Goal: Task Accomplishment & Management: Use online tool/utility

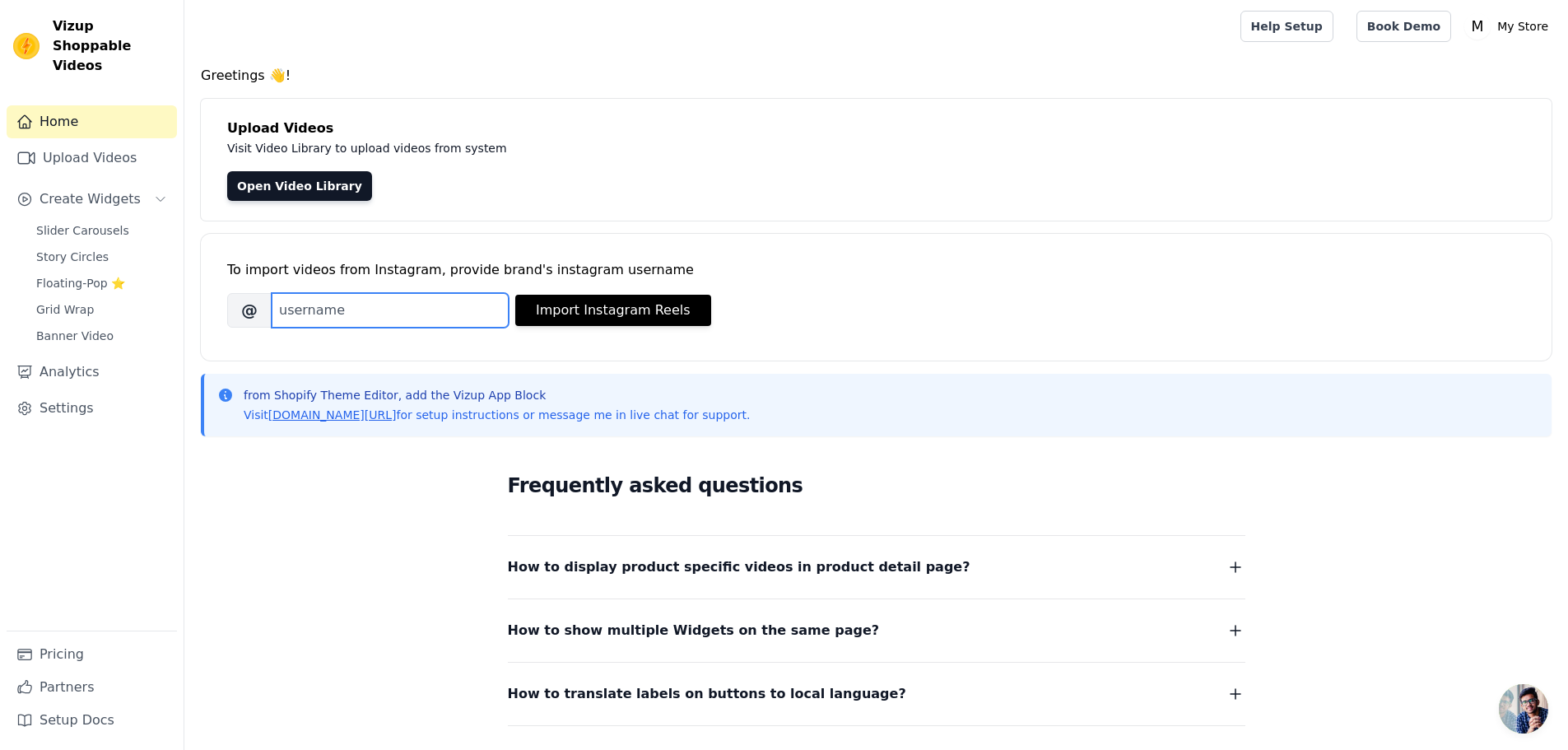
click at [365, 313] on input "Brand's Instagram Username" at bounding box center [389, 310] width 237 height 34
type input "[DOMAIN_NAME]"
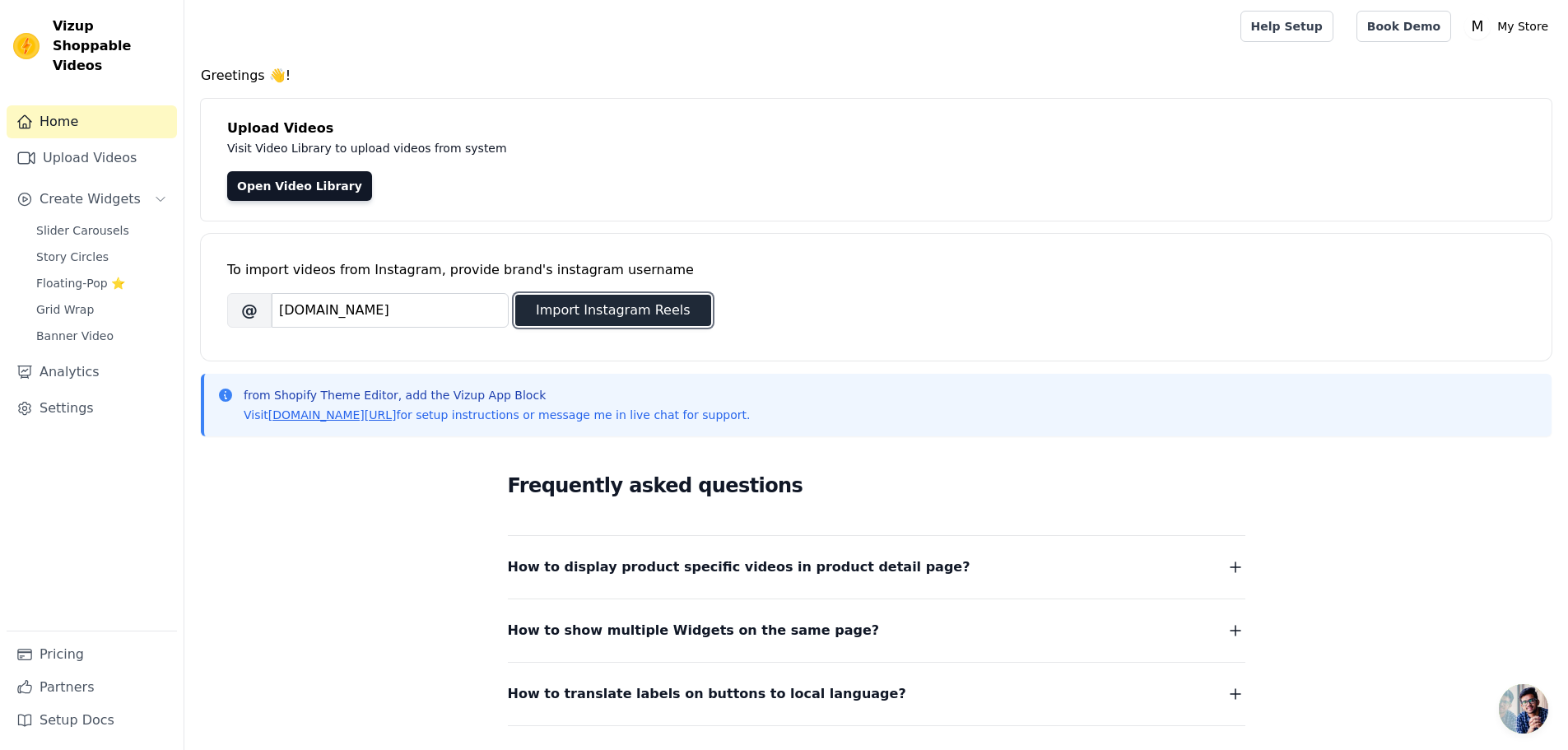
click at [583, 318] on button "Import Instagram Reels" at bounding box center [613, 310] width 196 height 31
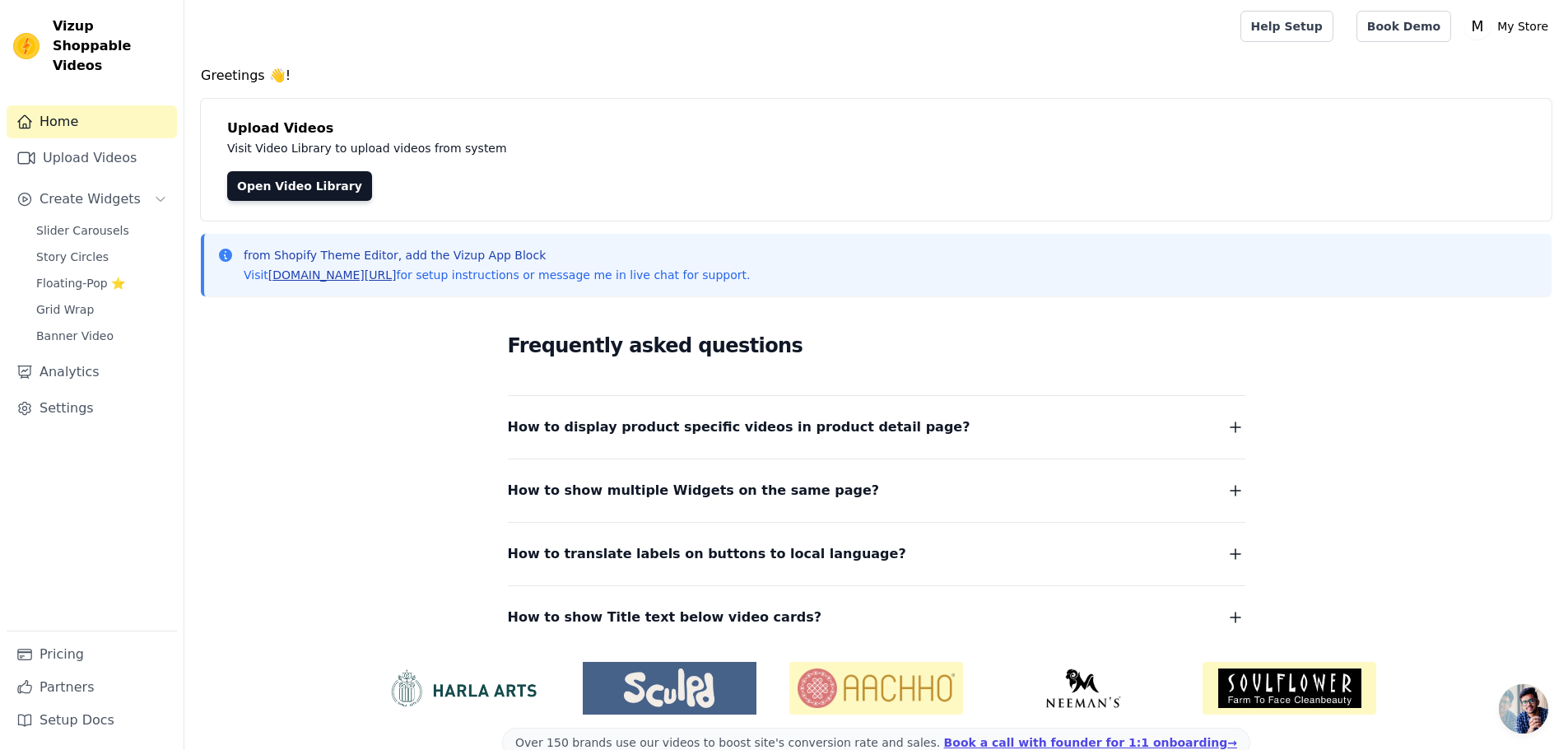
click at [323, 275] on link "[DOMAIN_NAME][URL]" at bounding box center [332, 275] width 128 height 13
click at [289, 195] on link "Open Video Library" at bounding box center [300, 186] width 145 height 29
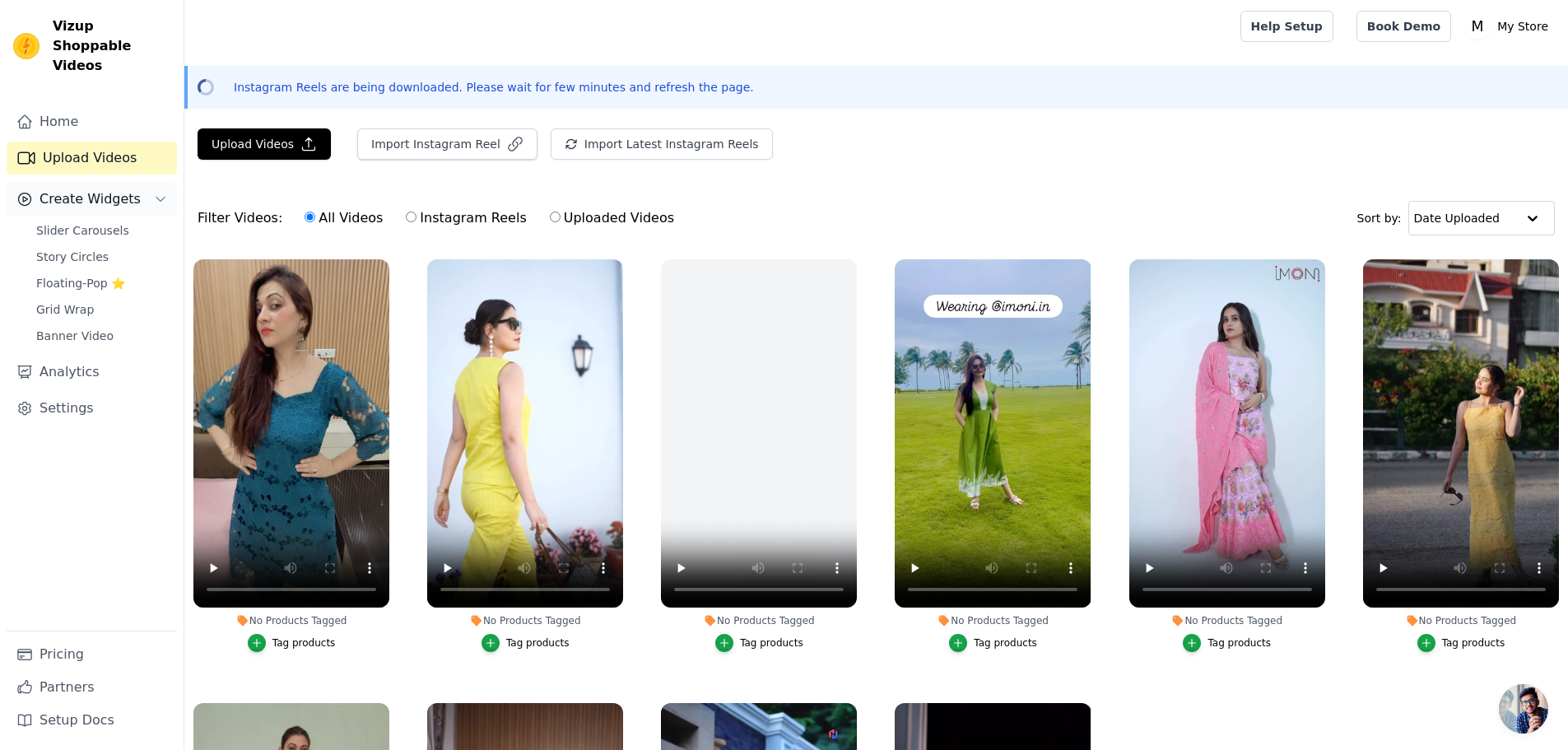
click at [133, 183] on button "Create Widgets" at bounding box center [92, 199] width 170 height 33
click at [134, 183] on button "Create Widgets" at bounding box center [92, 199] width 170 height 33
click at [95, 222] on span "Slider Carousels" at bounding box center [83, 230] width 93 height 16
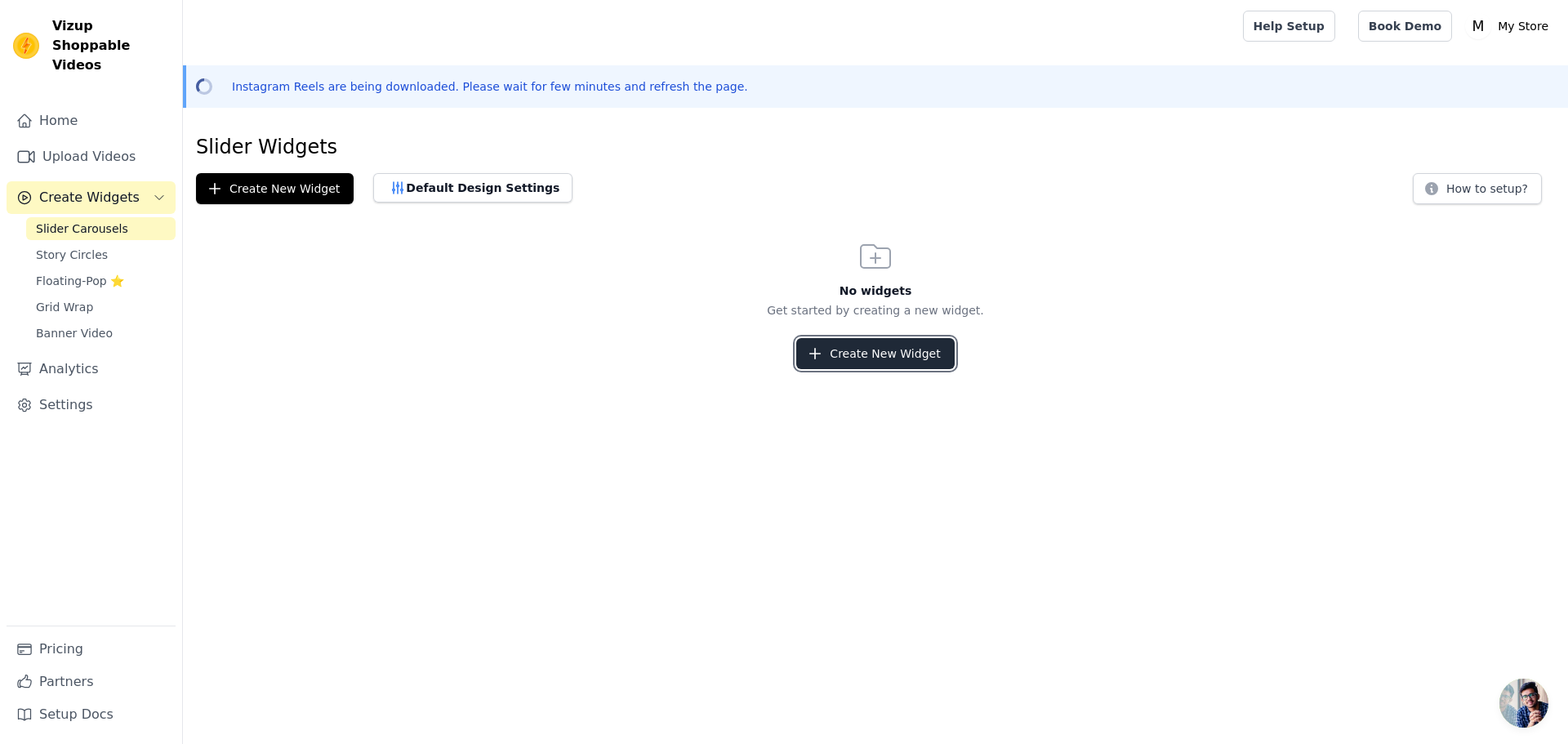
click at [889, 350] on button "Create New Widget" at bounding box center [875, 354] width 158 height 31
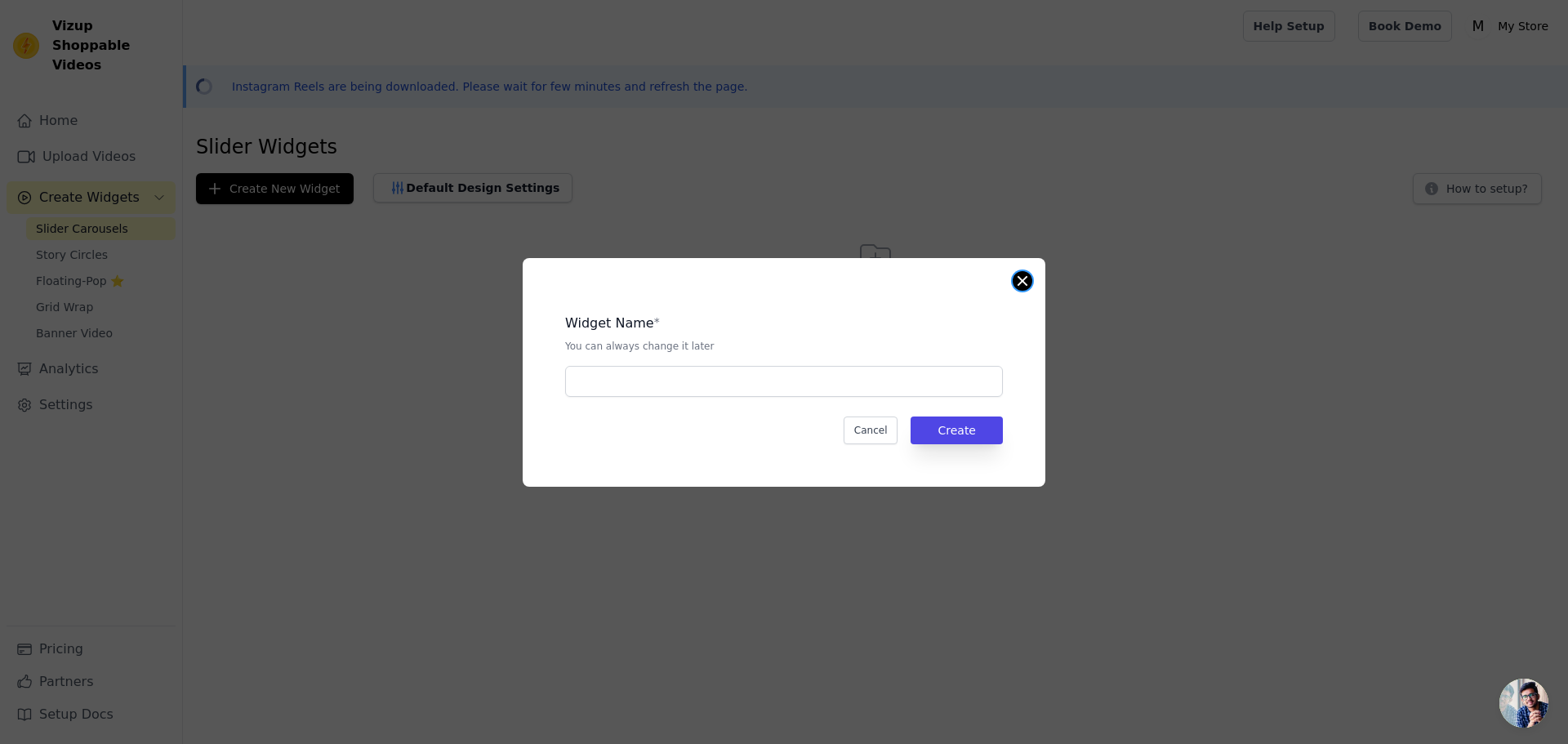
click at [1024, 281] on button "Close modal" at bounding box center [1021, 280] width 20 height 20
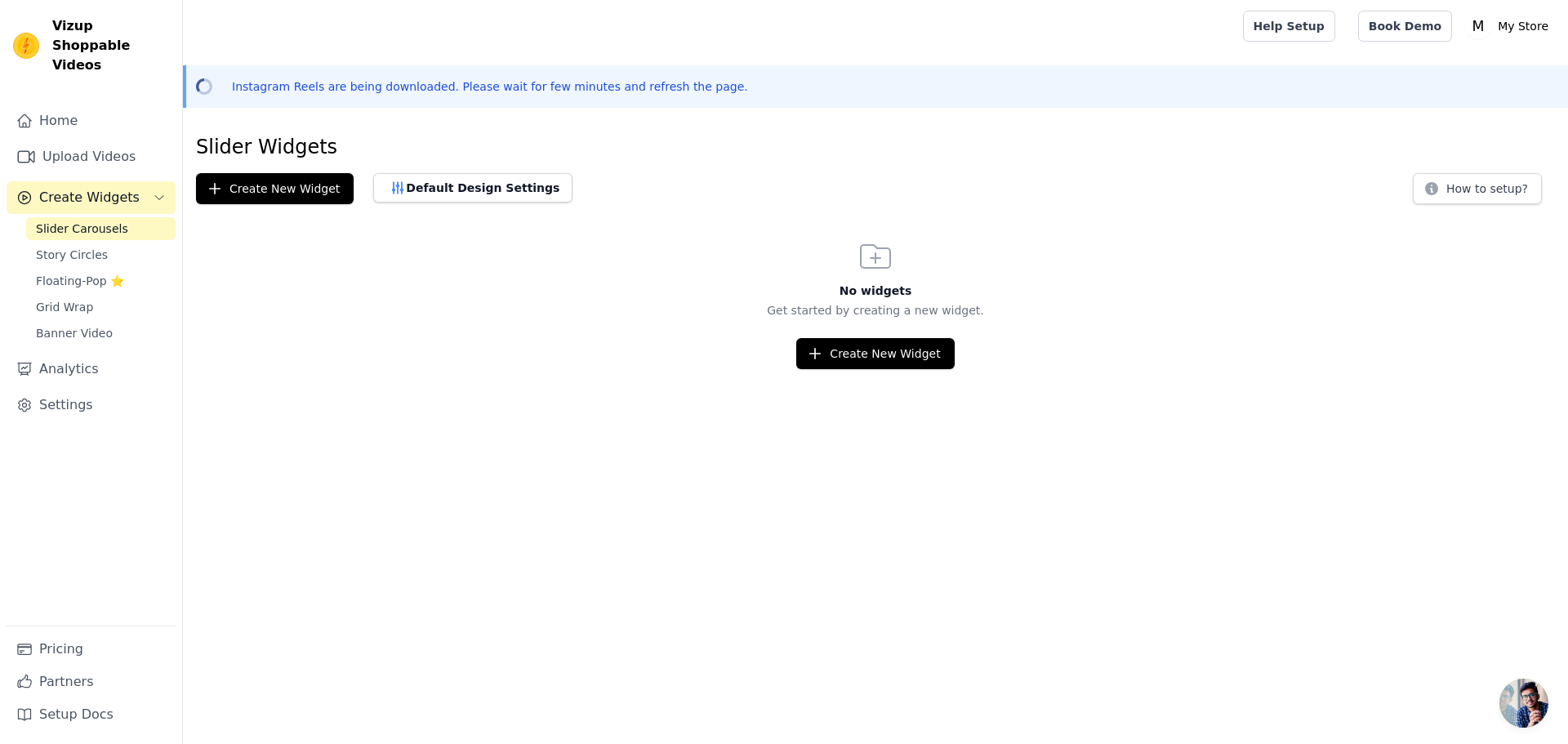
click at [472, 302] on p "Get started by creating a new widget." at bounding box center [875, 310] width 1384 height 16
click at [44, 247] on span "Story Circles" at bounding box center [72, 255] width 72 height 16
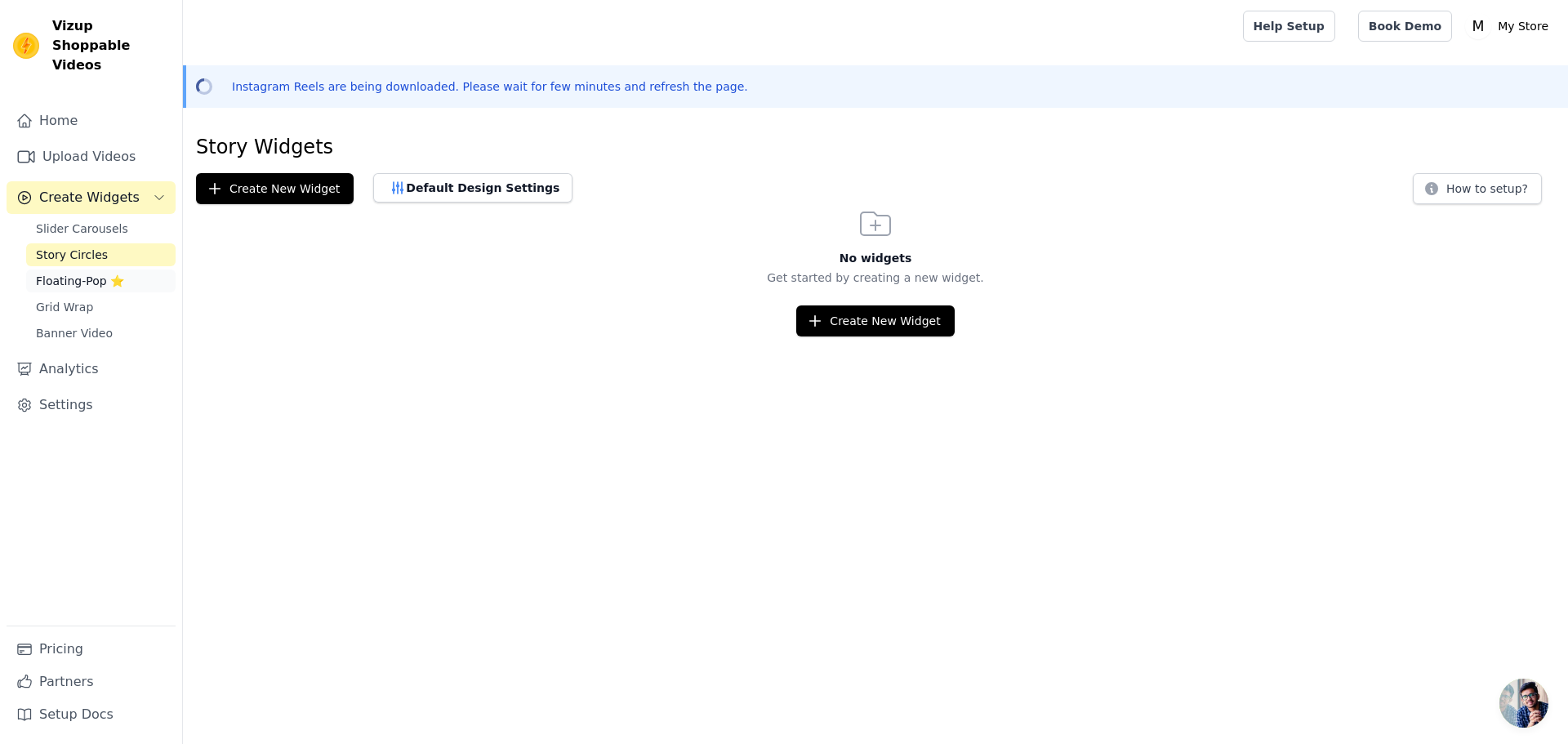
click at [73, 272] on span "Floating-Pop ⭐" at bounding box center [79, 280] width 88 height 16
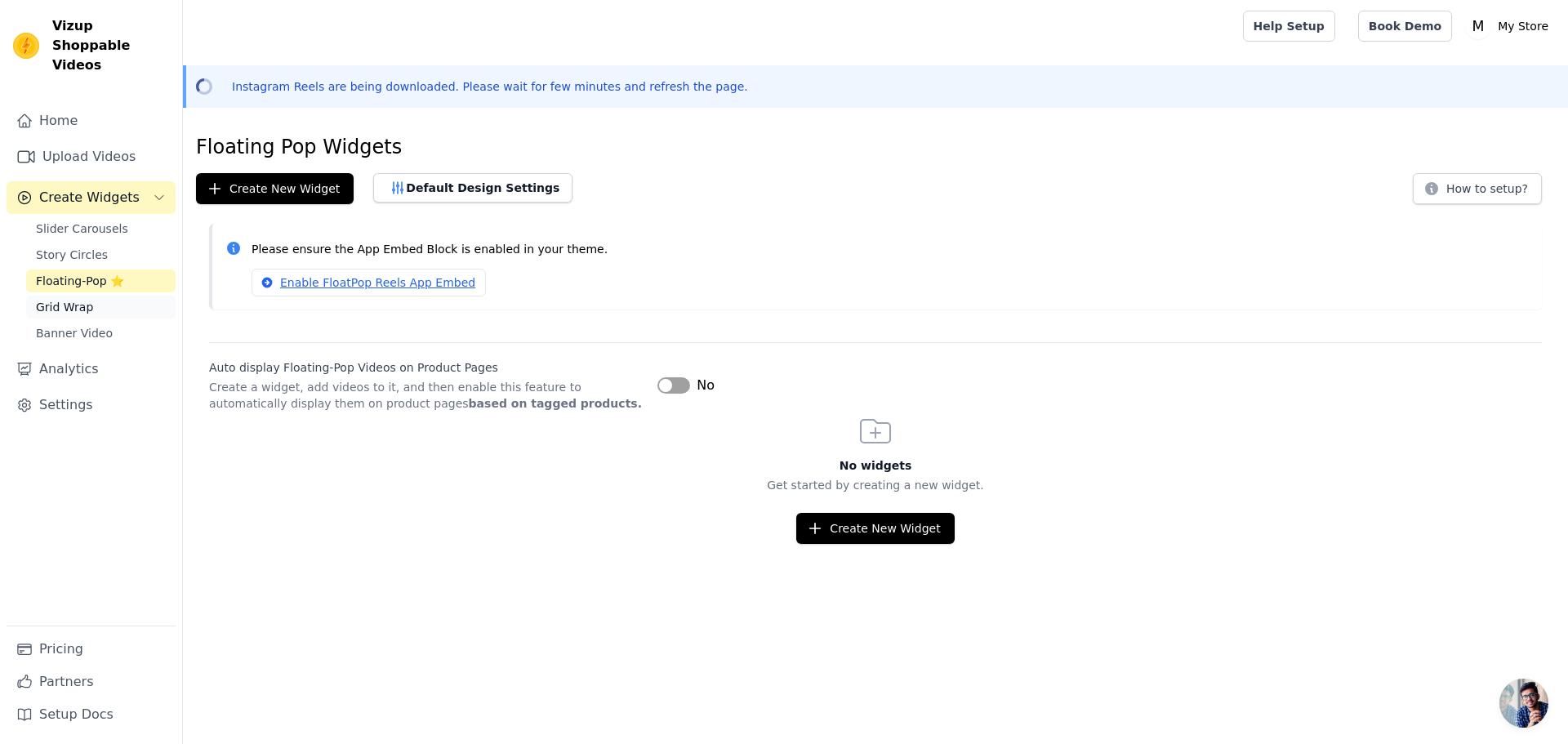
click at [71, 299] on span "Grid Wrap" at bounding box center [64, 307] width 57 height 16
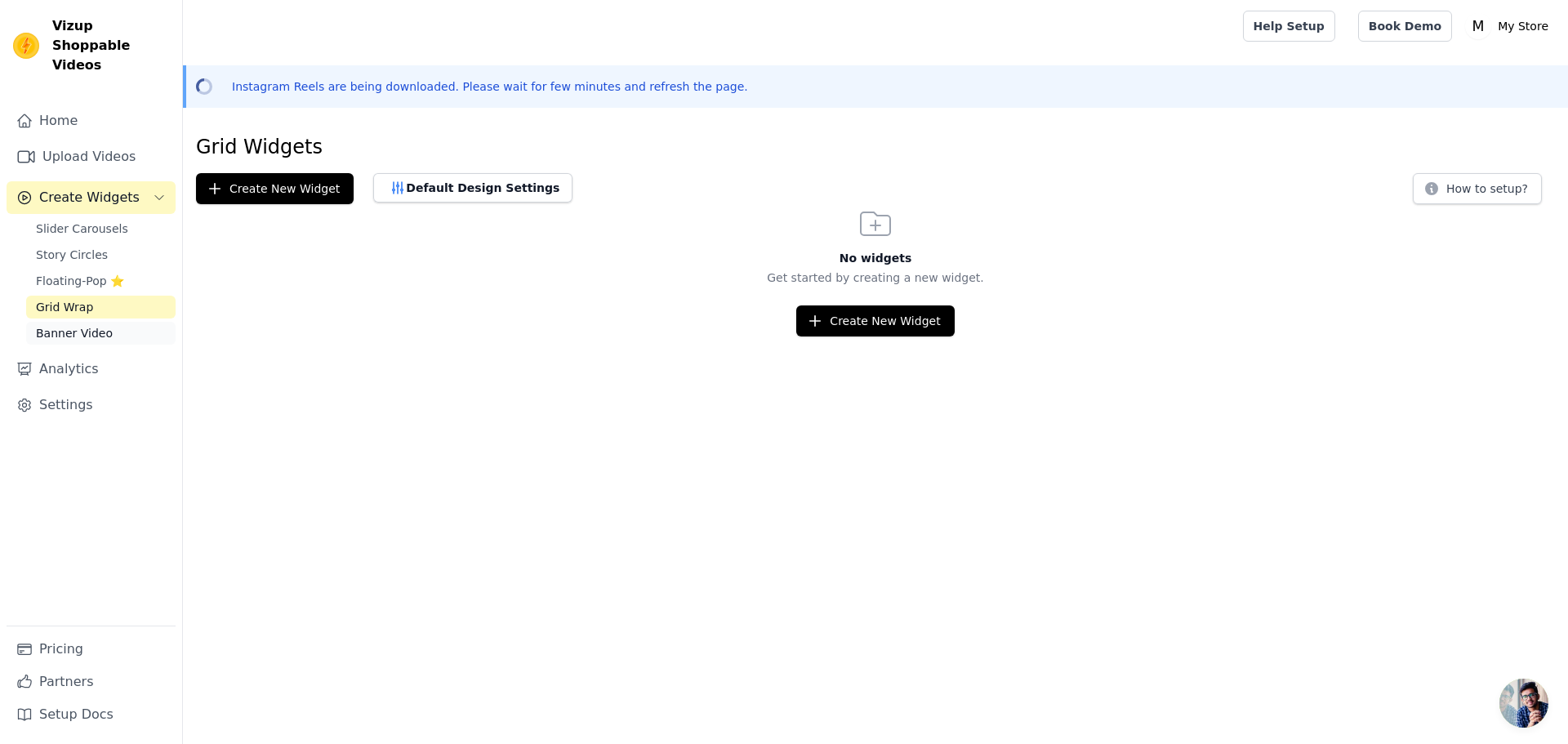
click at [73, 325] on span "Banner Video" at bounding box center [74, 332] width 77 height 16
click at [51, 140] on link "Upload Videos" at bounding box center [91, 156] width 169 height 32
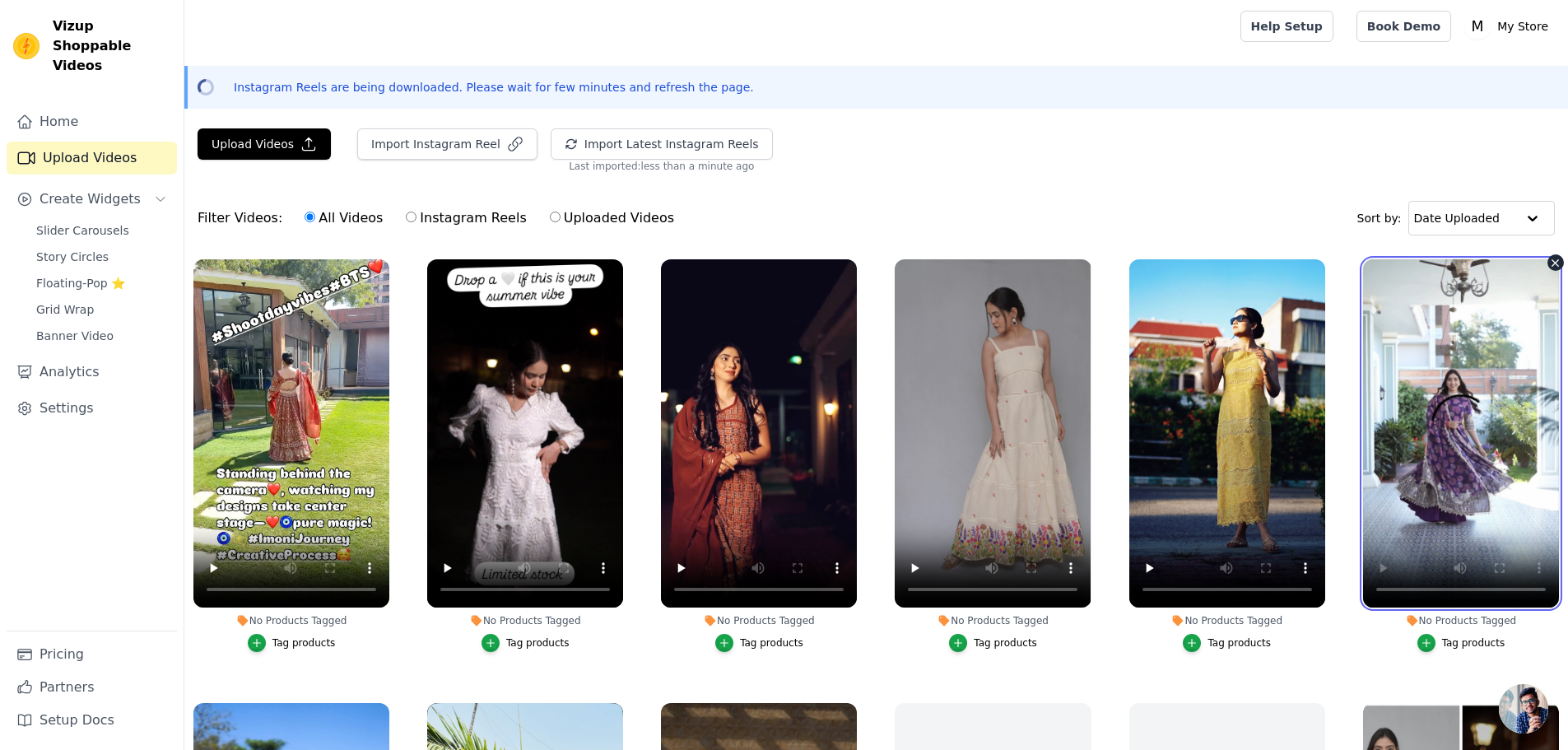
drag, startPoint x: 1446, startPoint y: 437, endPoint x: 1468, endPoint y: 397, distance: 45.7
click at [1468, 397] on video at bounding box center [1461, 433] width 196 height 348
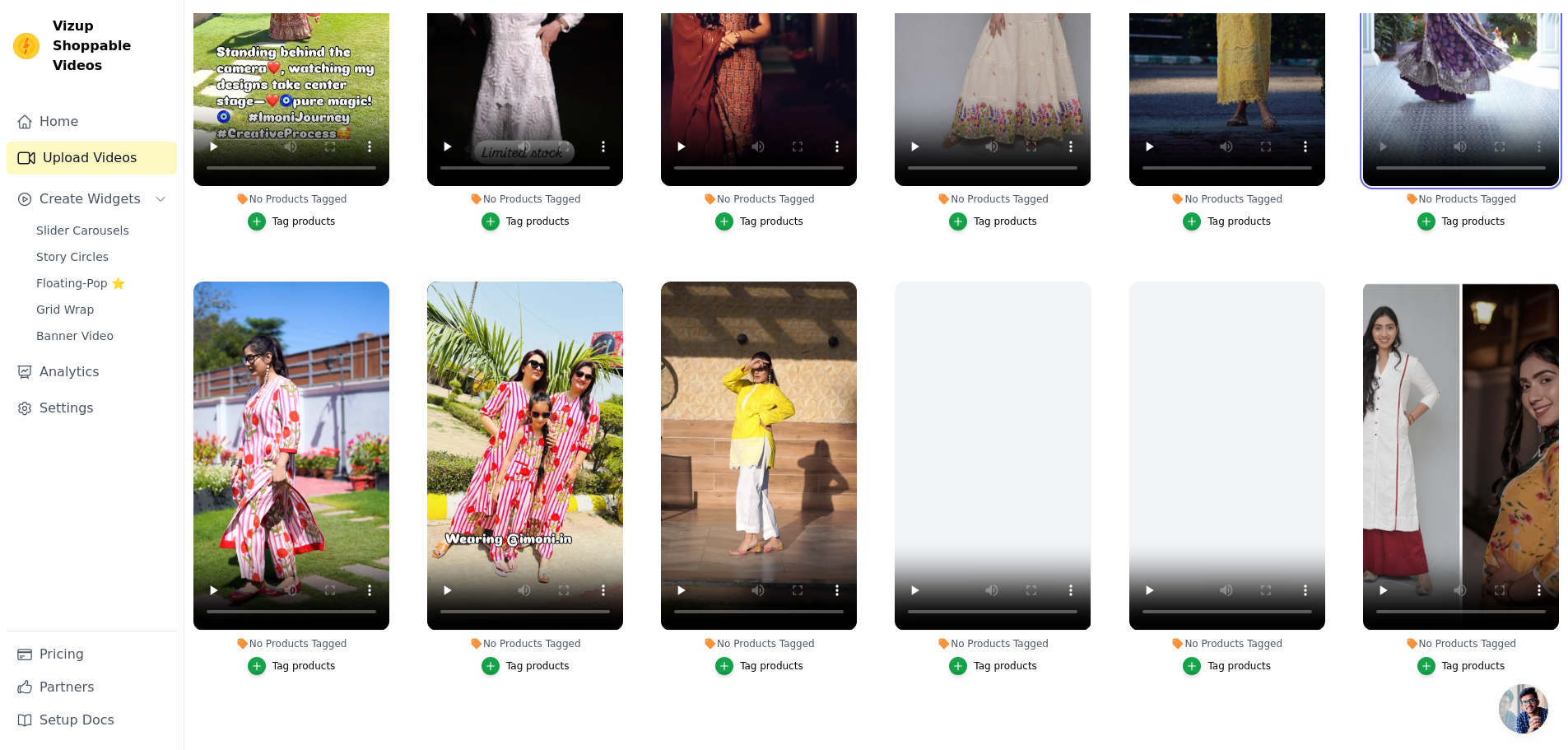
scroll to position [120, 0]
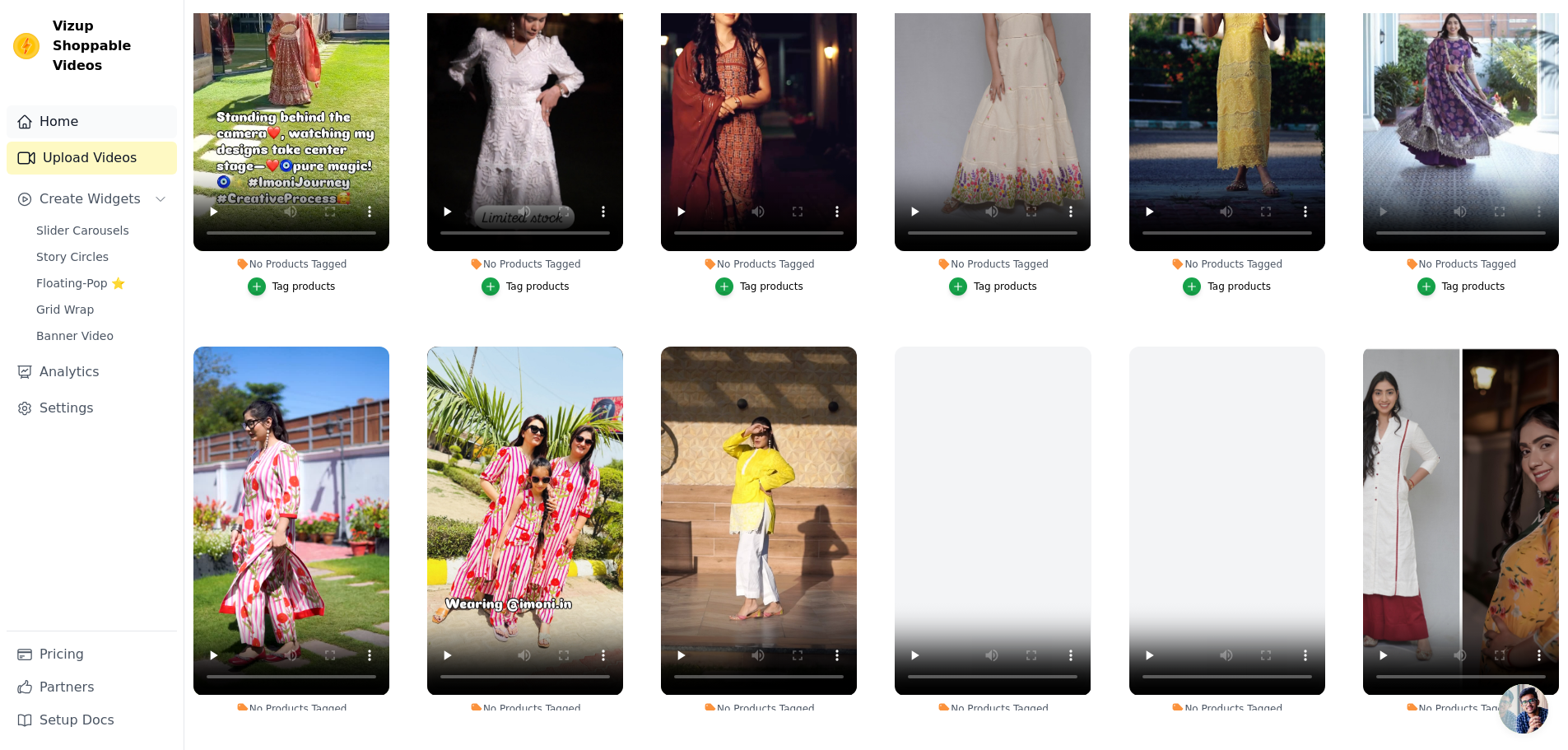
click at [41, 111] on link "Home" at bounding box center [92, 121] width 170 height 33
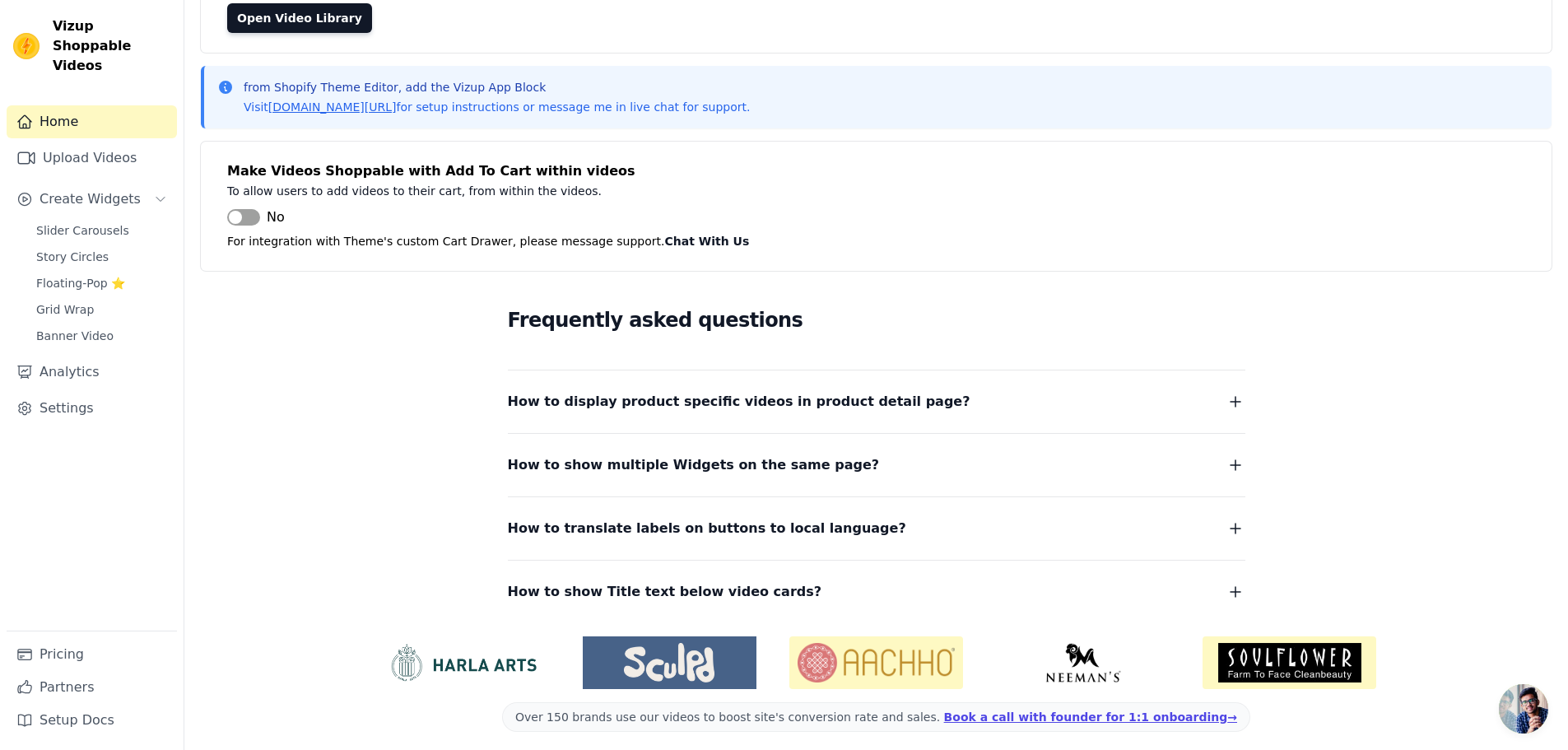
scroll to position [103, 0]
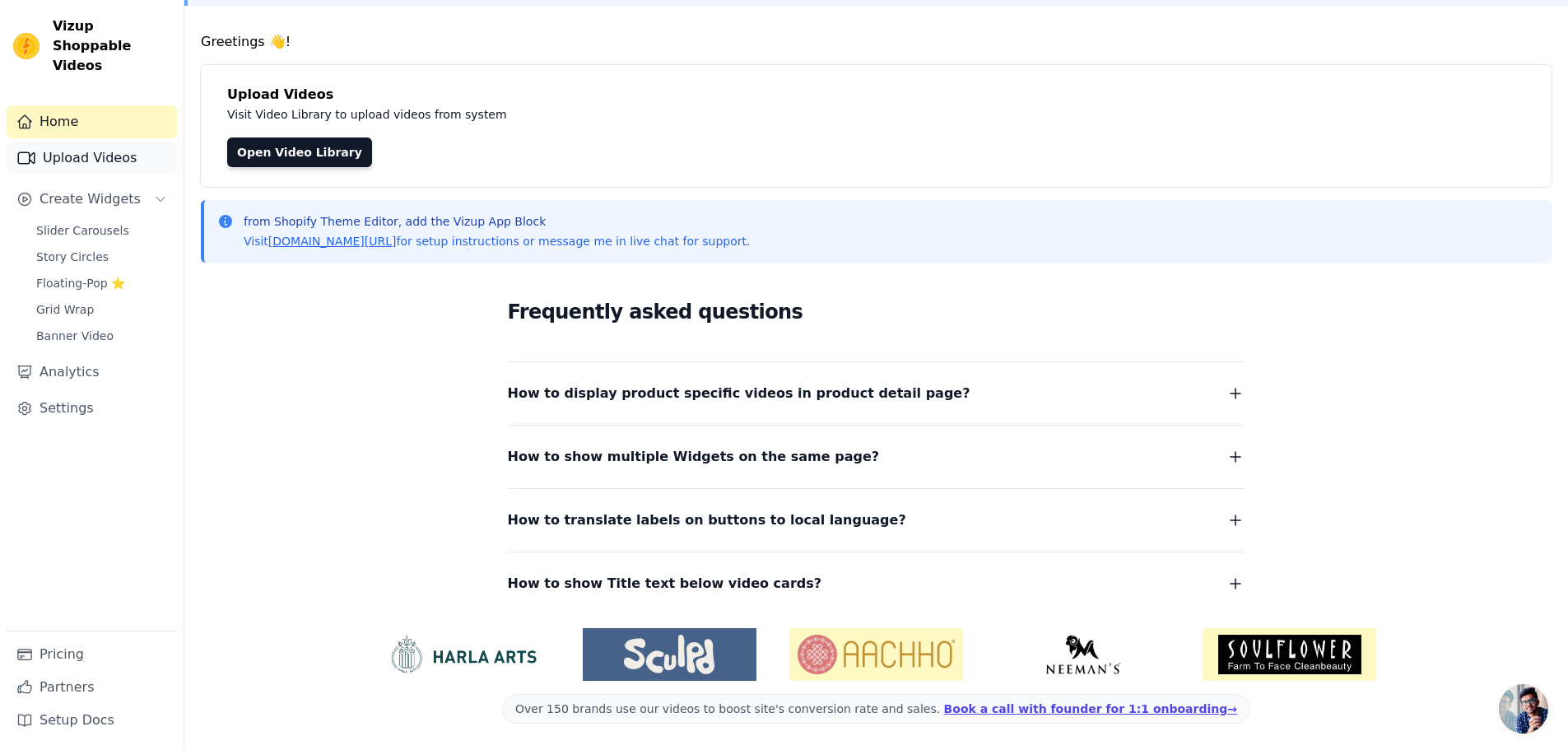
click at [86, 141] on link "Upload Videos" at bounding box center [92, 158] width 170 height 33
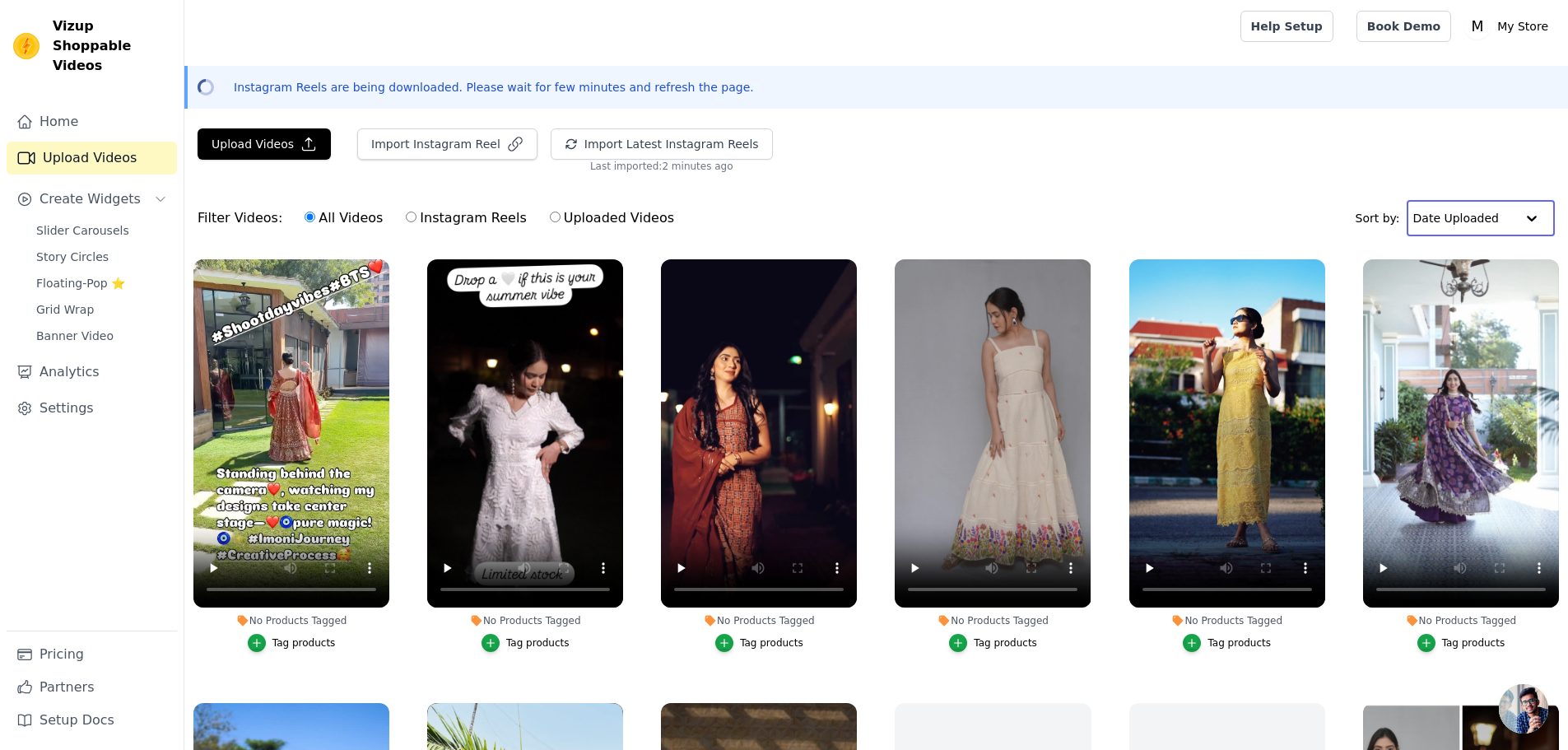
click at [1508, 221] on input "text" at bounding box center [1464, 218] width 102 height 33
click at [1454, 208] on input "text" at bounding box center [1464, 218] width 102 height 33
click at [1480, 270] on div "Date Created" at bounding box center [1477, 270] width 139 height 20
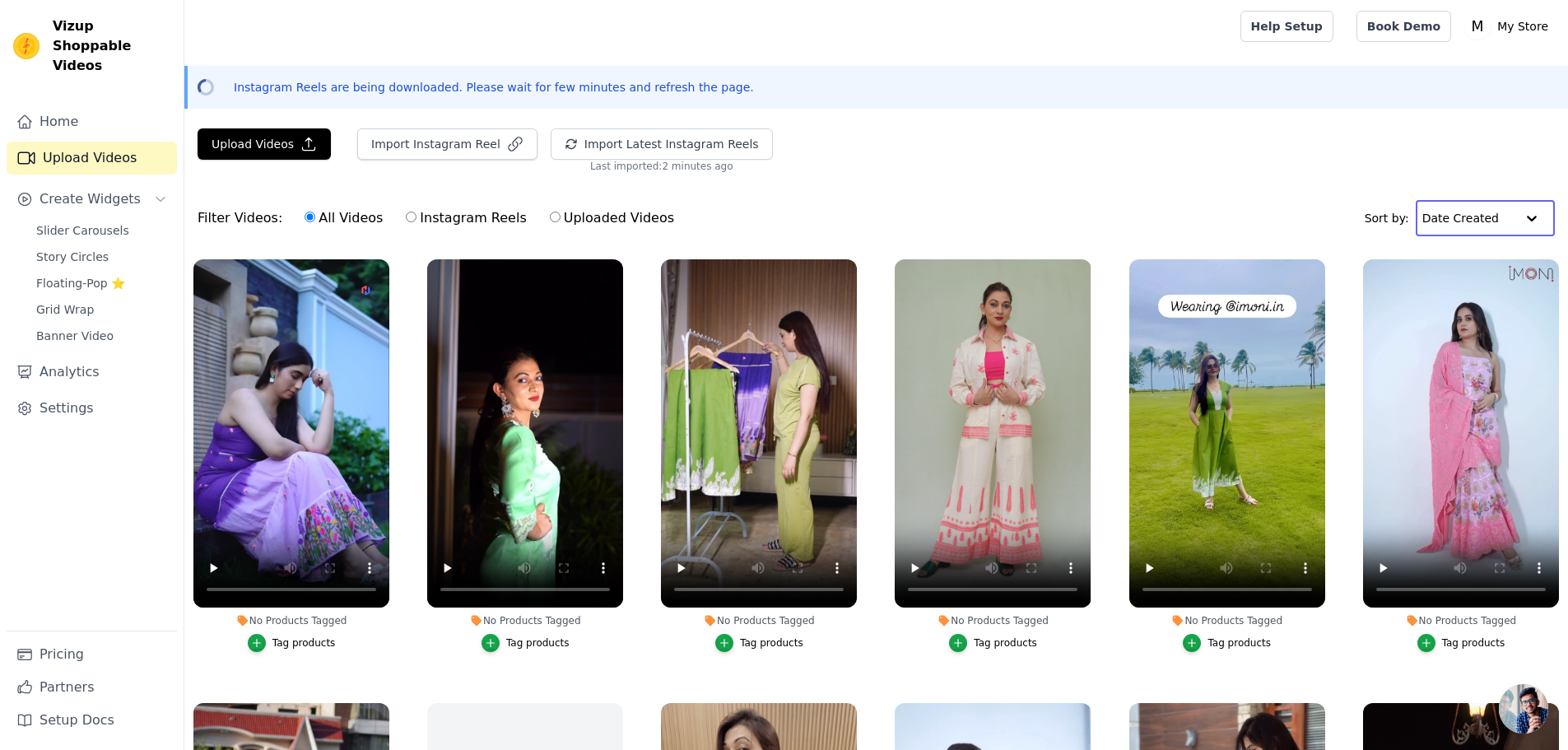
click at [1476, 221] on input "text" at bounding box center [1469, 218] width 93 height 33
click at [1485, 290] on div "Video Duration" at bounding box center [1480, 289] width 129 height 20
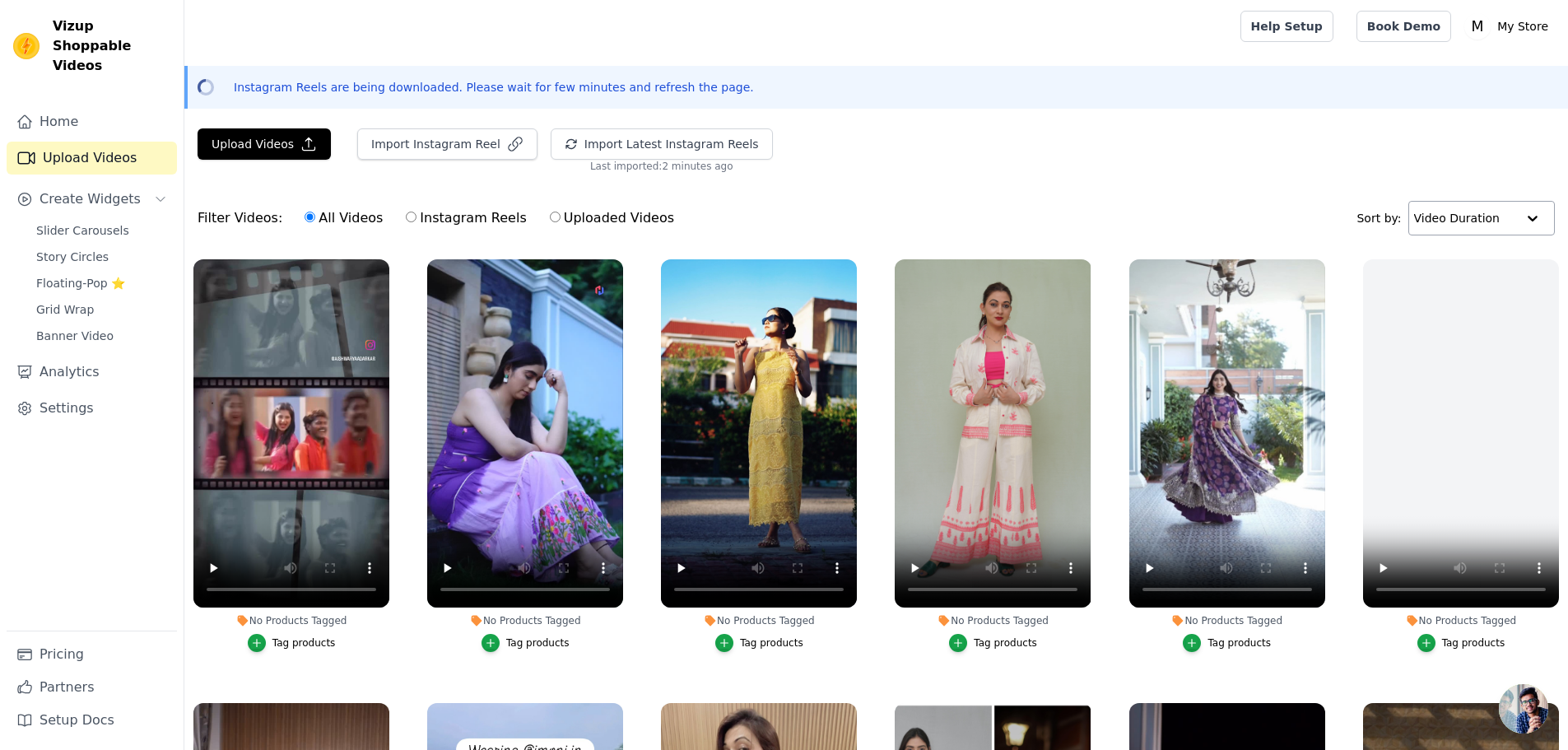
click at [1478, 215] on input "text" at bounding box center [1465, 218] width 102 height 33
click at [1476, 251] on div "Date Uploaded" at bounding box center [1477, 250] width 140 height 20
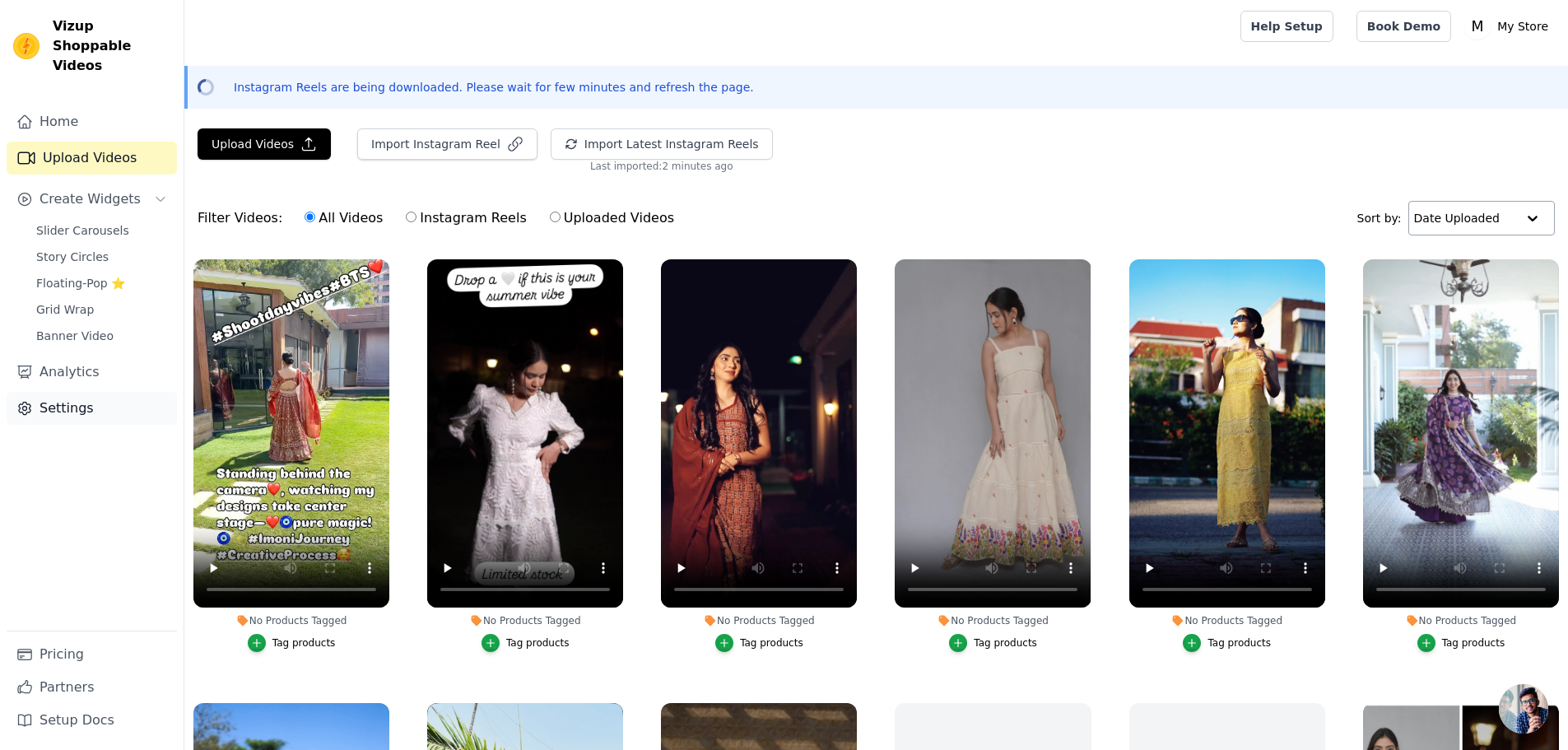
click at [54, 392] on link "Settings" at bounding box center [92, 408] width 170 height 33
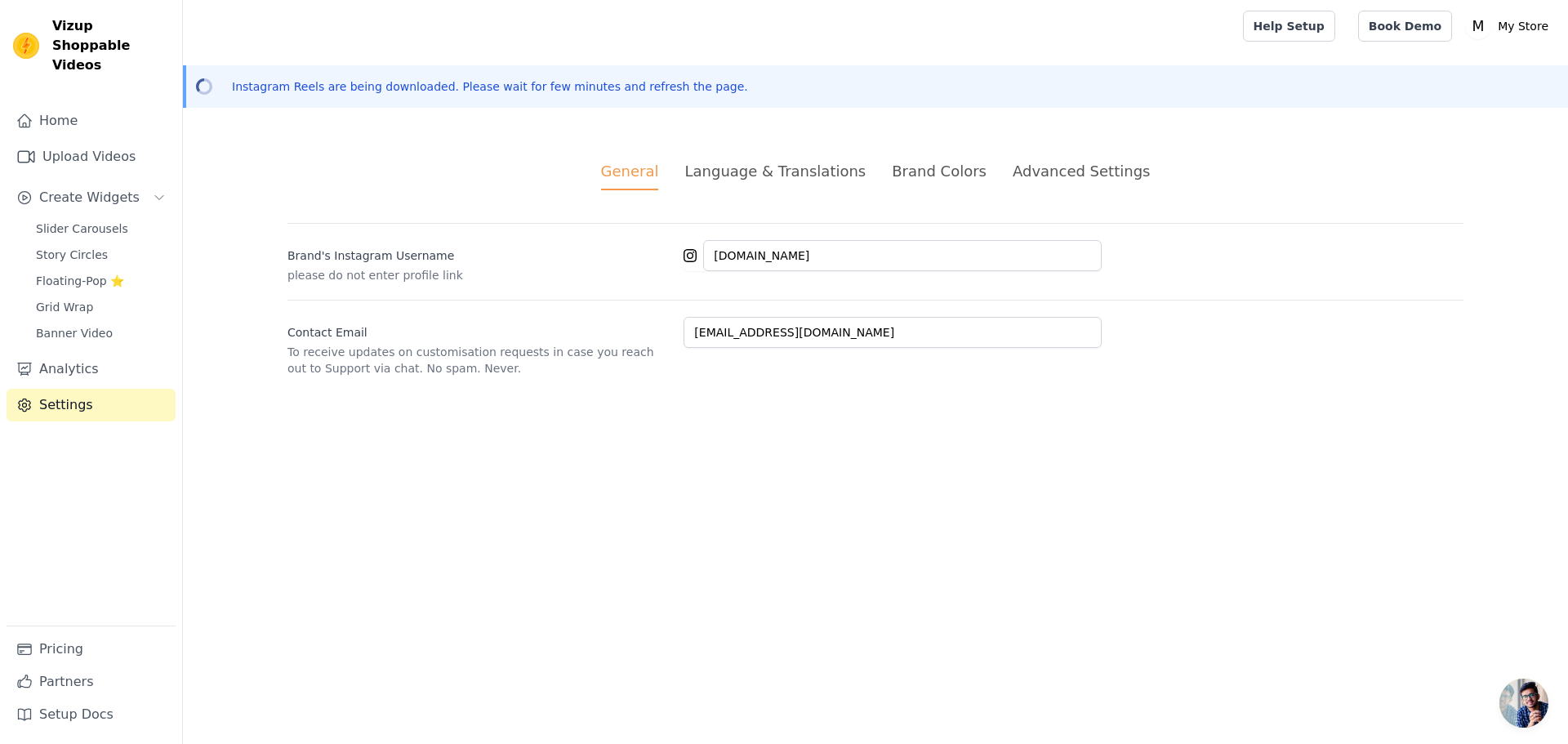
click at [950, 173] on div "Brand Colors" at bounding box center [939, 171] width 95 height 22
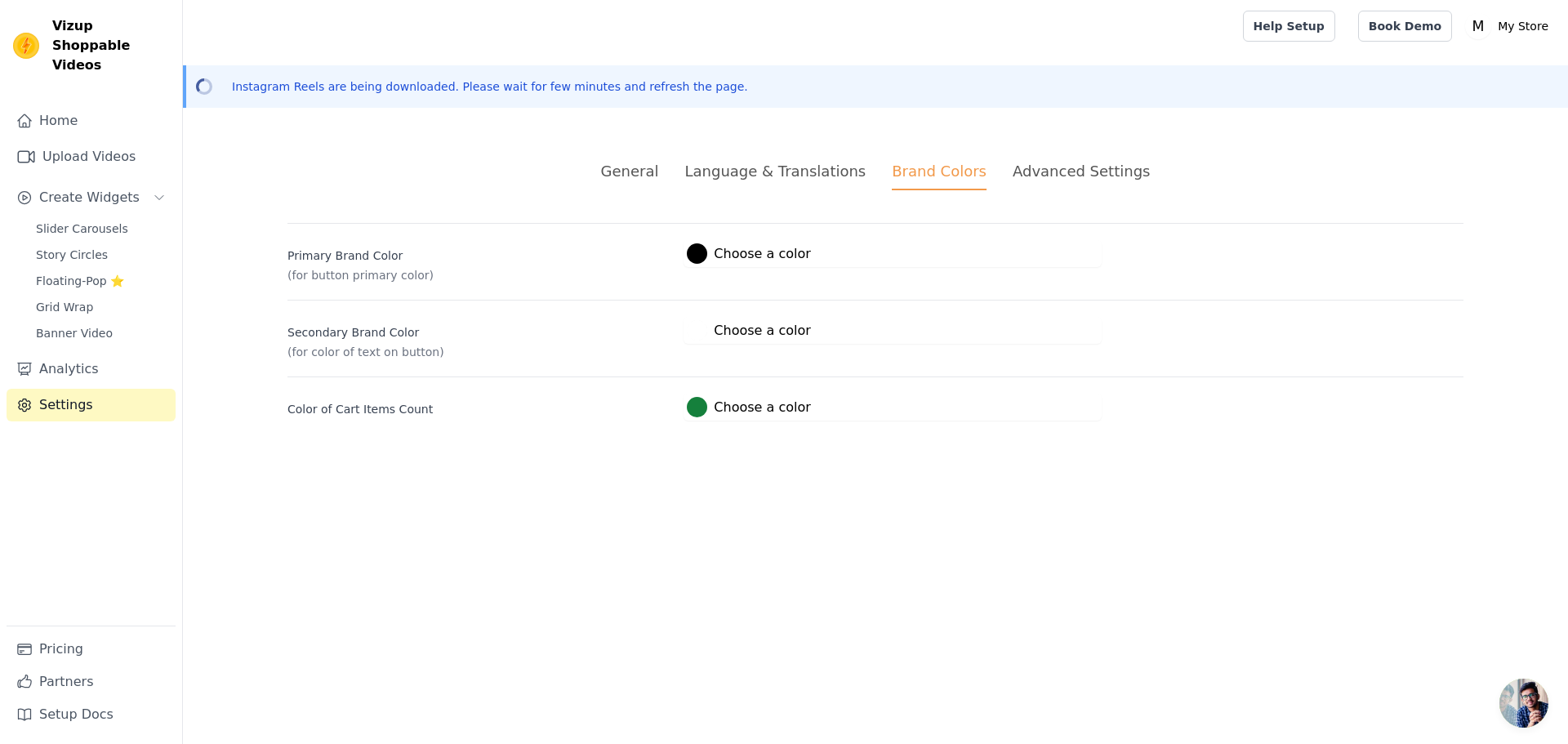
click at [1023, 172] on div "Advanced Settings" at bounding box center [1080, 171] width 137 height 22
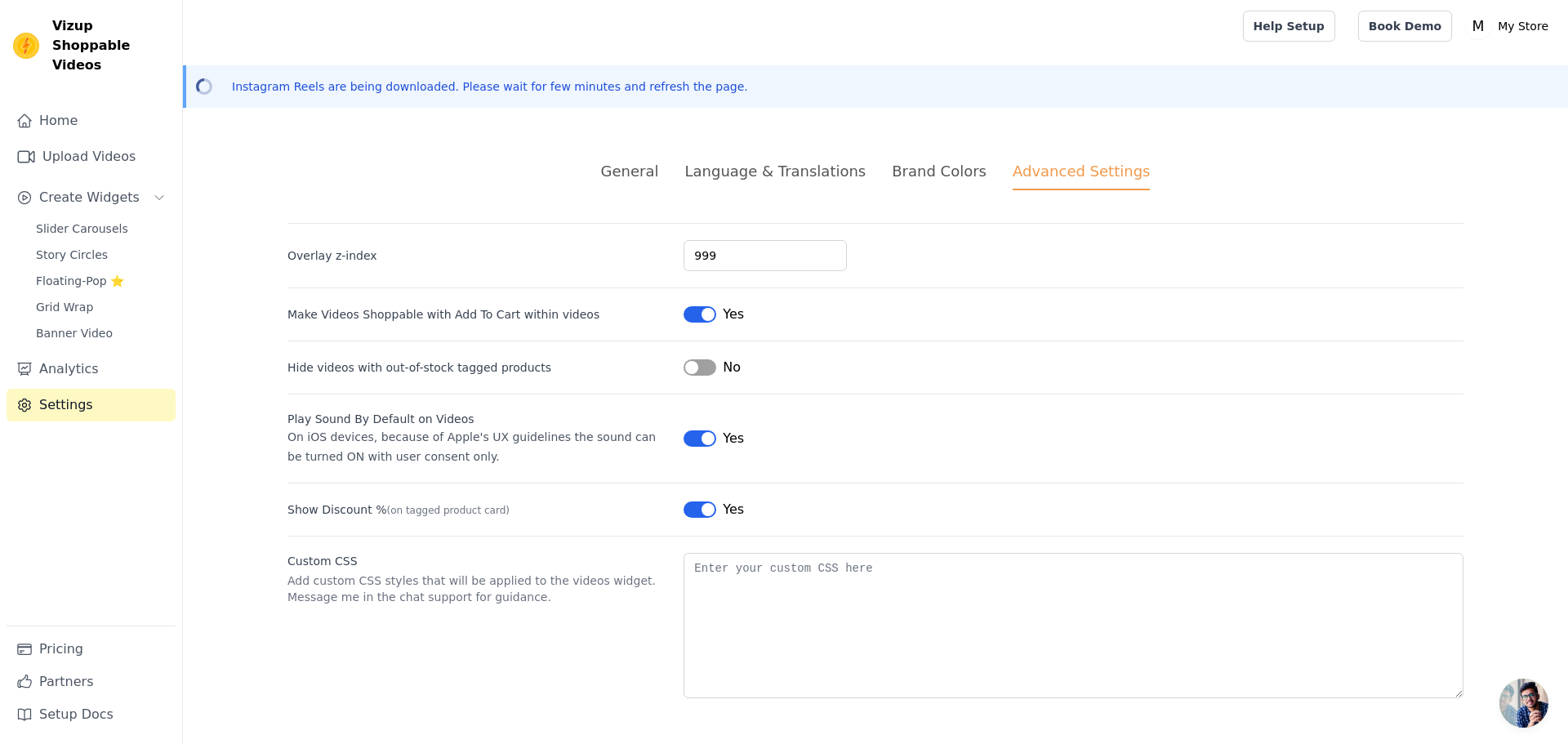
click at [706, 369] on button "Label" at bounding box center [699, 367] width 32 height 16
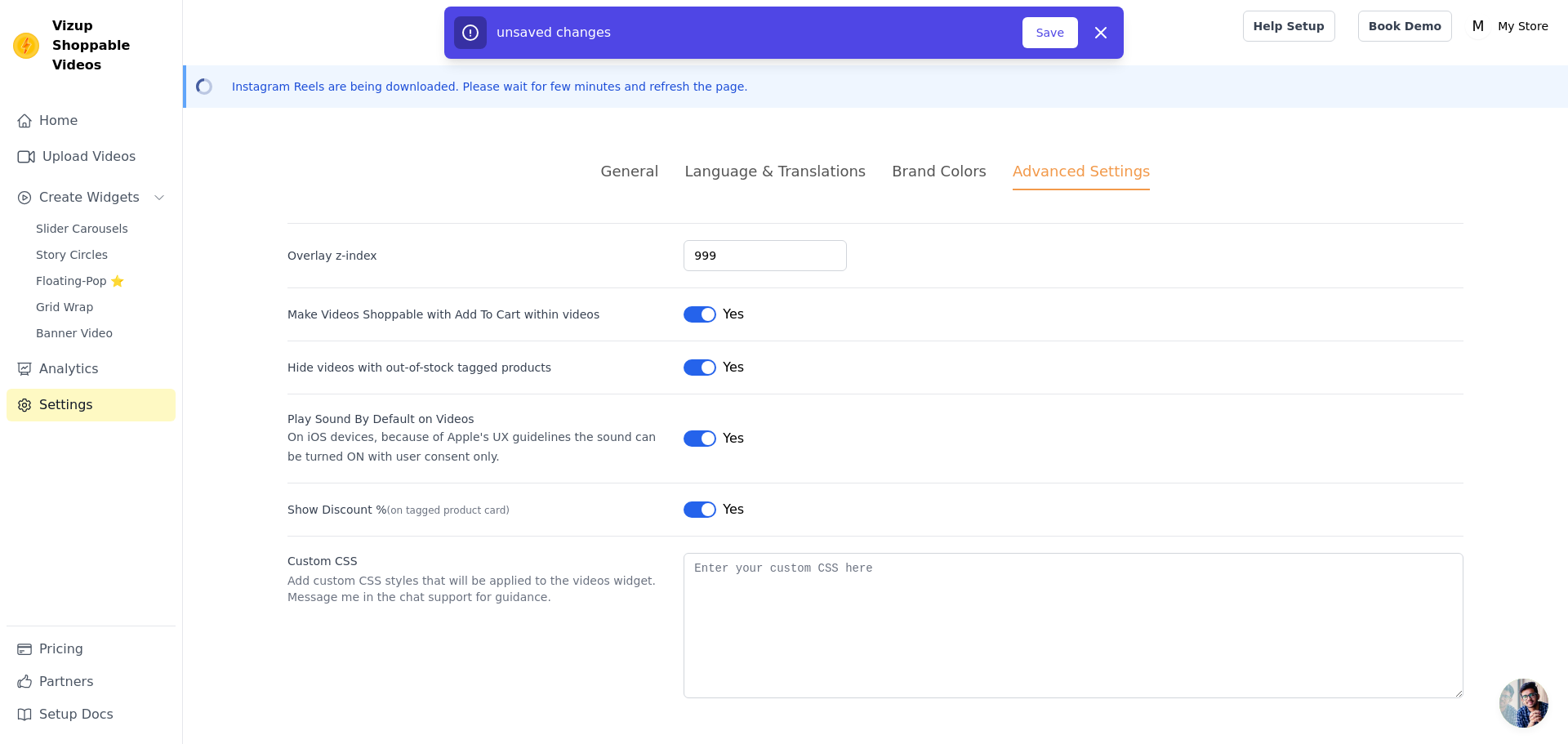
click at [707, 371] on button "Label" at bounding box center [699, 367] width 32 height 16
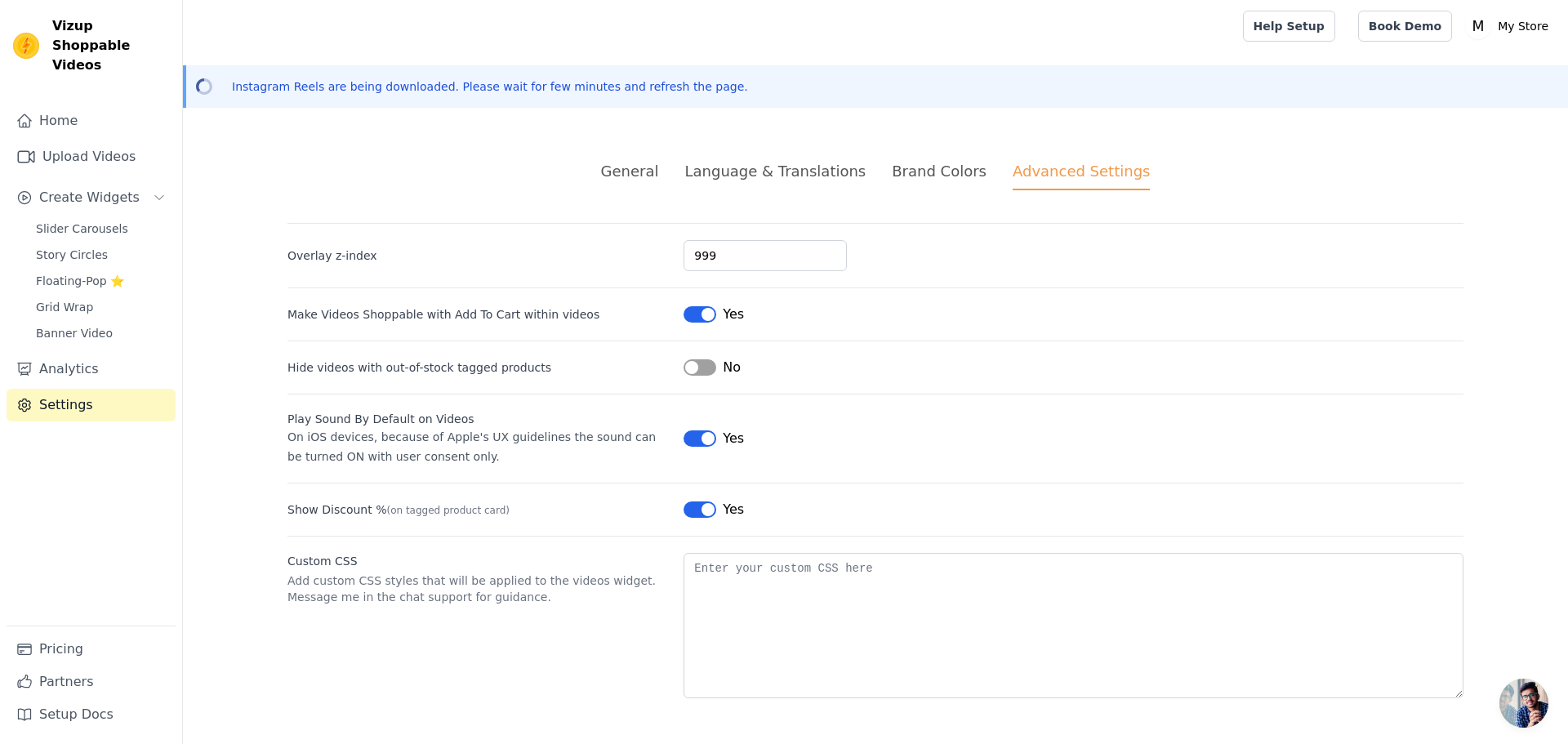
click at [707, 371] on button "Label" at bounding box center [699, 367] width 32 height 16
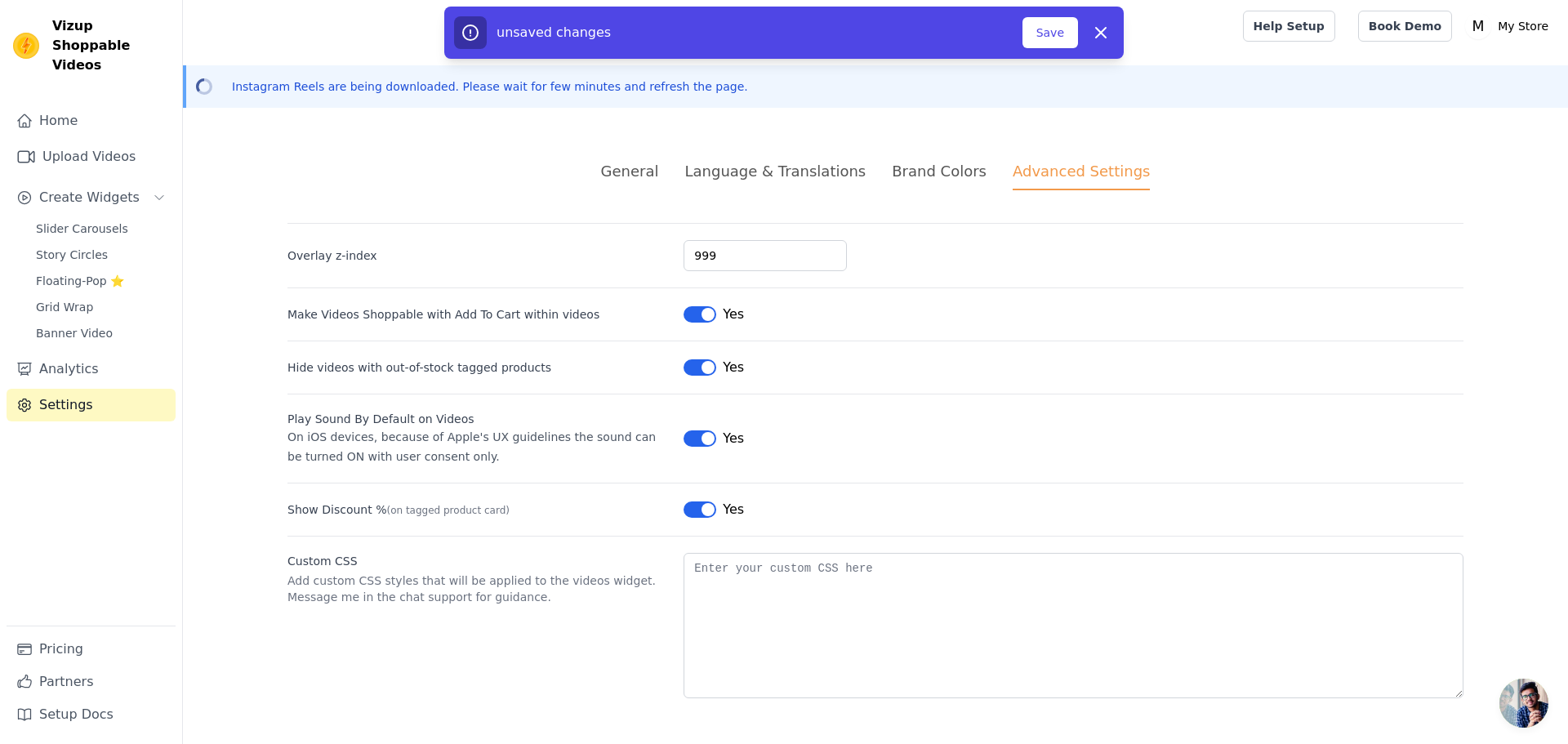
click at [702, 376] on div "Yes" at bounding box center [713, 367] width 61 height 20
click at [700, 370] on button "Label" at bounding box center [699, 367] width 32 height 16
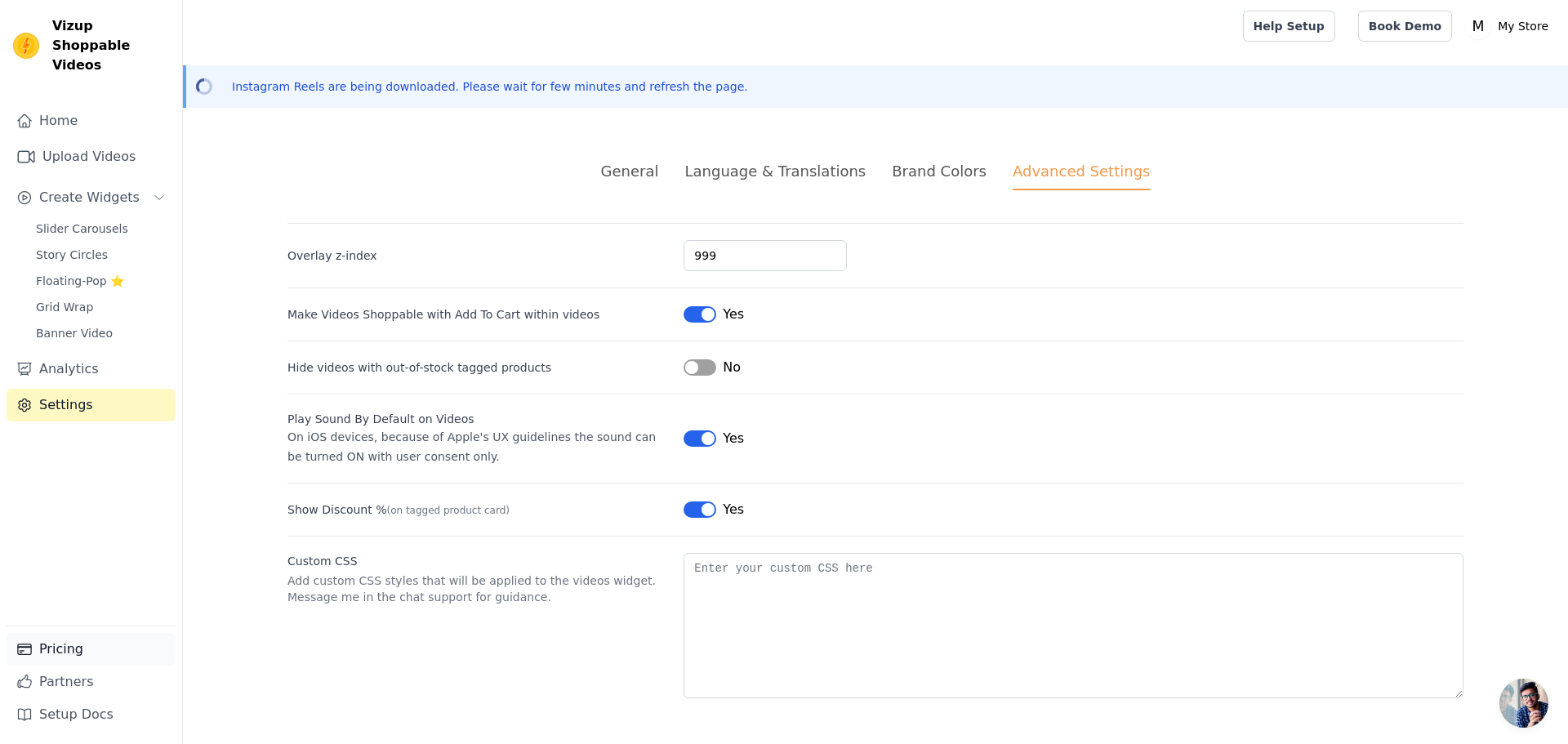
click at [68, 650] on link "Pricing" at bounding box center [91, 649] width 169 height 32
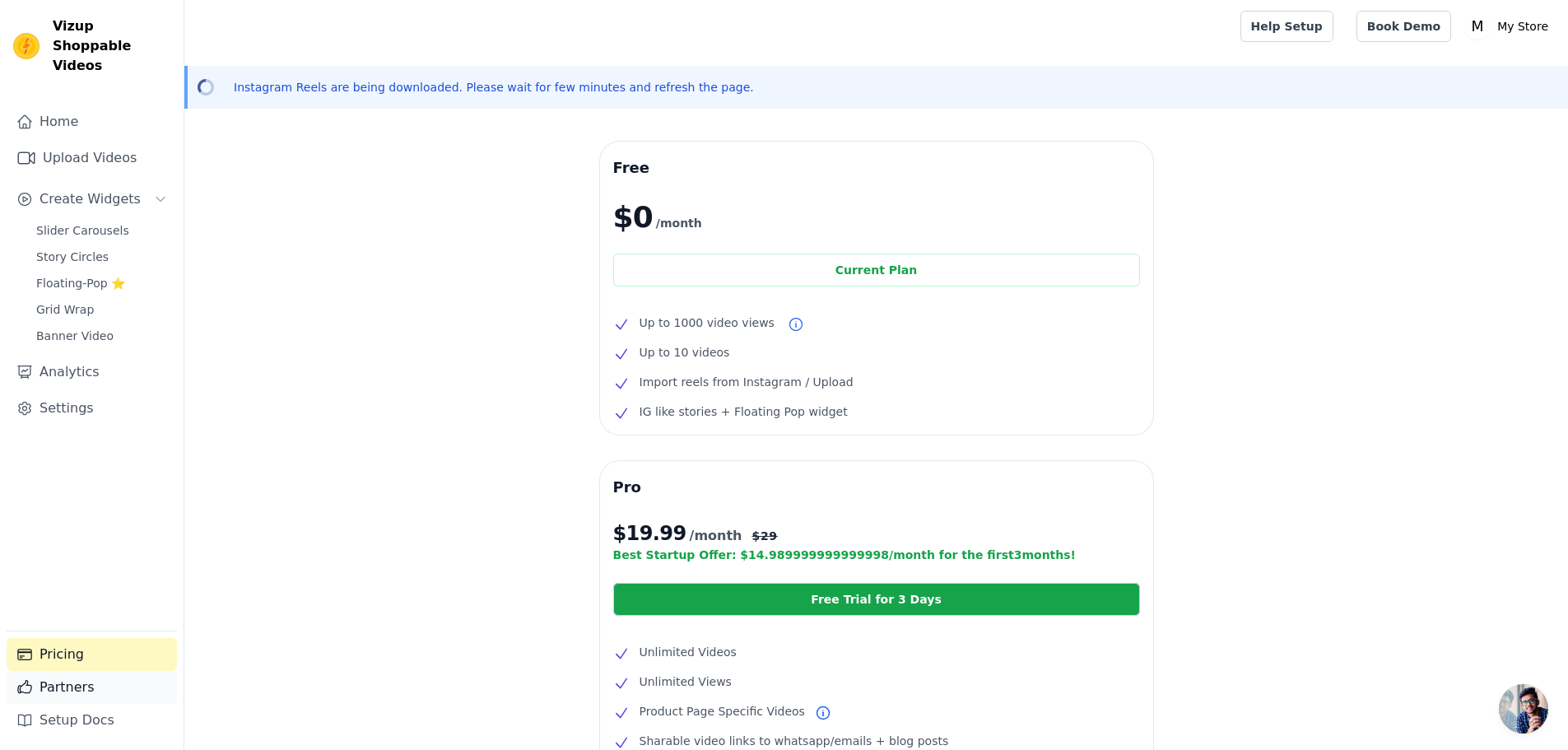
click at [76, 683] on link "Partners" at bounding box center [92, 687] width 170 height 33
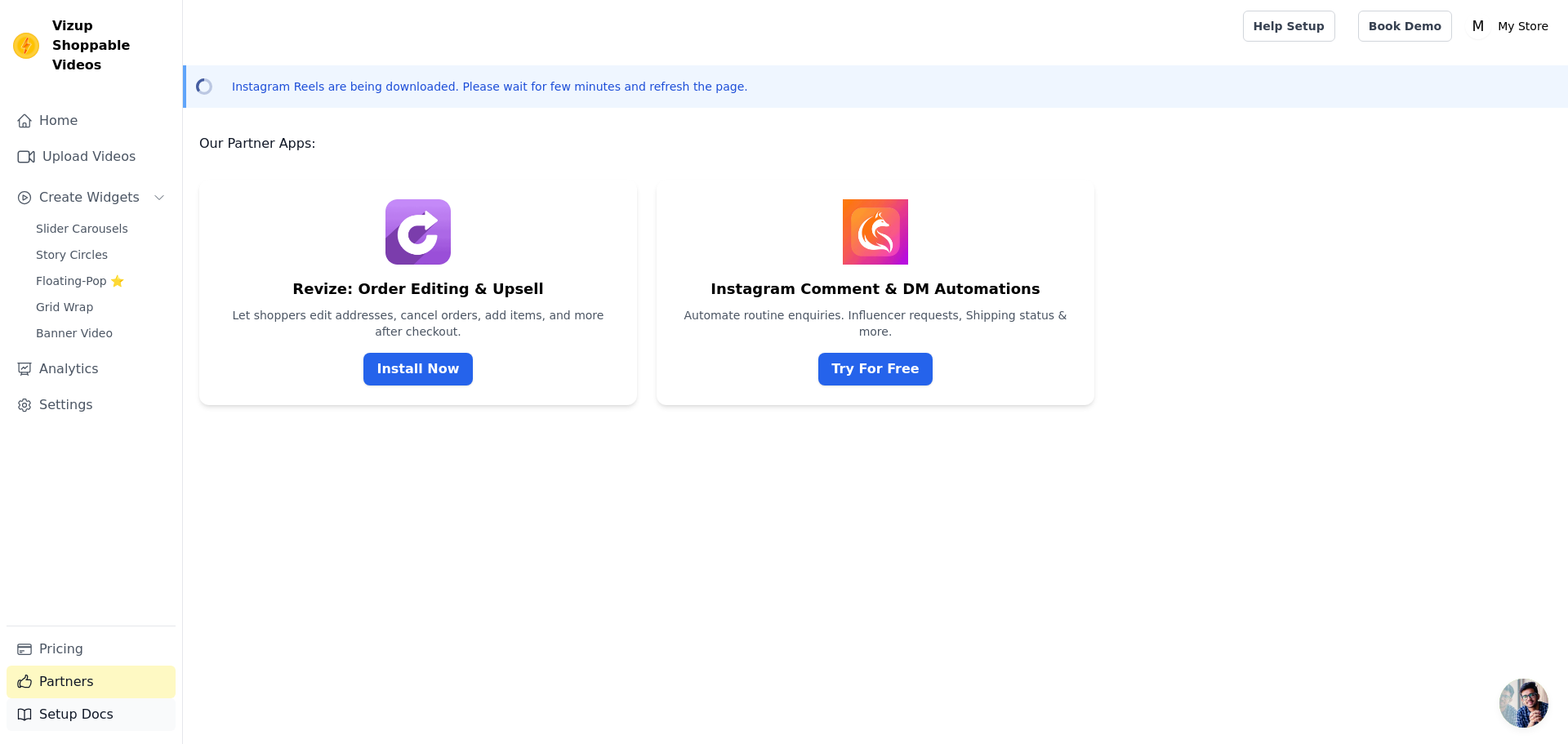
click at [57, 722] on link "Setup Docs" at bounding box center [91, 714] width 169 height 32
click at [91, 718] on link "Setup Docs" at bounding box center [91, 714] width 169 height 32
click at [82, 389] on link "Settings" at bounding box center [91, 405] width 169 height 32
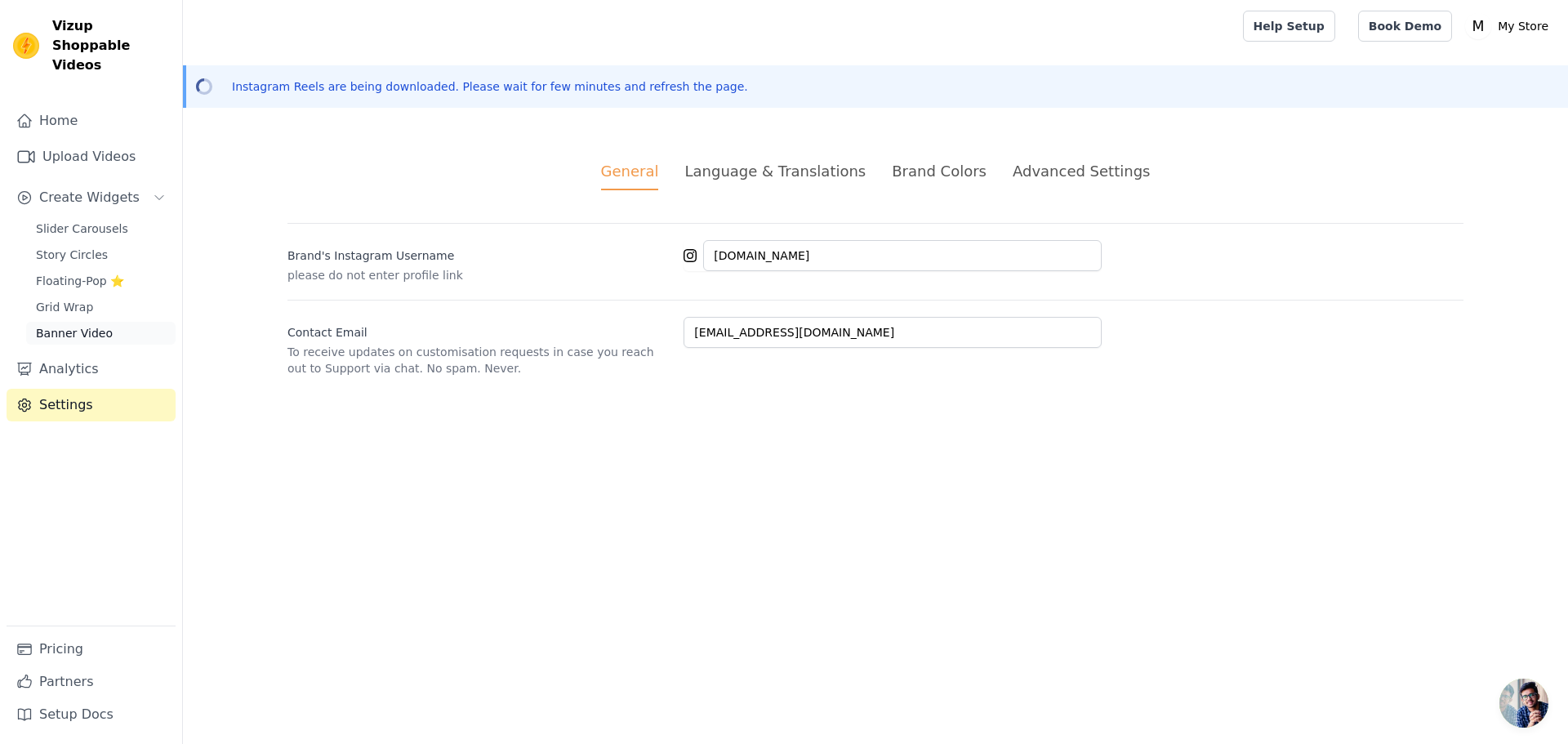
click at [73, 325] on span "Banner Video" at bounding box center [74, 332] width 77 height 16
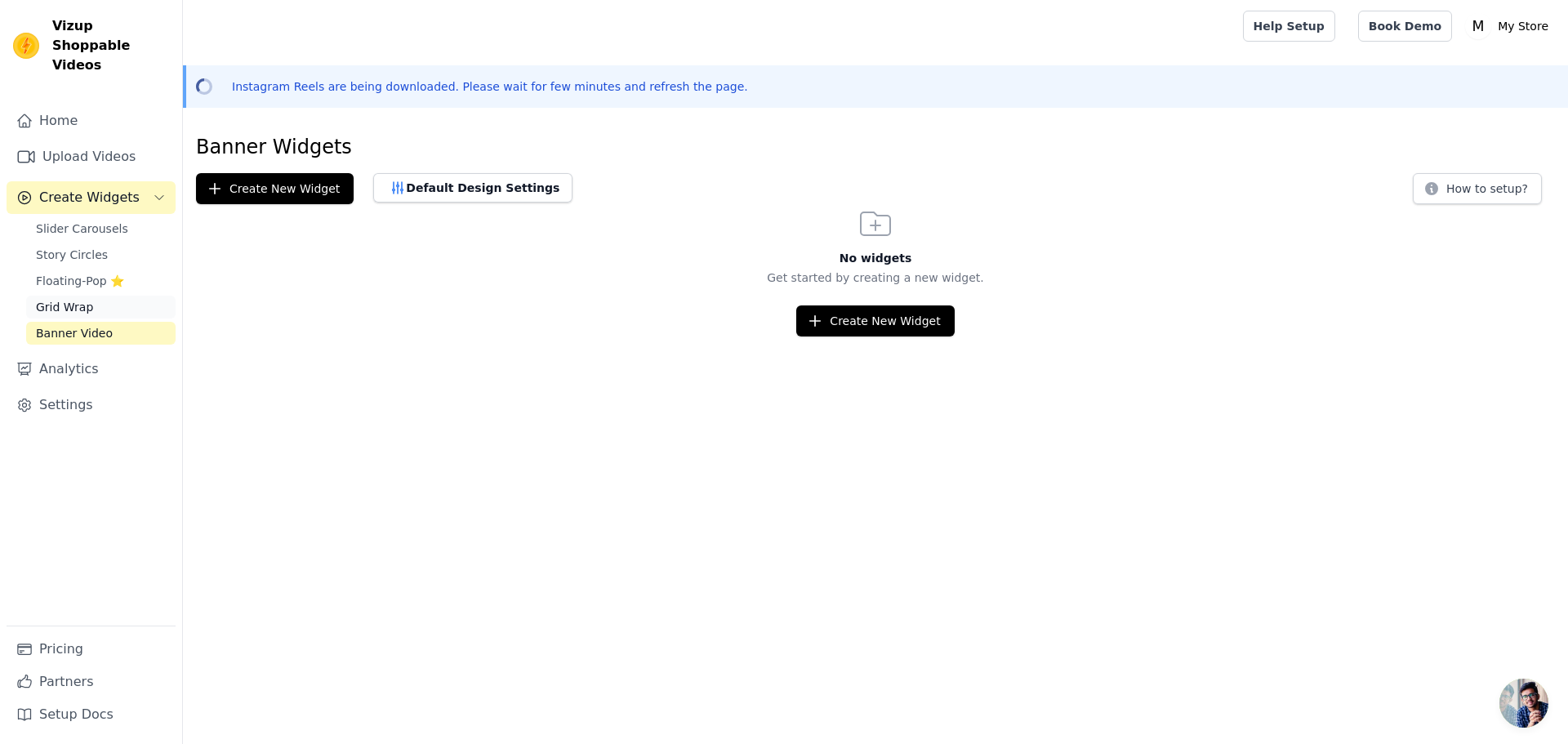
click at [73, 299] on span "Grid Wrap" at bounding box center [64, 307] width 57 height 16
click at [74, 220] on span "Slider Carousels" at bounding box center [82, 228] width 92 height 16
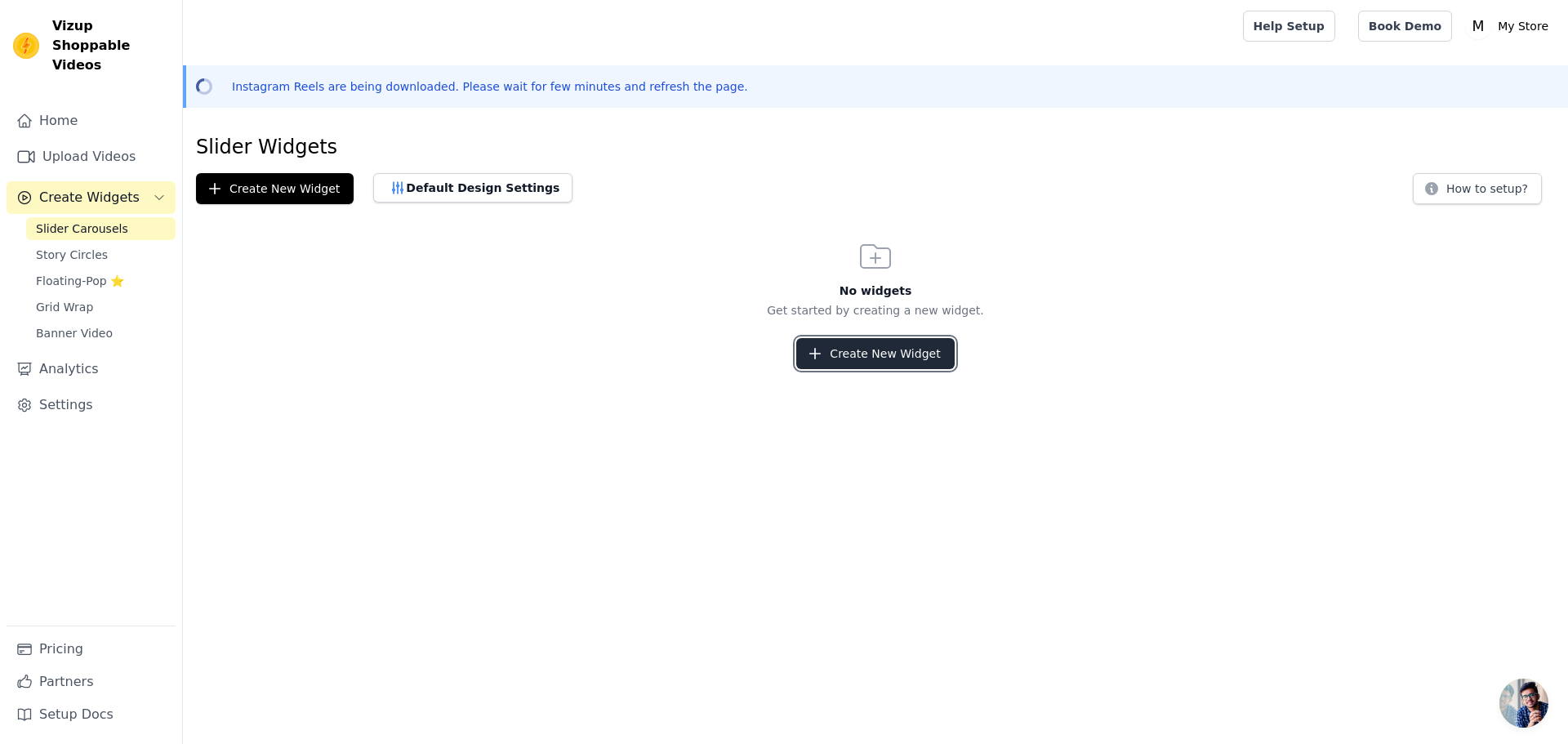
click at [832, 351] on button "Create New Widget" at bounding box center [875, 354] width 158 height 31
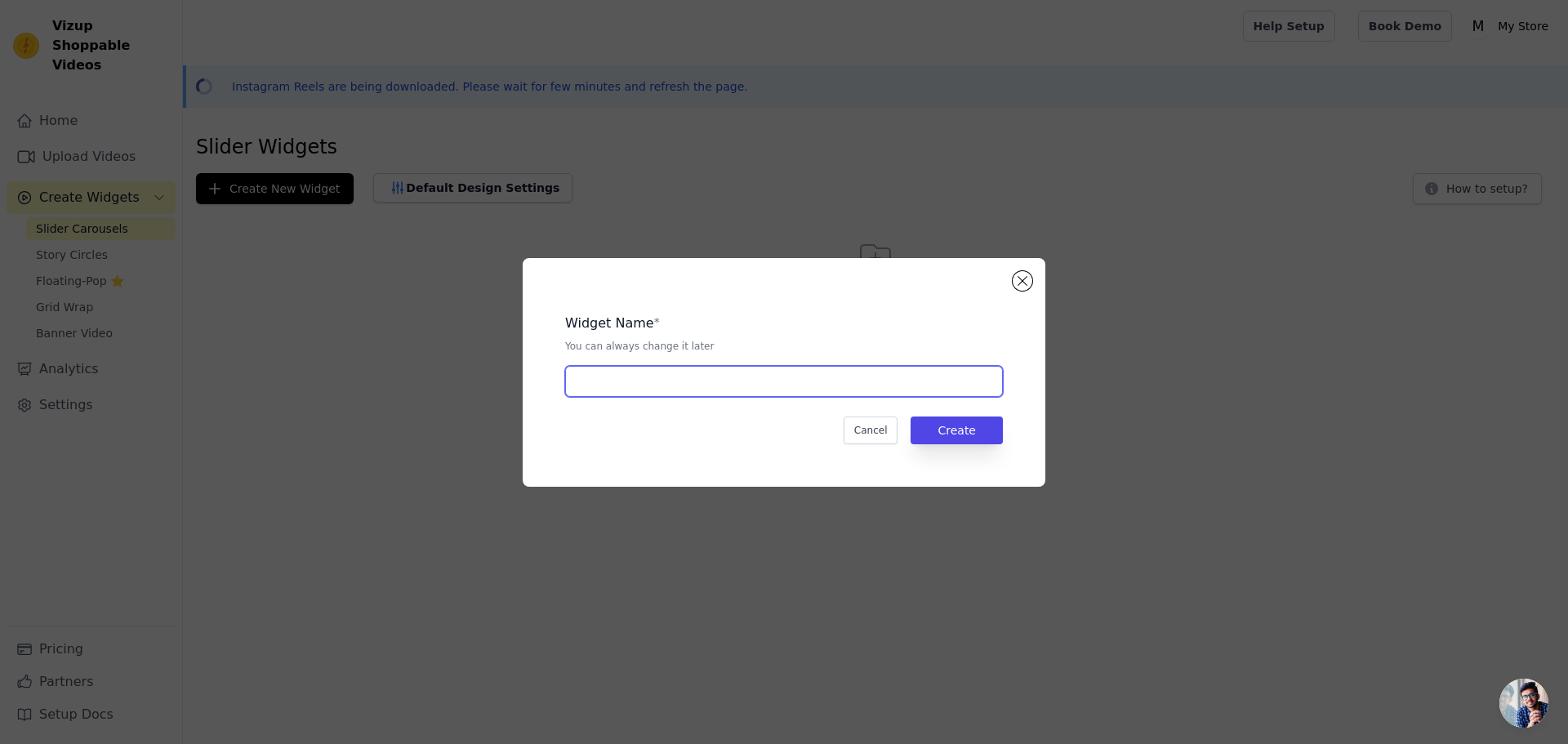
click at [752, 384] on input "text" at bounding box center [784, 381] width 437 height 31
type input "Reel Carousels"
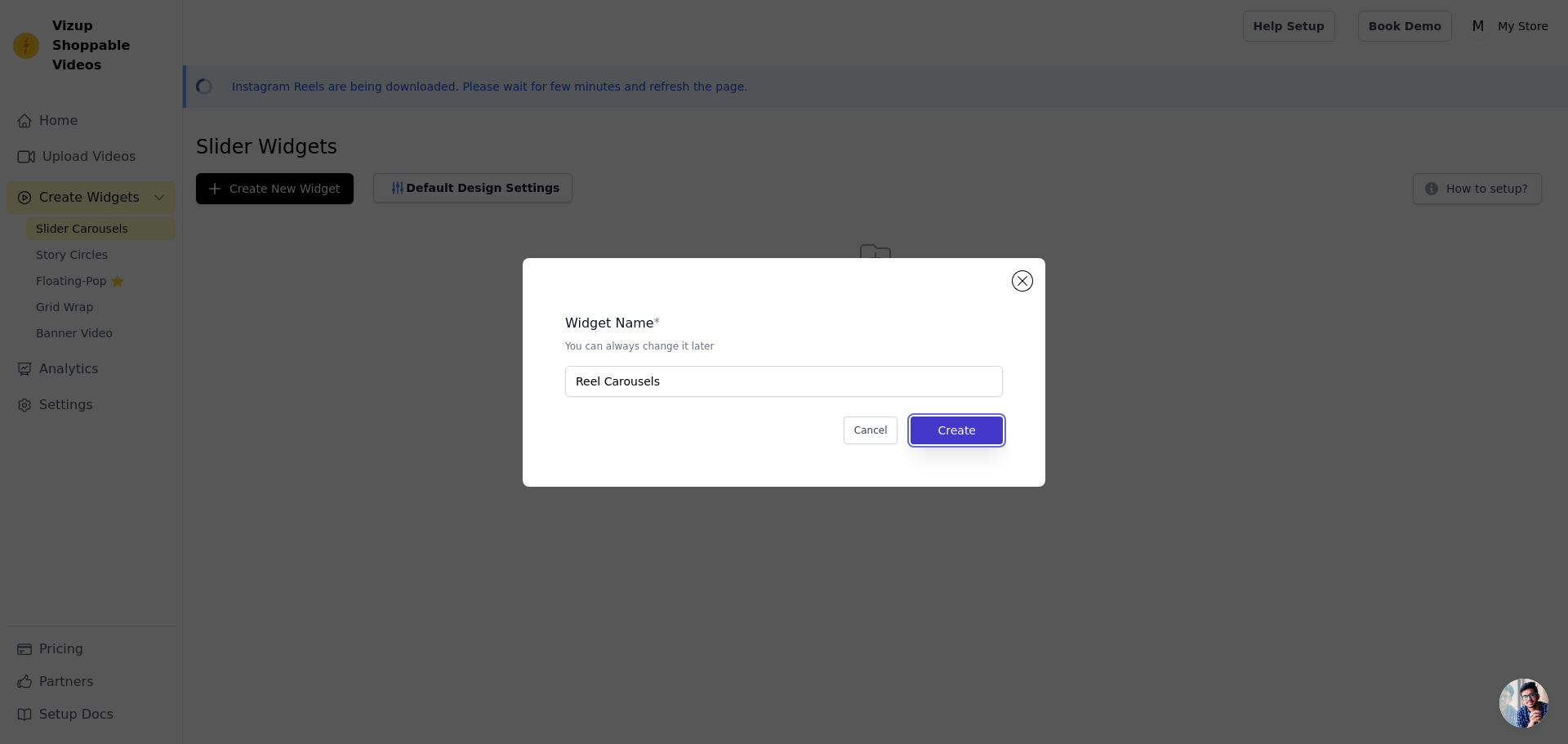
click at [959, 433] on button "Create" at bounding box center [957, 431] width 92 height 28
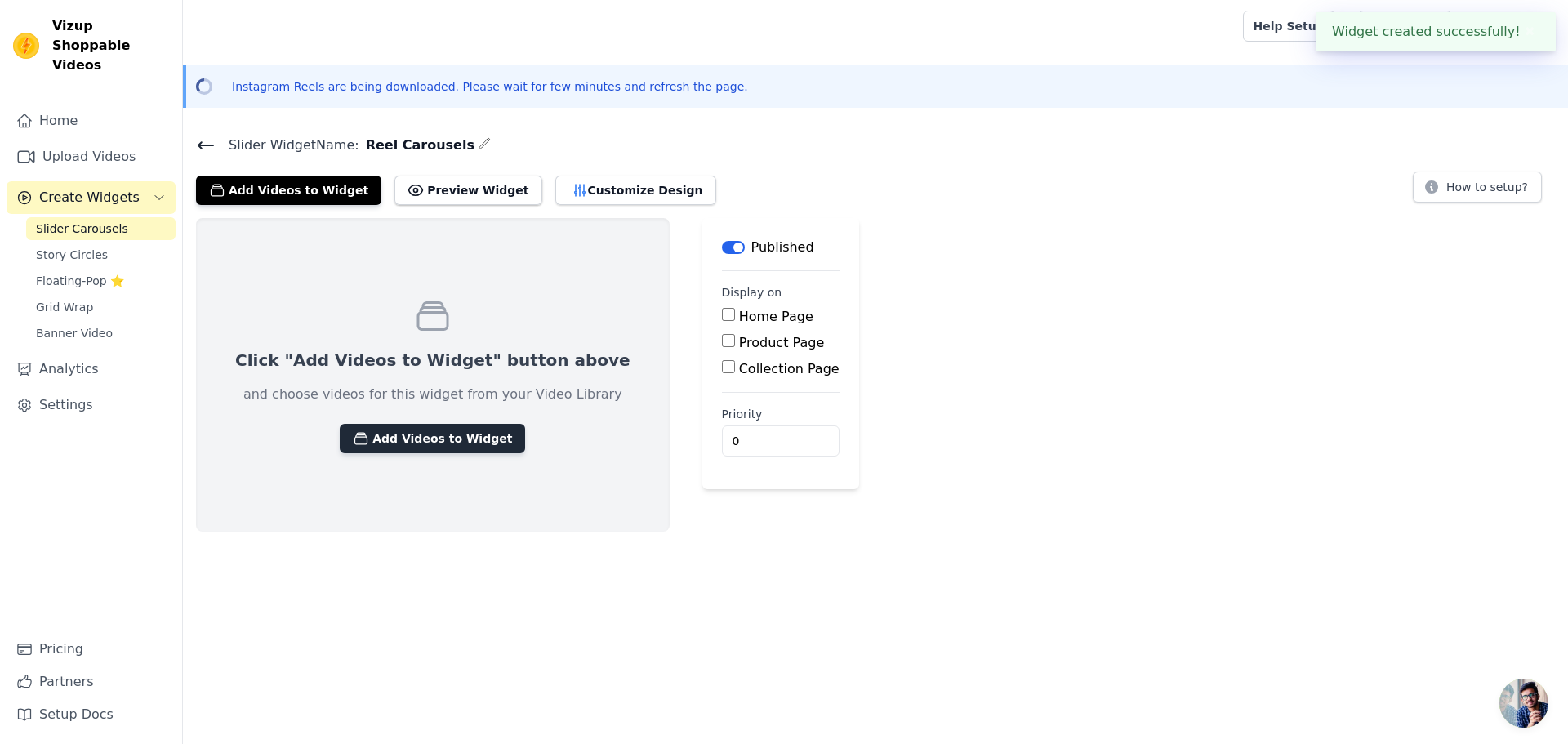
click at [391, 435] on button "Add Videos to Widget" at bounding box center [432, 438] width 185 height 29
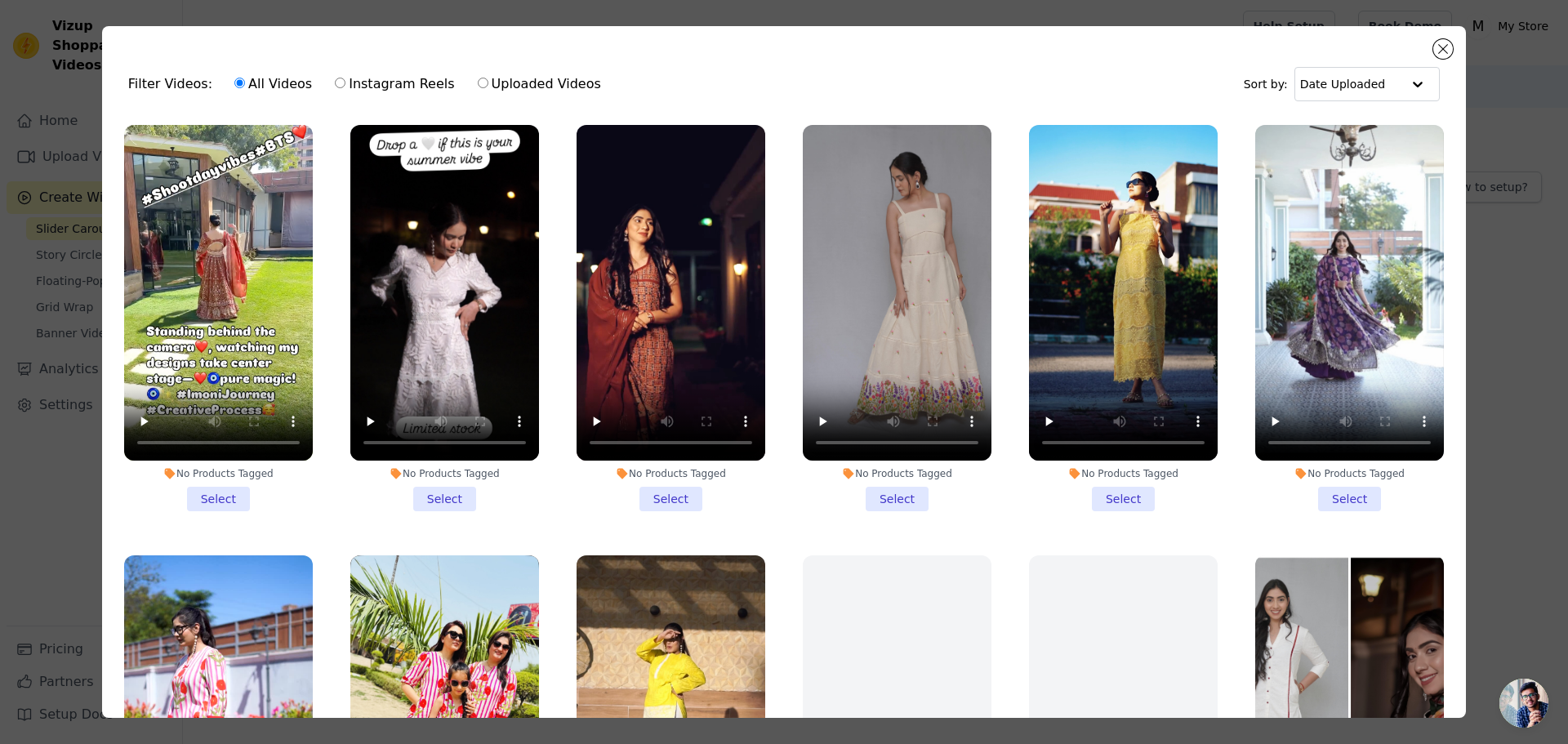
click at [335, 84] on input "Instagram Reels" at bounding box center [340, 83] width 10 height 10
radio input "true"
click at [235, 87] on label "All Videos" at bounding box center [272, 84] width 79 height 21
click at [235, 87] on input "All Videos" at bounding box center [239, 83] width 10 height 10
radio input "true"
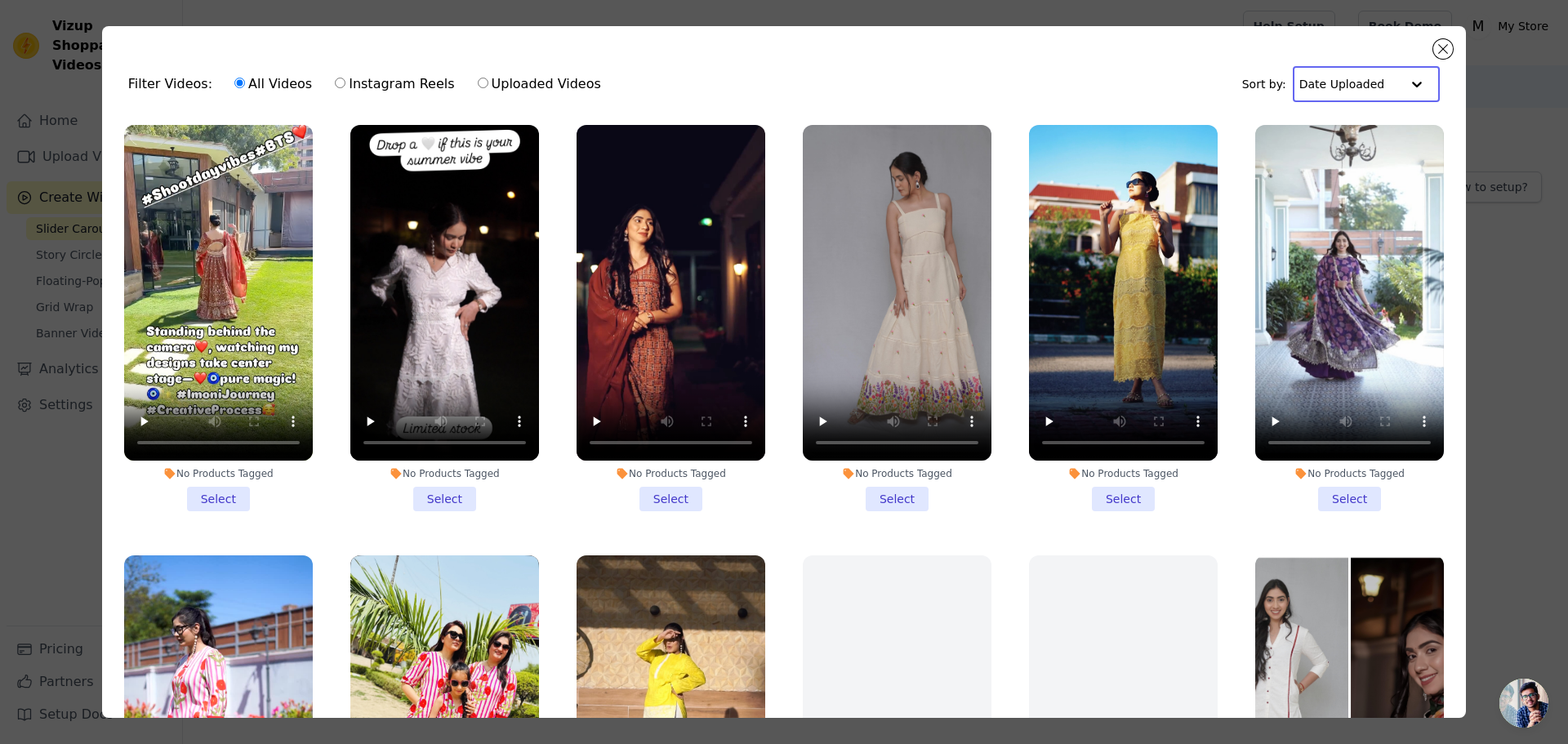
click at [1388, 83] on input "text" at bounding box center [1349, 84] width 102 height 32
click at [1401, 82] on div at bounding box center [1417, 84] width 32 height 32
click at [1442, 53] on button "Close modal" at bounding box center [1442, 49] width 20 height 20
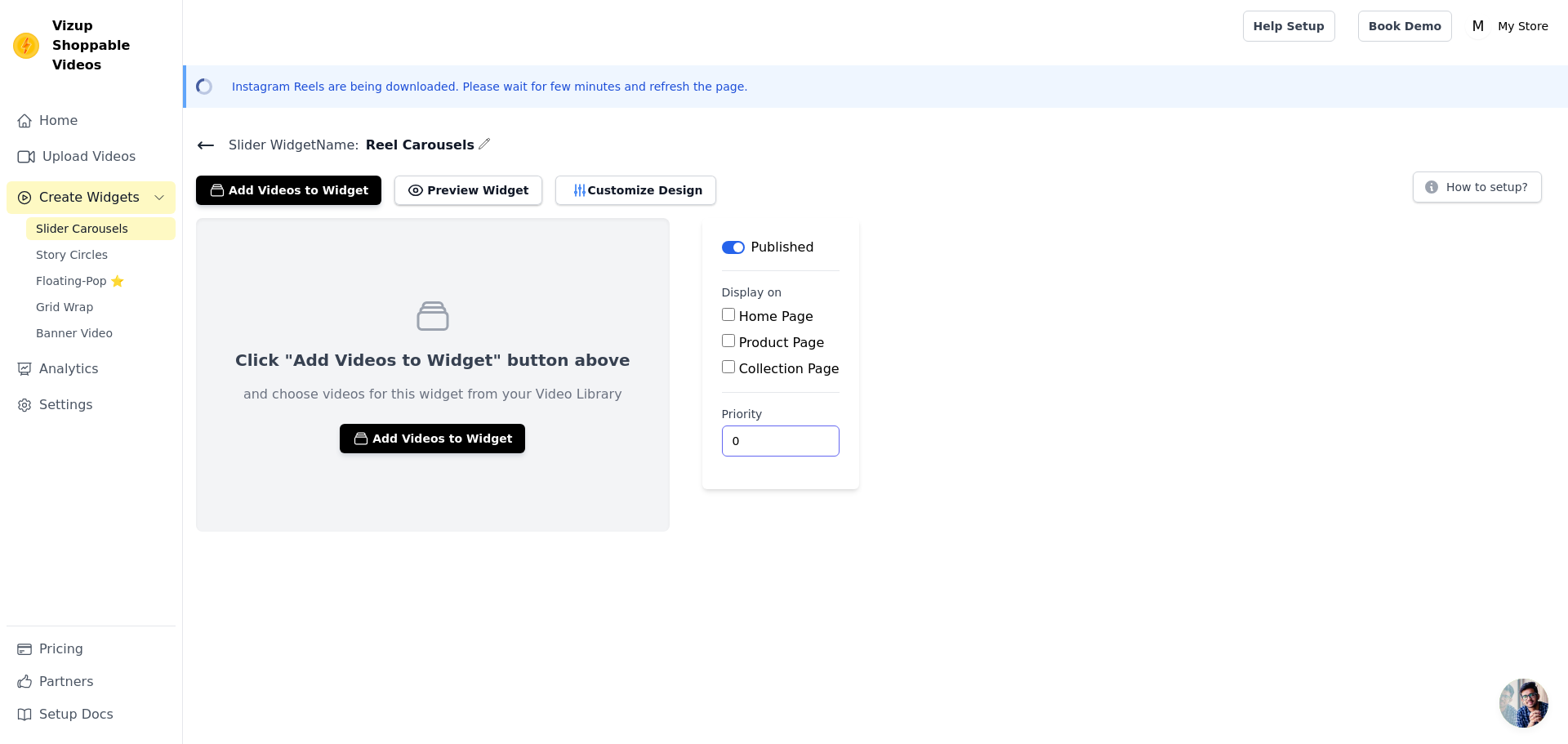
click at [892, 528] on div "Click "Add Videos to Widget" button above and choose videos for this widget fro…" at bounding box center [875, 374] width 1384 height 313
click at [427, 186] on button "Preview Widget" at bounding box center [468, 190] width 147 height 29
click at [401, 425] on button "Add Videos to Widget" at bounding box center [432, 438] width 185 height 29
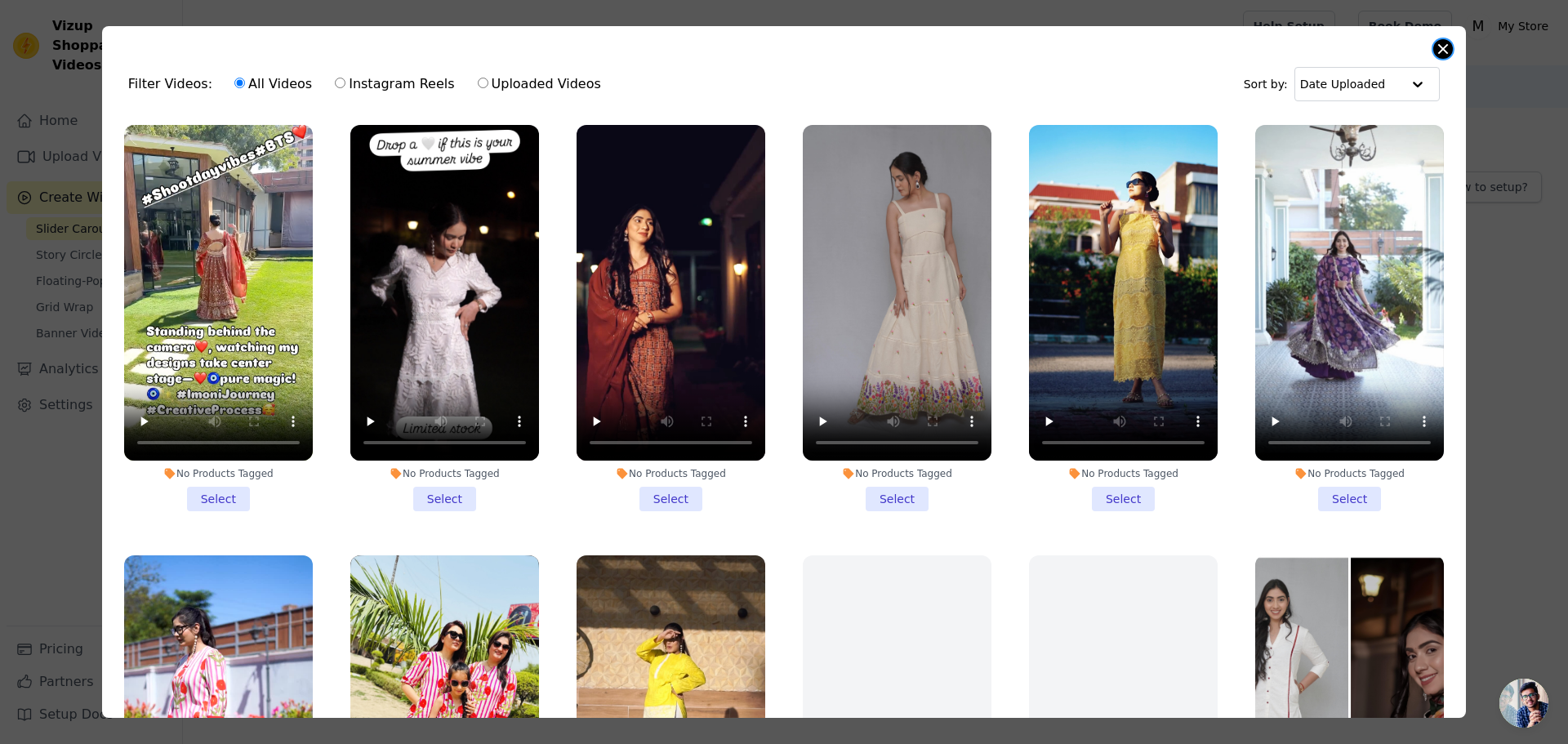
click at [1439, 53] on button "Close modal" at bounding box center [1442, 49] width 20 height 20
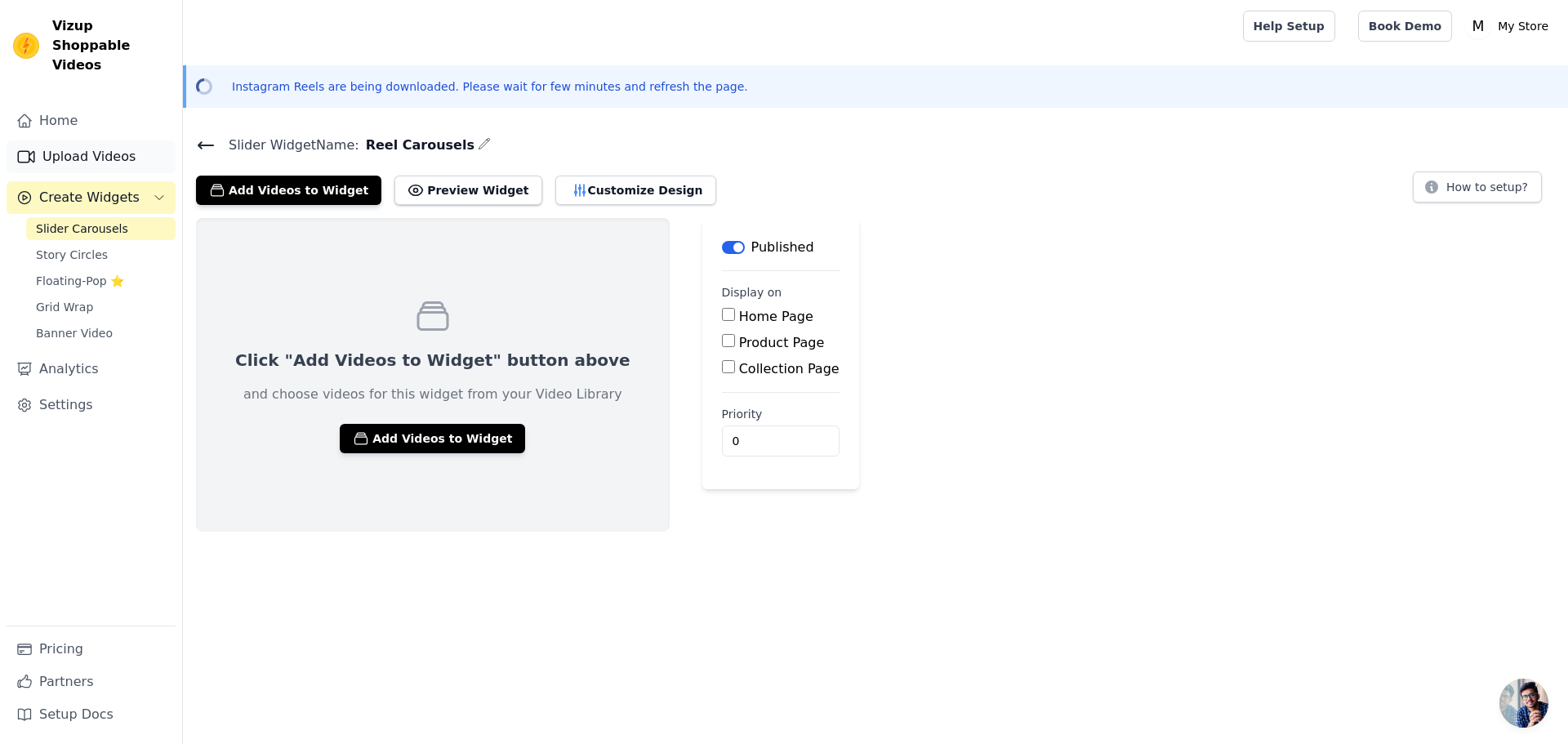
click at [69, 140] on link "Upload Videos" at bounding box center [91, 156] width 169 height 32
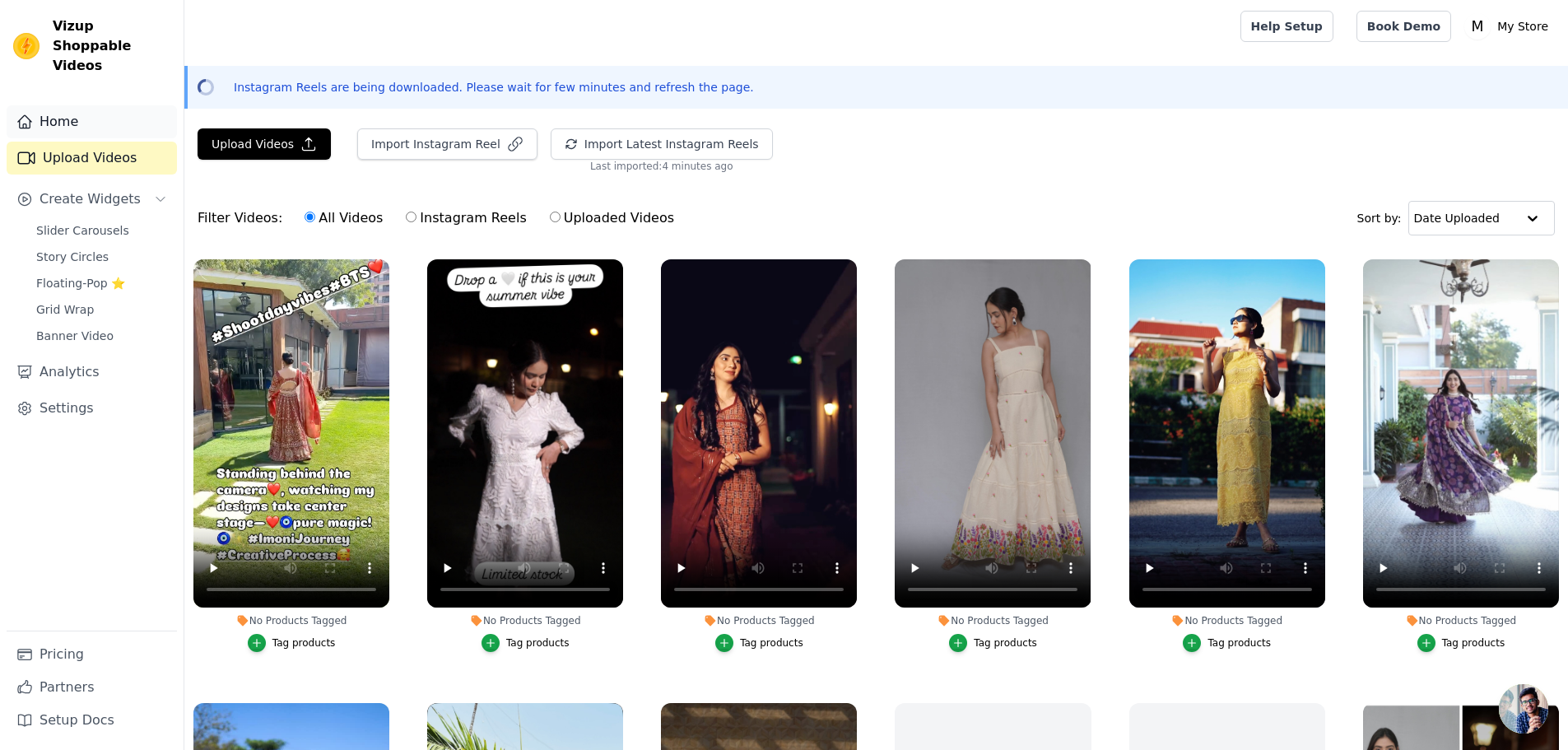
click at [93, 113] on link "Home" at bounding box center [92, 121] width 170 height 33
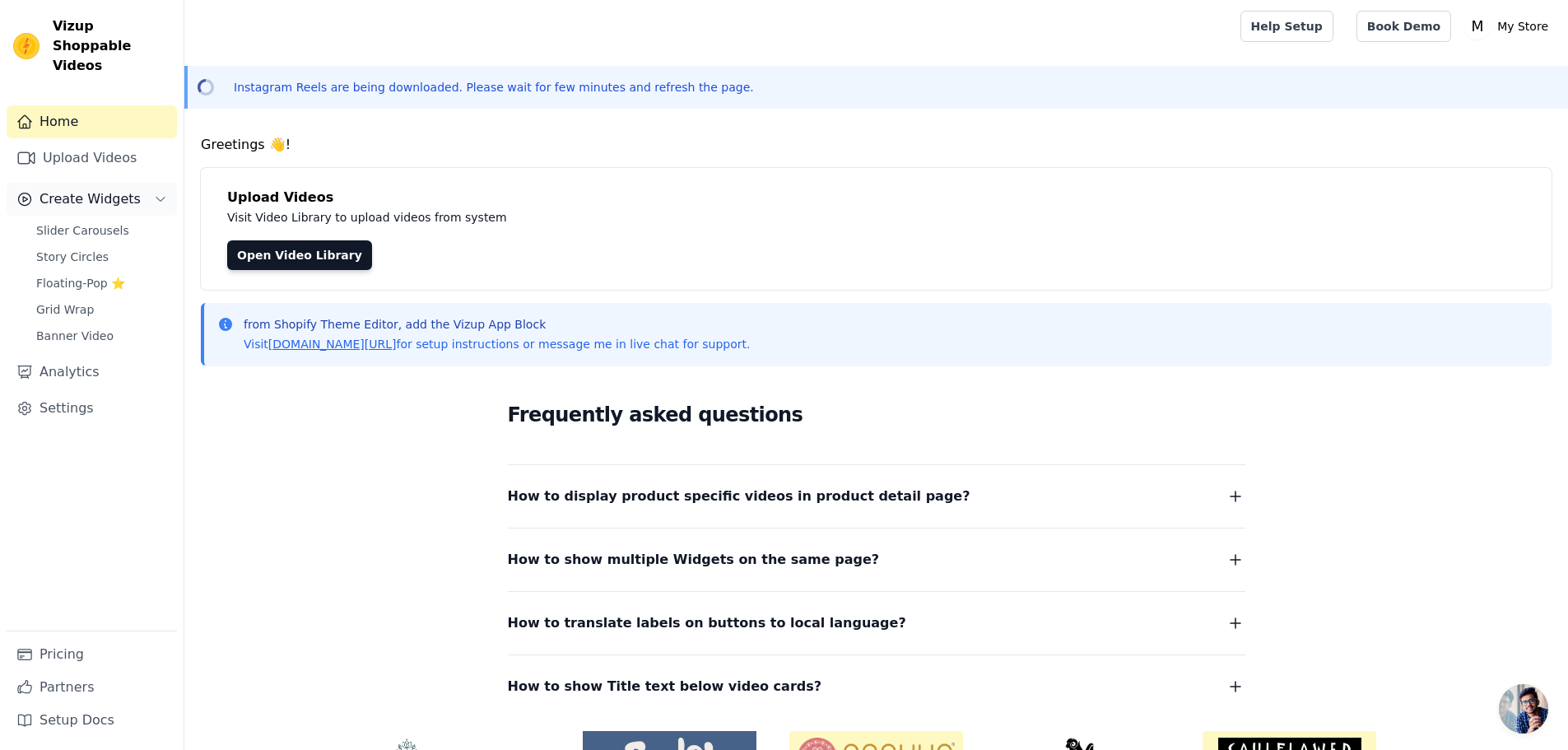
click at [85, 189] on span "Create Widgets" at bounding box center [90, 199] width 102 height 20
click at [80, 189] on span "Create Widgets" at bounding box center [90, 199] width 102 height 20
click at [93, 222] on span "Slider Carousels" at bounding box center [83, 230] width 93 height 16
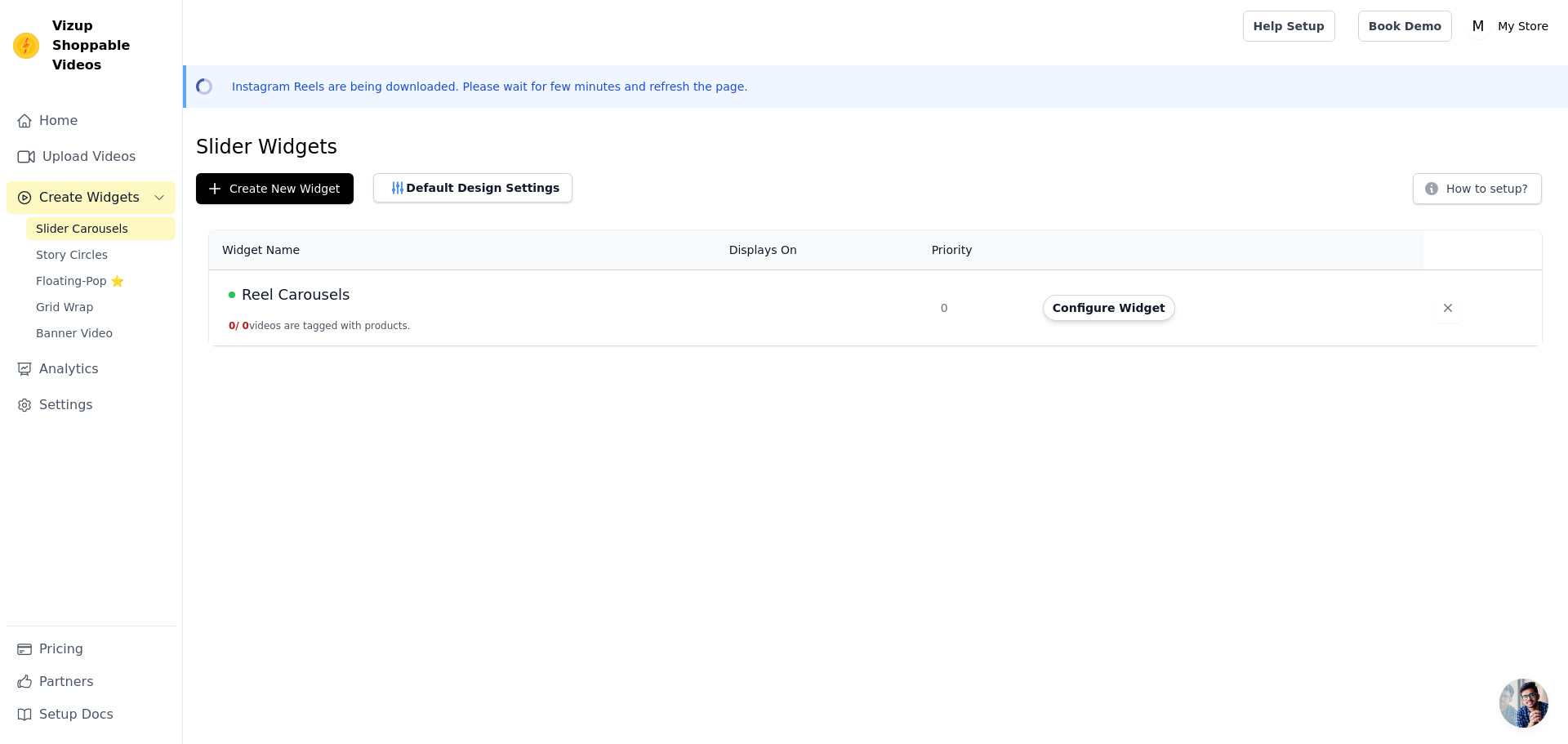
click at [613, 306] on div "Reel Carousels" at bounding box center [469, 295] width 481 height 23
click at [1104, 309] on button "Configure Widget" at bounding box center [1109, 308] width 132 height 26
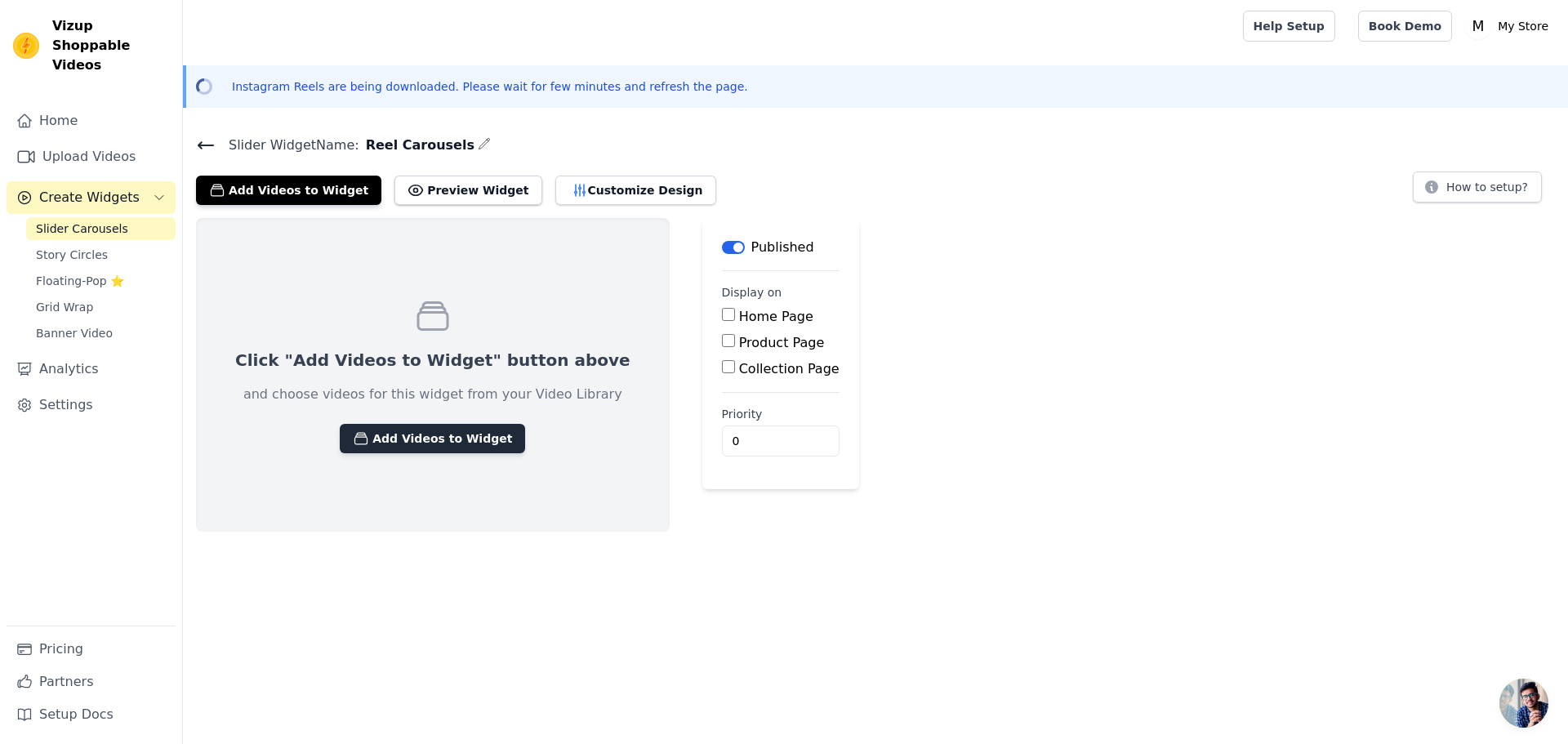
click at [419, 437] on button "Add Videos to Widget" at bounding box center [432, 438] width 185 height 29
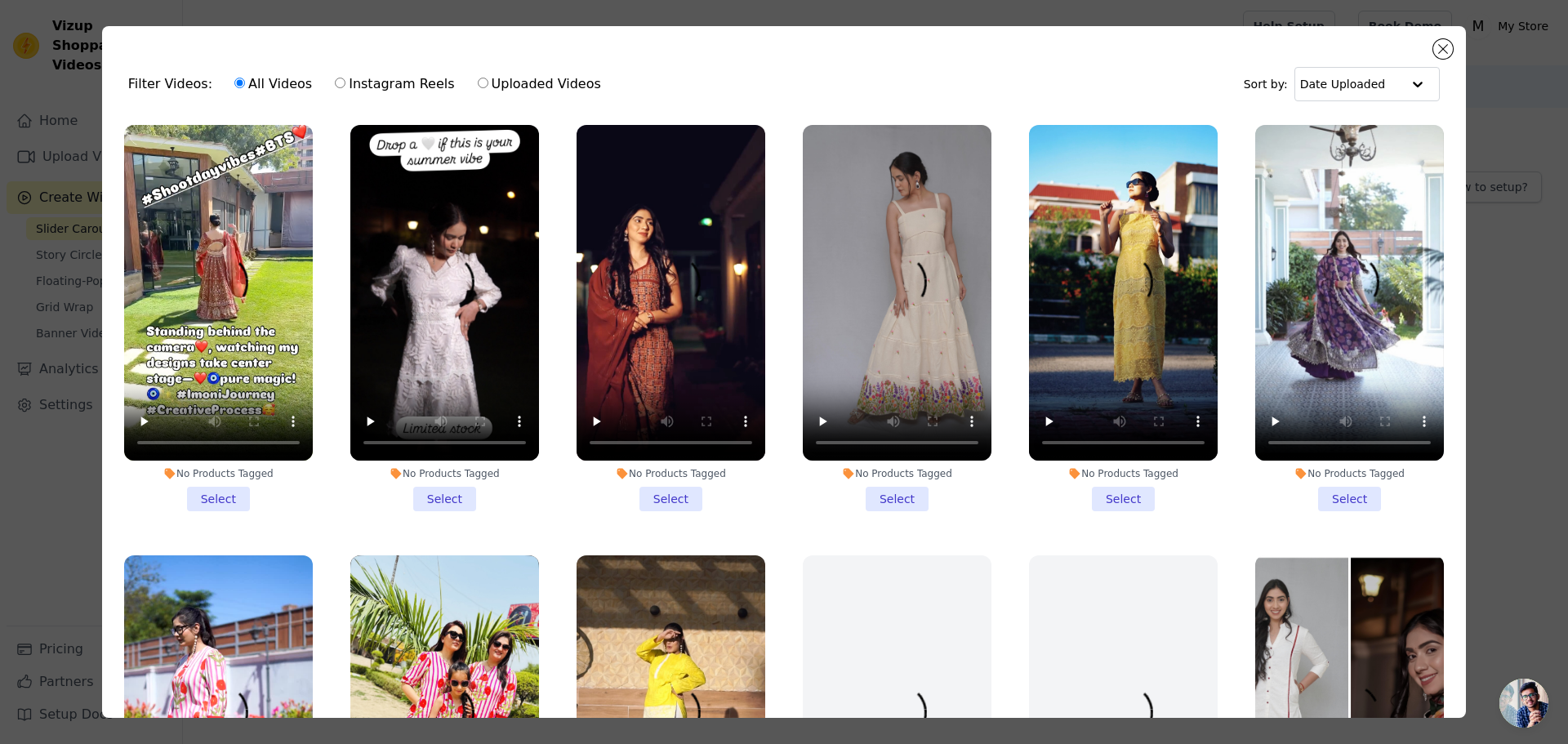
click at [443, 490] on li "No Products Tagged Select" at bounding box center [444, 318] width 189 height 386
click at [0, 0] on input "No Products Tagged Select" at bounding box center [0, 0] width 0 height 0
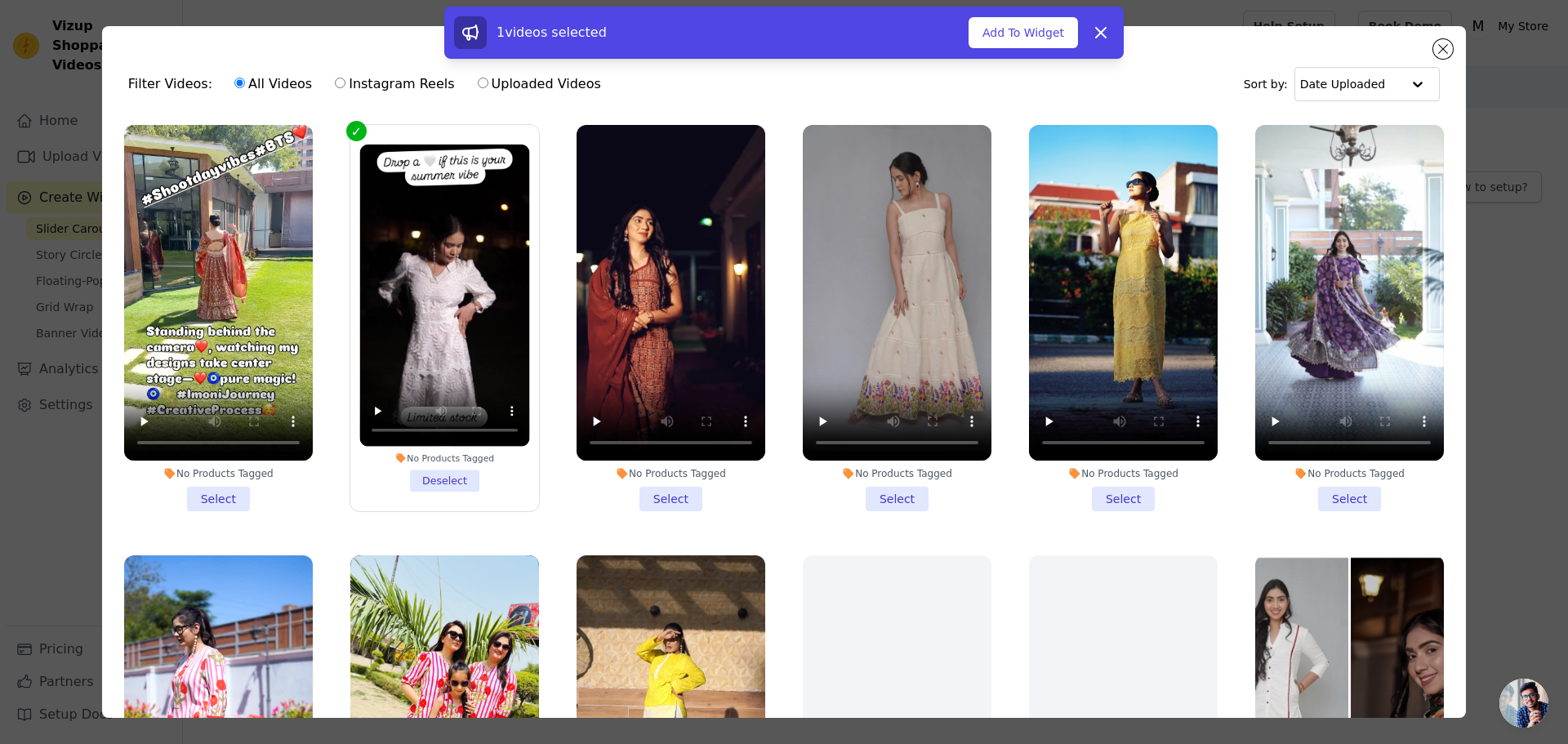
click at [681, 492] on li "No Products Tagged Select" at bounding box center [670, 318] width 189 height 386
click at [0, 0] on input "No Products Tagged Select" at bounding box center [0, 0] width 0 height 0
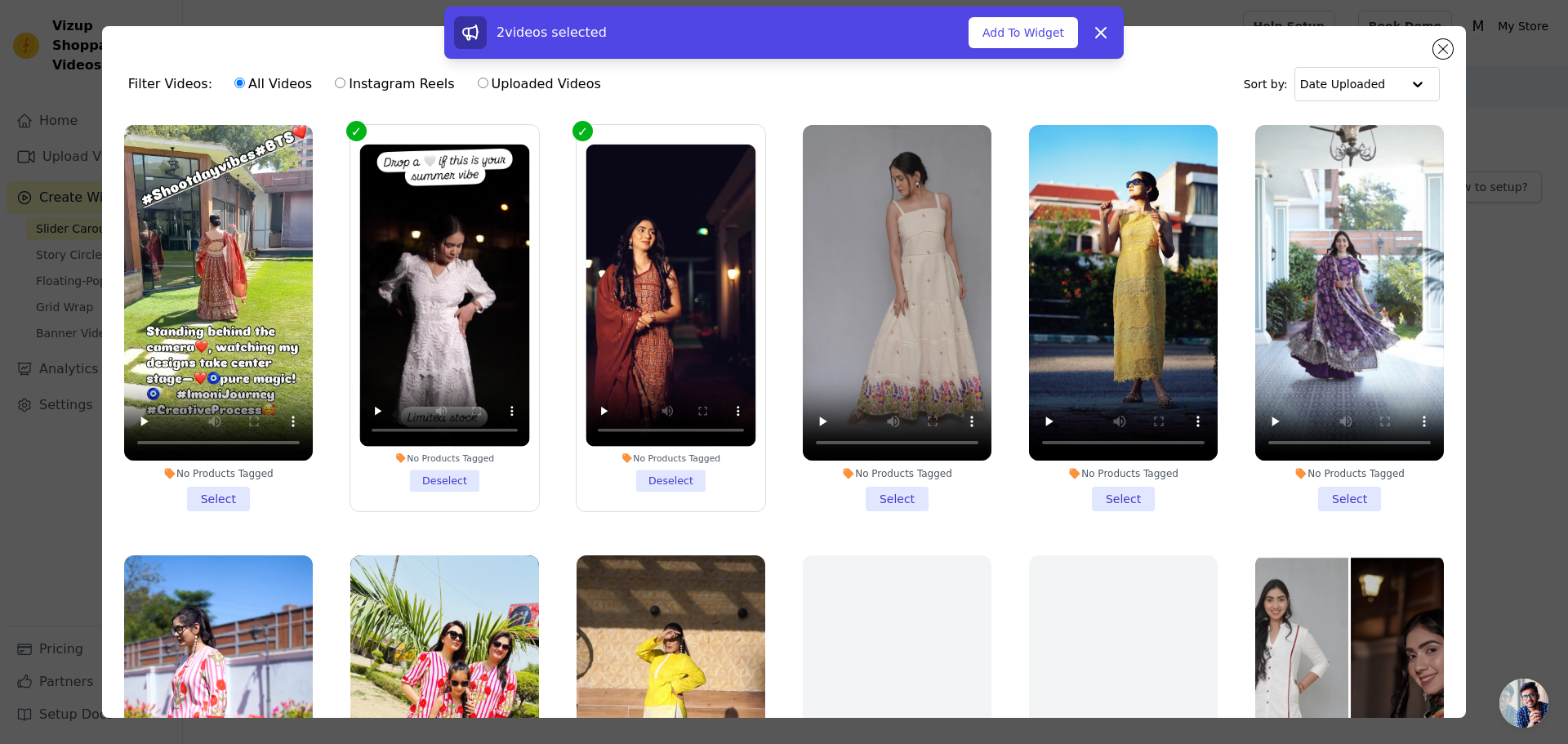
drag, startPoint x: 886, startPoint y: 492, endPoint x: 1074, endPoint y: 503, distance: 188.3
click at [886, 492] on li "No Products Tagged Select" at bounding box center [897, 318] width 189 height 386
click at [0, 0] on input "No Products Tagged Select" at bounding box center [0, 0] width 0 height 0
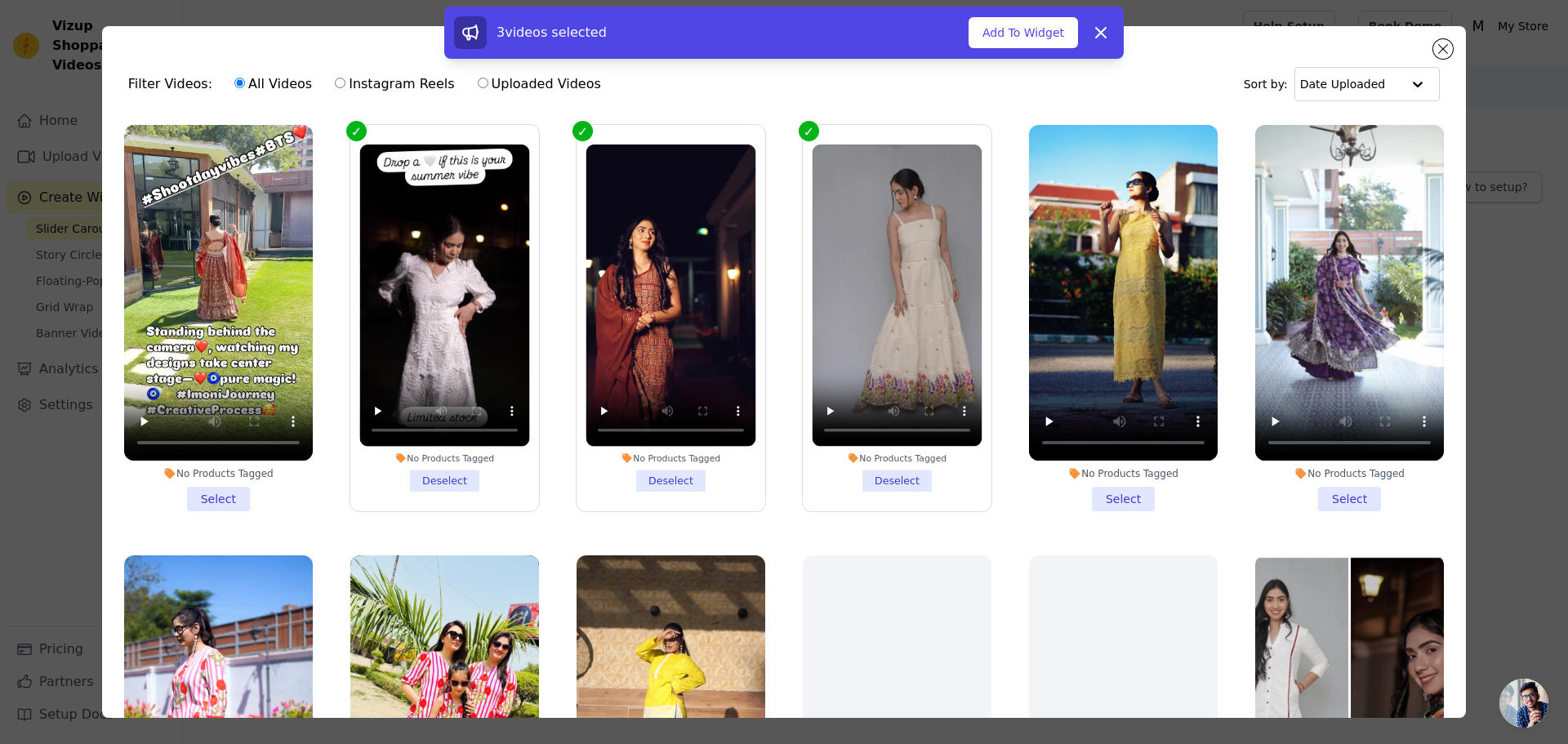
click at [1114, 501] on li "No Products Tagged Select" at bounding box center [1123, 318] width 189 height 386
click at [0, 0] on input "No Products Tagged Select" at bounding box center [0, 0] width 0 height 0
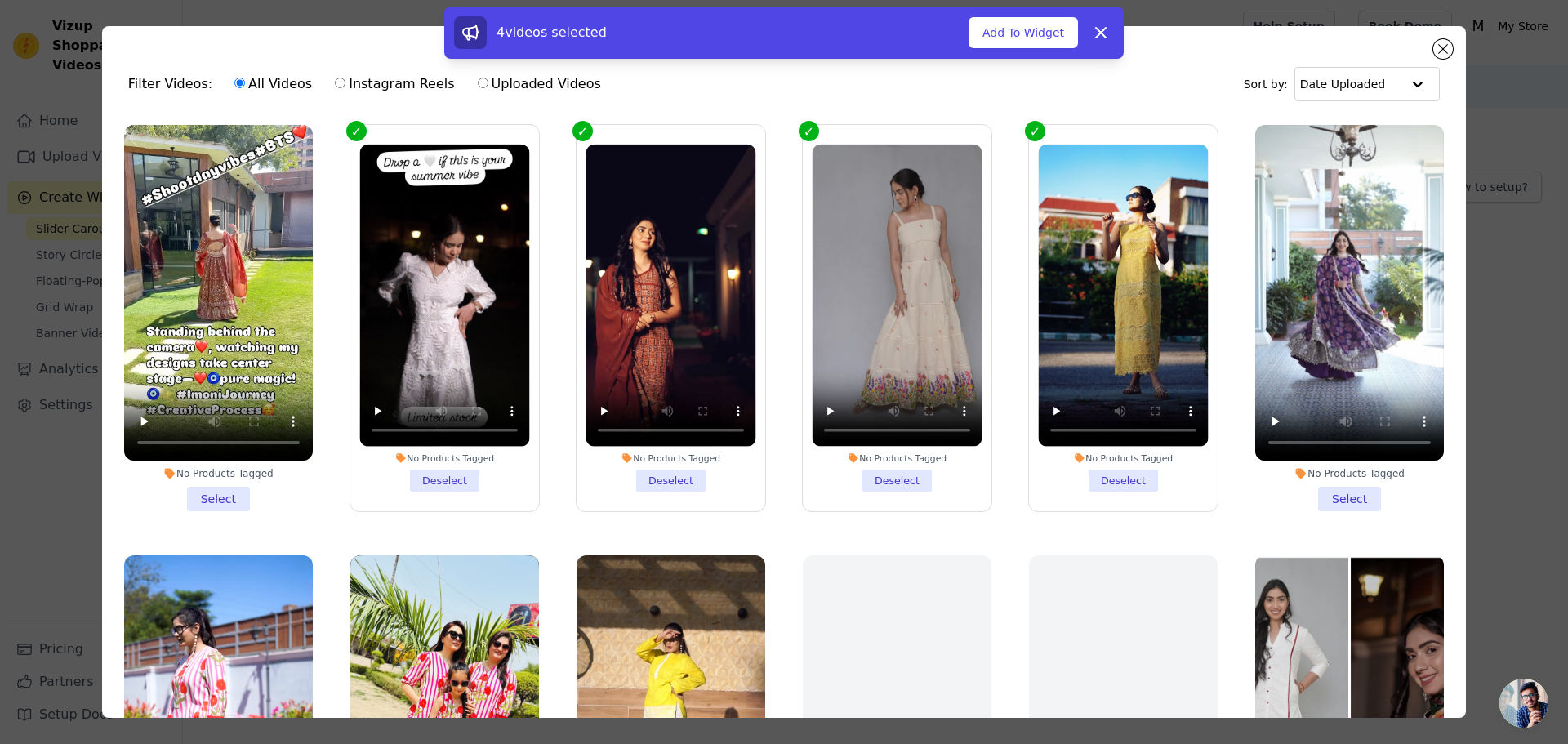
click at [1327, 498] on li "No Products Tagged Select" at bounding box center [1349, 318] width 189 height 386
click at [0, 0] on input "No Products Tagged Select" at bounding box center [0, 0] width 0 height 0
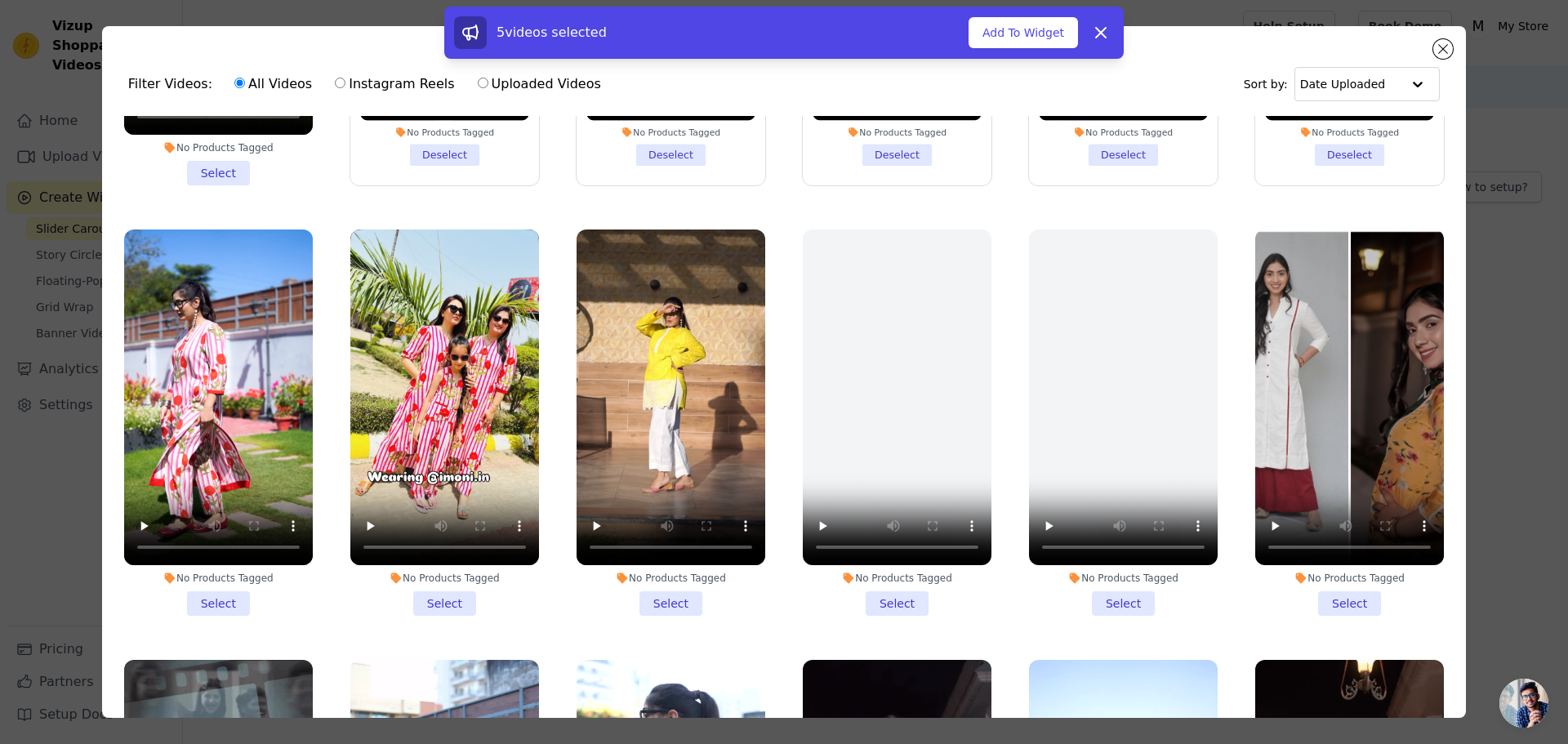
scroll to position [326, 0]
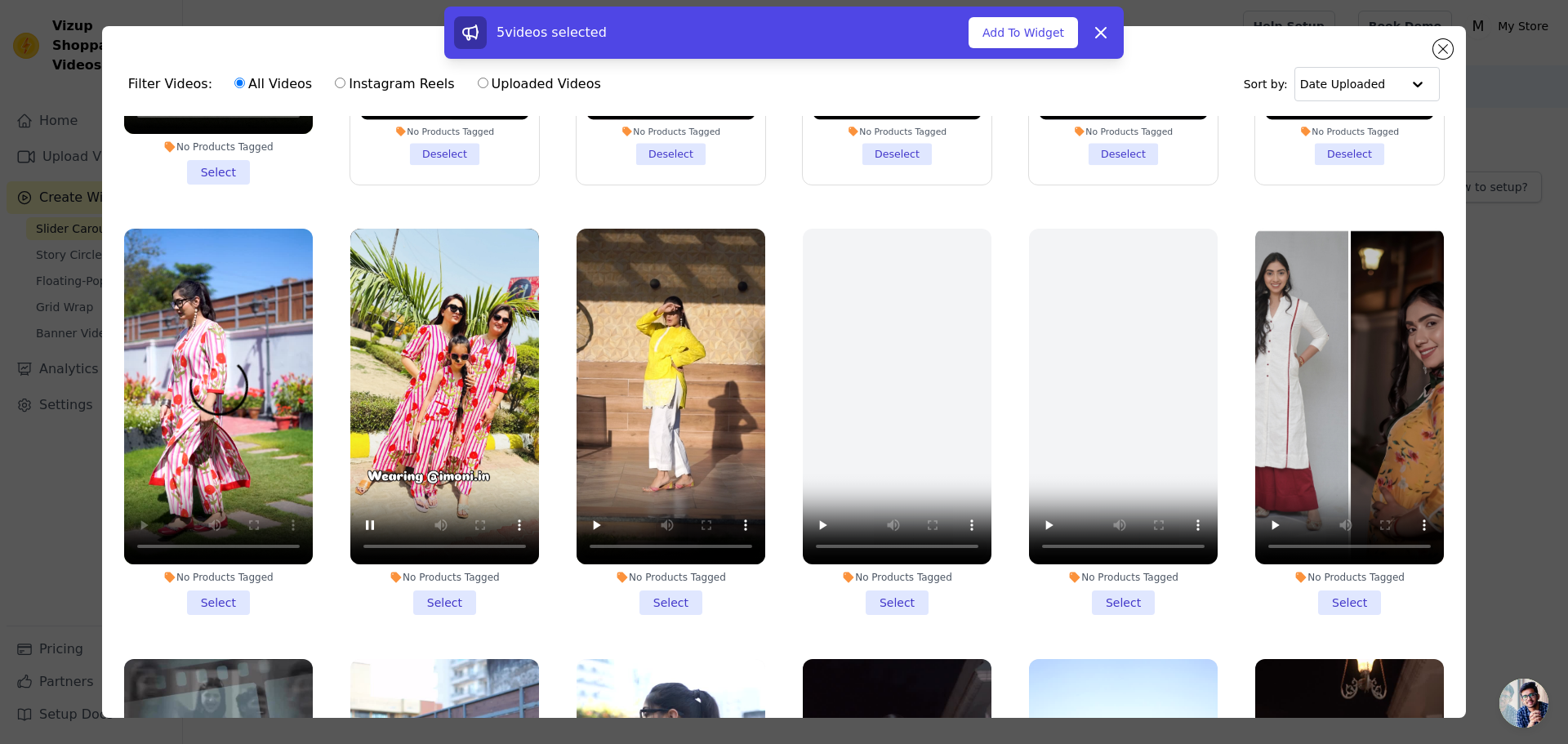
click at [216, 593] on li "No Products Tagged Select" at bounding box center [218, 422] width 189 height 386
click at [0, 0] on input "No Products Tagged Select" at bounding box center [0, 0] width 0 height 0
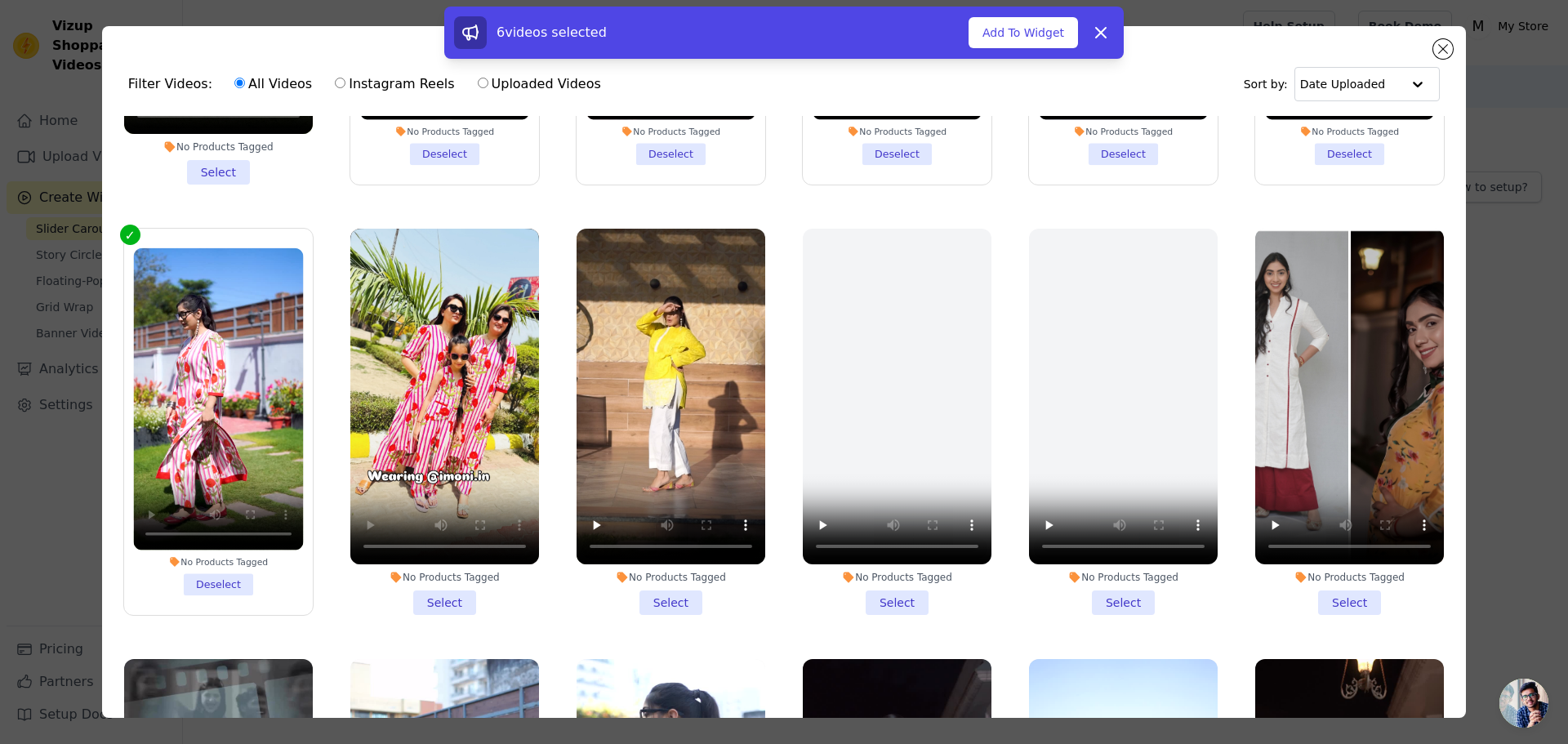
click at [427, 590] on li "No Products Tagged Select" at bounding box center [444, 422] width 189 height 386
click at [0, 0] on input "No Products Tagged Select" at bounding box center [0, 0] width 0 height 0
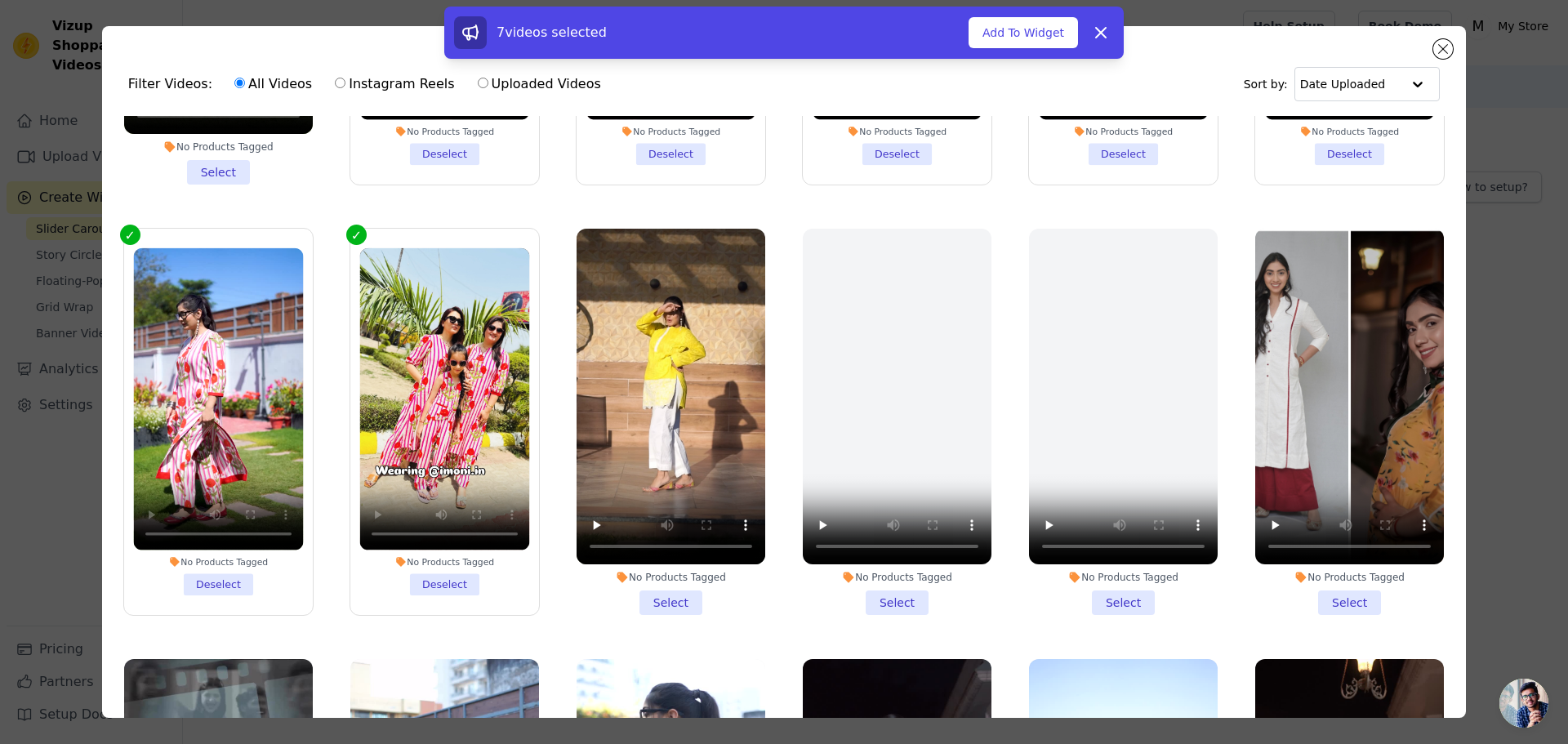
click at [660, 585] on li "No Products Tagged Select" at bounding box center [670, 422] width 189 height 386
click at [0, 0] on input "No Products Tagged Select" at bounding box center [0, 0] width 0 height 0
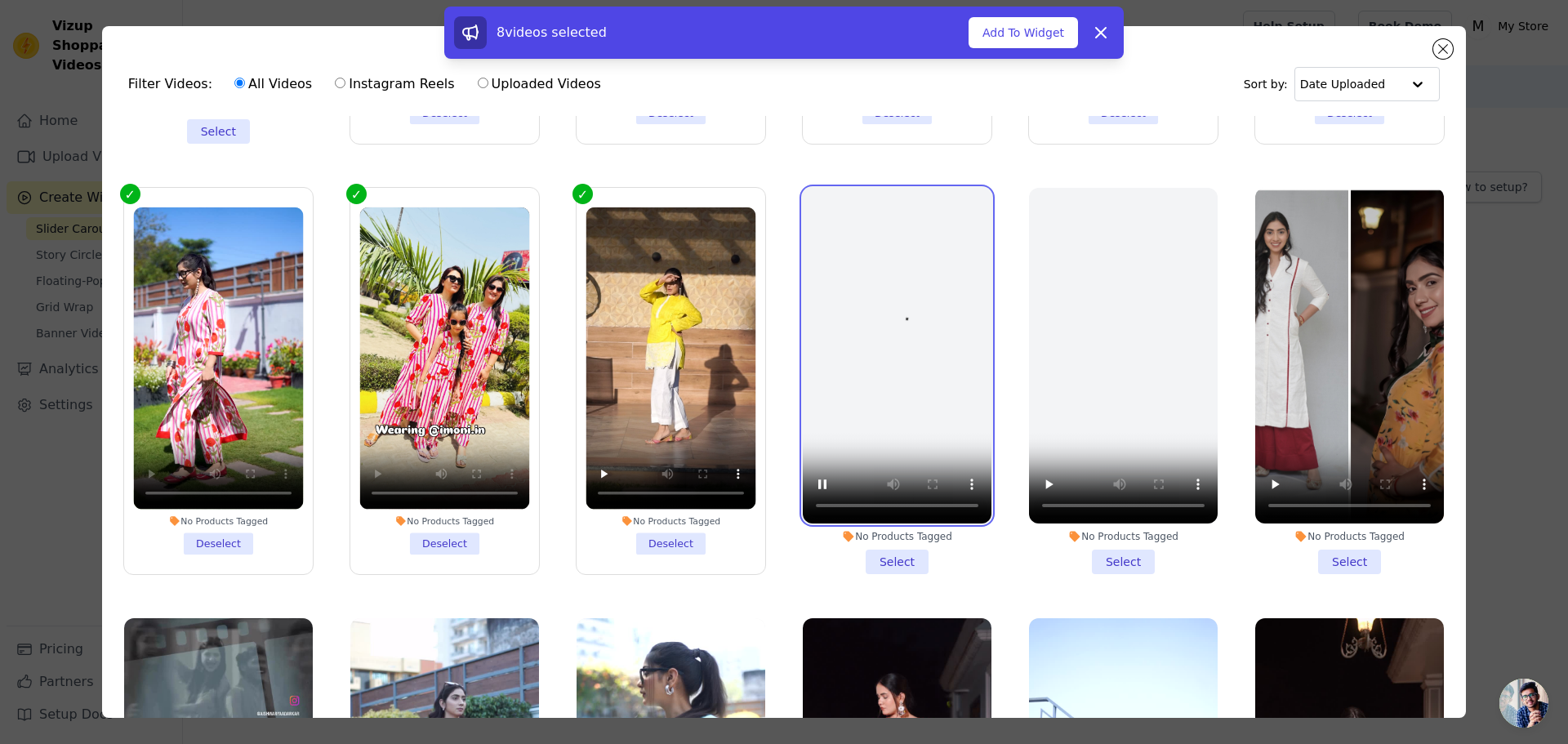
scroll to position [408, 0]
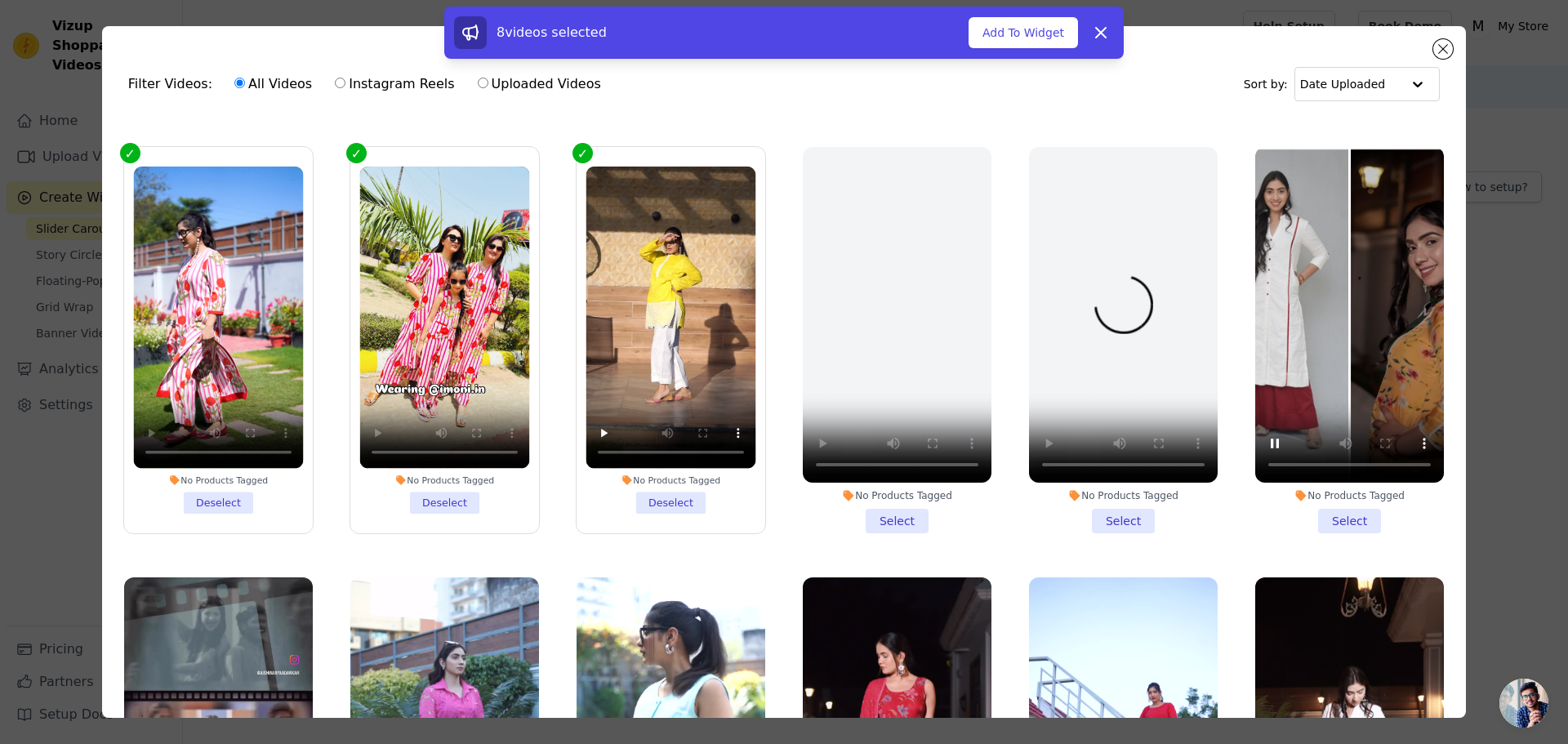
click at [1328, 513] on li "No Products Tagged Select" at bounding box center [1349, 340] width 189 height 386
click at [0, 0] on input "No Products Tagged Select" at bounding box center [0, 0] width 0 height 0
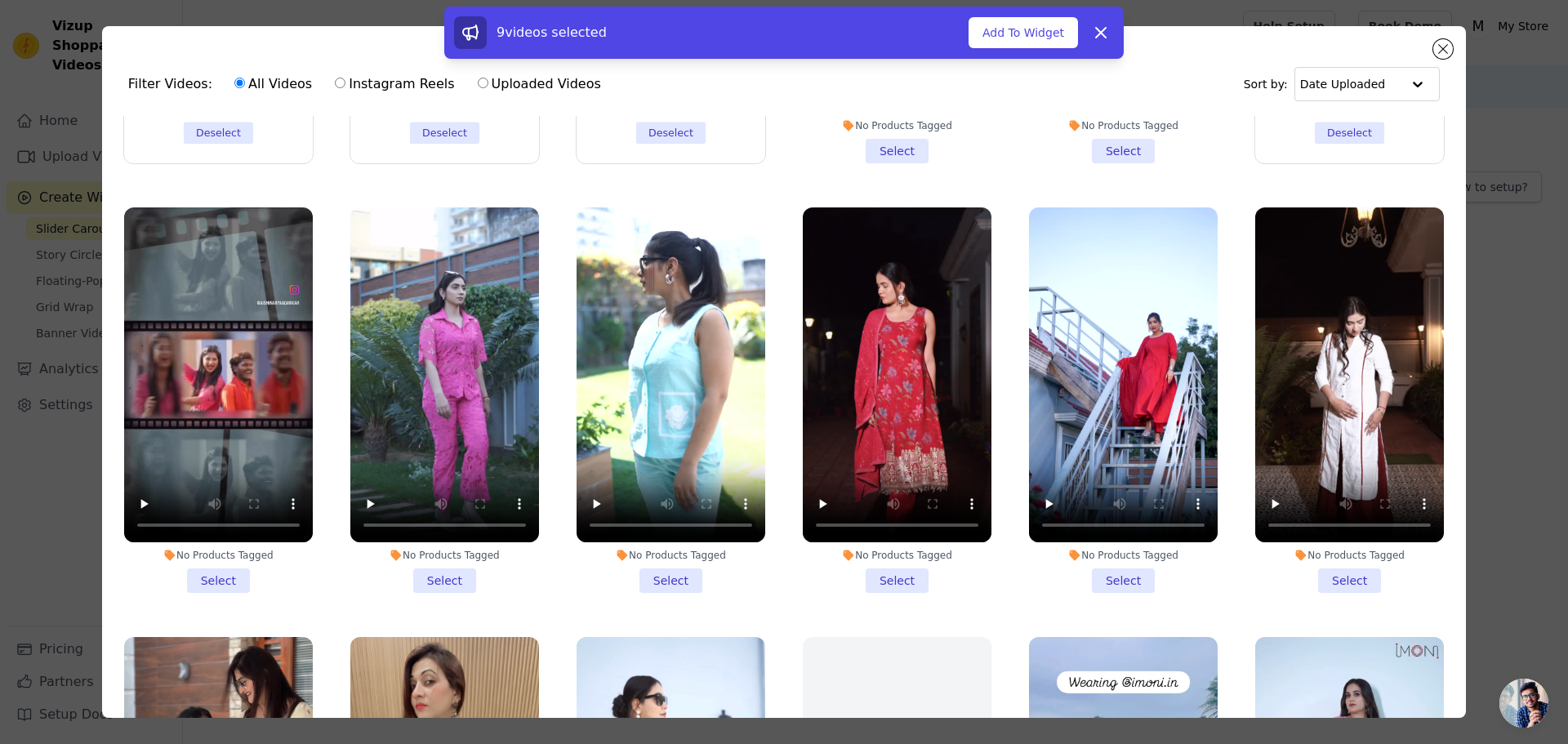
scroll to position [899, 0]
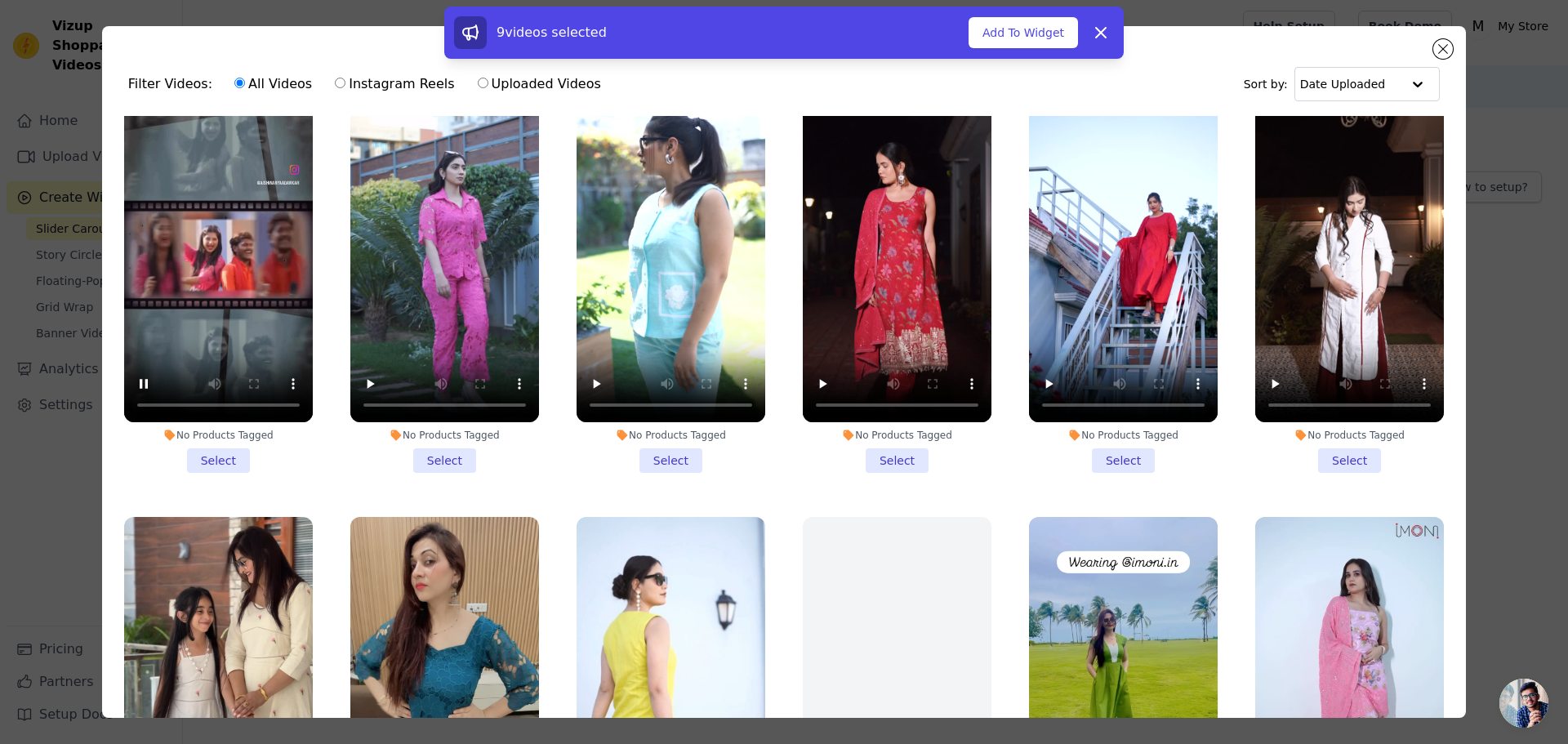
click at [204, 437] on li "No Products Tagged Select" at bounding box center [218, 280] width 189 height 386
click at [0, 0] on input "No Products Tagged Select" at bounding box center [0, 0] width 0 height 0
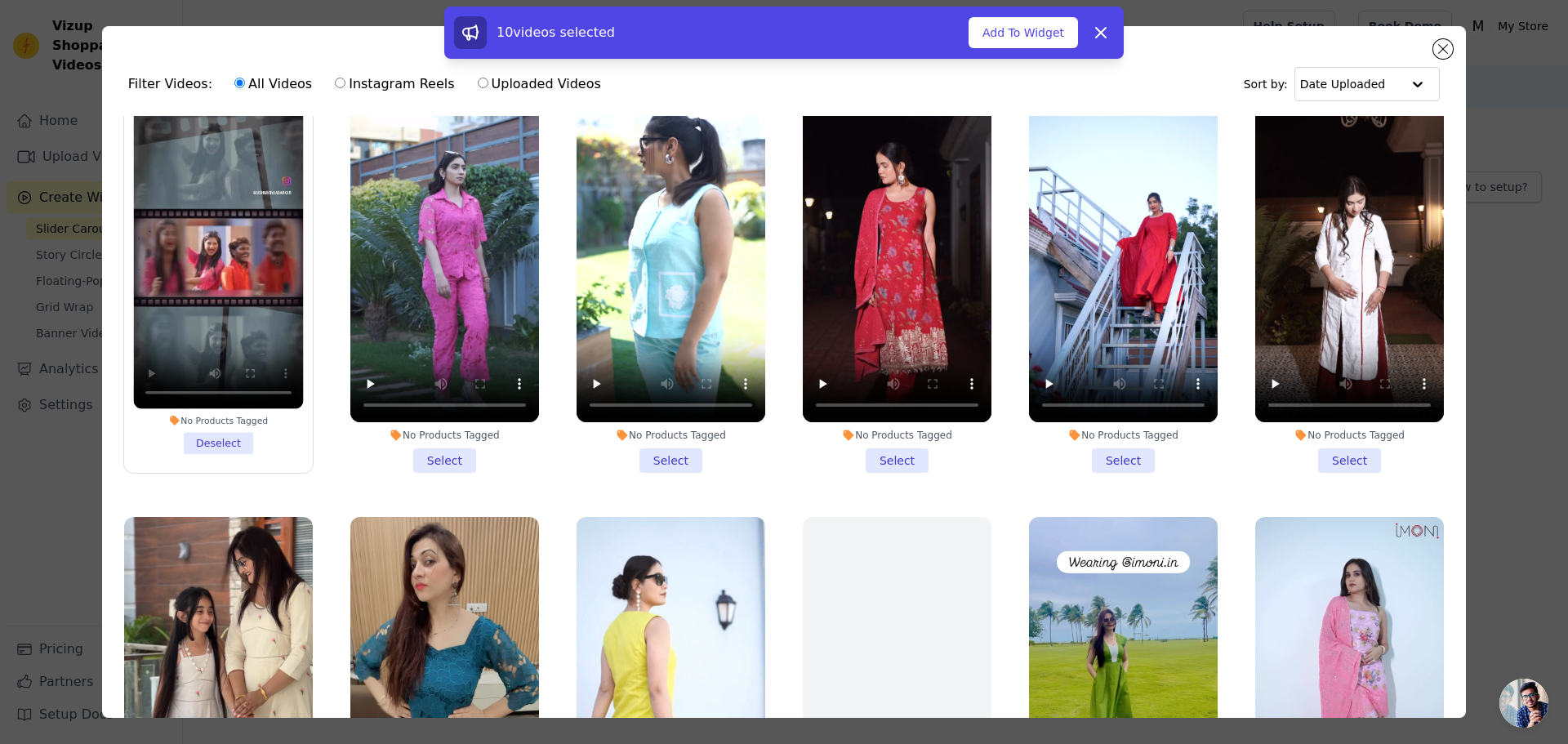
click at [442, 441] on li "No Products Tagged Select" at bounding box center [444, 280] width 189 height 386
click at [0, 0] on input "No Products Tagged Select" at bounding box center [0, 0] width 0 height 0
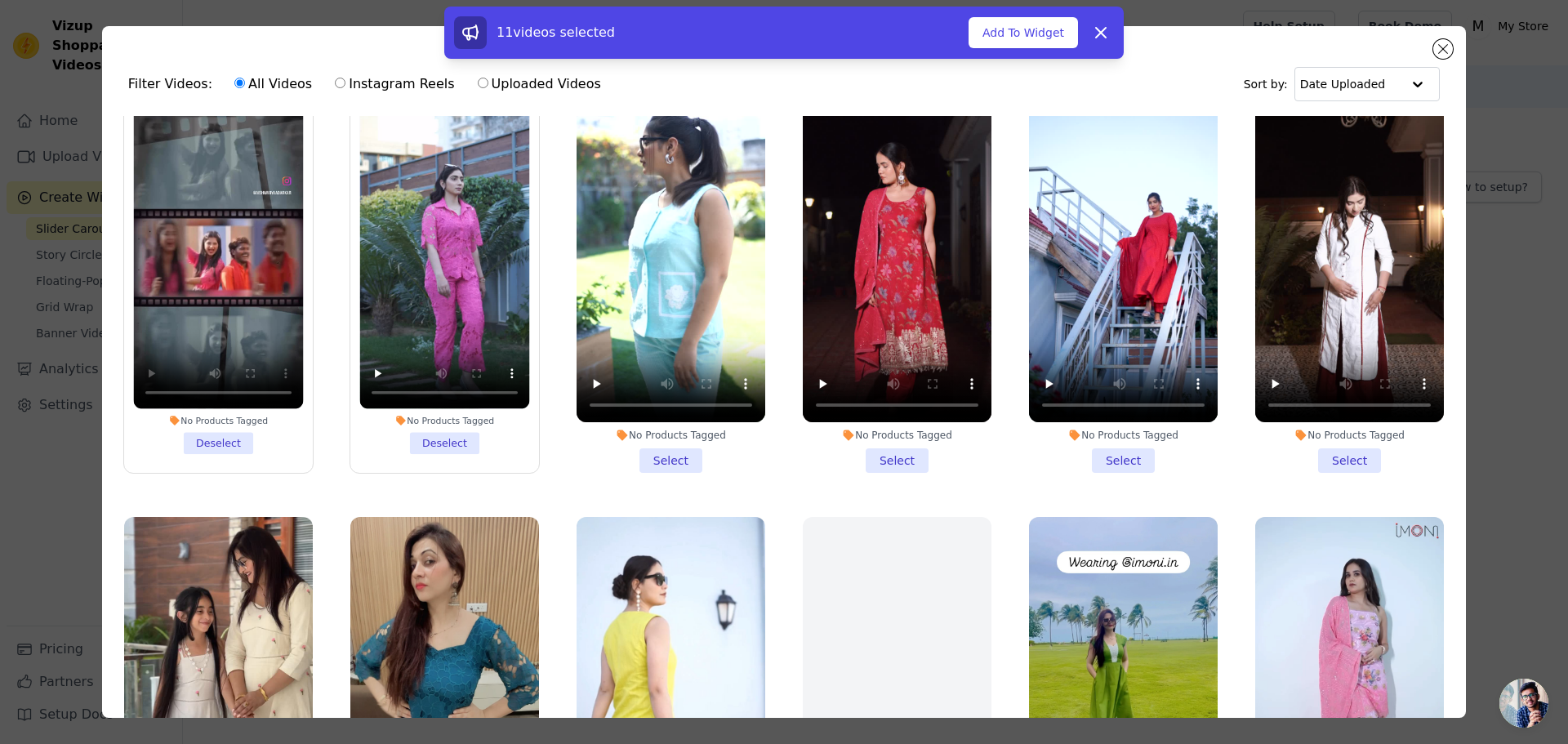
click at [659, 443] on li "No Products Tagged Select" at bounding box center [670, 280] width 189 height 386
click at [0, 0] on input "No Products Tagged Select" at bounding box center [0, 0] width 0 height 0
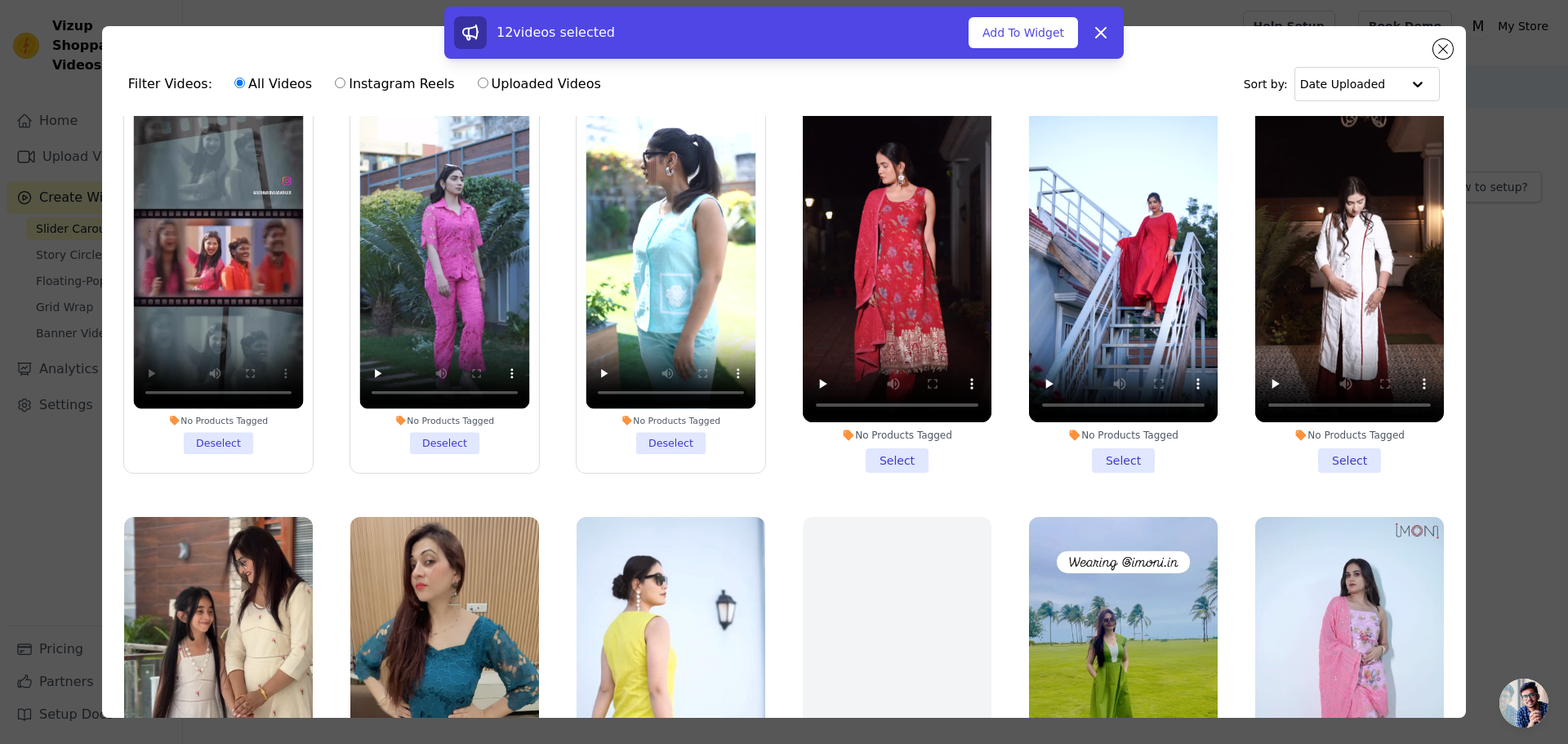
click at [879, 440] on li "No Products Tagged Select" at bounding box center [897, 280] width 189 height 386
click at [0, 0] on input "No Products Tagged Select" at bounding box center [0, 0] width 0 height 0
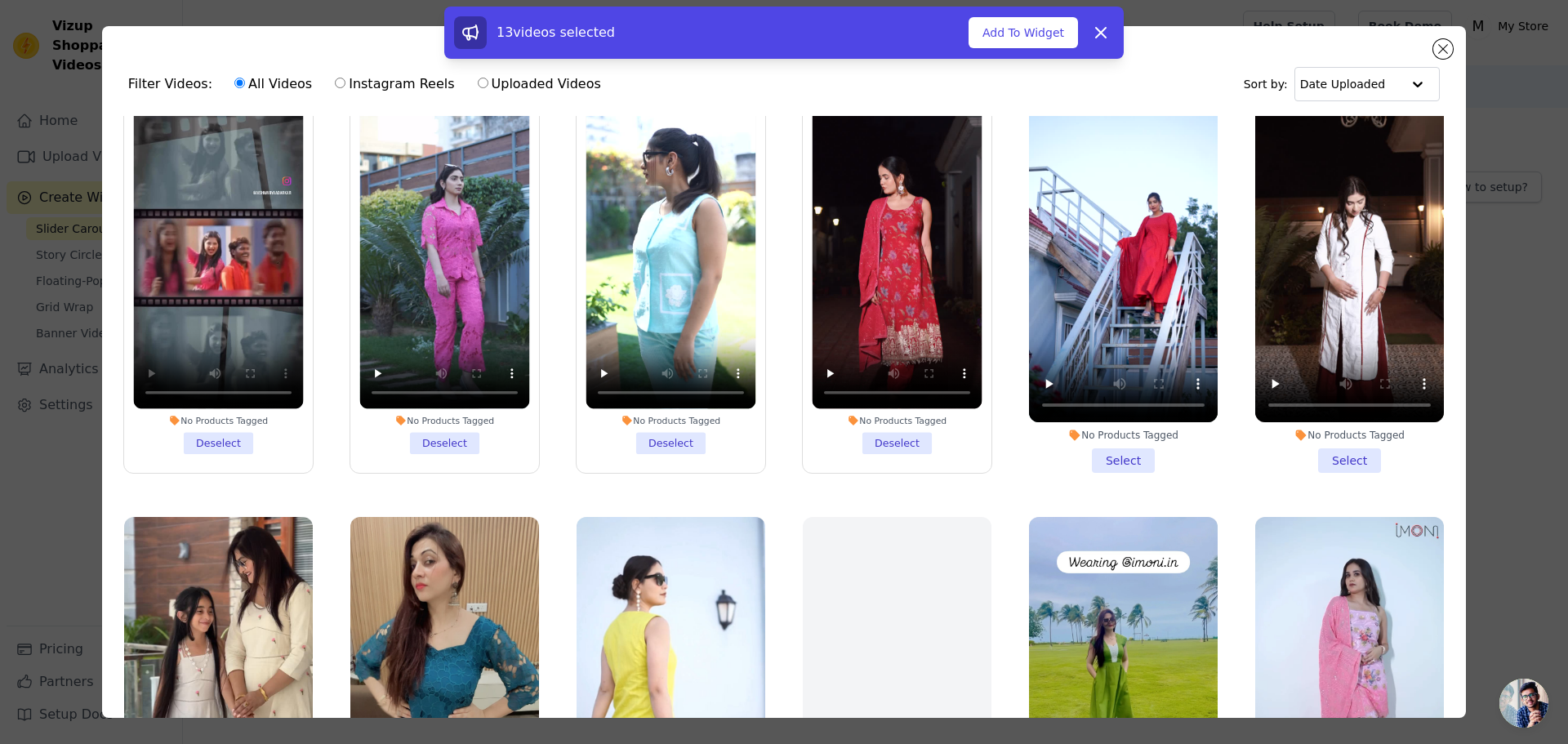
click at [1124, 447] on li "No Products Tagged Select" at bounding box center [1123, 280] width 189 height 386
click at [0, 0] on input "No Products Tagged Select" at bounding box center [0, 0] width 0 height 0
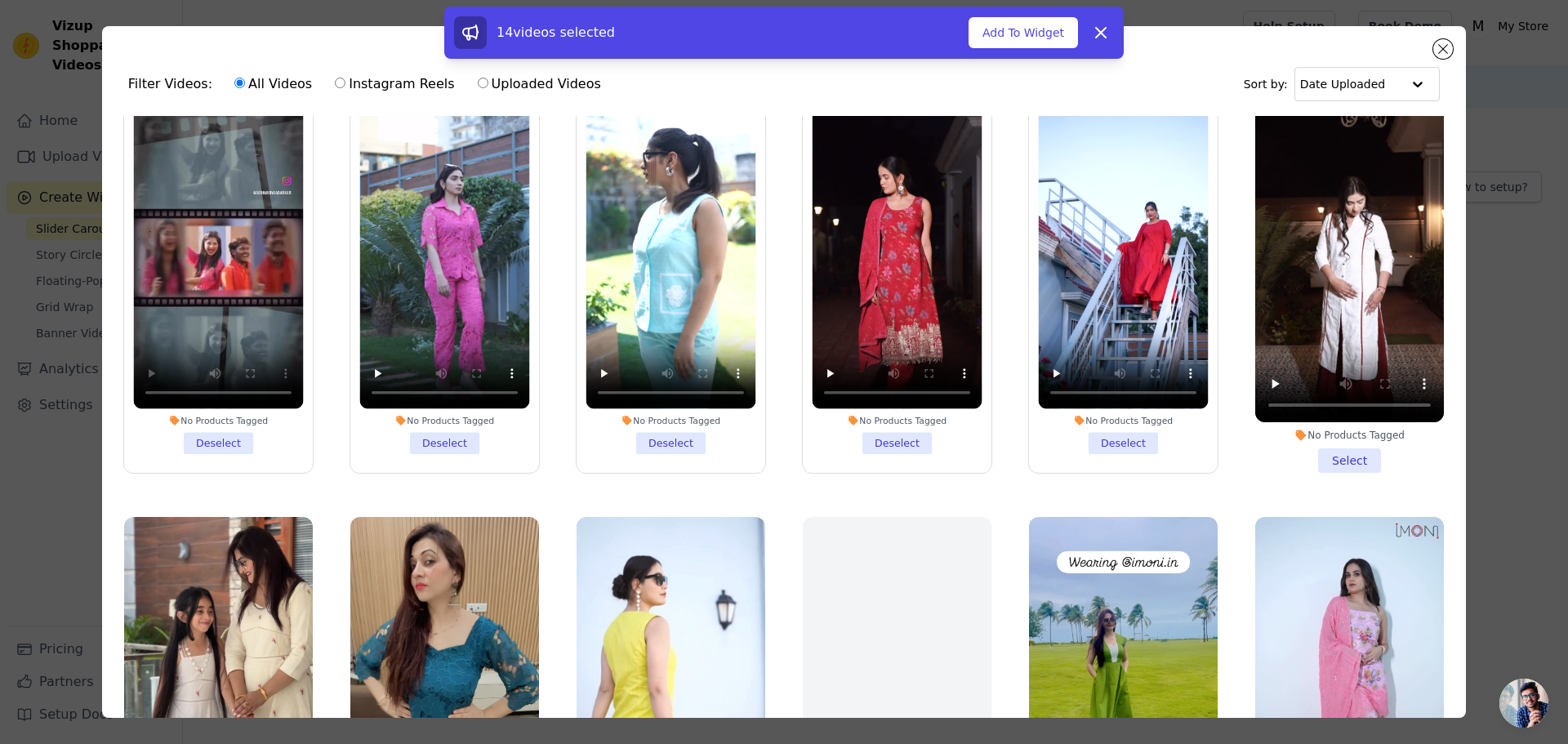
click at [1322, 446] on li "No Products Tagged Select" at bounding box center [1349, 280] width 189 height 386
click at [0, 0] on input "No Products Tagged Select" at bounding box center [0, 0] width 0 height 0
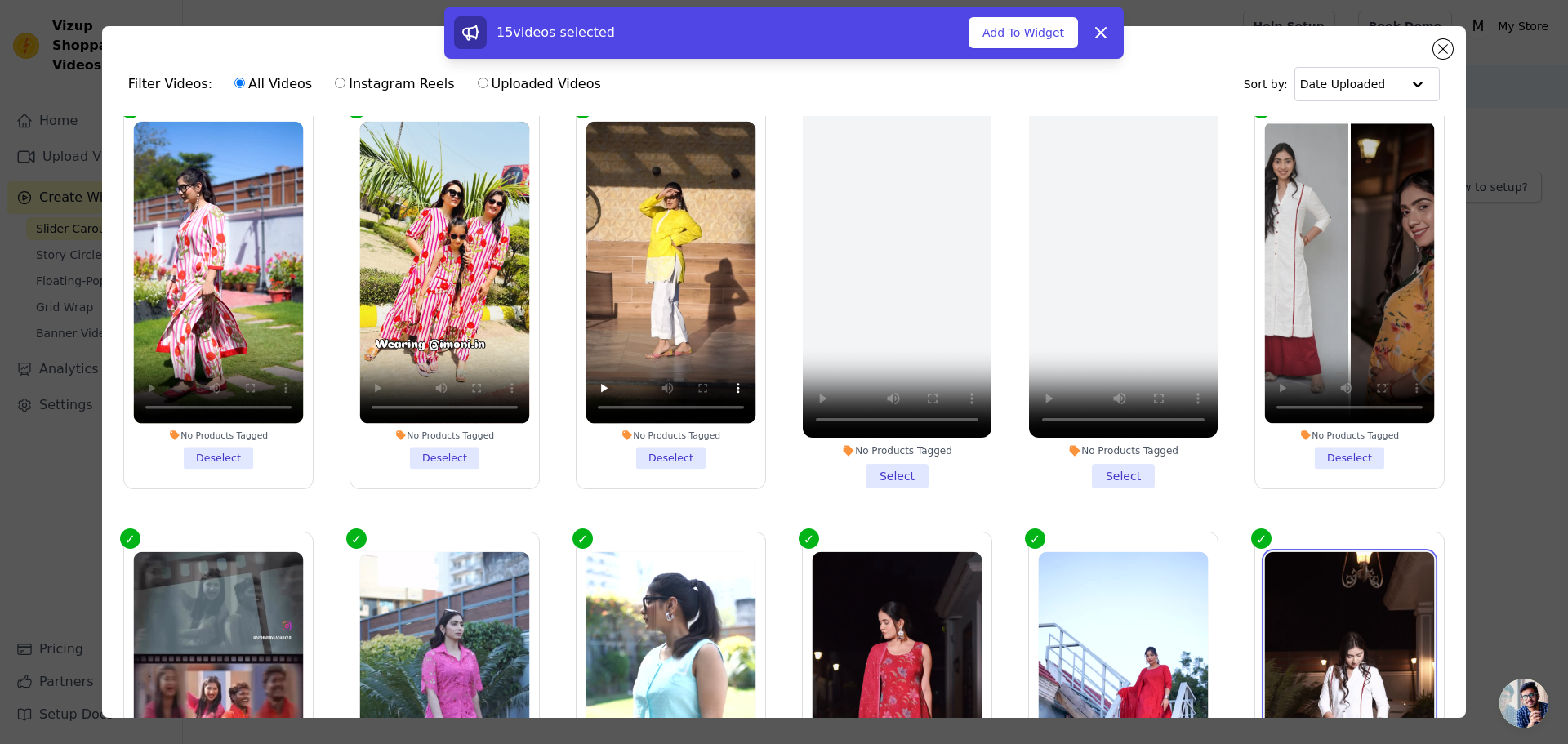
scroll to position [408, 0]
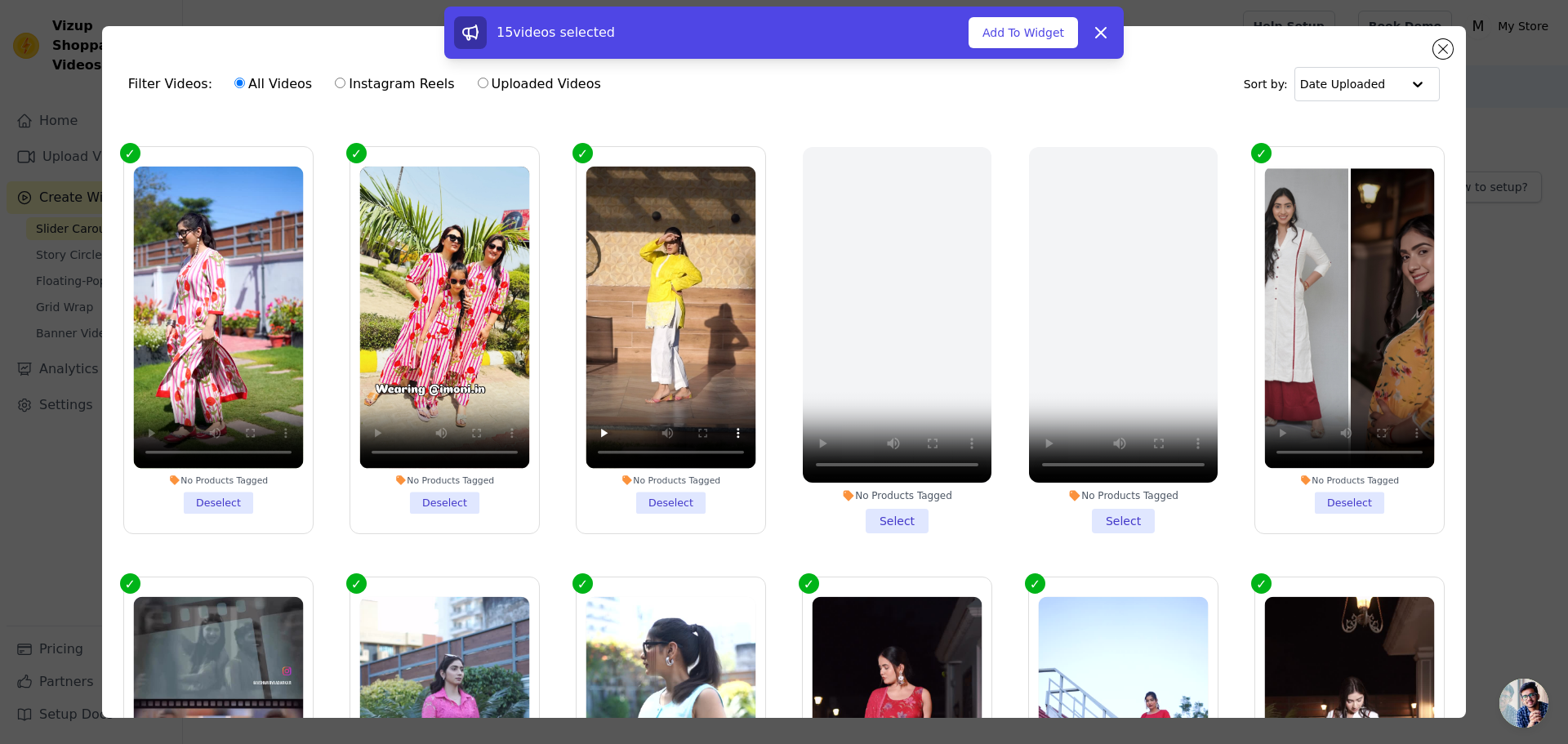
click at [1320, 493] on li "No Products Tagged Deselect" at bounding box center [1349, 339] width 170 height 348
click at [0, 0] on input "No Products Tagged Deselect" at bounding box center [0, 0] width 0 height 0
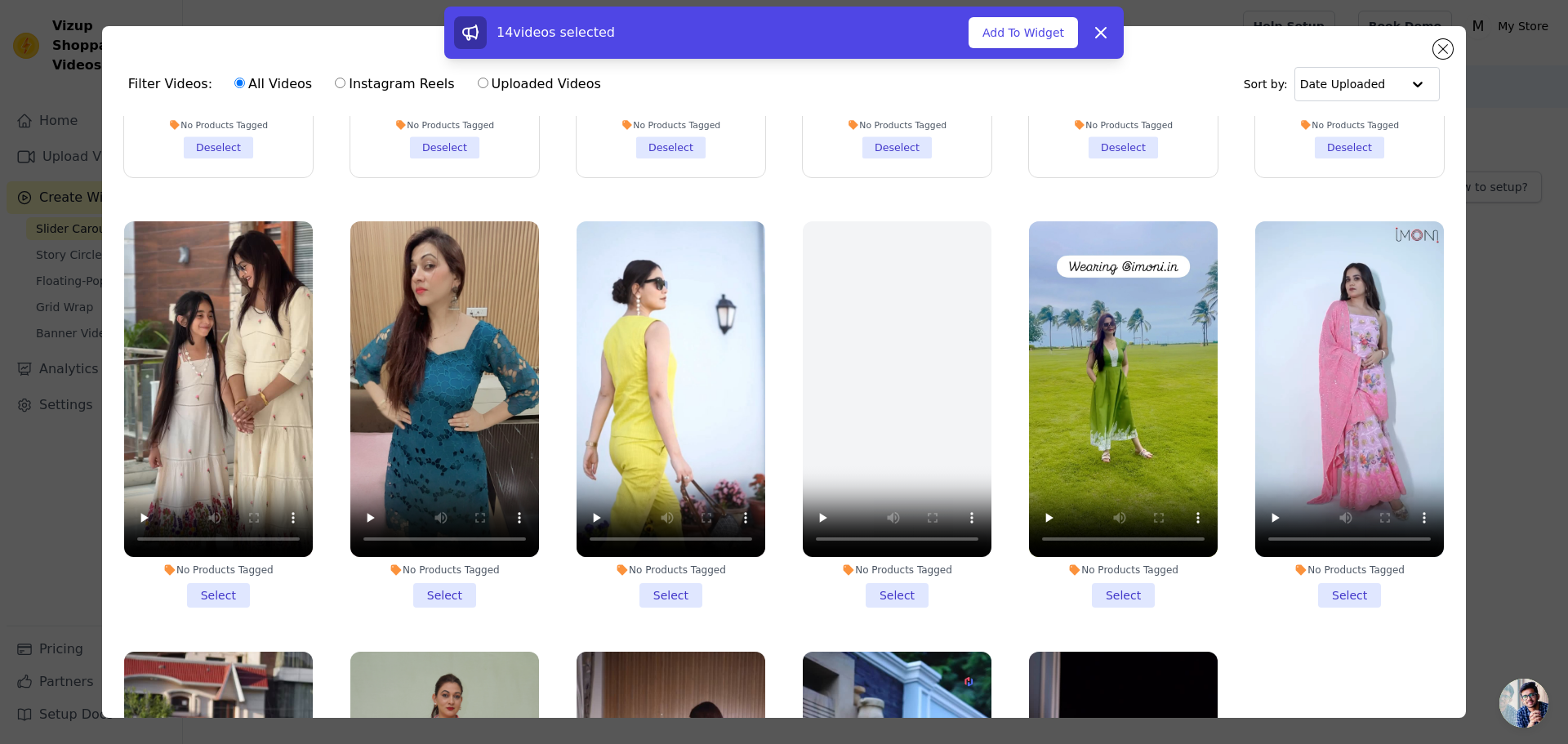
scroll to position [1225, 0]
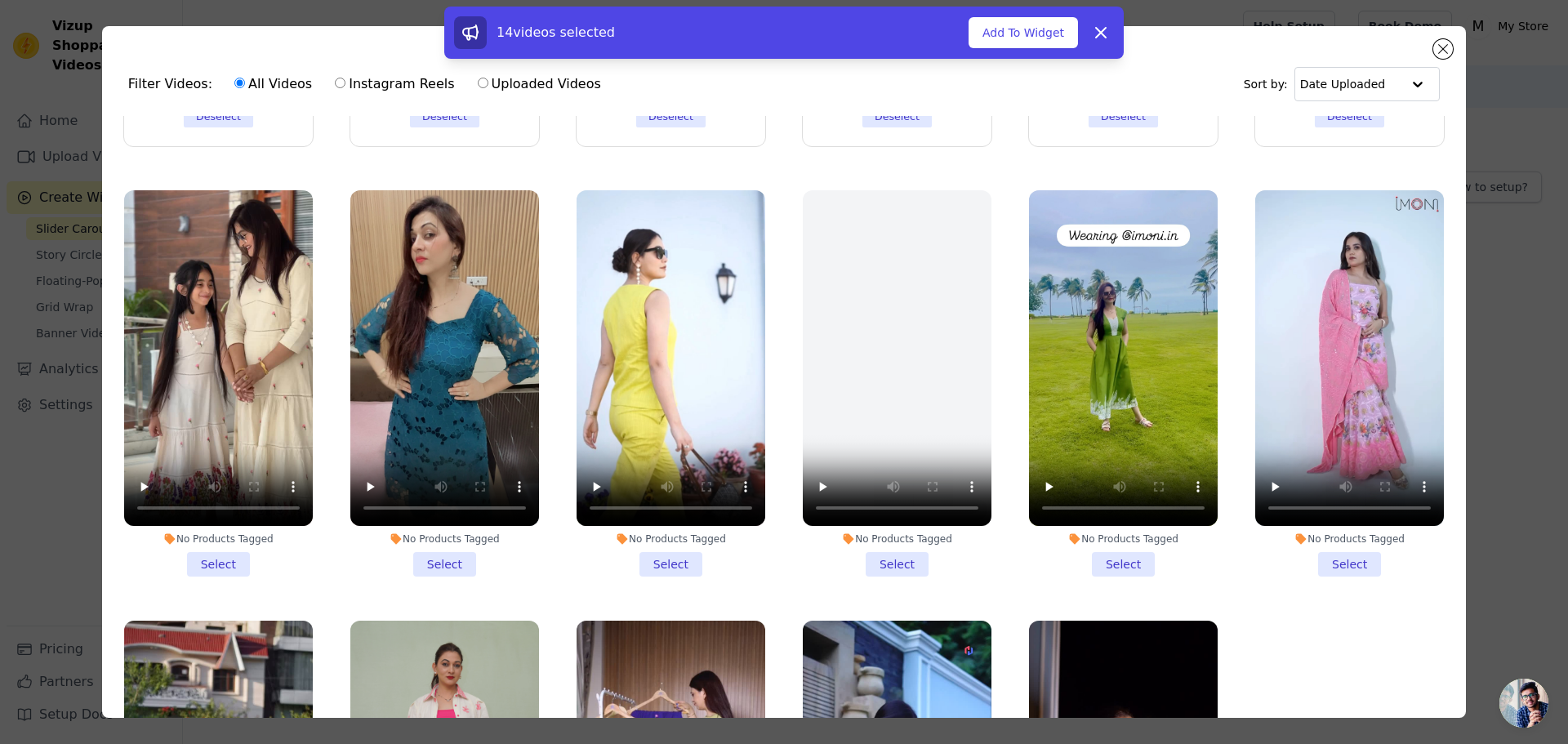
click at [200, 529] on li "No Products Tagged Select" at bounding box center [218, 384] width 189 height 386
click at [0, 0] on input "No Products Tagged Select" at bounding box center [0, 0] width 0 height 0
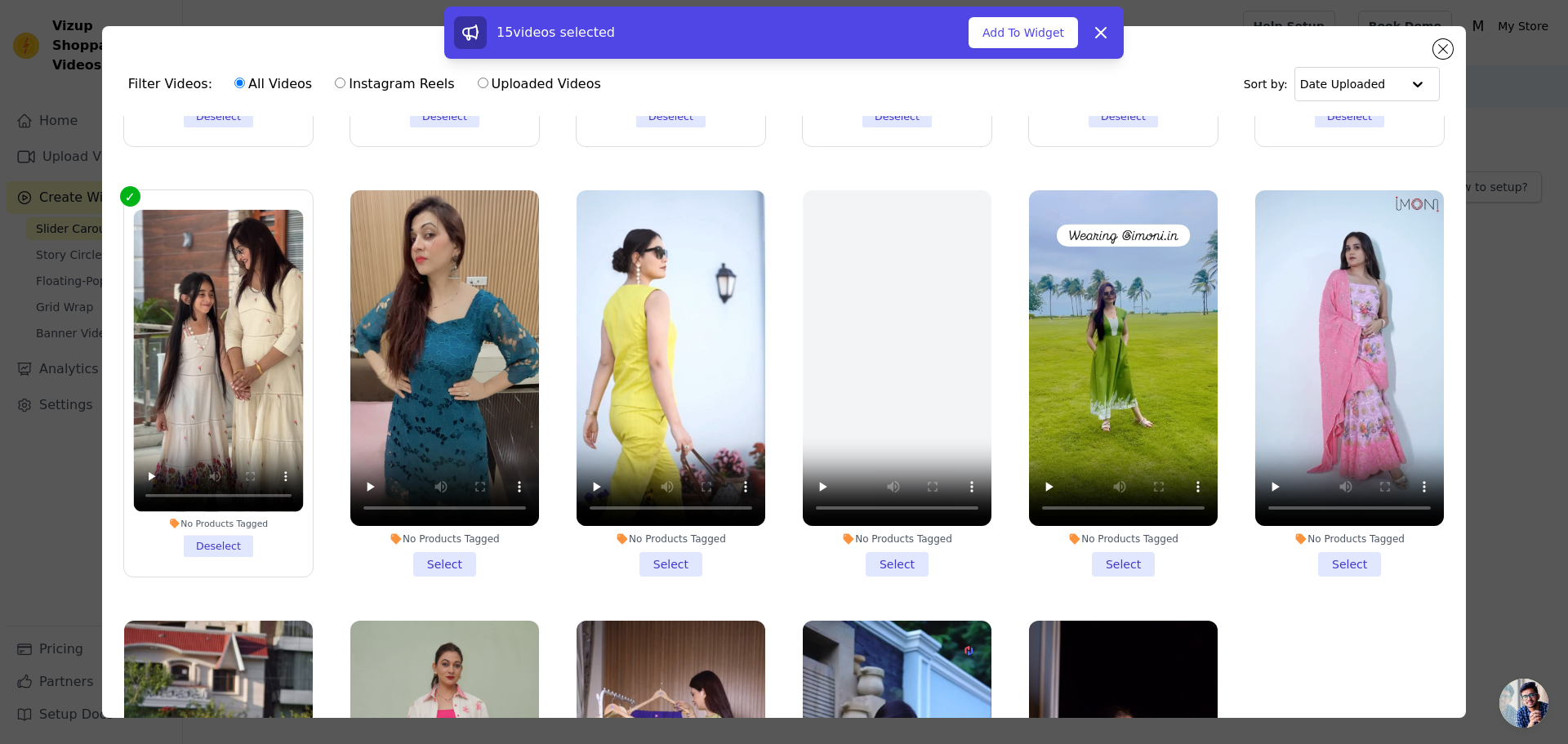
click at [435, 538] on li "No Products Tagged Select" at bounding box center [444, 384] width 189 height 386
click at [0, 0] on input "No Products Tagged Select" at bounding box center [0, 0] width 0 height 0
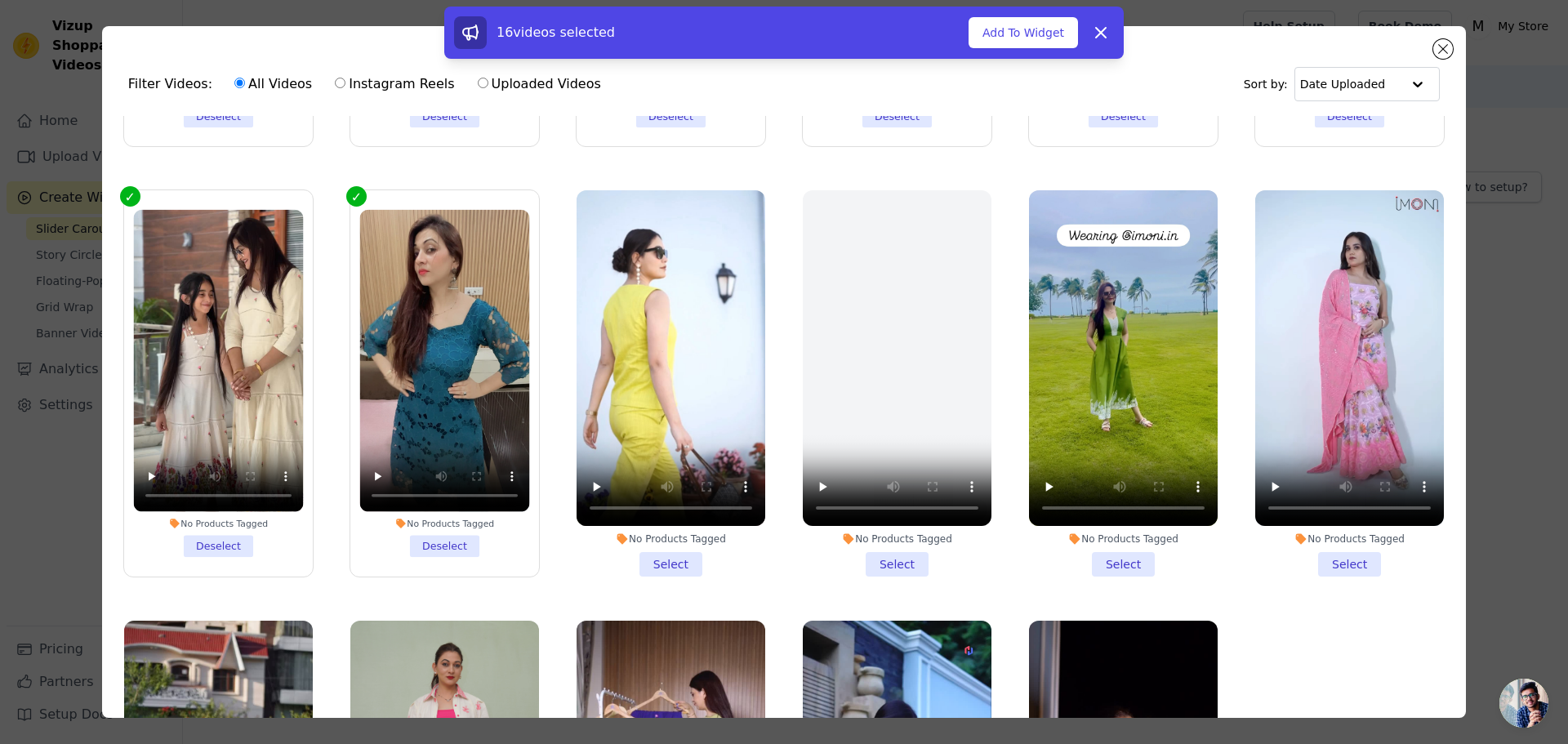
click at [682, 536] on li "No Products Tagged Select" at bounding box center [670, 384] width 189 height 386
click at [0, 0] on input "No Products Tagged Select" at bounding box center [0, 0] width 0 height 0
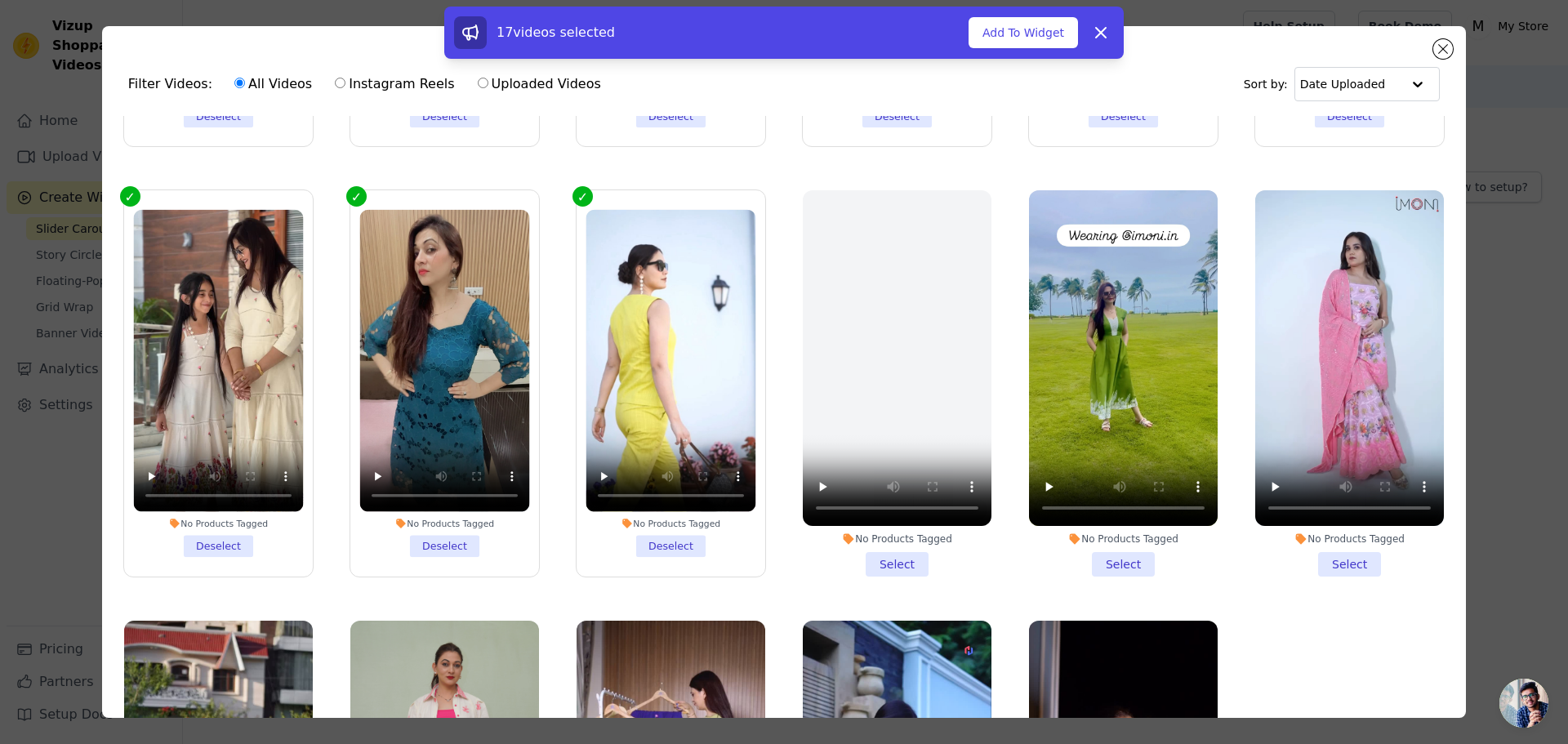
drag, startPoint x: 882, startPoint y: 540, endPoint x: 1065, endPoint y: 559, distance: 184.0
click at [883, 540] on li "No Products Tagged Select" at bounding box center [897, 384] width 189 height 386
click at [1129, 542] on li "No Products Tagged Select" at bounding box center [1123, 384] width 189 height 386
click at [0, 0] on input "No Products Tagged Select" at bounding box center [0, 0] width 0 height 0
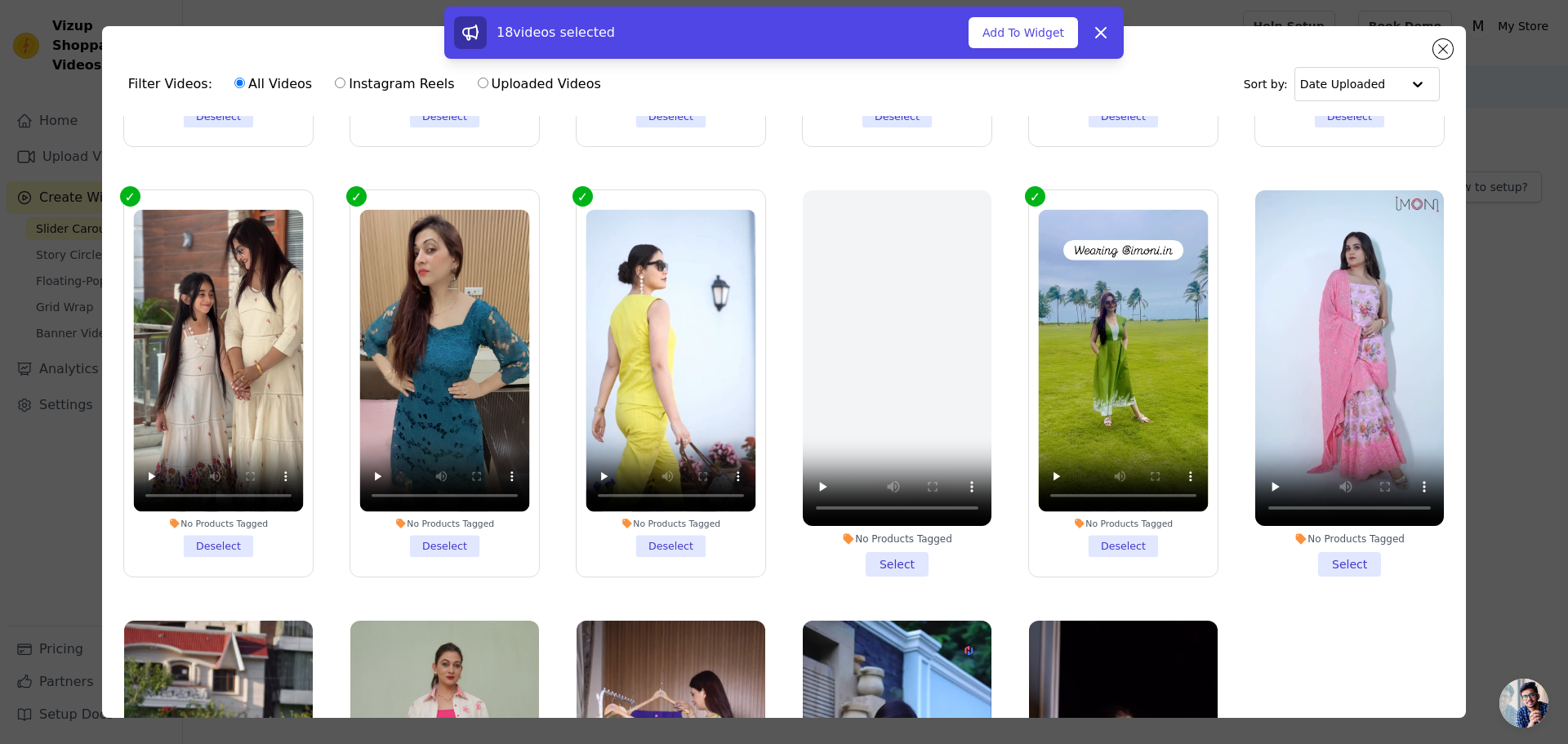
click at [1335, 544] on li "No Products Tagged Select" at bounding box center [1349, 384] width 189 height 386
click at [0, 0] on input "No Products Tagged Select" at bounding box center [0, 0] width 0 height 0
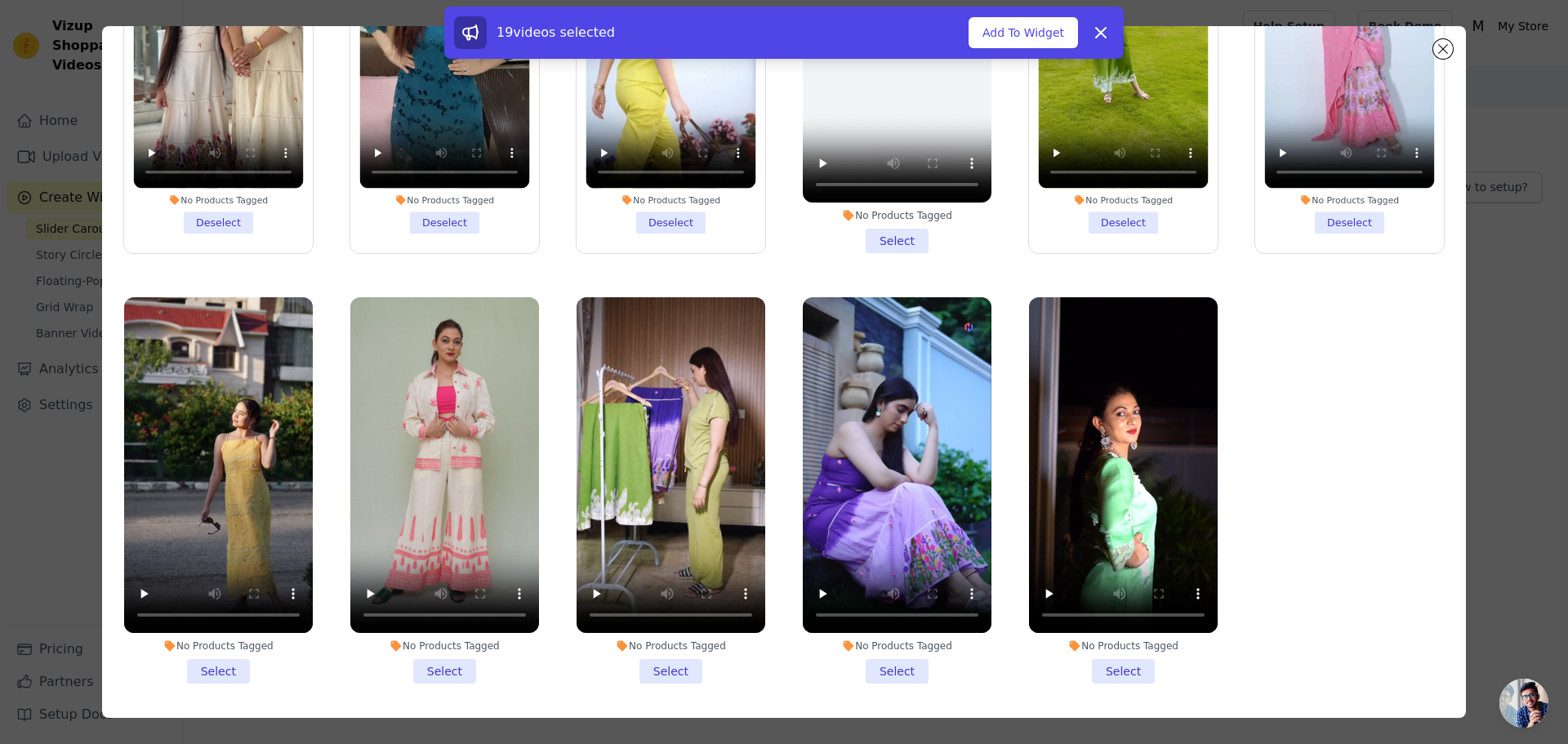
scroll to position [142, 0]
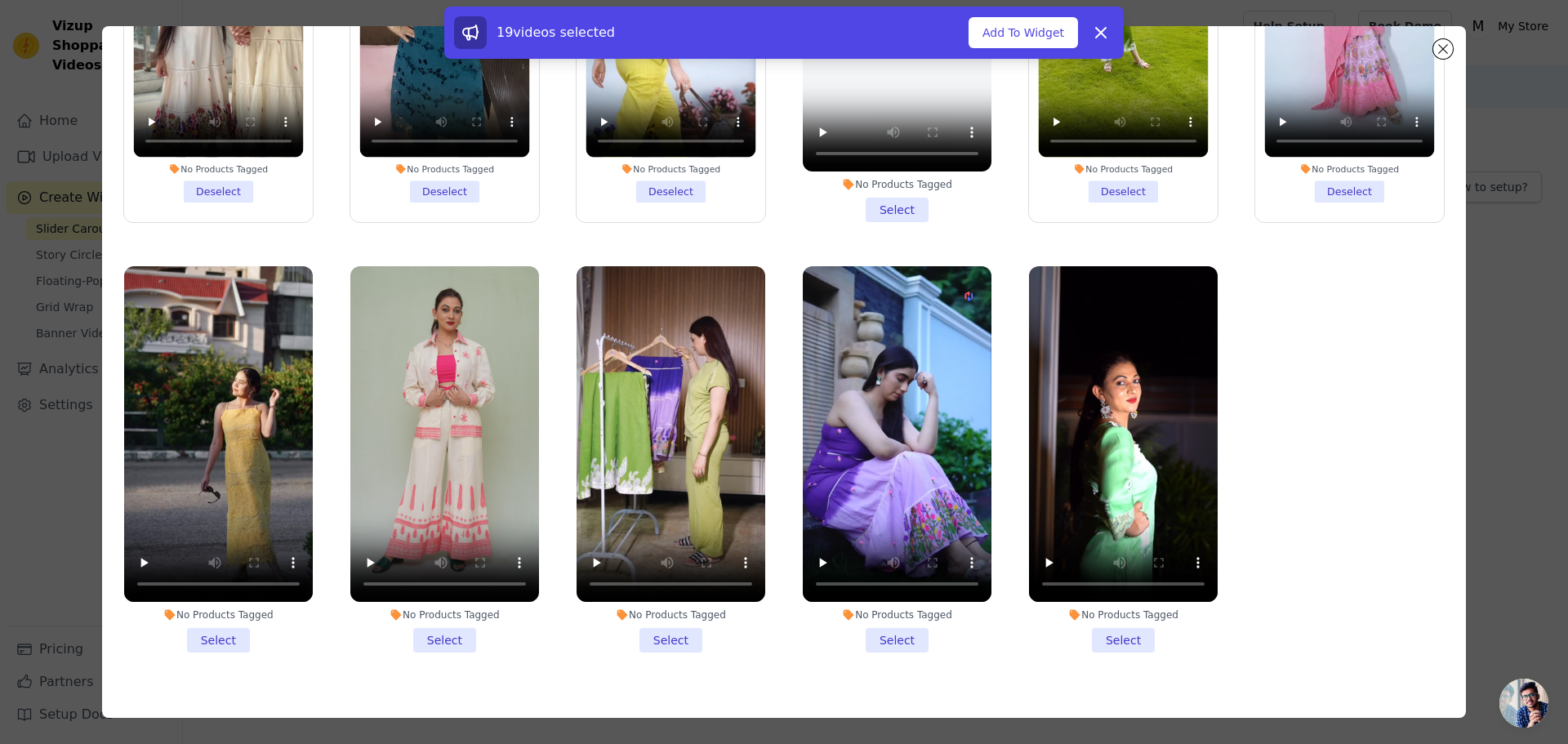
click at [1100, 618] on li "No Products Tagged Select" at bounding box center [1123, 460] width 189 height 386
click at [0, 0] on input "No Products Tagged Select" at bounding box center [0, 0] width 0 height 0
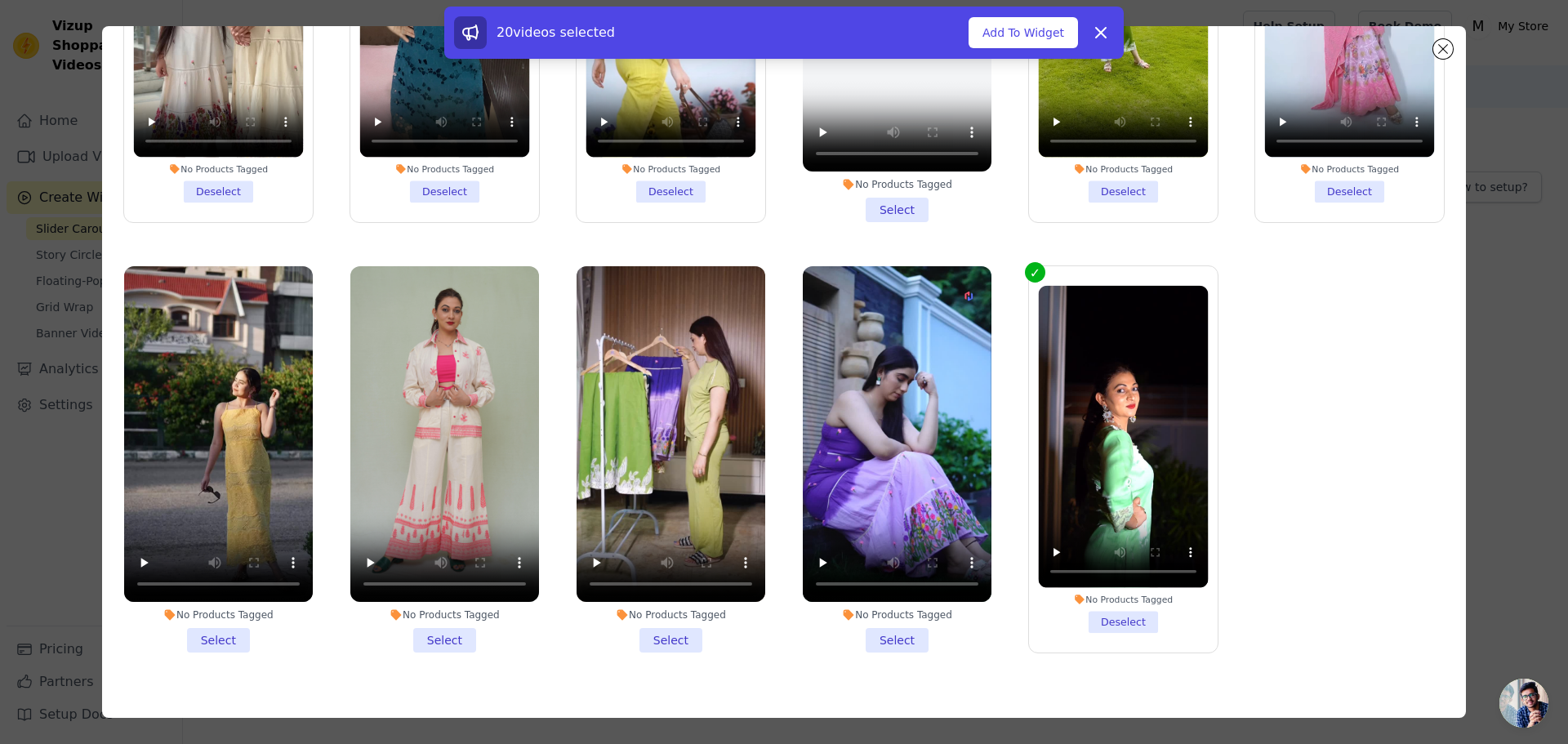
click at [880, 611] on li "No Products Tagged Select" at bounding box center [897, 460] width 189 height 386
click at [0, 0] on input "No Products Tagged Select" at bounding box center [0, 0] width 0 height 0
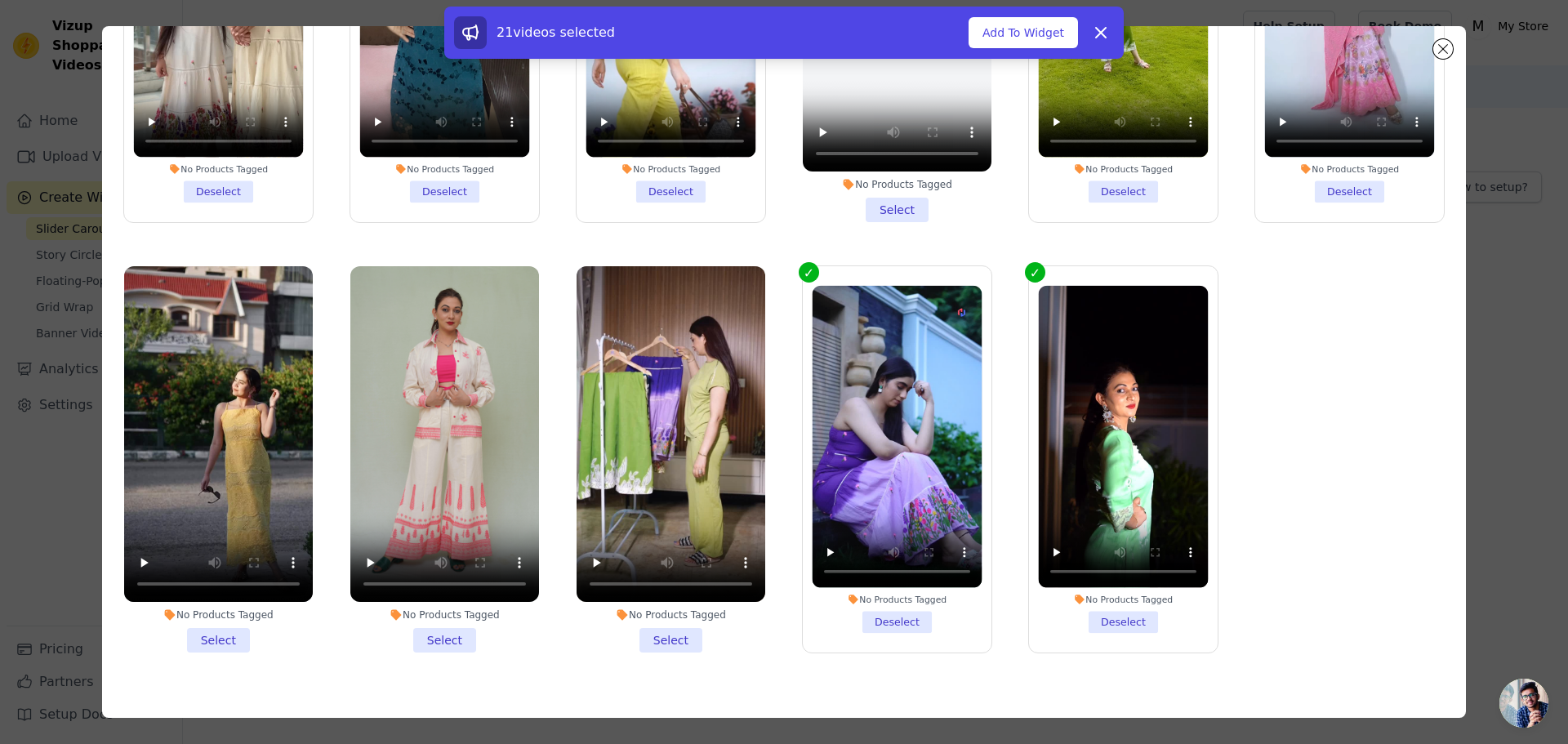
click at [657, 604] on li "No Products Tagged Select" at bounding box center [670, 460] width 189 height 386
click at [0, 0] on input "No Products Tagged Select" at bounding box center [0, 0] width 0 height 0
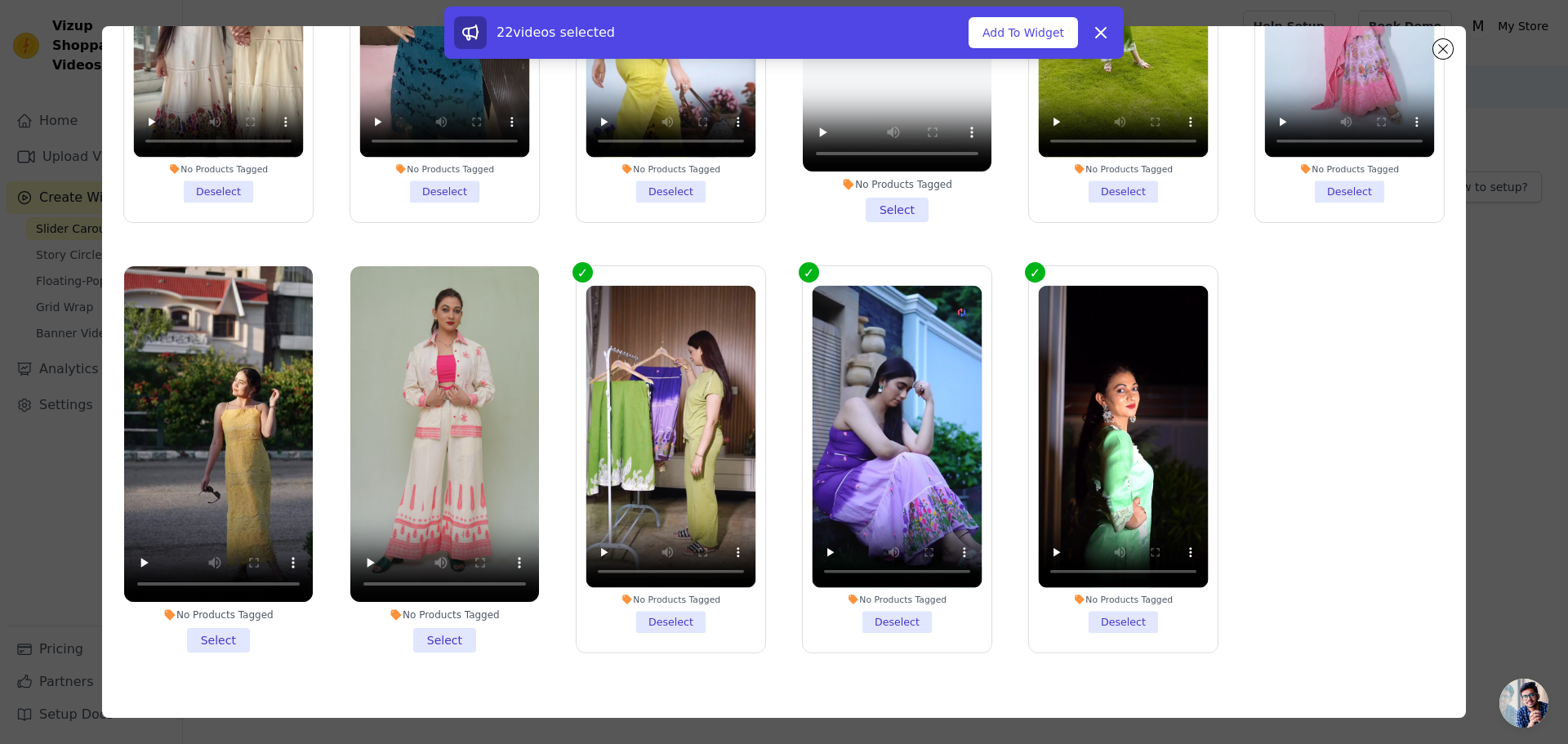
click at [436, 609] on li "No Products Tagged Select" at bounding box center [444, 460] width 189 height 386
click at [0, 0] on input "No Products Tagged Select" at bounding box center [0, 0] width 0 height 0
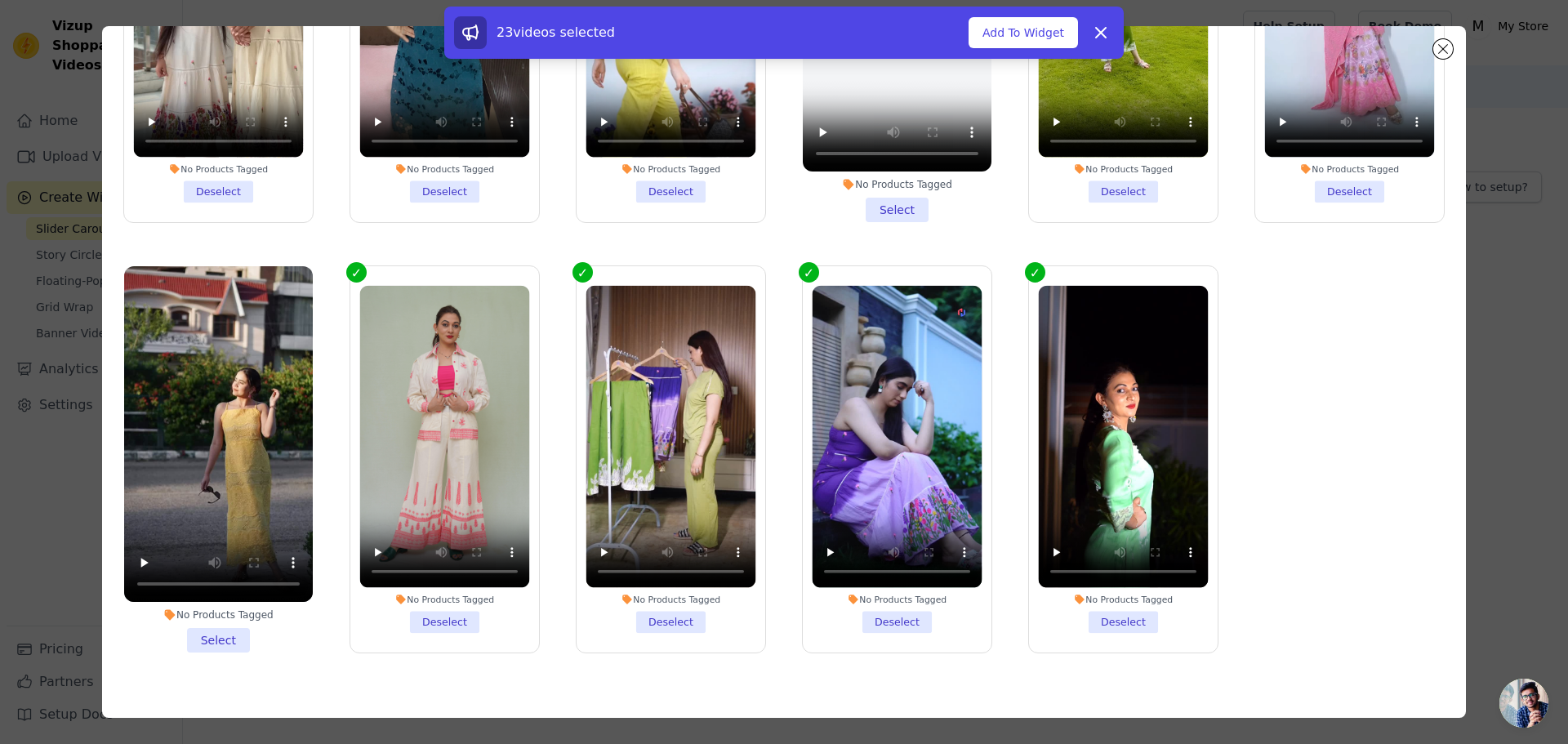
click at [205, 605] on li "No Products Tagged Select" at bounding box center [218, 460] width 189 height 386
click at [0, 0] on input "No Products Tagged Select" at bounding box center [0, 0] width 0 height 0
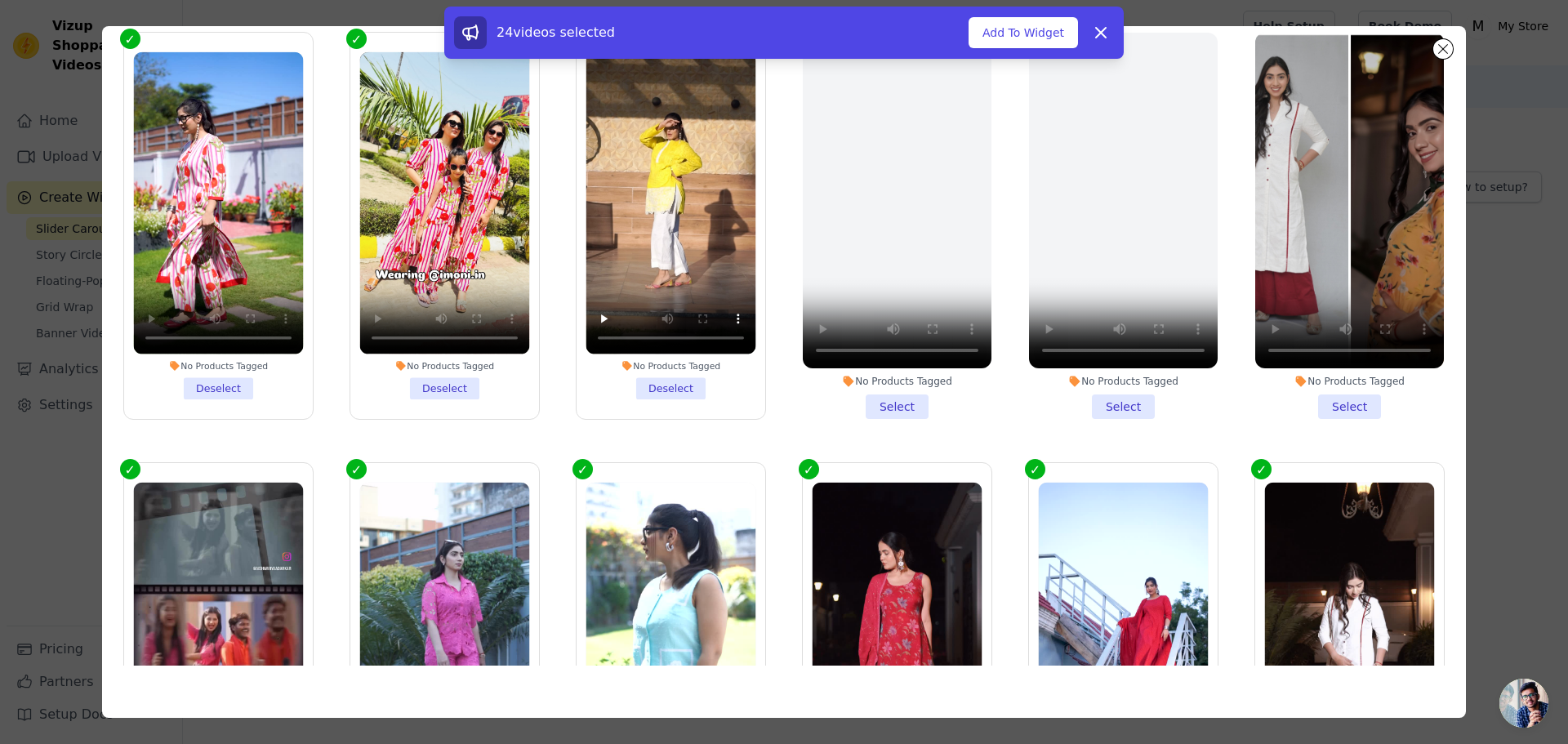
scroll to position [376, 0]
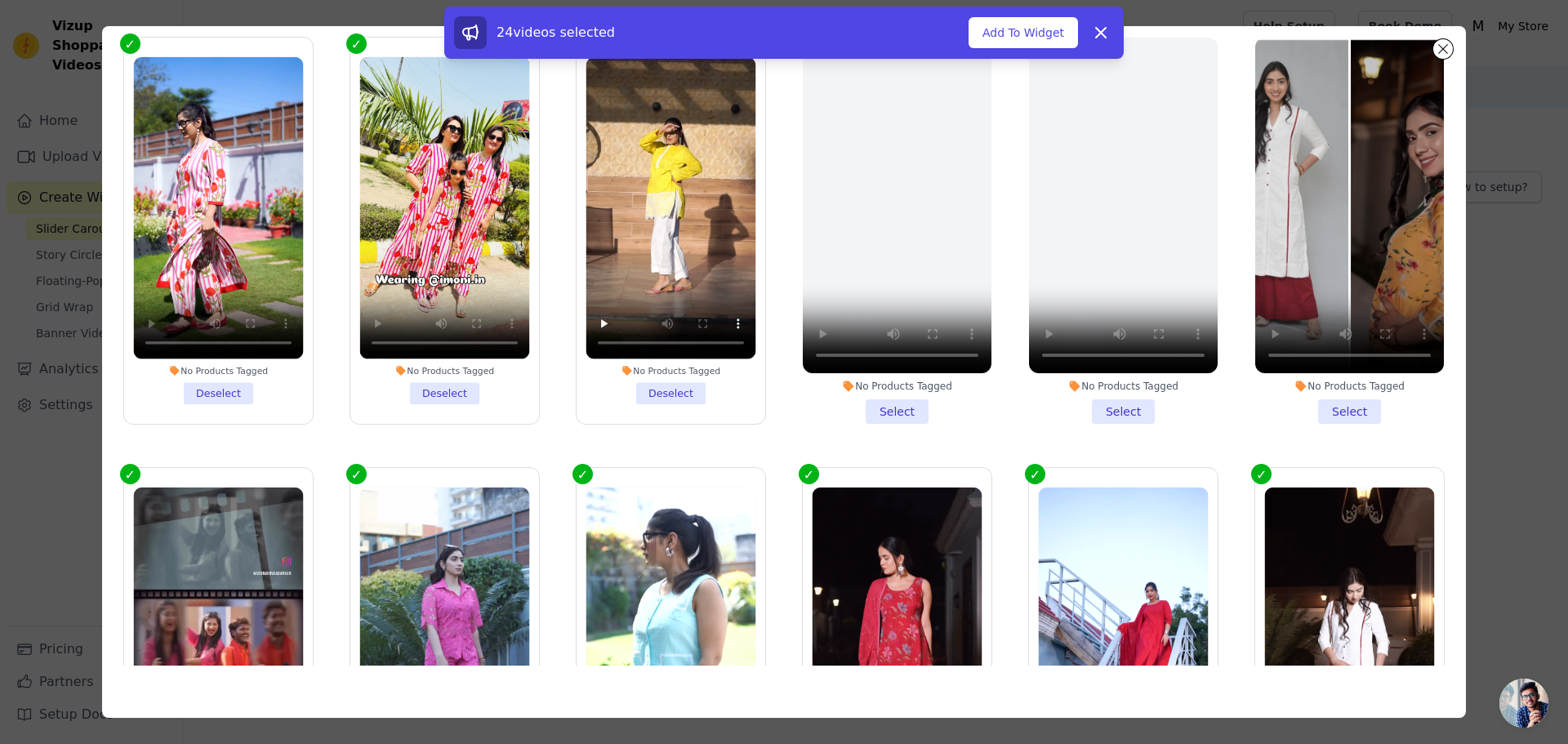
click at [1332, 404] on li "No Products Tagged Select" at bounding box center [1349, 231] width 189 height 386
click at [0, 0] on input "No Products Tagged Select" at bounding box center [0, 0] width 0 height 0
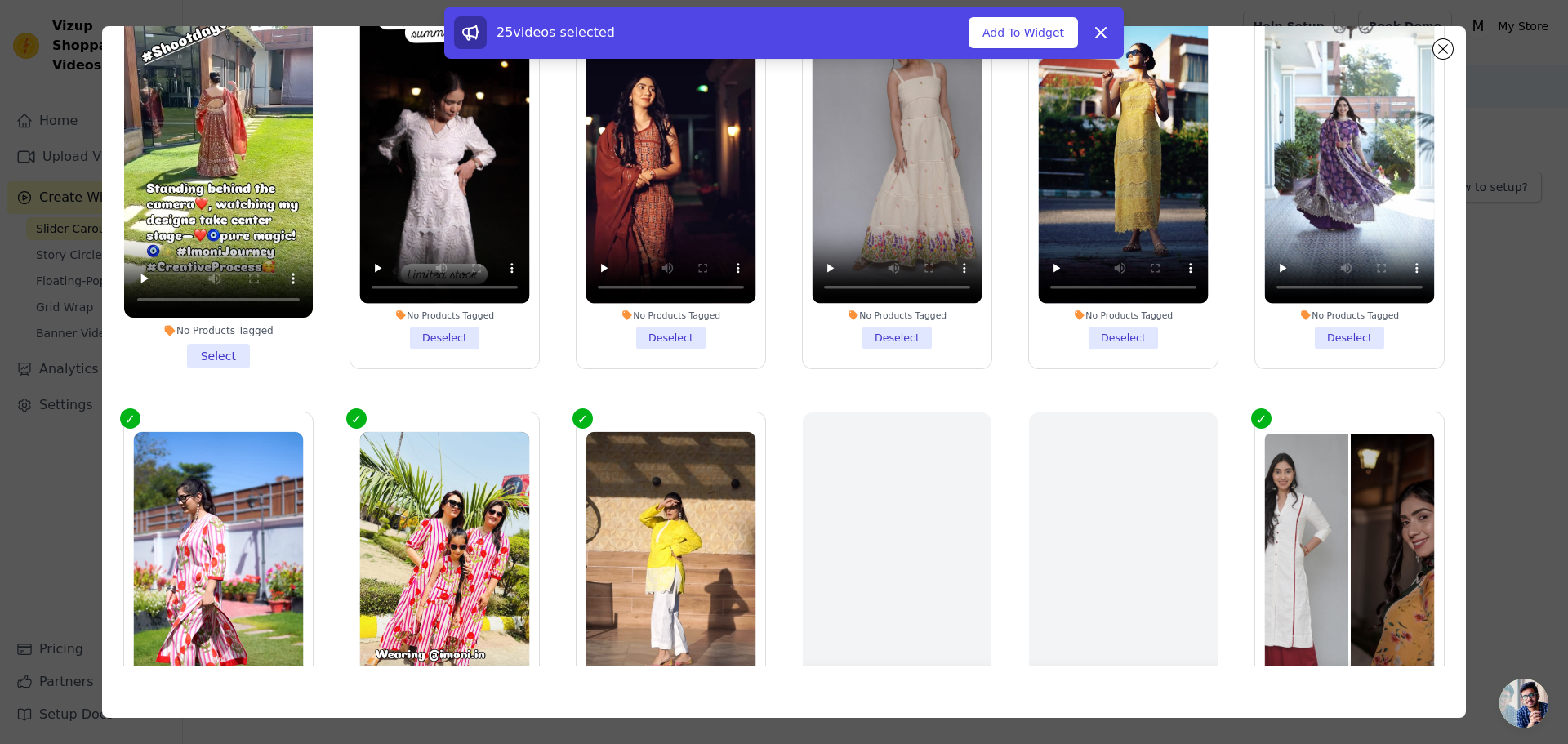
scroll to position [0, 0]
click at [214, 348] on li "No Products Tagged Select" at bounding box center [218, 176] width 189 height 386
click at [0, 0] on input "No Products Tagged Select" at bounding box center [0, 0] width 0 height 0
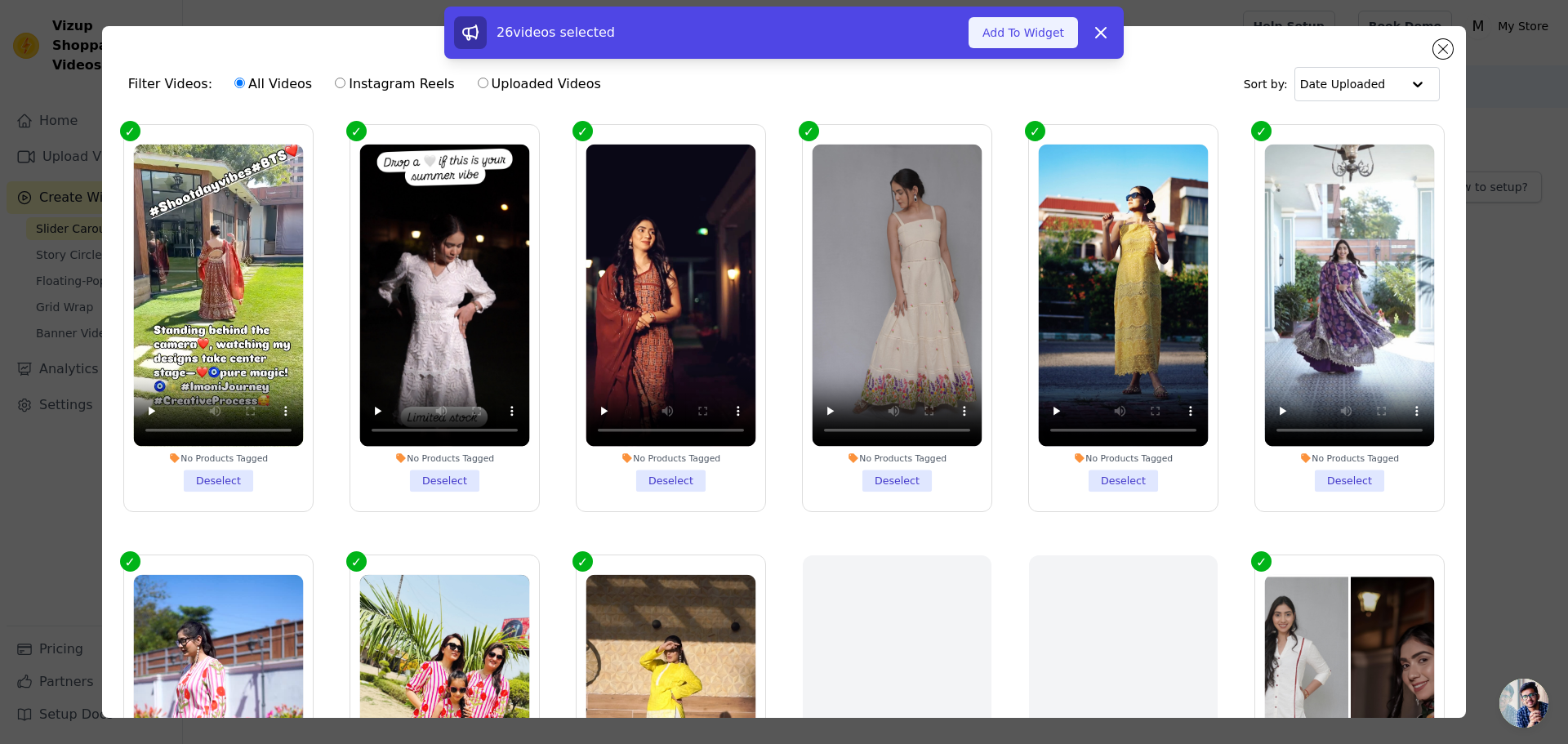
click at [1027, 39] on button "Add To Widget" at bounding box center [1023, 32] width 109 height 31
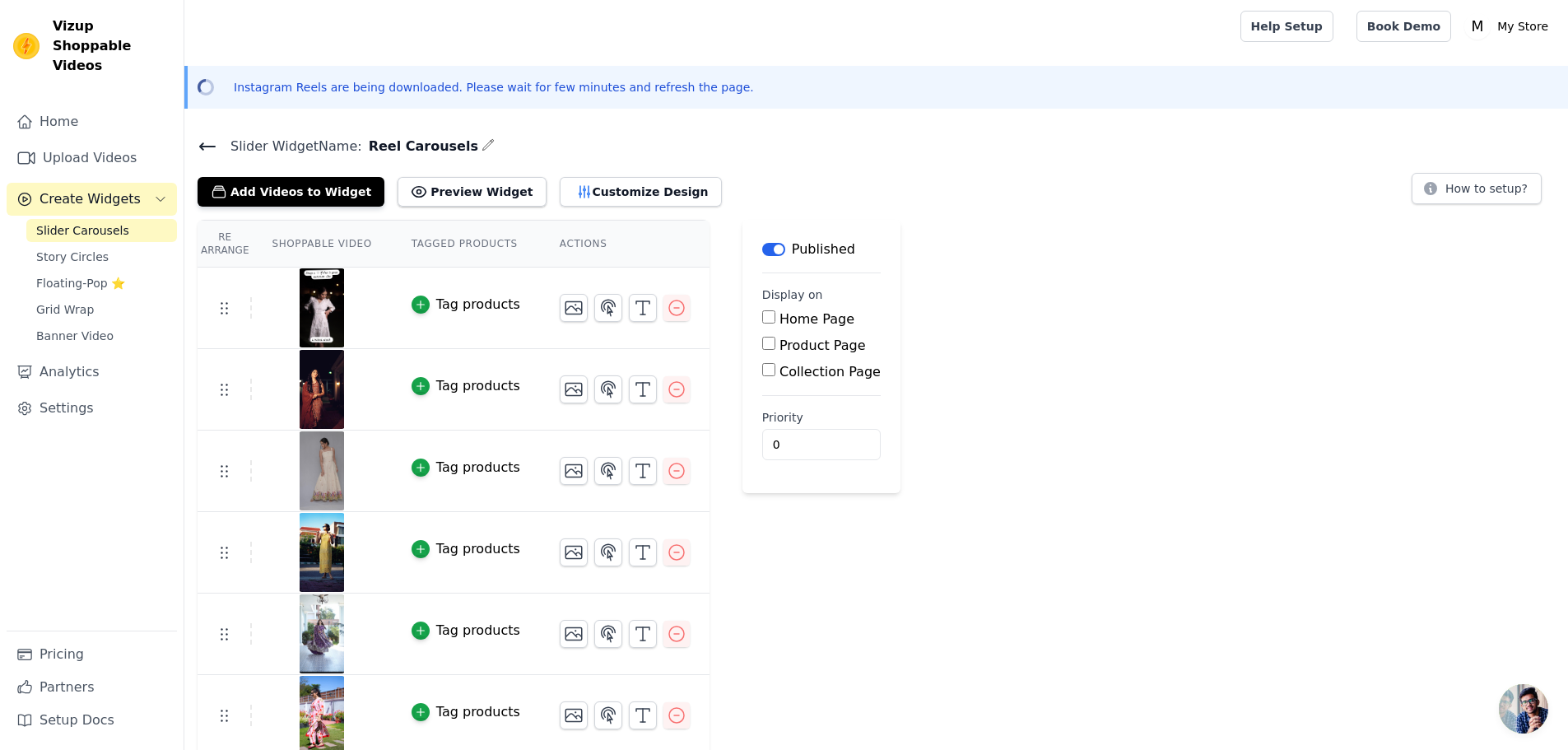
click at [762, 313] on input "Home Page" at bounding box center [768, 316] width 13 height 13
checkbox input "true"
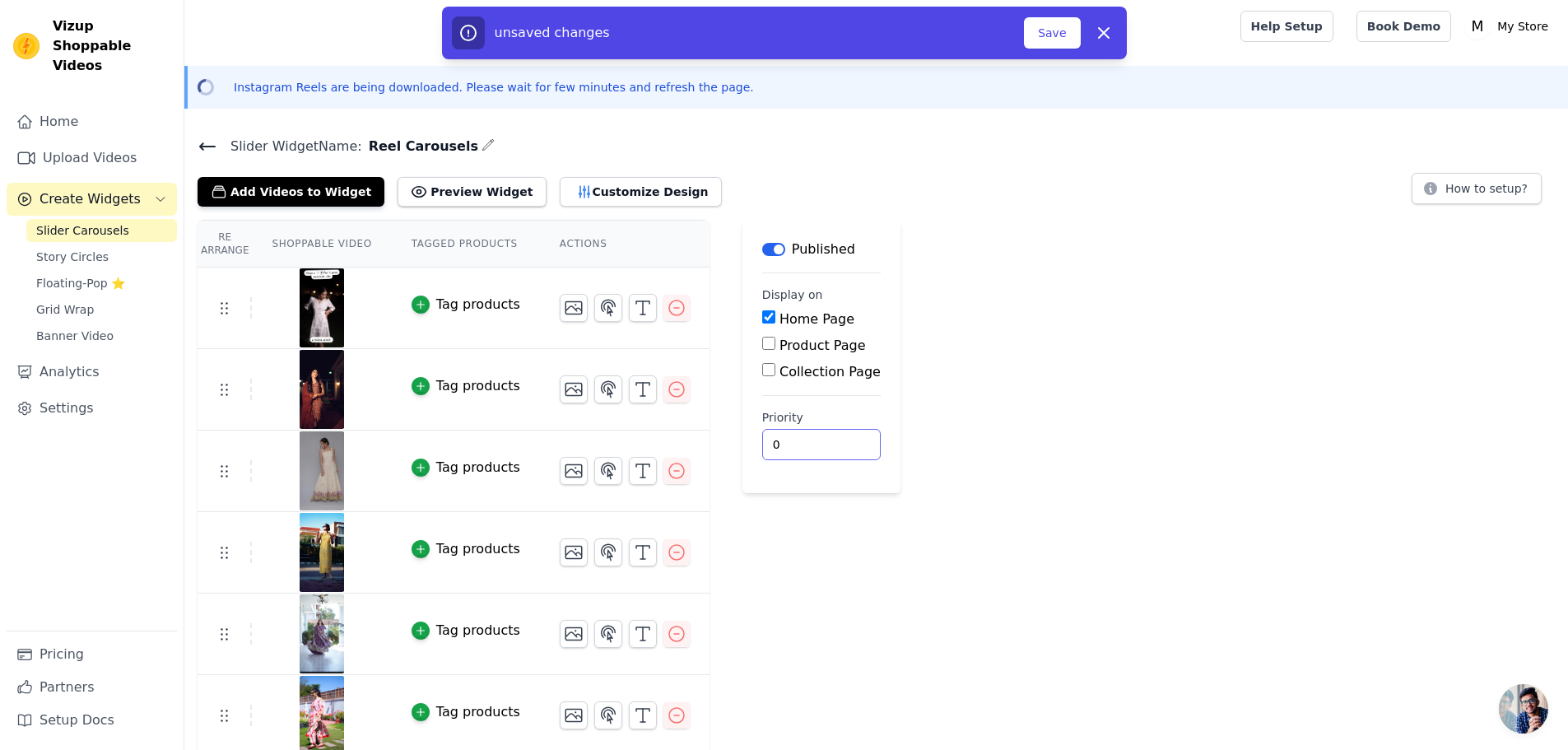
click at [765, 440] on input "0" at bounding box center [821, 444] width 119 height 31
drag, startPoint x: 761, startPoint y: 443, endPoint x: 738, endPoint y: 445, distance: 23.1
click at [742, 445] on main "Label Published Display on Home Page Product Page Collection Page Priority 0 un…" at bounding box center [821, 356] width 158 height 273
type input "1"
drag, startPoint x: 1036, startPoint y: 449, endPoint x: 1038, endPoint y: 459, distance: 10.2
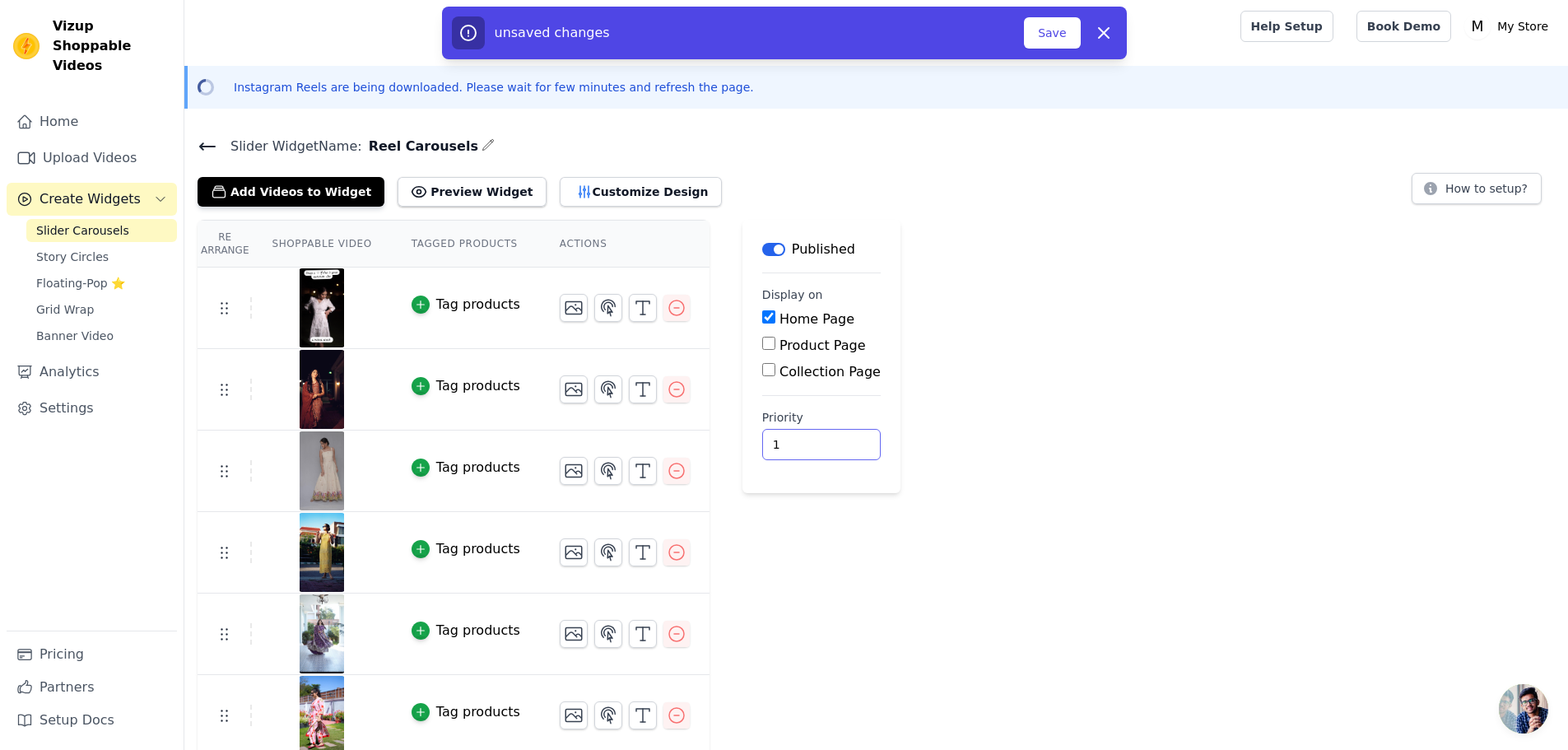
click at [1063, 33] on button "Save" at bounding box center [1051, 33] width 56 height 31
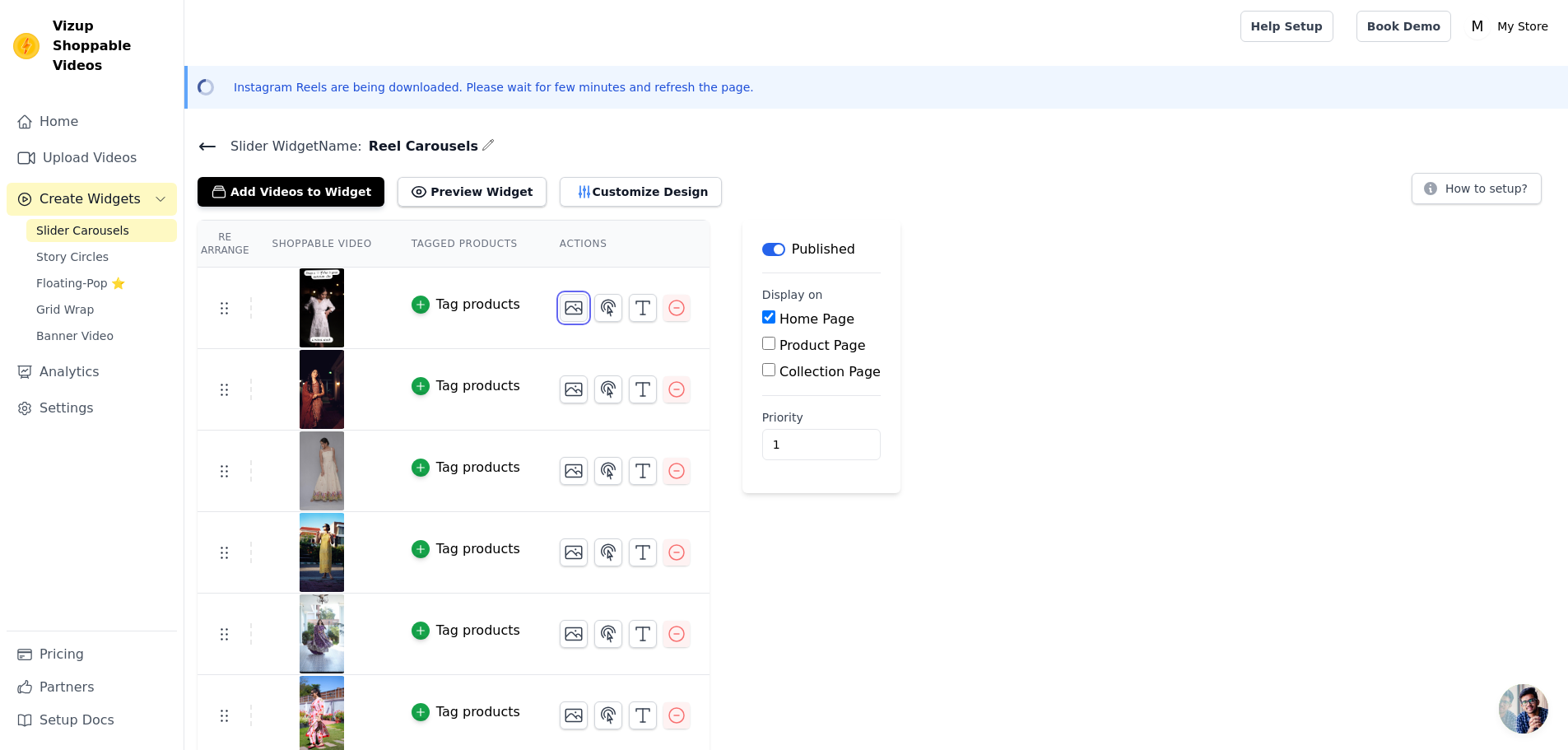
click at [566, 307] on icon "button" at bounding box center [573, 308] width 16 height 12
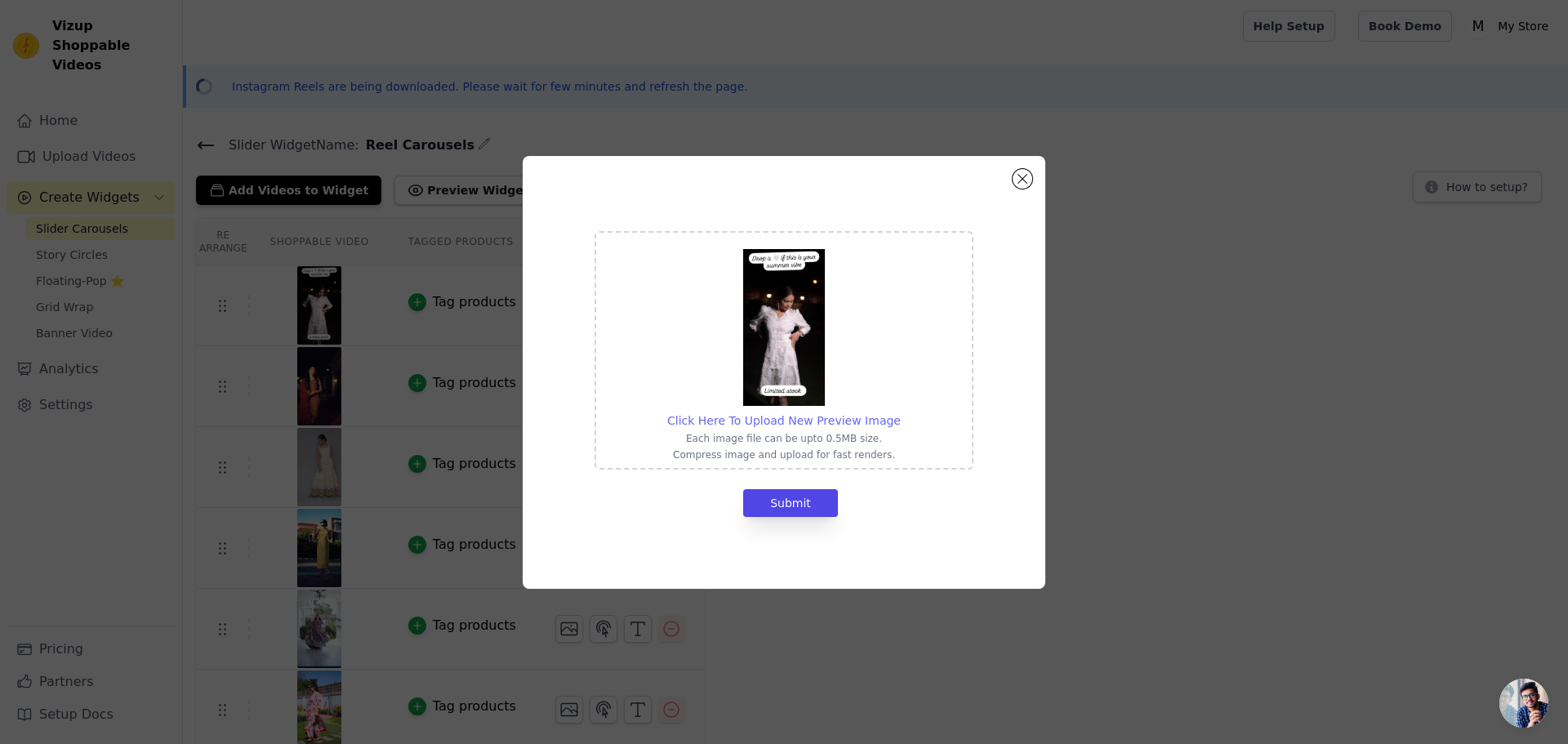
click at [773, 420] on span "Click Here To Upload New Preview Image" at bounding box center [783, 420] width 233 height 13
click at [900, 413] on input "Click Here To Upload New Preview Image Each image file can be upto 0.5MB size. …" at bounding box center [900, 412] width 1 height 1
click at [1027, 179] on button "Close modal" at bounding box center [1021, 179] width 20 height 20
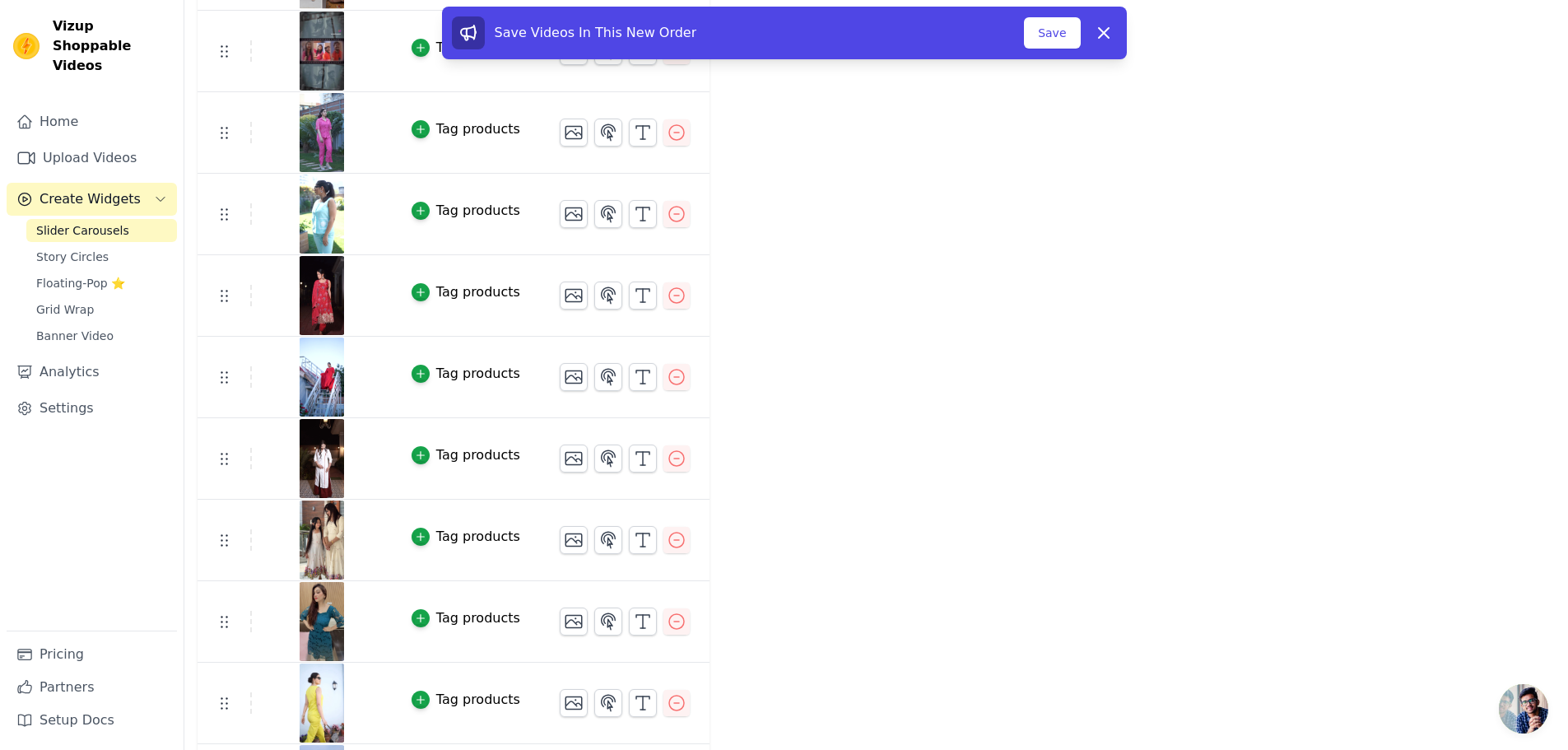
scroll to position [1070, 0]
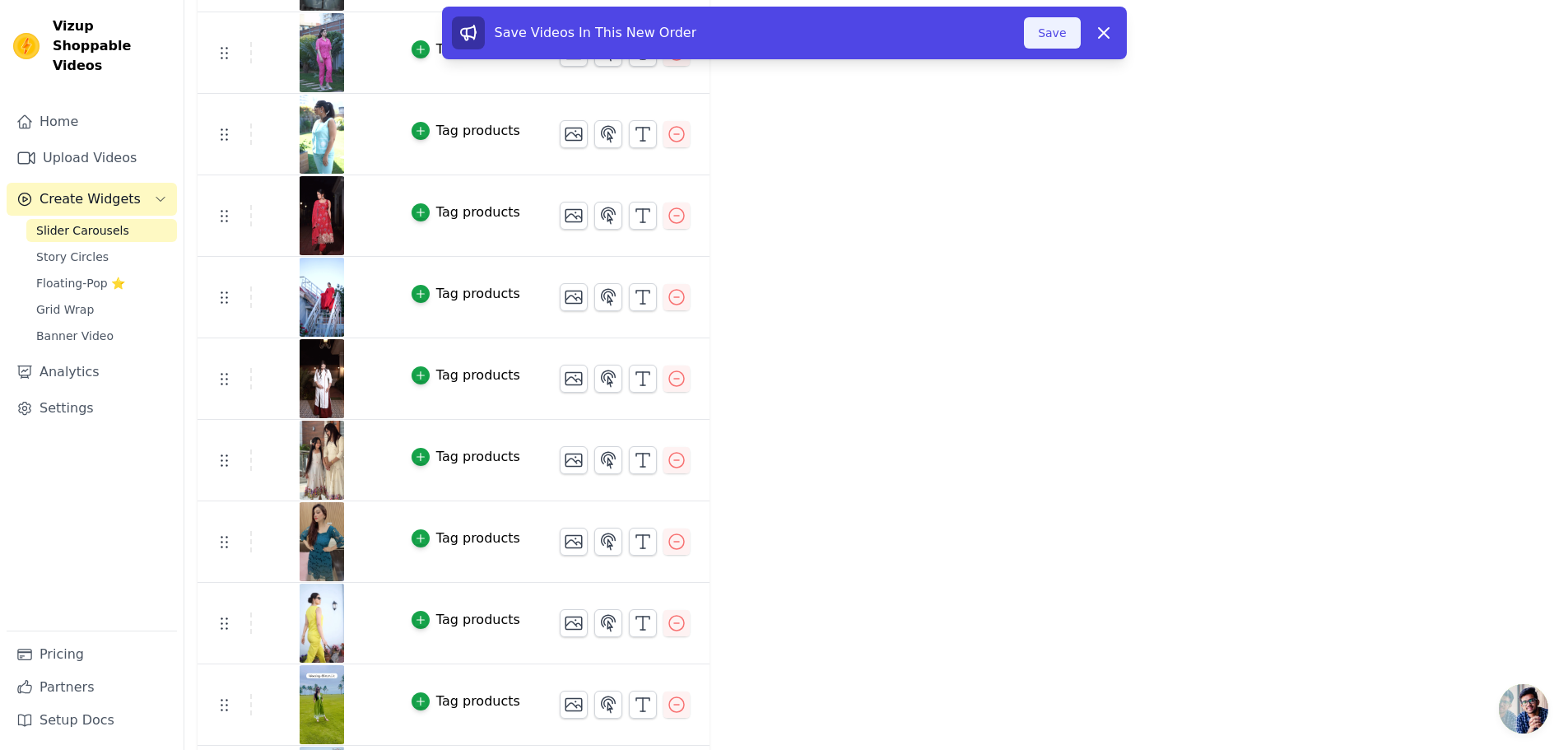
click at [1032, 37] on button "Save" at bounding box center [1051, 33] width 56 height 31
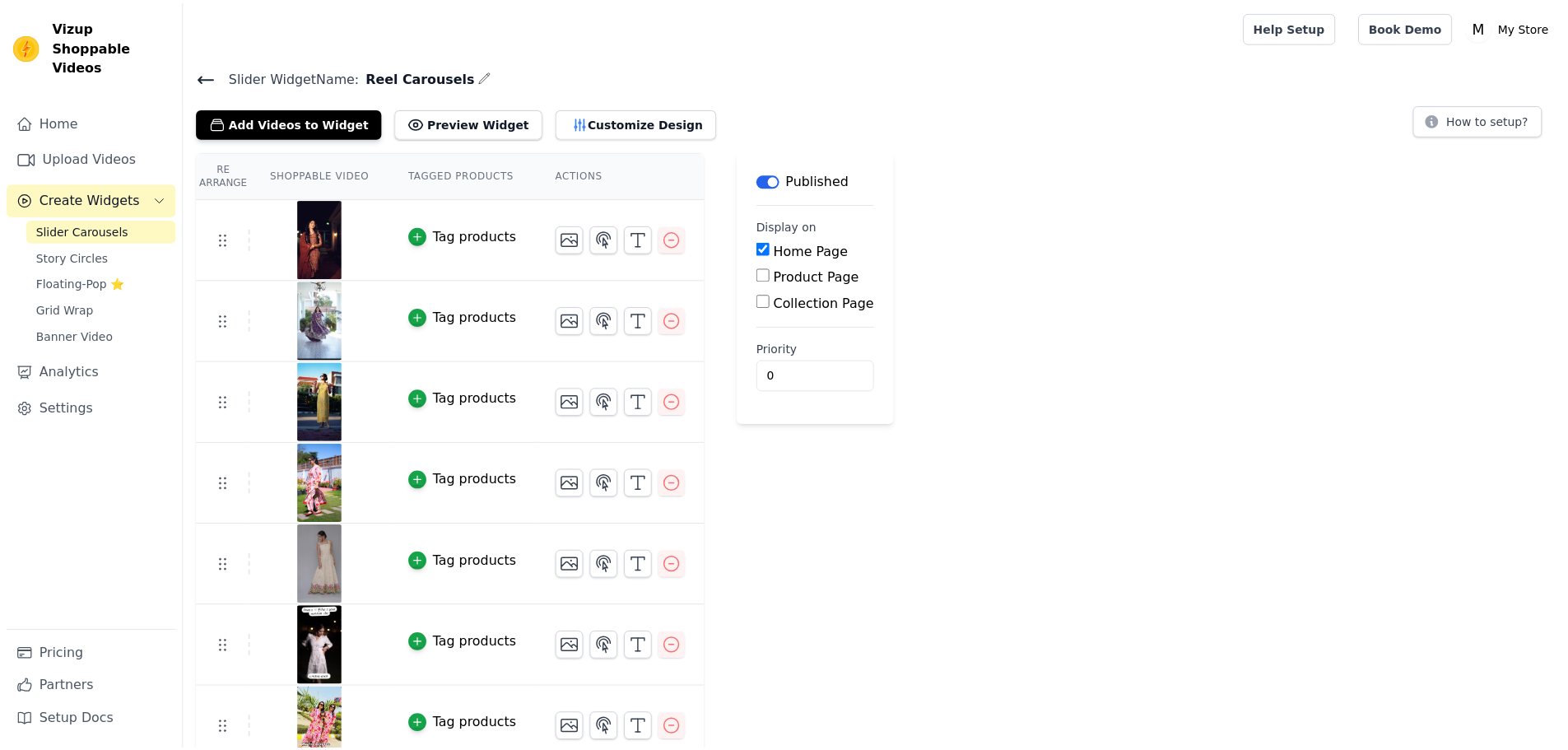
scroll to position [1070, 0]
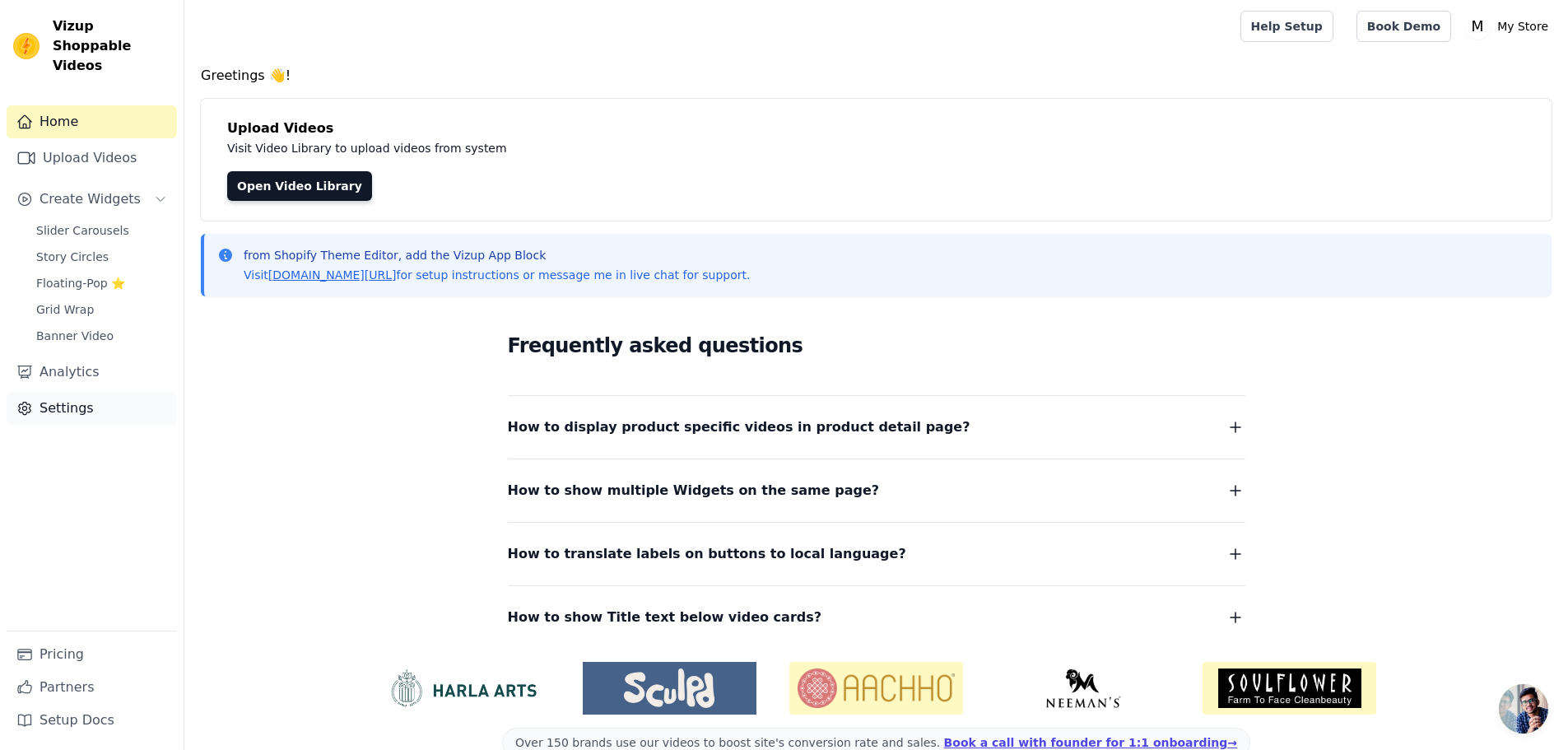
click at [61, 392] on link "Settings" at bounding box center [92, 408] width 170 height 33
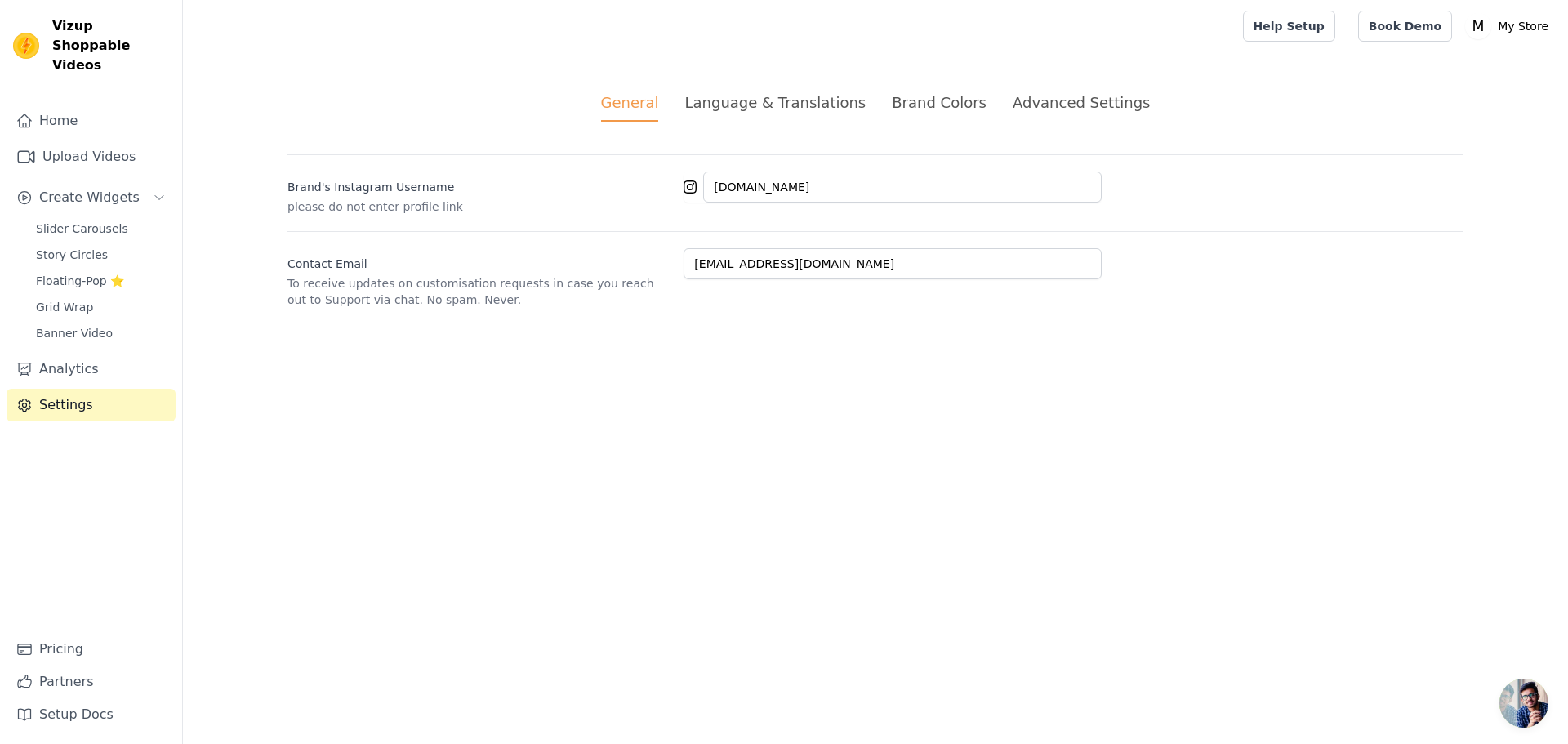
click at [1027, 108] on div "Advanced Settings" at bounding box center [1080, 103] width 137 height 22
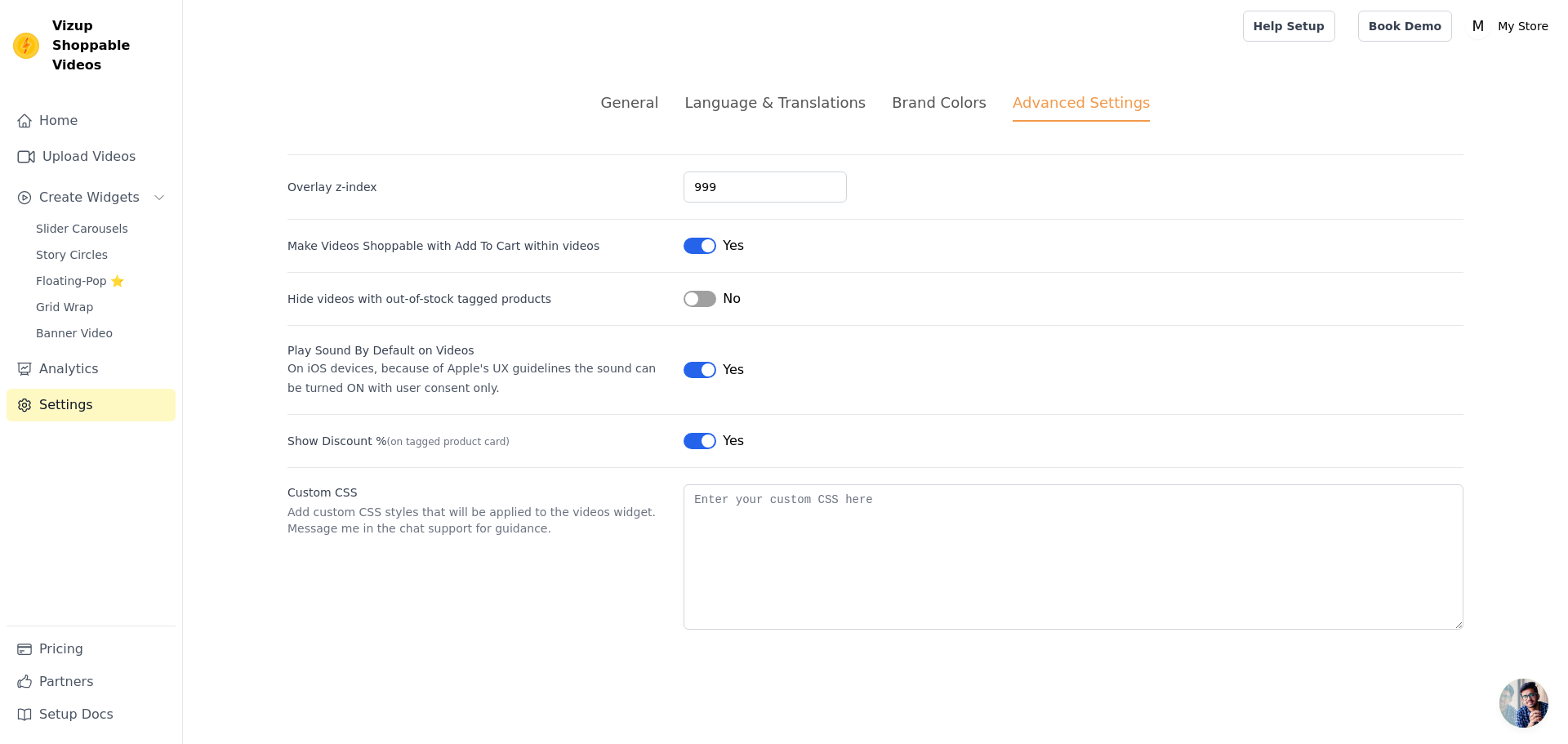
click at [908, 101] on div "Brand Colors" at bounding box center [939, 103] width 95 height 22
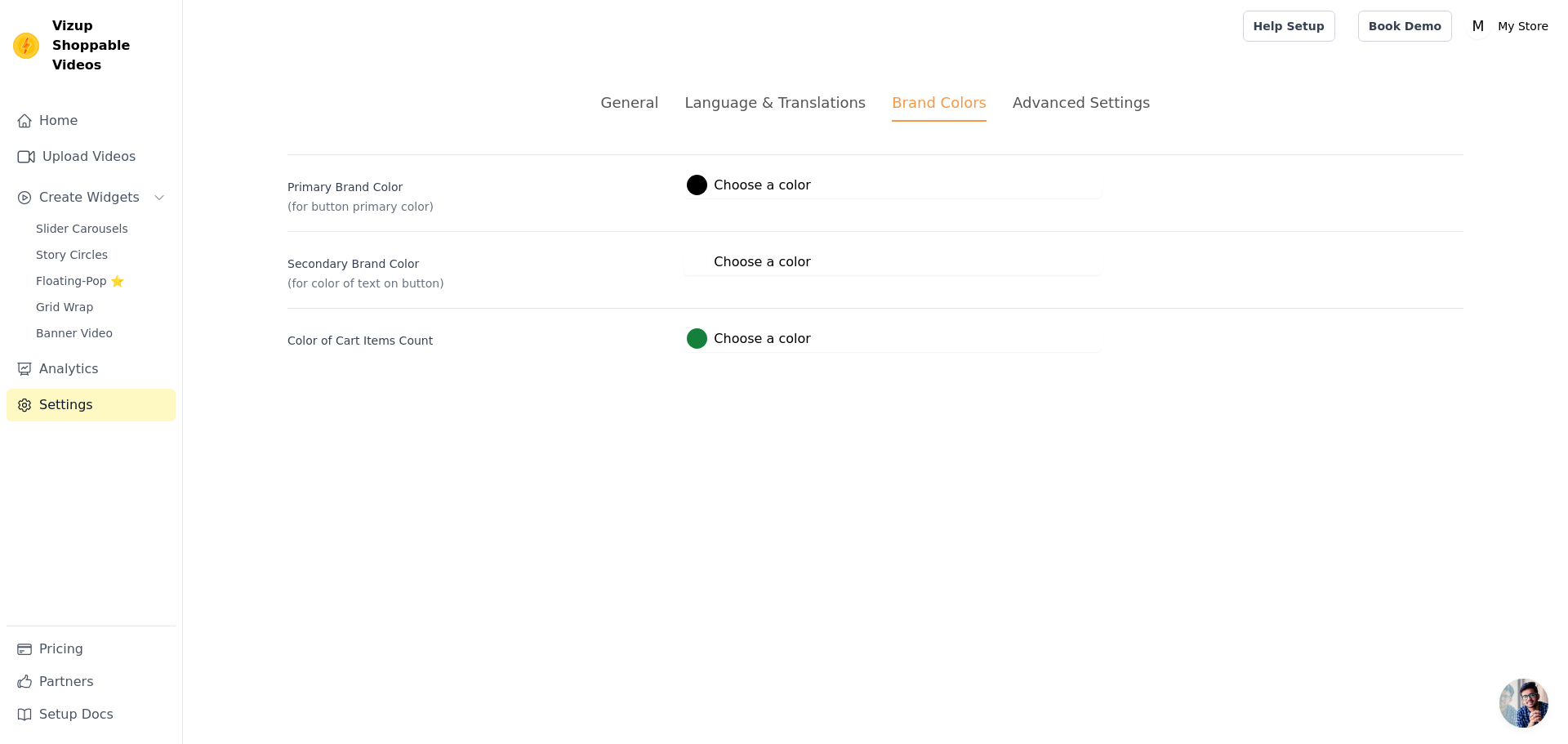
click at [820, 100] on div "Language & Translations" at bounding box center [775, 103] width 181 height 22
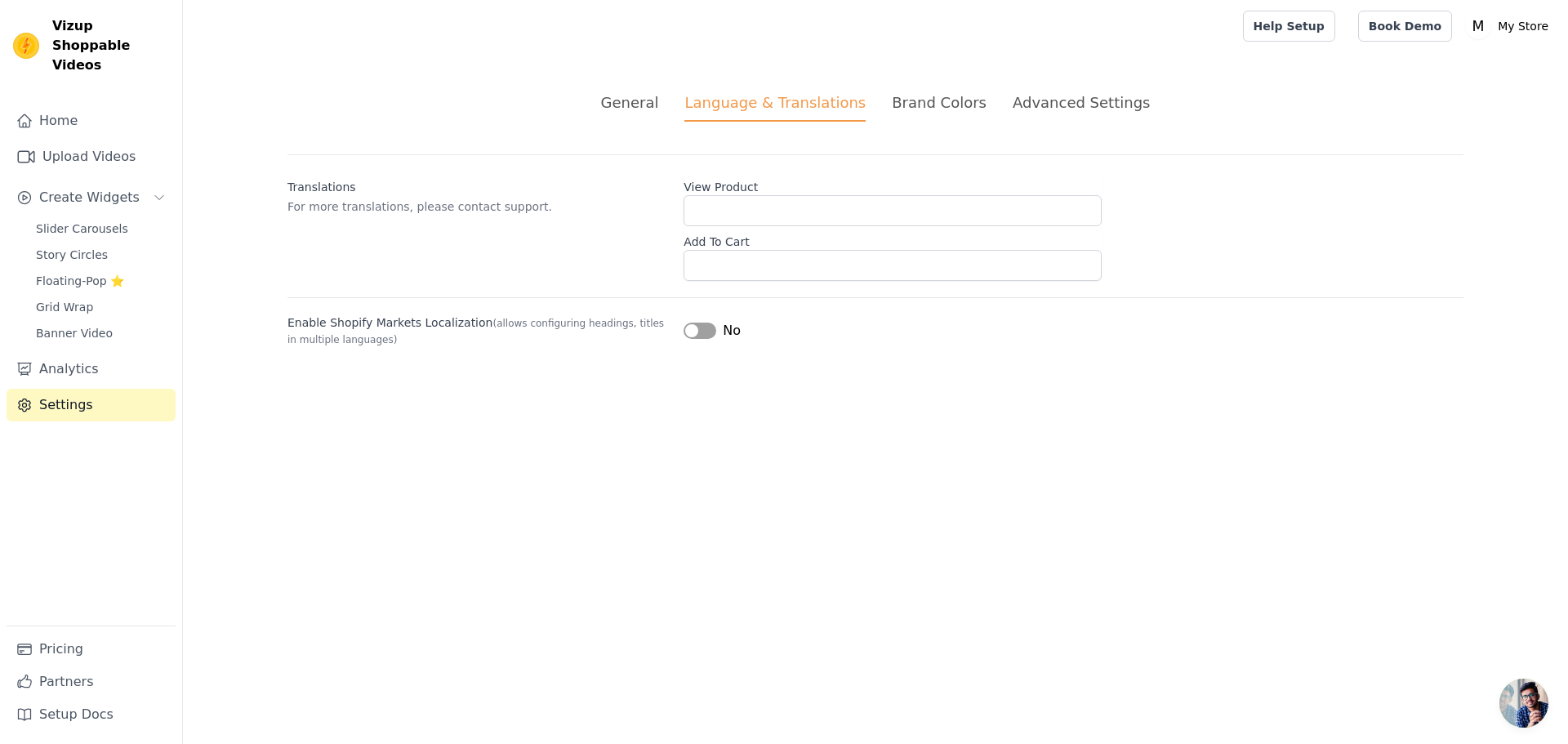
click at [659, 114] on li "General" at bounding box center [630, 106] width 58 height 30
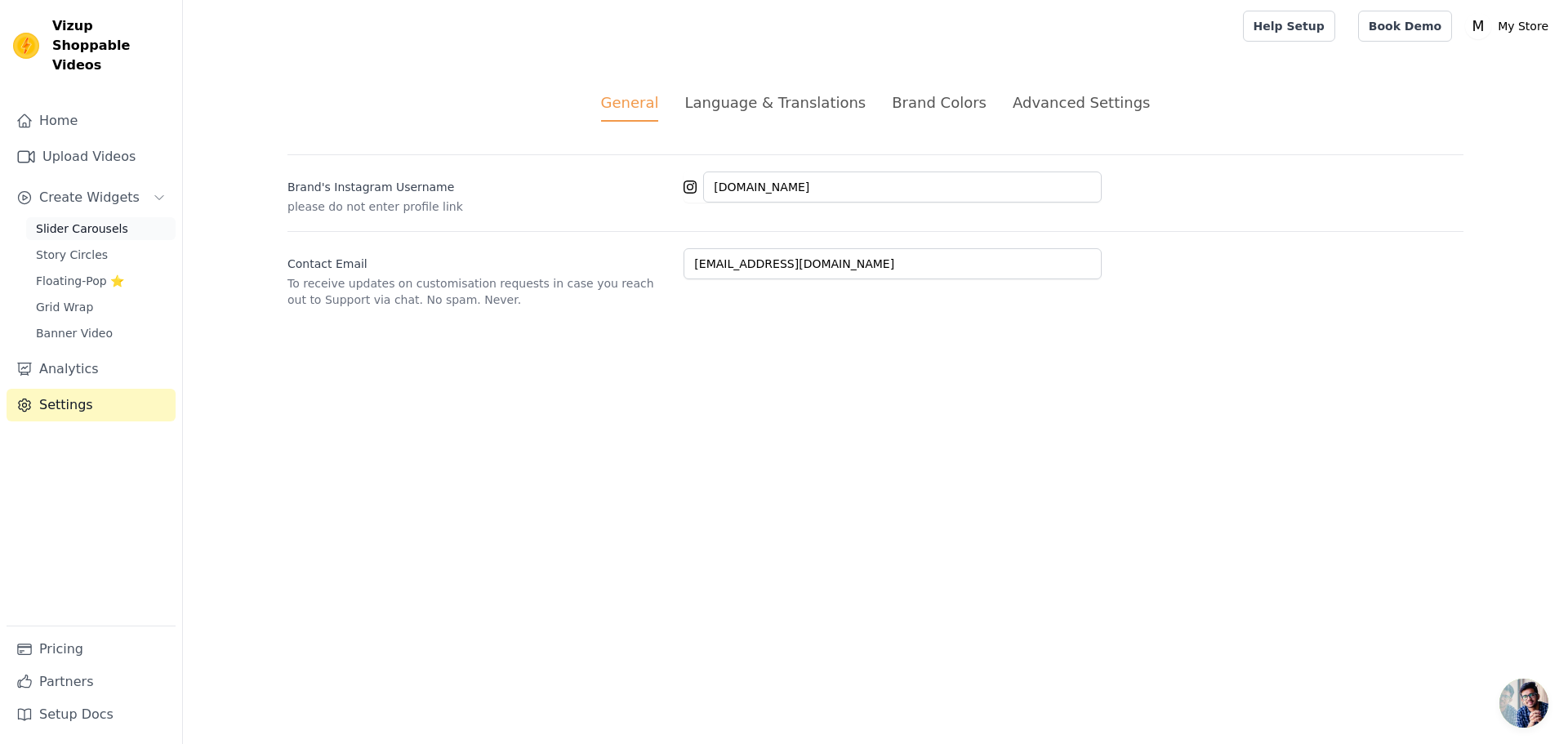
click at [80, 220] on span "Slider Carousels" at bounding box center [82, 228] width 92 height 16
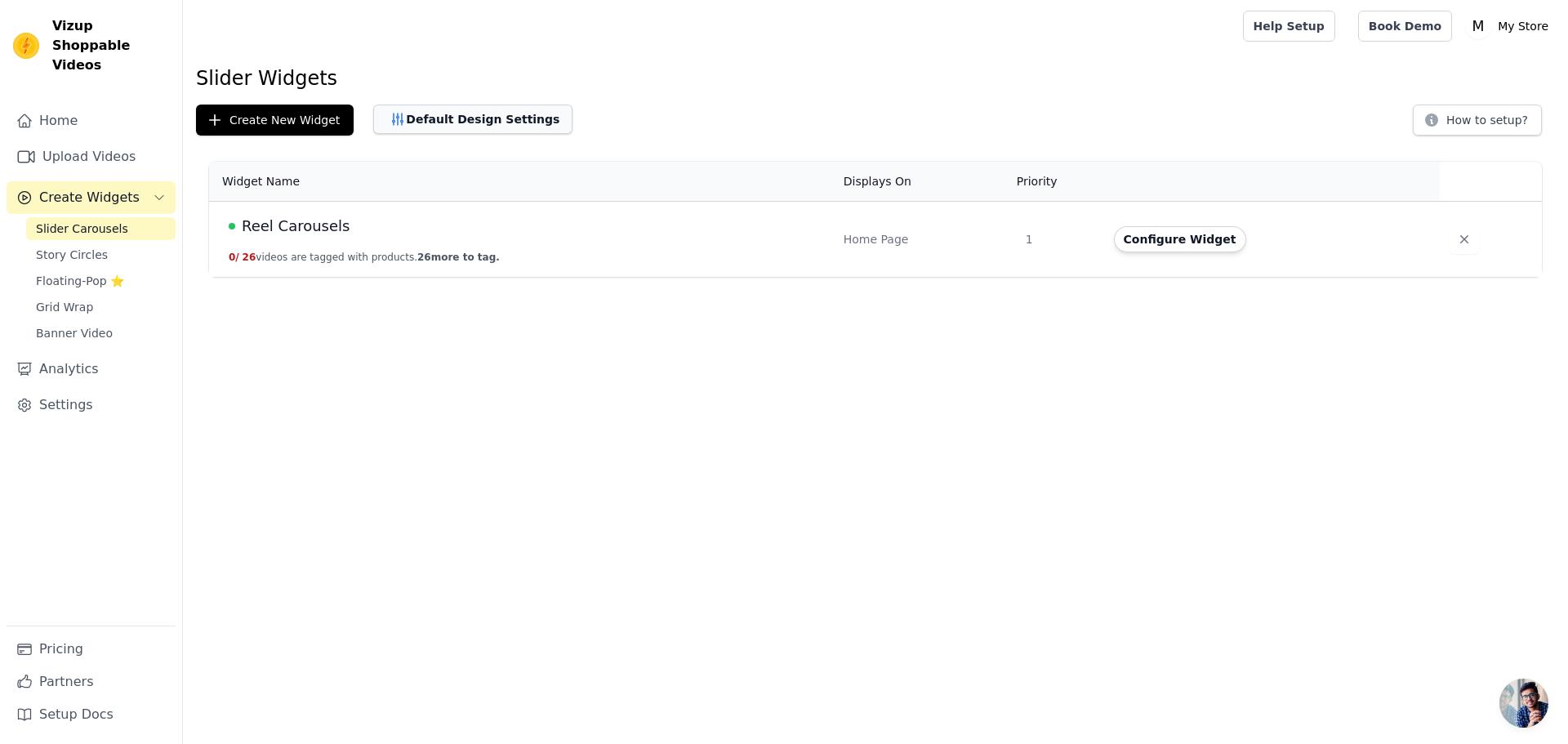
click at [424, 119] on button "Default Design Settings" at bounding box center [472, 119] width 199 height 29
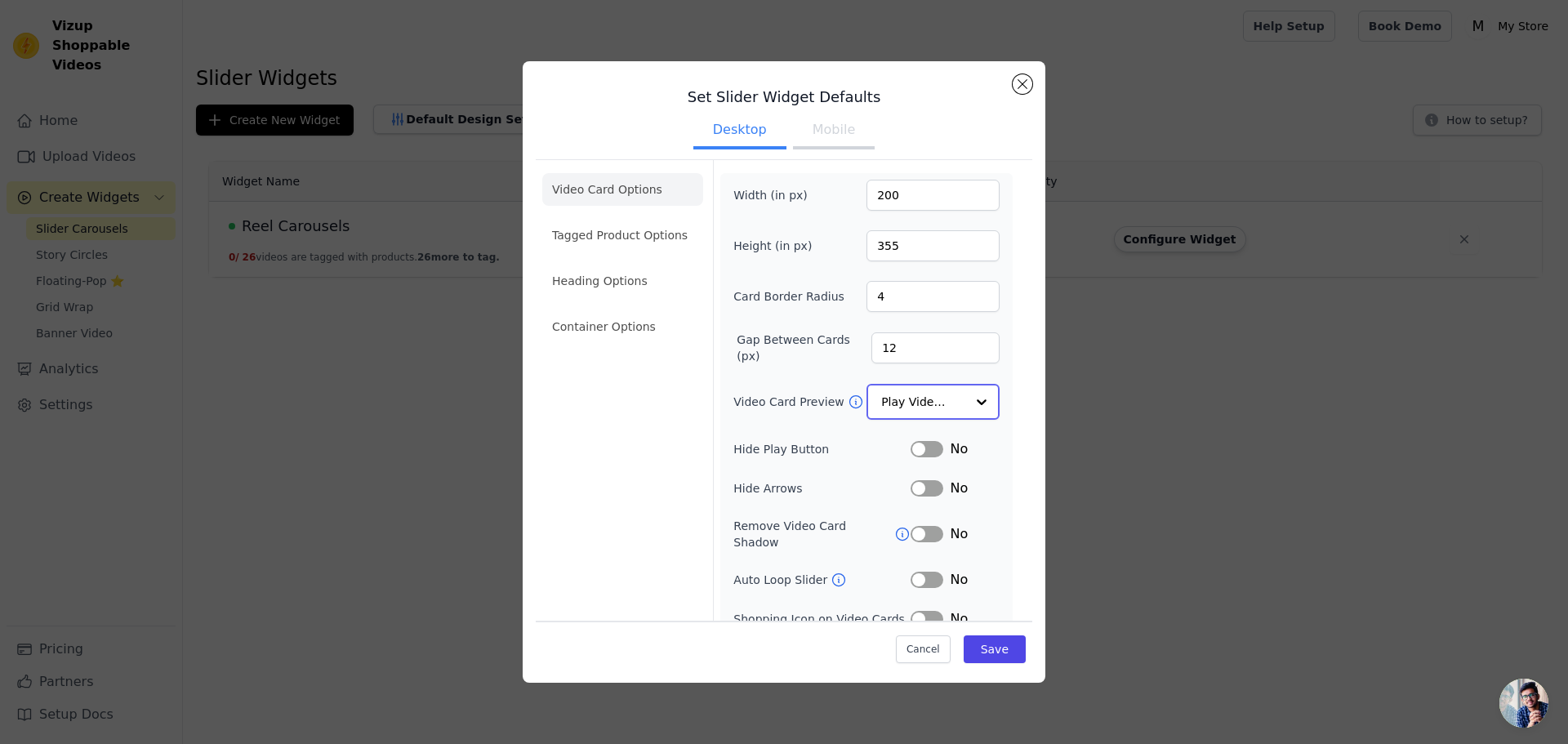
click at [937, 398] on input "Video Card Preview" at bounding box center [923, 401] width 84 height 32
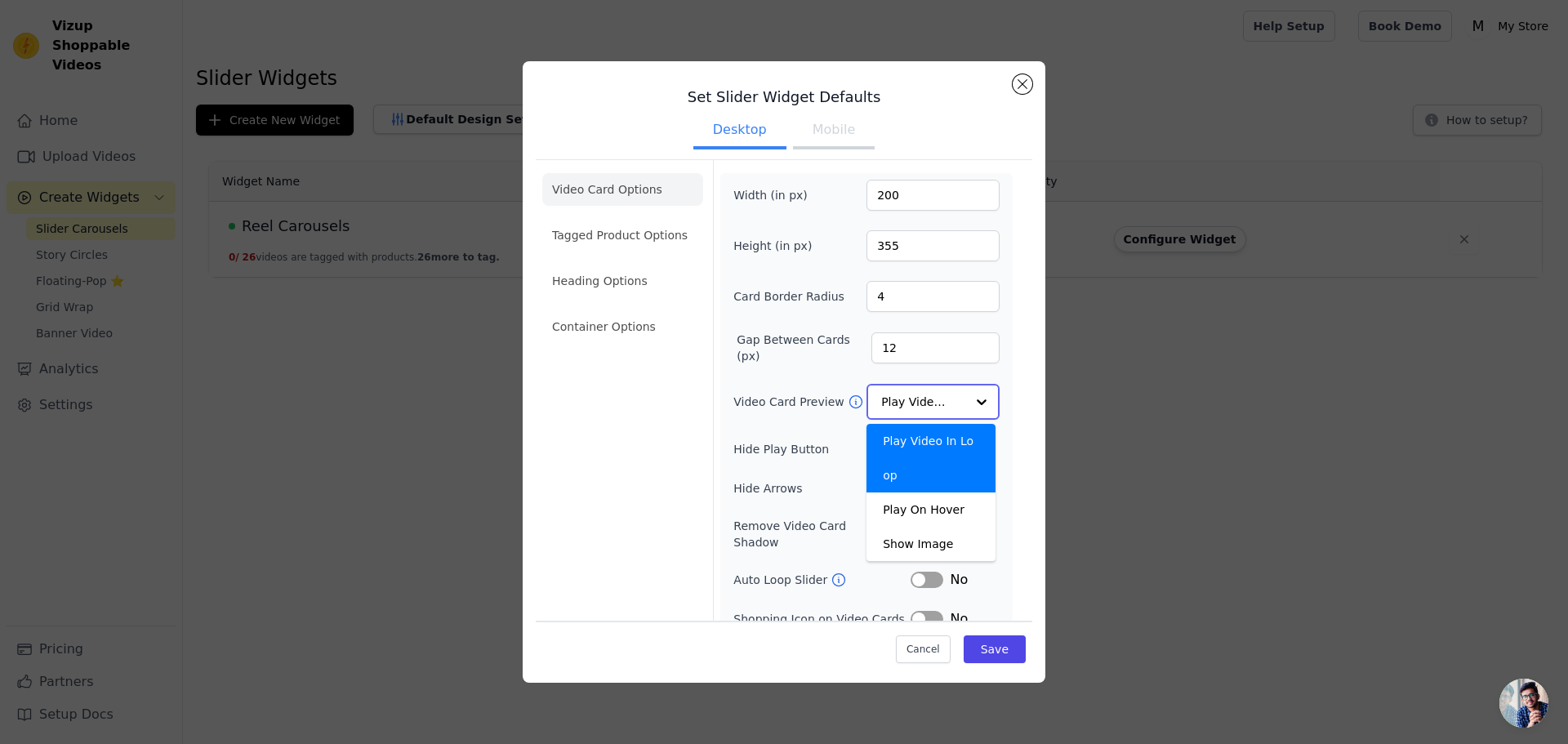
click at [933, 455] on div "Play Video In Loop" at bounding box center [930, 458] width 129 height 68
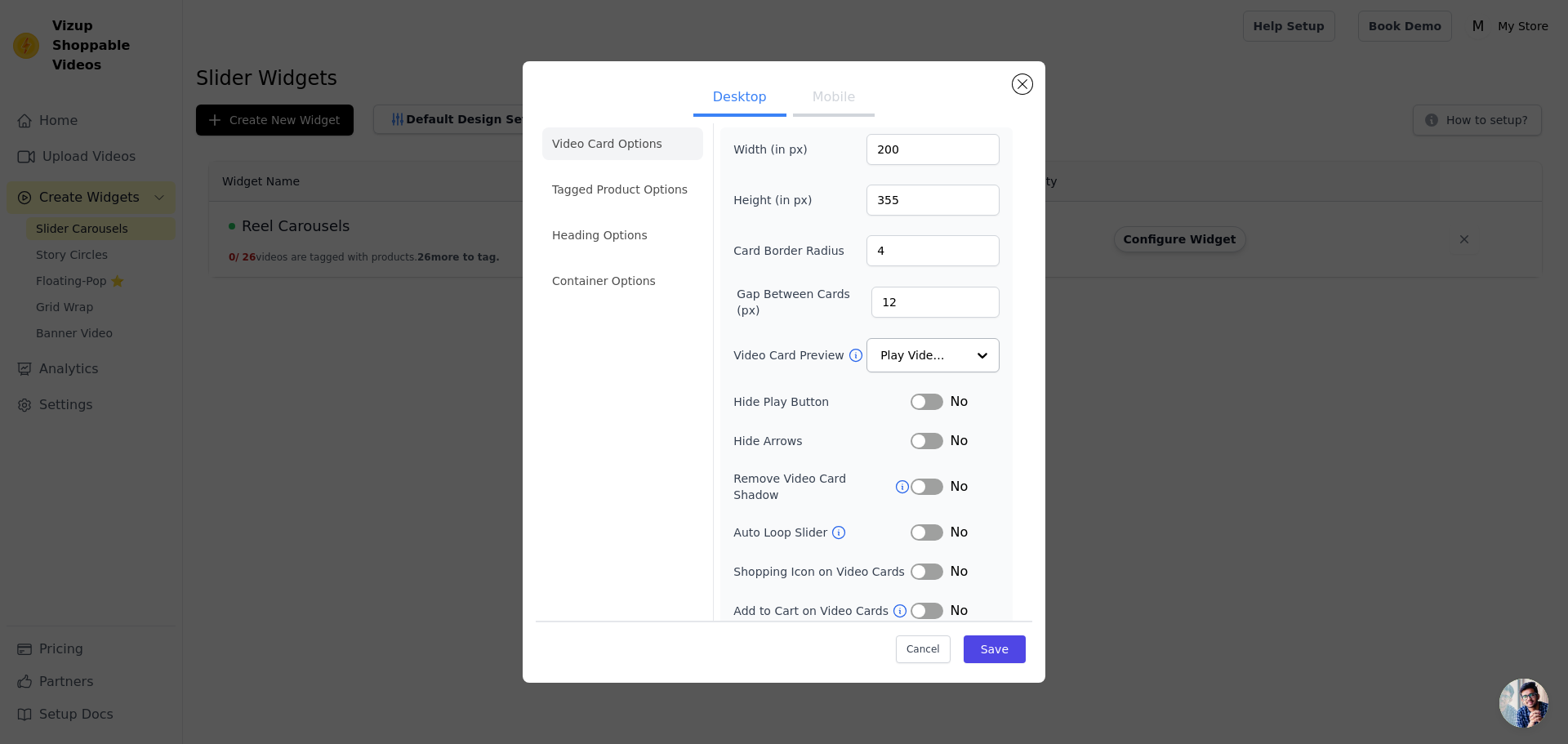
scroll to position [44, 0]
click at [916, 526] on button "Label" at bounding box center [927, 534] width 32 height 16
click at [912, 565] on button "Label" at bounding box center [927, 573] width 32 height 16
click at [914, 604] on button "Label" at bounding box center [927, 612] width 32 height 16
click at [974, 643] on button "Save" at bounding box center [994, 649] width 62 height 28
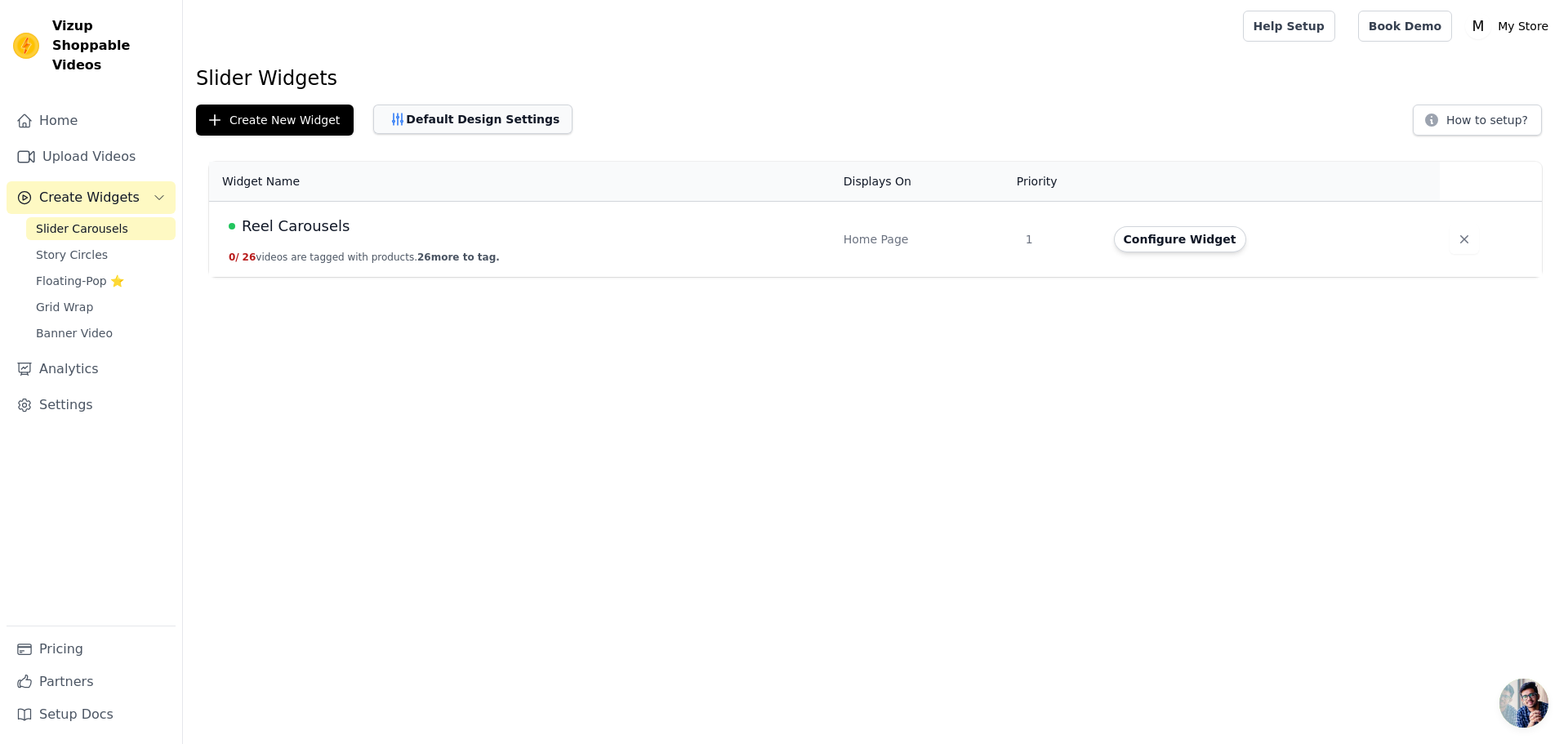
click at [479, 116] on button "Default Design Settings" at bounding box center [472, 119] width 199 height 29
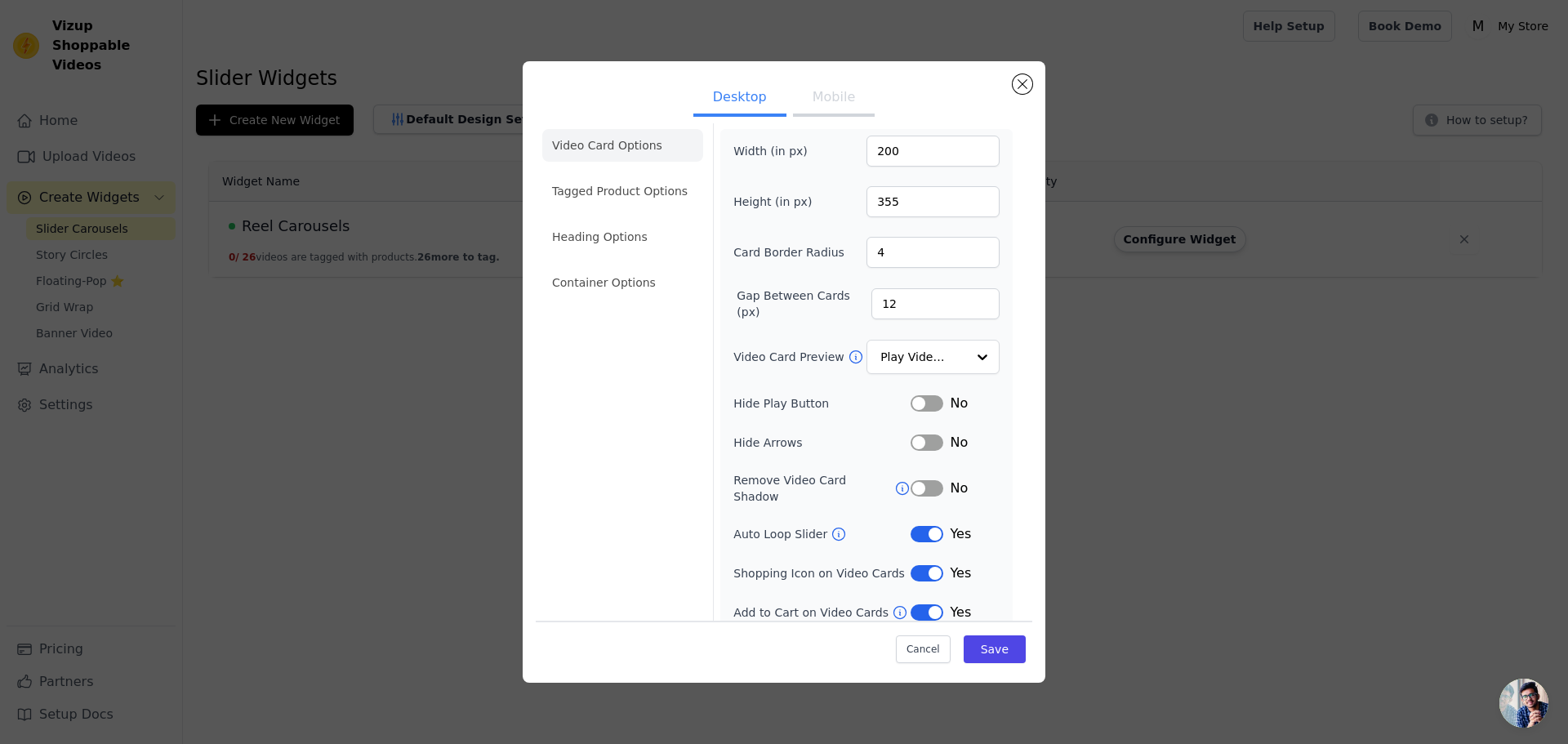
click at [914, 604] on button "Label" at bounding box center [927, 612] width 32 height 16
click at [922, 565] on button "Label" at bounding box center [927, 573] width 32 height 16
click at [974, 648] on button "Save" at bounding box center [994, 649] width 62 height 28
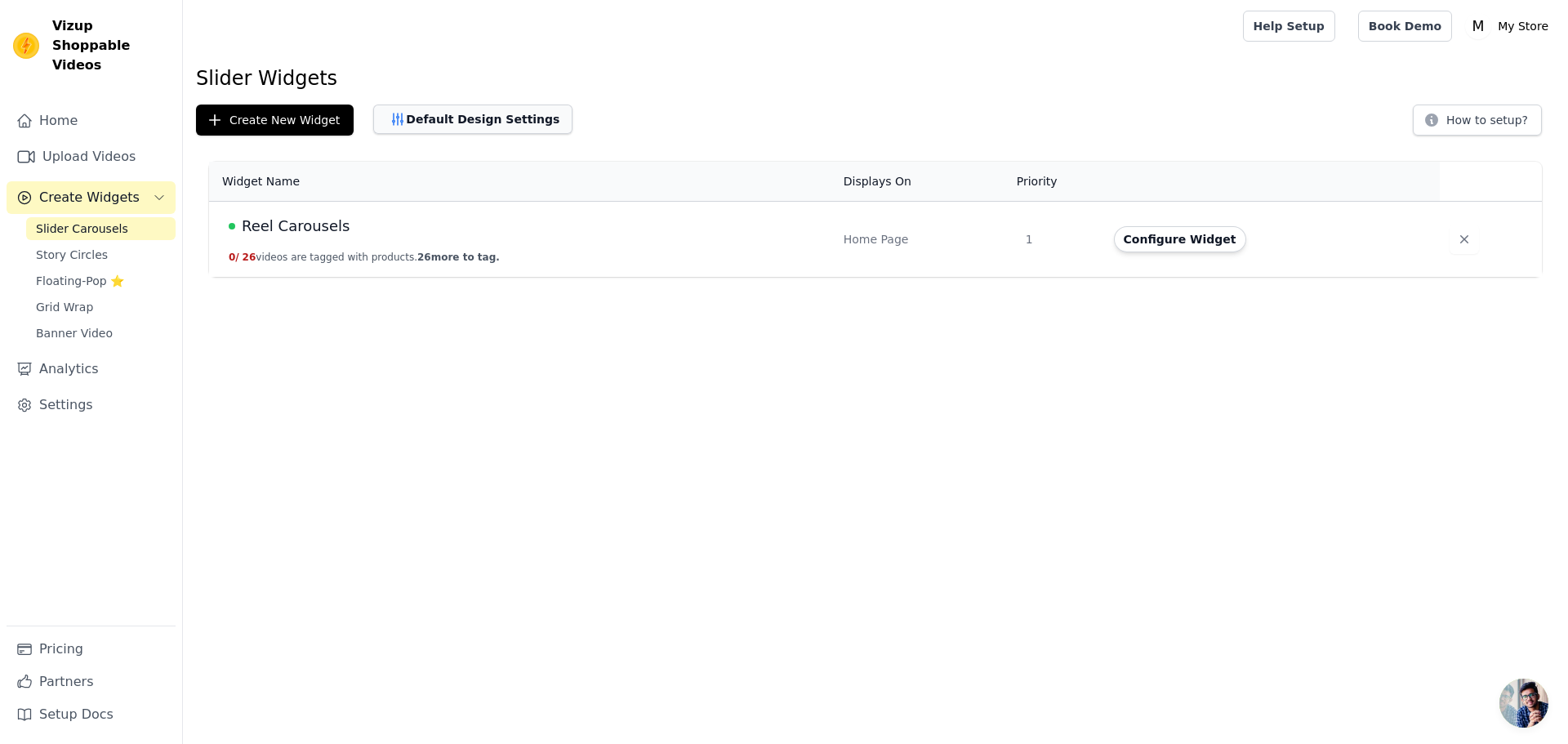
click at [475, 121] on button "Default Design Settings" at bounding box center [472, 119] width 199 height 29
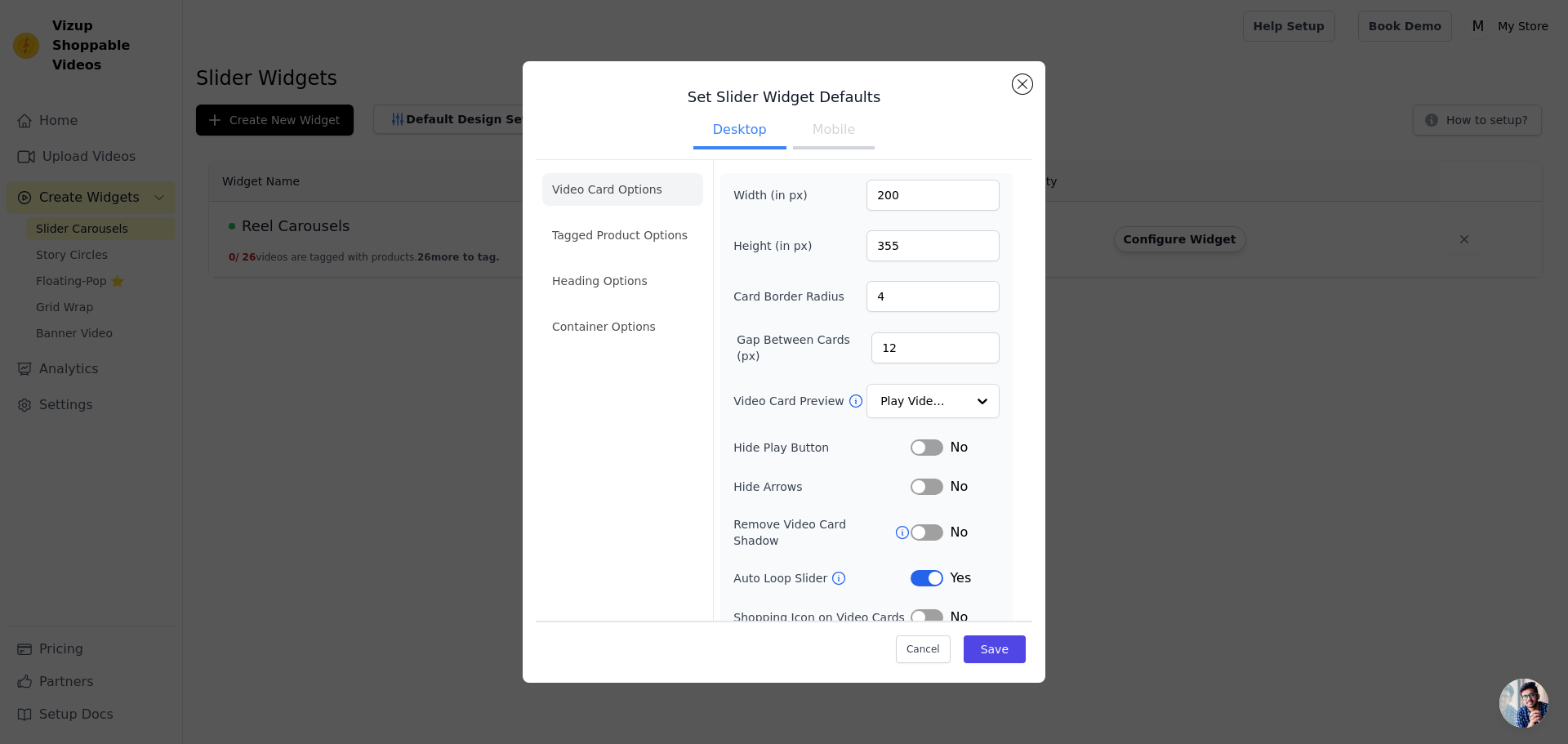
click at [922, 609] on button "Label" at bounding box center [927, 617] width 32 height 16
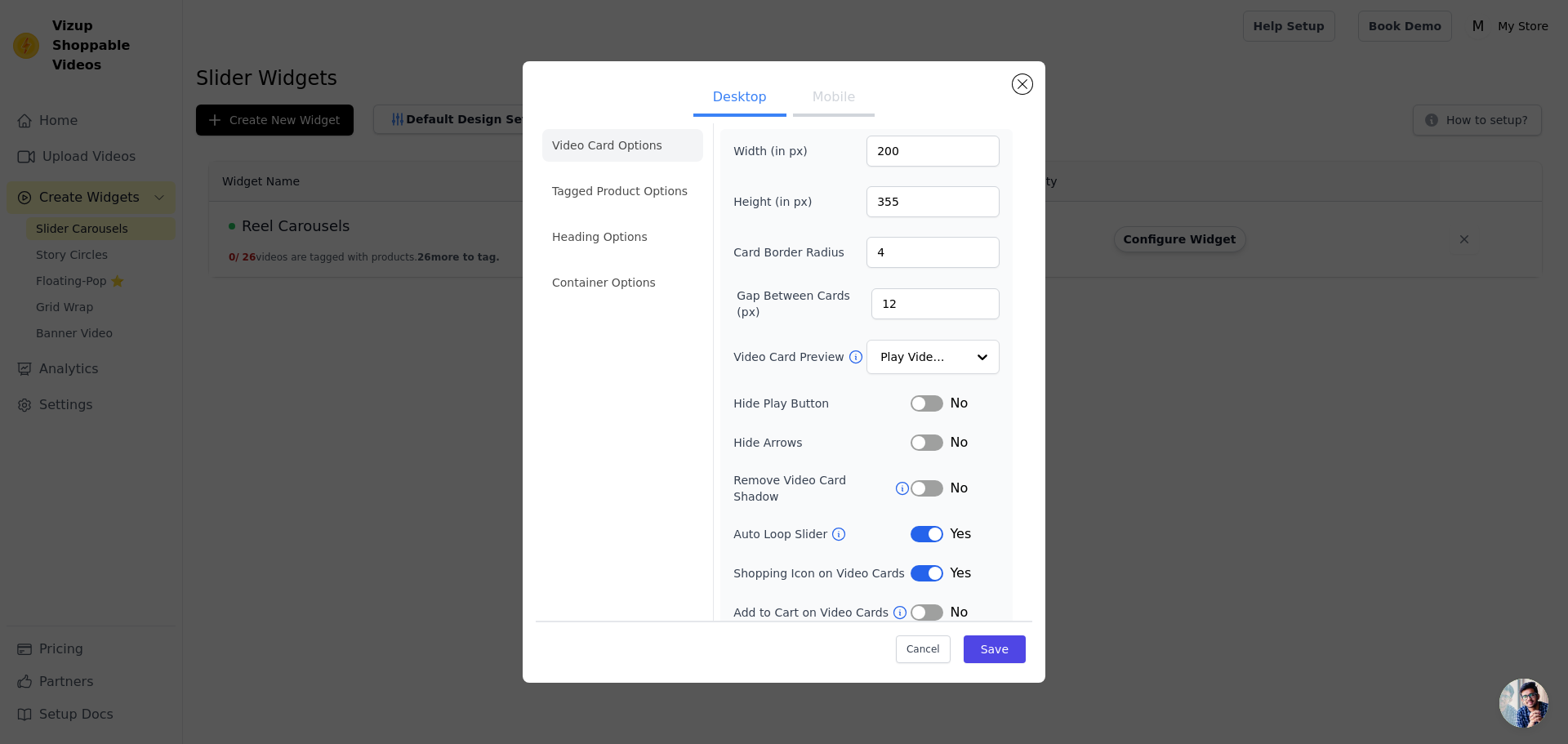
click at [915, 604] on button "Label" at bounding box center [927, 612] width 32 height 16
click at [994, 644] on button "Save" at bounding box center [994, 649] width 62 height 28
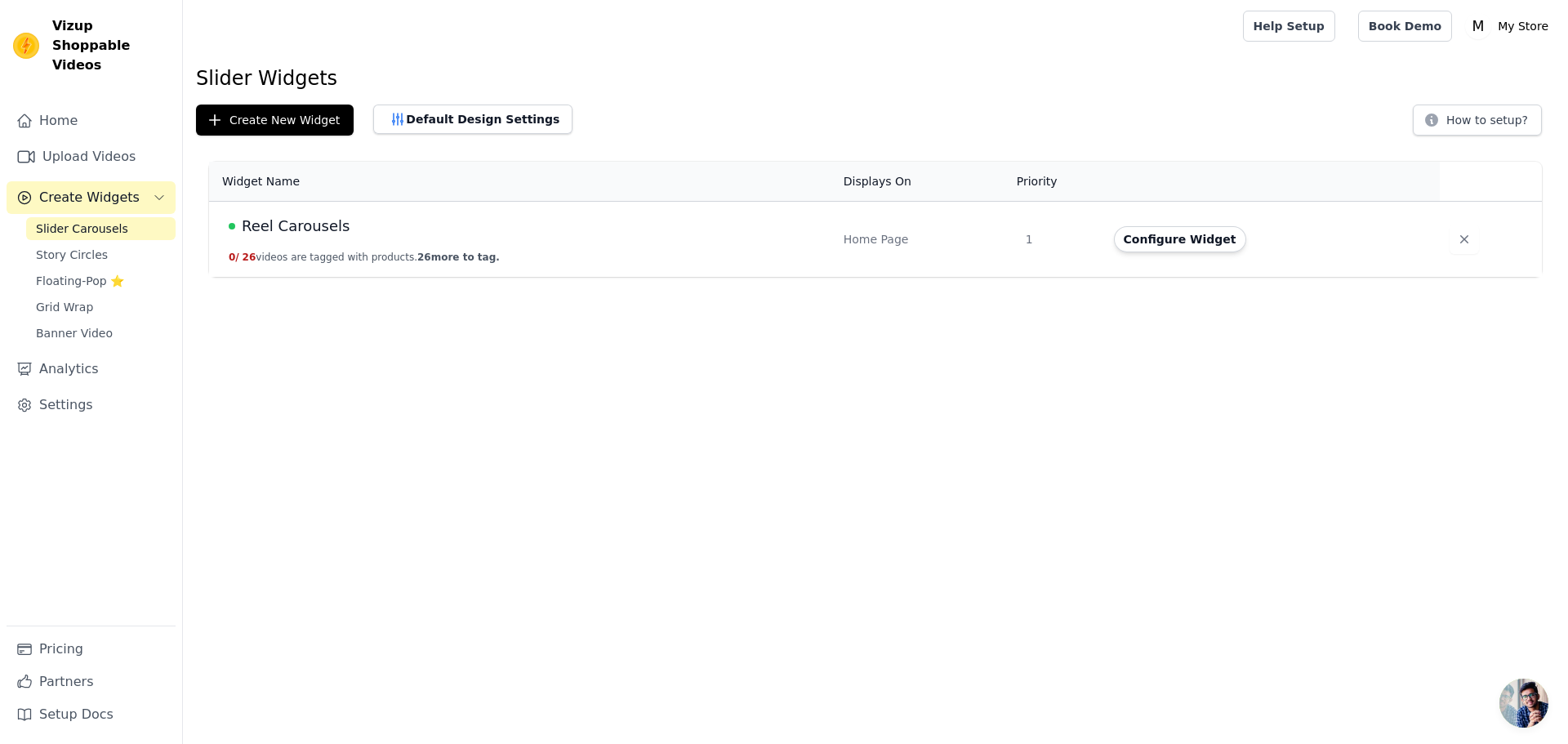
click at [529, 267] on td "Reel Carousels 0 / 26 videos are tagged with products. 26 more to tag." at bounding box center [521, 239] width 624 height 76
click at [1148, 244] on button "Configure Widget" at bounding box center [1179, 239] width 132 height 26
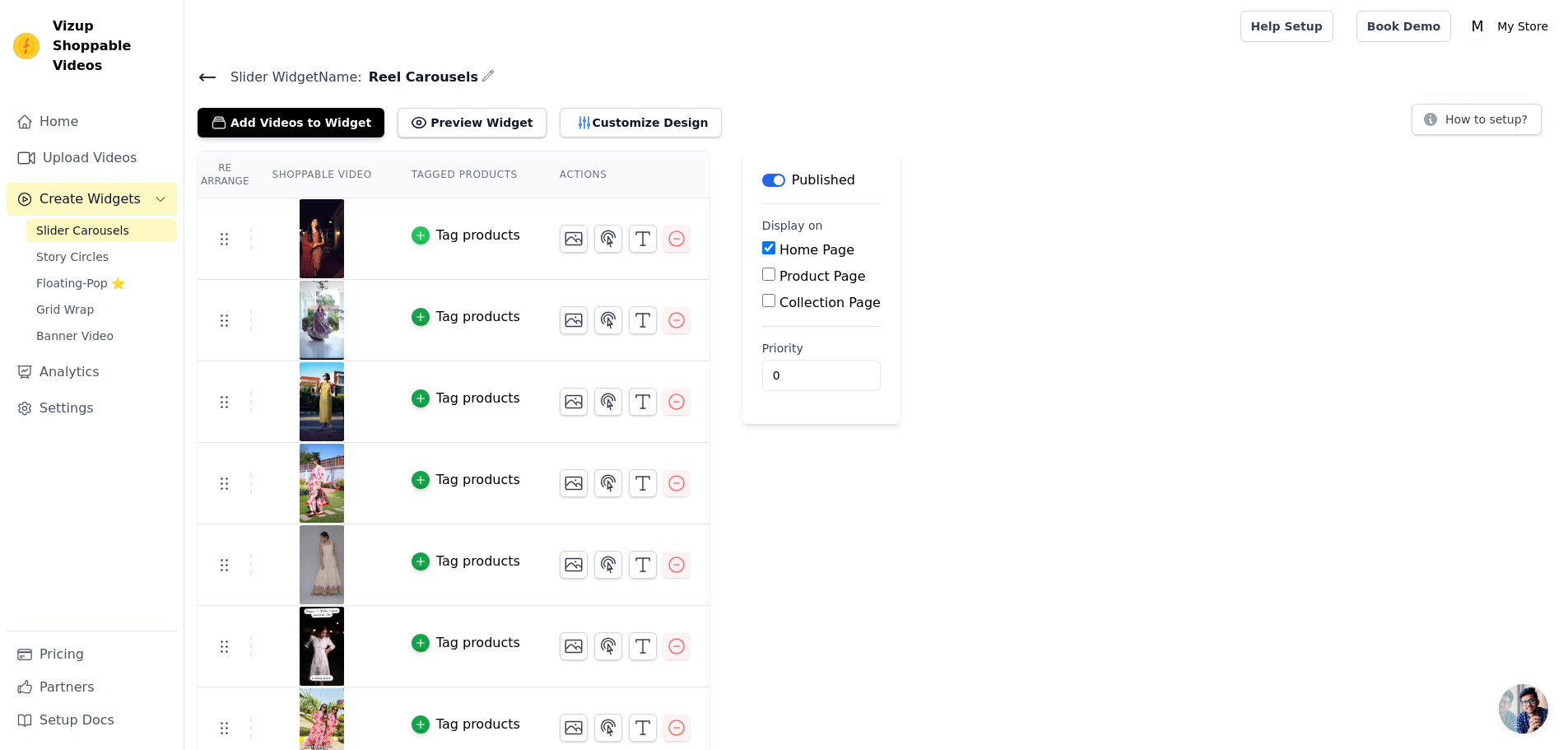
click at [418, 233] on div "button" at bounding box center [420, 235] width 18 height 18
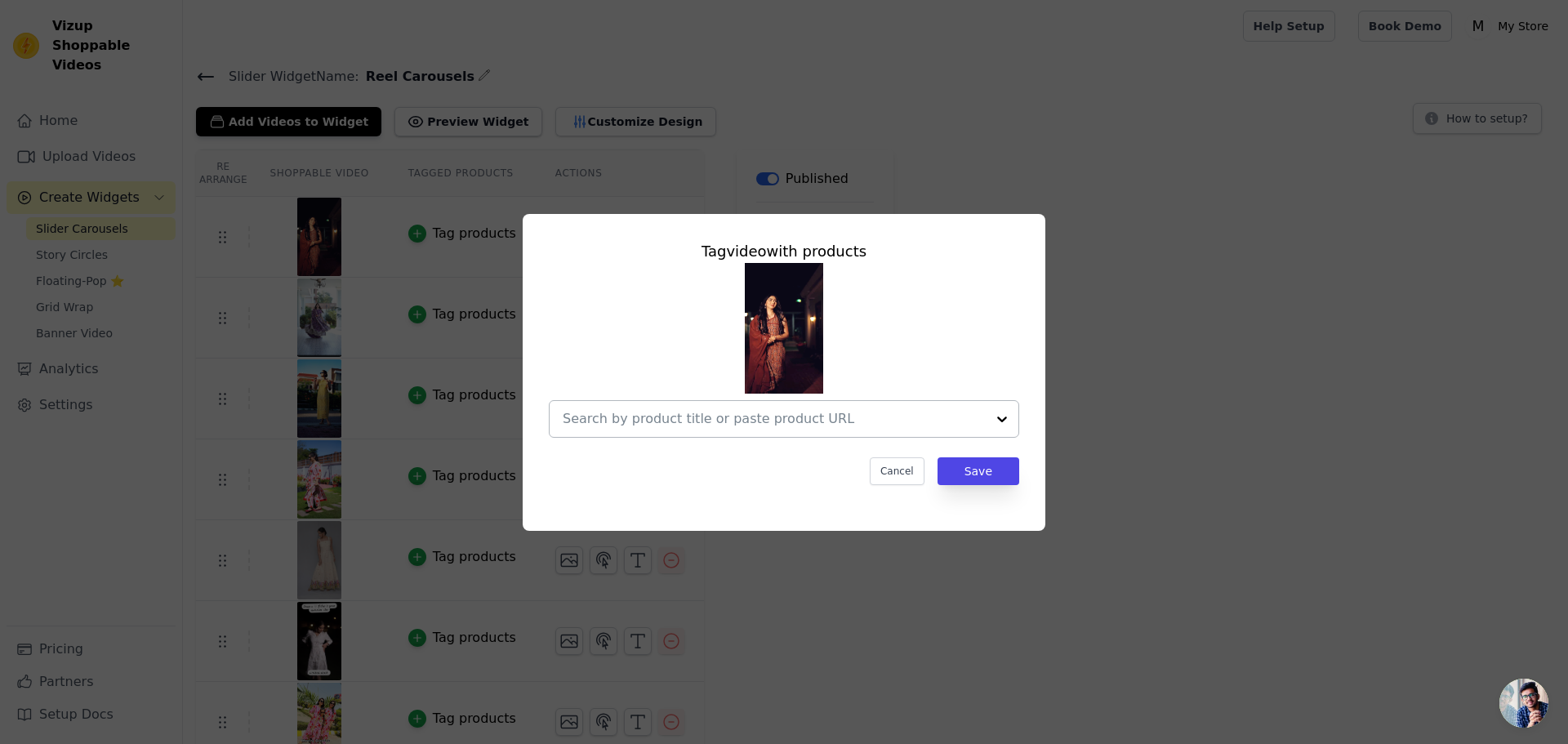
click at [1002, 419] on div at bounding box center [1002, 419] width 32 height 36
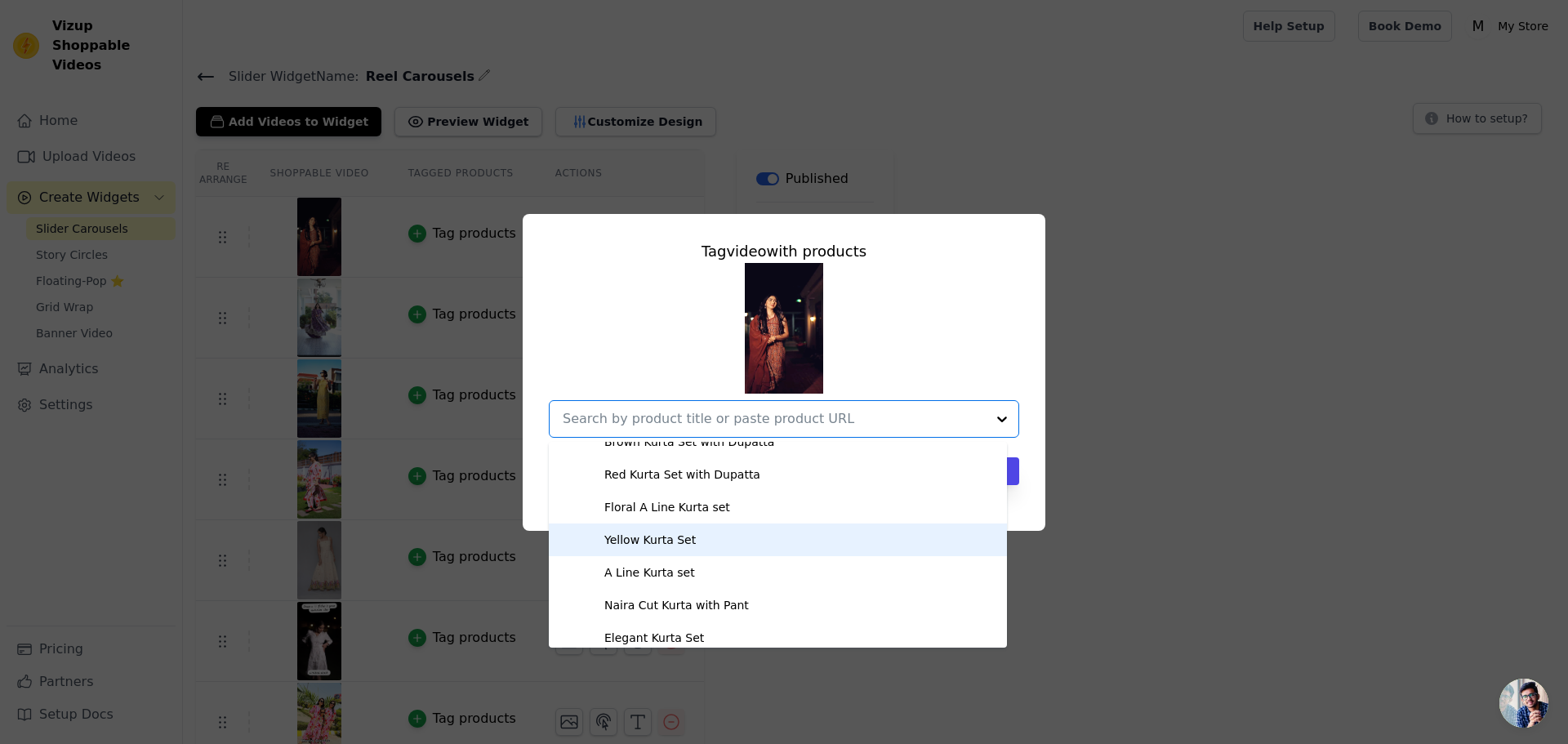
scroll to position [653, 0]
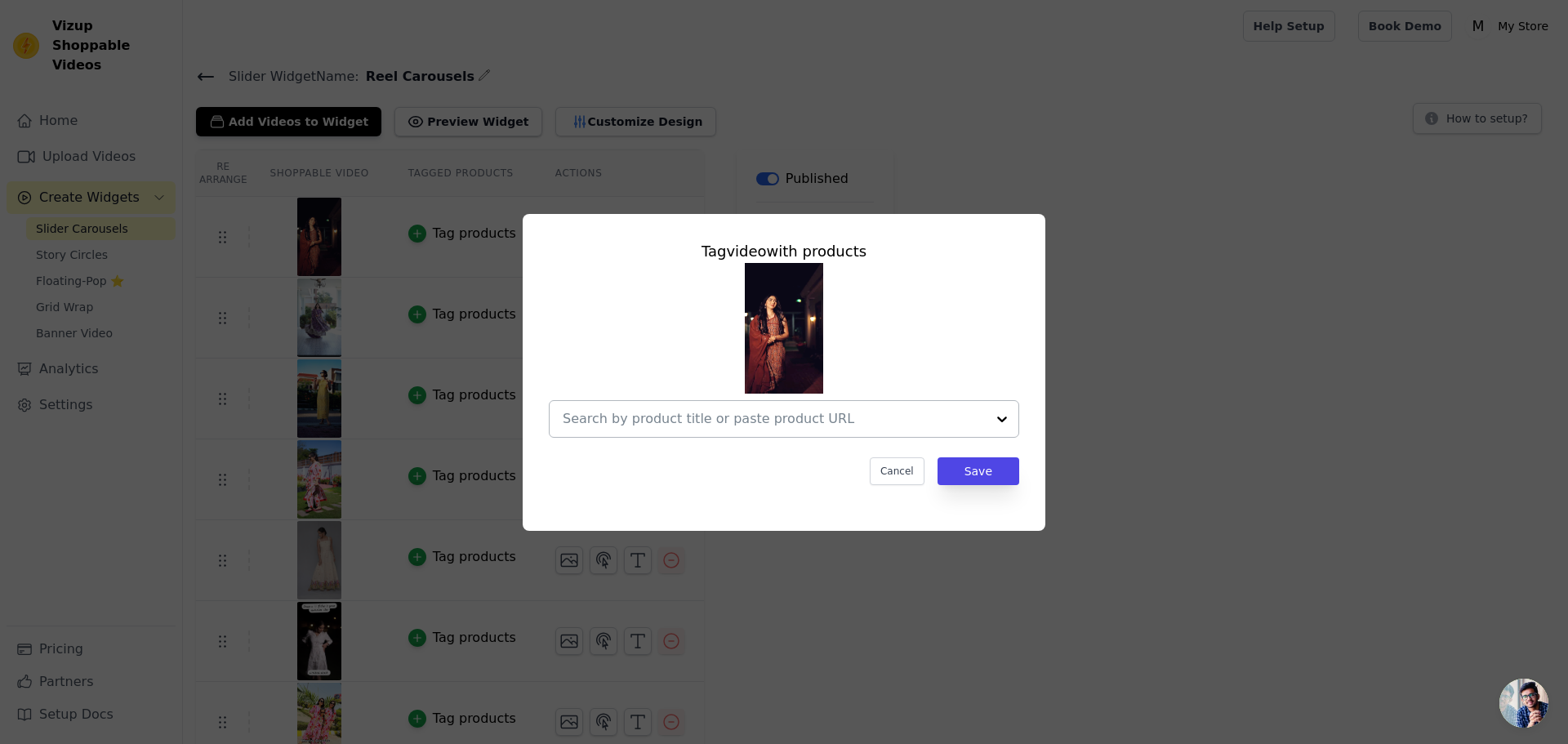
click at [811, 425] on input "text" at bounding box center [774, 419] width 423 height 20
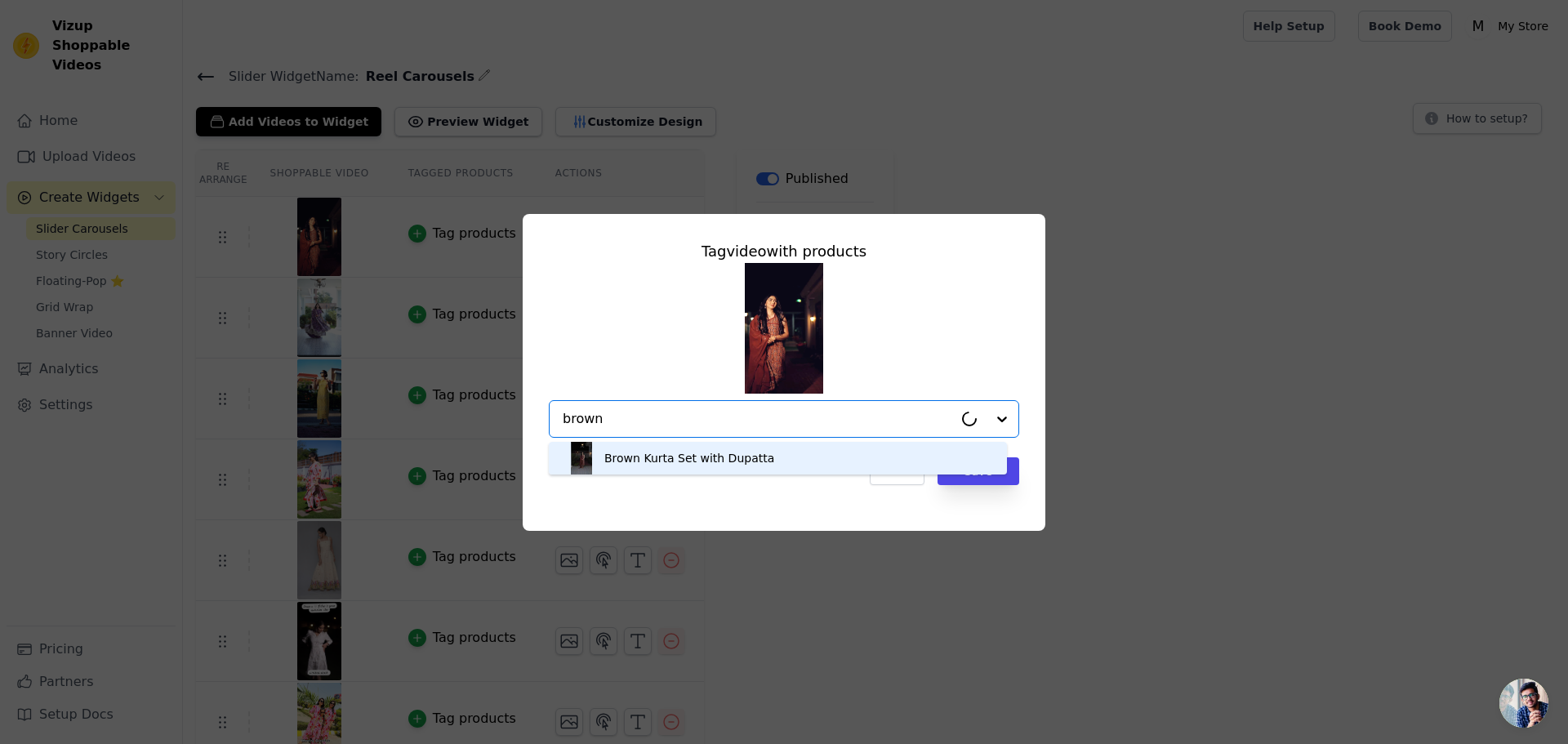
type input "brown k"
click at [778, 455] on div "Brown Kurta Set with Dupatta" at bounding box center [778, 458] width 425 height 32
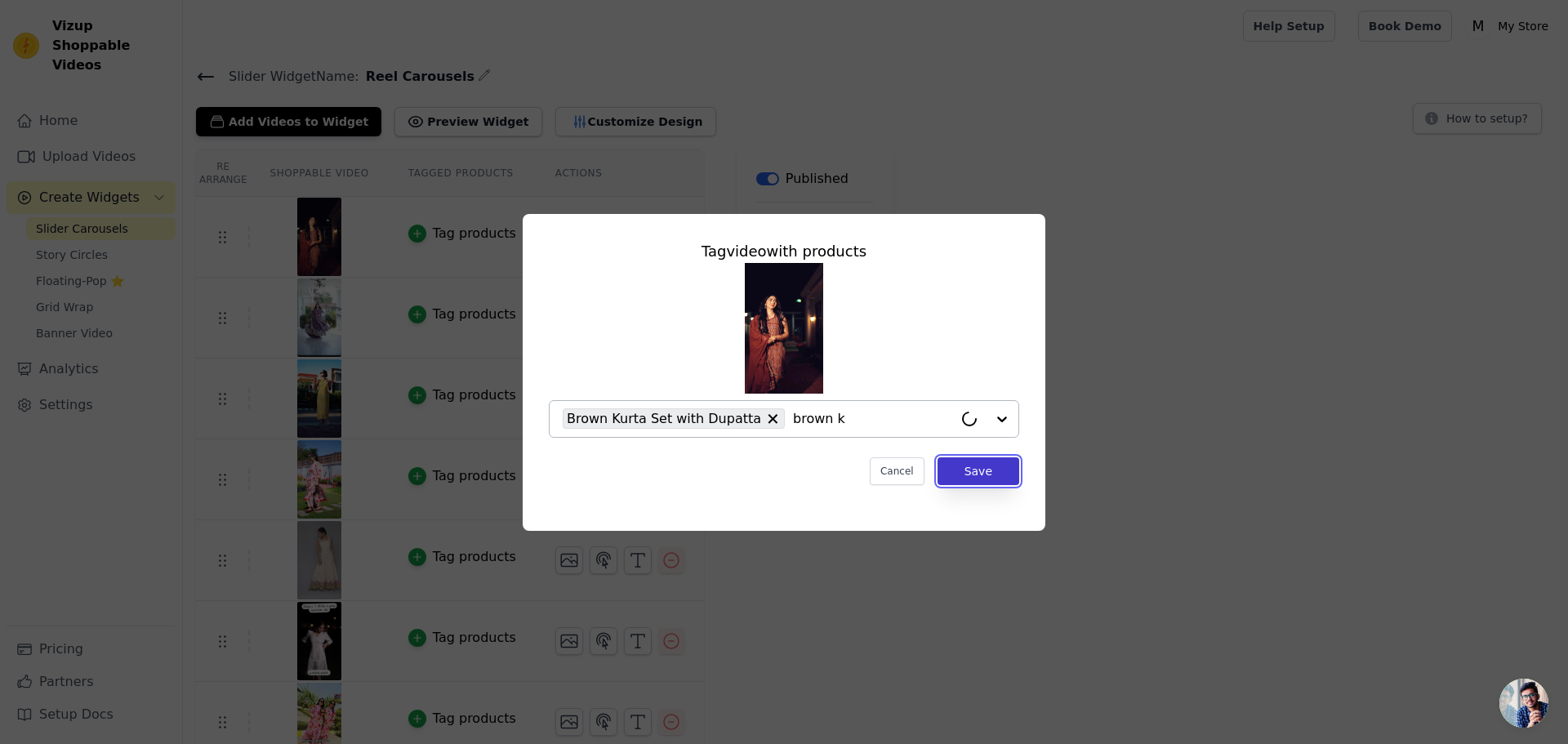
click at [974, 468] on button "Save" at bounding box center [979, 471] width 82 height 28
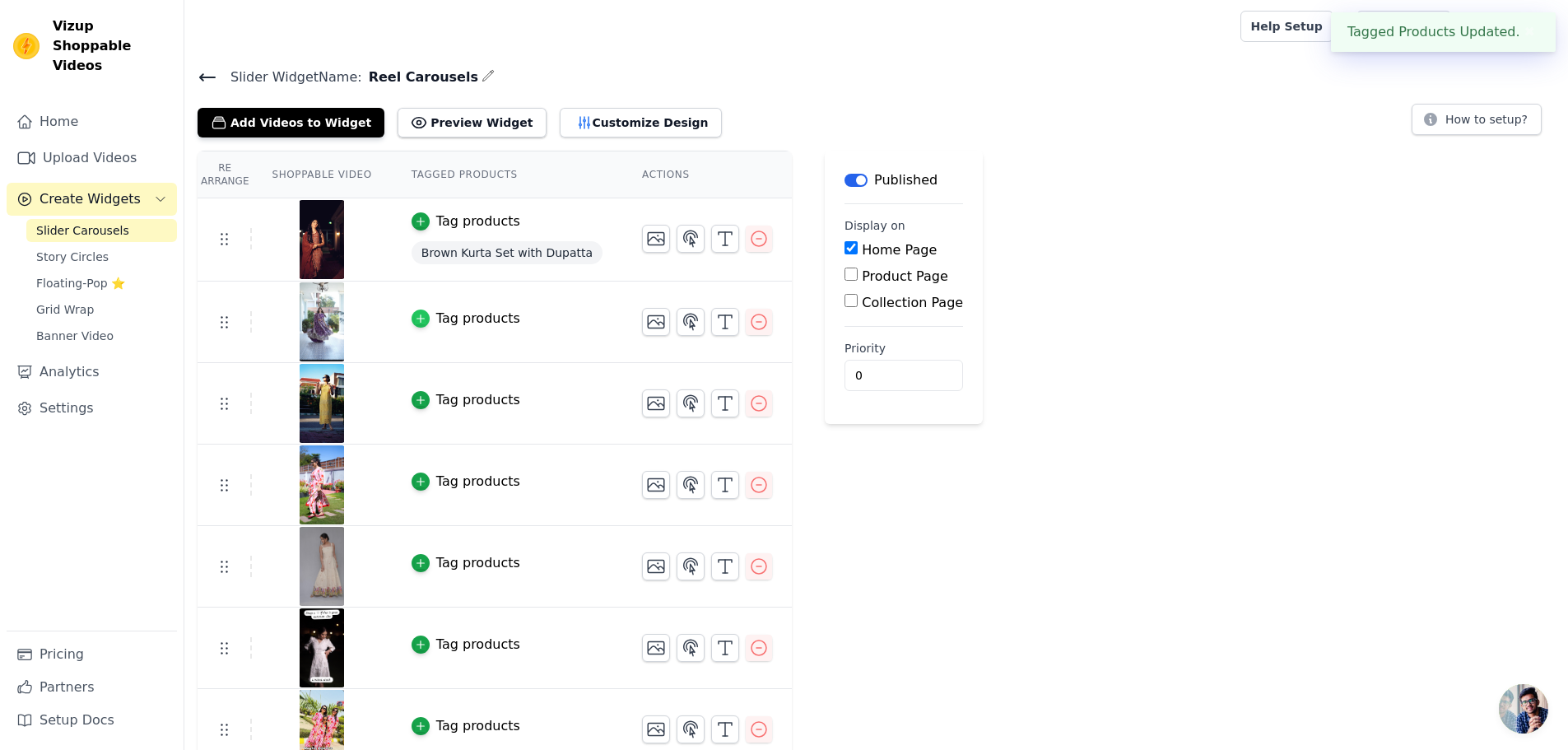
click at [414, 325] on div "button" at bounding box center [420, 318] width 18 height 18
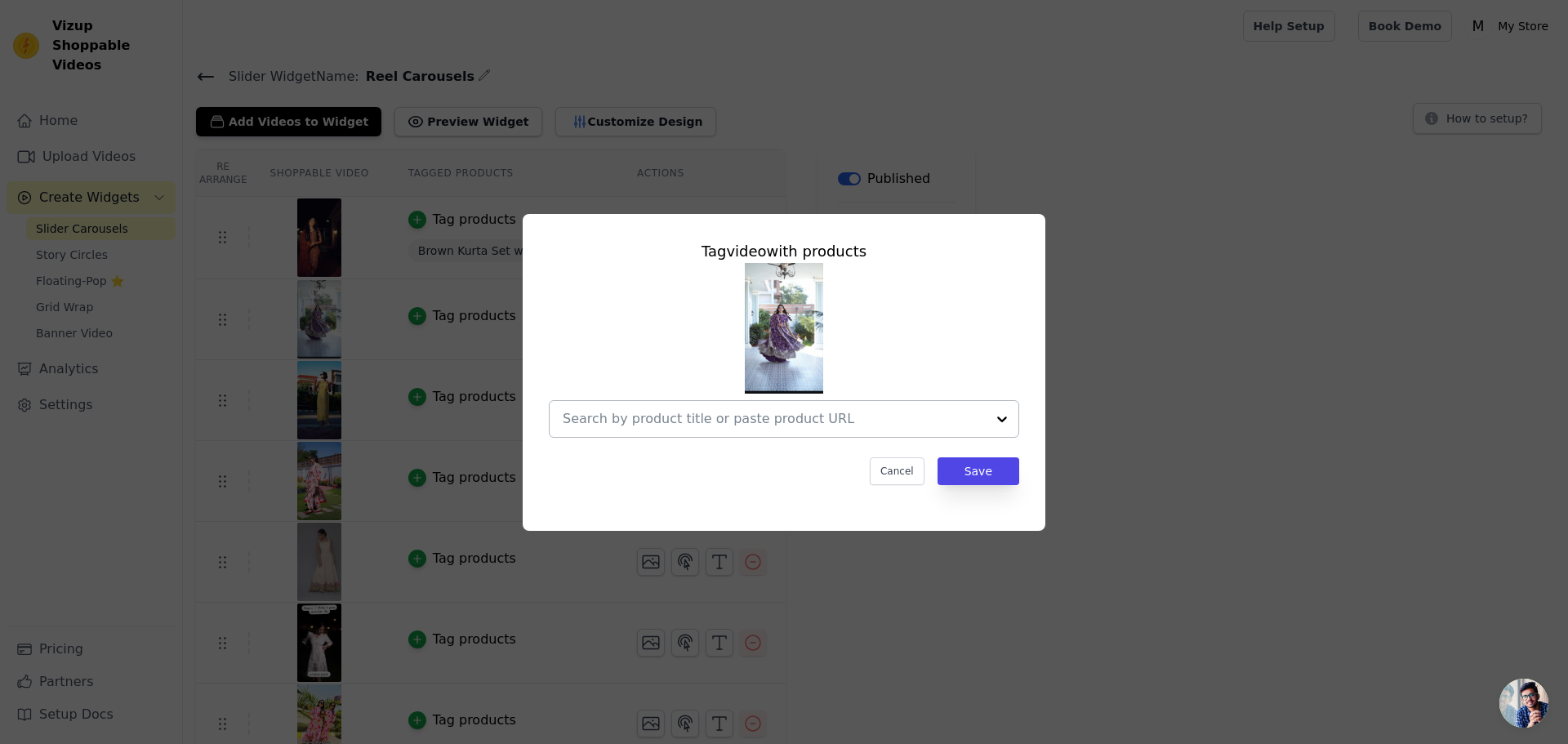
click at [1002, 425] on div at bounding box center [1002, 419] width 32 height 36
type input "purple"
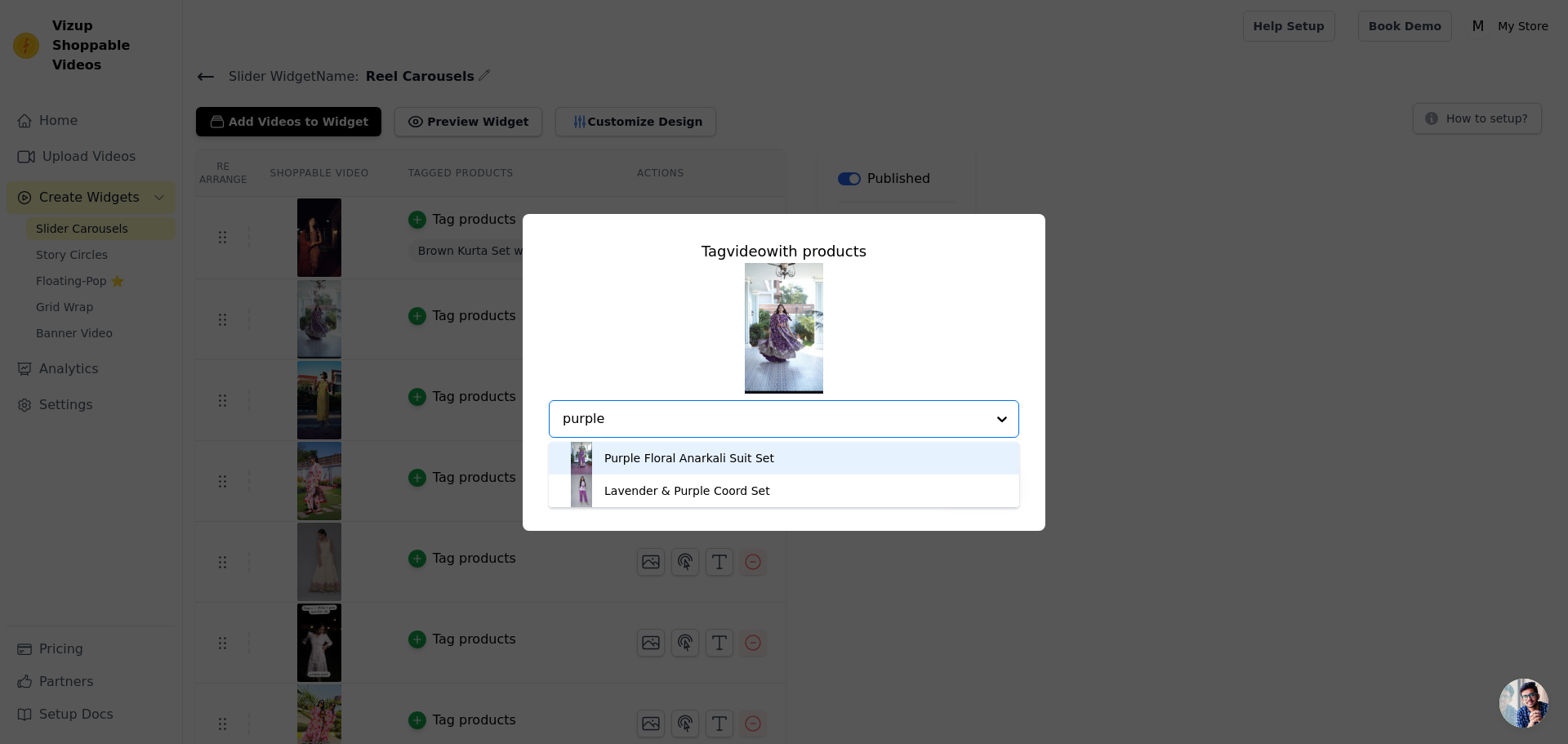
click at [723, 460] on div "Purple Floral Anarkali Suit Set" at bounding box center [688, 458] width 170 height 16
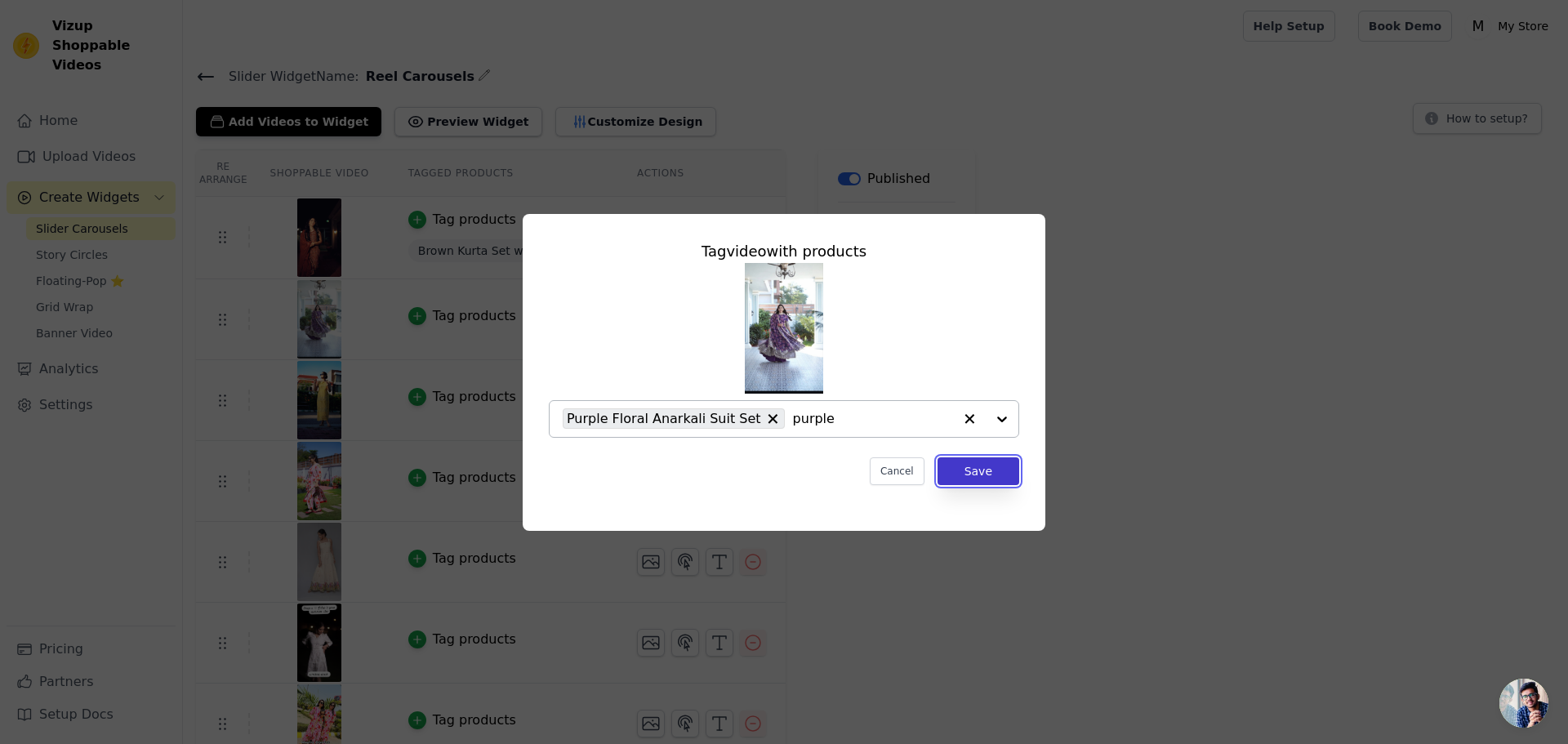
click at [974, 483] on button "Save" at bounding box center [979, 471] width 82 height 28
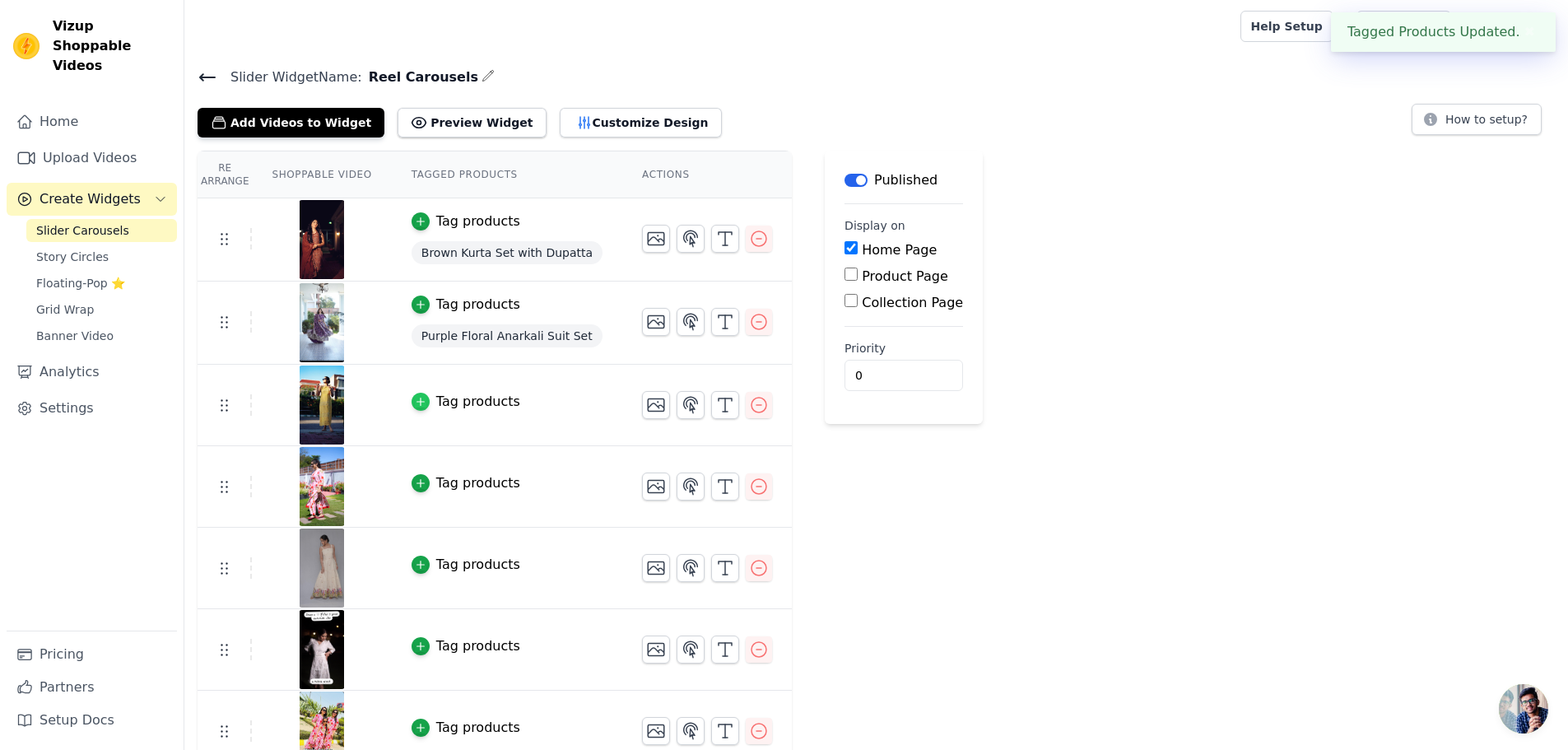
click at [412, 406] on div "button" at bounding box center [420, 401] width 18 height 18
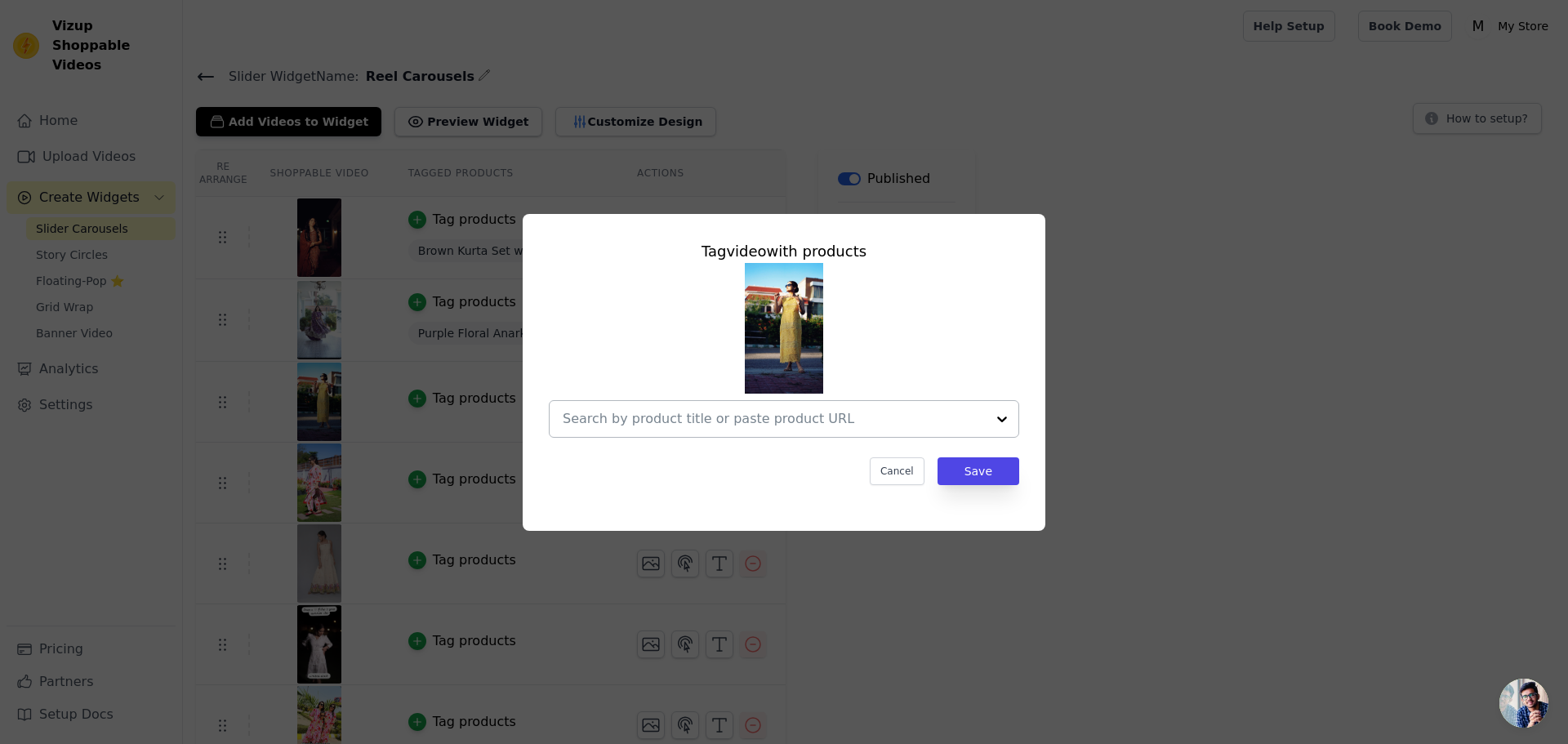
click at [1005, 422] on div at bounding box center [1002, 419] width 32 height 36
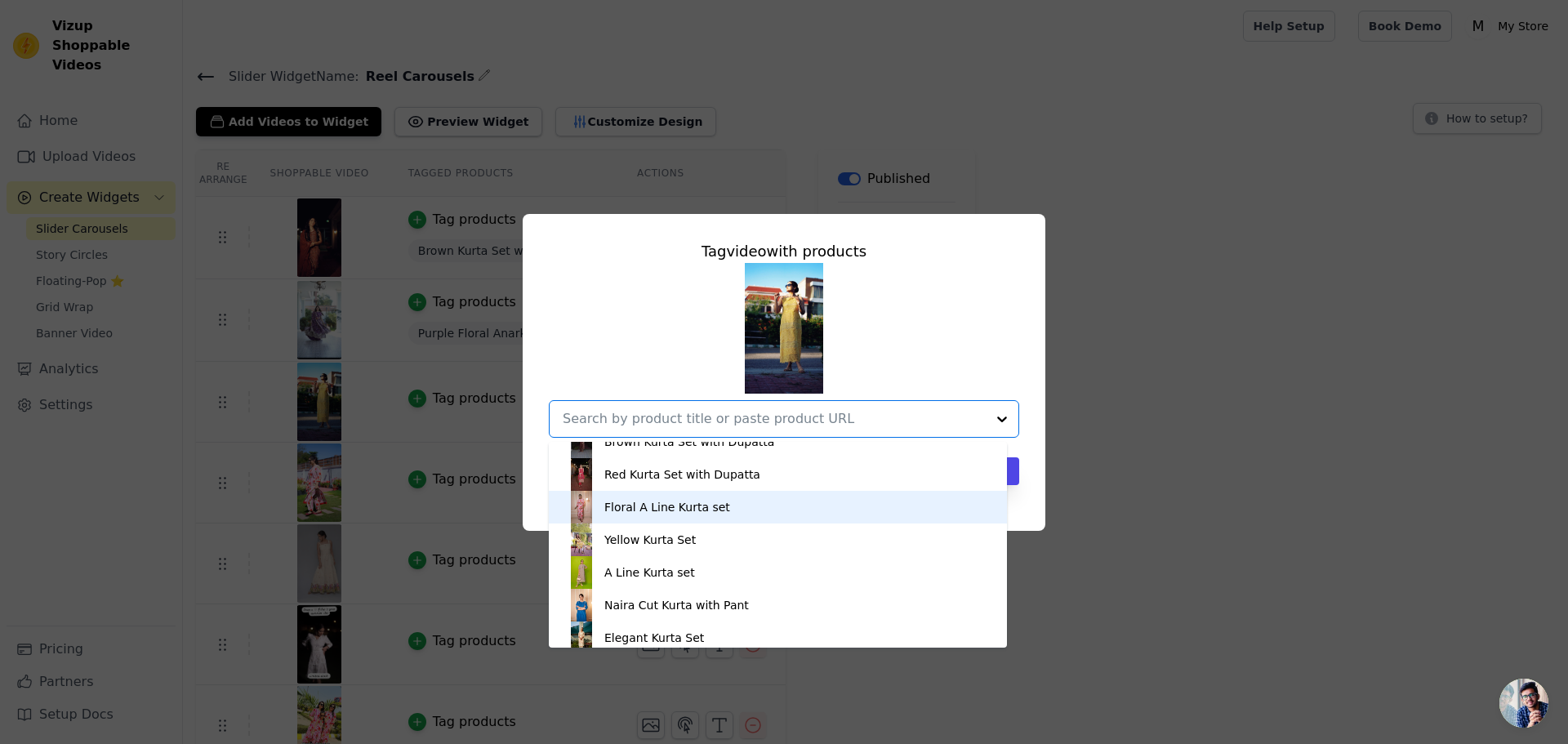
scroll to position [817, 0]
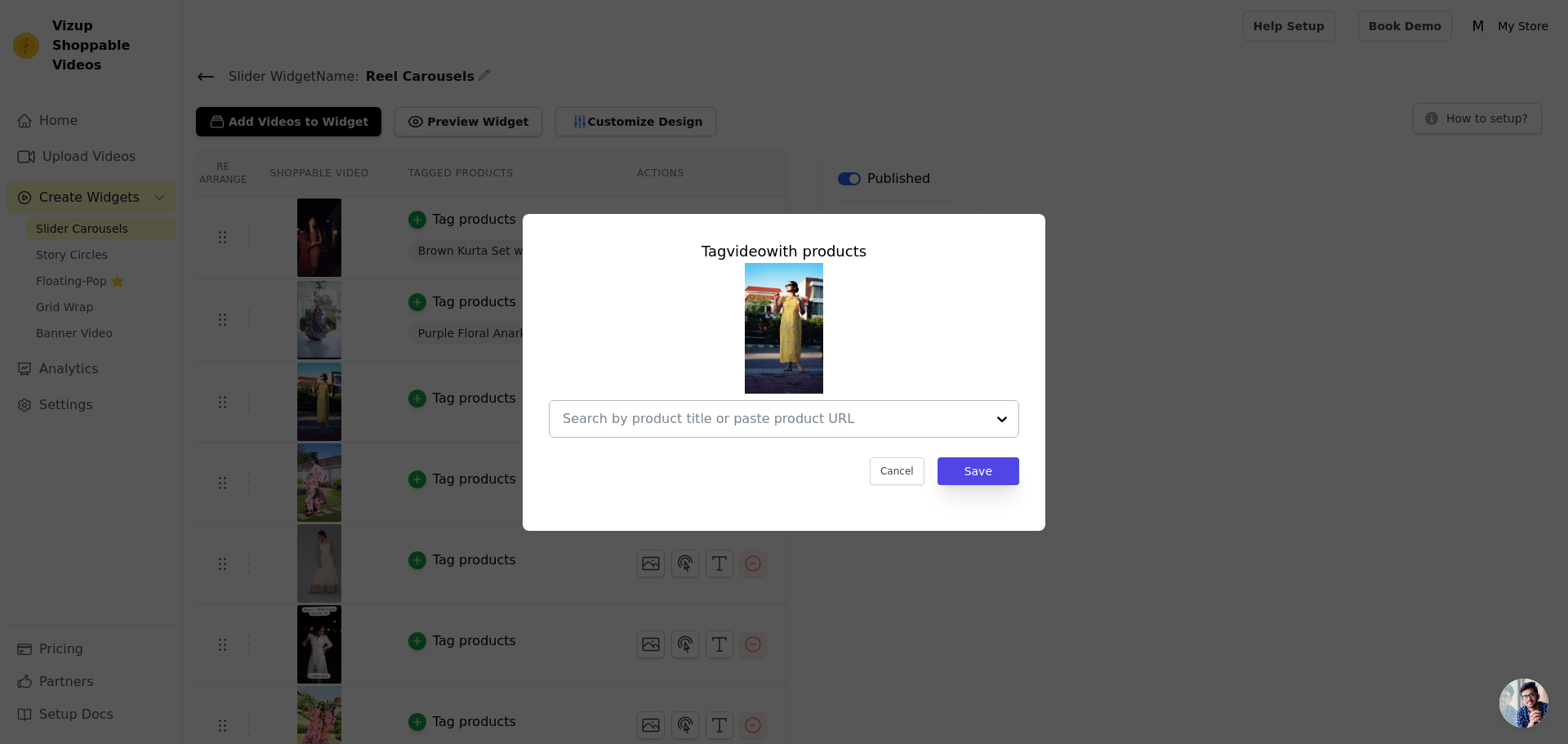
click at [1007, 425] on div at bounding box center [1002, 419] width 32 height 36
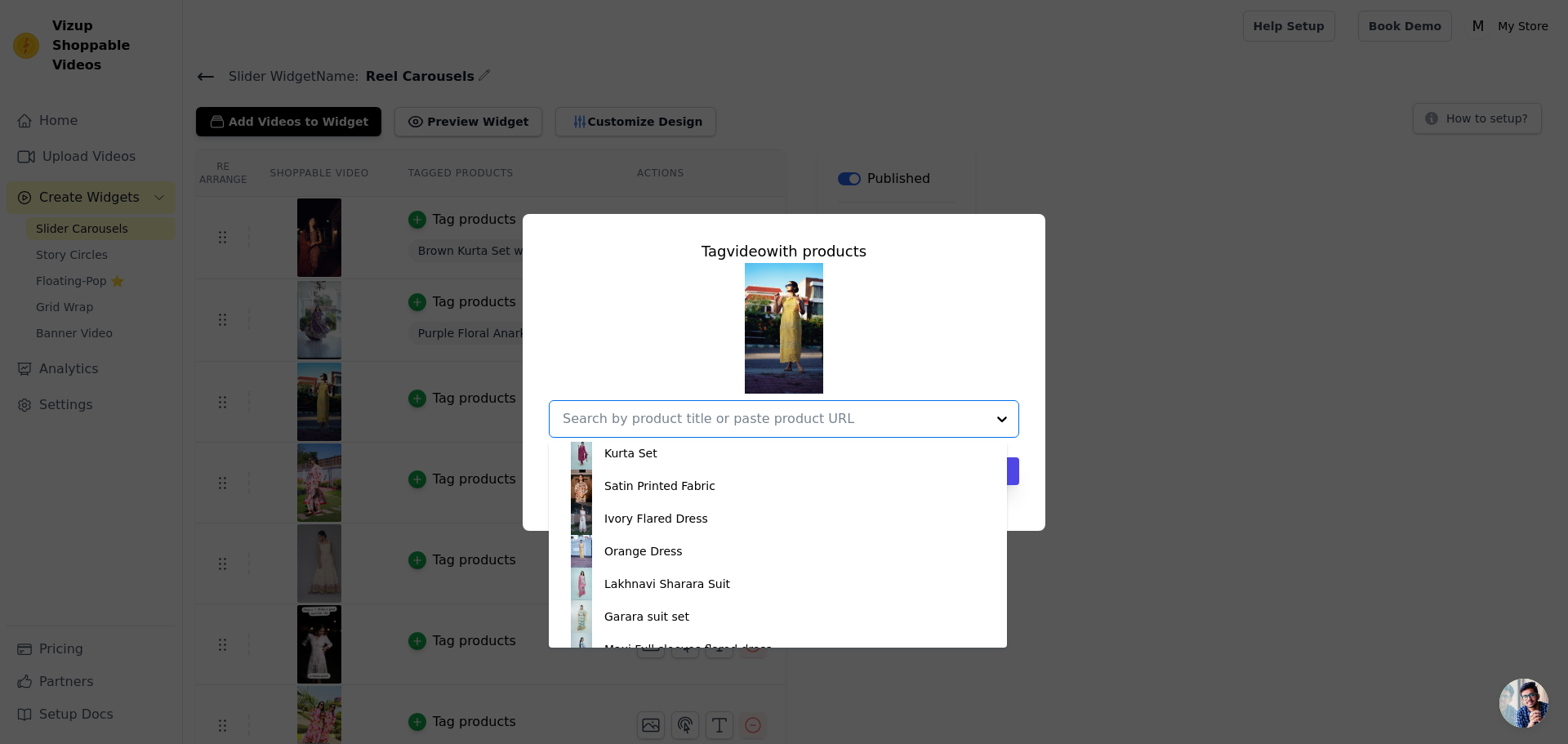
scroll to position [1062, 0]
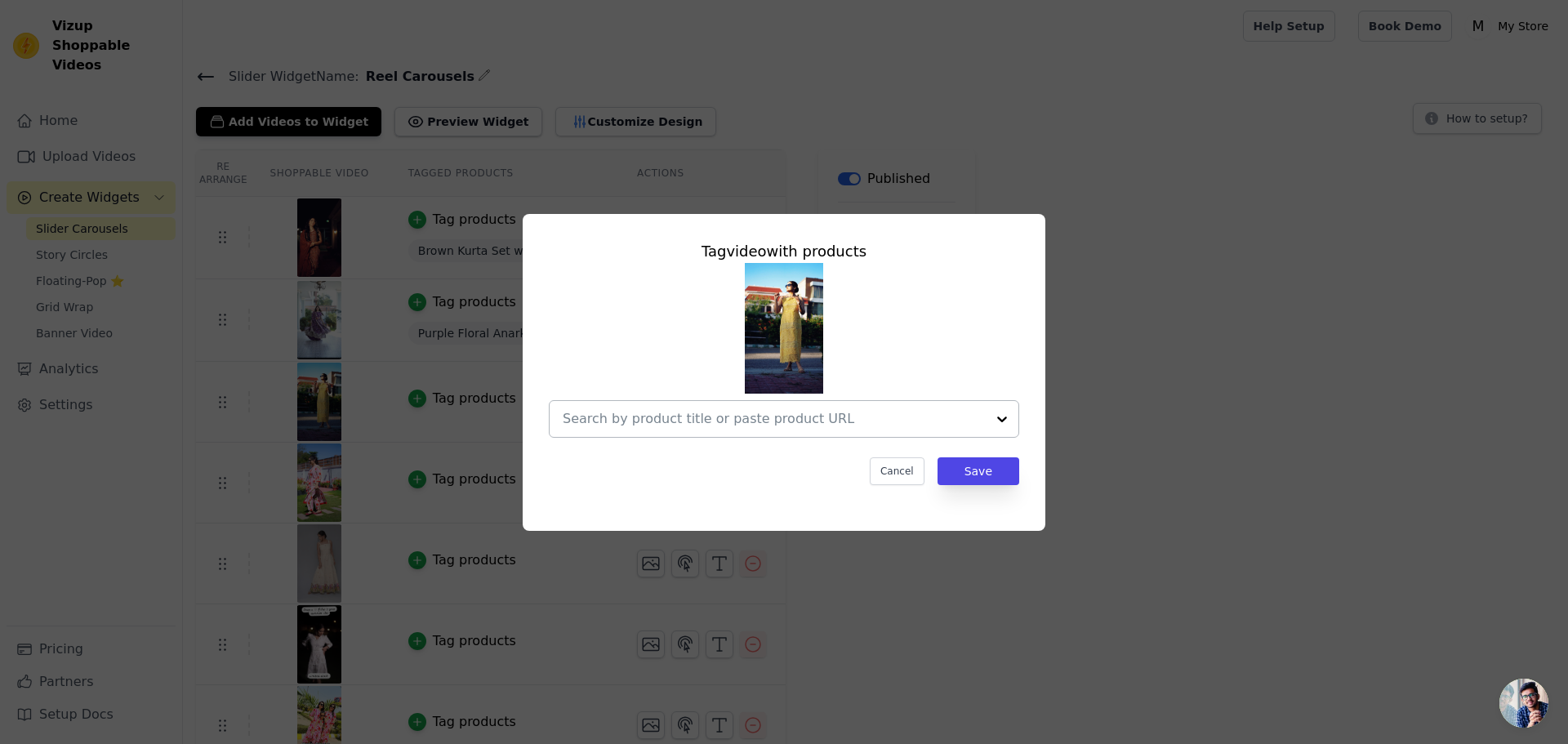
click at [736, 422] on input "text" at bounding box center [774, 419] width 423 height 20
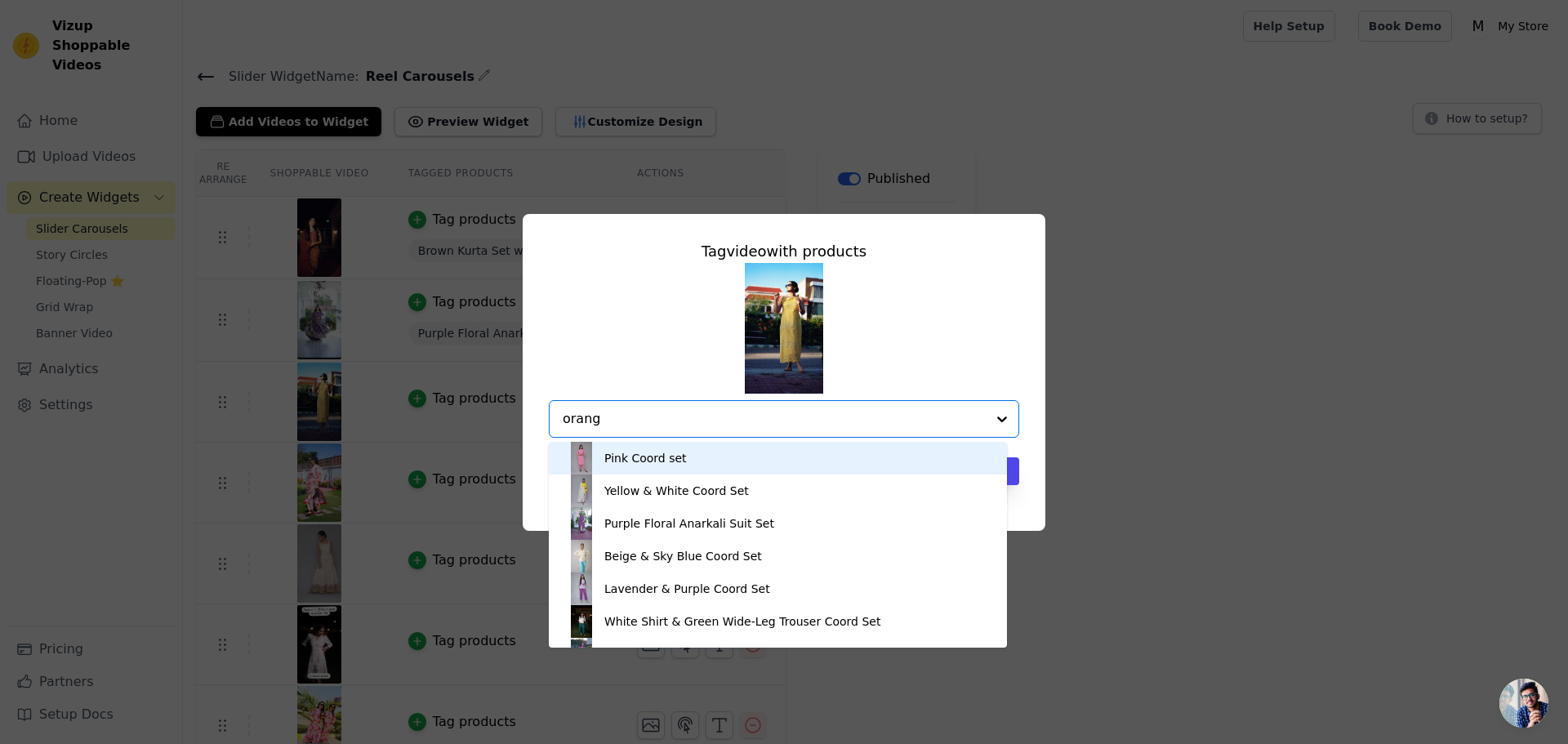
type input "orange"
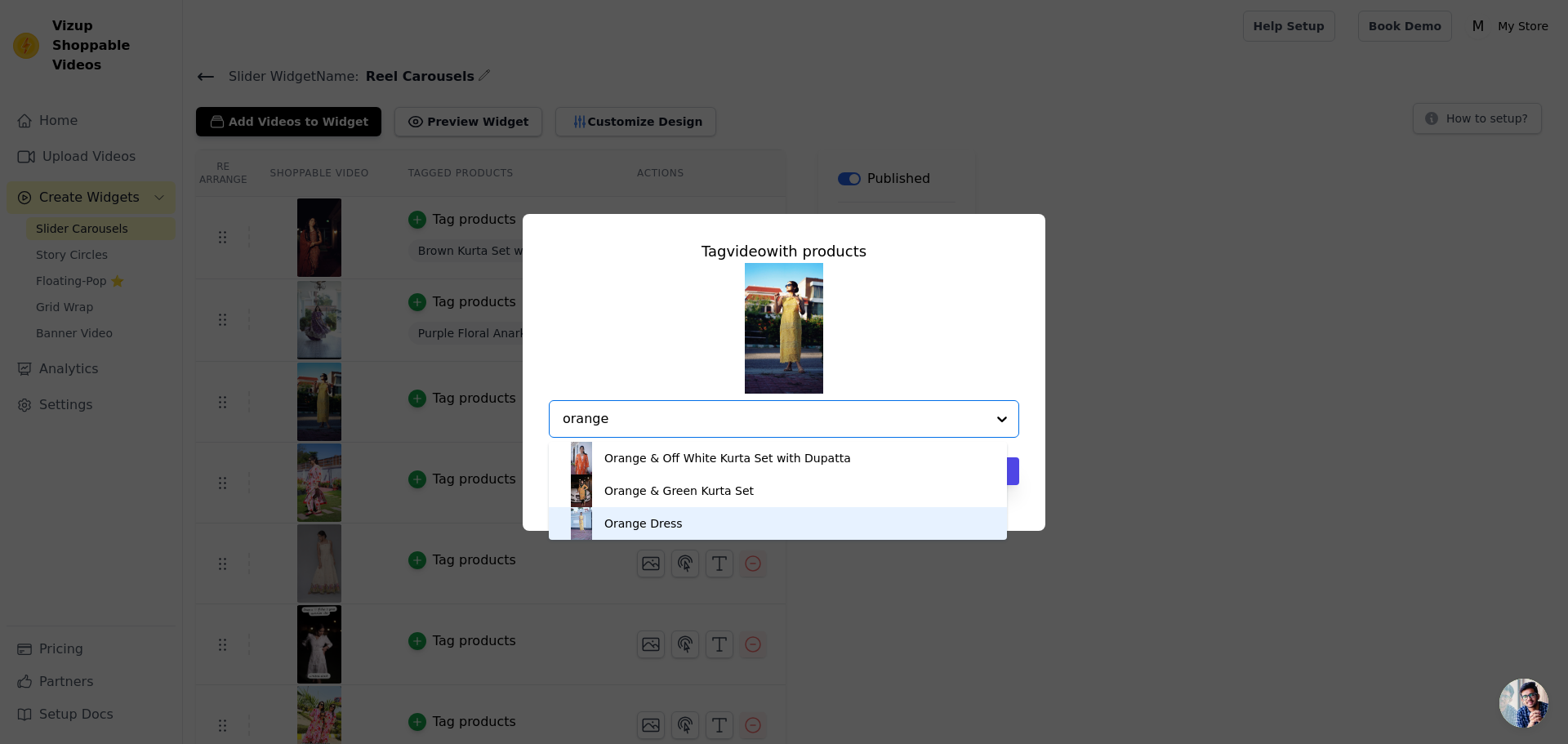
click at [648, 530] on div "Orange Dress" at bounding box center [643, 523] width 79 height 16
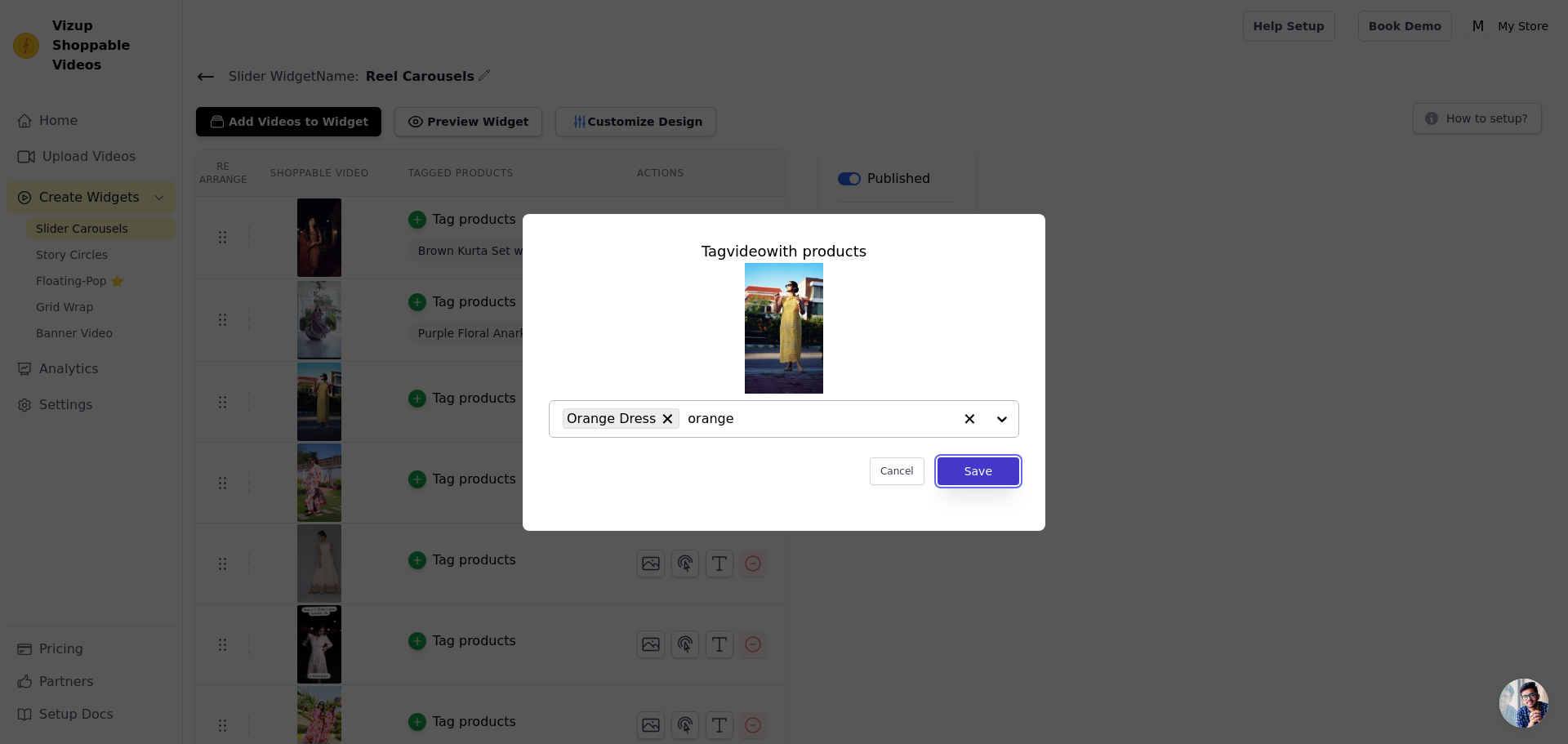
click at [992, 476] on button "Save" at bounding box center [979, 471] width 82 height 28
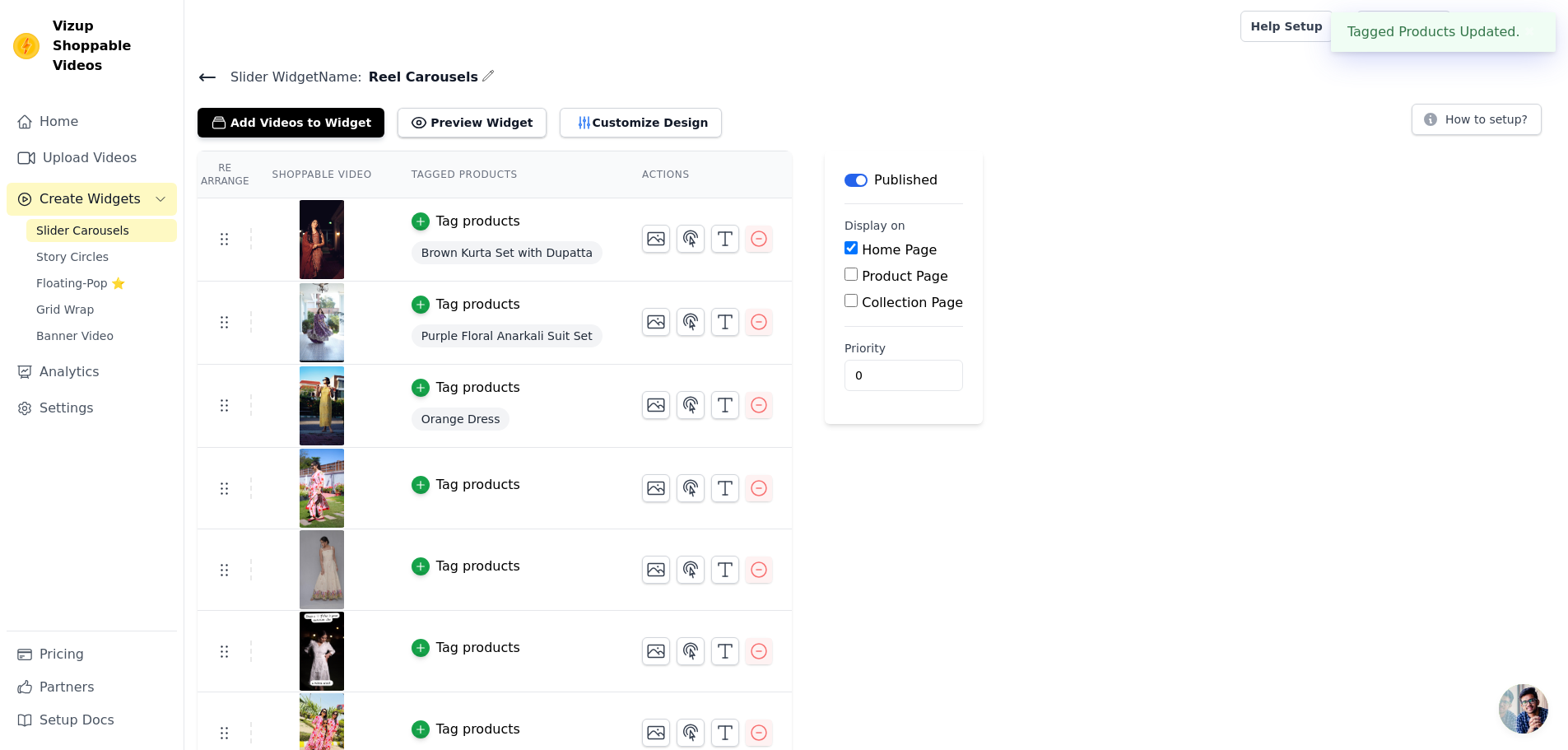
click at [476, 480] on div "Tag products" at bounding box center [479, 485] width 84 height 20
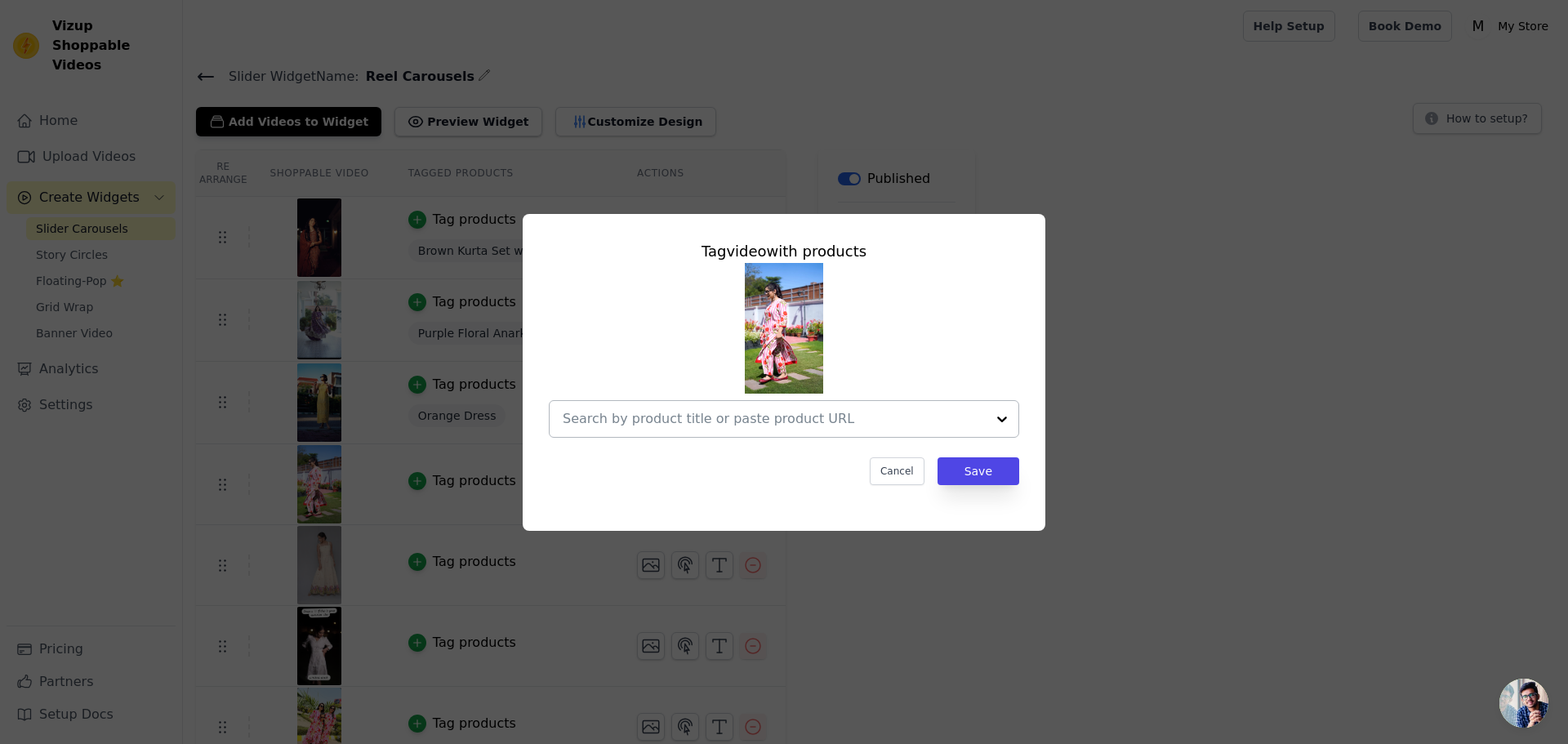
click at [1001, 417] on div at bounding box center [1002, 419] width 32 height 36
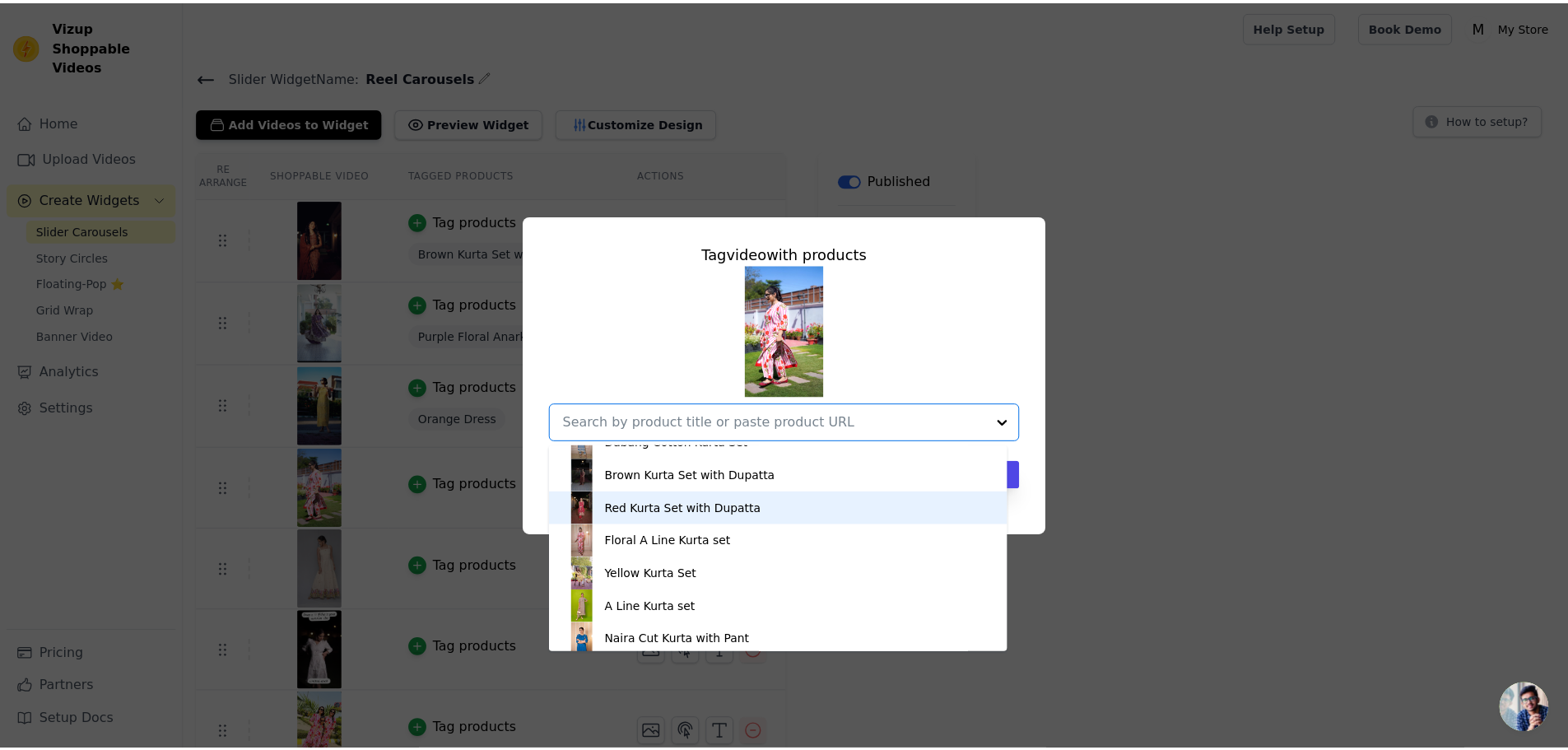
scroll to position [741, 0]
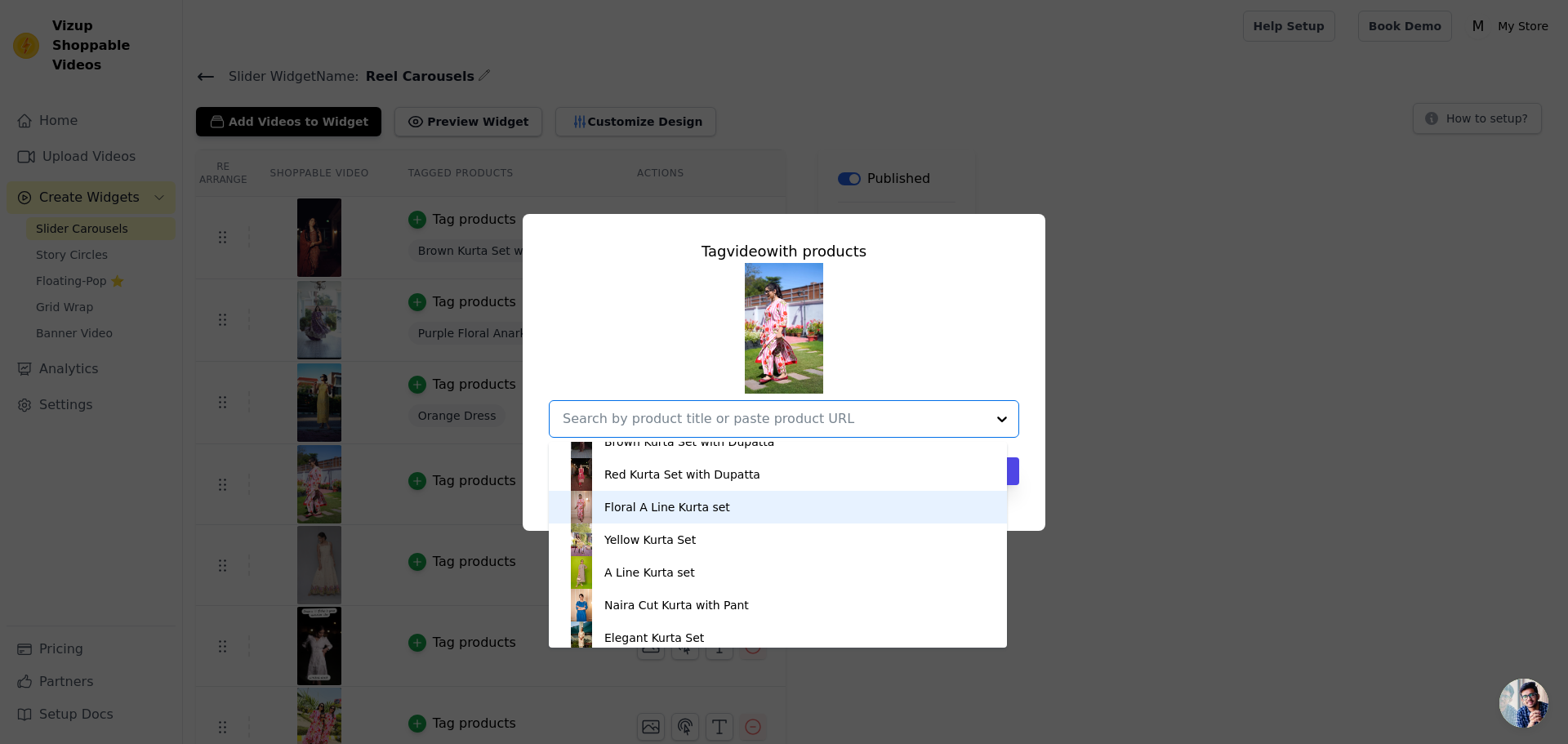
click at [635, 515] on div "Floral A Line Kurta set" at bounding box center [778, 507] width 425 height 32
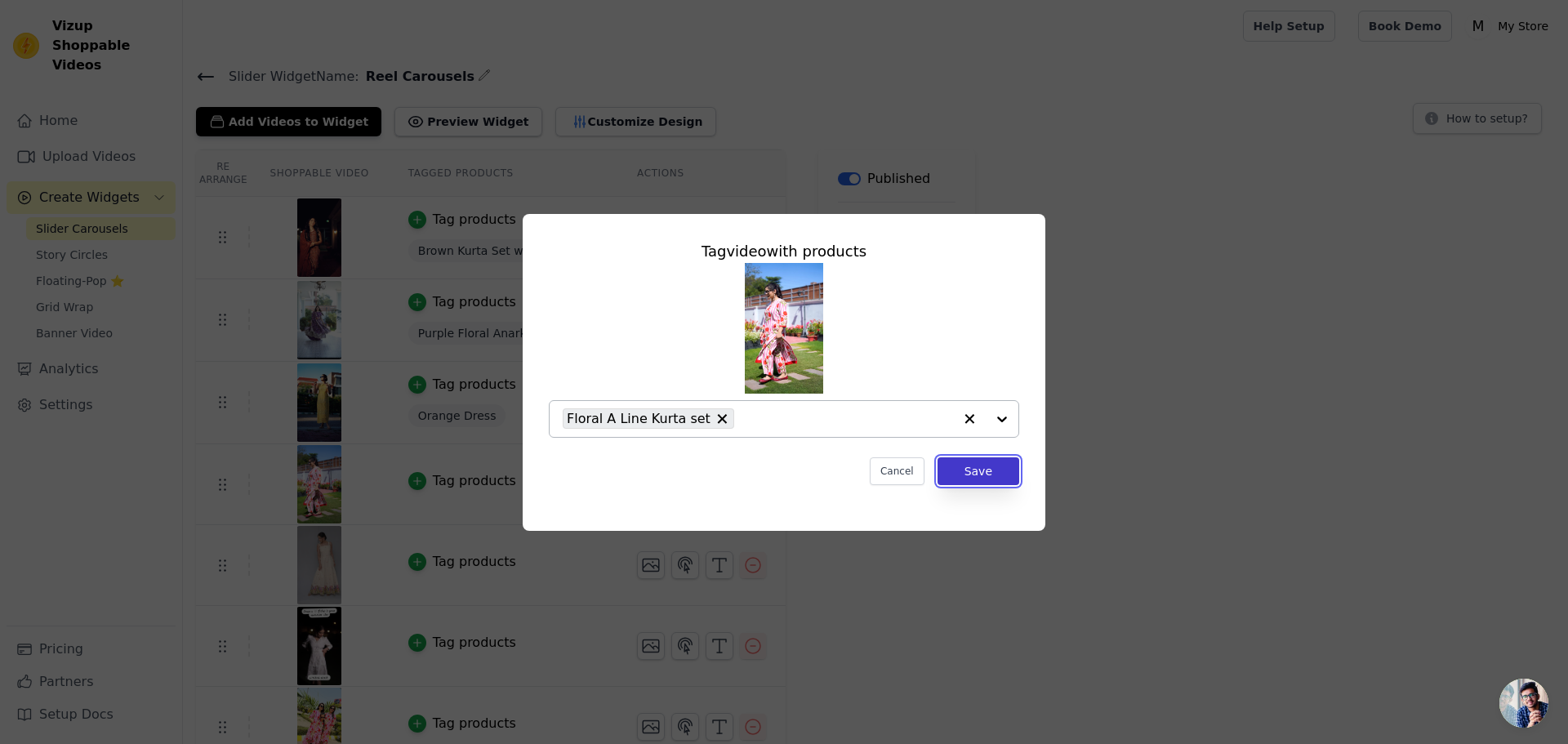
click at [976, 471] on button "Save" at bounding box center [979, 471] width 82 height 28
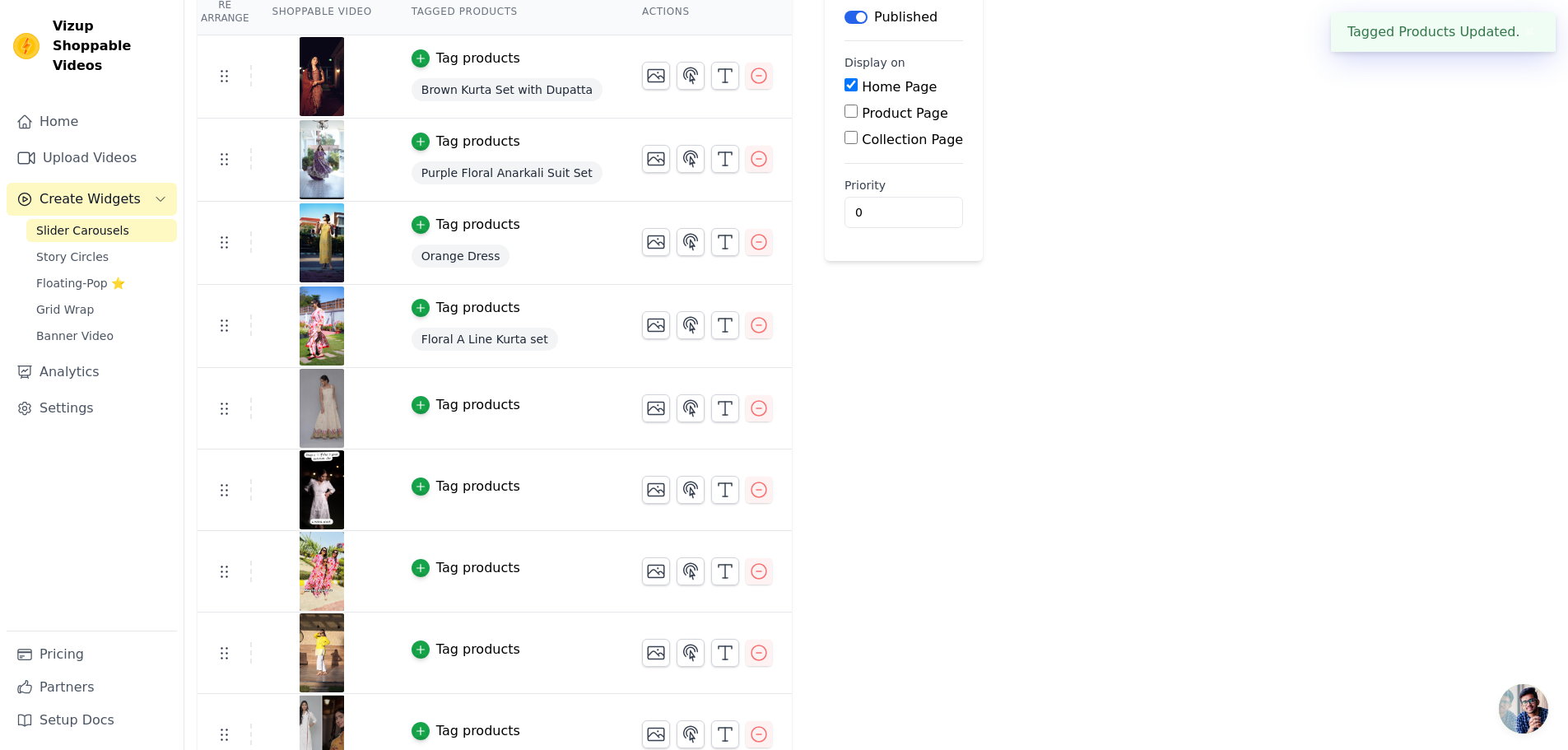
scroll to position [164, 0]
click at [443, 405] on div "Tag products" at bounding box center [479, 403] width 84 height 20
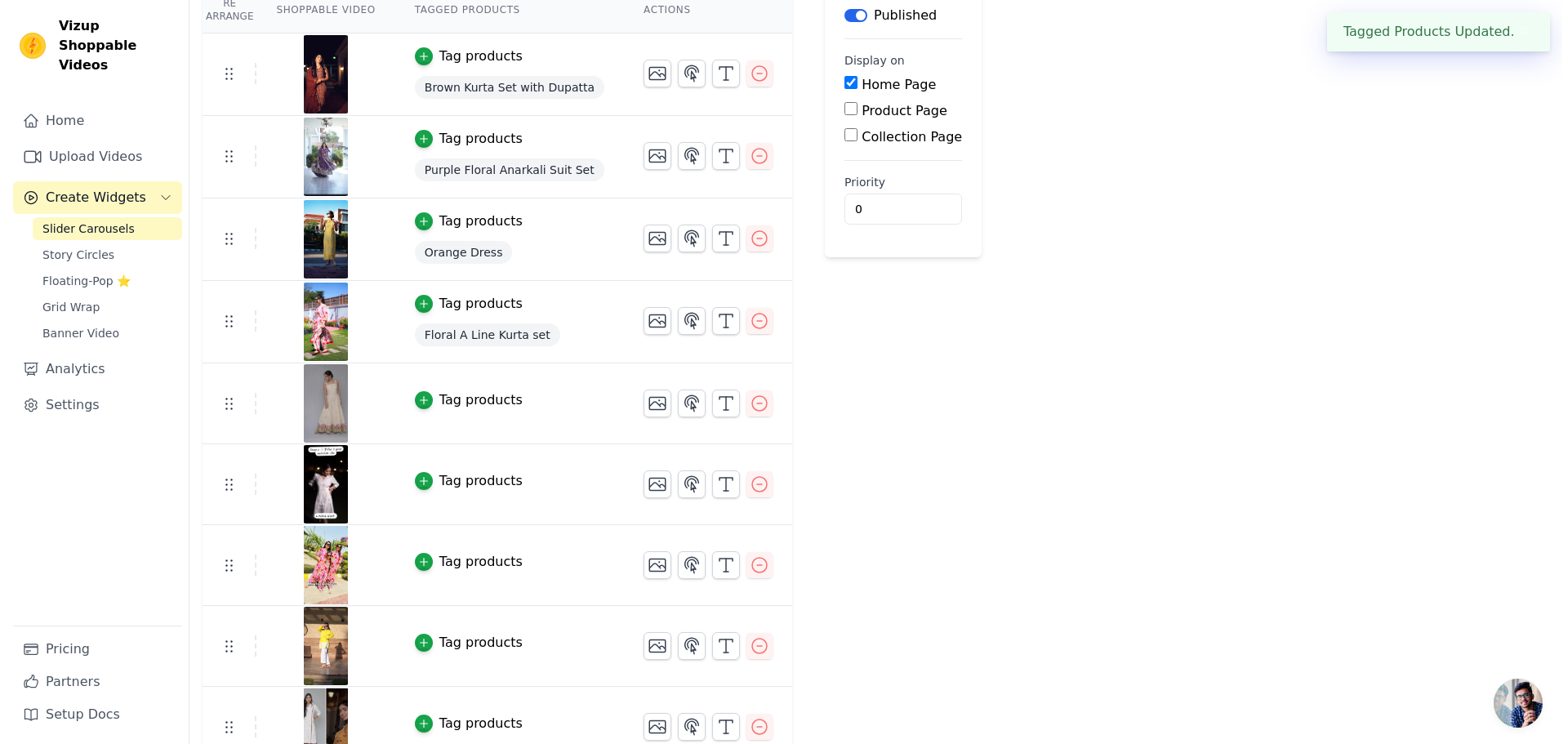
scroll to position [0, 0]
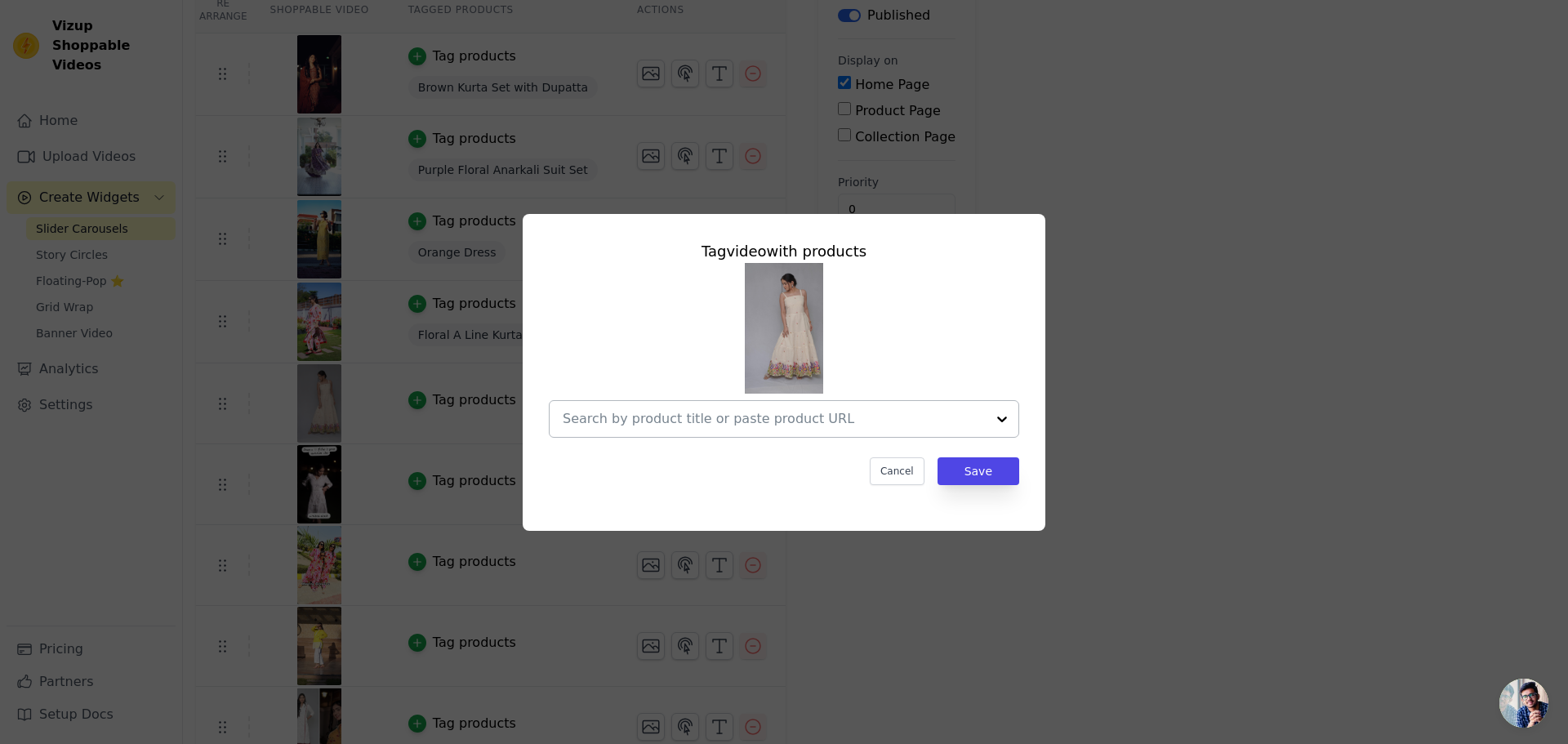
click at [1003, 419] on div at bounding box center [1002, 419] width 32 height 36
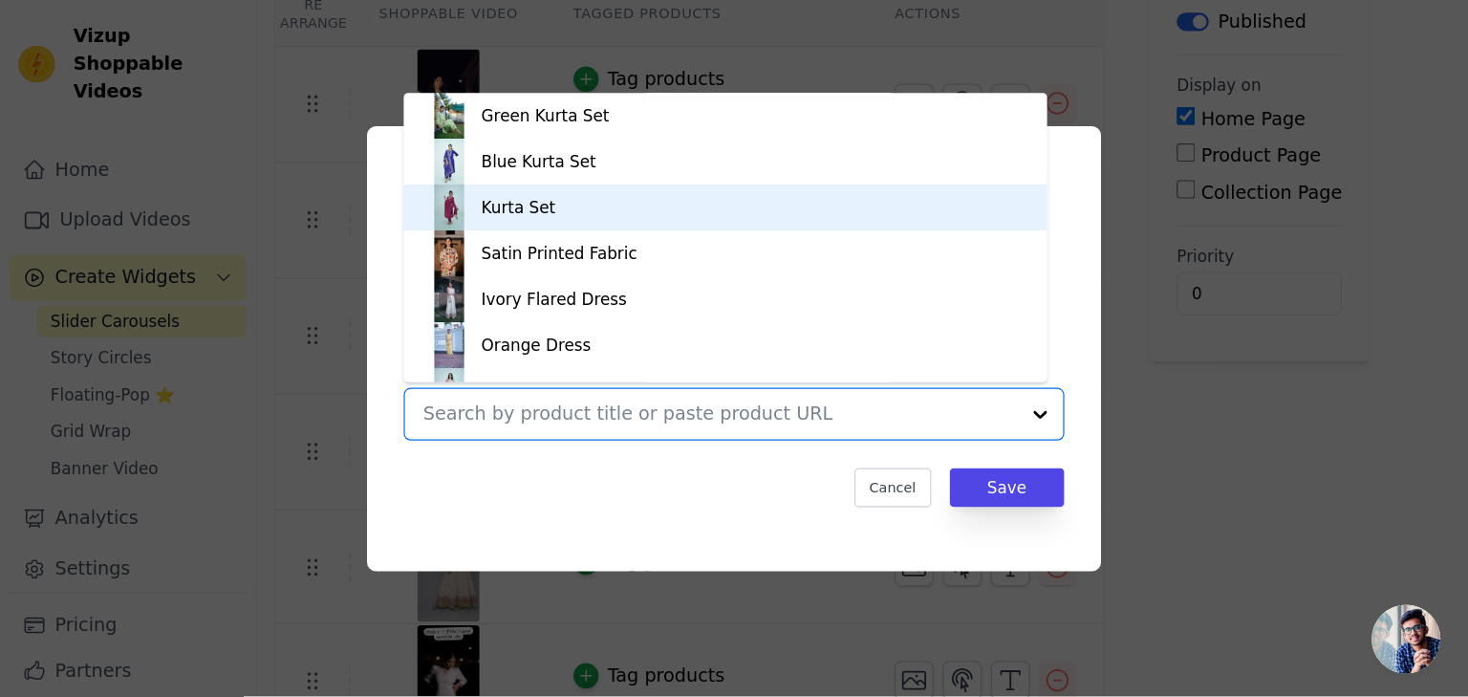
scroll to position [1174, 0]
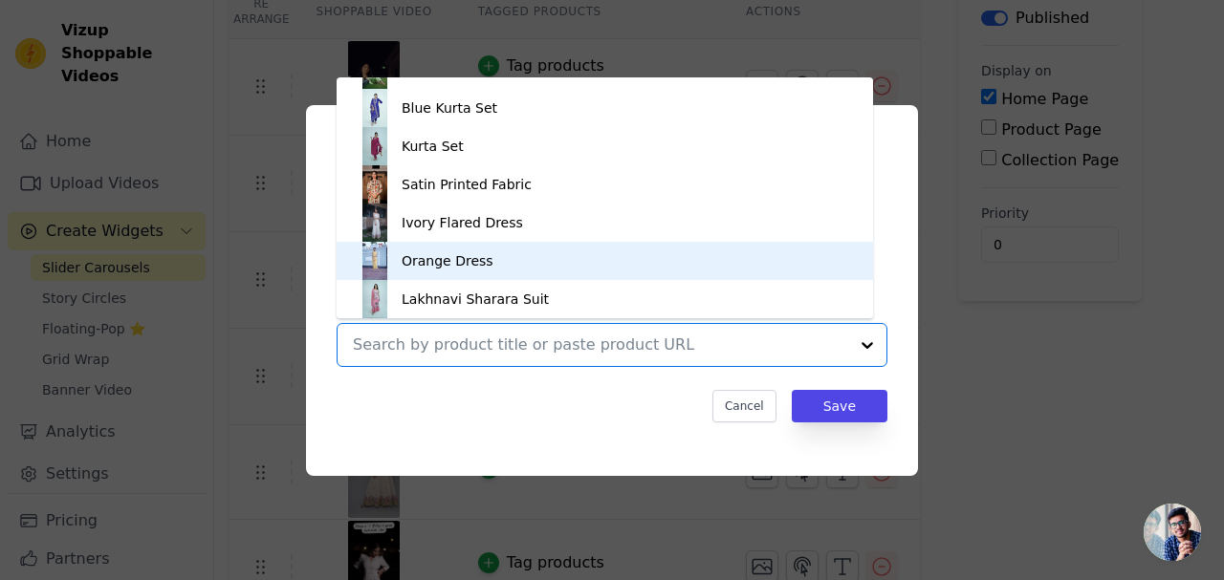
click at [906, 284] on div "Tag video with products Pink Coord set Yellow & White Coord Set Purple Floral A…" at bounding box center [612, 290] width 612 height 371
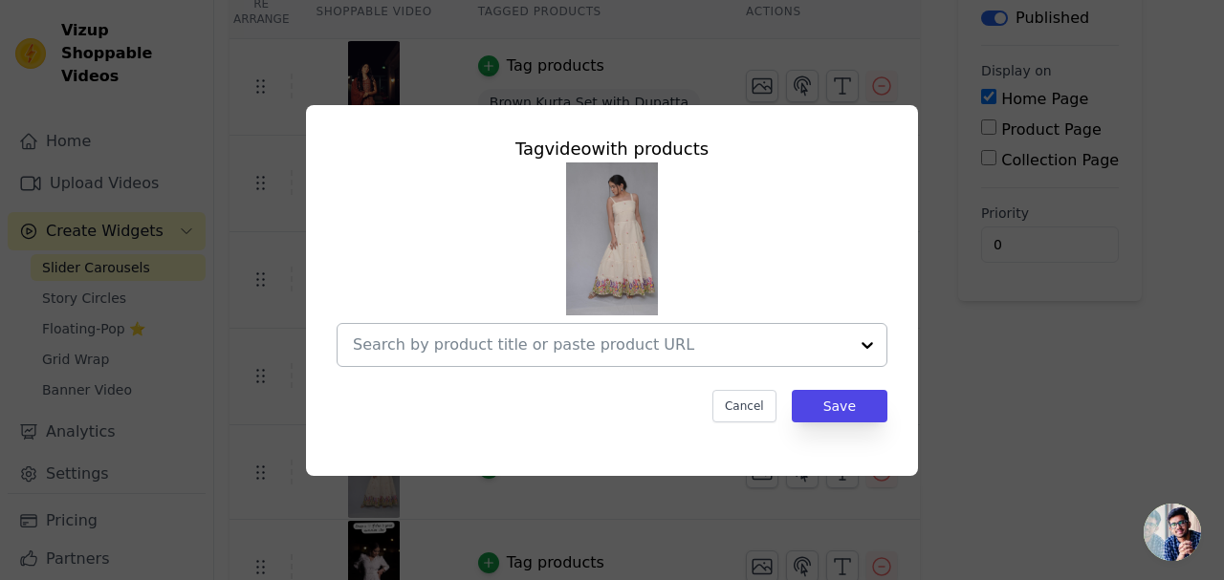
click at [864, 348] on div at bounding box center [867, 345] width 38 height 42
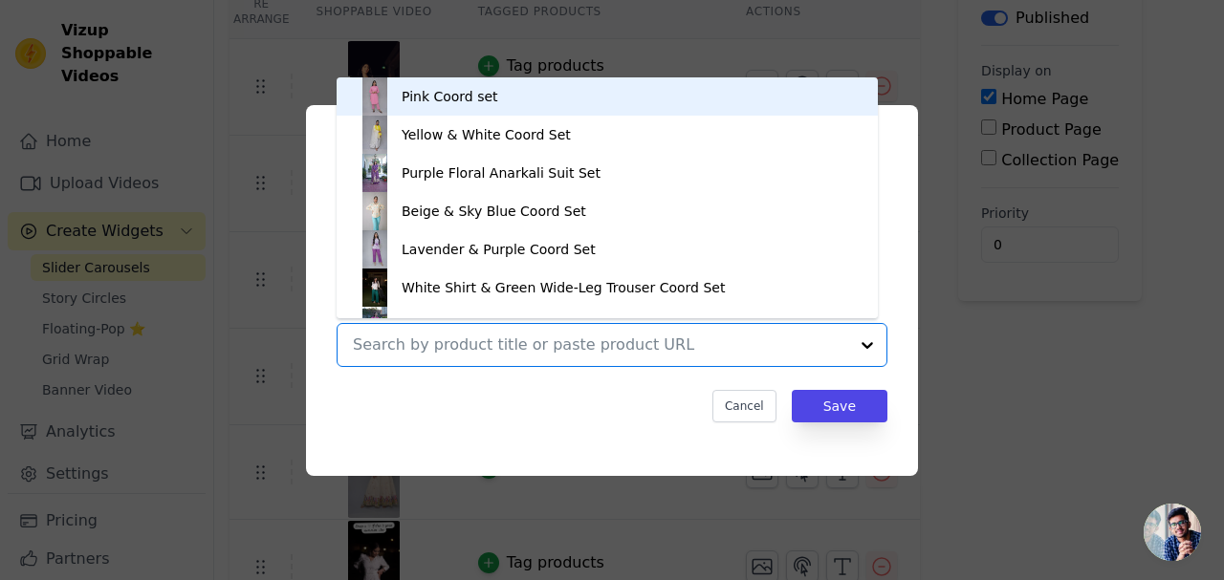
click at [902, 324] on div "Tag video with products Pink Coord set Yellow & White Coord Set Purple Floral A…" at bounding box center [612, 290] width 612 height 371
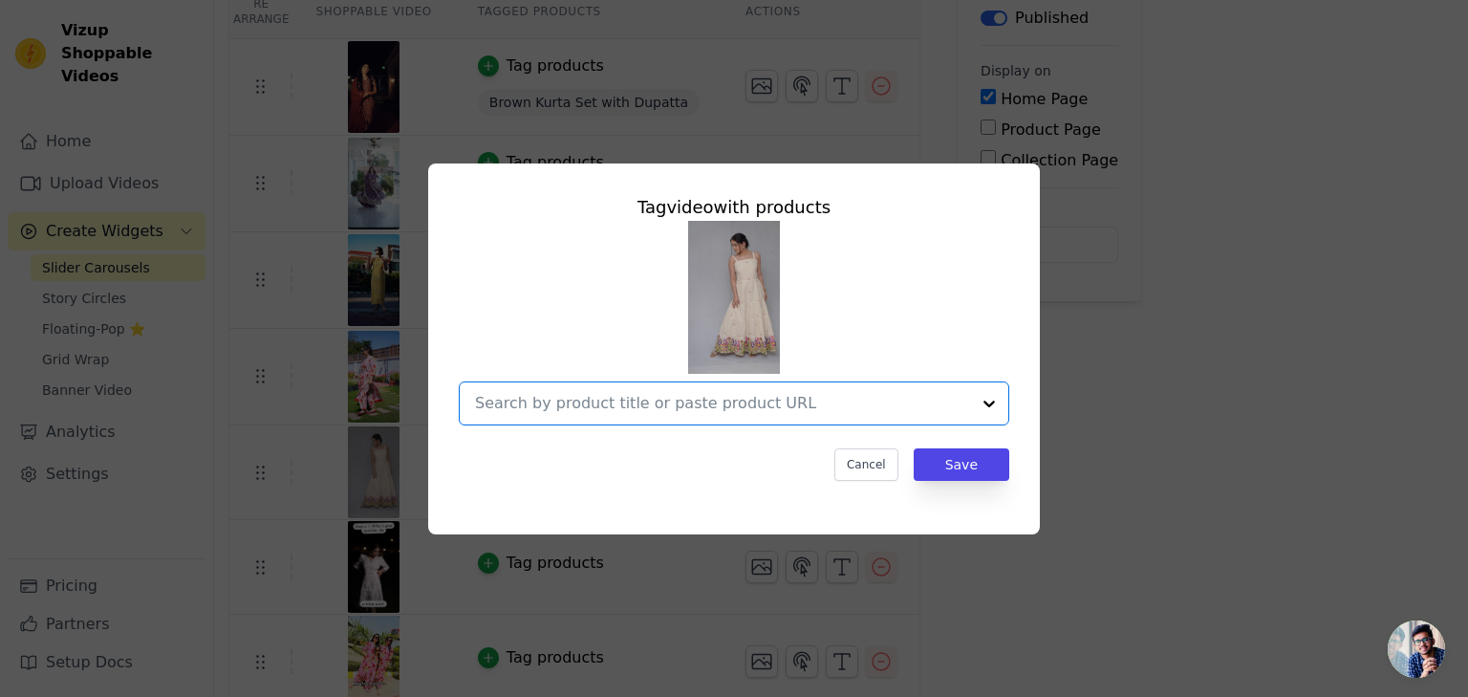
click at [943, 404] on input "text" at bounding box center [722, 403] width 495 height 23
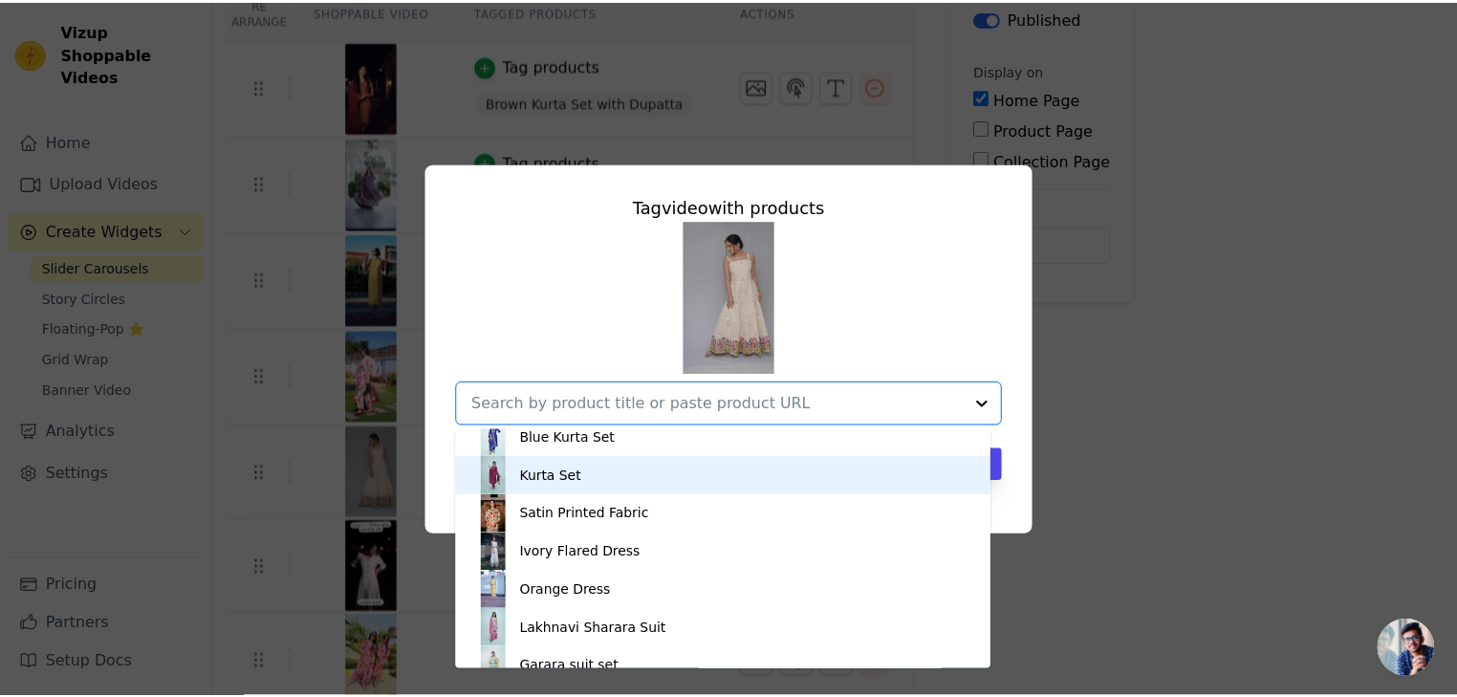
scroll to position [1224, 0]
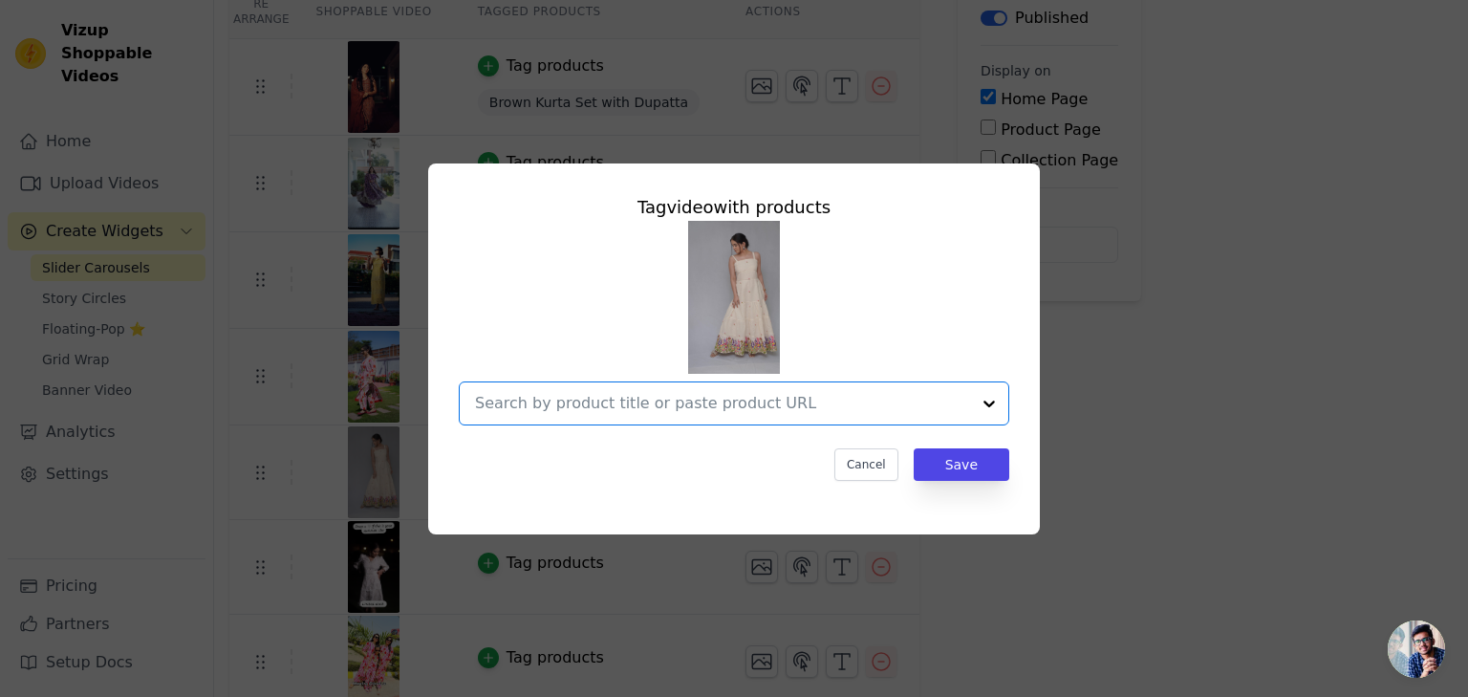
click at [706, 396] on input "text" at bounding box center [722, 403] width 495 height 23
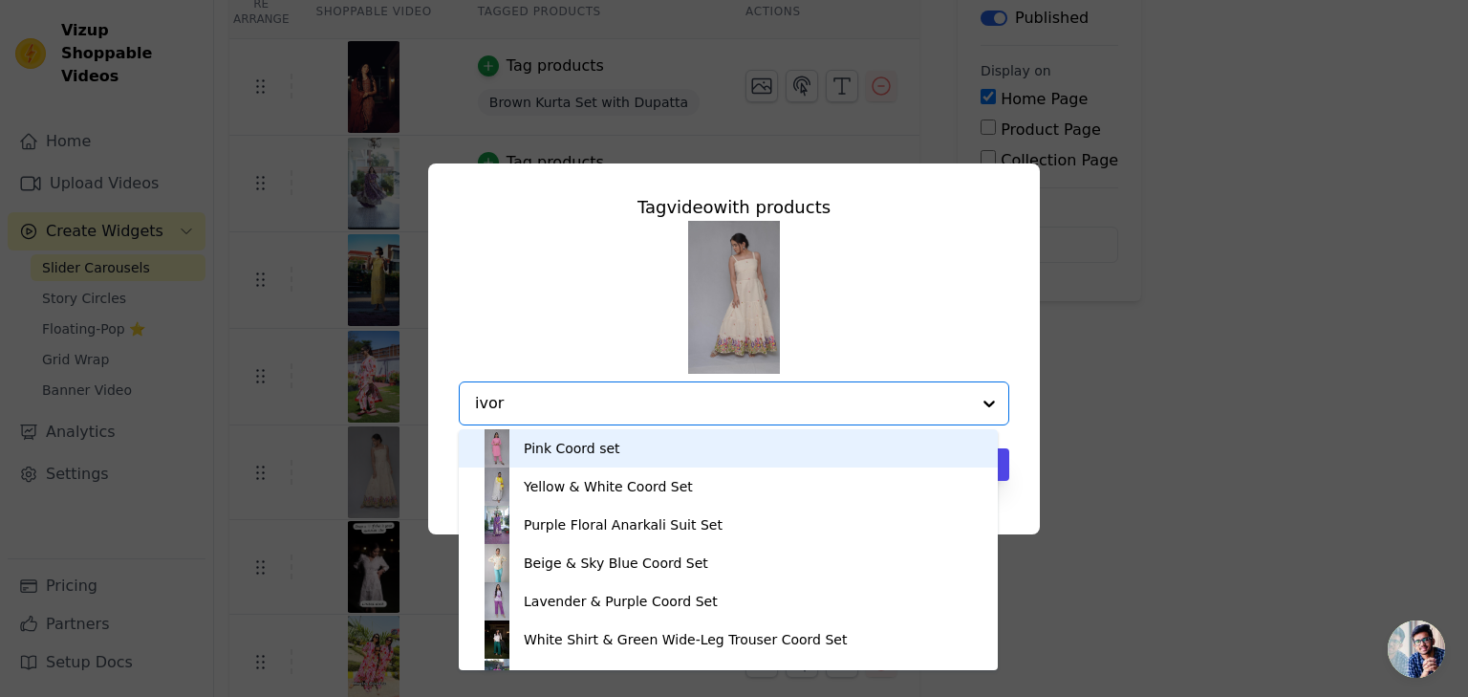
type input "ivory"
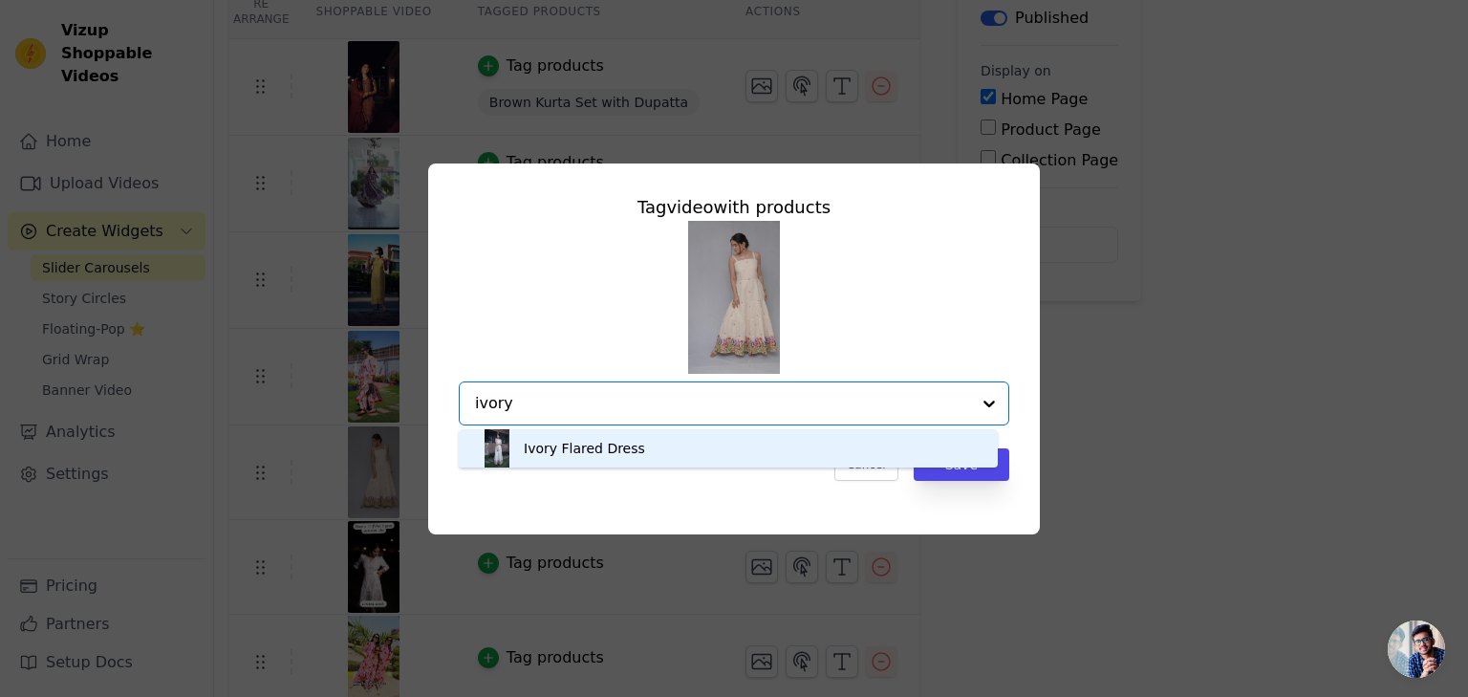
click at [681, 450] on div "Ivory Flared Dress" at bounding box center [728, 448] width 501 height 38
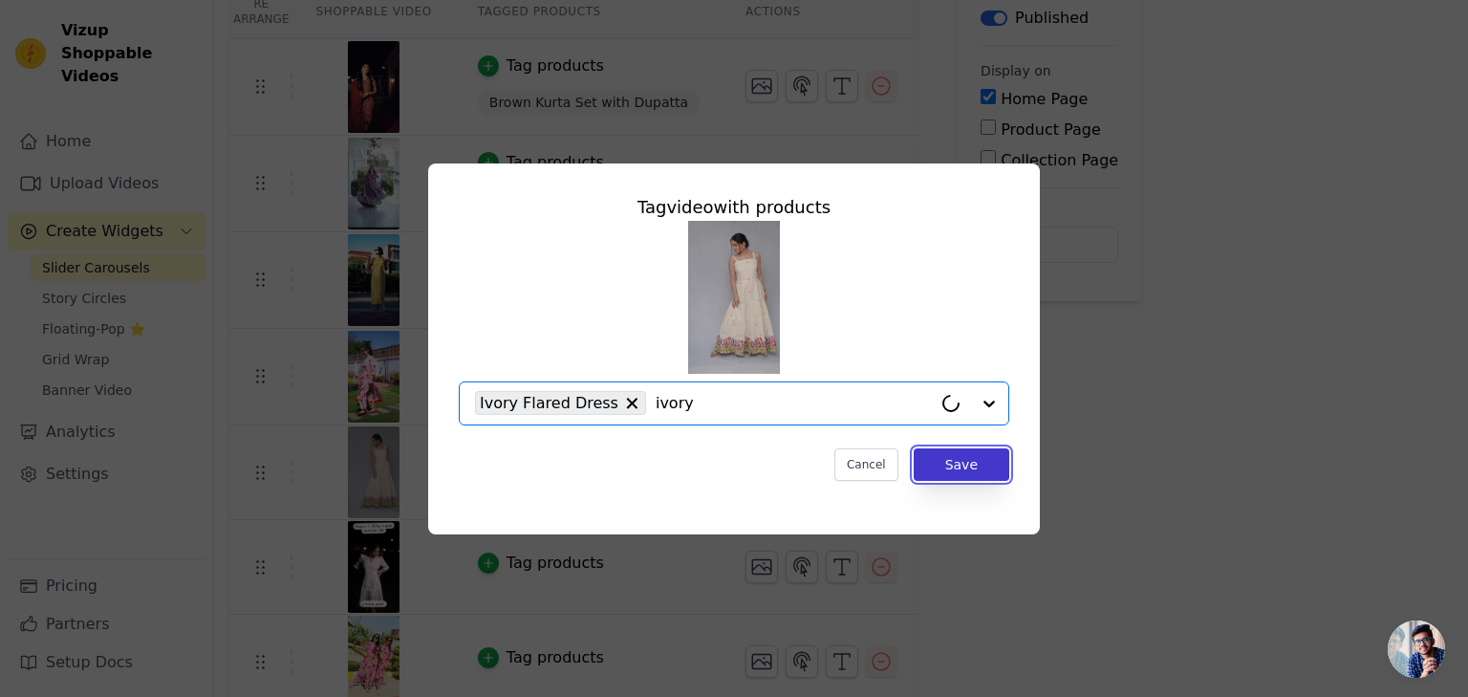
click at [982, 468] on button "Save" at bounding box center [962, 464] width 96 height 33
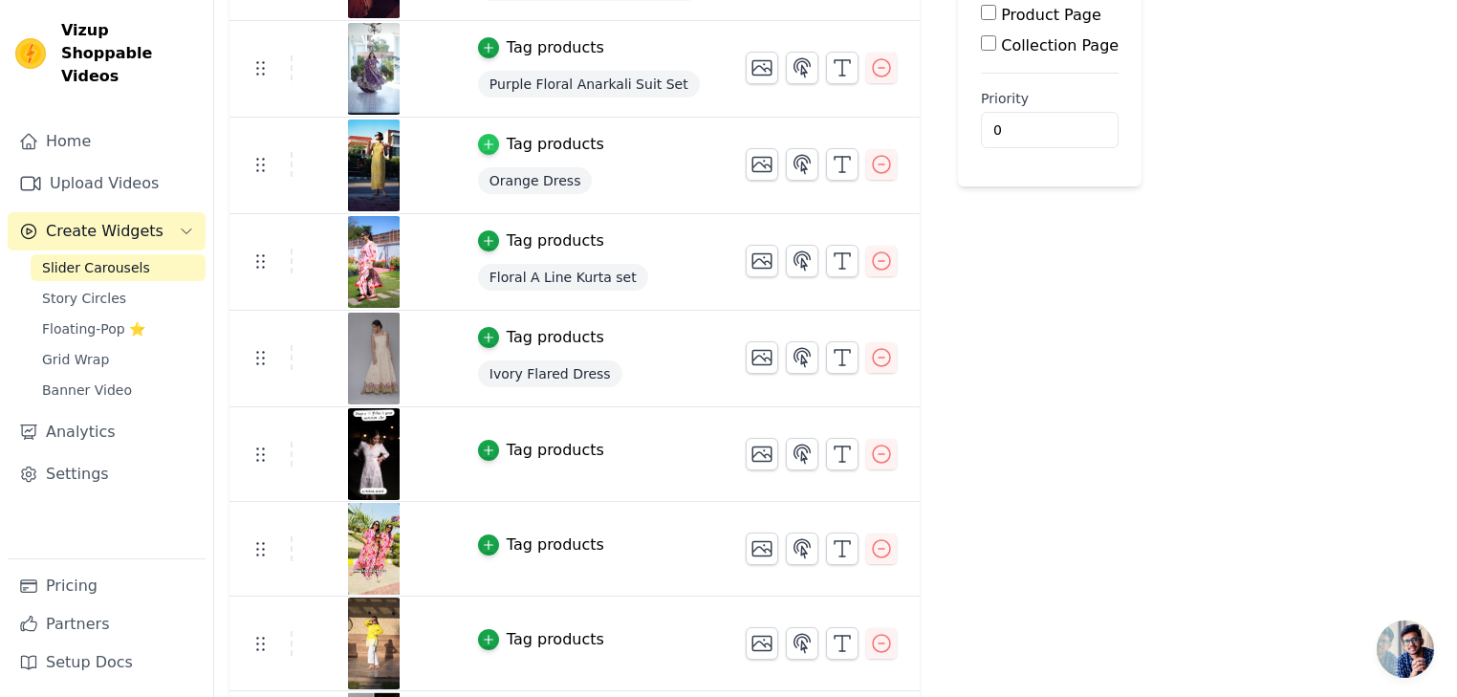
scroll to position [382, 0]
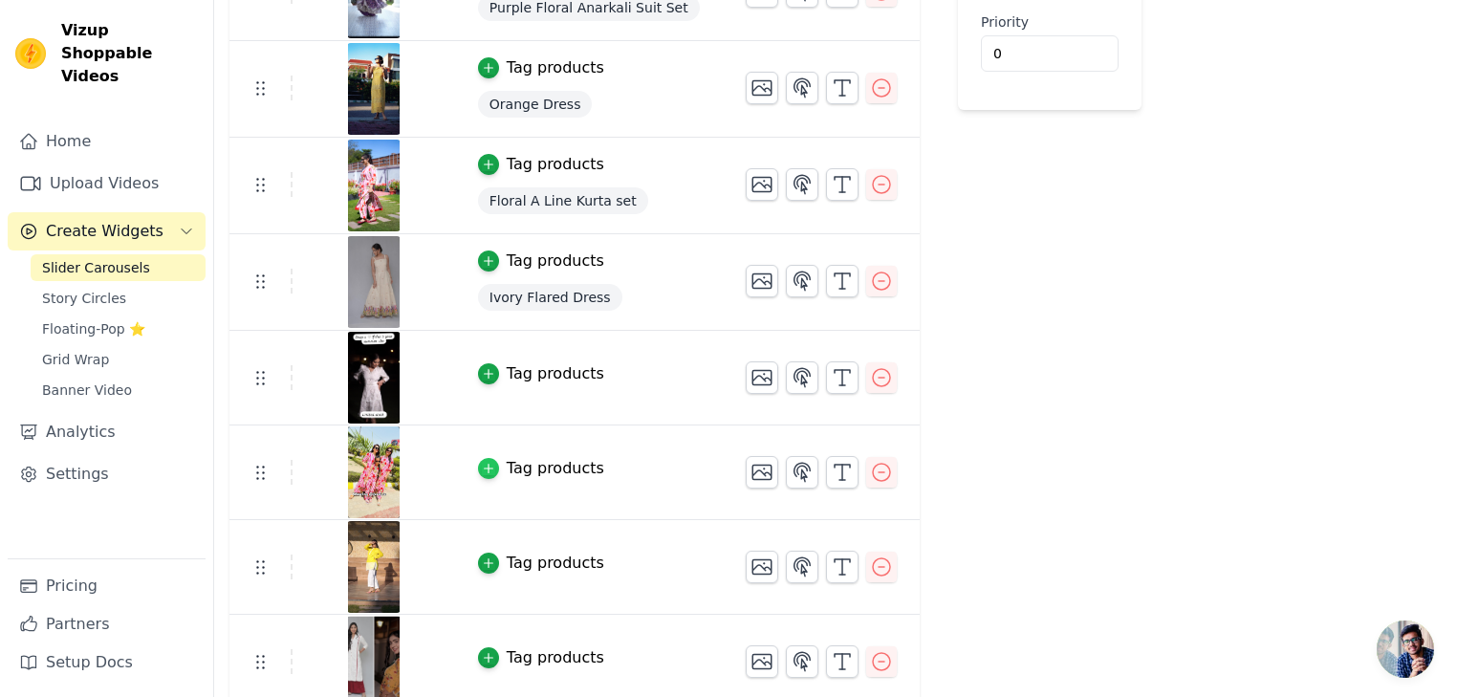
click at [484, 466] on icon "button" at bounding box center [488, 469] width 9 height 9
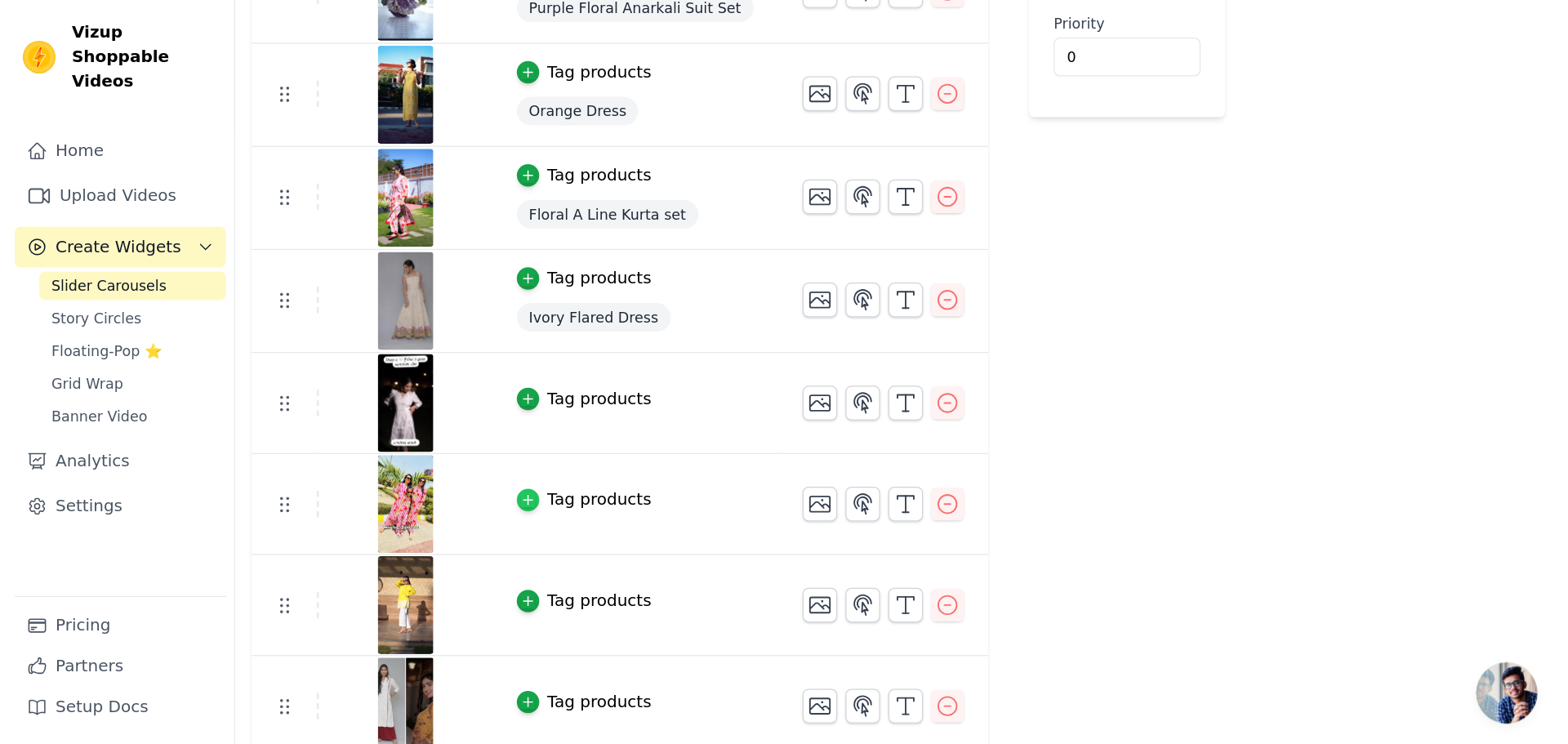
scroll to position [0, 0]
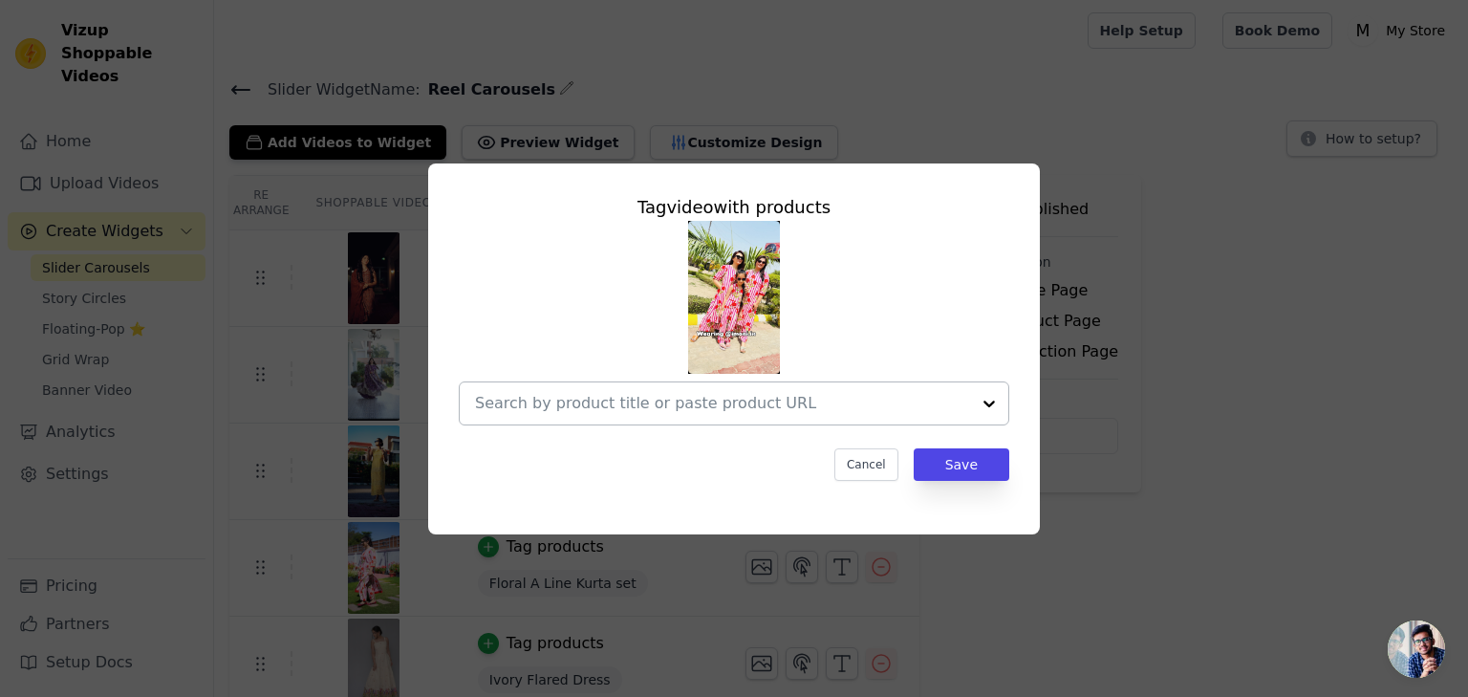
click at [511, 415] on div at bounding box center [722, 403] width 495 height 42
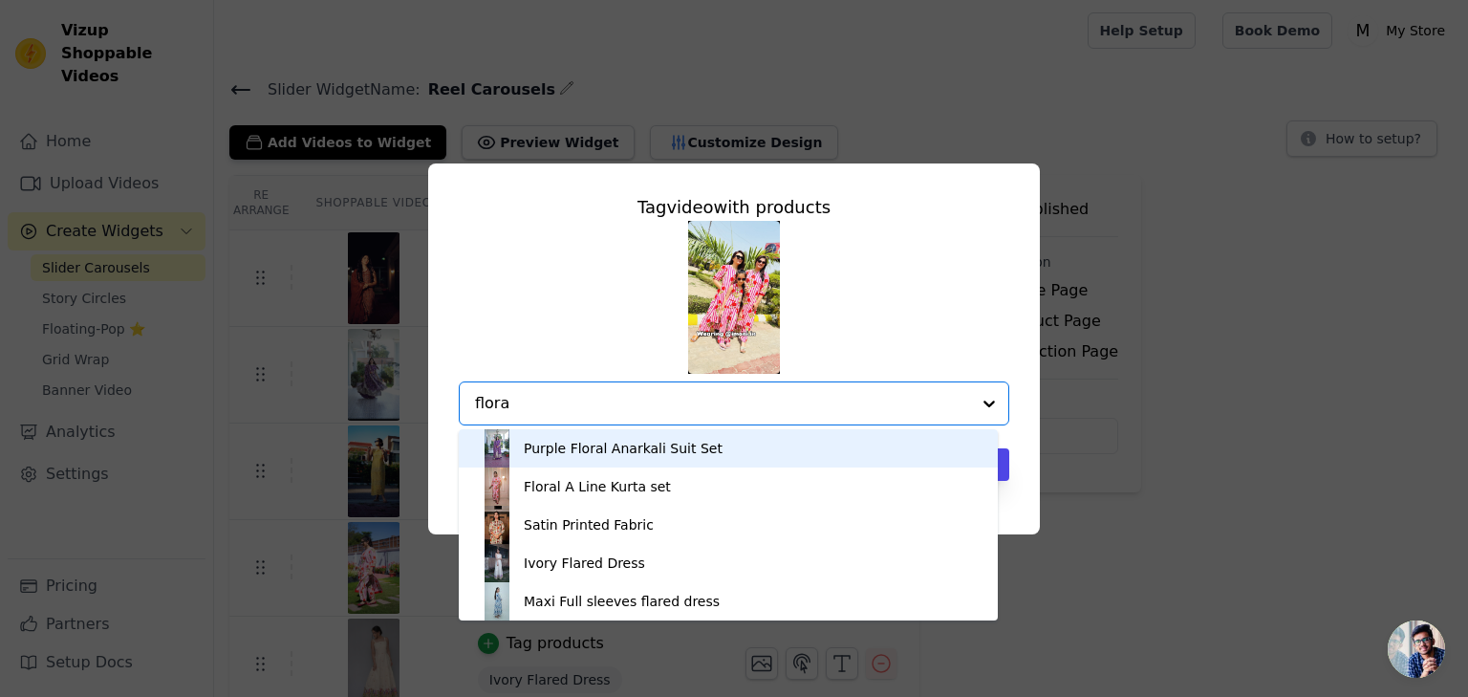
type input "floral"
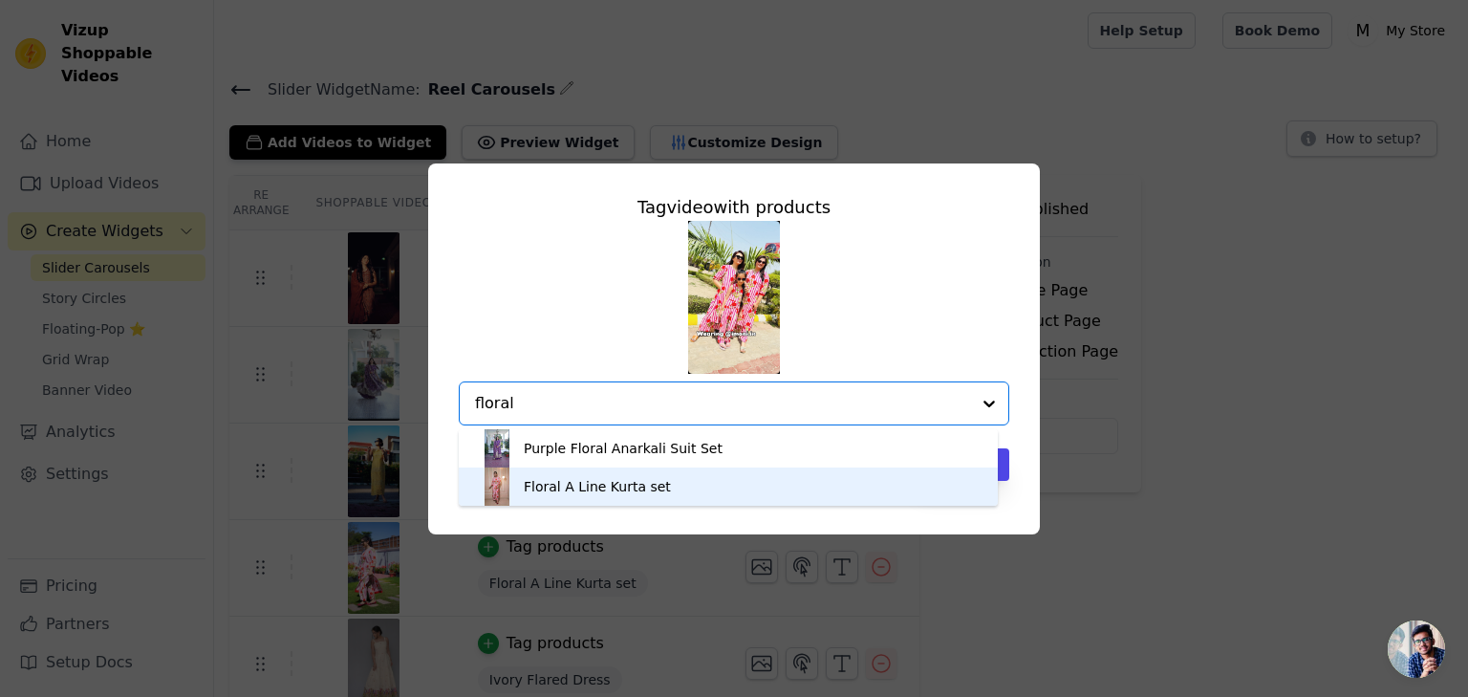
click at [541, 489] on div "Floral A Line Kurta set" at bounding box center [597, 486] width 147 height 19
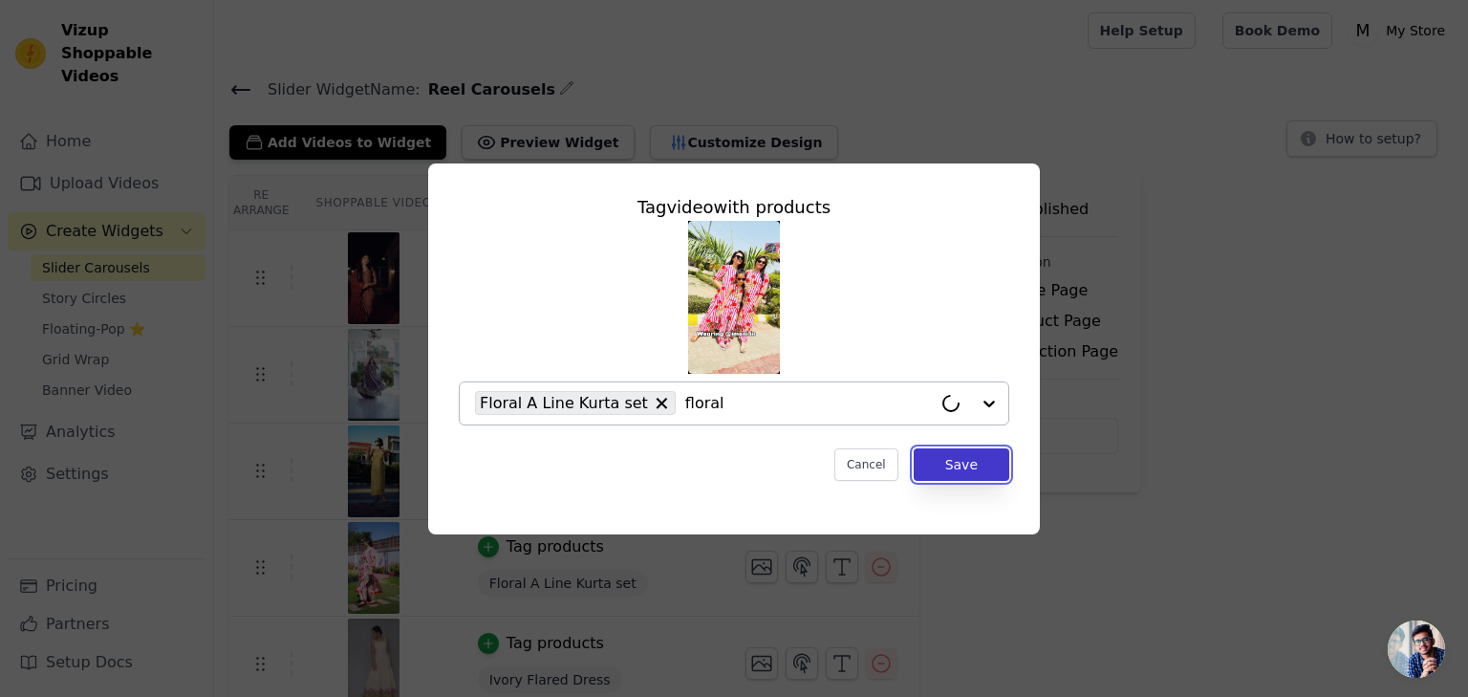
click at [949, 467] on button "Save" at bounding box center [962, 464] width 96 height 33
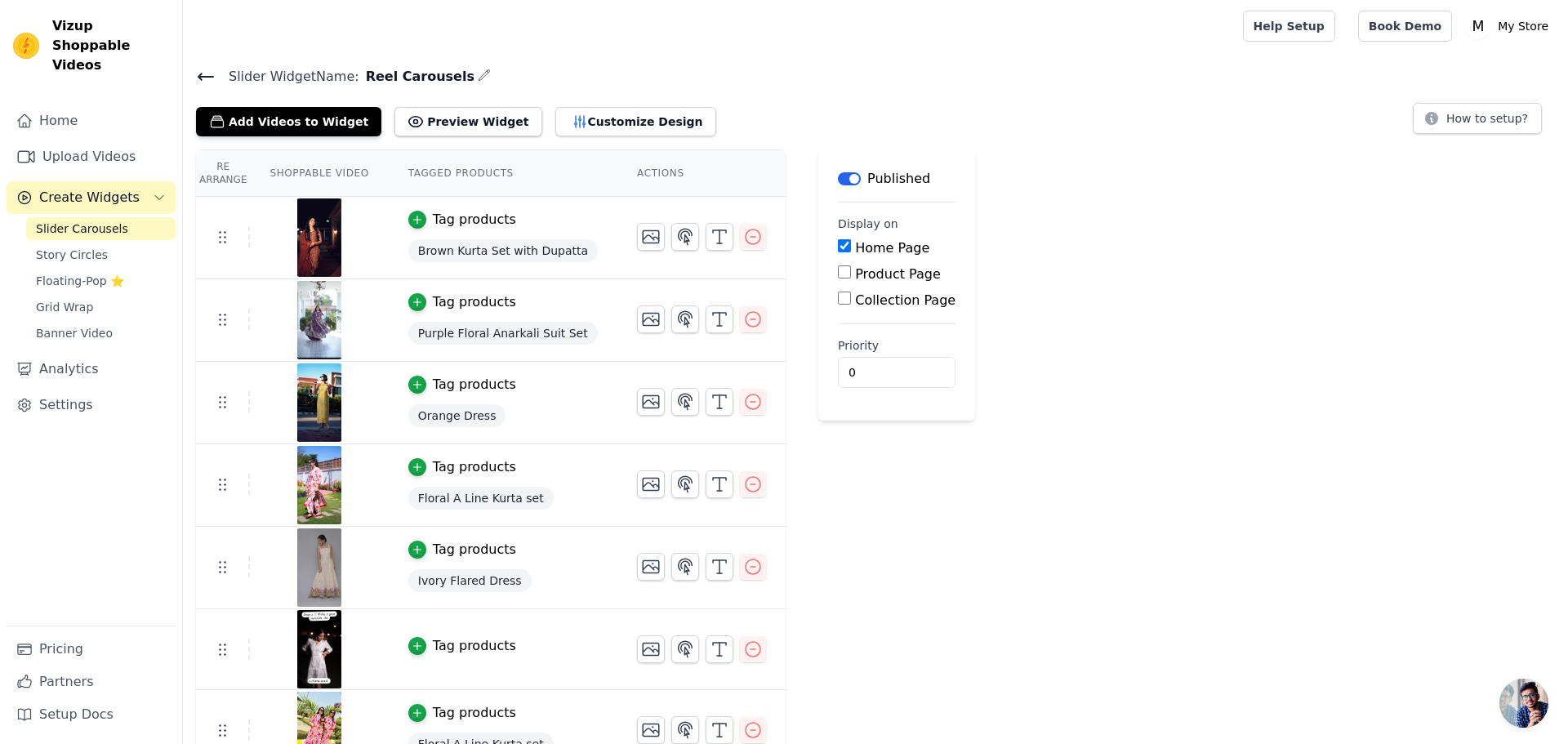
click at [439, 337] on span "Purple Floral Anarkali Suit Set" at bounding box center [503, 333] width 190 height 23
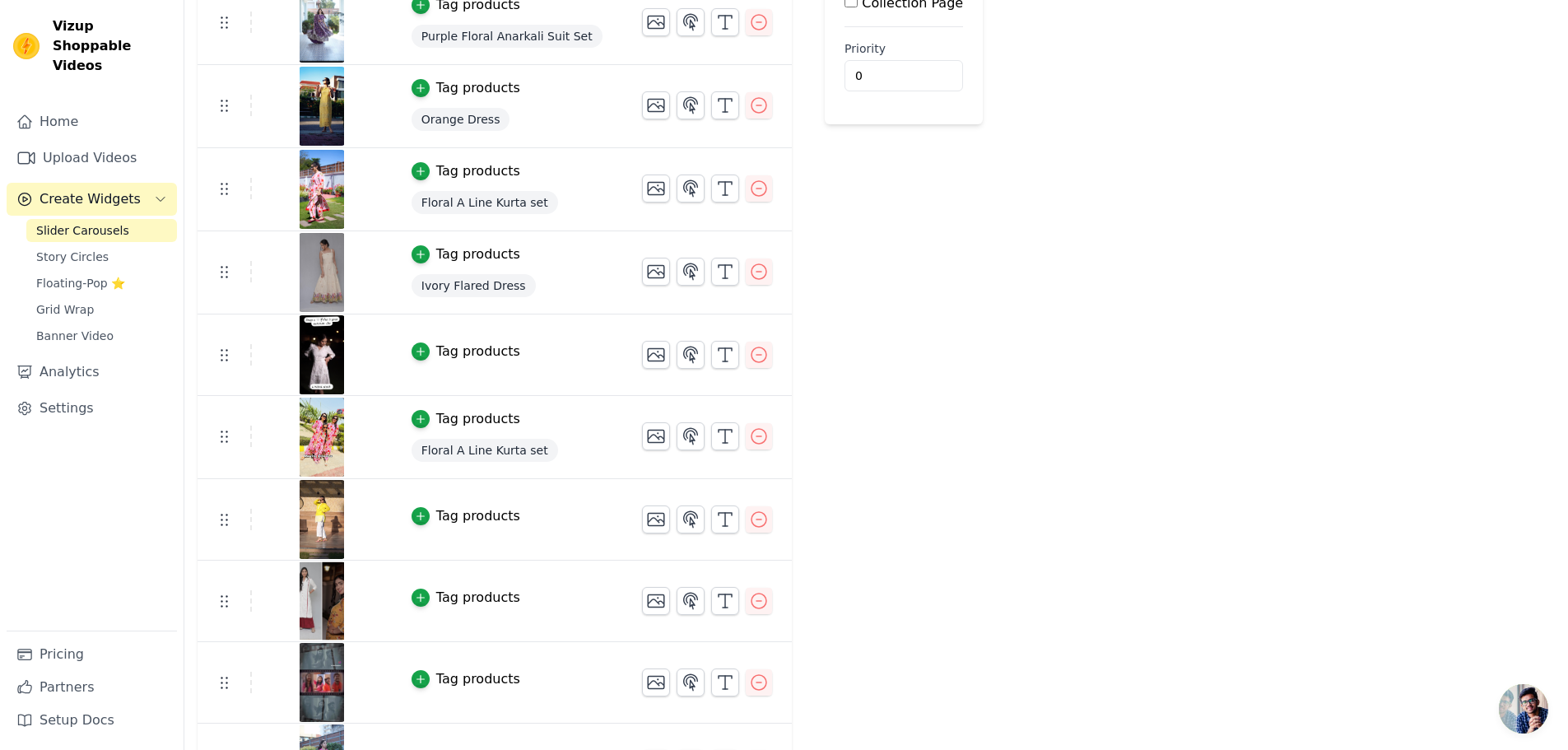
scroll to position [329, 0]
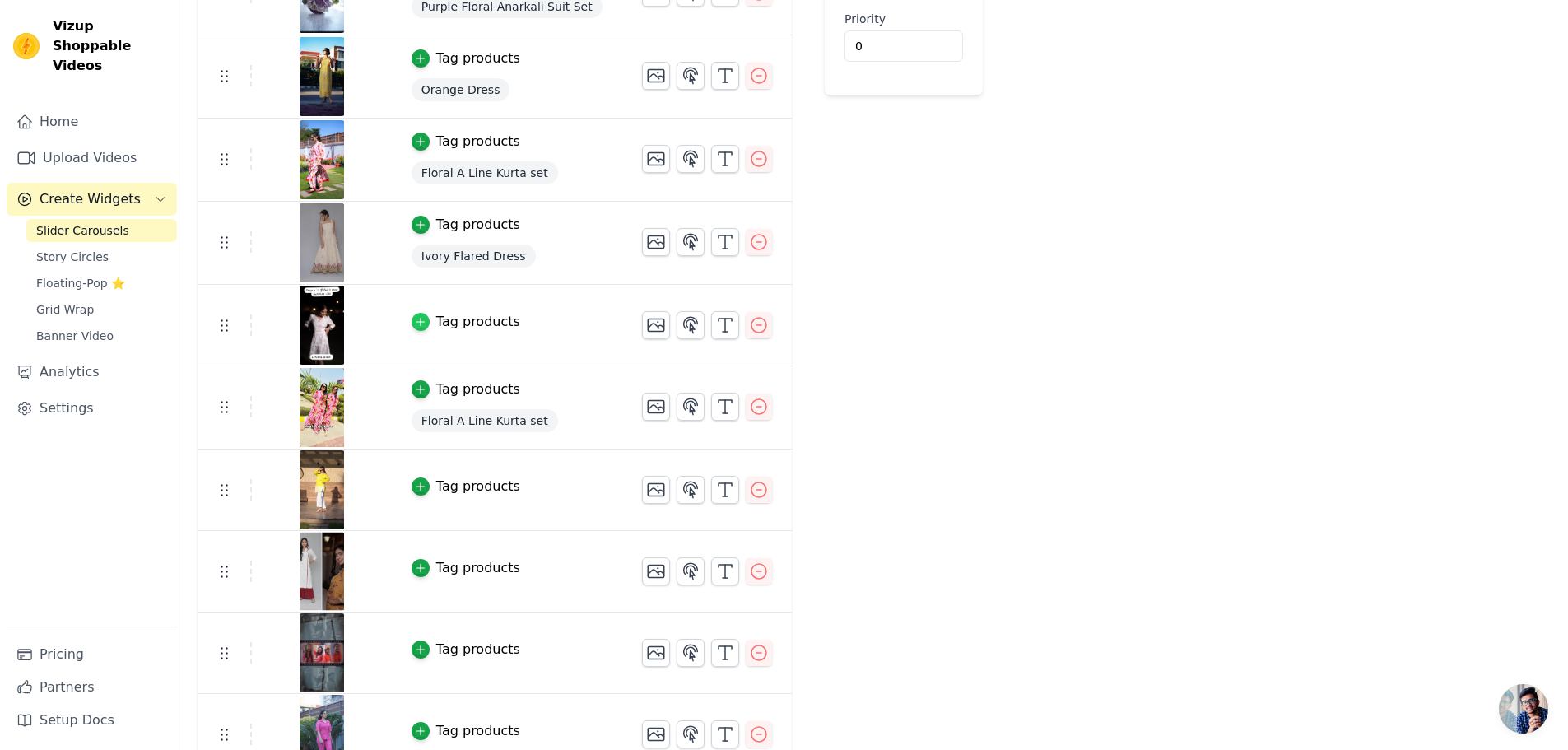
click at [416, 318] on icon "button" at bounding box center [420, 321] width 11 height 11
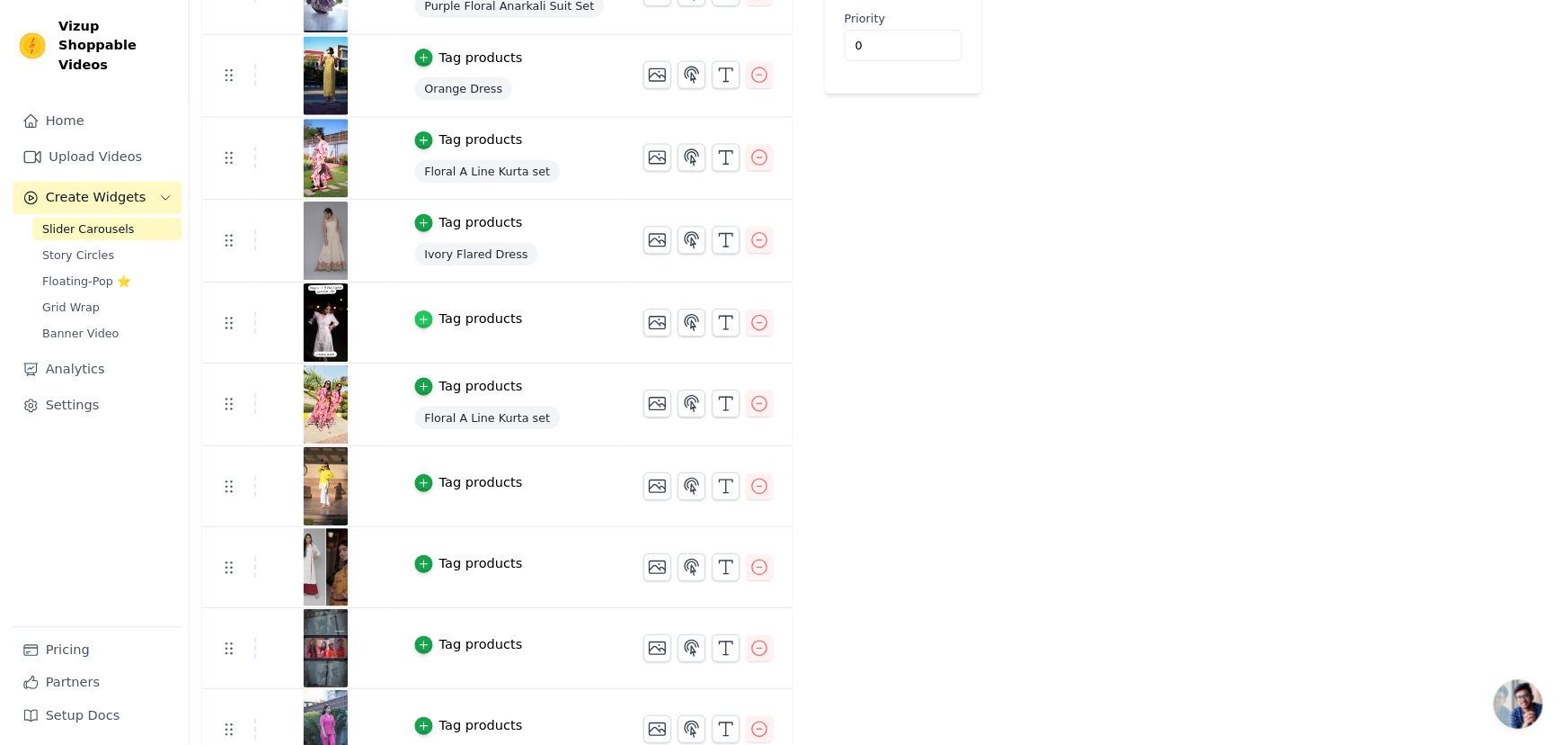
scroll to position [0, 0]
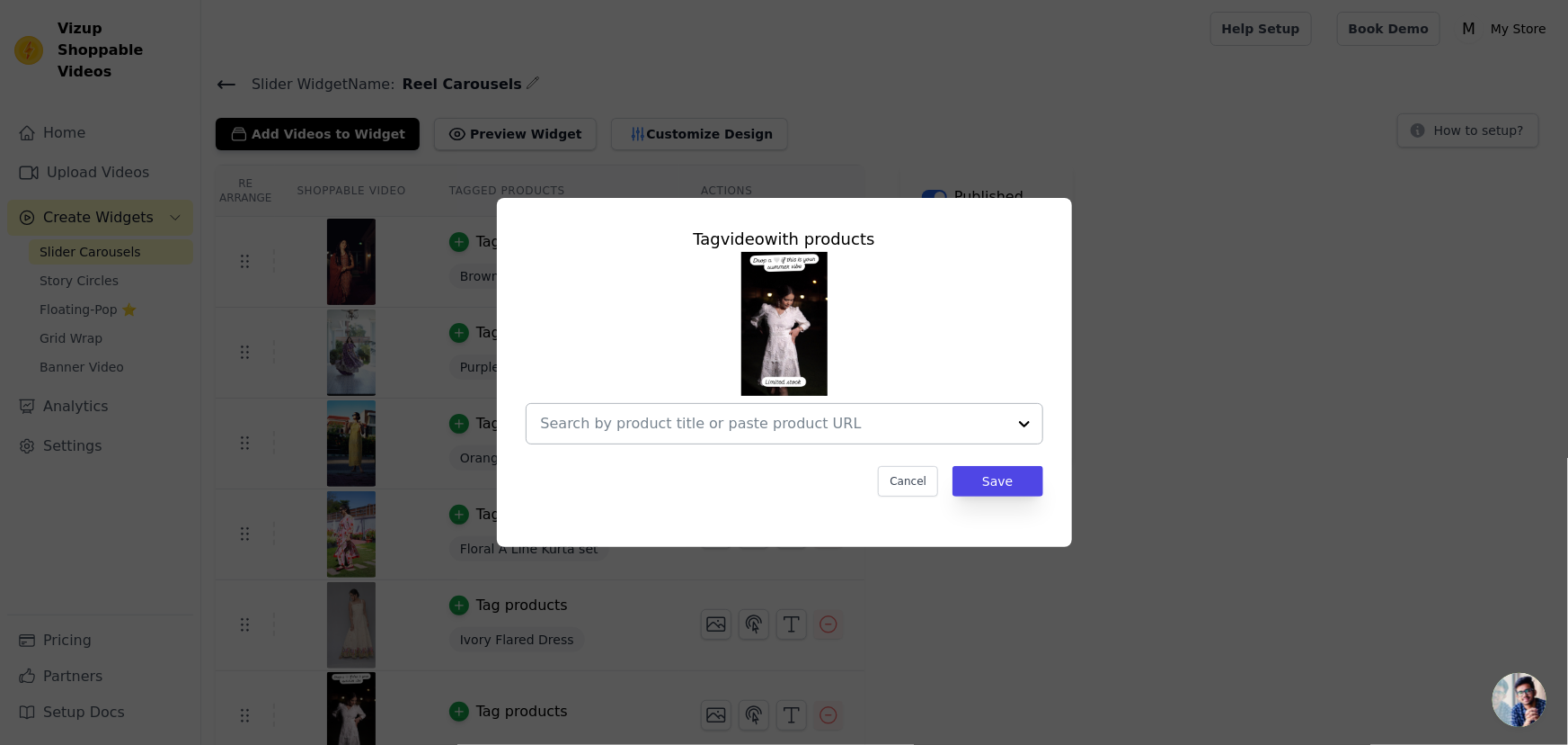
click at [1026, 425] on div at bounding box center [1025, 423] width 36 height 40
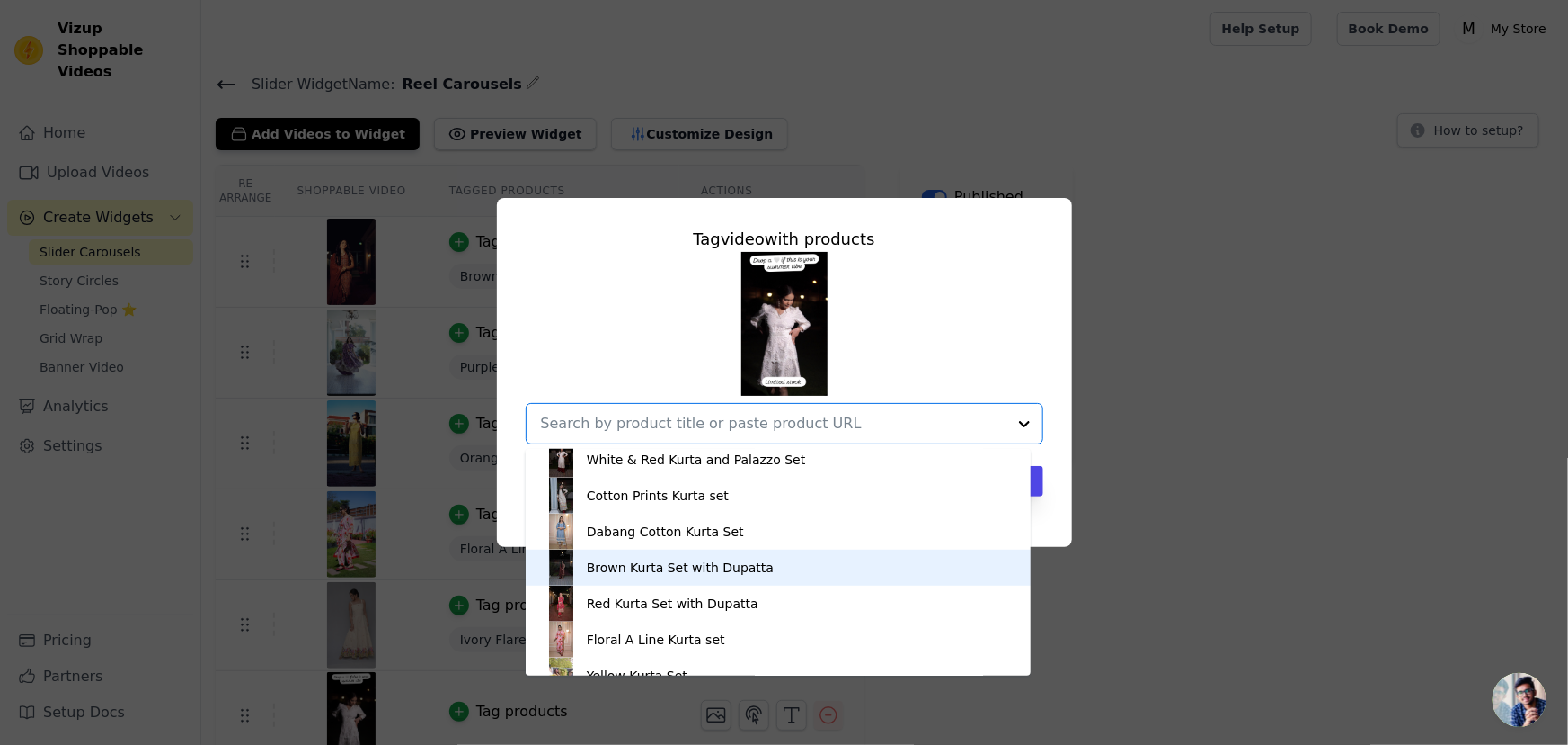
scroll to position [609, 0]
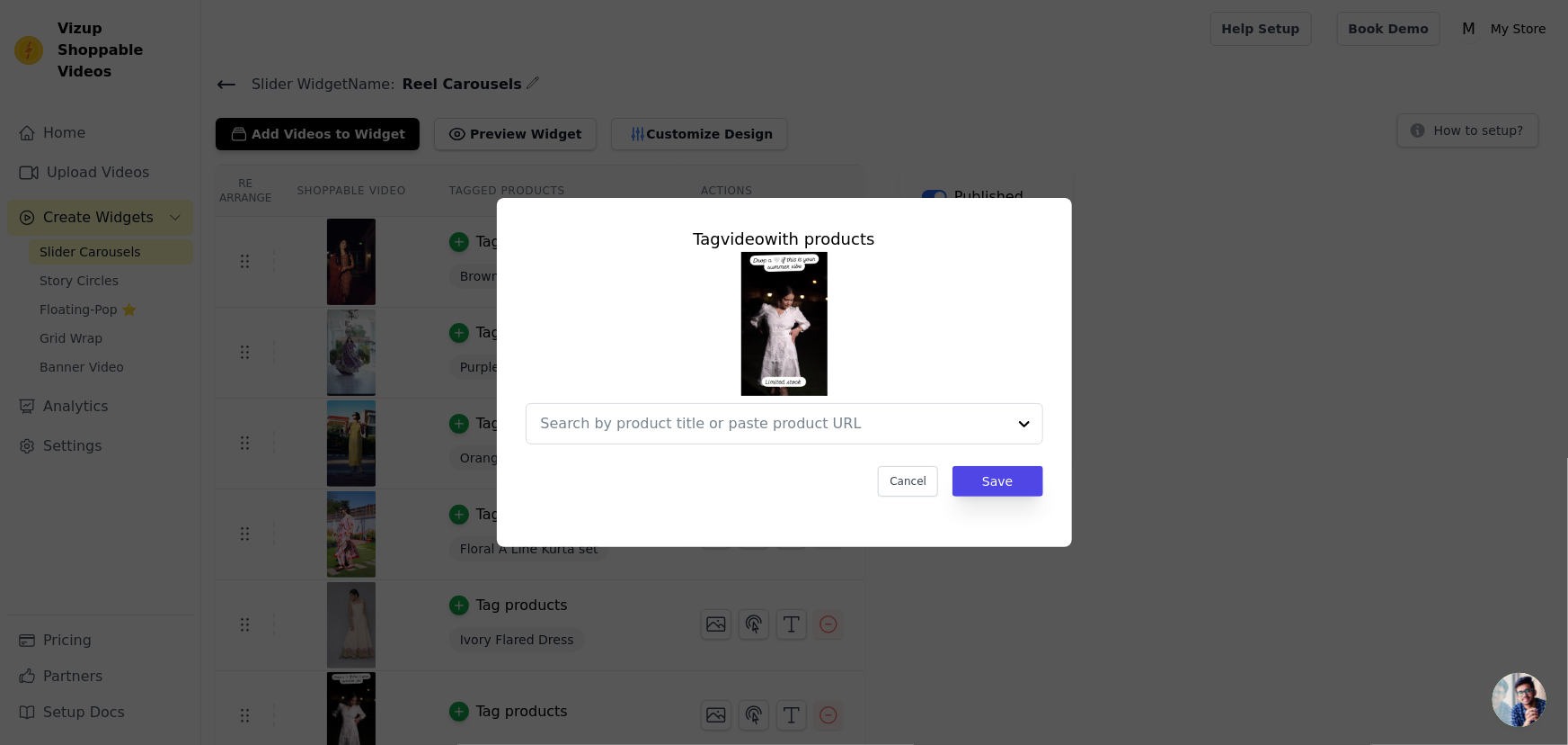
click at [1323, 378] on div "Tag video with products Cancel Save" at bounding box center [784, 372] width 1511 height 406
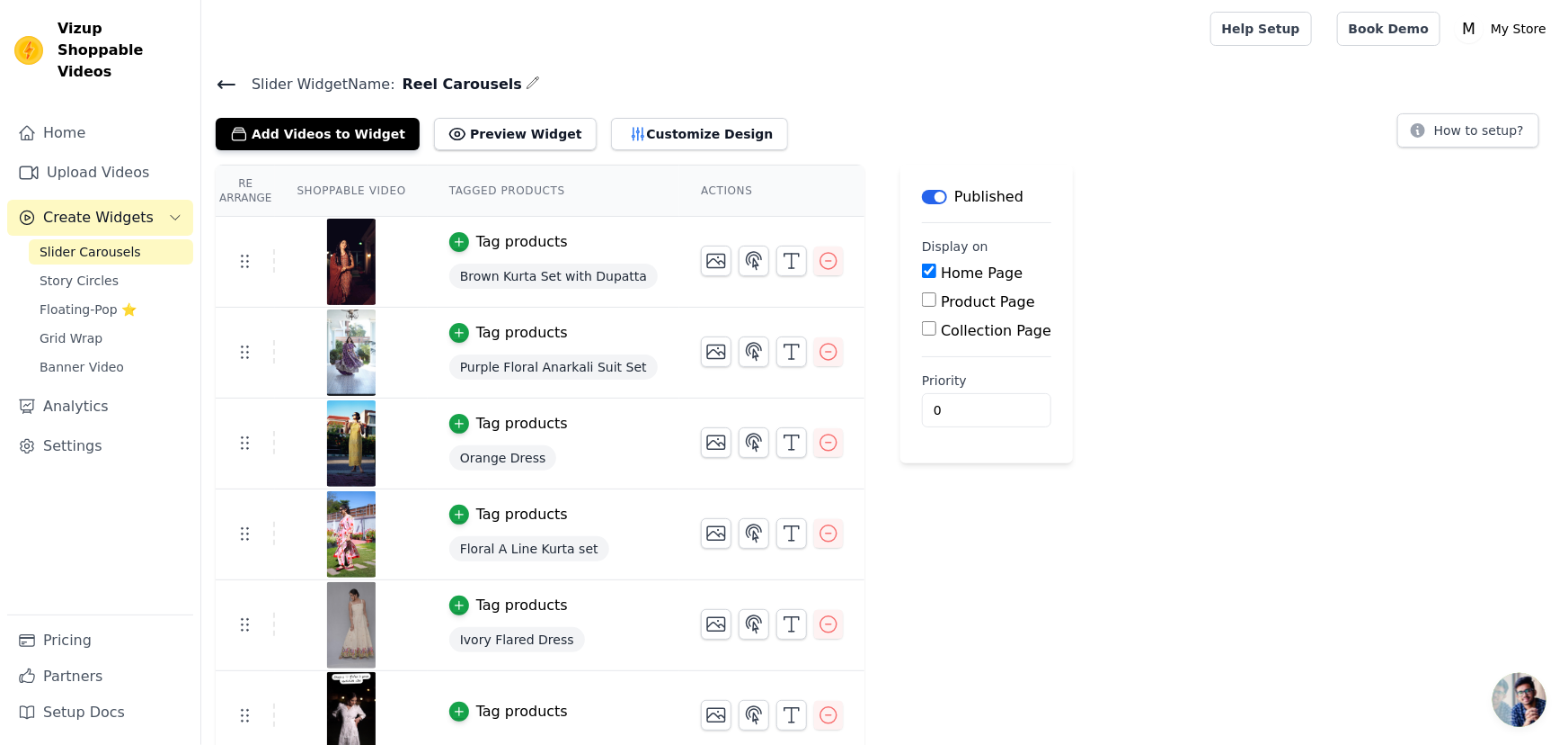
click at [344, 723] on img at bounding box center [352, 715] width 51 height 87
drag, startPoint x: 357, startPoint y: 730, endPoint x: 370, endPoint y: 517, distance: 213.4
click at [355, 730] on img at bounding box center [352, 715] width 51 height 87
drag, startPoint x: 1567, startPoint y: 388, endPoint x: 1506, endPoint y: 399, distance: 62.0
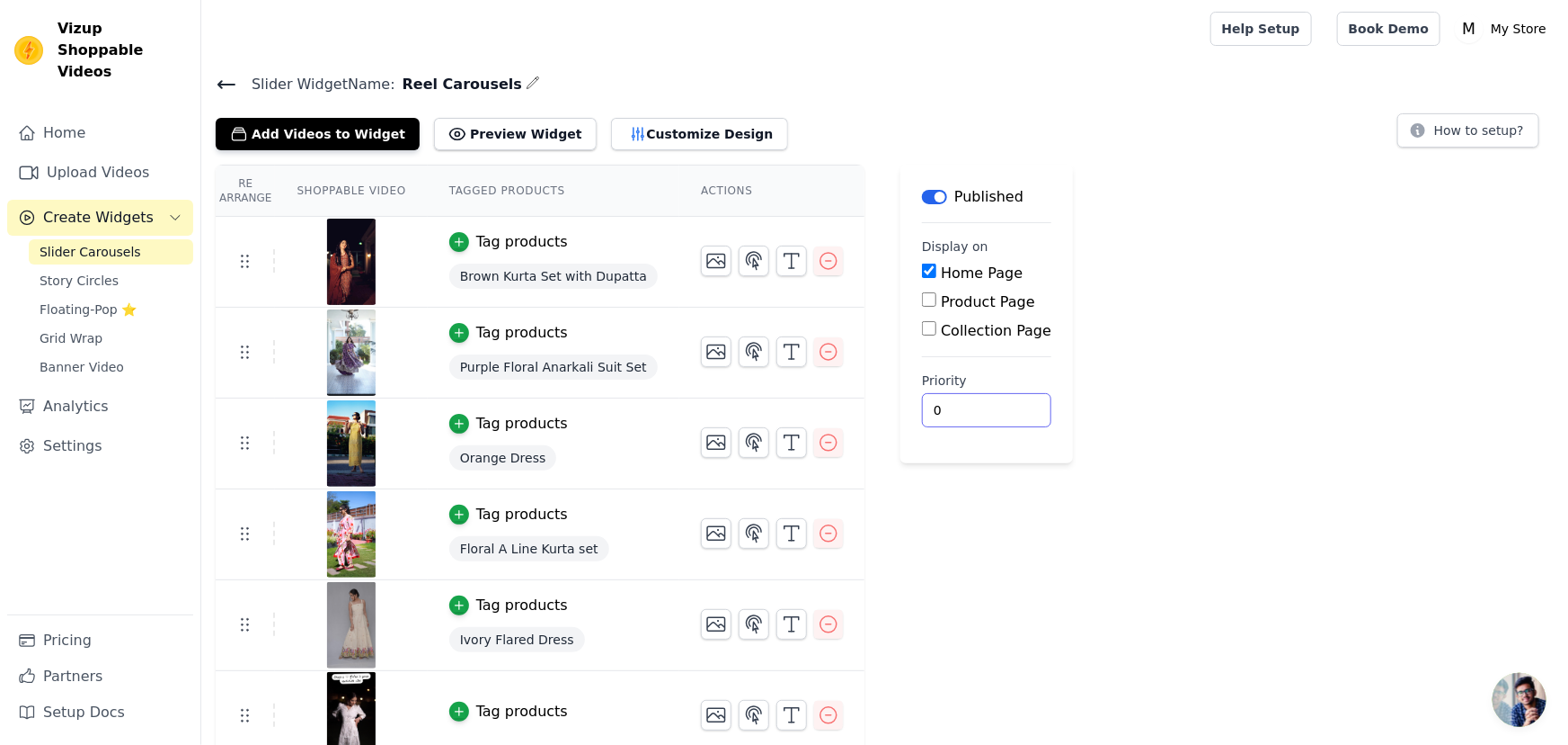
drag, startPoint x: 1496, startPoint y: 396, endPoint x: 1474, endPoint y: 384, distance: 25.1
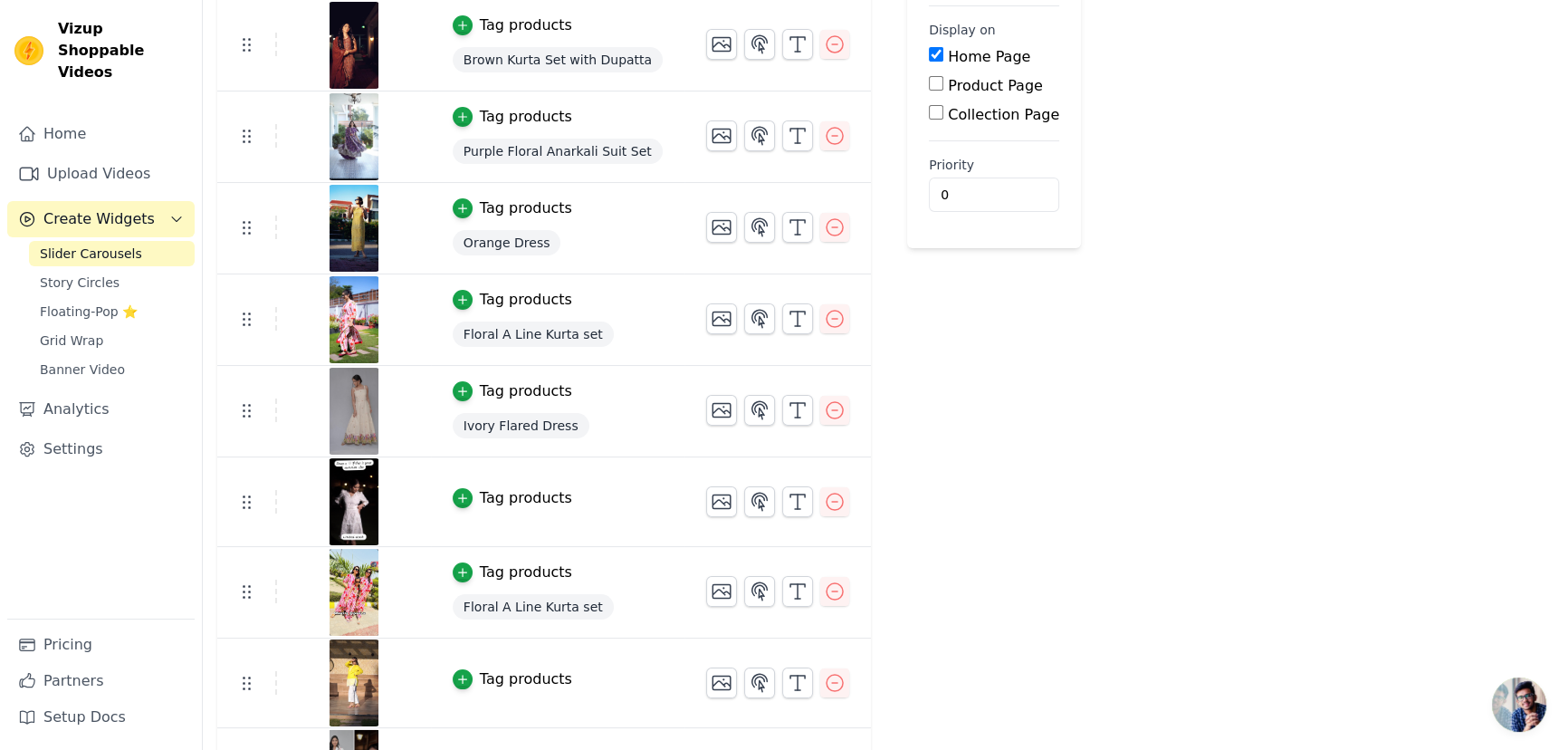
scroll to position [329, 0]
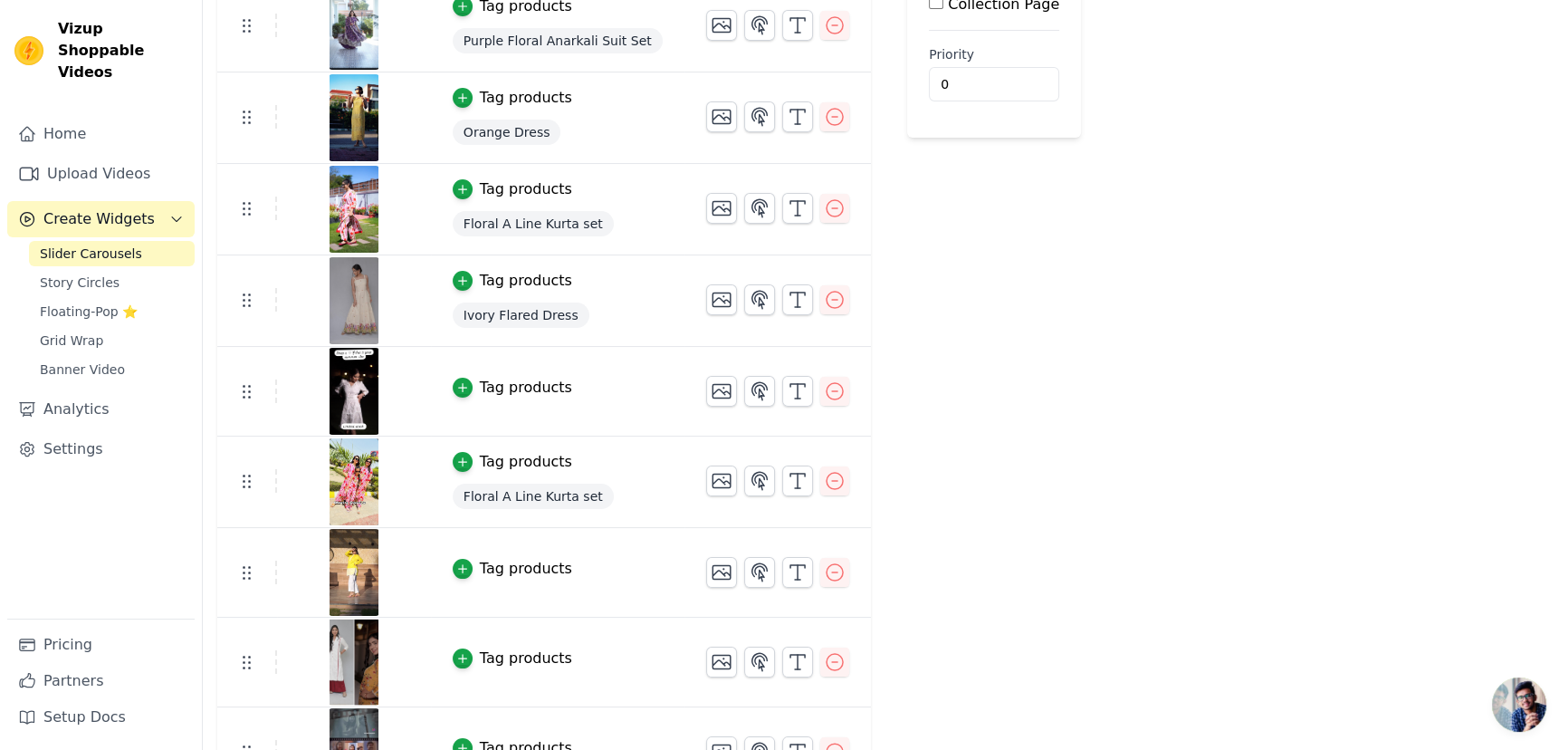
click at [337, 389] on img at bounding box center [354, 391] width 51 height 87
click at [85, 116] on link "Home" at bounding box center [101, 134] width 187 height 36
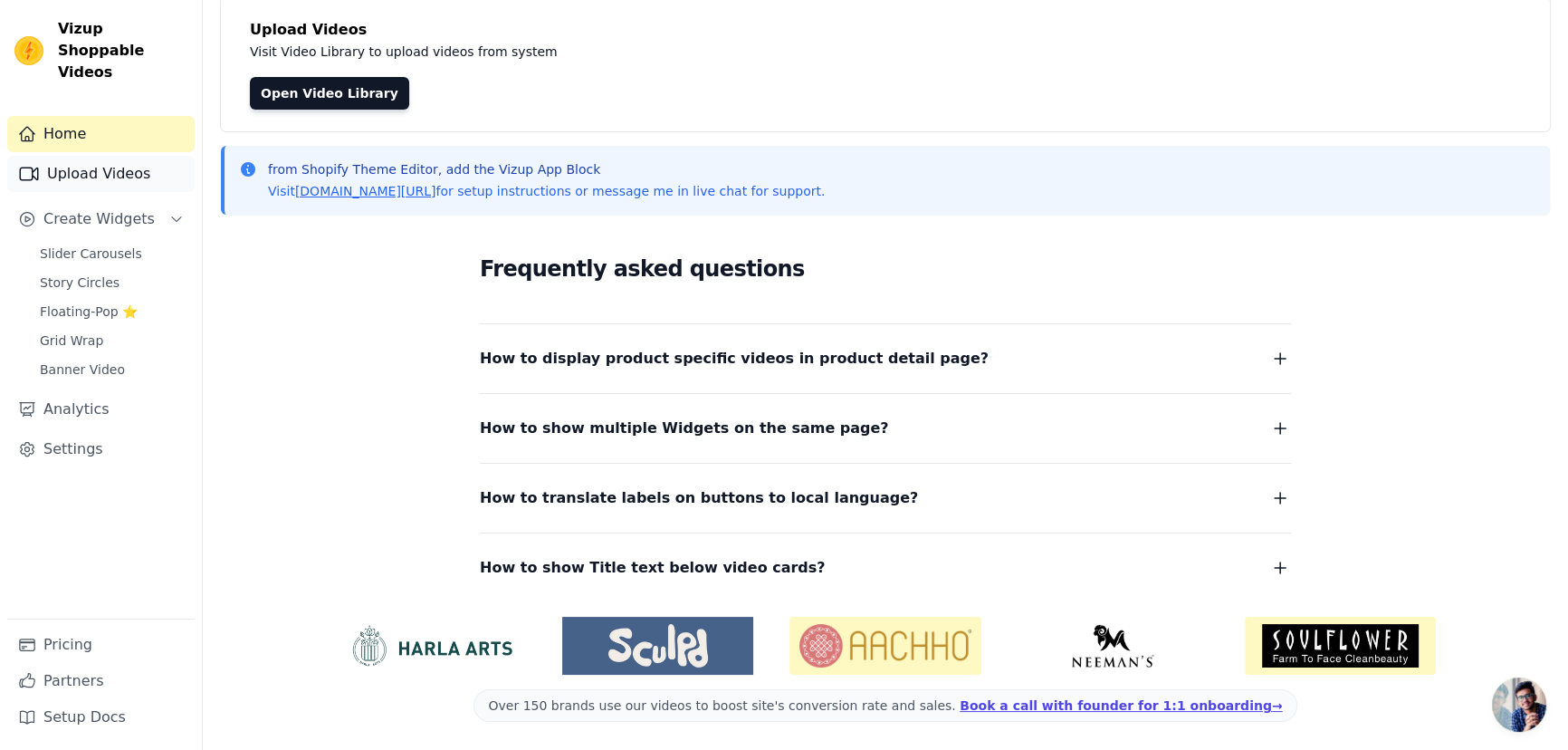
click at [114, 155] on link "Upload Videos" at bounding box center [101, 173] width 187 height 36
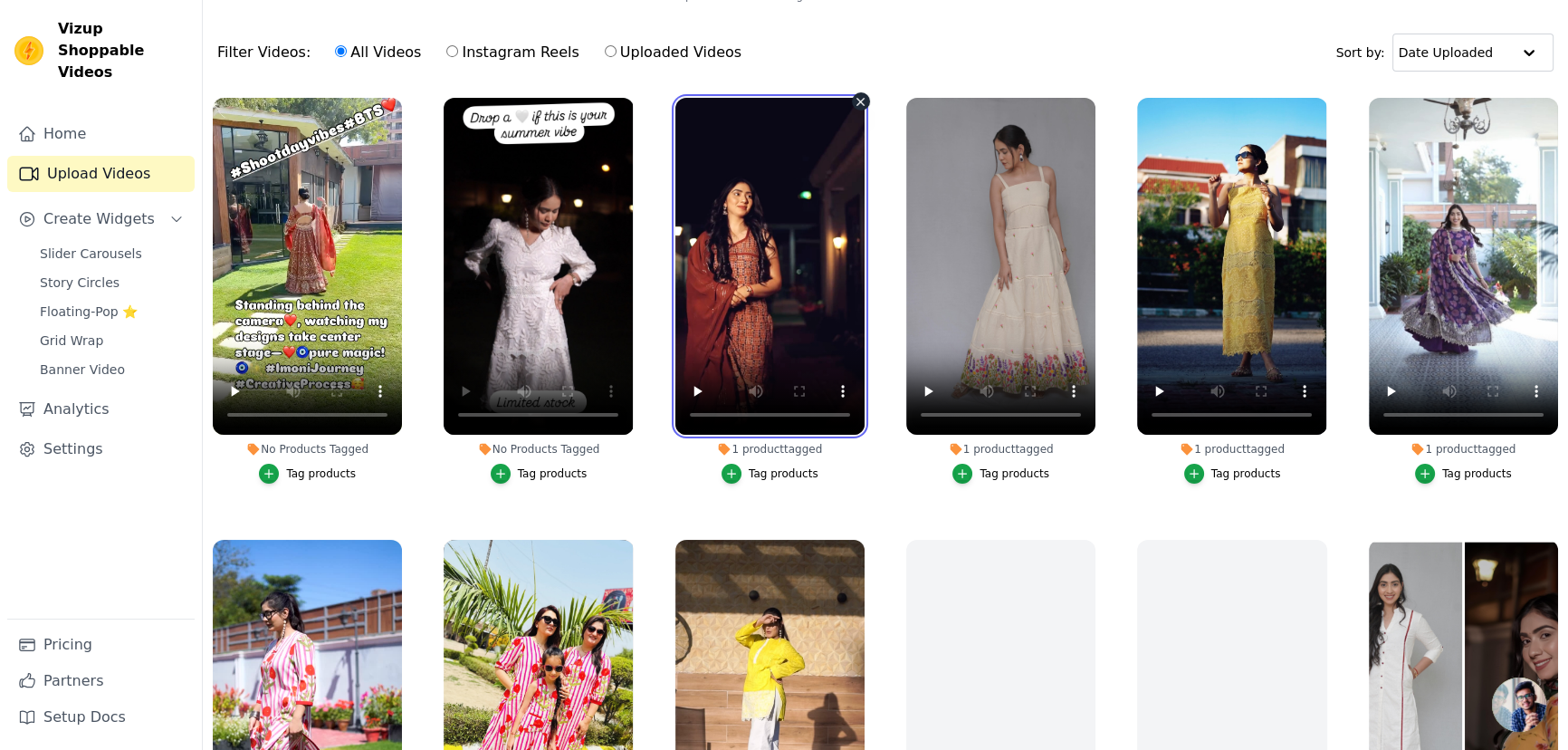
click at [739, 258] on video at bounding box center [770, 266] width 189 height 337
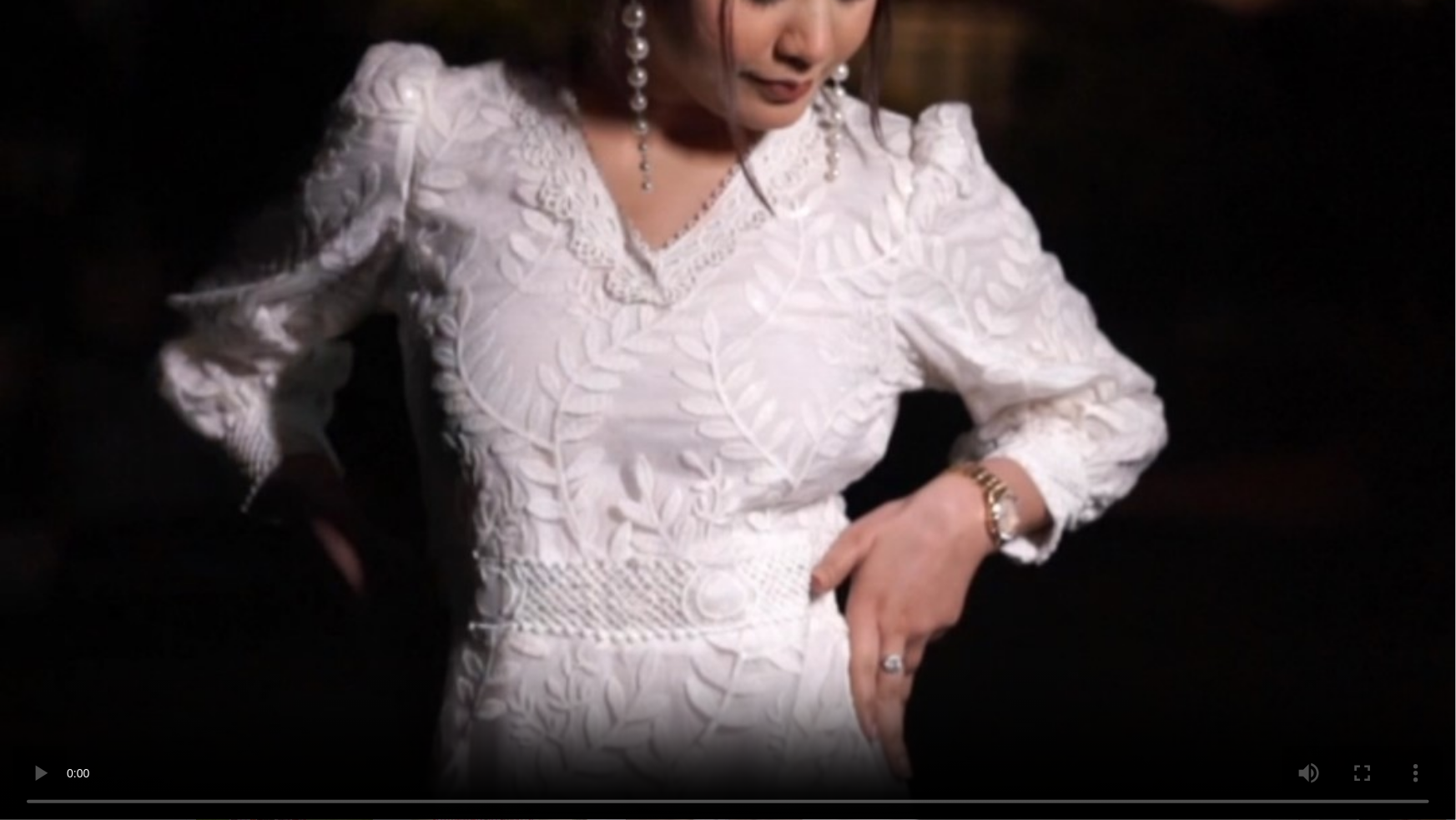
click at [608, 452] on video at bounding box center [728, 410] width 1456 height 820
click at [10, 691] on video at bounding box center [728, 410] width 1456 height 820
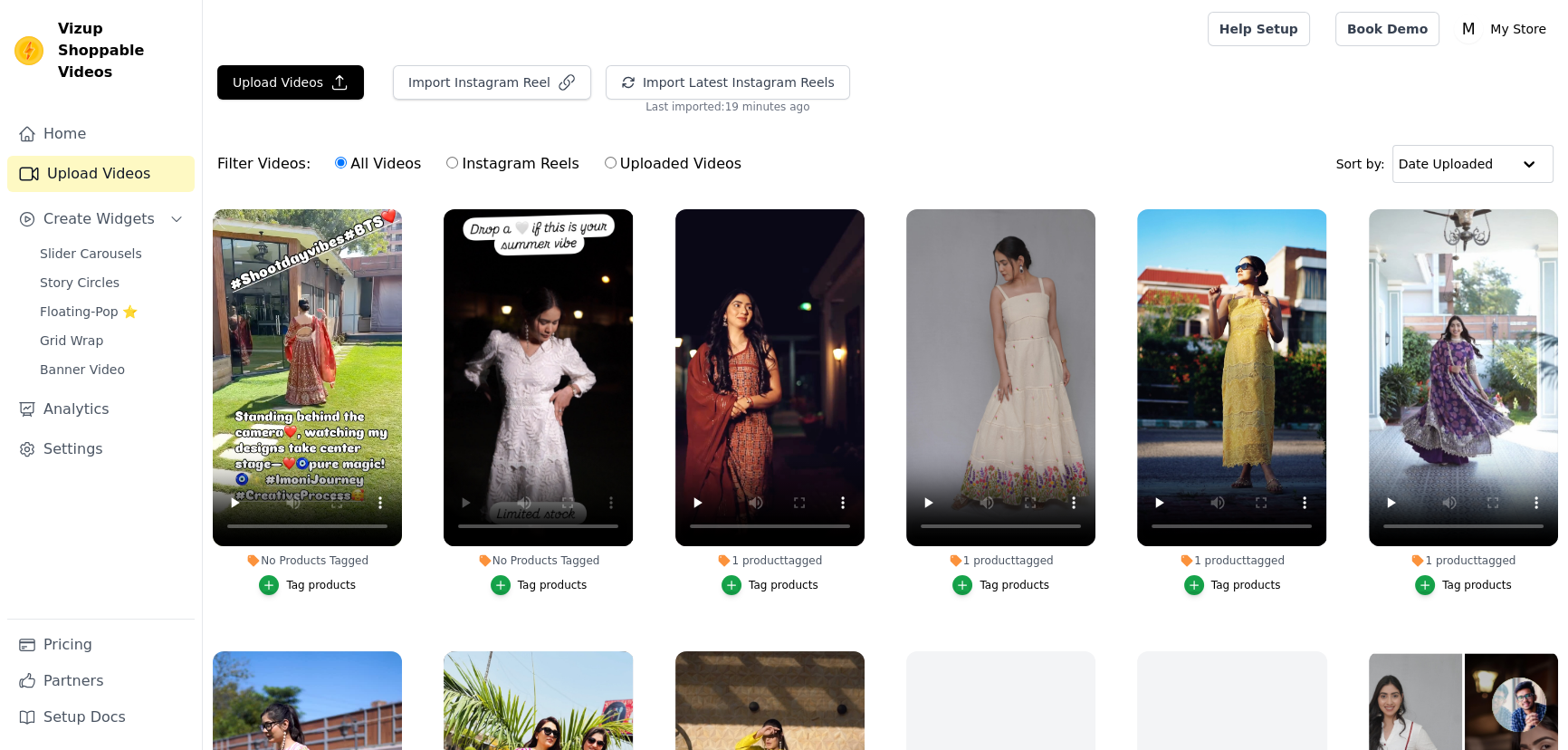
click at [290, 583] on div "Tag products" at bounding box center [321, 584] width 70 height 14
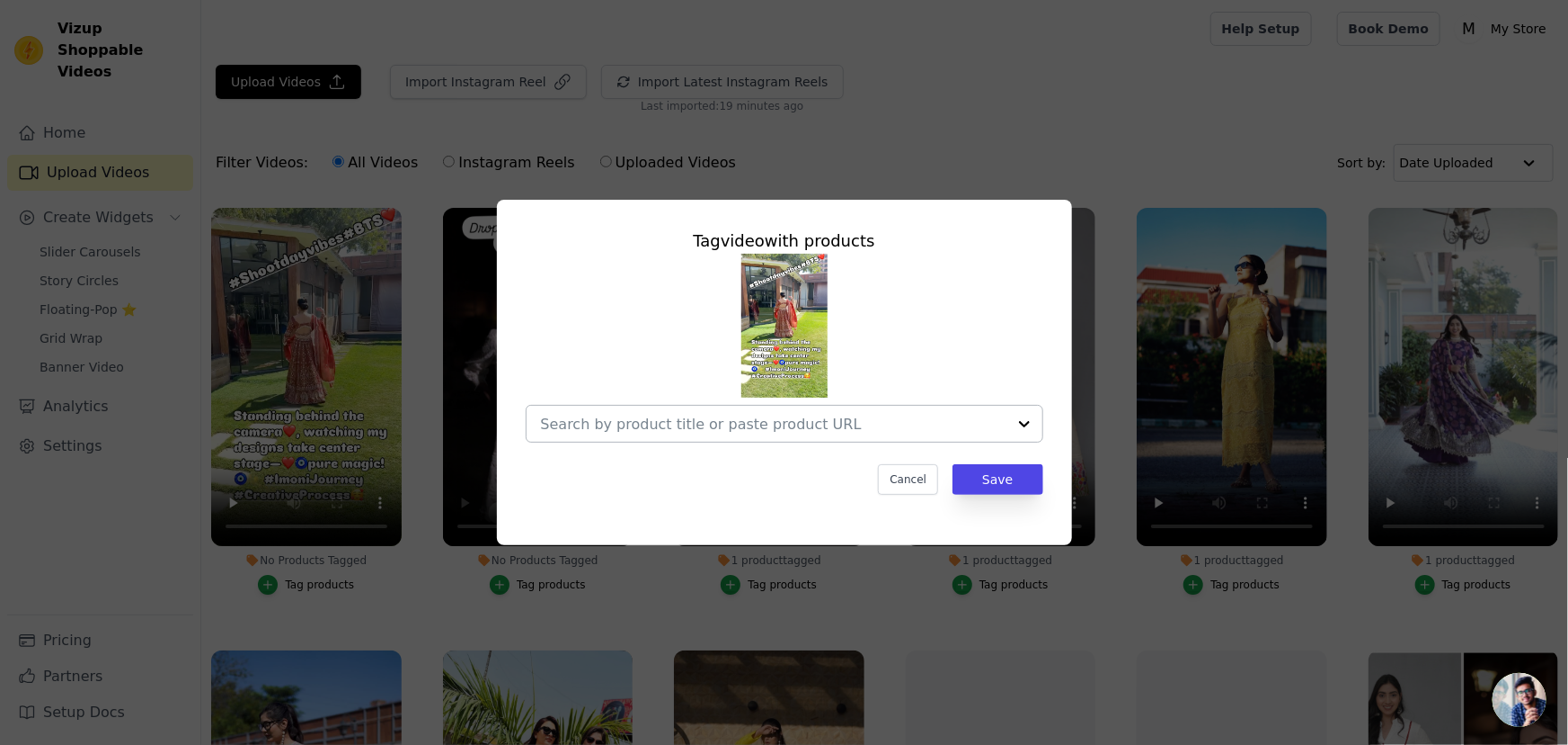
click at [1023, 419] on div at bounding box center [1025, 423] width 36 height 36
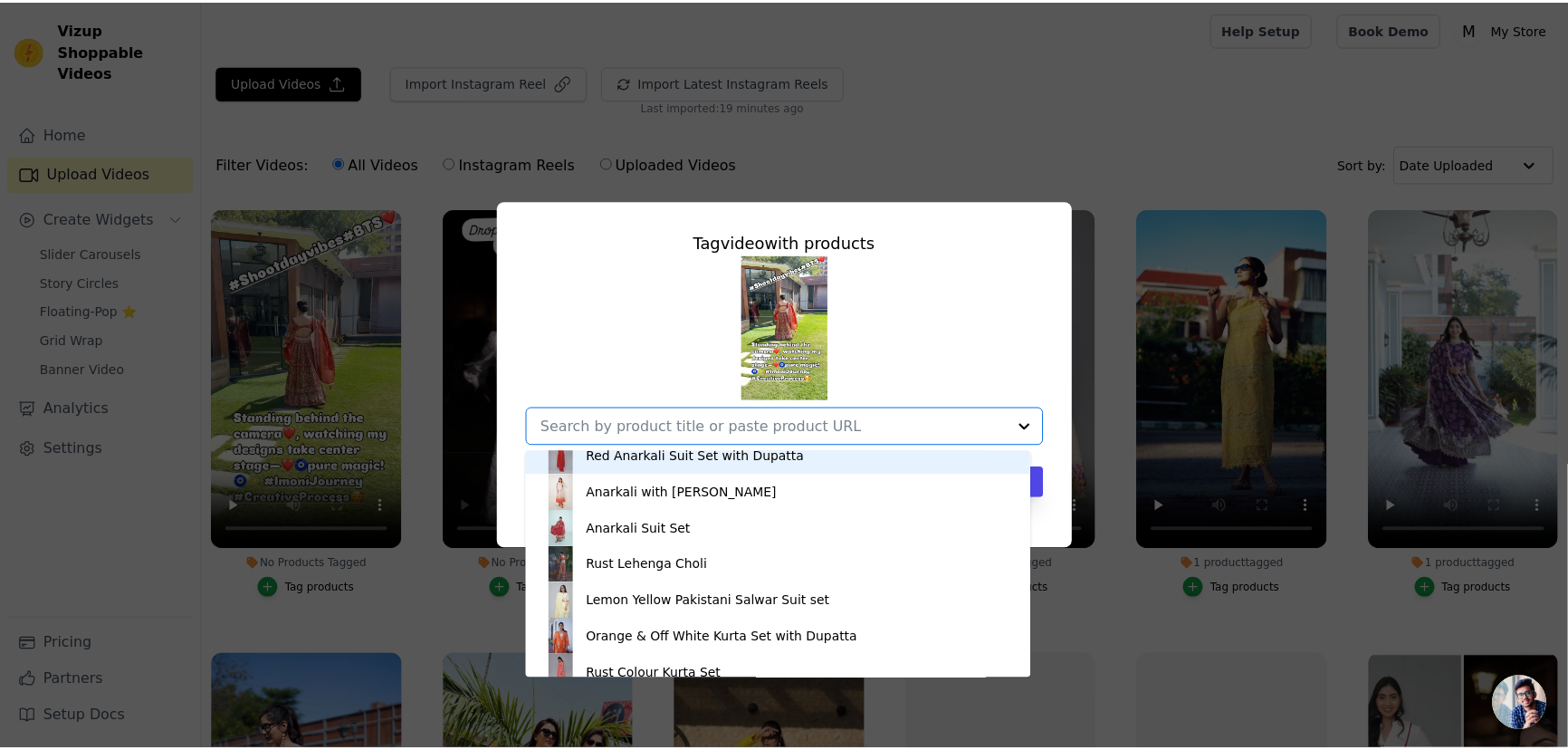
scroll to position [399, 0]
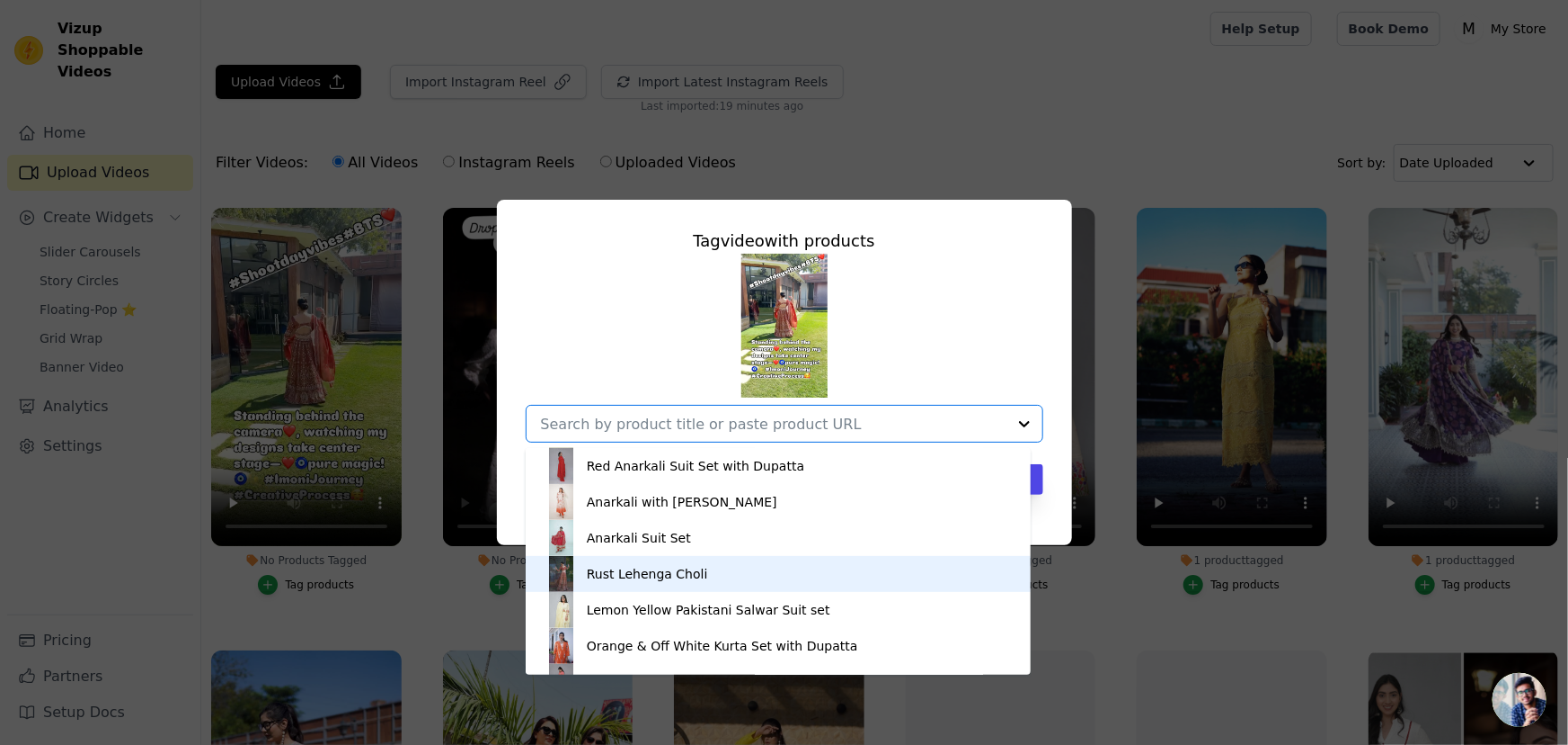
click at [620, 576] on div "Rust Lehenga Choli" at bounding box center [647, 573] width 121 height 18
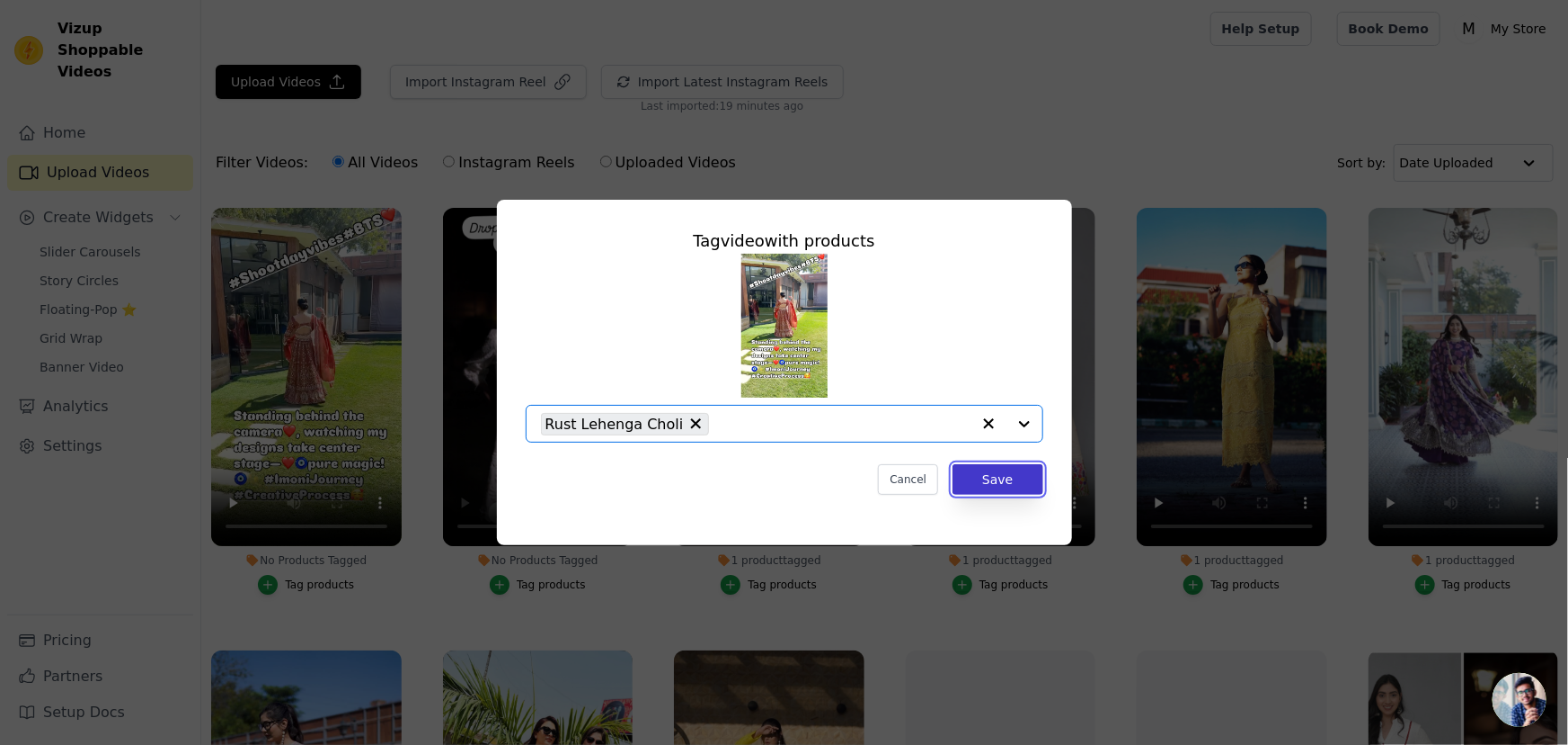
click at [1019, 473] on button "Save" at bounding box center [997, 479] width 90 height 31
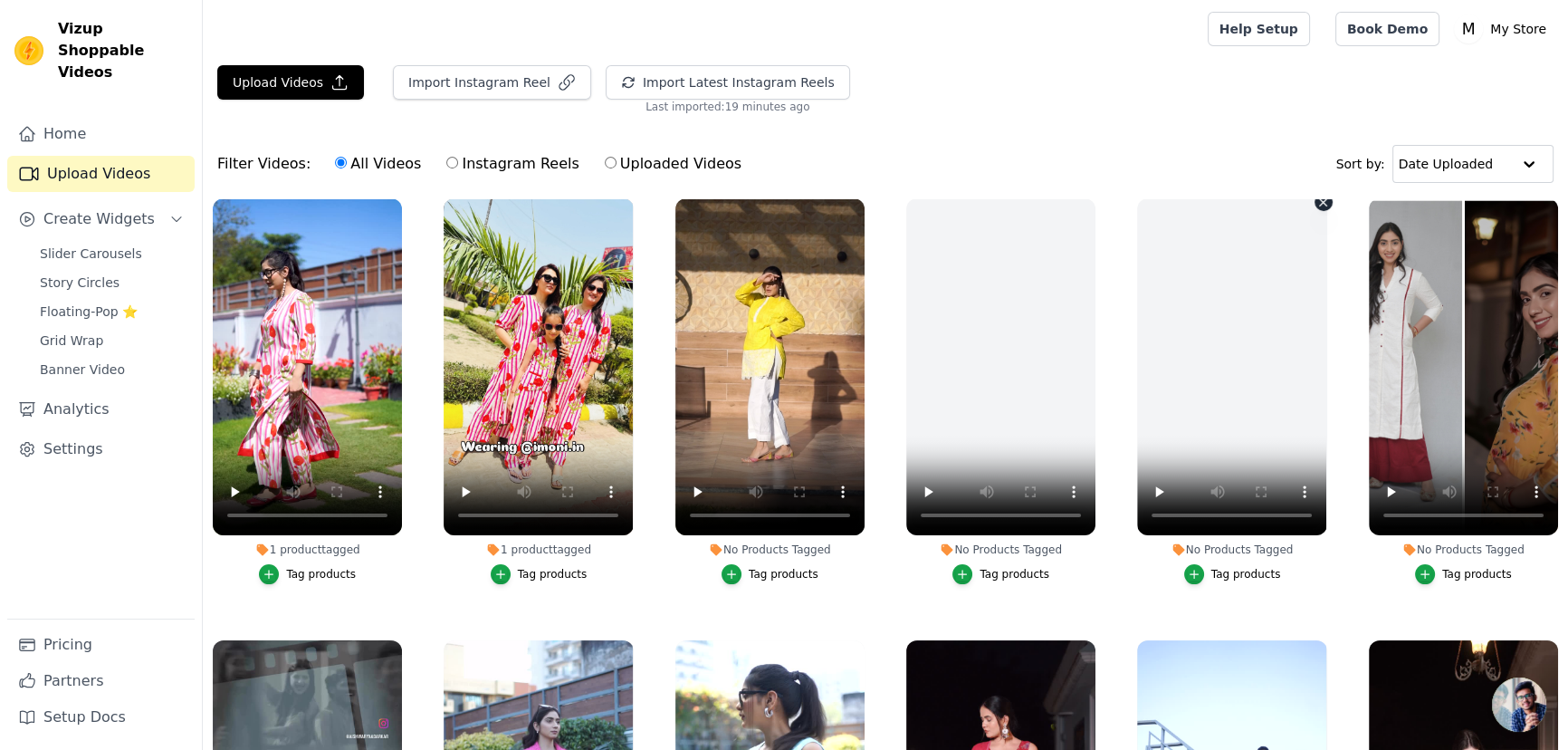
scroll to position [493, 0]
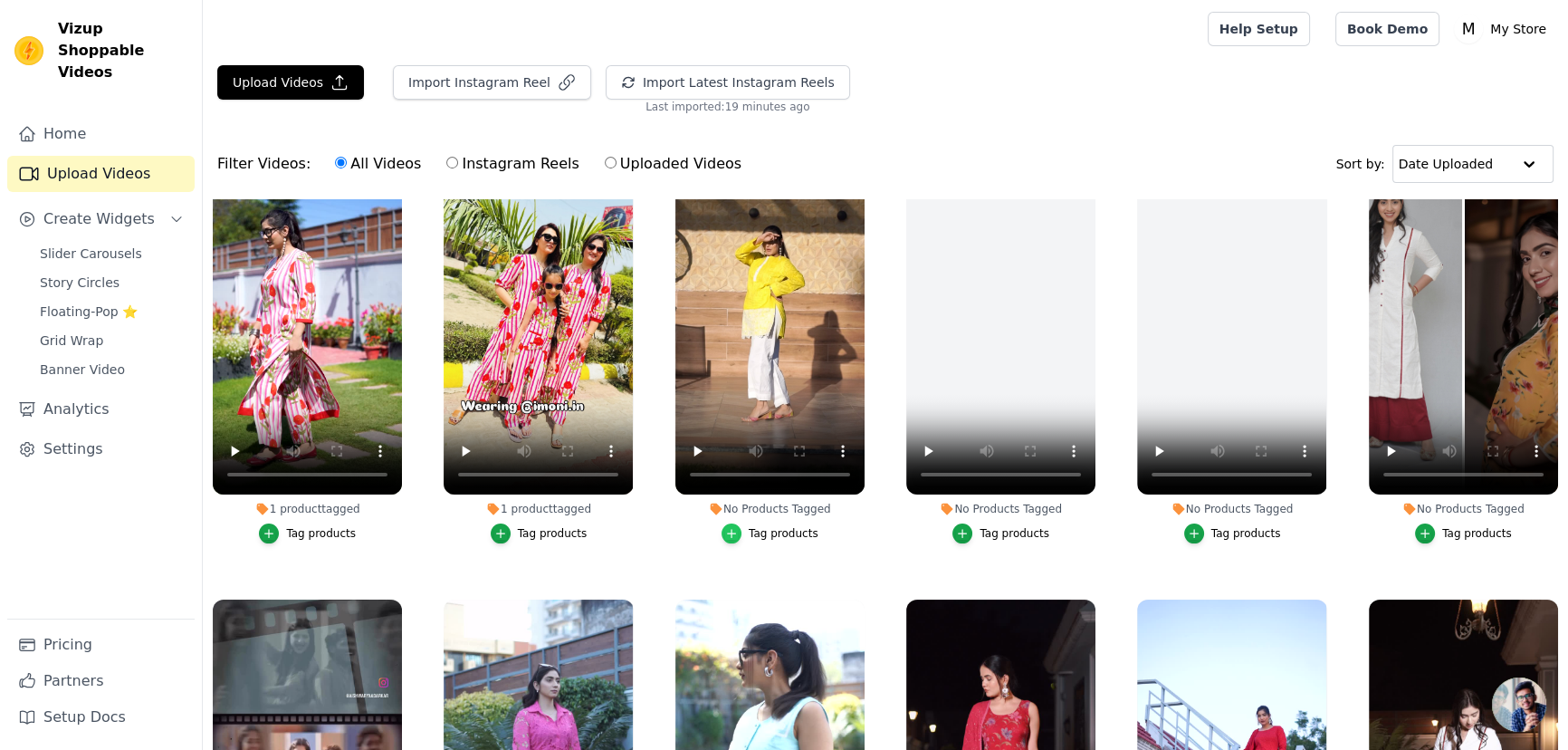
click at [733, 533] on icon "button" at bounding box center [731, 532] width 12 height 12
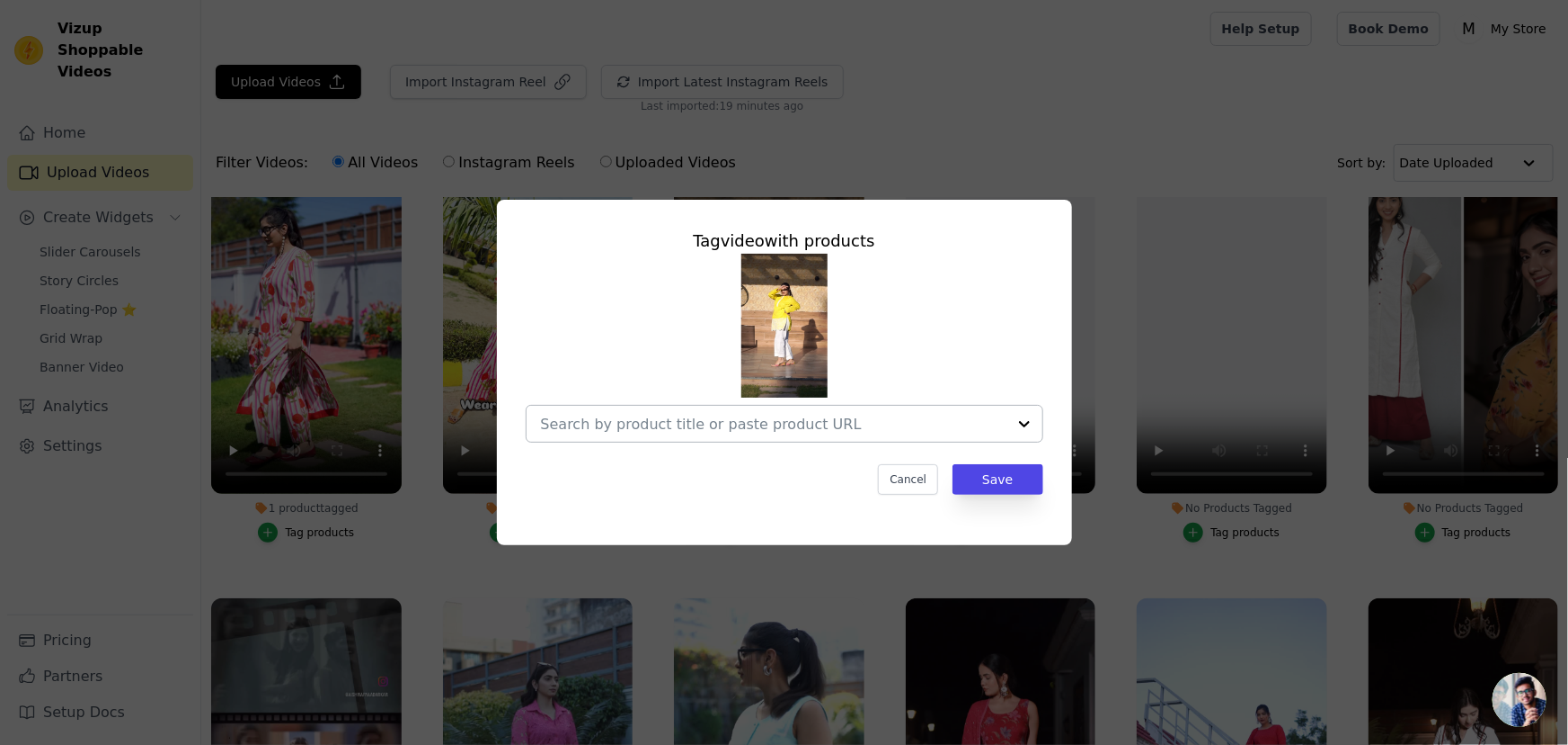
click at [1027, 421] on div at bounding box center [1025, 423] width 36 height 36
click at [1141, 263] on div "Tag video with products Cancel Save" at bounding box center [784, 372] width 1511 height 403
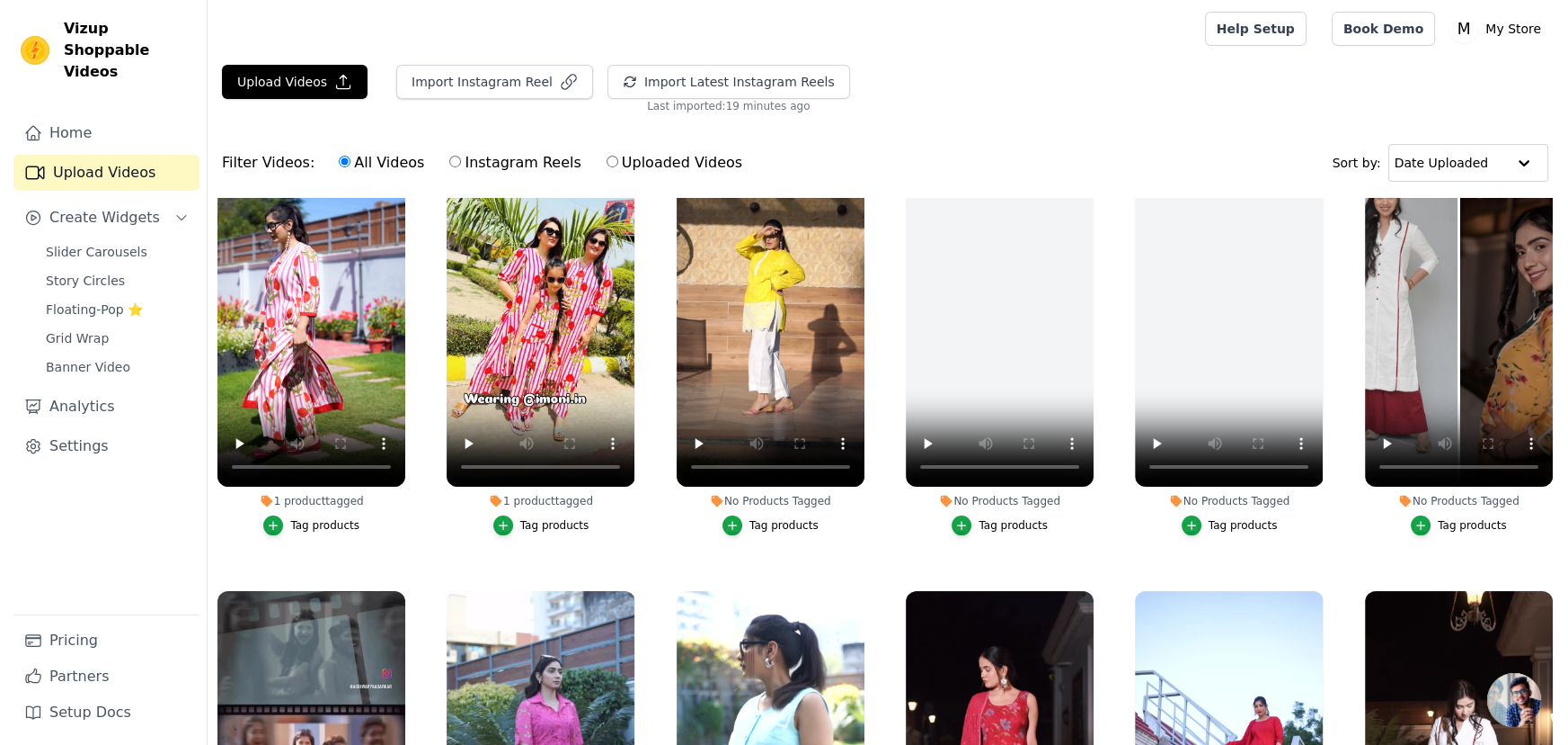
scroll to position [490, 0]
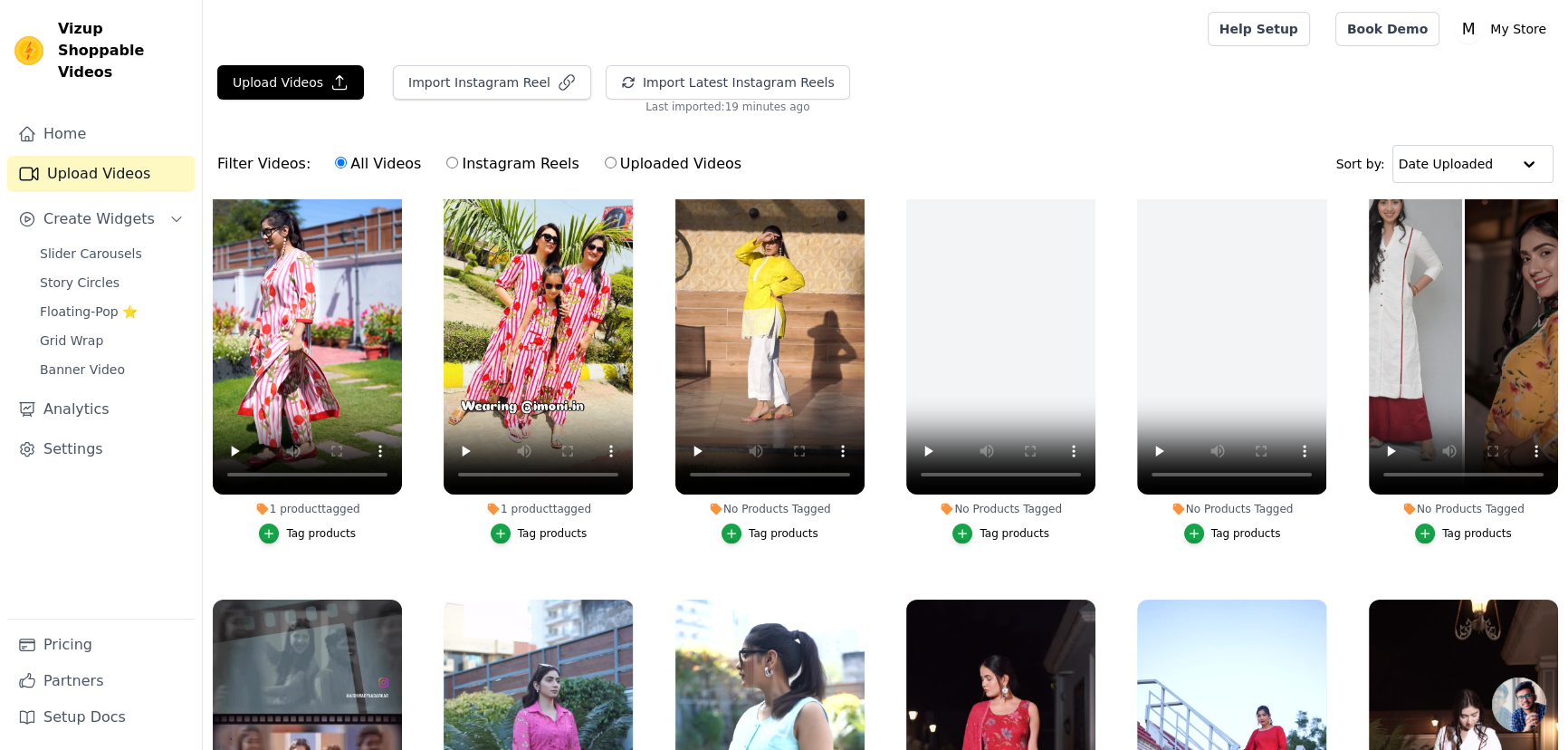
click at [761, 528] on div "Tag products" at bounding box center [784, 532] width 70 height 14
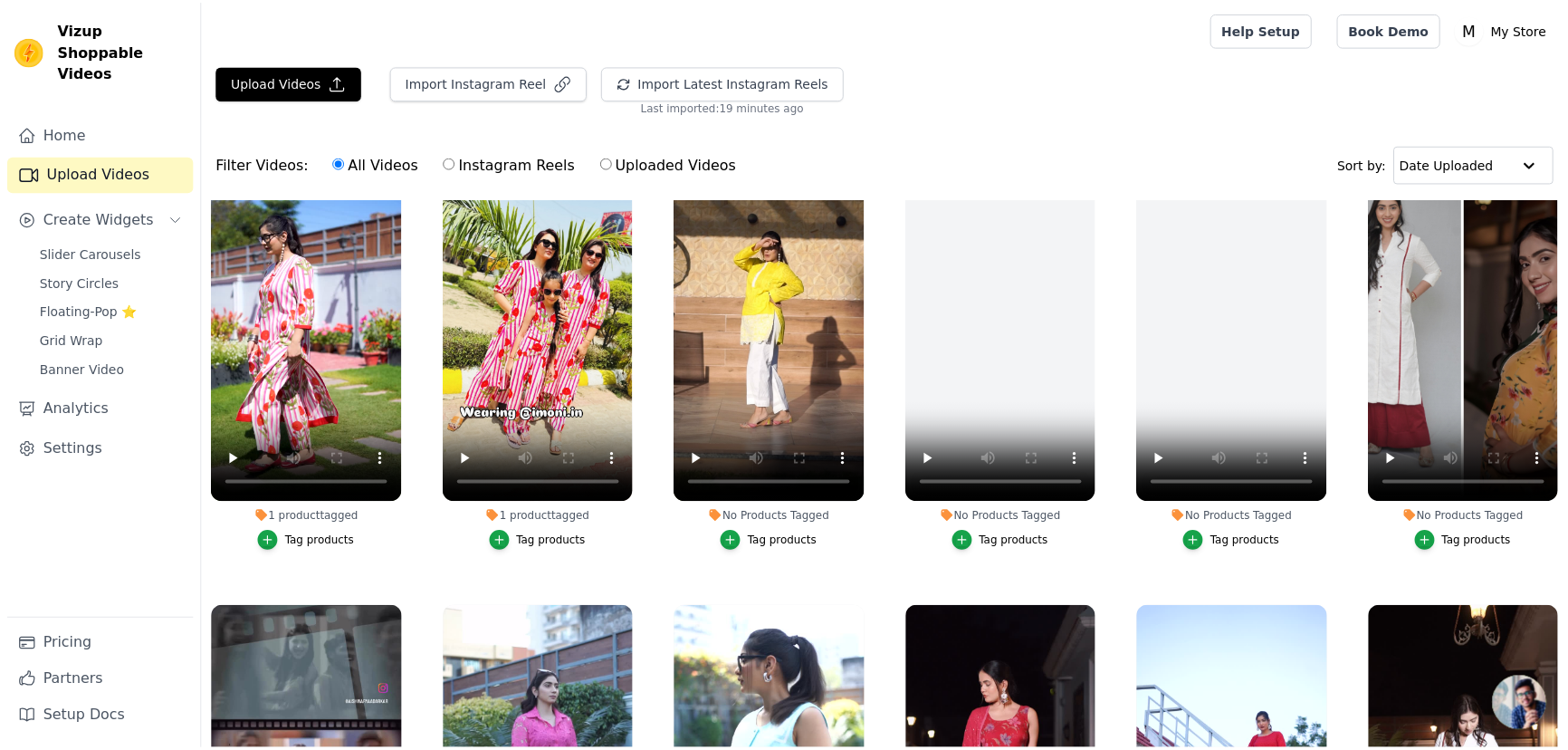
scroll to position [498, 0]
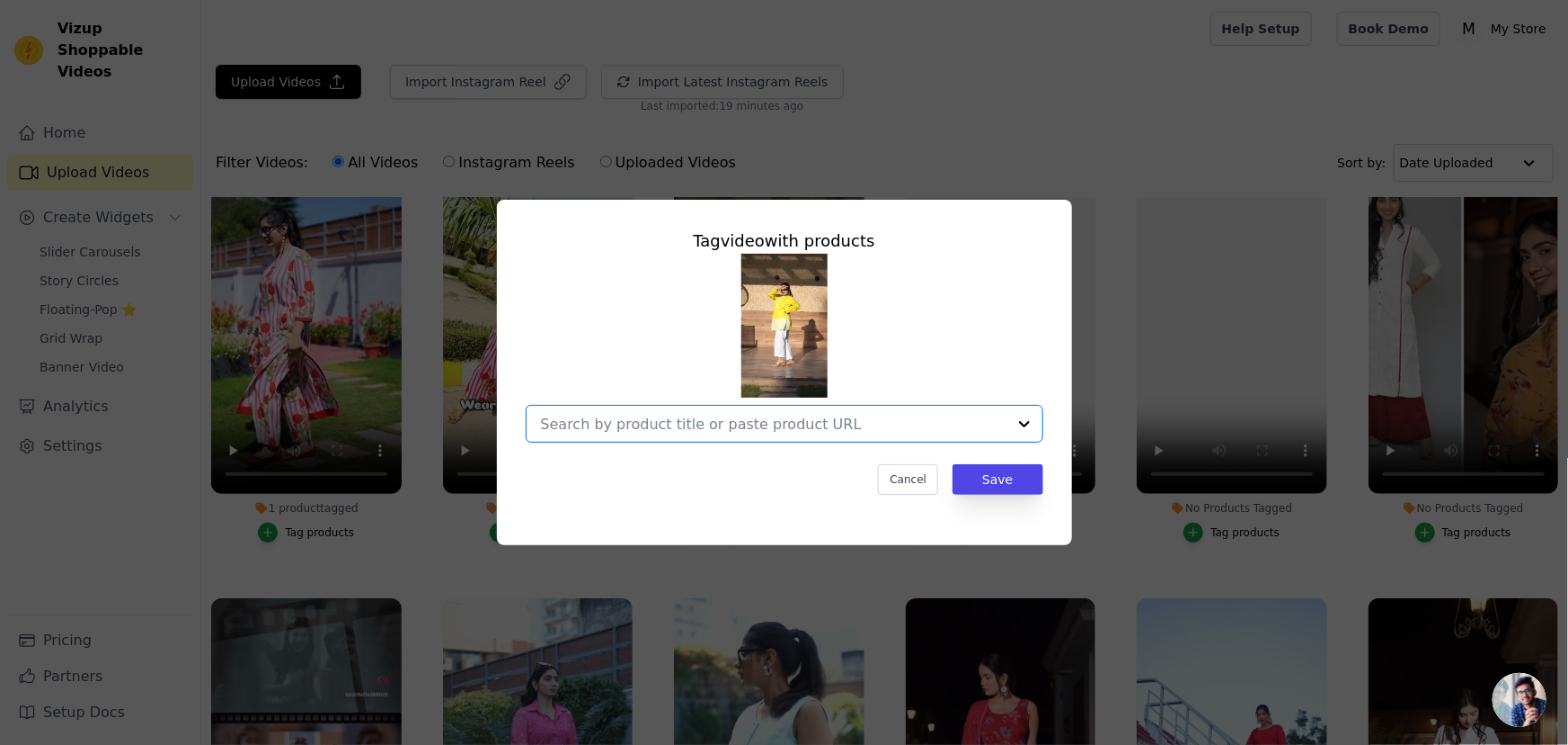
click at [697, 420] on input "No Products Tagged Tag video with products Option undefined, selected. Select i…" at bounding box center [774, 424] width 465 height 17
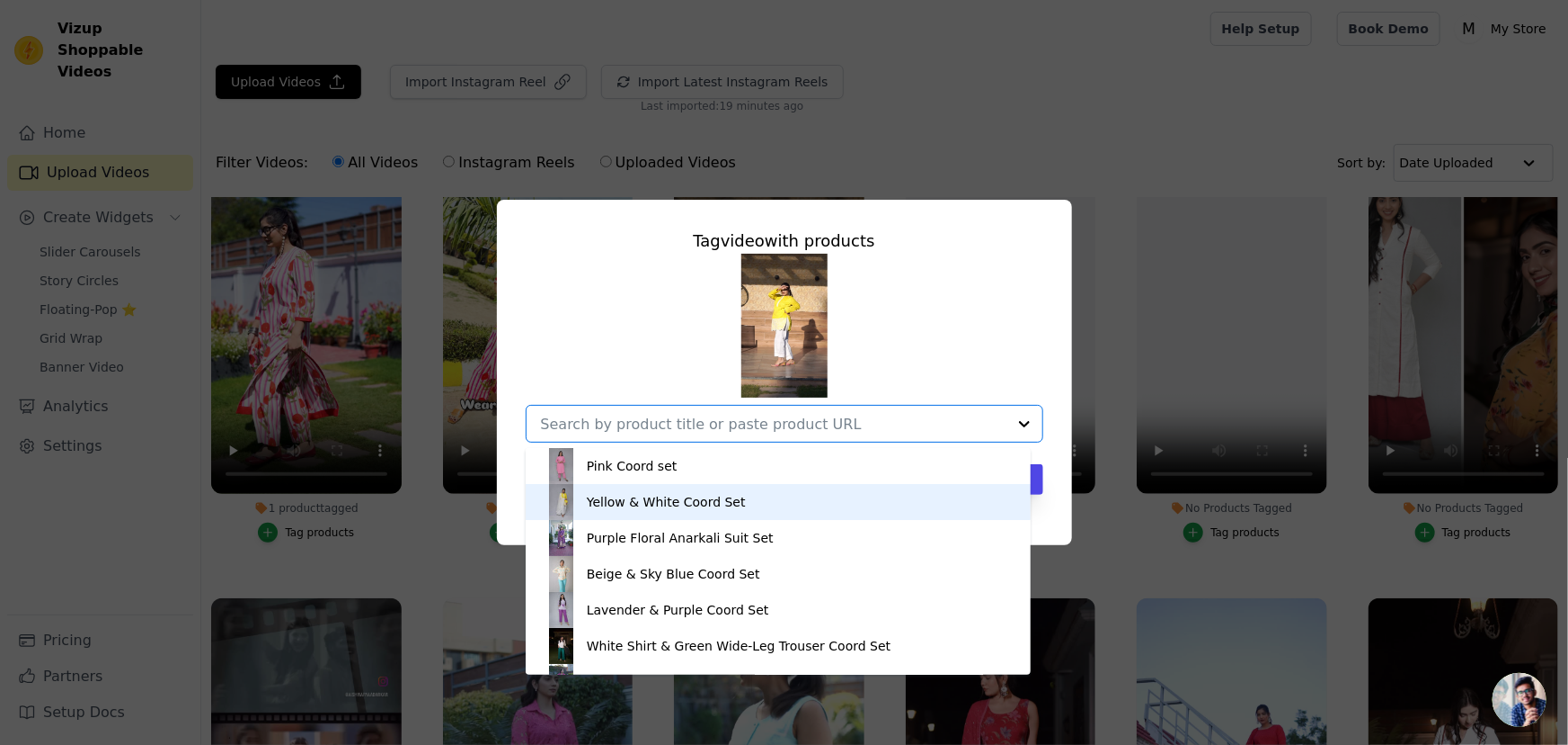
click at [648, 501] on div "Yellow & White Coord Set" at bounding box center [666, 501] width 159 height 18
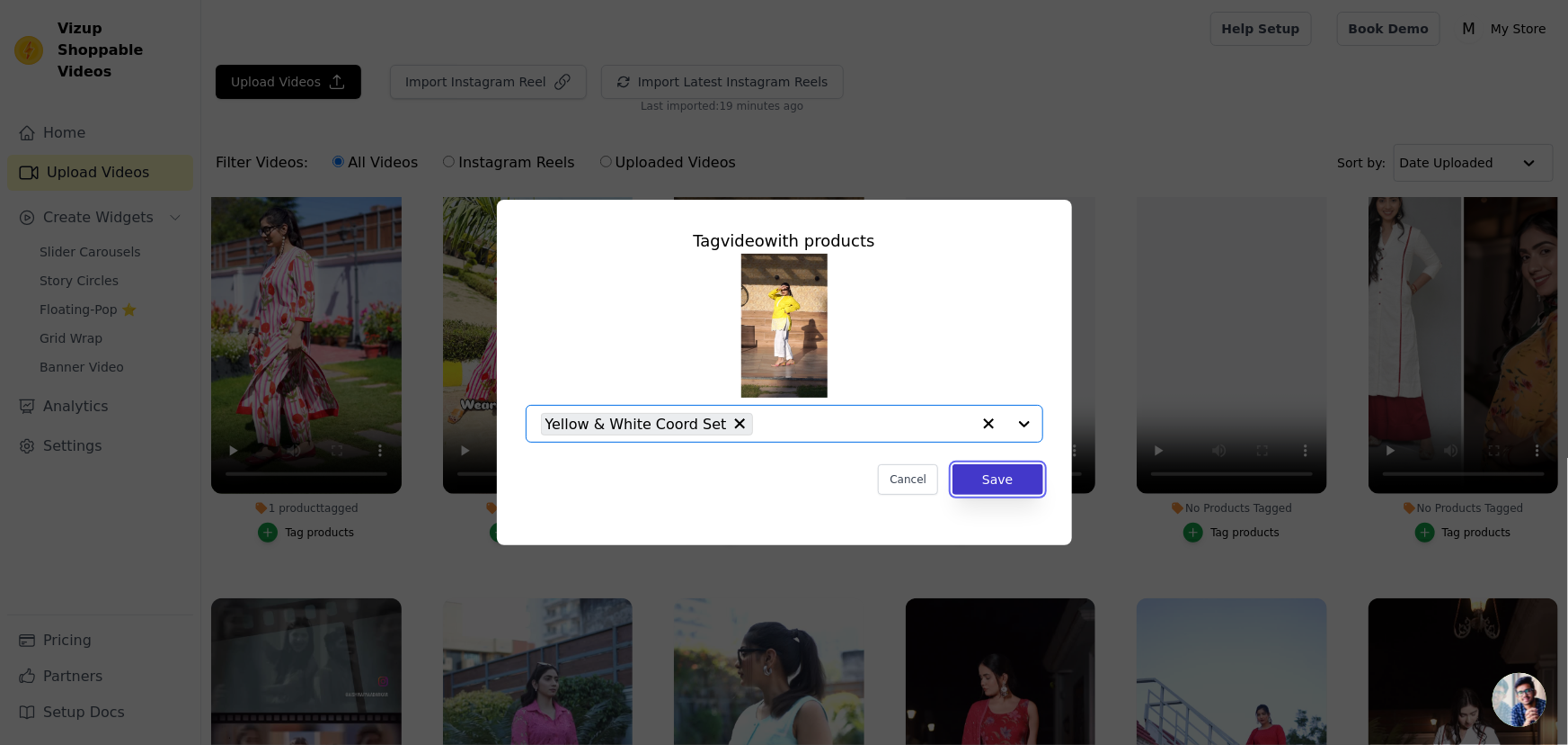
click at [1026, 481] on button "Save" at bounding box center [997, 479] width 90 height 31
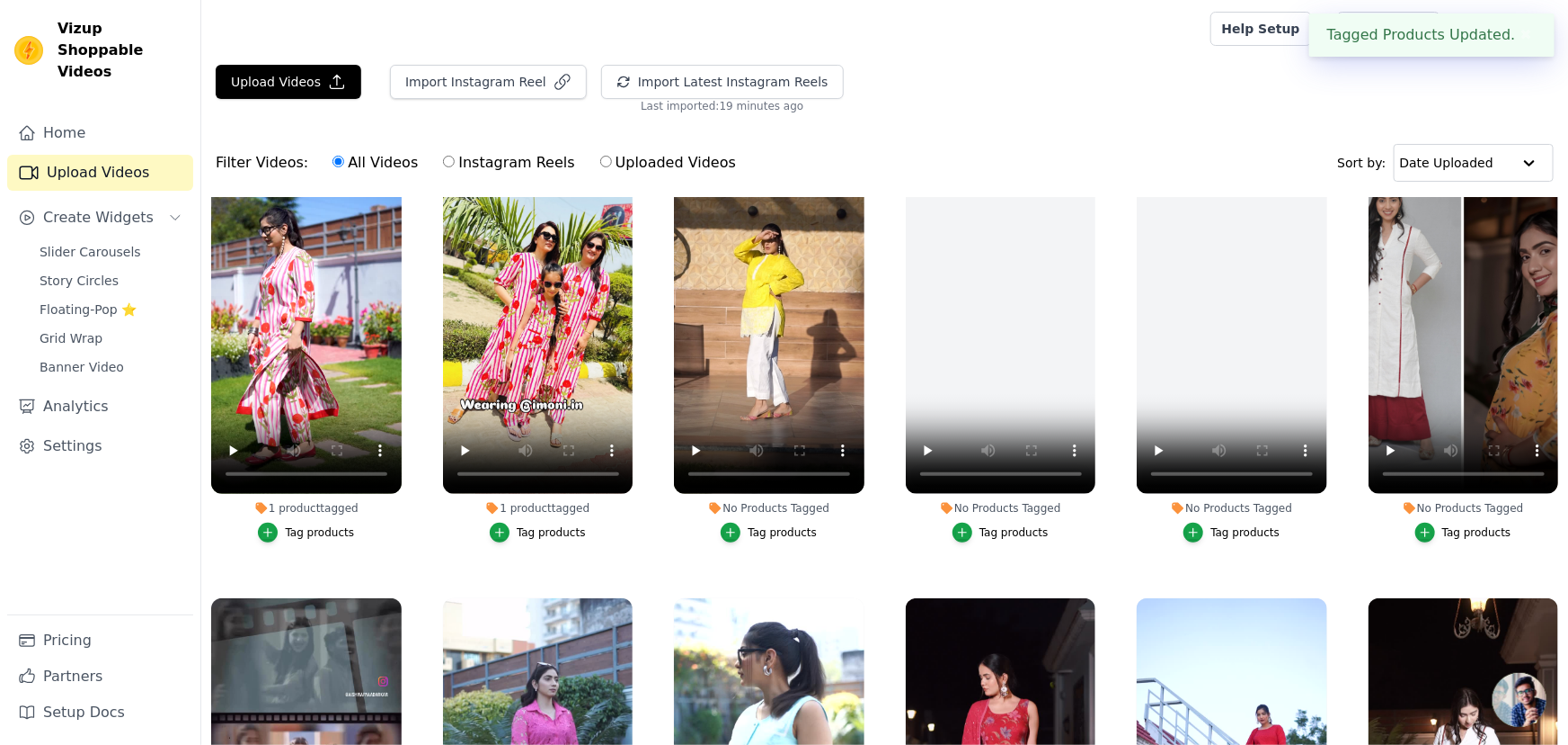
scroll to position [490, 0]
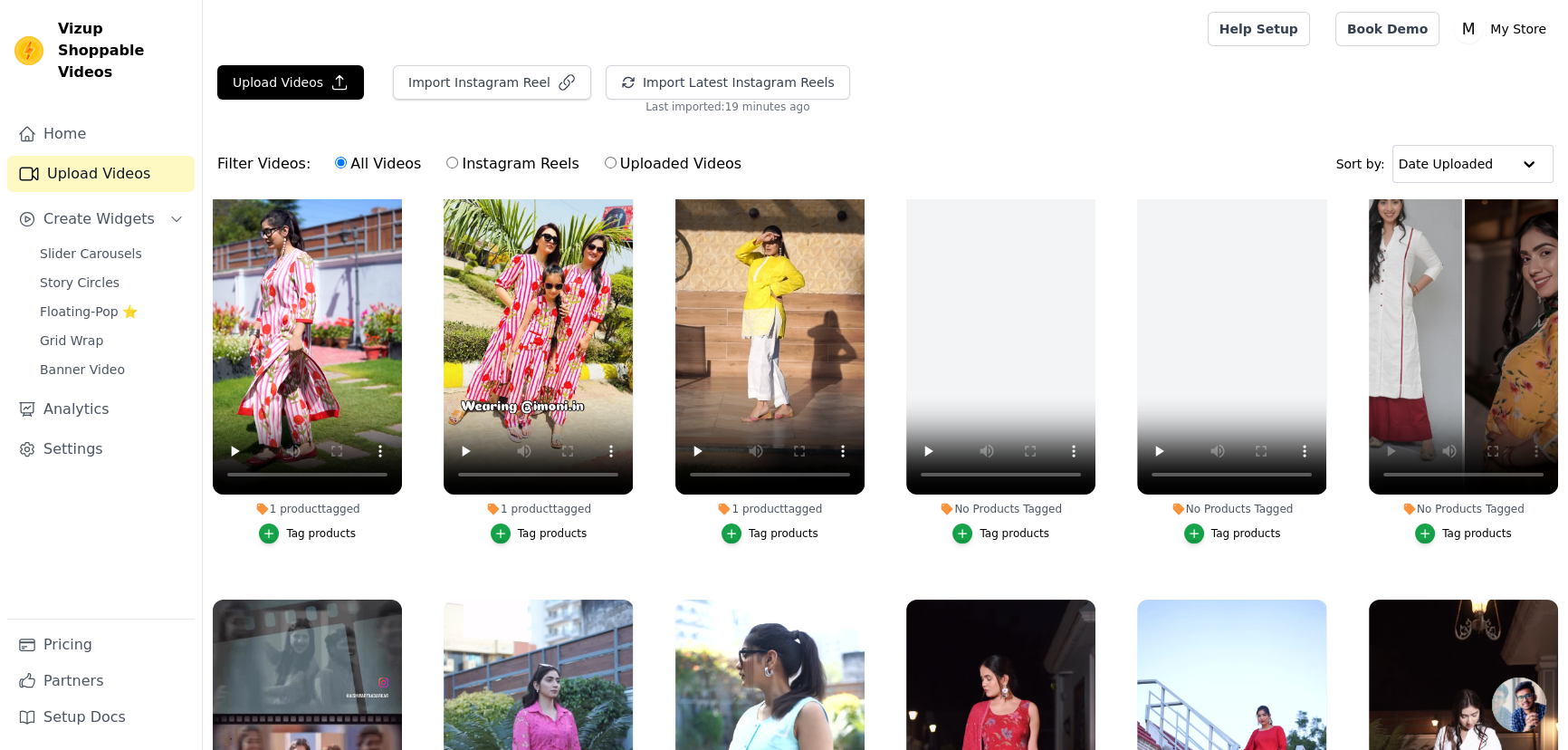
click at [1431, 527] on button "Tag products" at bounding box center [1463, 533] width 97 height 20
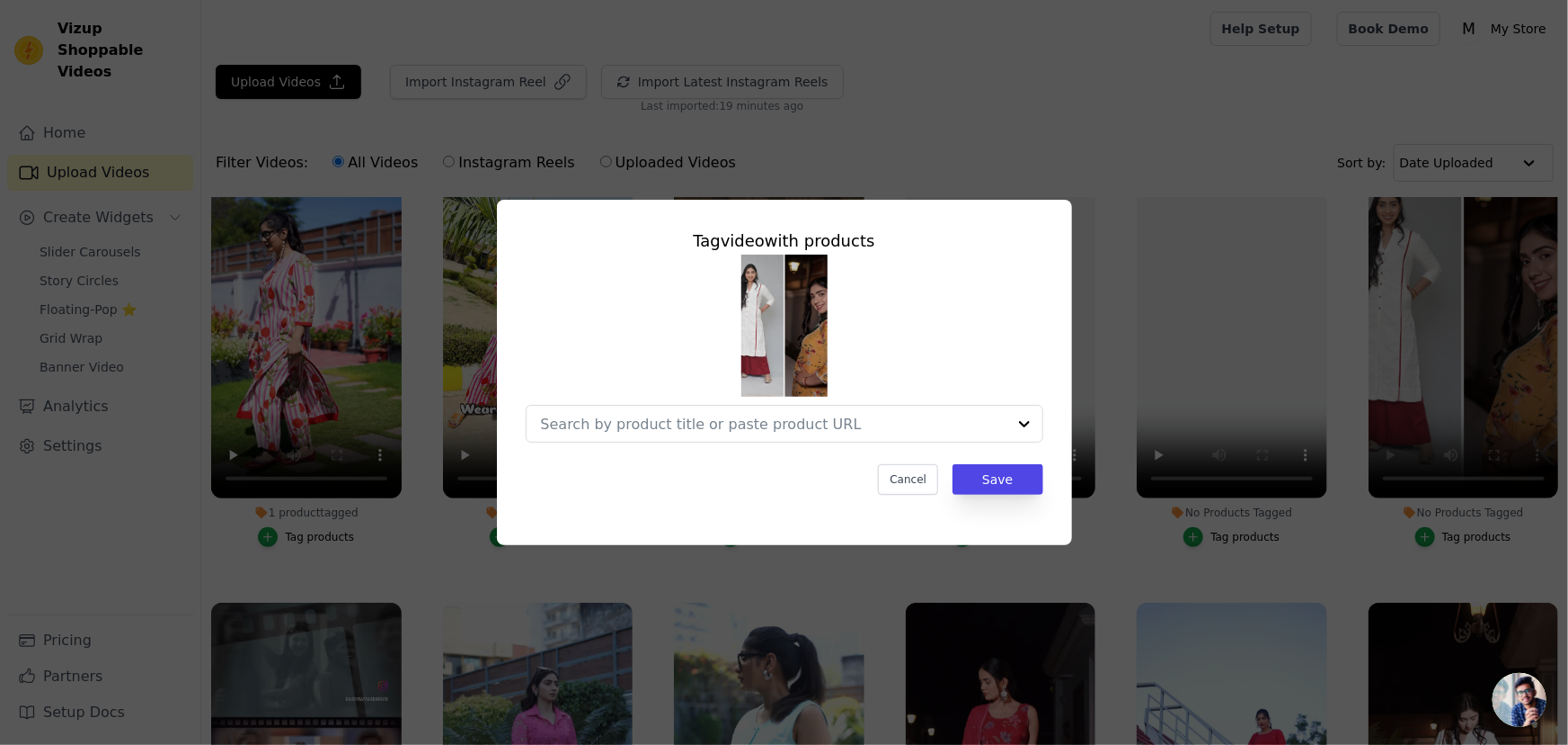
scroll to position [495, 0]
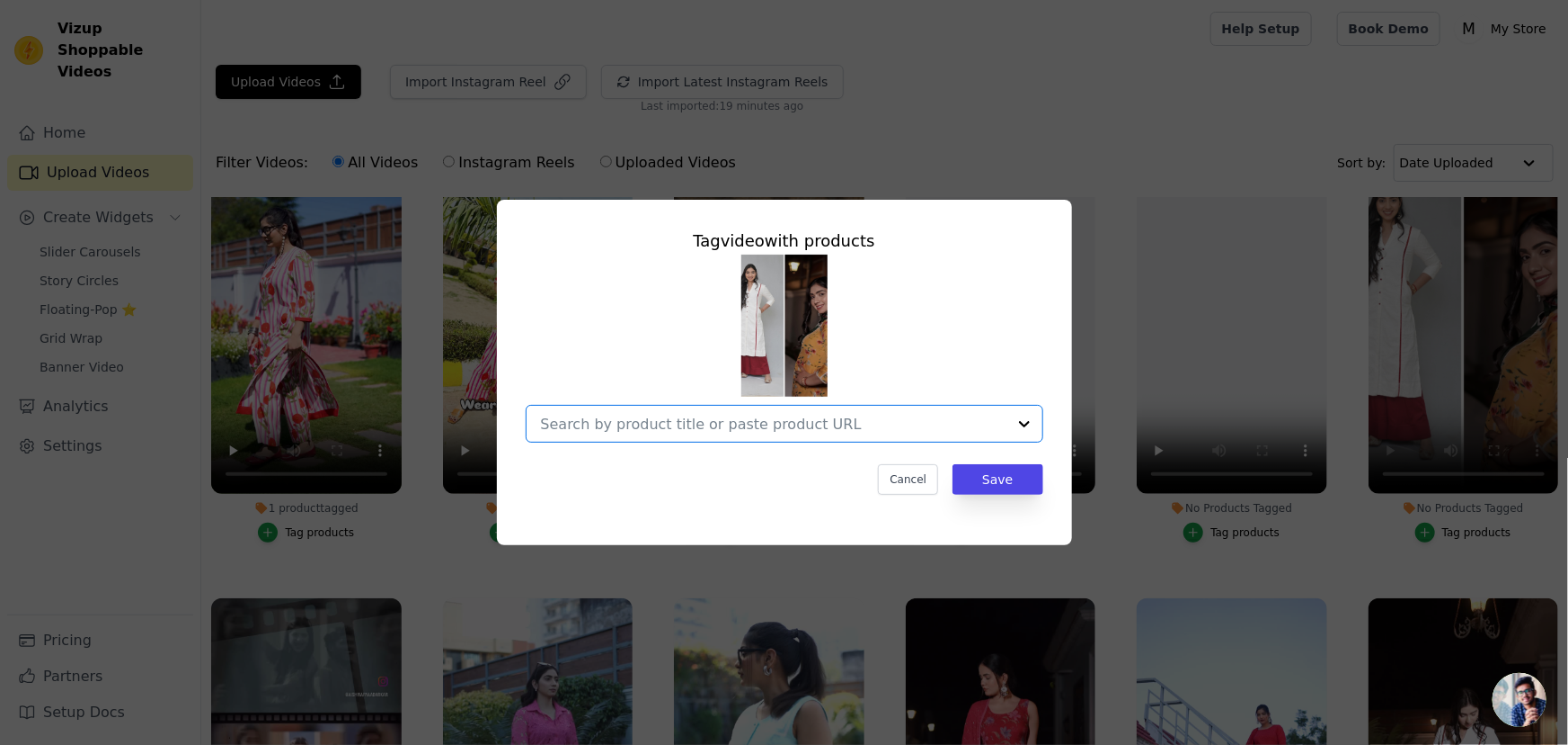
drag, startPoint x: 816, startPoint y: 422, endPoint x: 801, endPoint y: 420, distance: 15.1
click at [815, 422] on input "No Products Tagged Tag video with products Option undefined, selected. Select i…" at bounding box center [774, 424] width 465 height 17
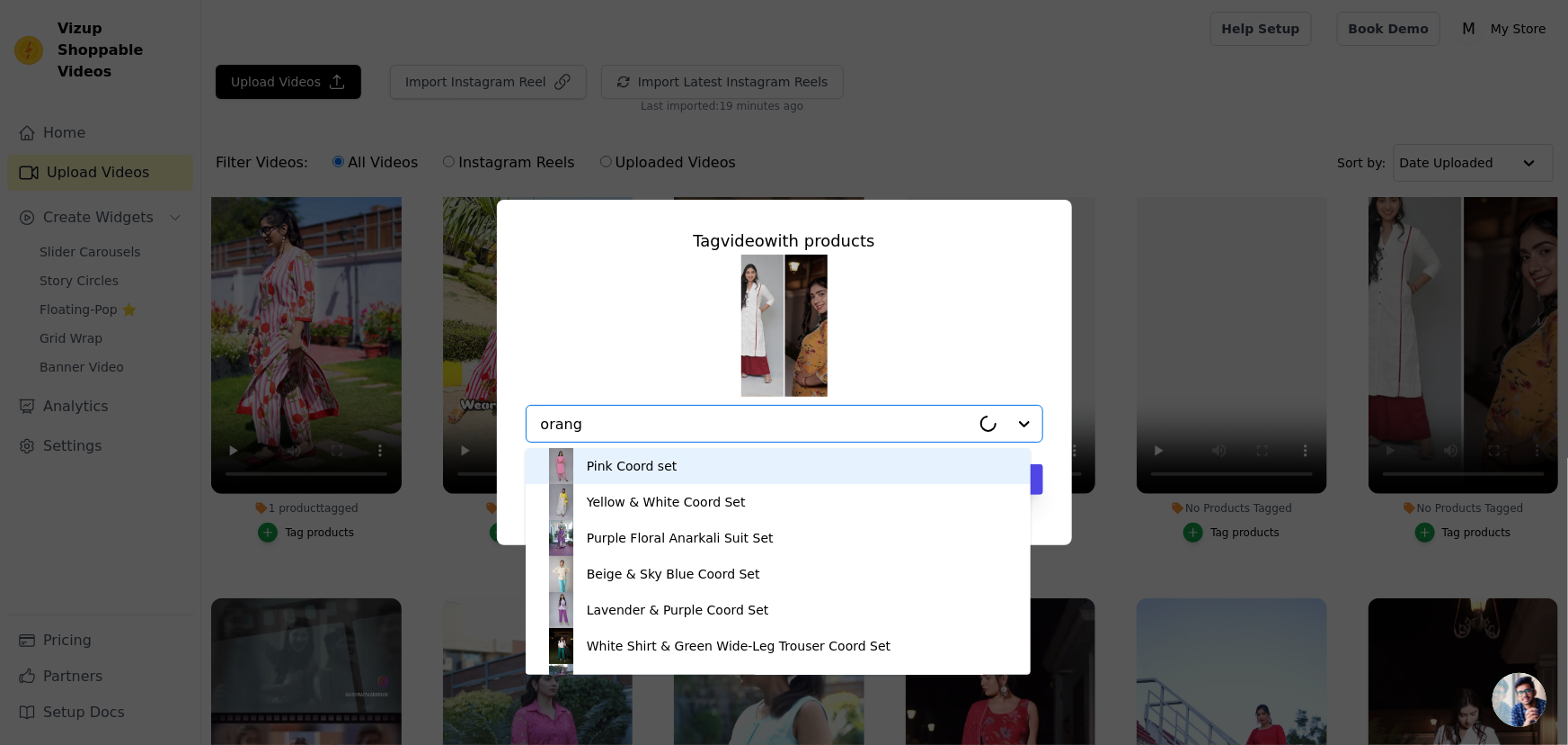
type input "orange"
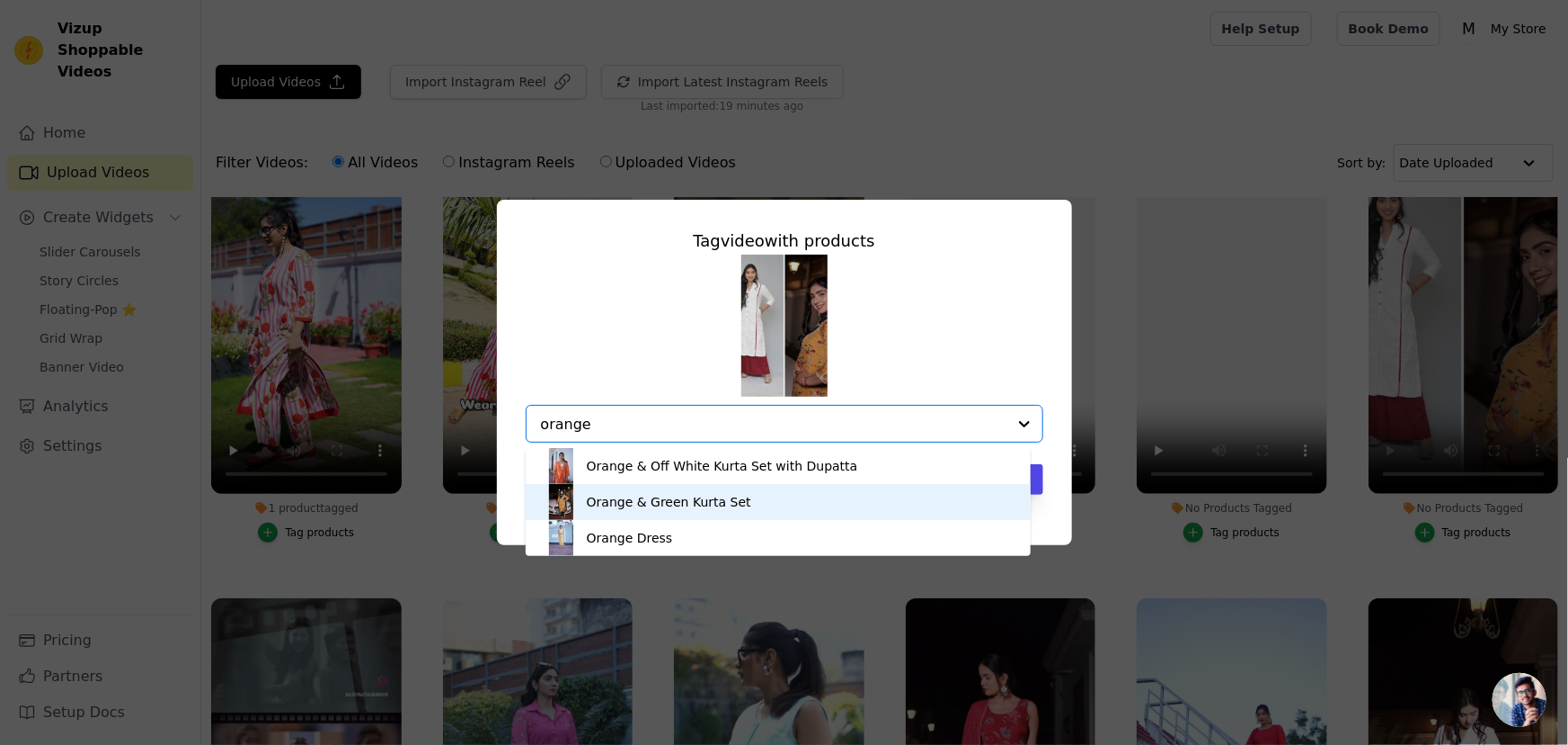
click at [666, 500] on div "Orange & Green Kurta Set" at bounding box center [668, 501] width 165 height 18
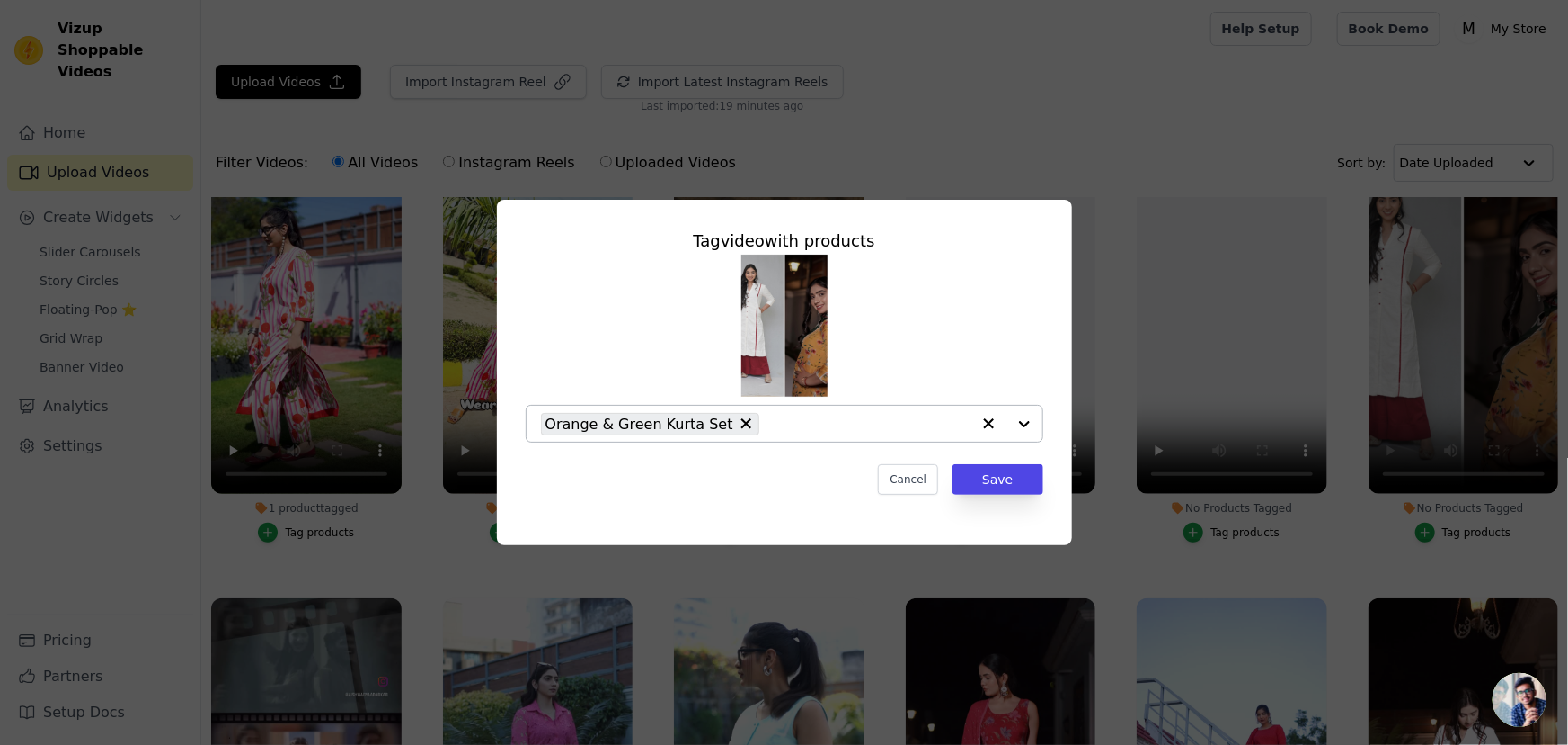
click at [1025, 421] on div at bounding box center [1007, 423] width 71 height 36
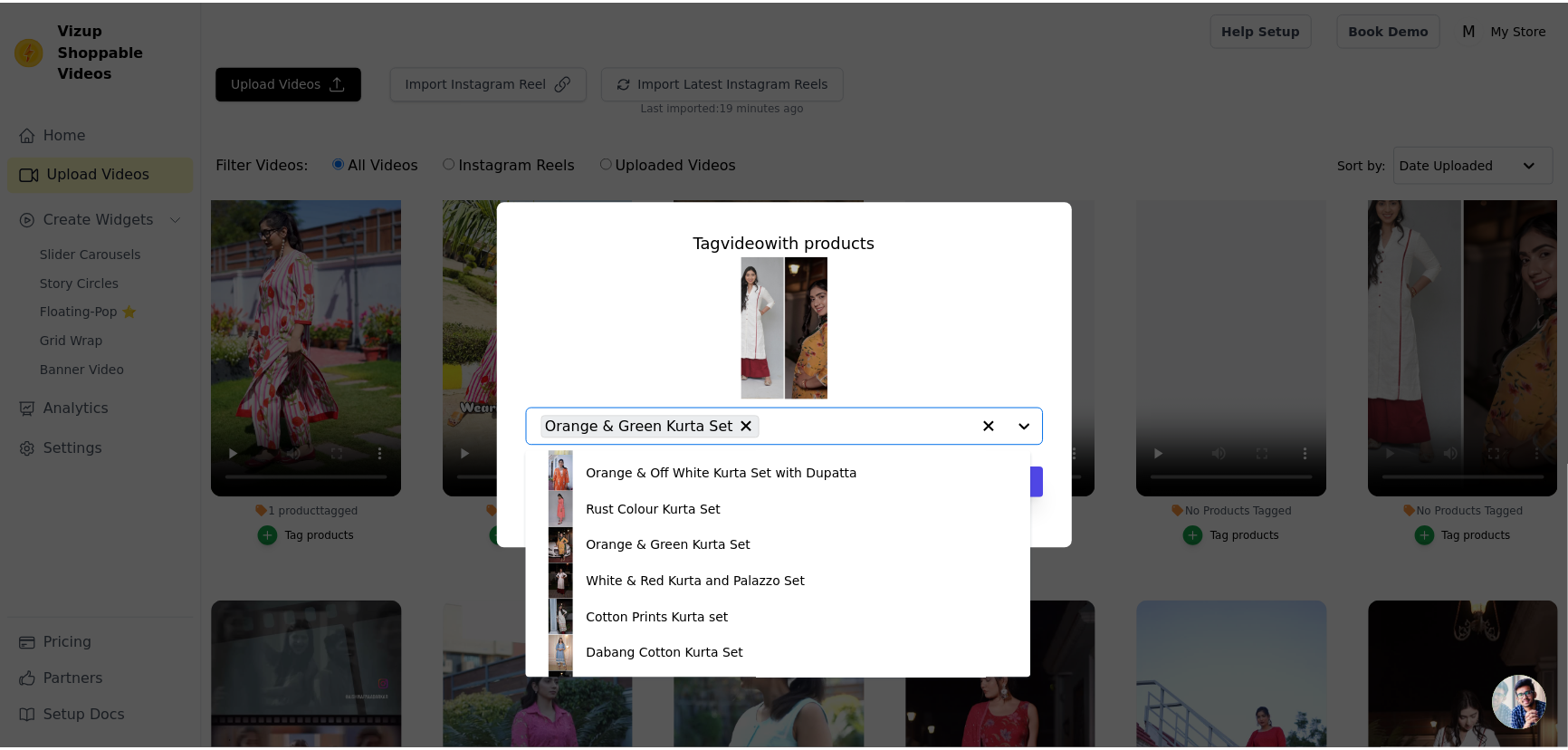
scroll to position [576, 0]
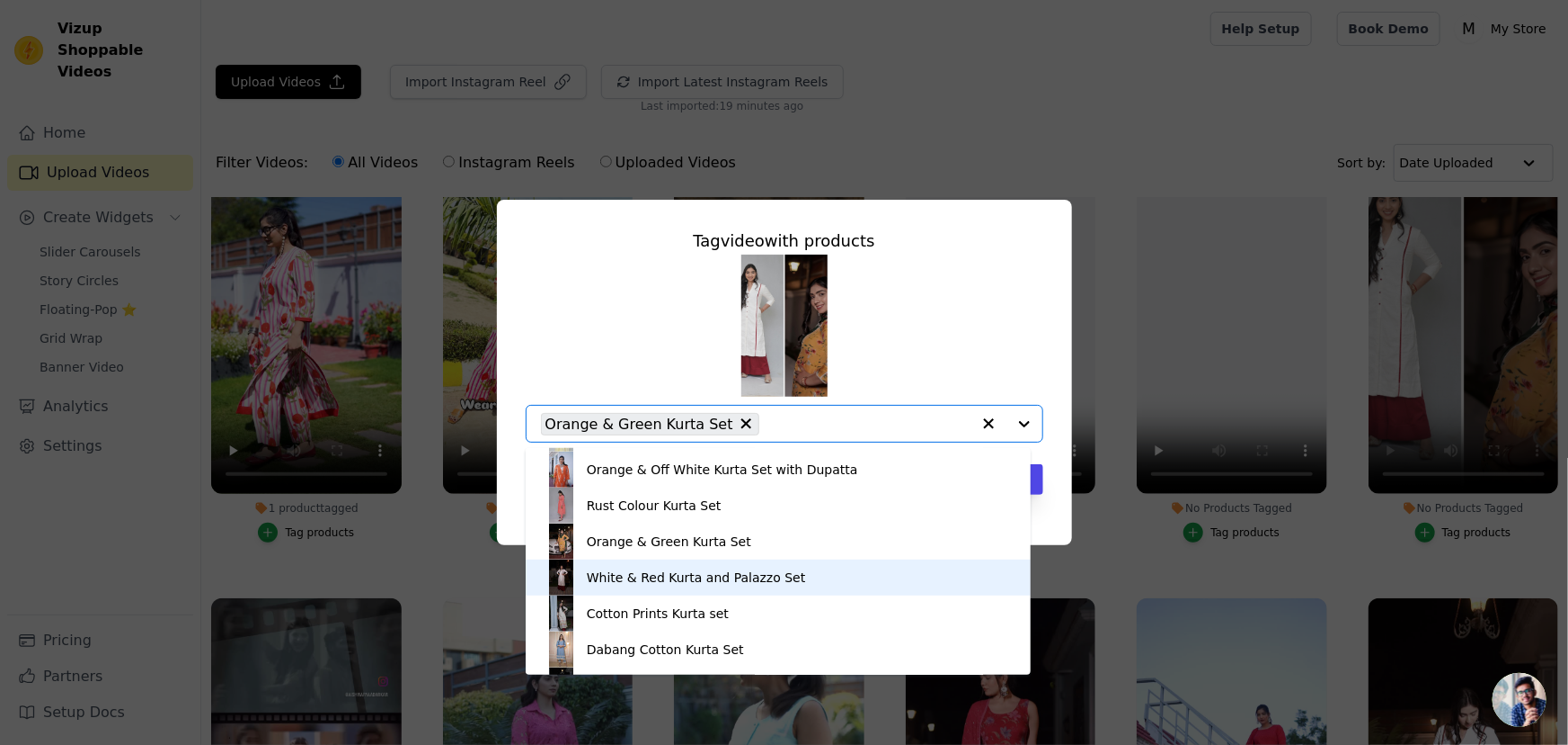
click at [614, 576] on div "White & Red Kurta and Palazzo Set" at bounding box center [696, 577] width 219 height 18
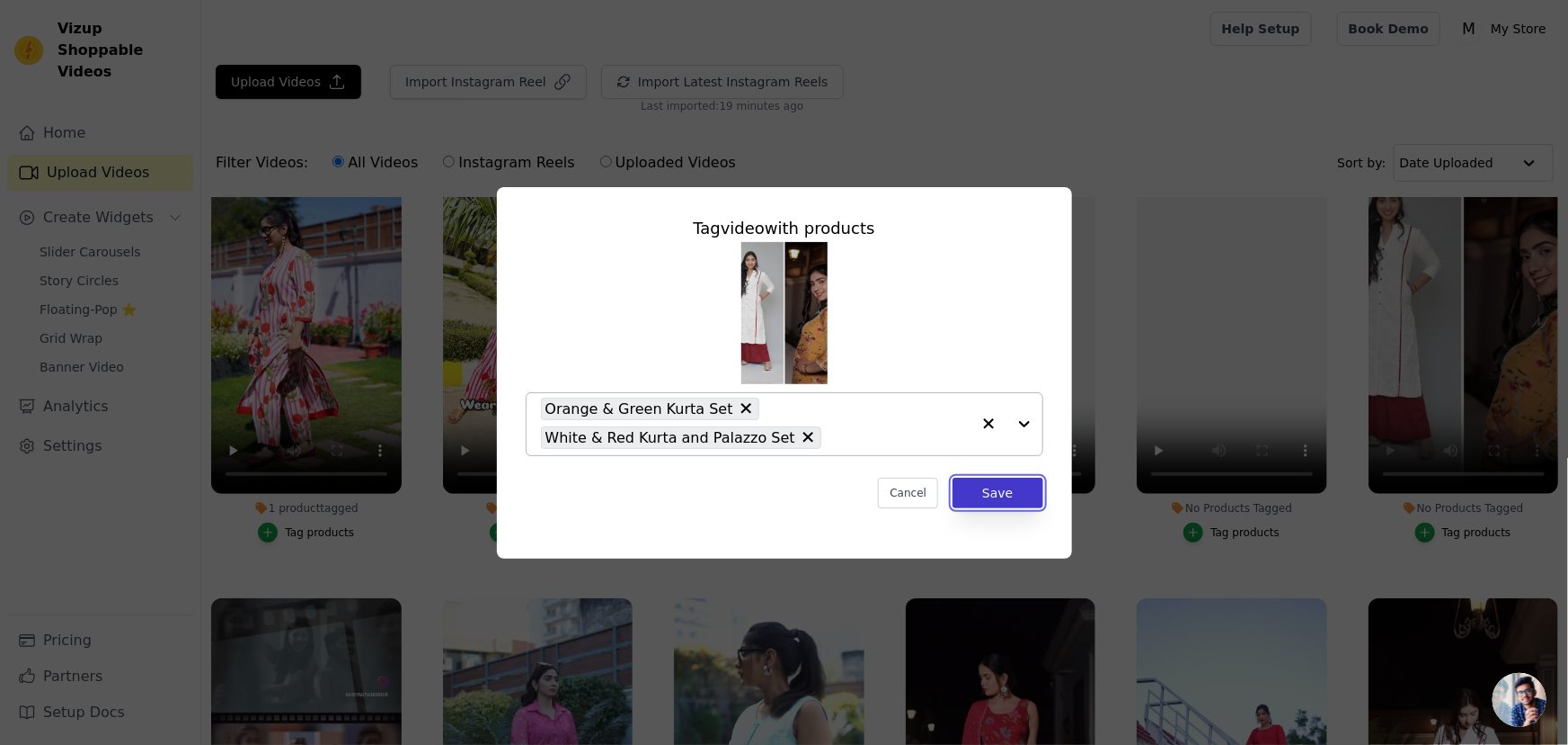
click at [1000, 503] on button "Save" at bounding box center [997, 493] width 90 height 31
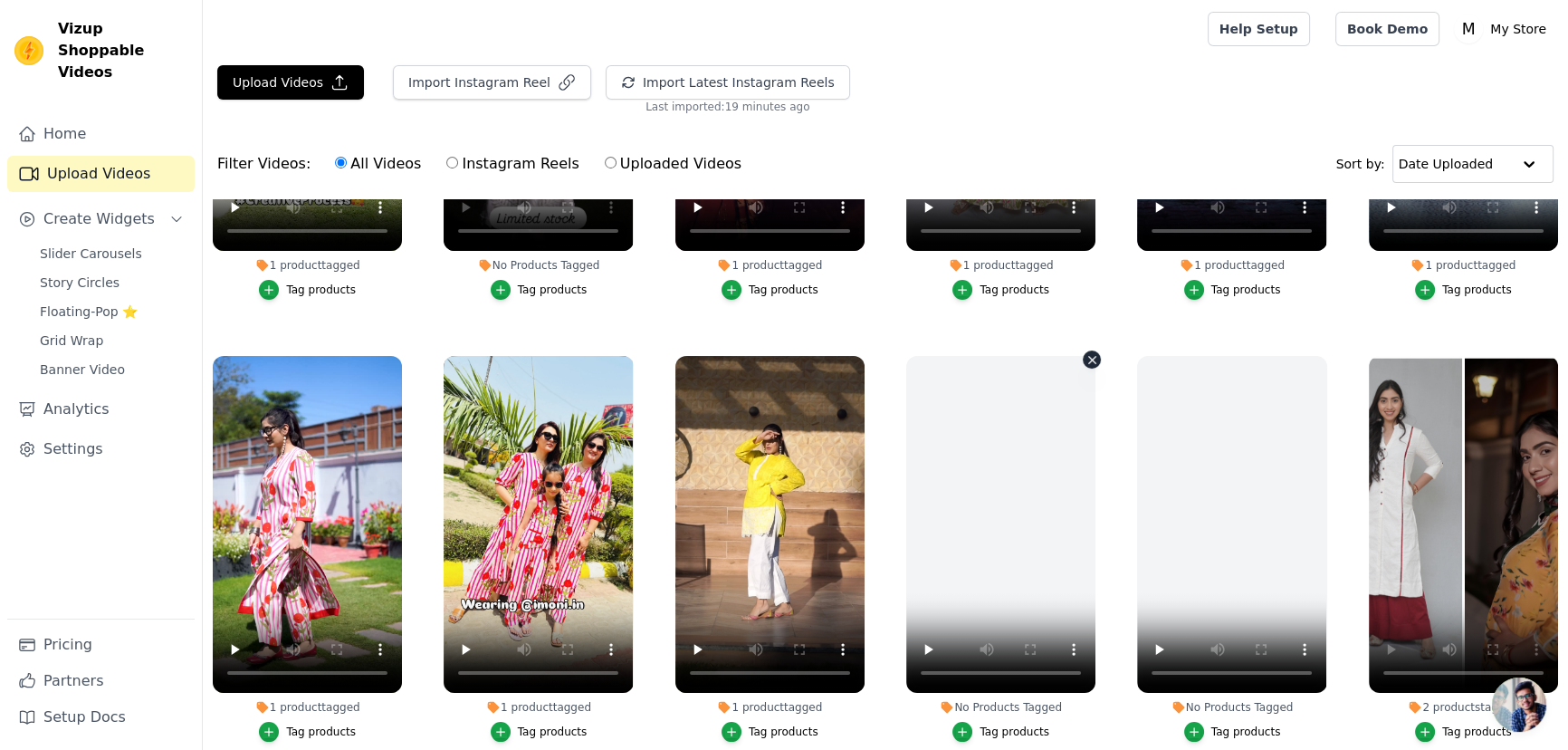
scroll to position [329, 0]
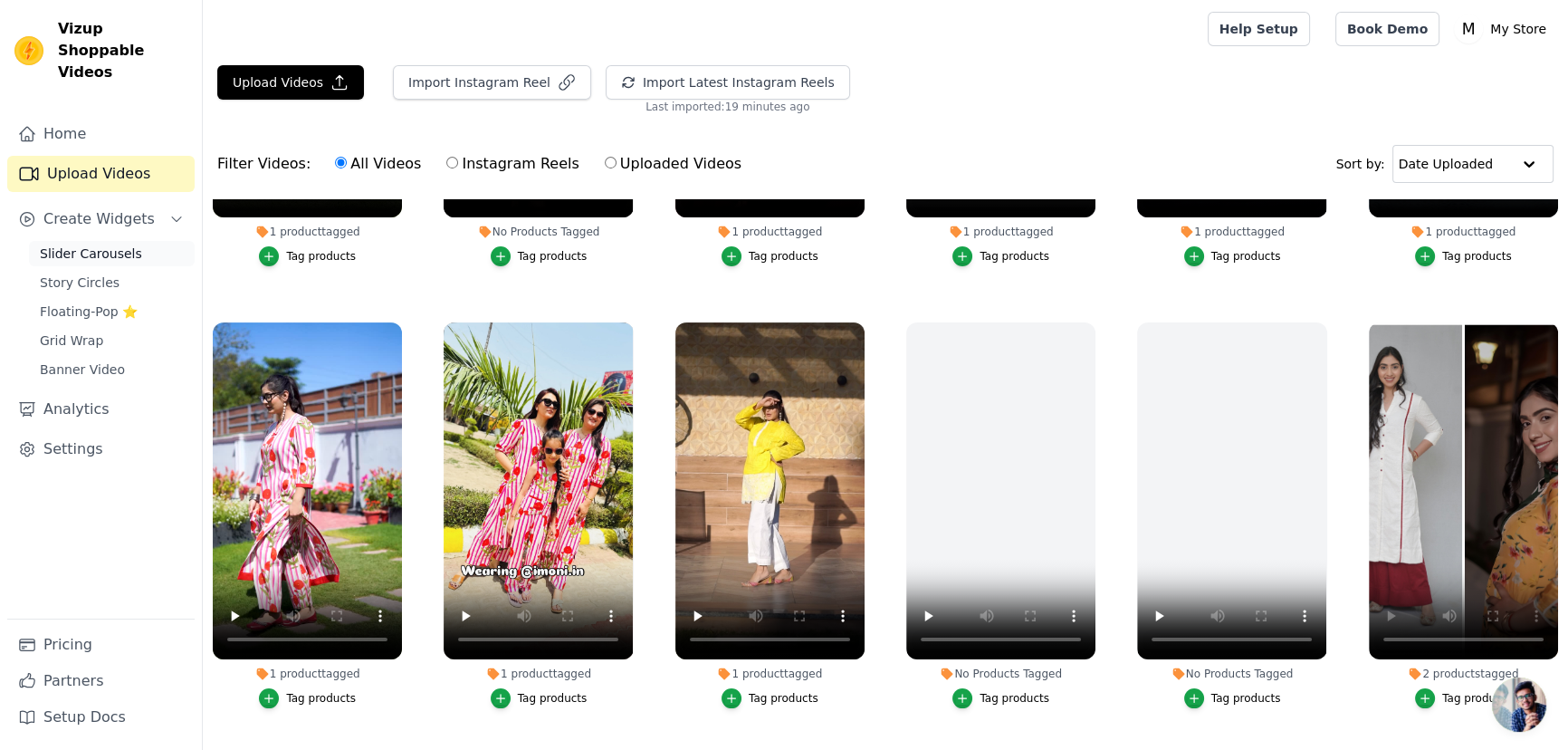
click at [69, 244] on span "Slider Carousels" at bounding box center [91, 253] width 102 height 18
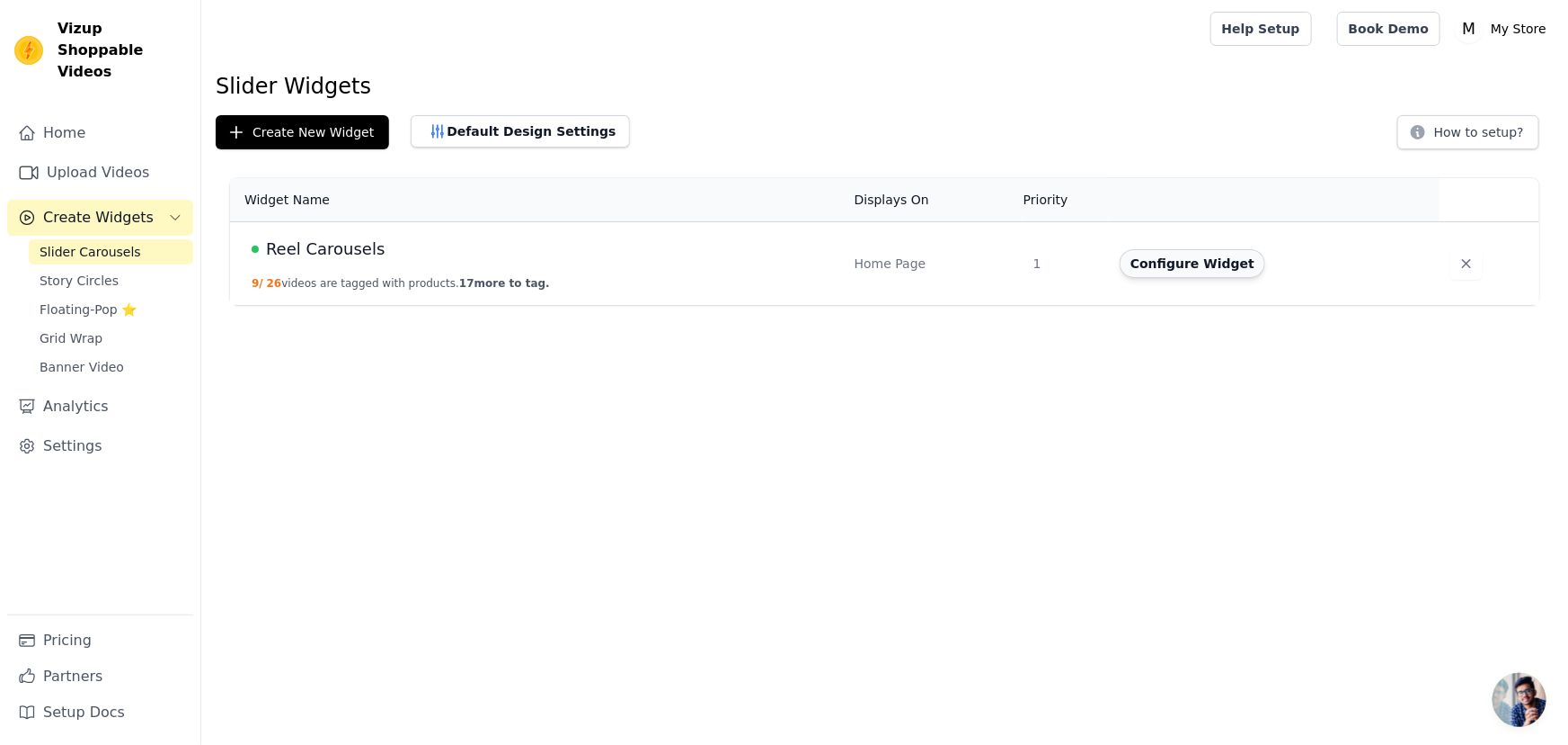
click at [1169, 268] on button "Configure Widget" at bounding box center [1192, 263] width 146 height 29
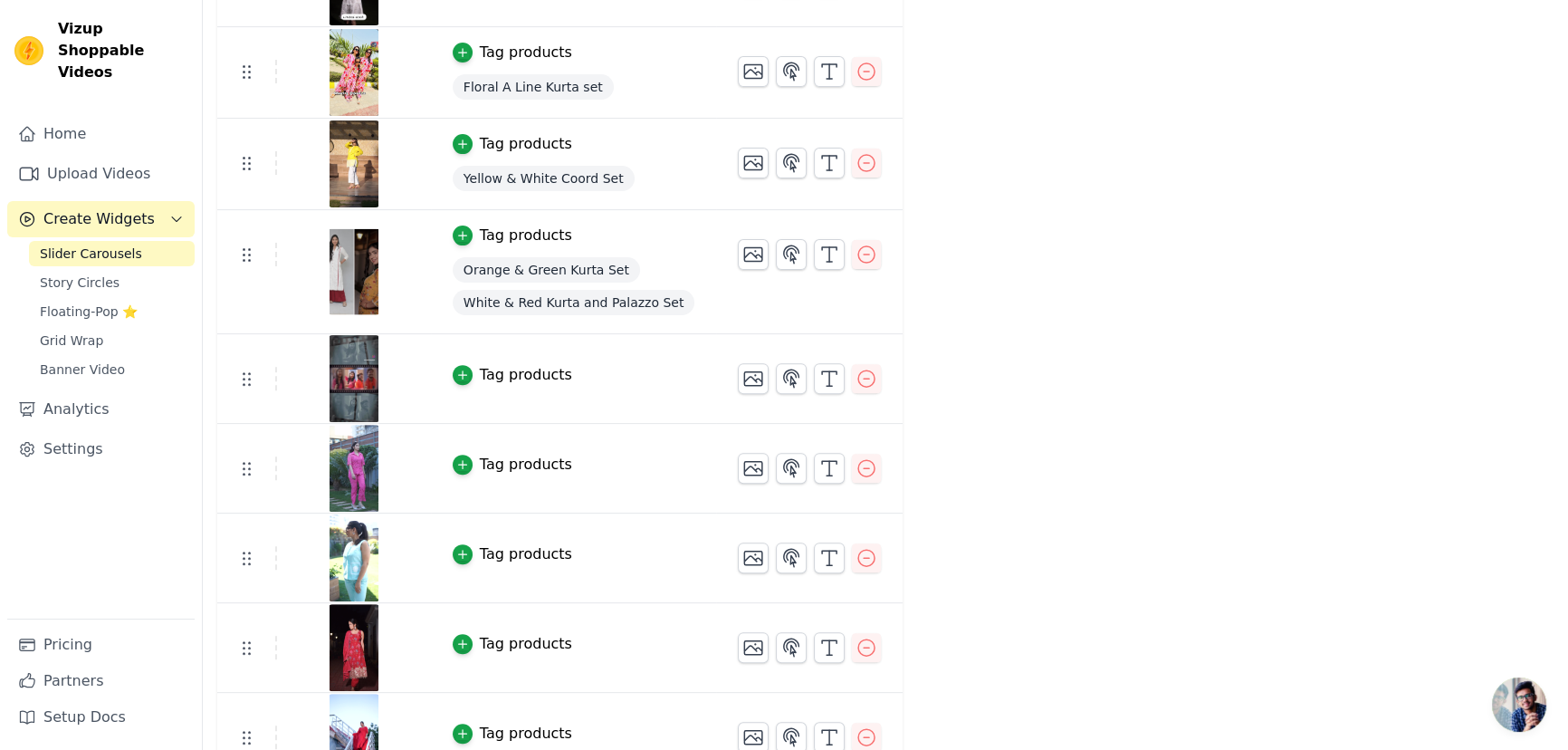
scroll to position [741, 0]
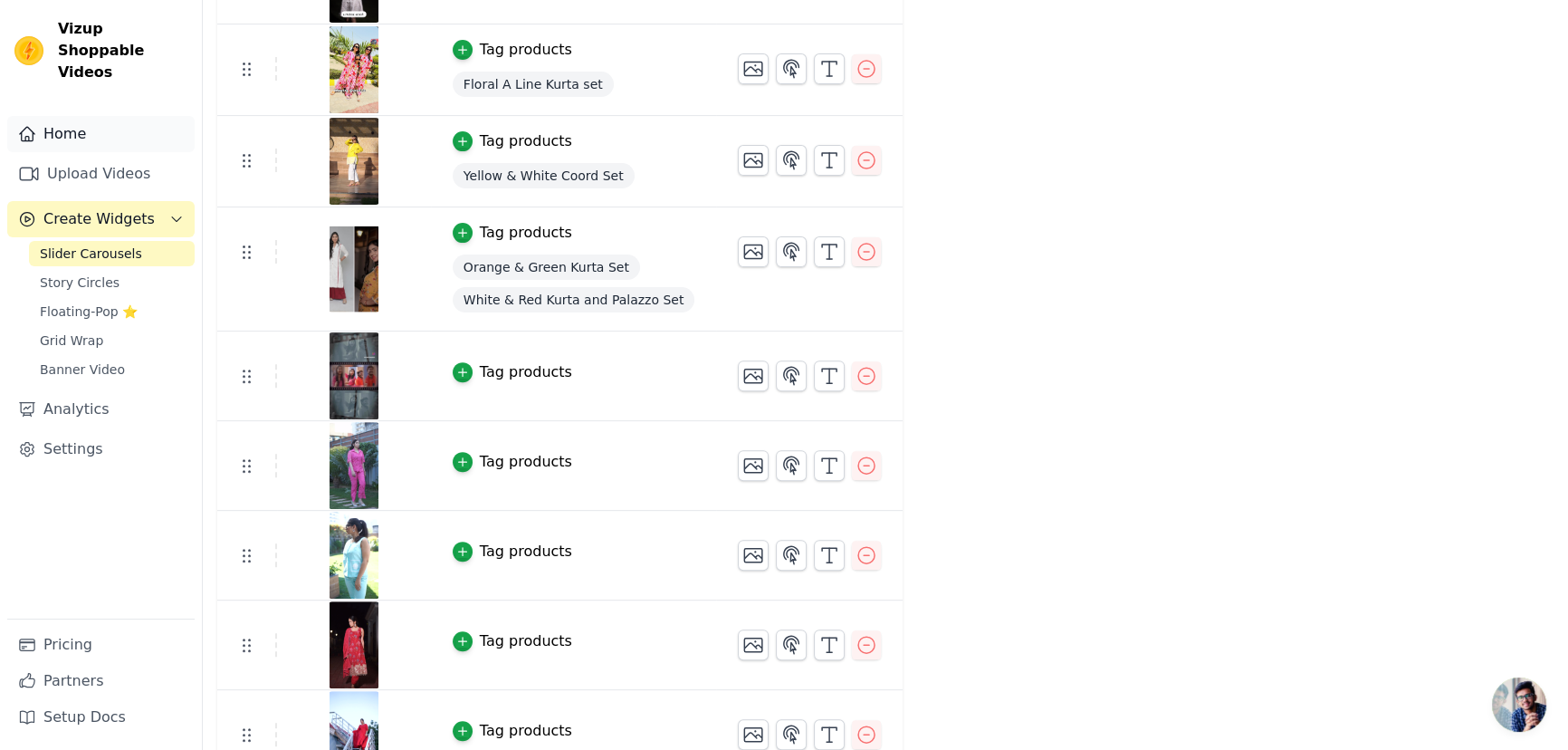
click at [72, 116] on link "Home" at bounding box center [101, 134] width 187 height 36
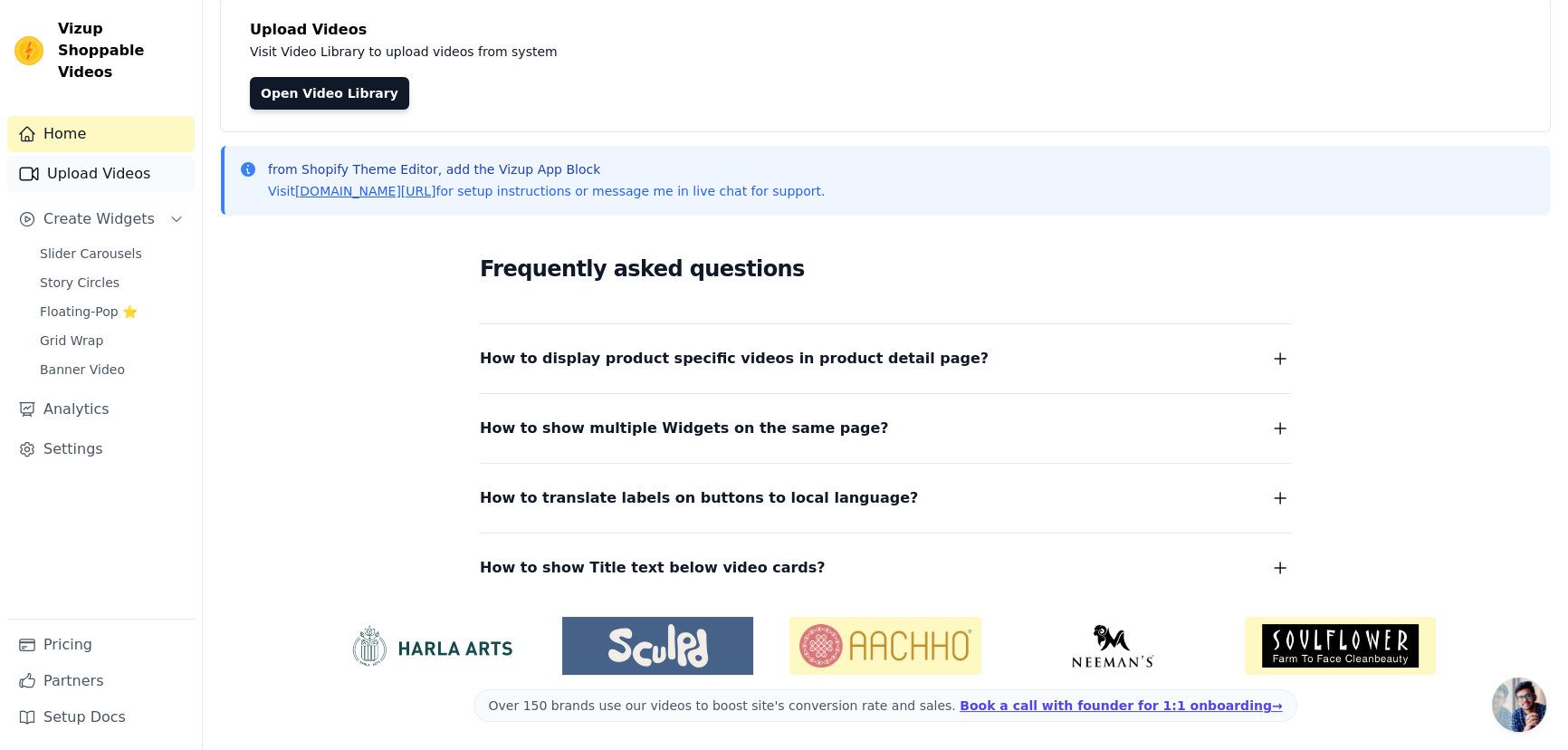
click at [148, 155] on link "Upload Videos" at bounding box center [101, 173] width 187 height 36
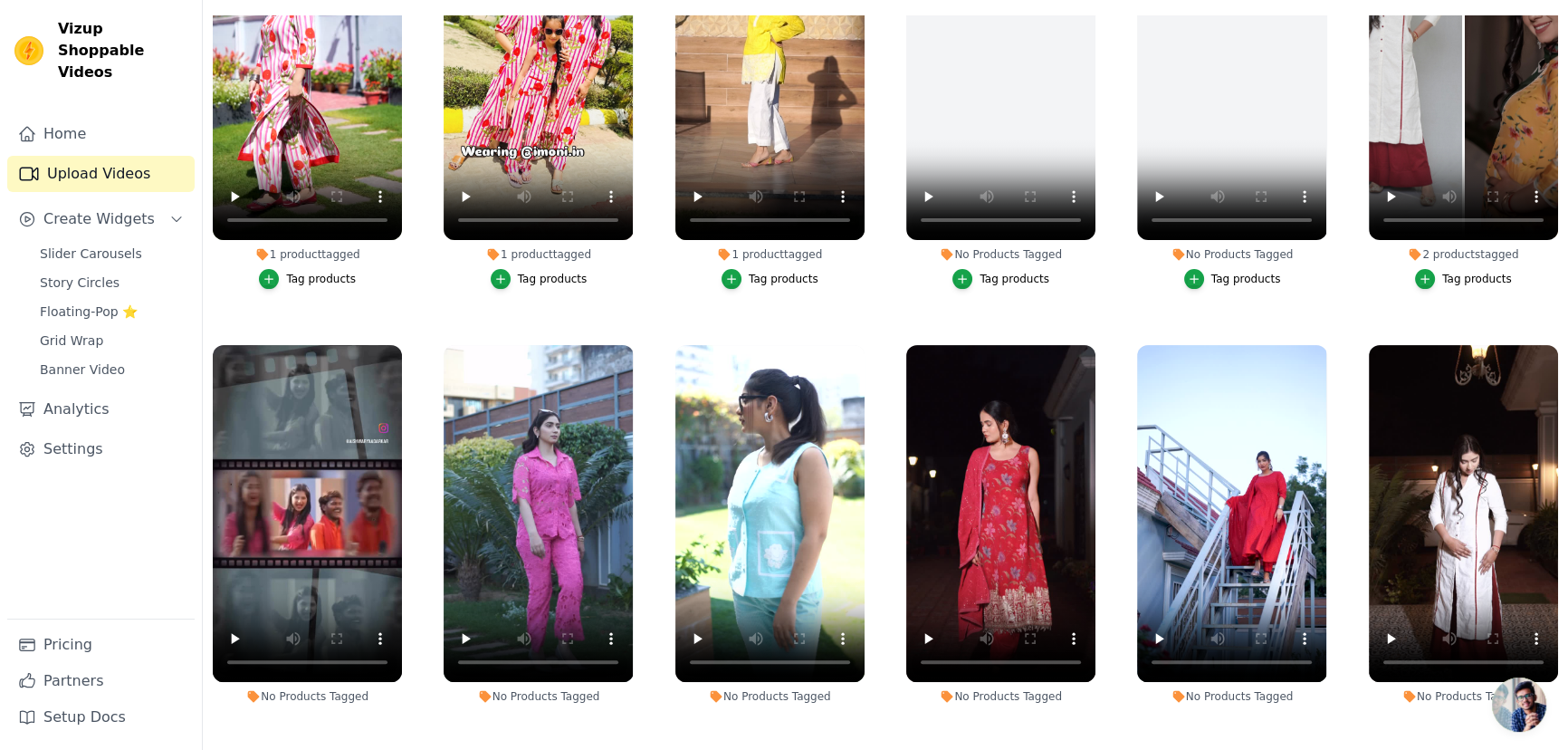
scroll to position [658, 0]
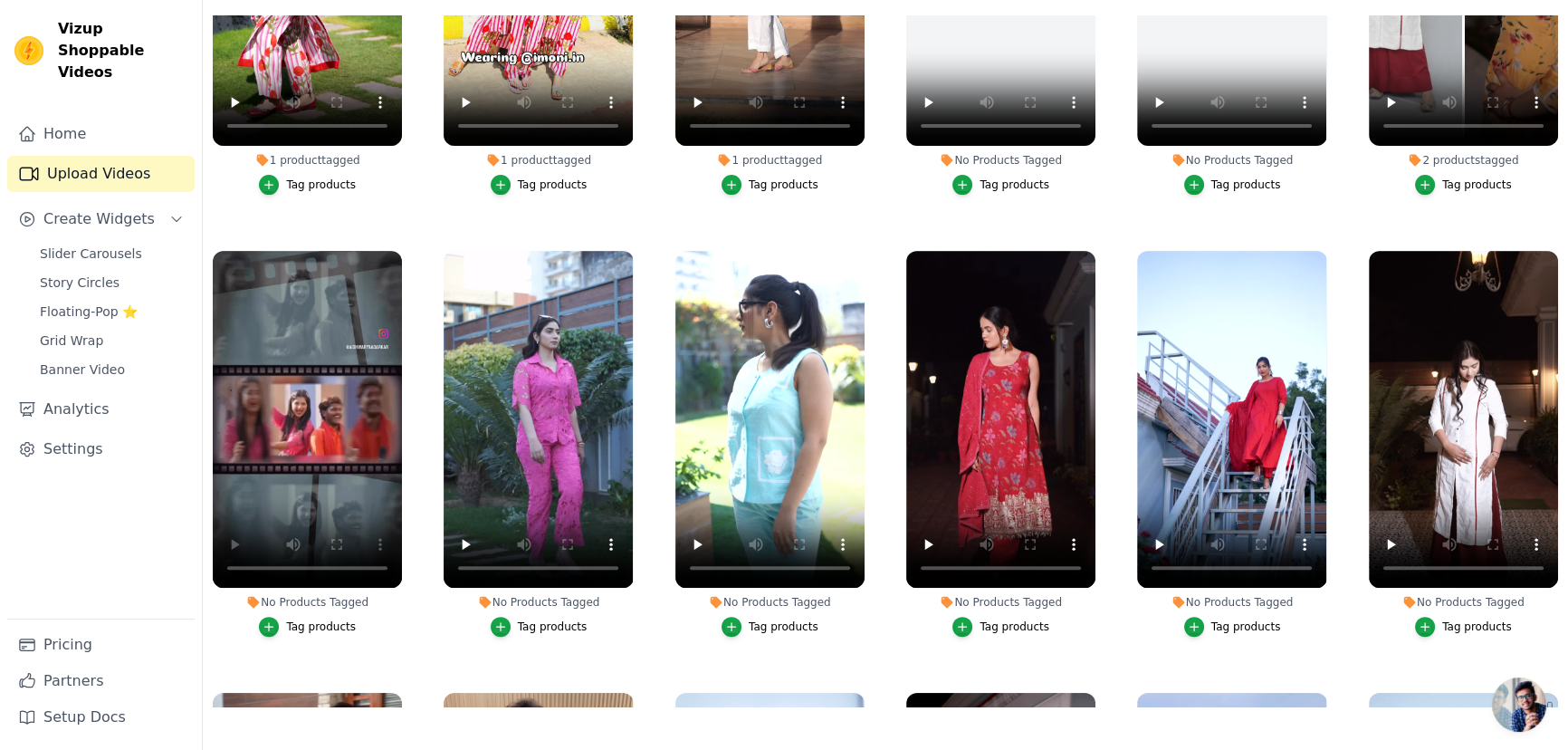
click at [314, 619] on div "Tag products" at bounding box center [321, 626] width 70 height 14
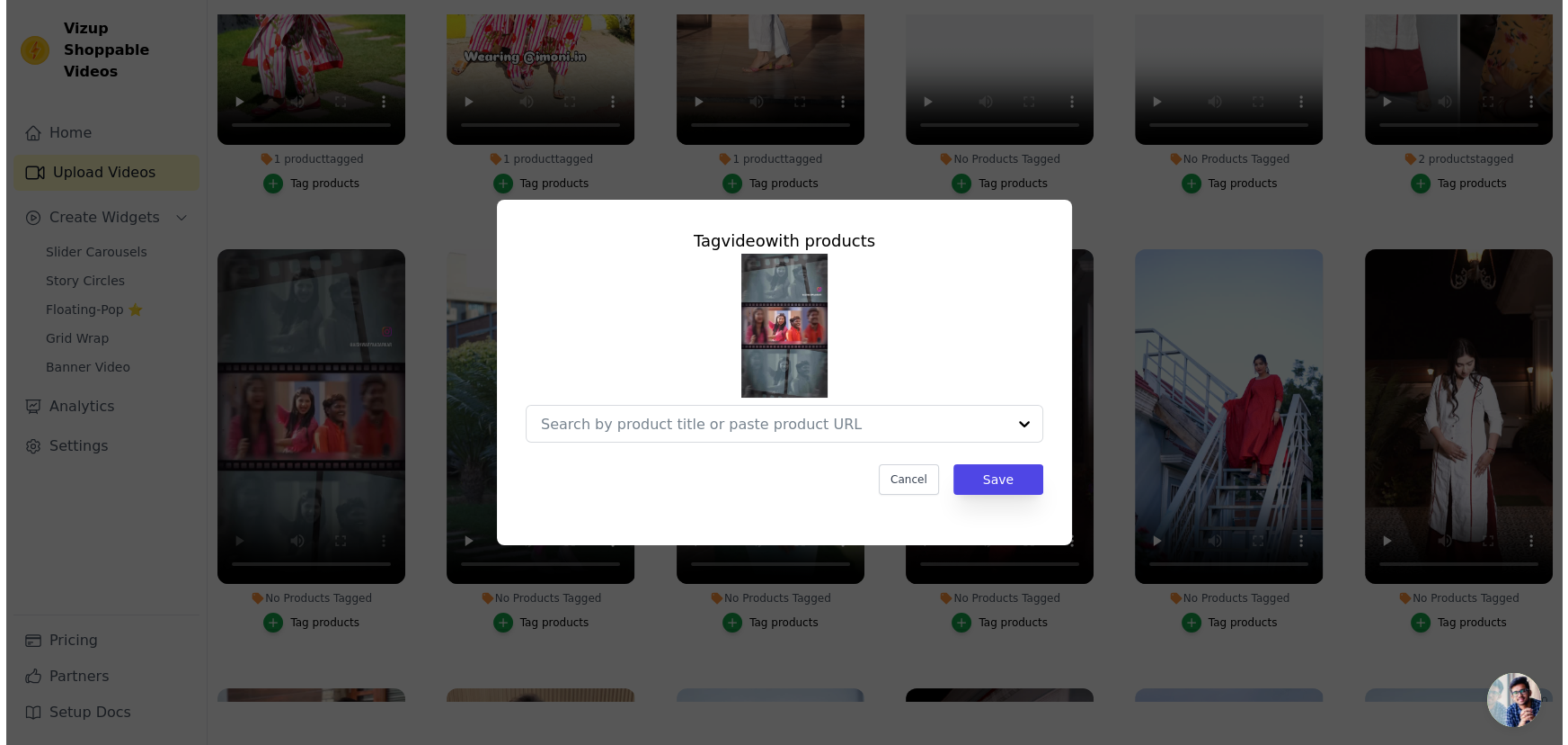
scroll to position [658, 0]
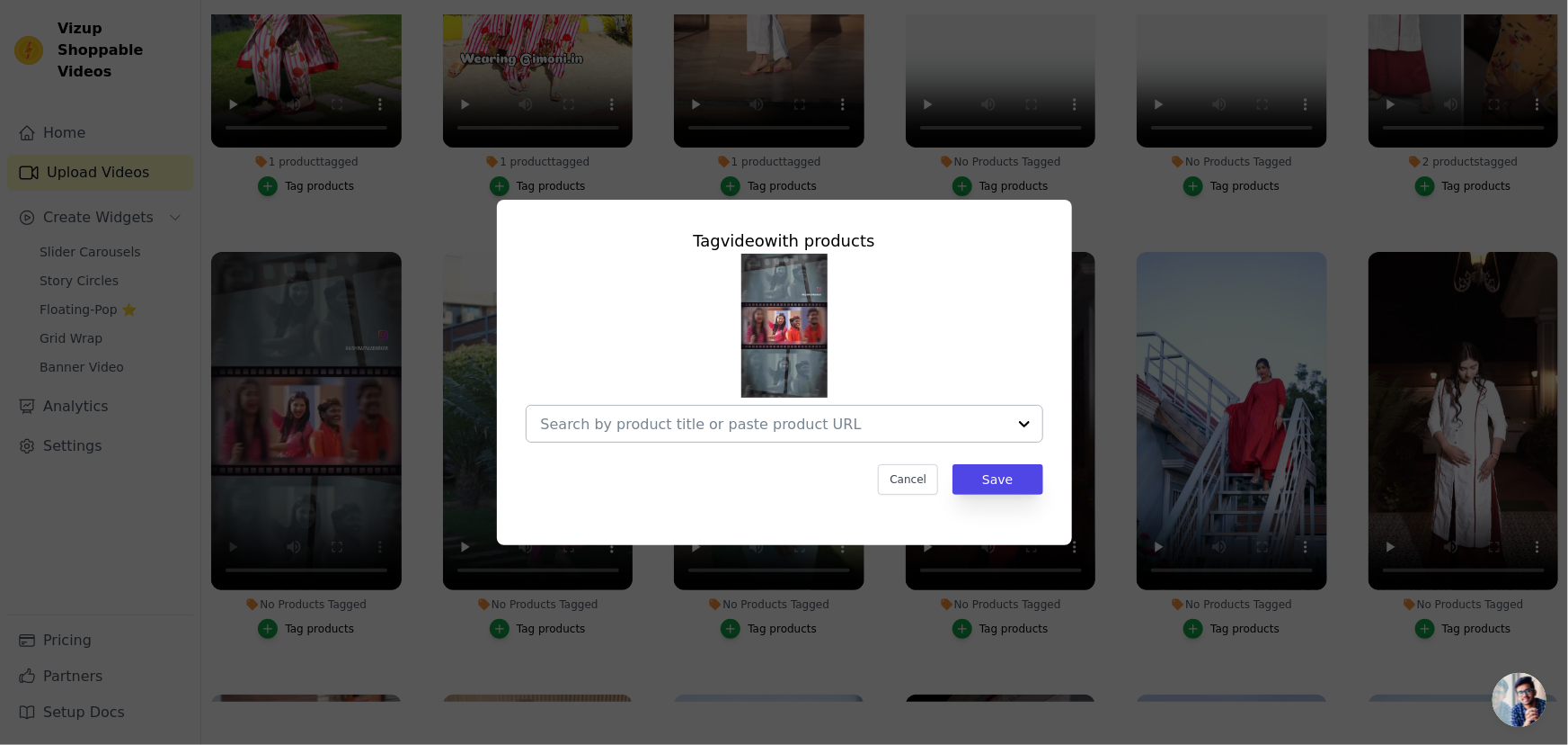
click at [624, 420] on input "No Products Tagged Tag video with products Cancel Save Tag products" at bounding box center [774, 424] width 465 height 17
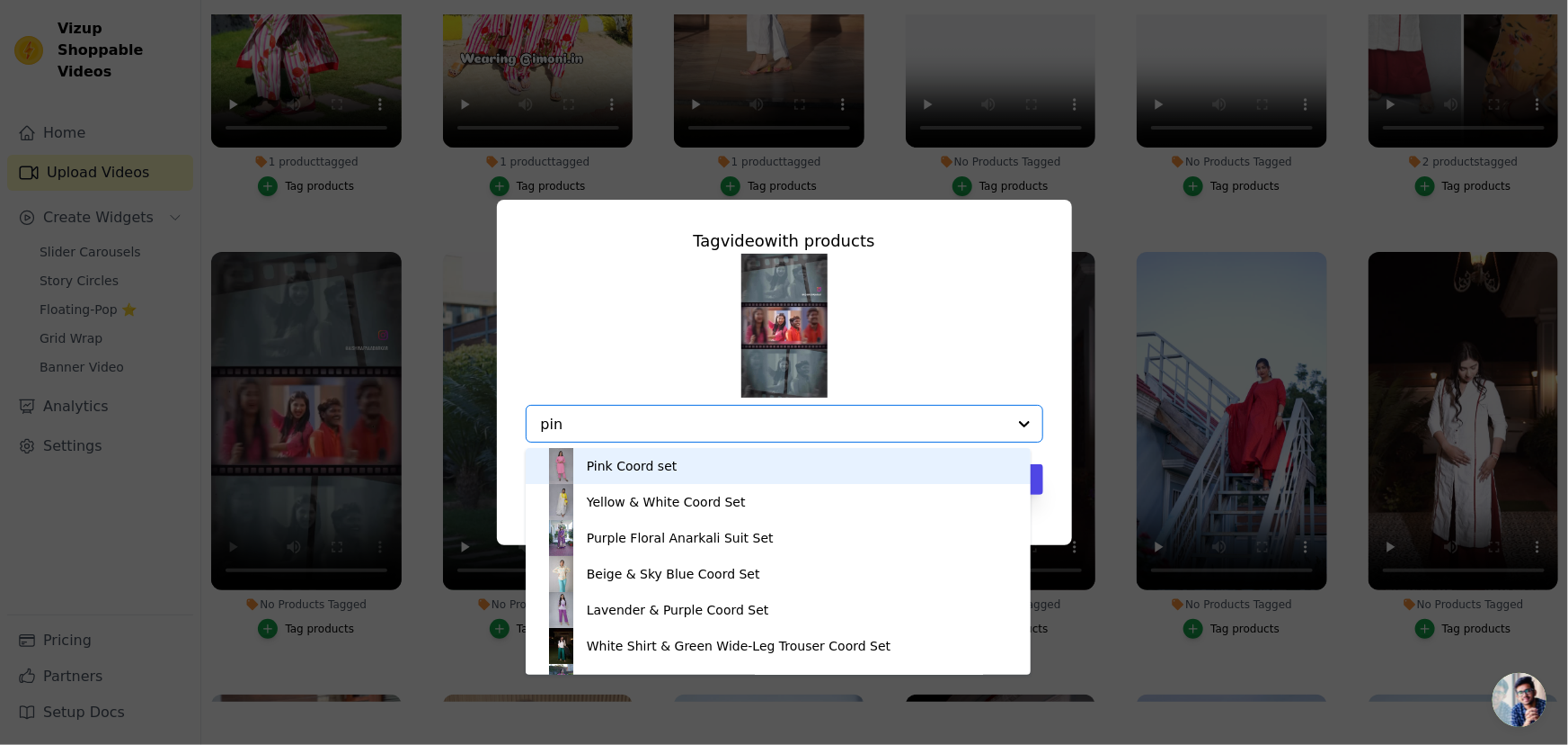
type input "pink"
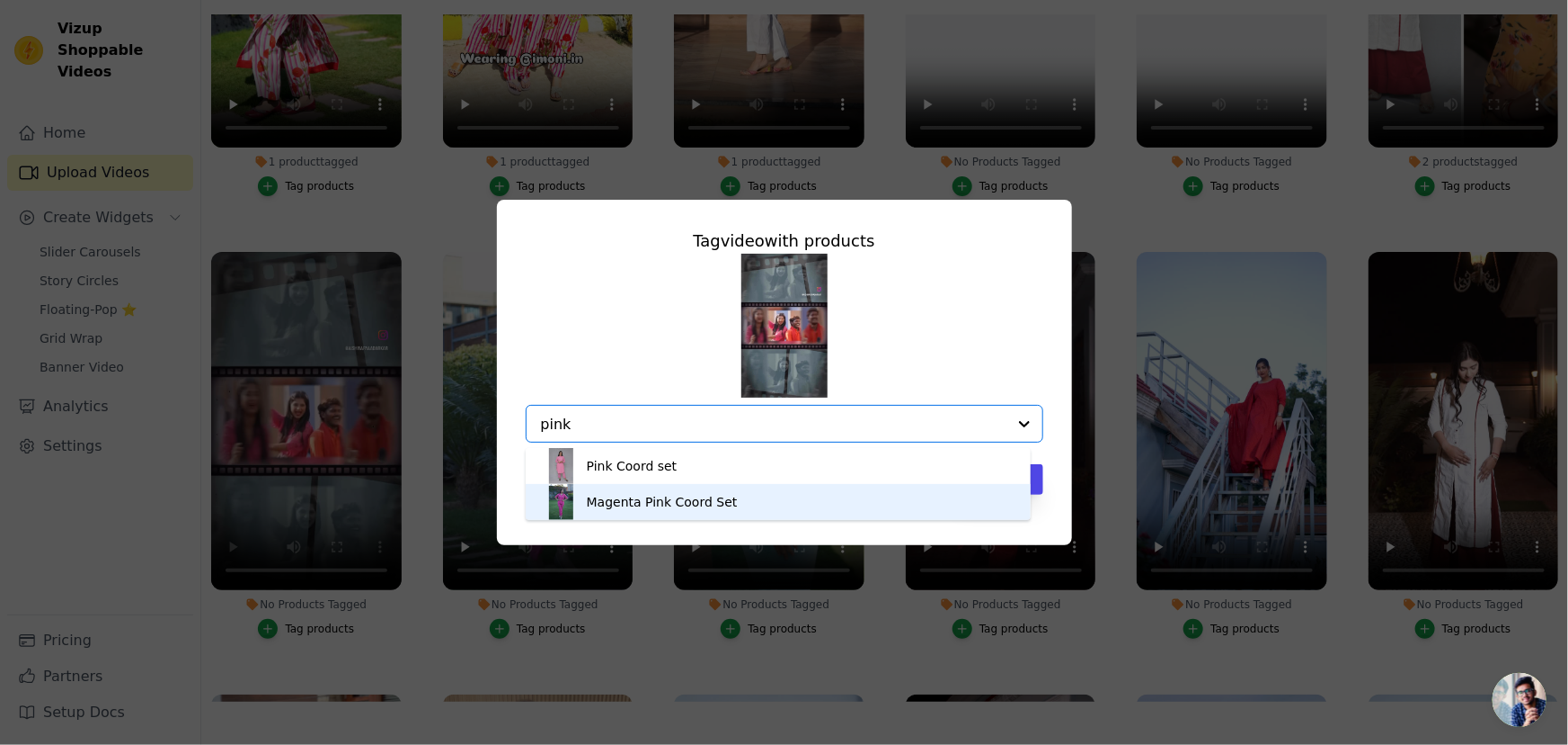
click at [681, 505] on div "Magenta Pink Coord Set" at bounding box center [662, 501] width 151 height 18
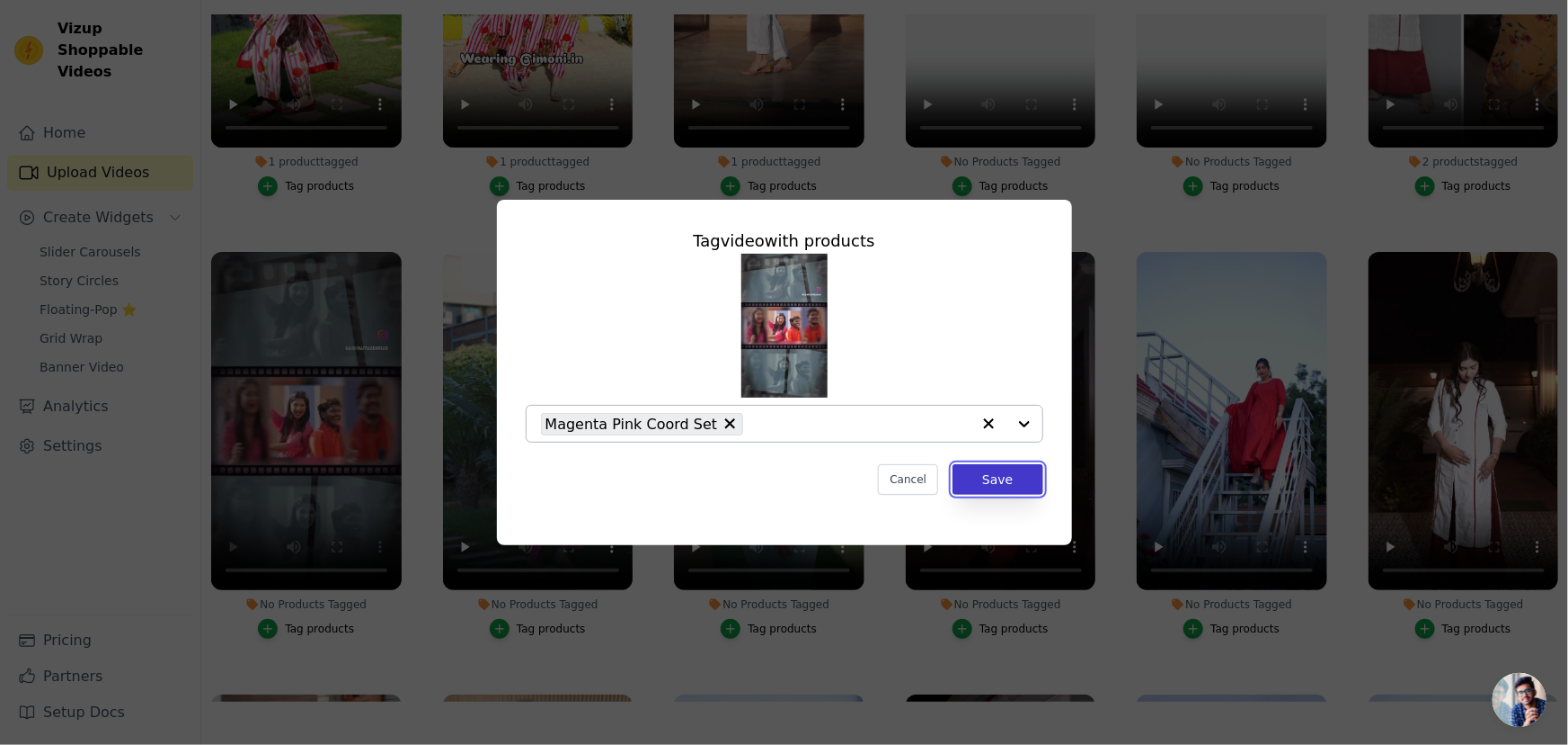
click at [998, 478] on button "Save" at bounding box center [997, 479] width 90 height 31
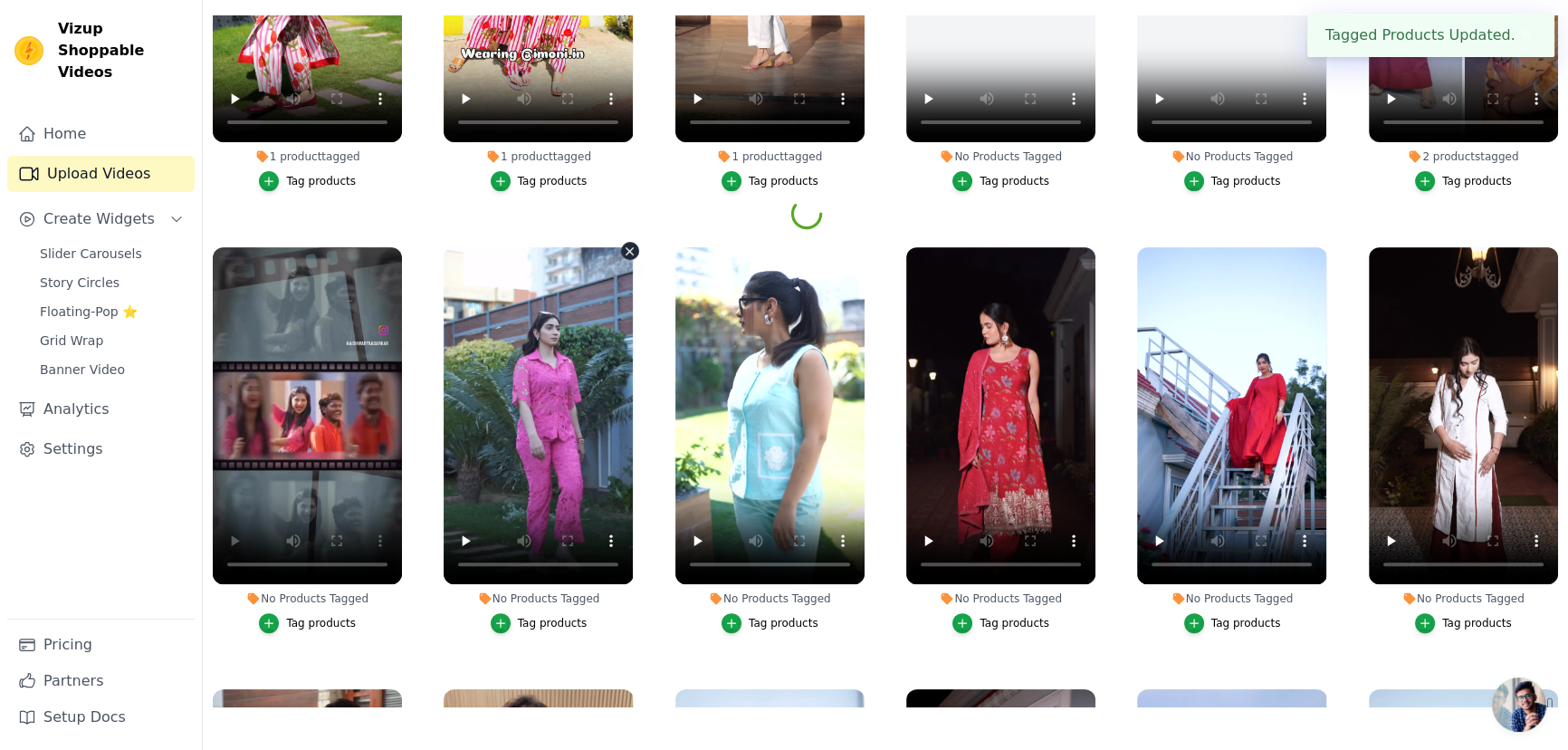
scroll to position [658, 0]
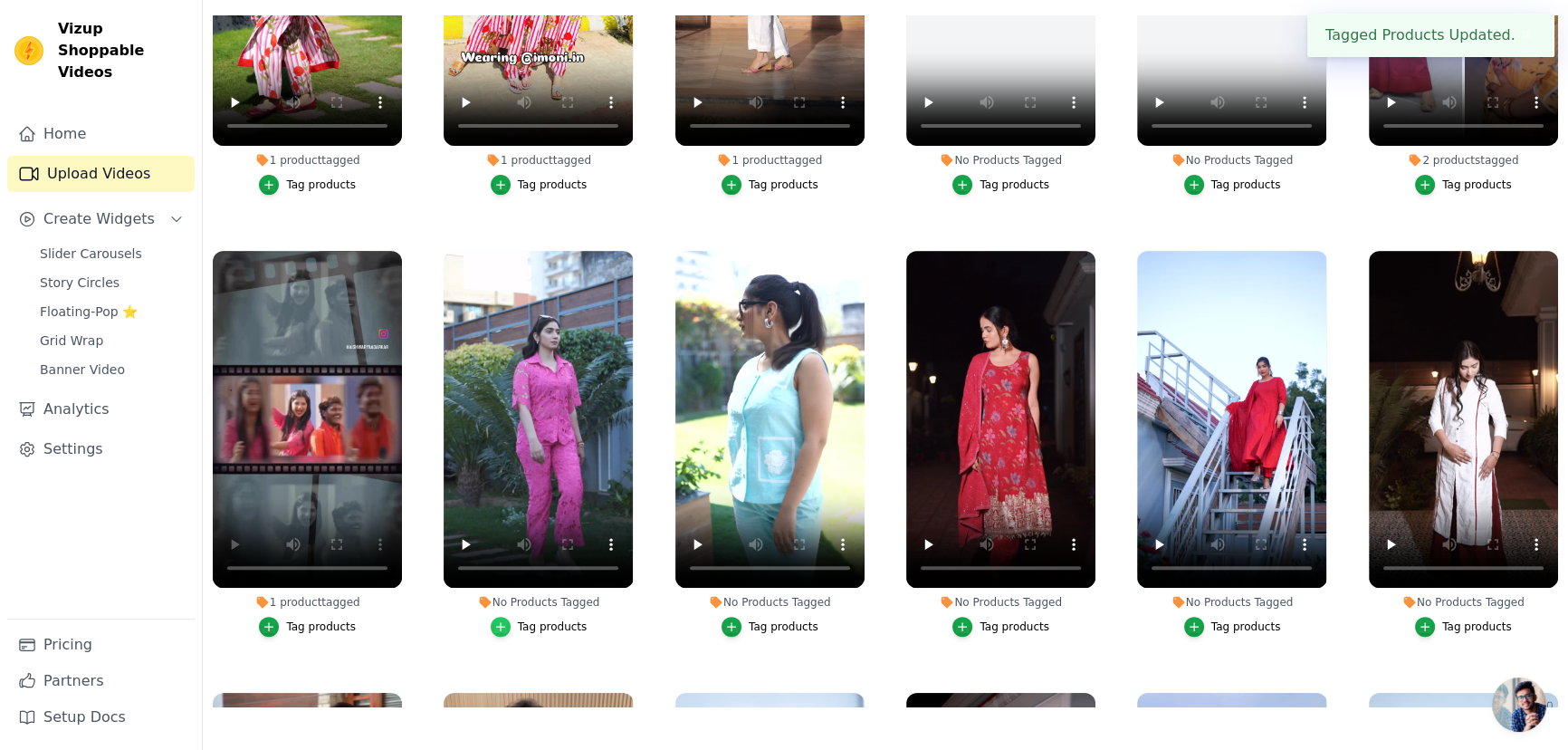
click at [503, 620] on icon "button" at bounding box center [500, 626] width 12 height 12
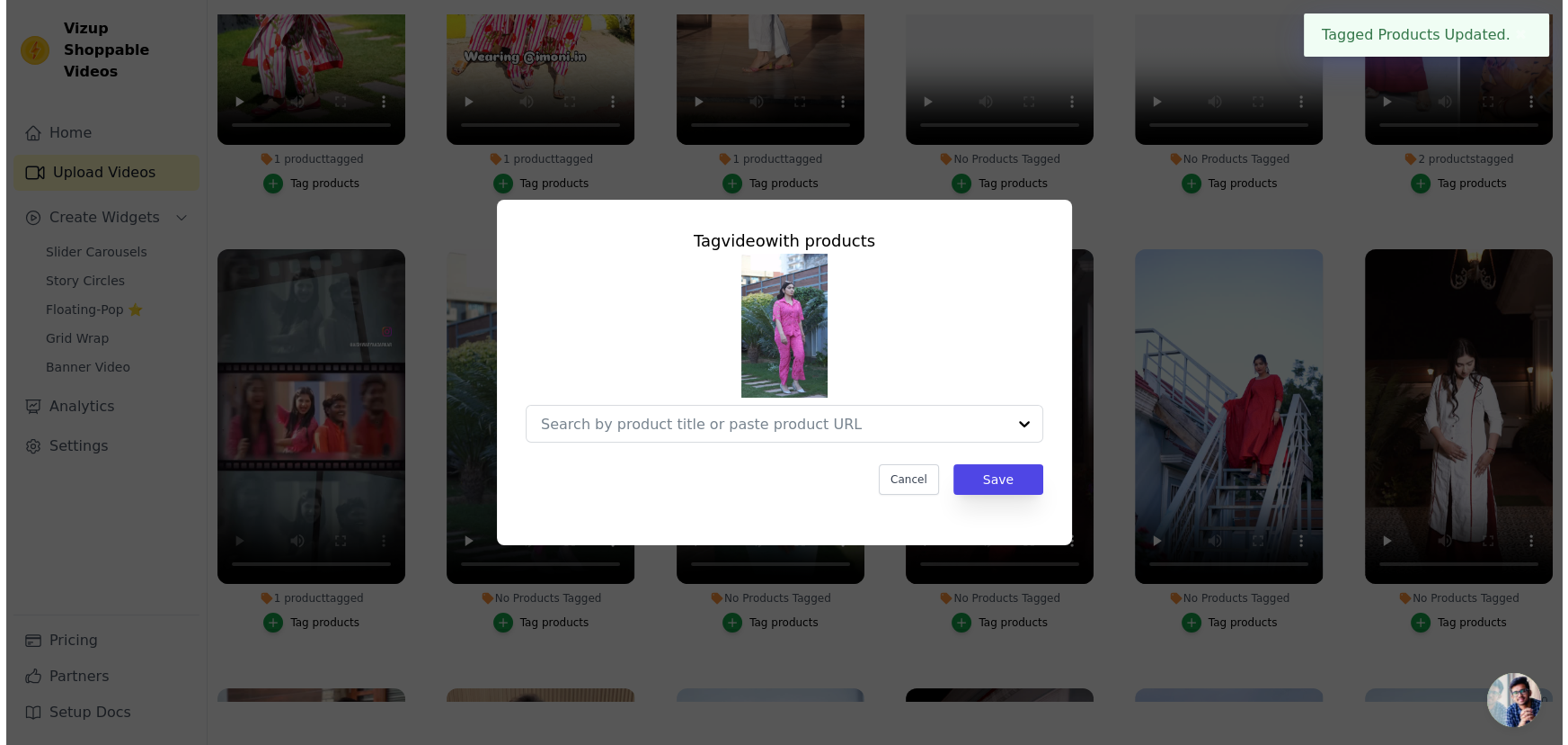
scroll to position [658, 0]
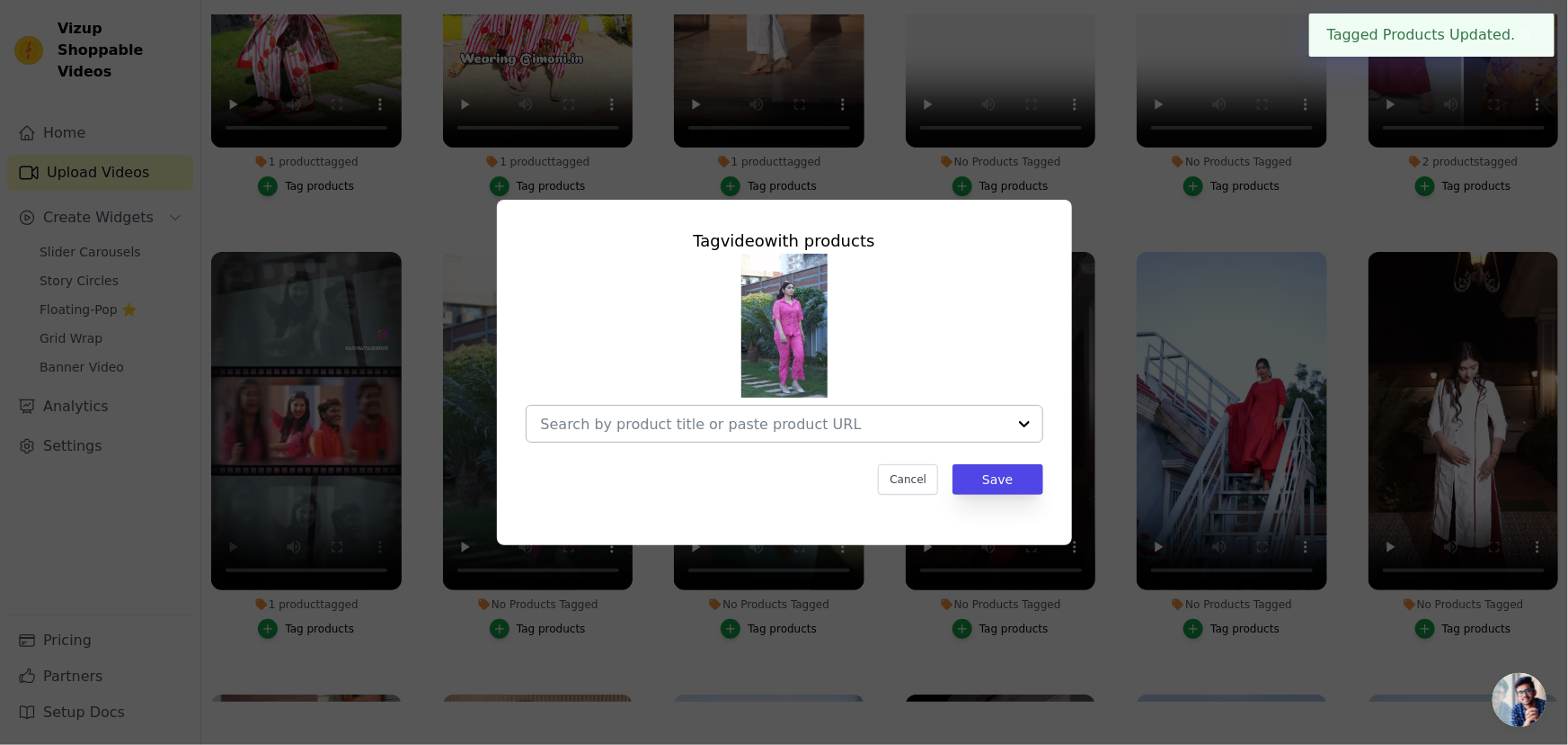
click at [652, 420] on input "No Products Tagged Tag video with products Cancel Save Tag products" at bounding box center [774, 424] width 465 height 17
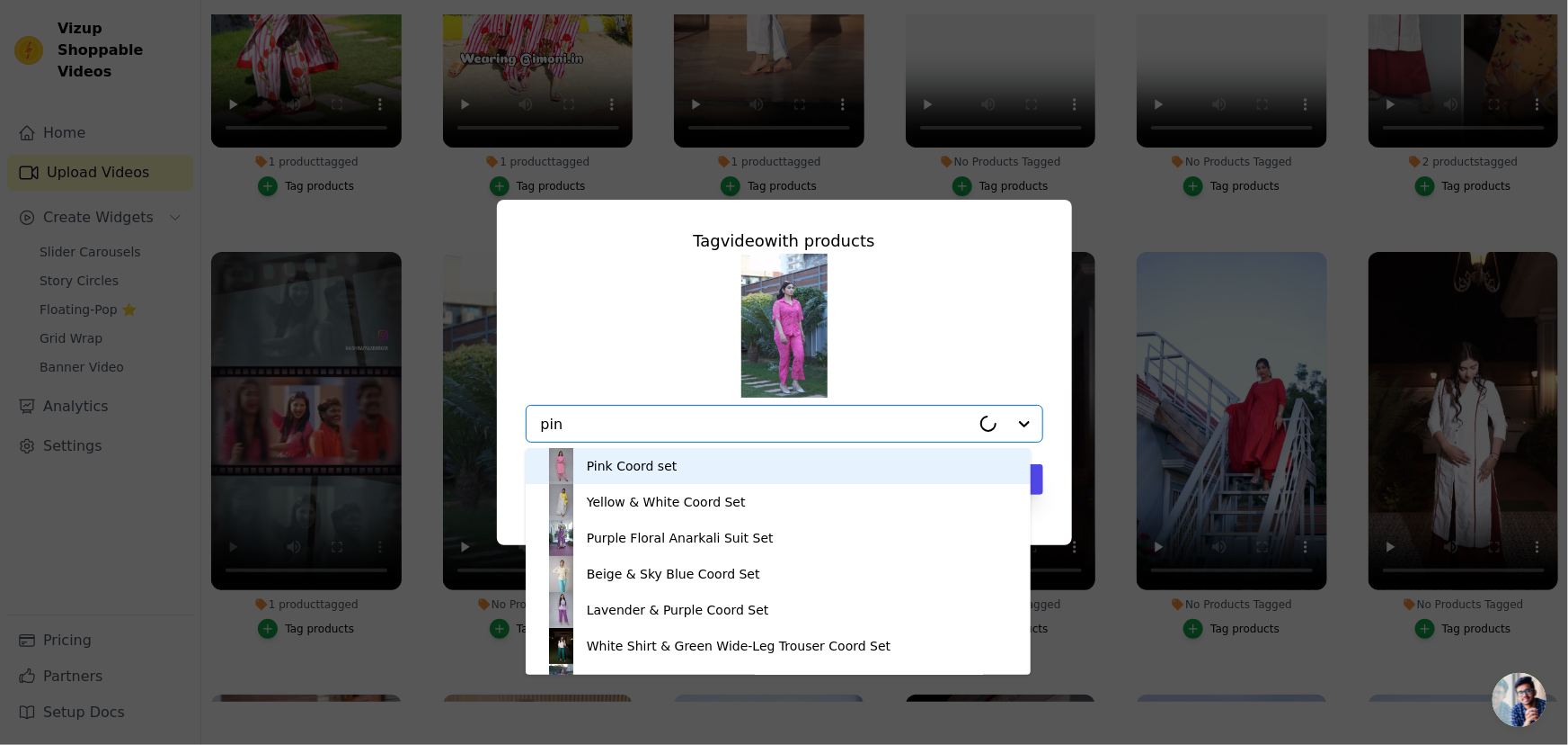
type input "pink"
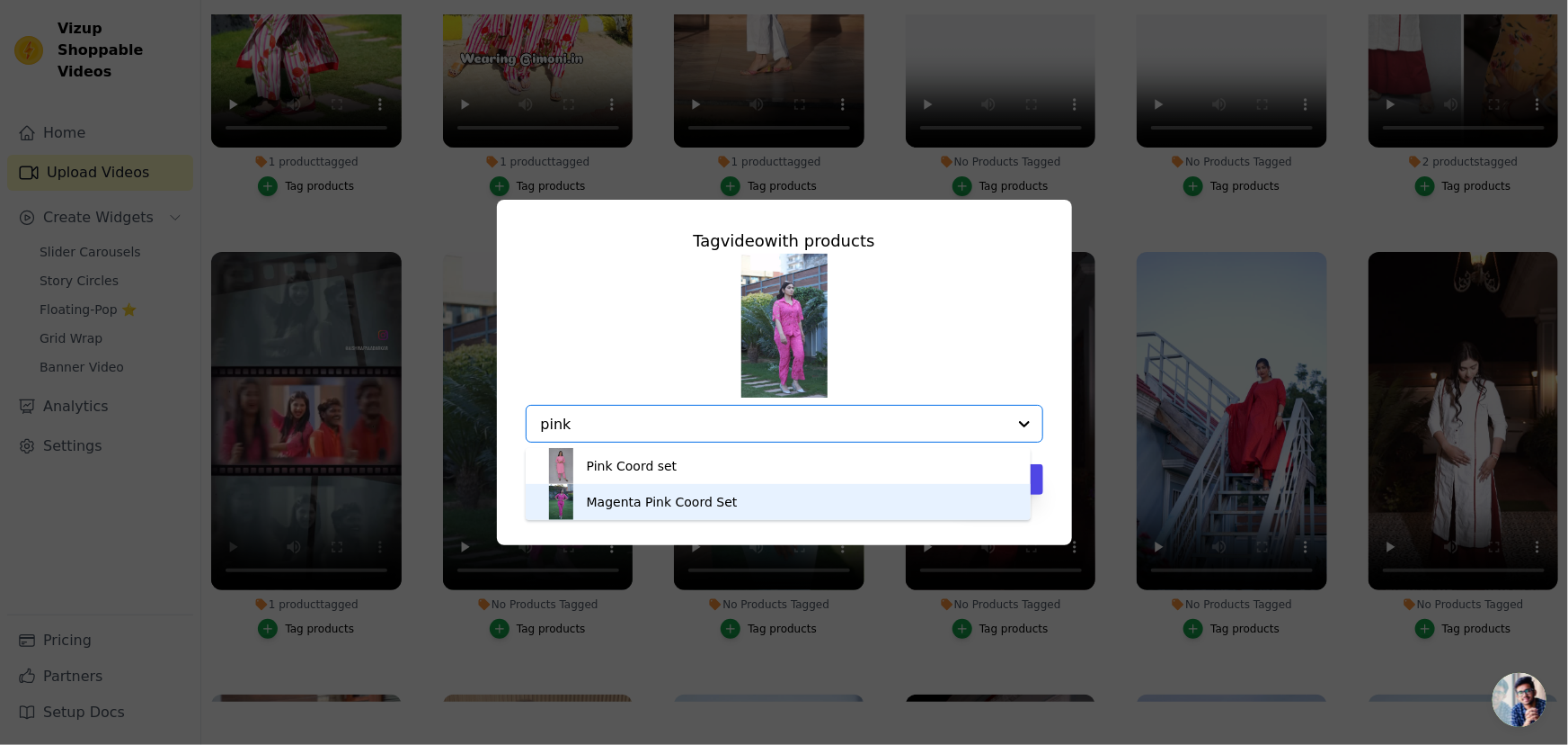
click at [692, 508] on div "Magenta Pink Coord Set" at bounding box center [662, 501] width 151 height 18
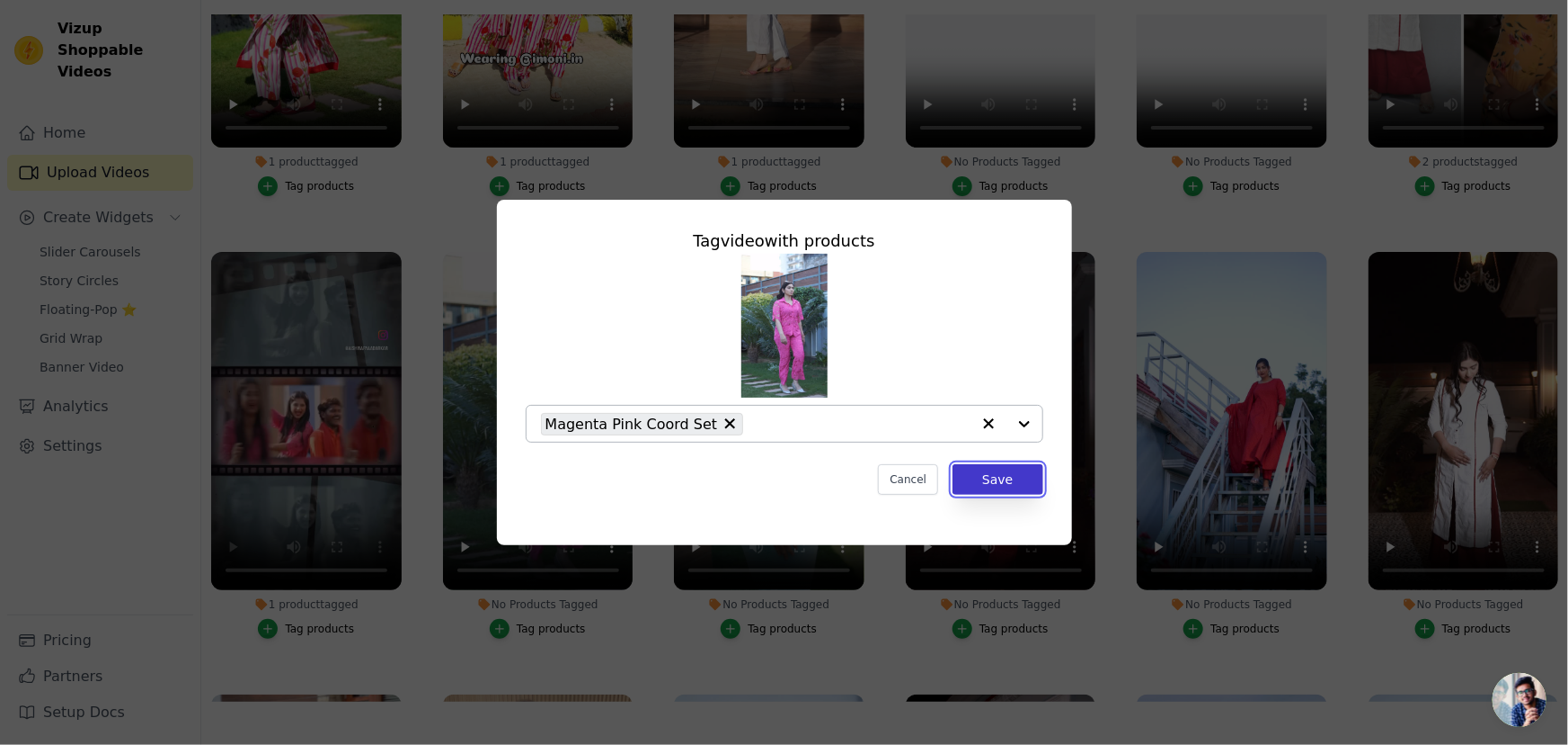
click at [992, 483] on button "Save" at bounding box center [997, 479] width 90 height 31
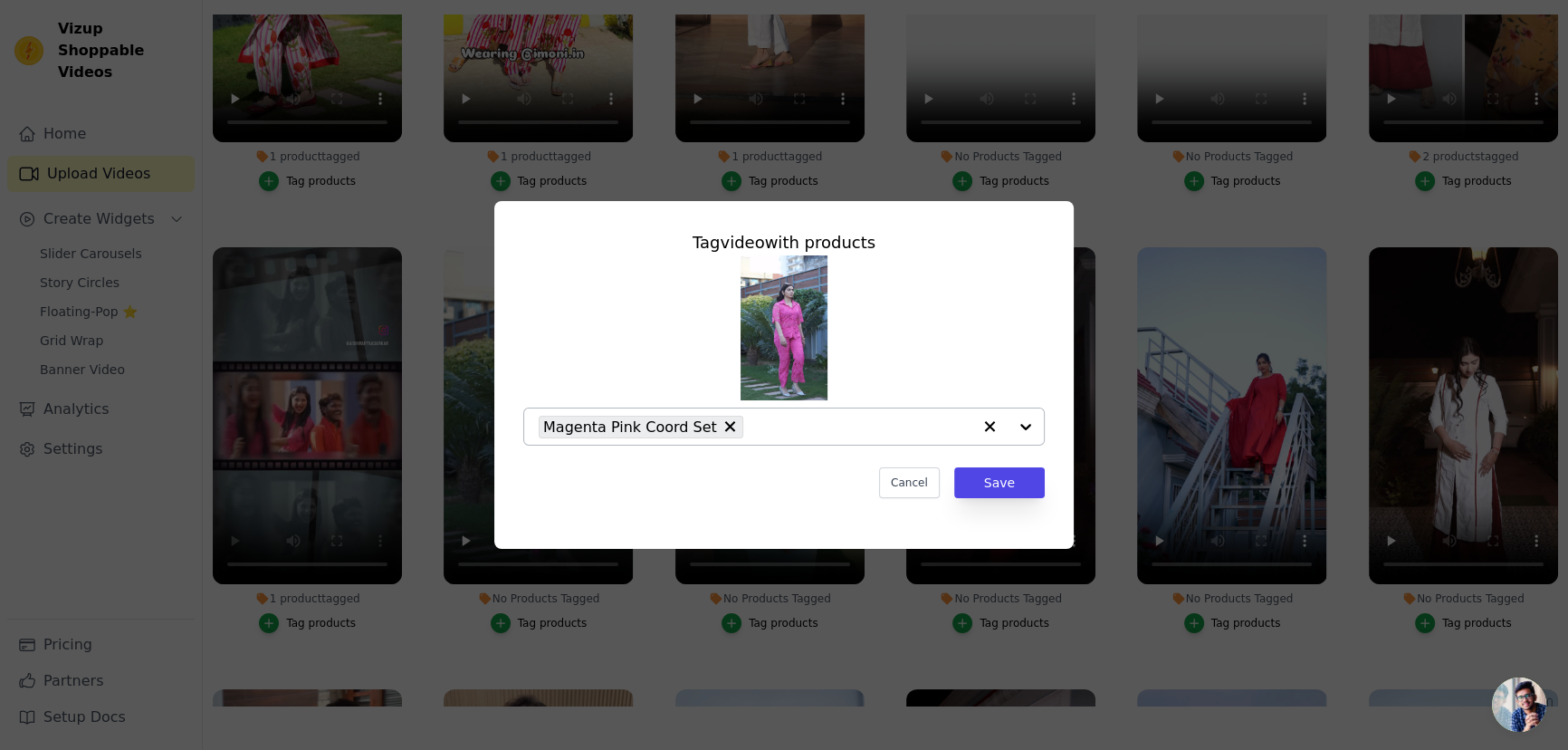
scroll to position [658, 0]
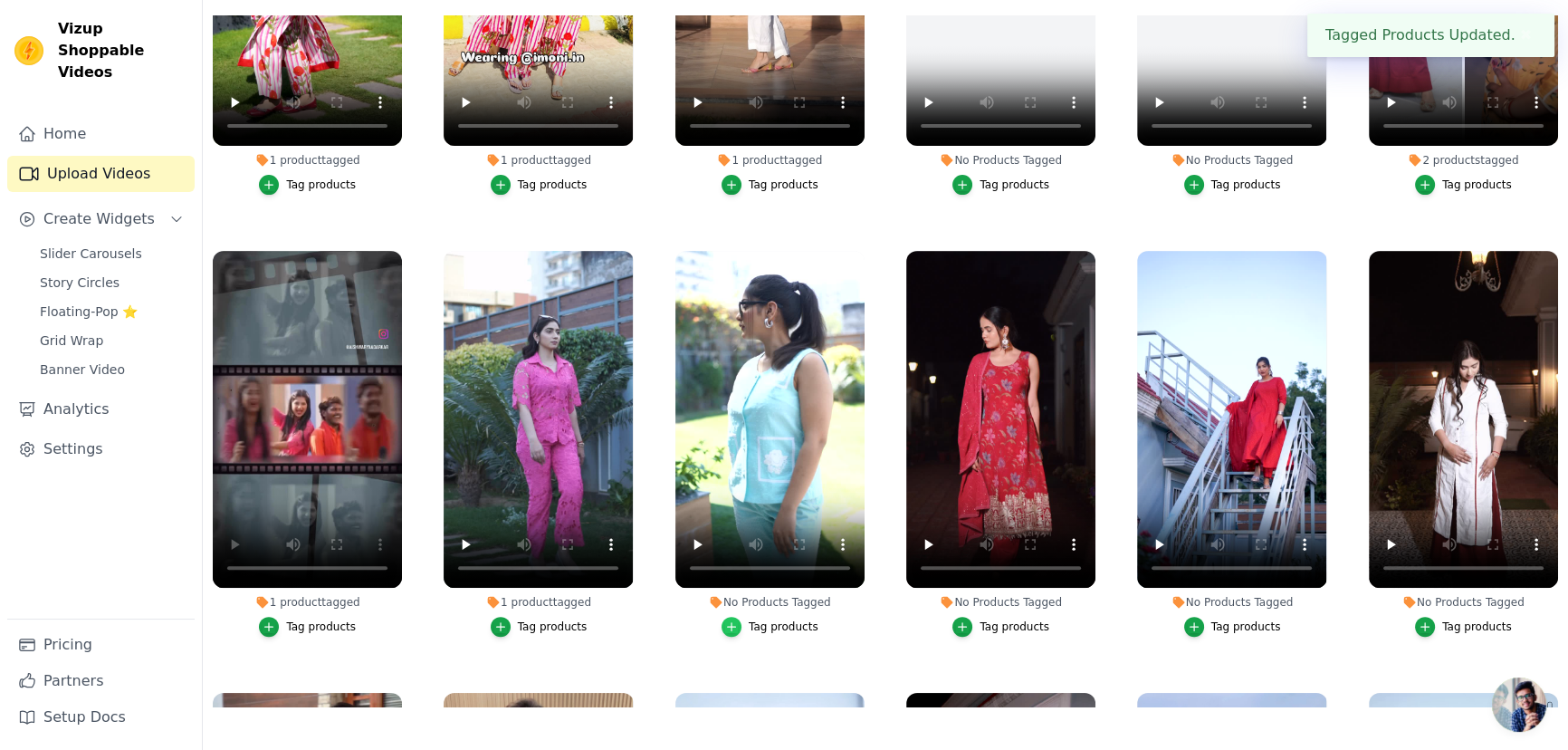
click at [731, 623] on icon "button" at bounding box center [732, 627] width 9 height 9
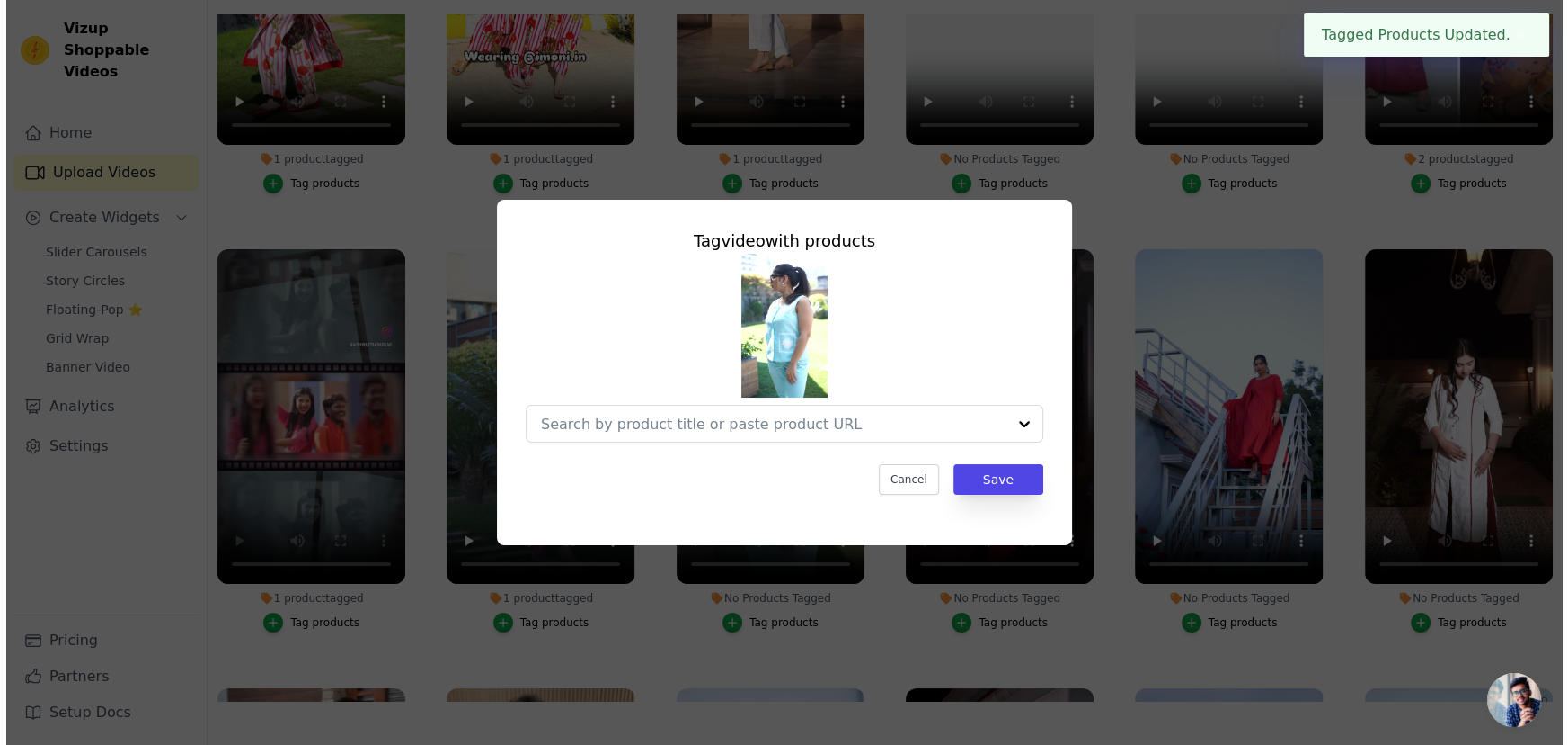
scroll to position [658, 0]
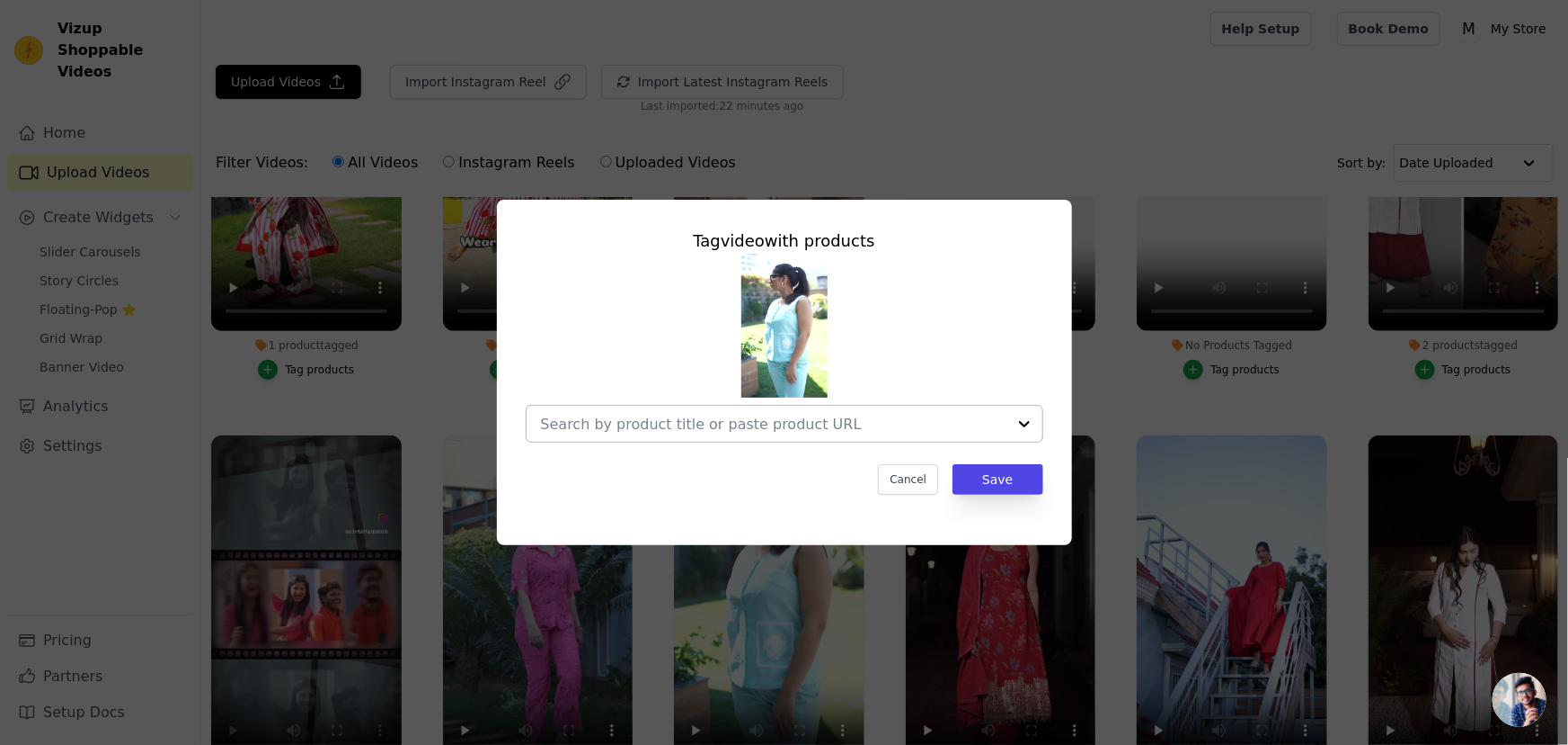
click at [740, 410] on div at bounding box center [774, 423] width 465 height 36
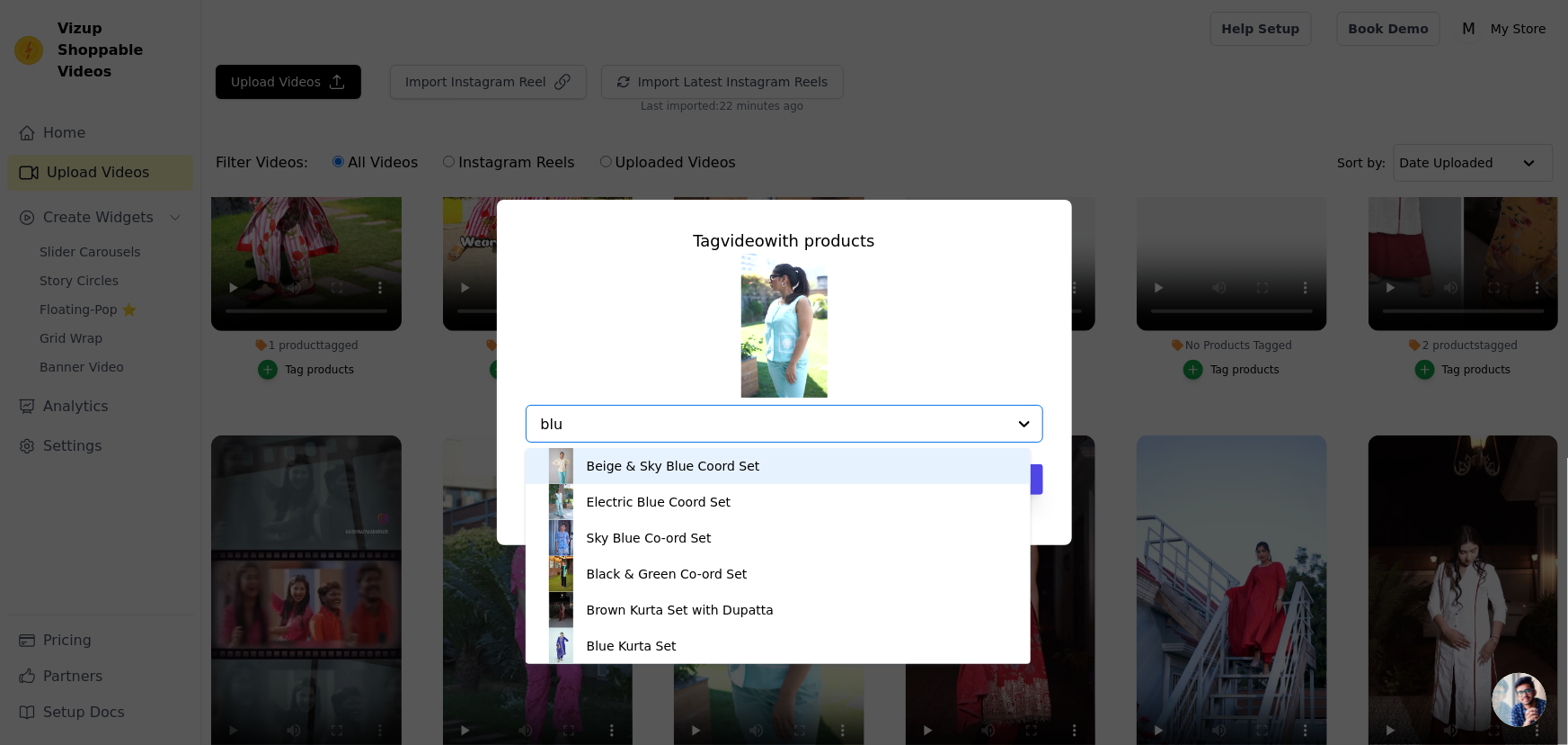
type input "blue"
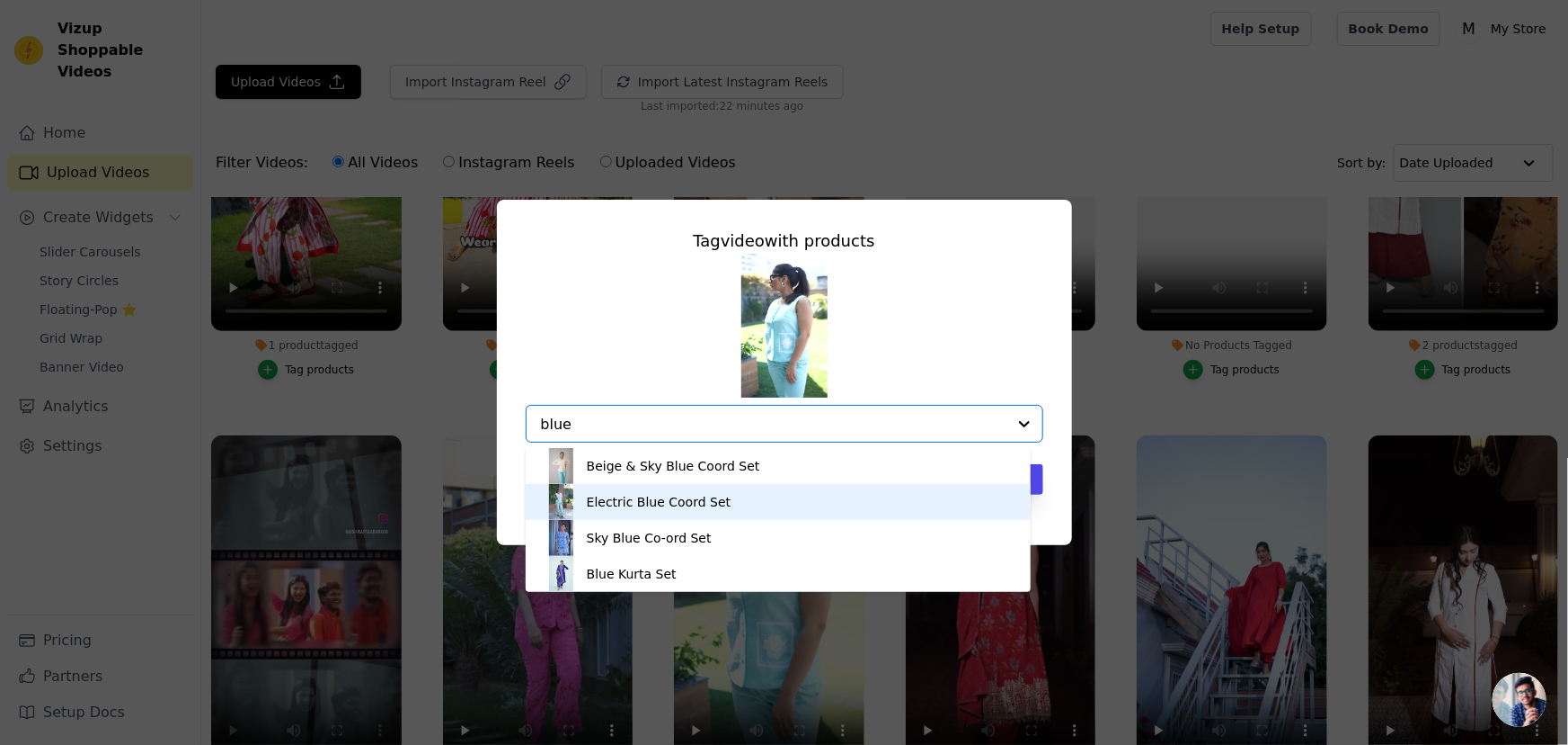
click at [674, 507] on div "Electric Blue Coord Set" at bounding box center [659, 501] width 145 height 18
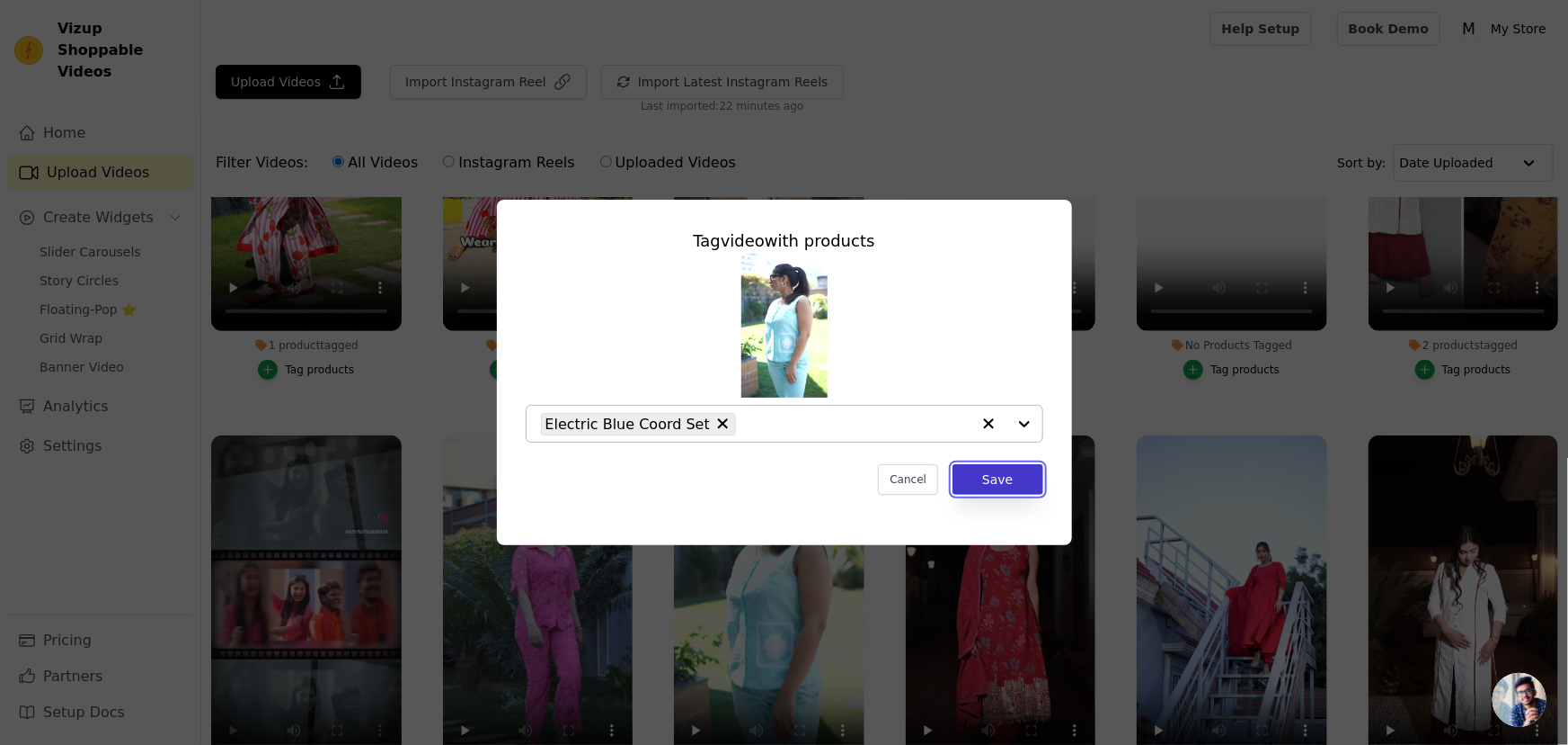
click at [1015, 479] on button "Save" at bounding box center [997, 479] width 90 height 31
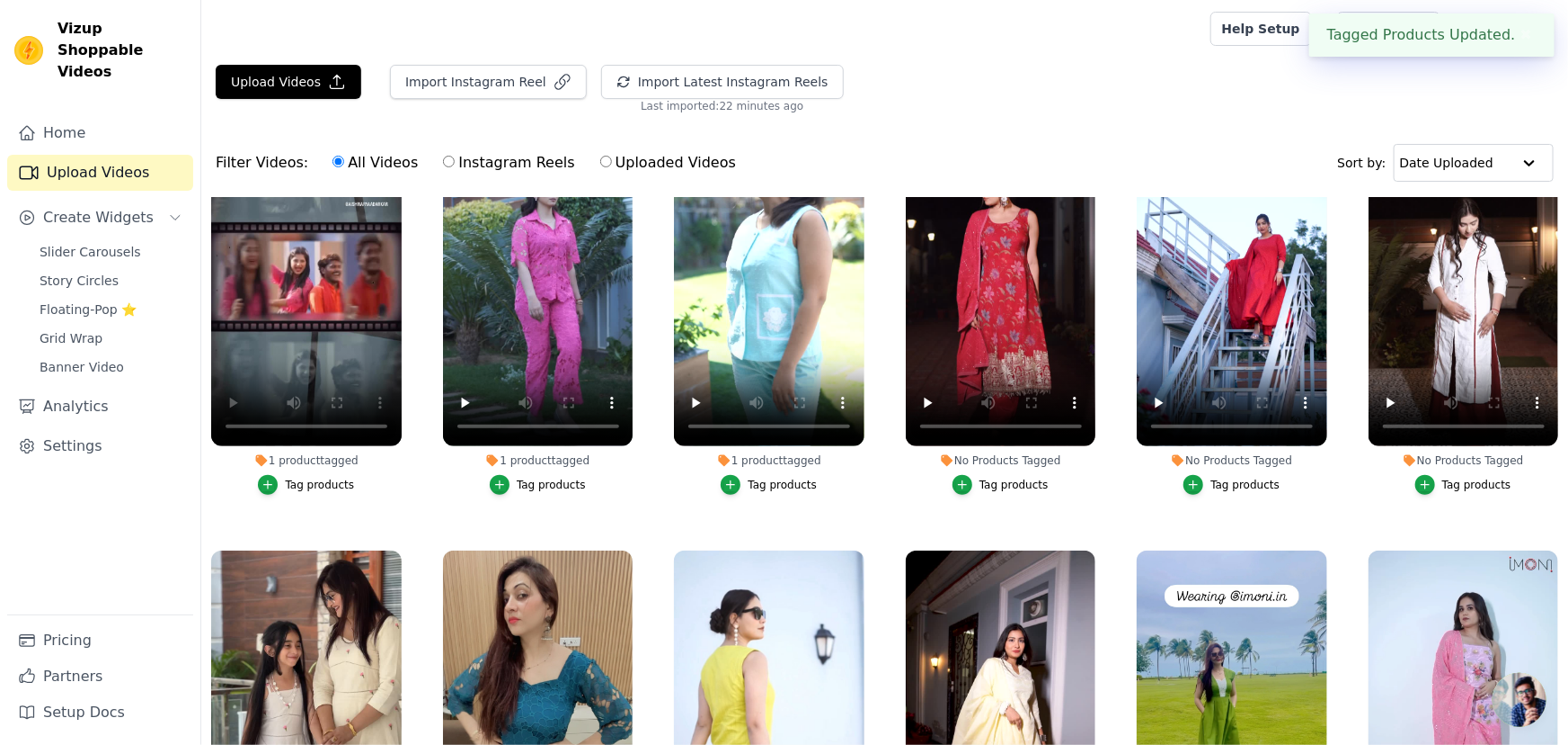
scroll to position [903, 0]
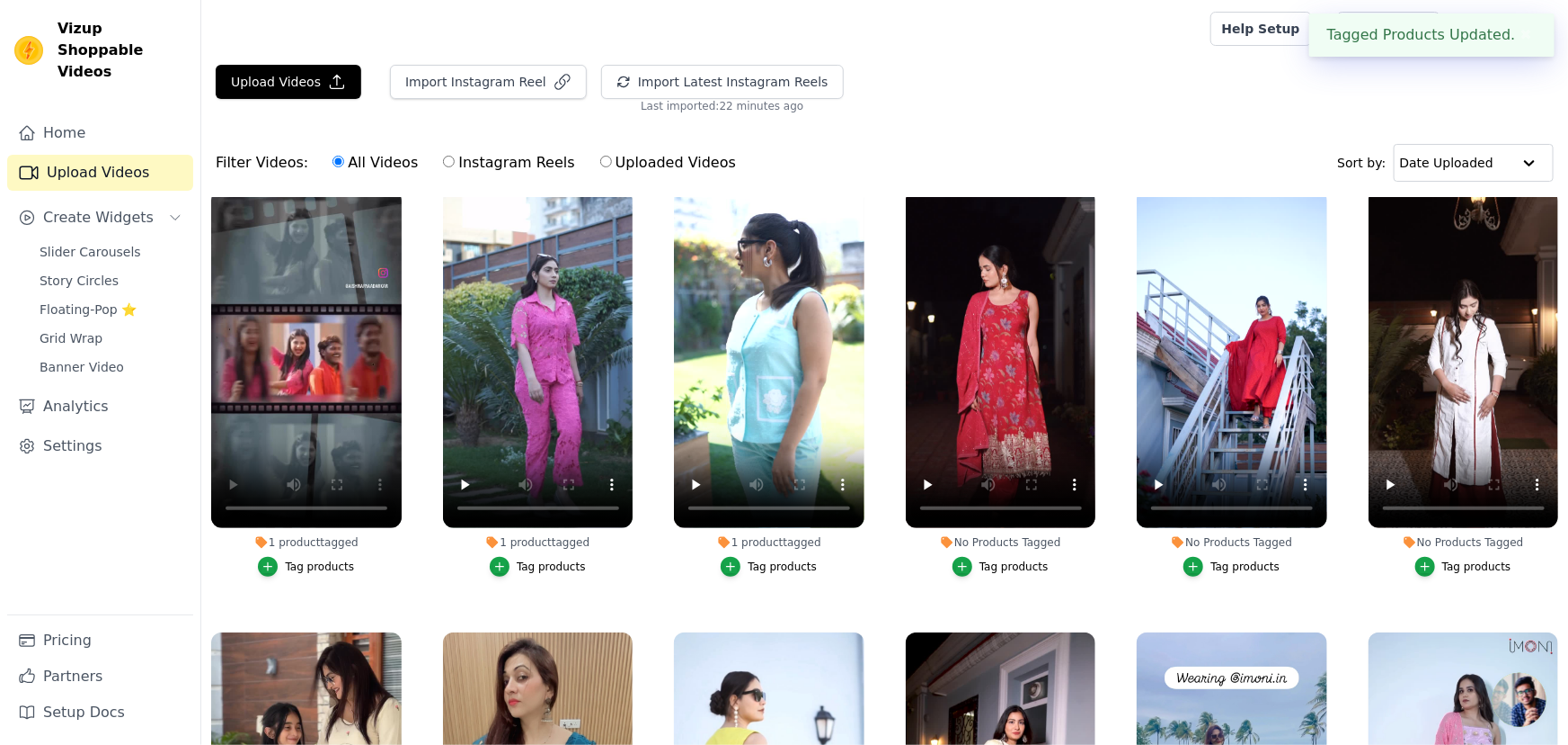
click at [971, 563] on button "Tag products" at bounding box center [1000, 566] width 96 height 20
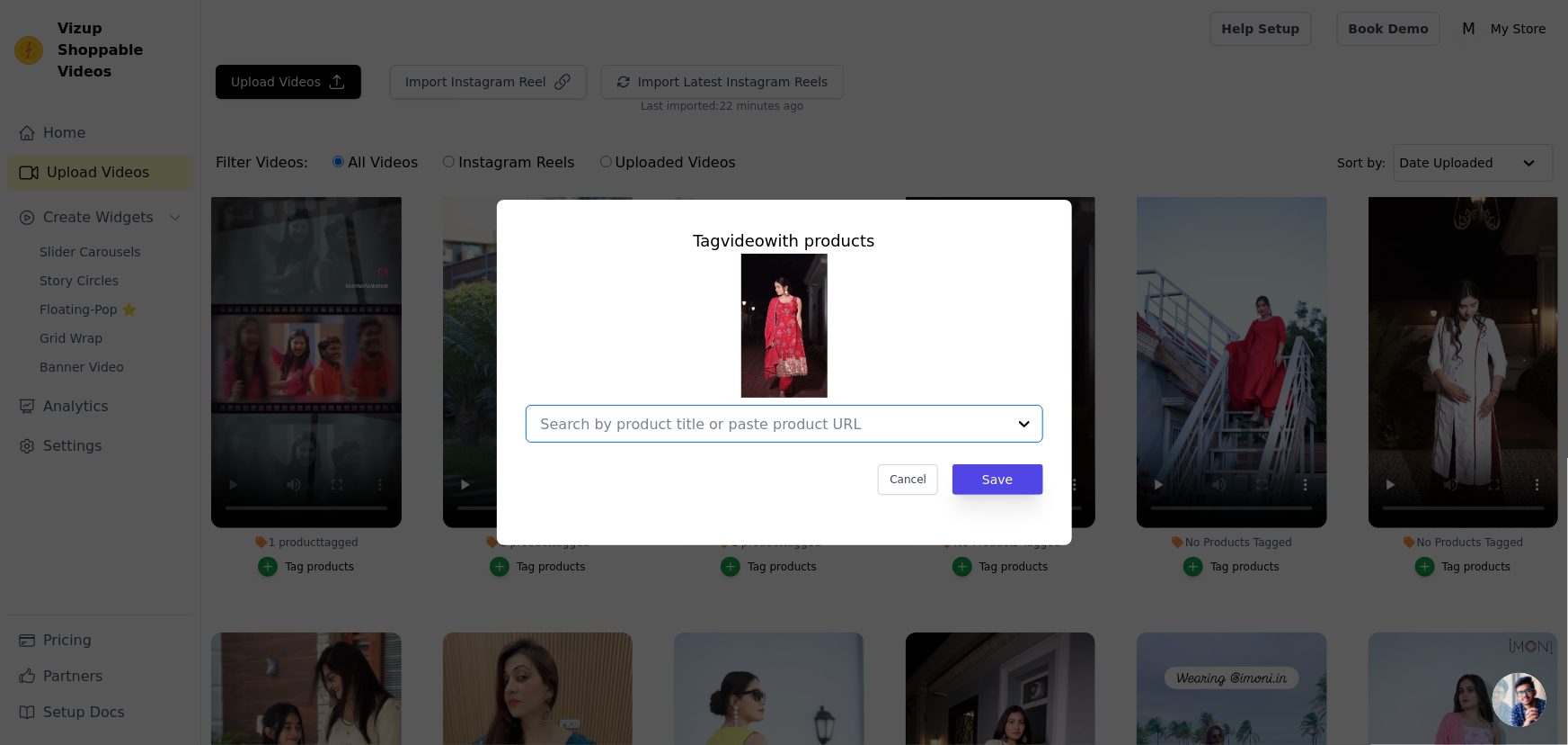
click at [845, 421] on input "No Products Tagged Tag video with products Option undefined, selected. Select i…" at bounding box center [774, 424] width 465 height 17
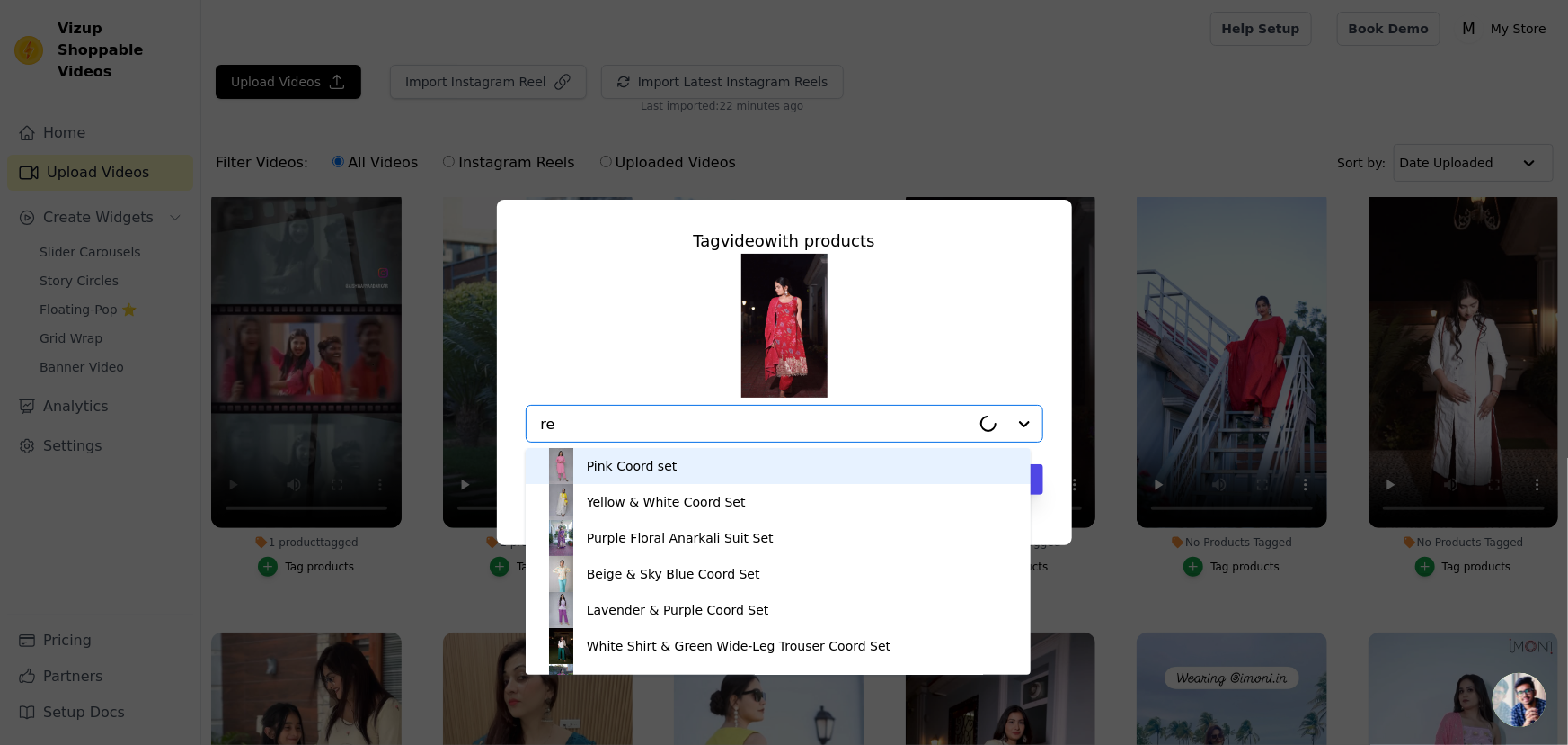
type input "red"
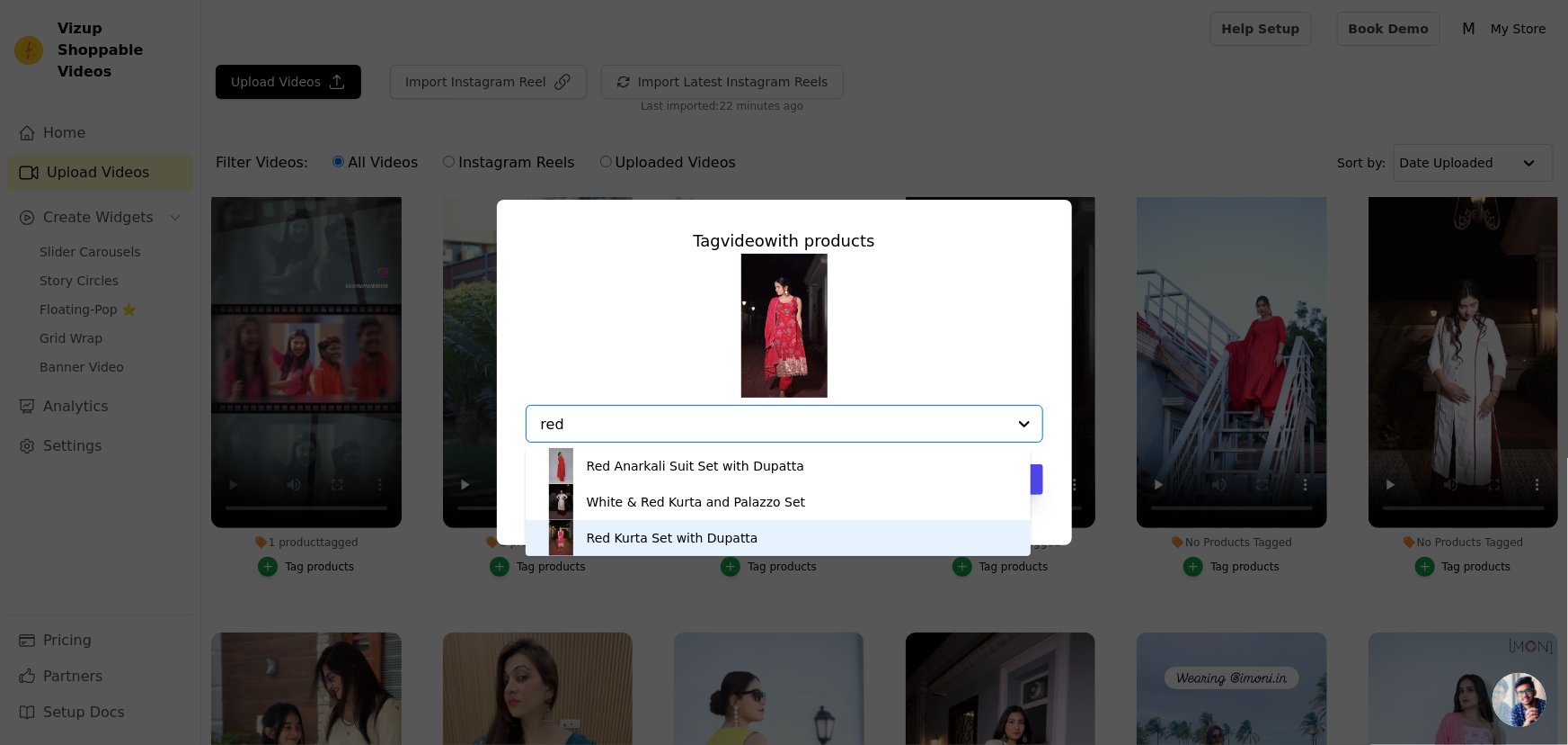
click at [627, 540] on div "Red Kurta Set with Dupatta" at bounding box center [672, 537] width 172 height 18
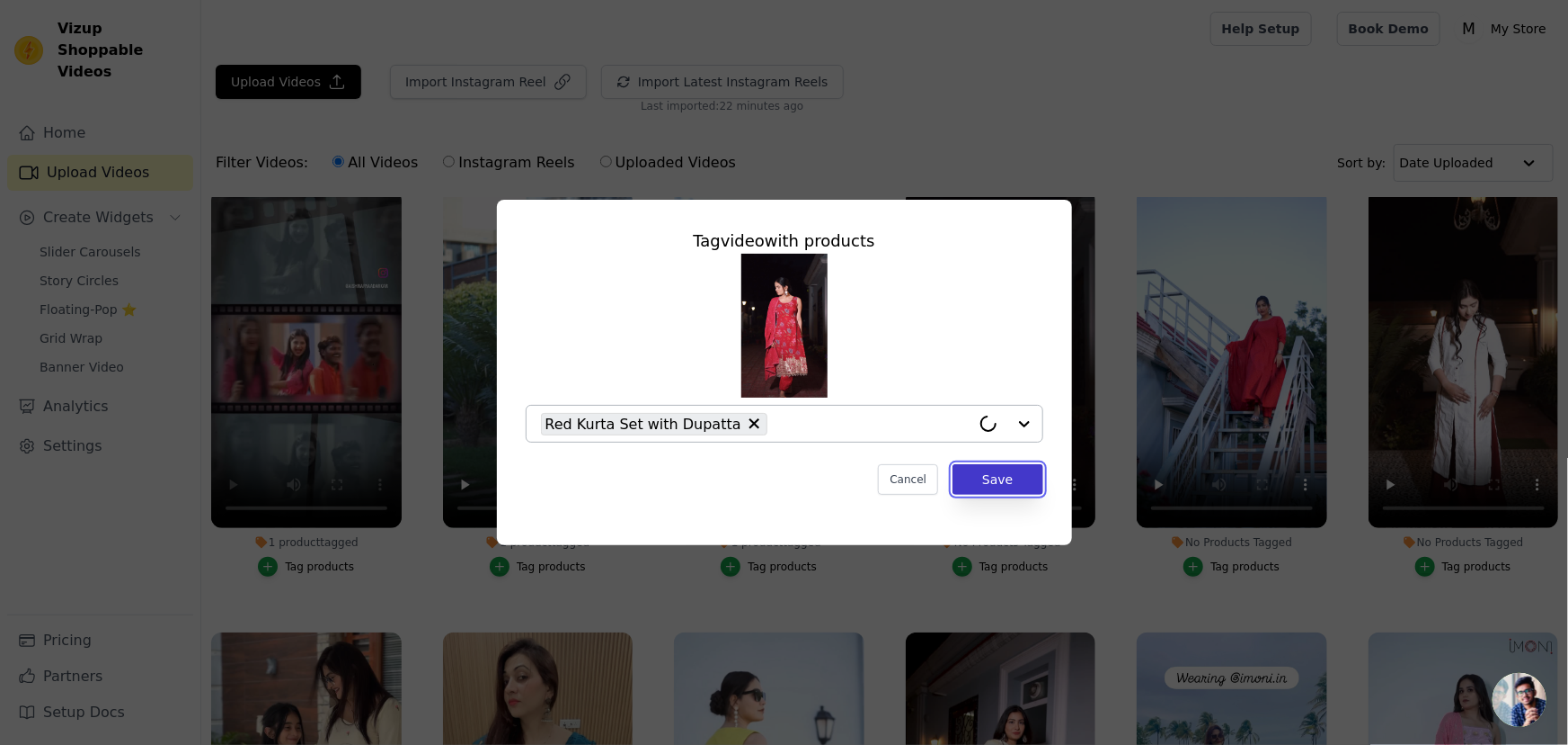
click at [997, 468] on button "Save" at bounding box center [997, 479] width 90 height 31
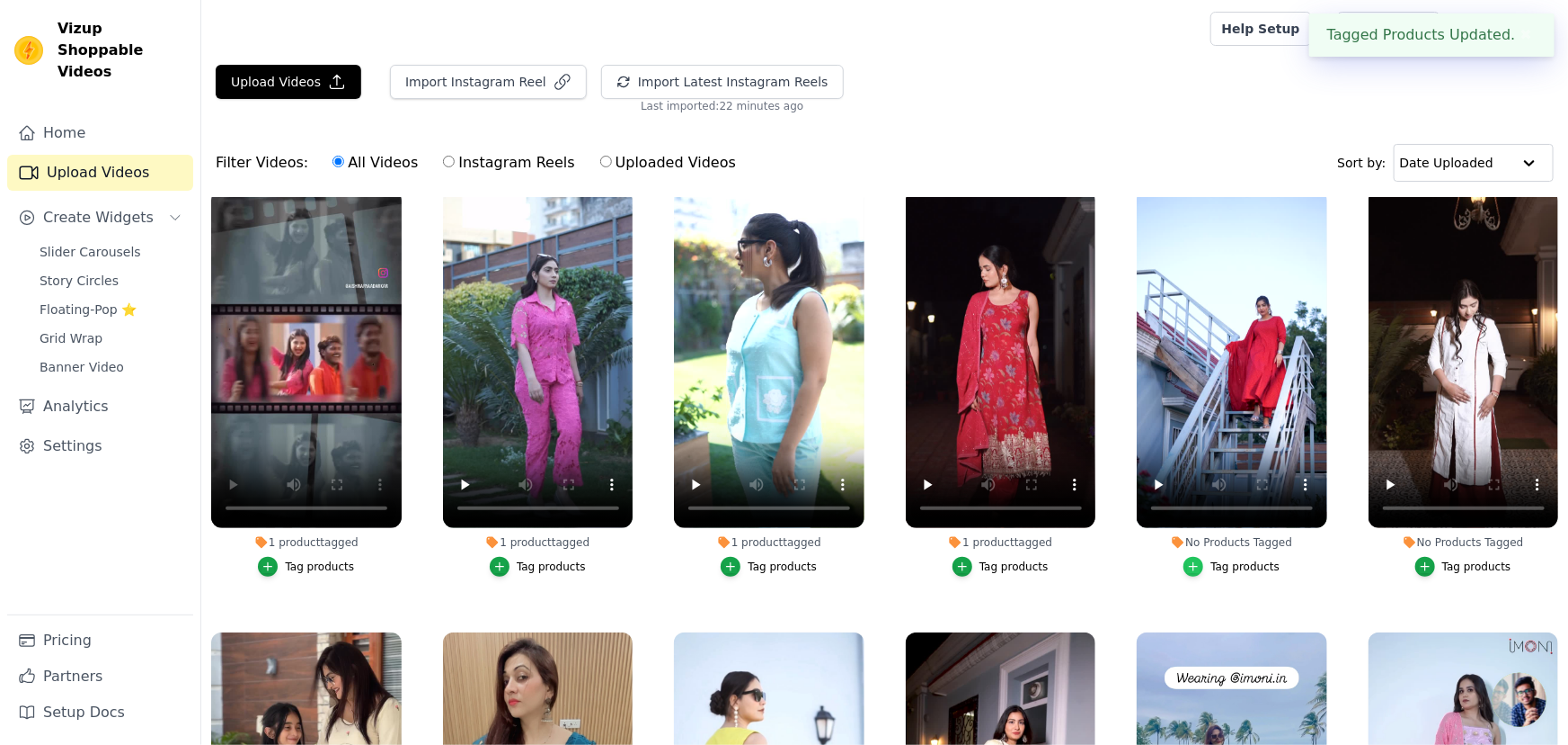
click at [1196, 563] on icon "button" at bounding box center [1193, 566] width 12 height 12
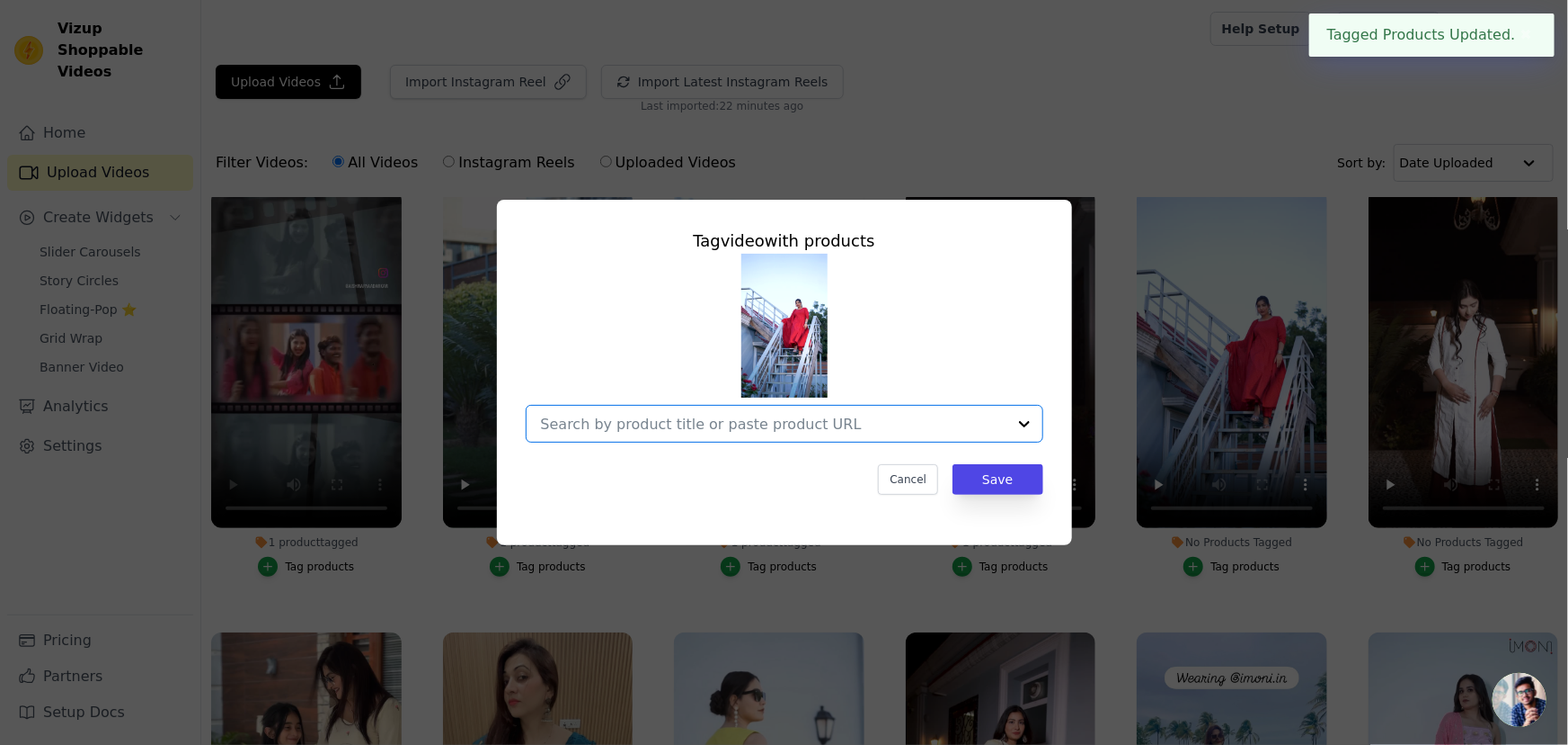
click at [790, 418] on input "No Products Tagged Tag video with products Option undefined, selected. Select i…" at bounding box center [774, 424] width 465 height 17
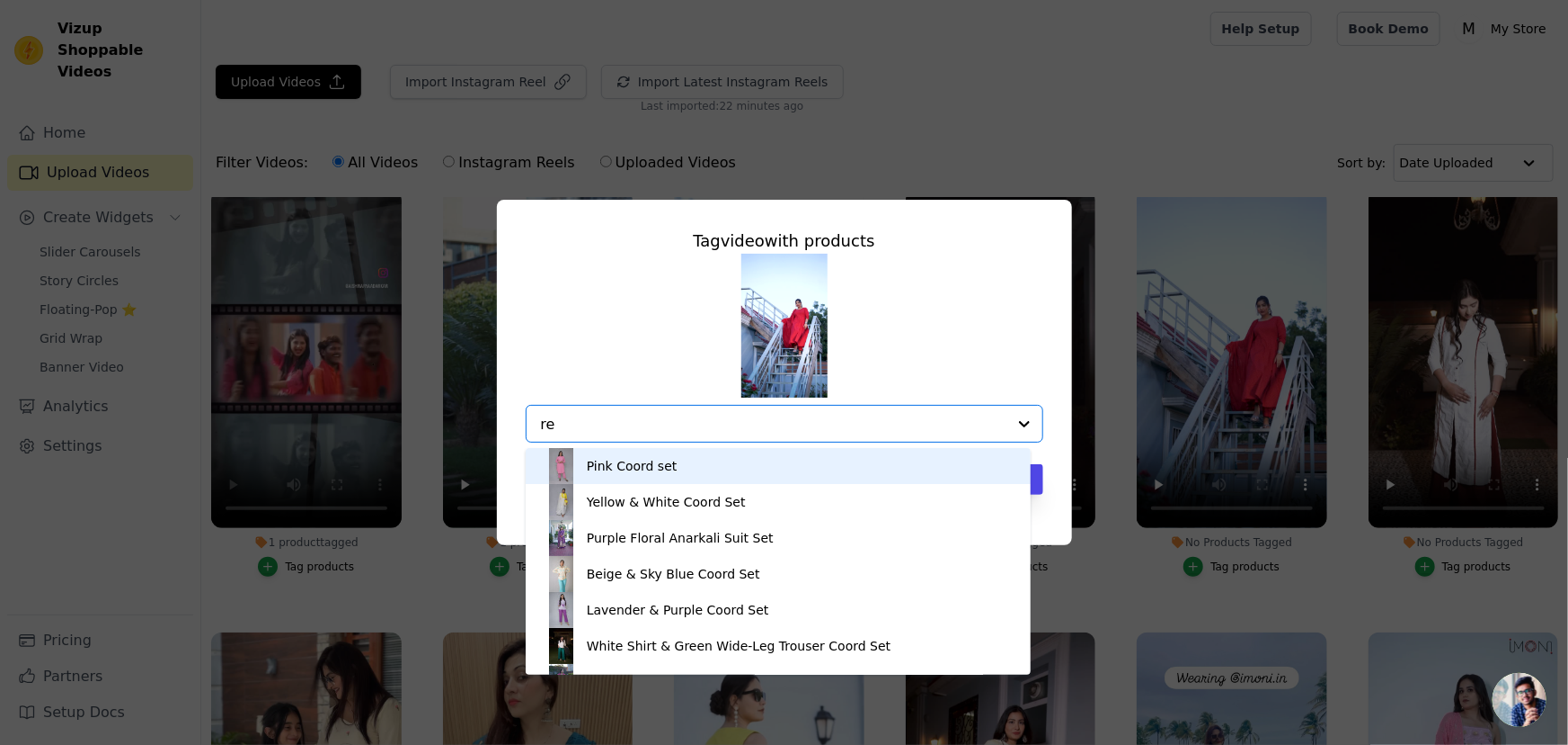
type input "red"
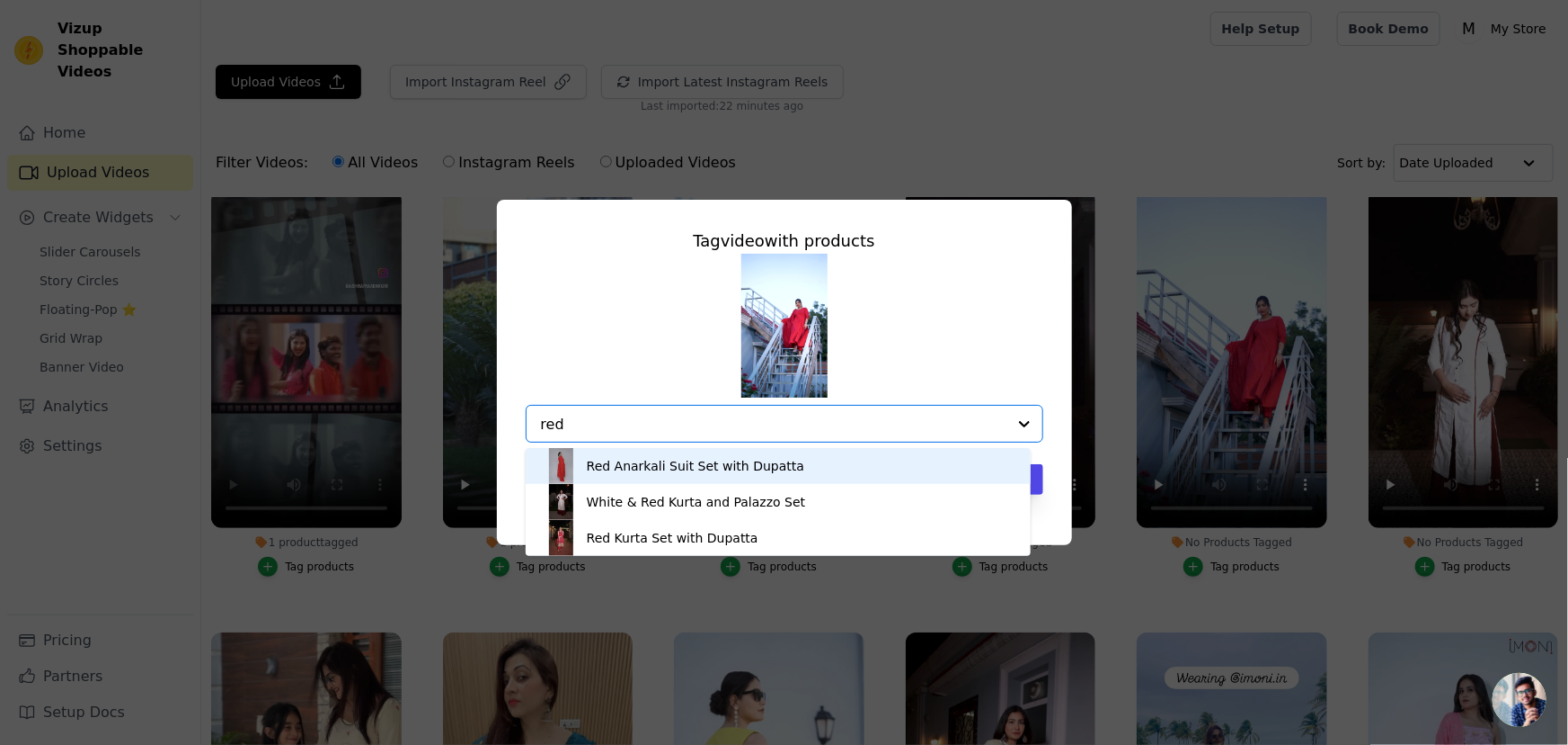
drag, startPoint x: 690, startPoint y: 466, endPoint x: 702, endPoint y: 473, distance: 13.9
click at [690, 467] on div "Red Anarkali Suit Set with Dupatta" at bounding box center [695, 466] width 217 height 18
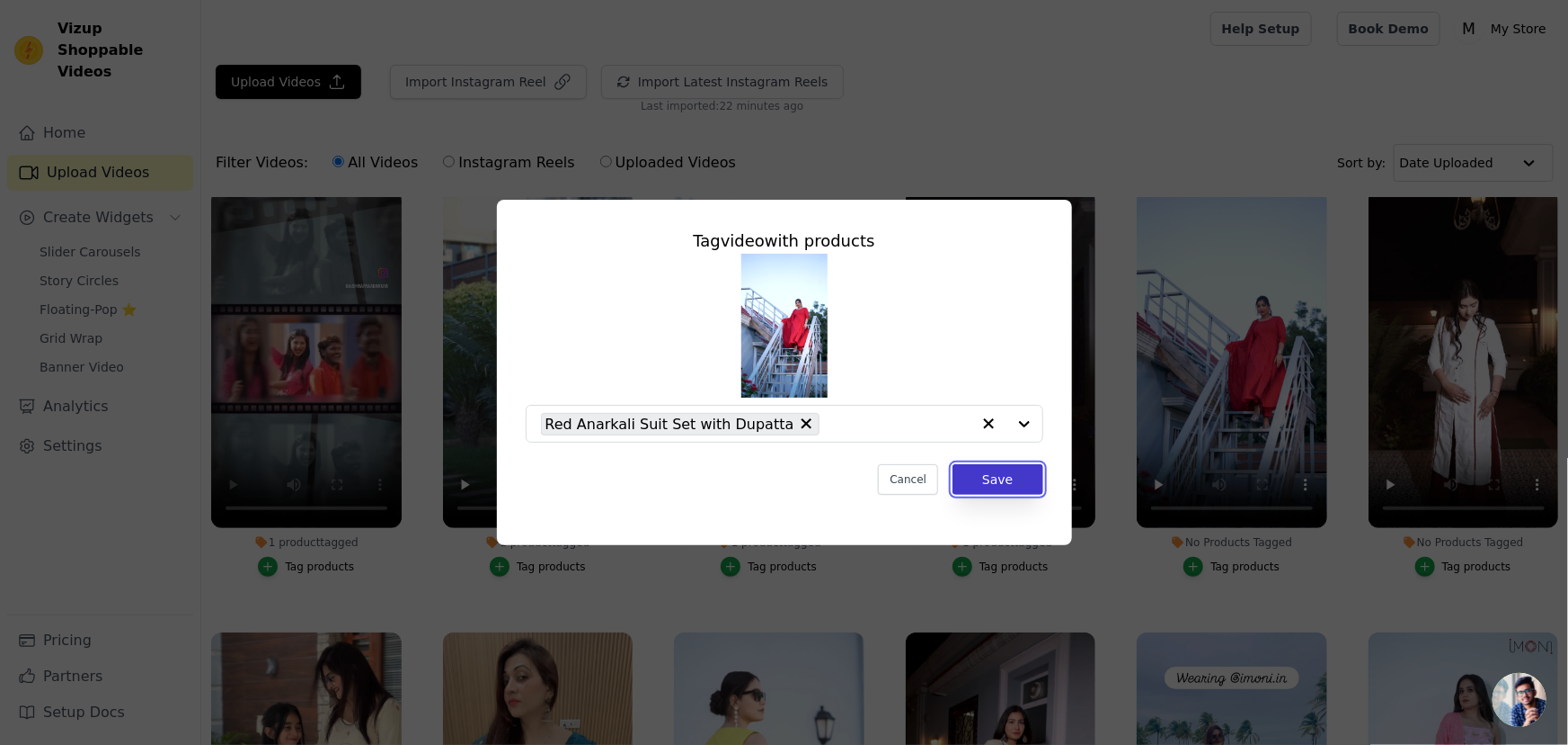
click at [1011, 483] on button "Save" at bounding box center [997, 479] width 90 height 31
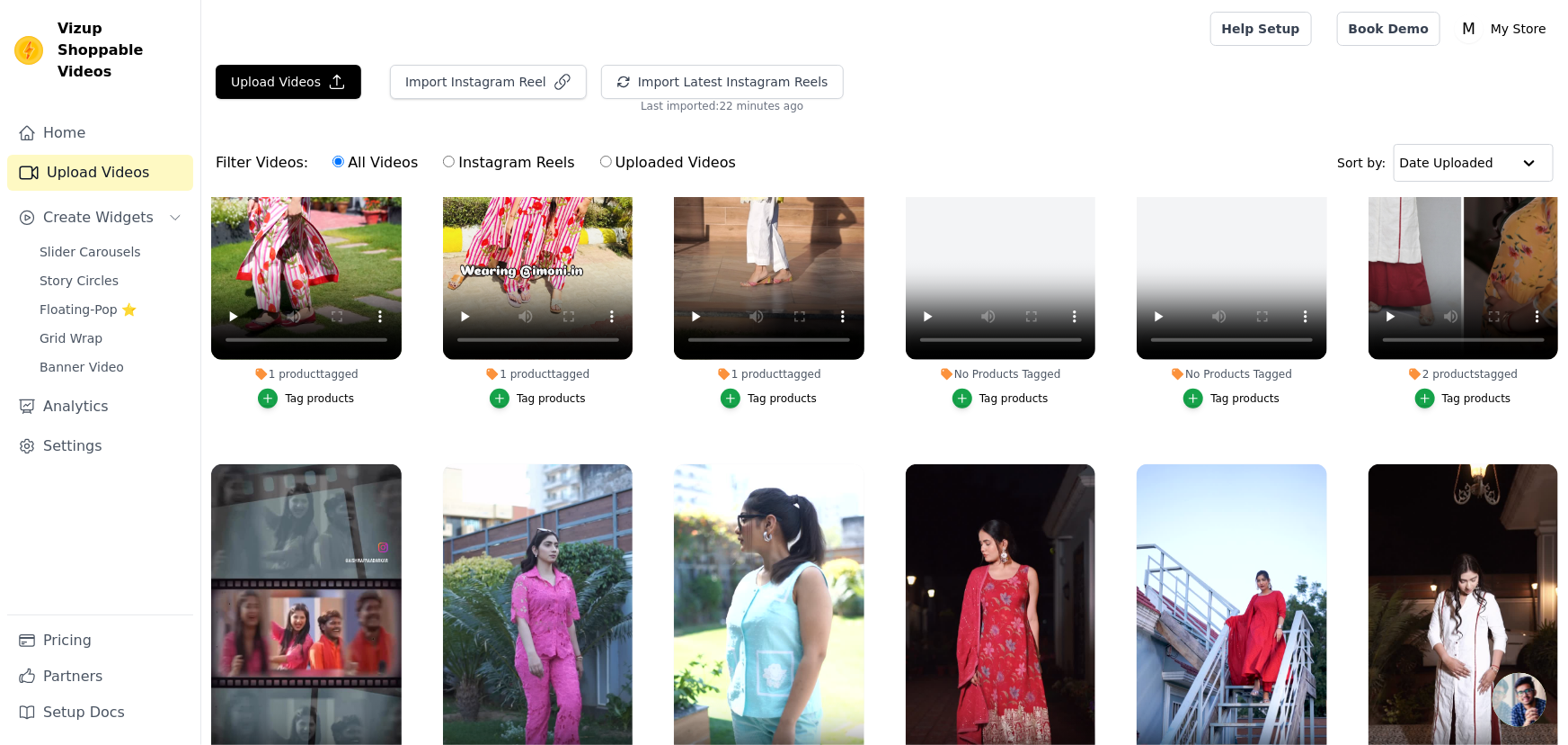
scroll to position [658, 0]
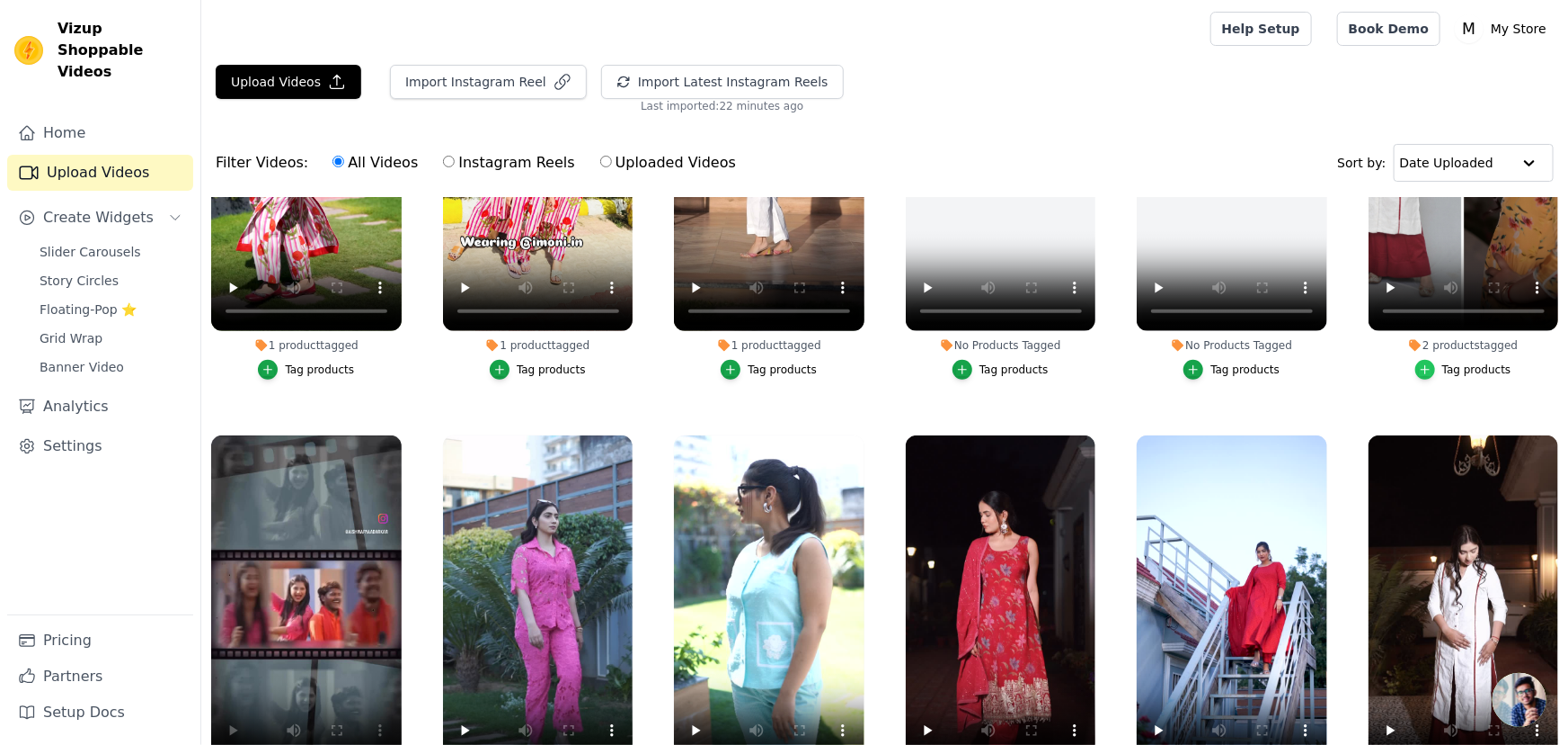
click at [1421, 366] on icon "button" at bounding box center [1425, 370] width 8 height 8
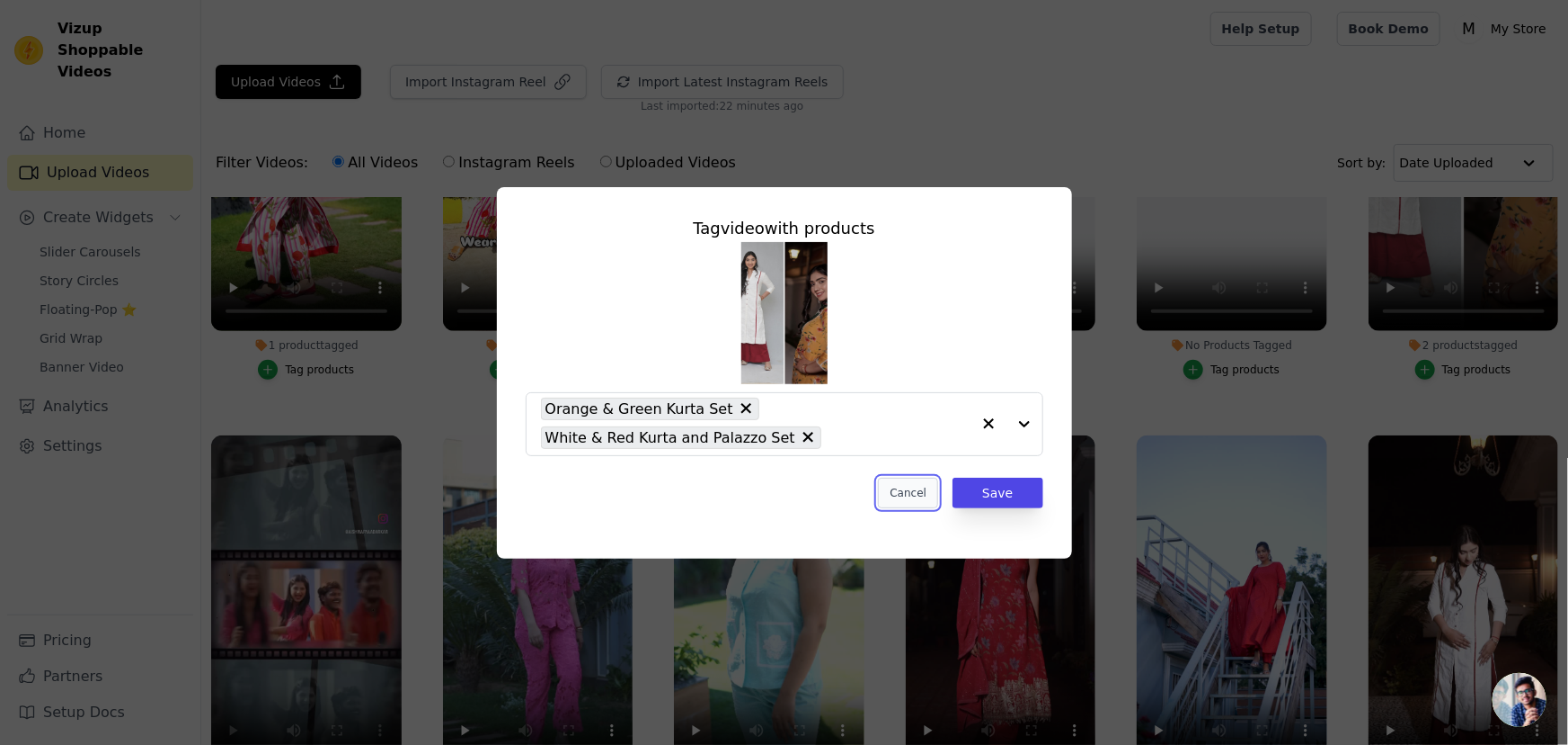
click at [919, 495] on button "Cancel" at bounding box center [908, 493] width 60 height 31
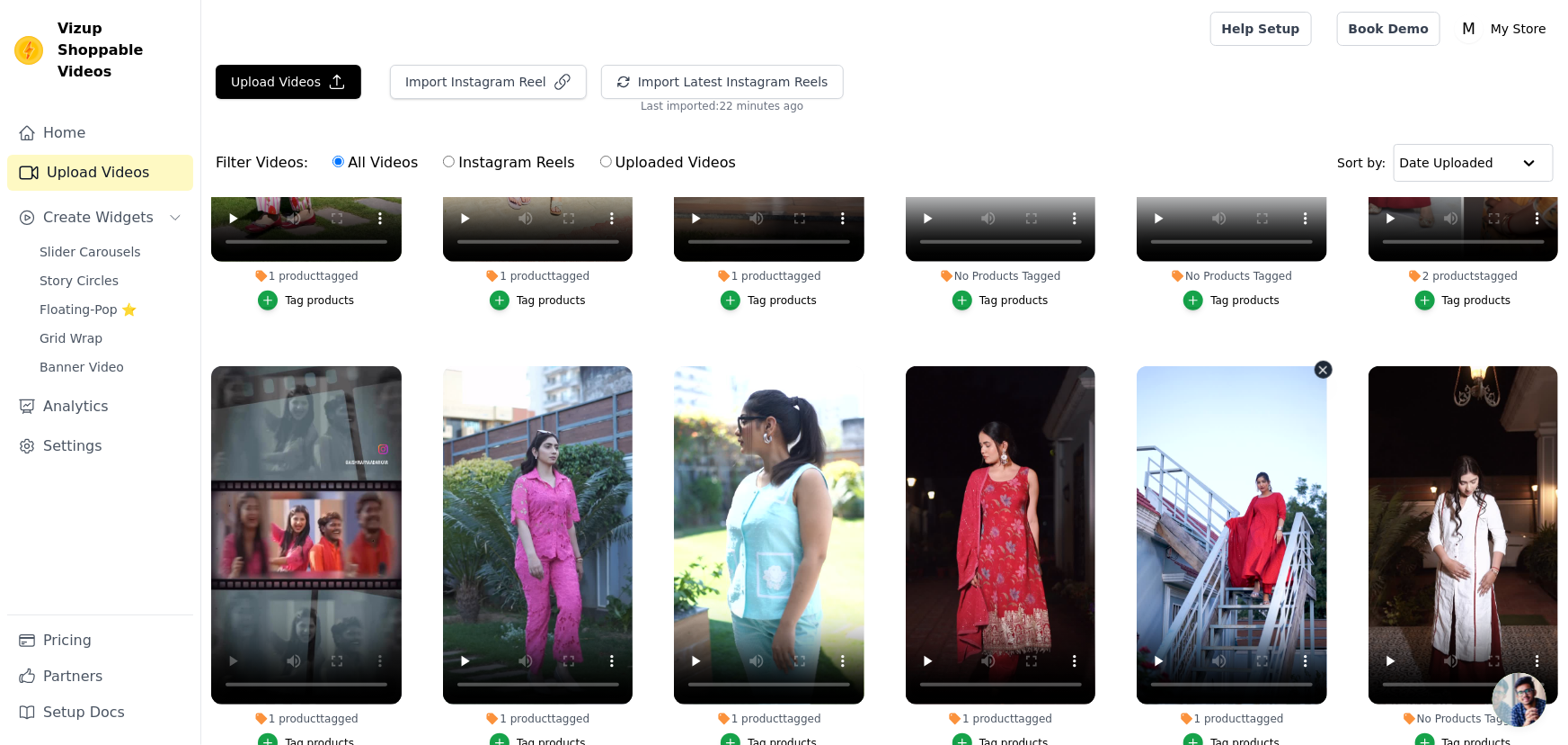
scroll to position [821, 0]
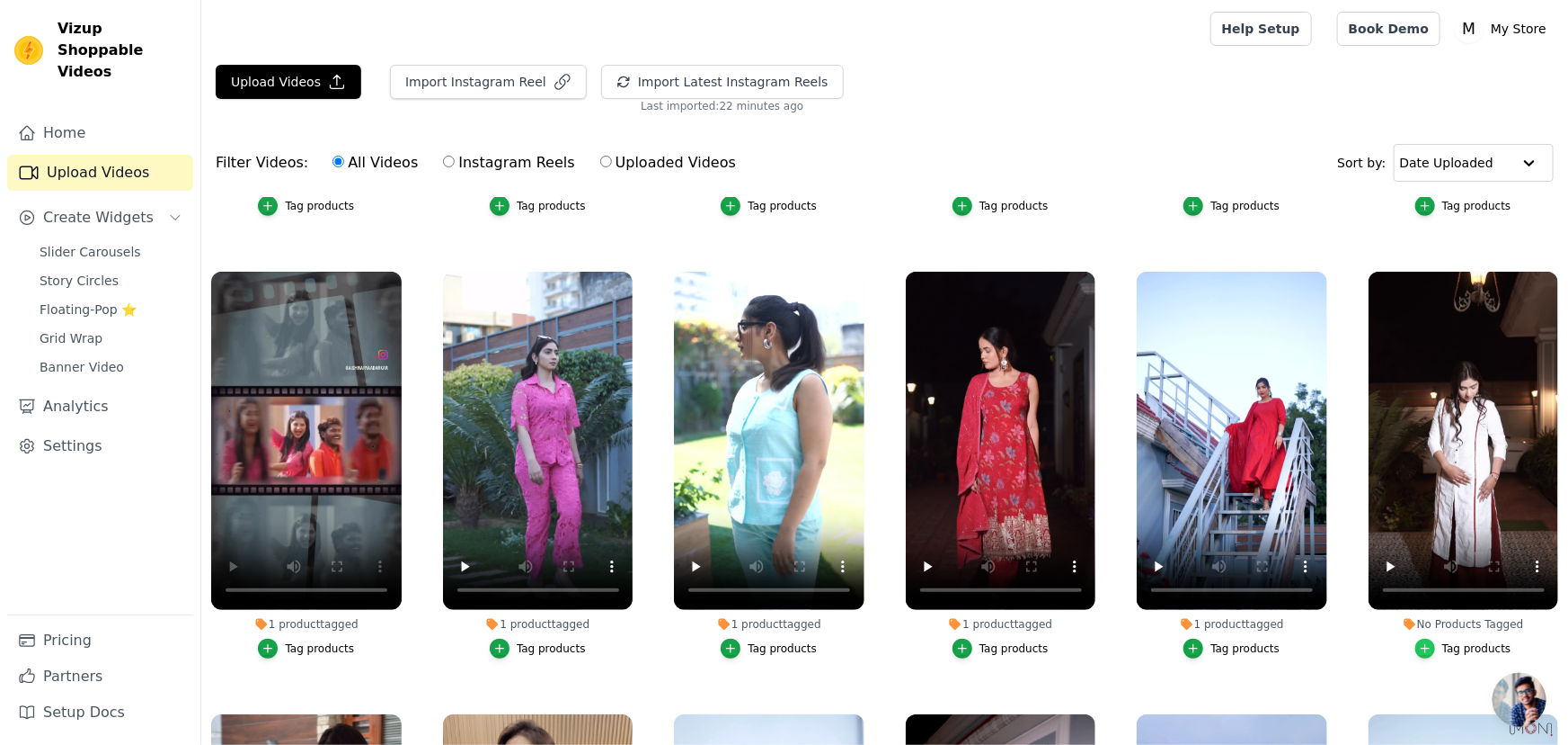
click at [1419, 642] on icon "button" at bounding box center [1425, 648] width 12 height 12
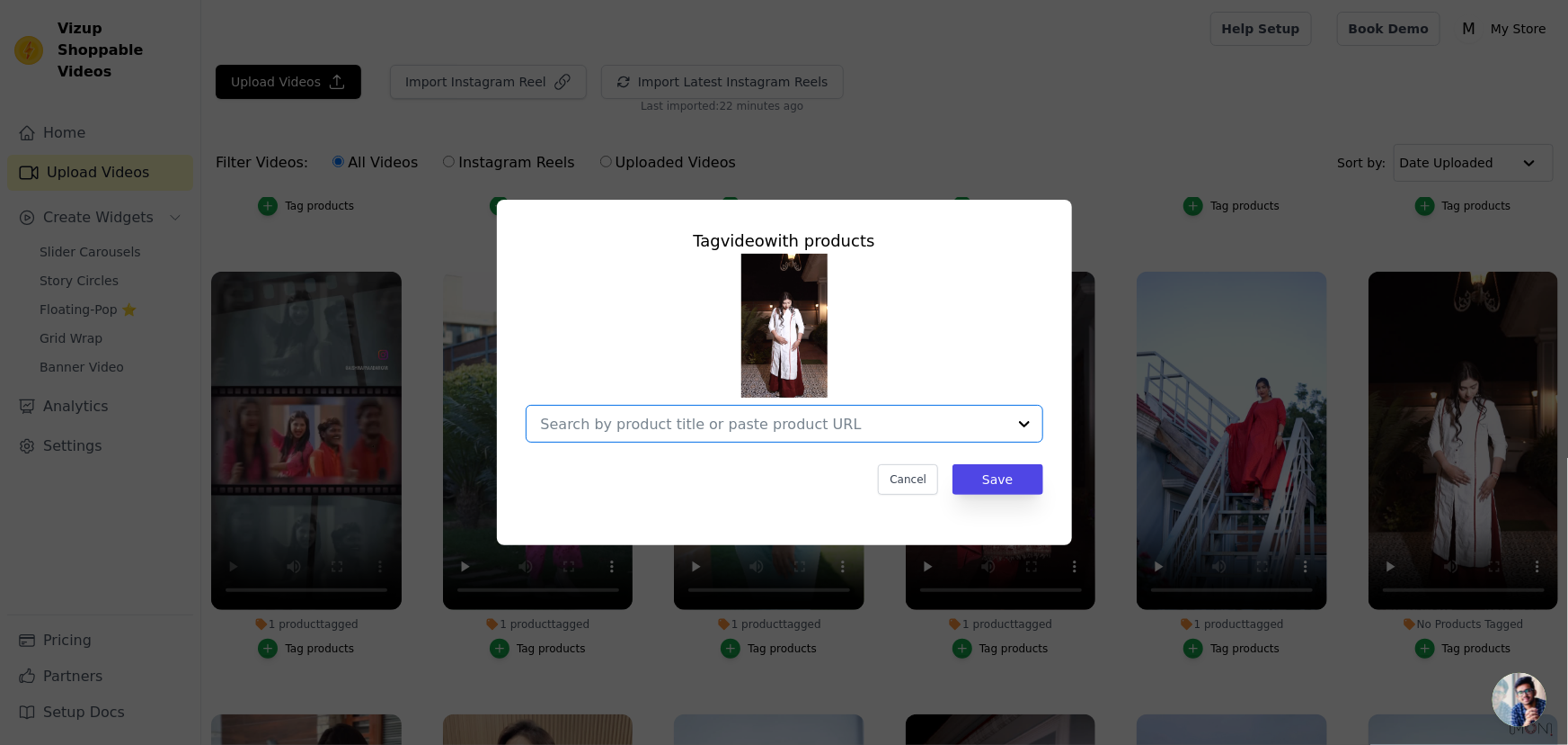
click at [635, 420] on input "No Products Tagged Tag video with products Option undefined, selected. Select i…" at bounding box center [774, 424] width 465 height 17
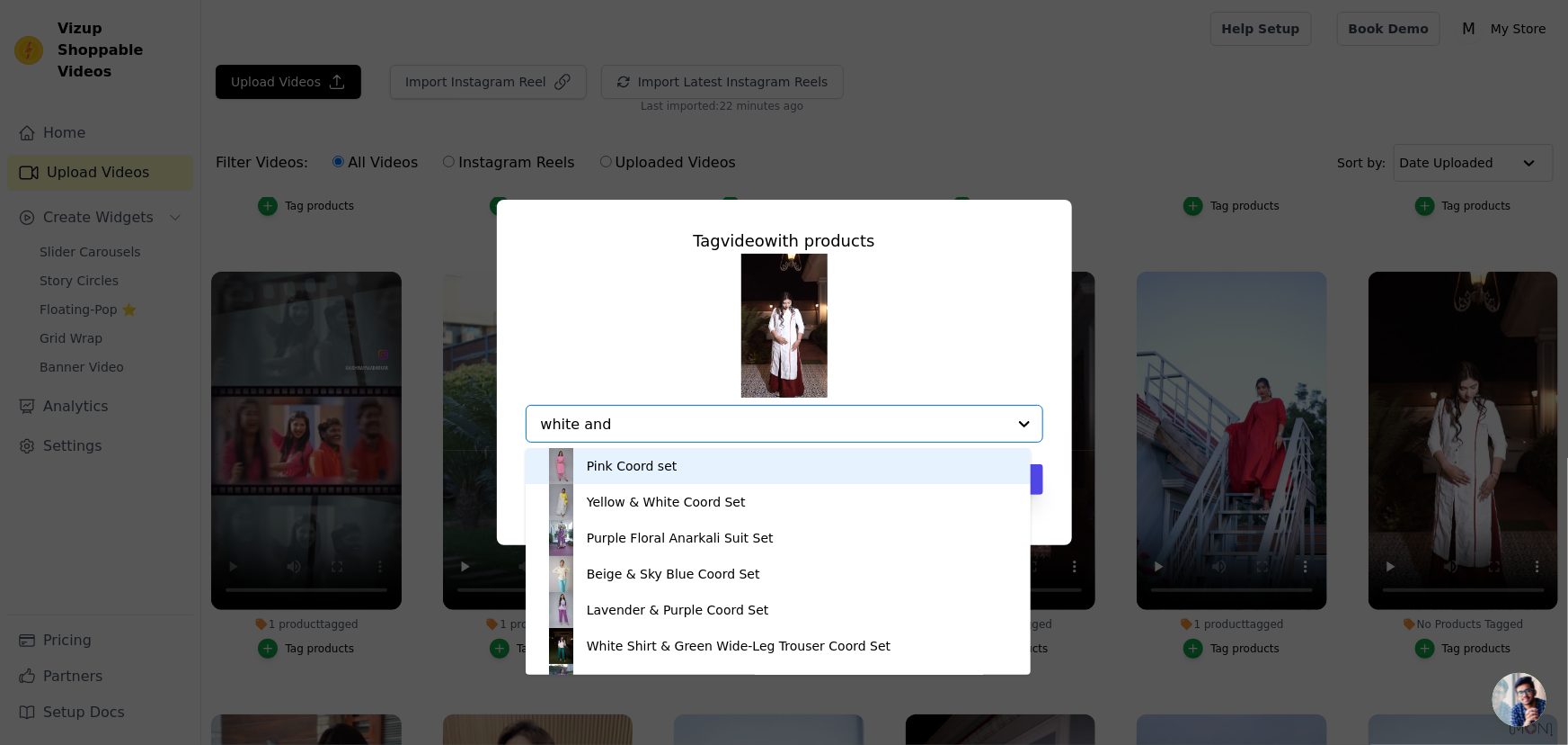
type input "white and"
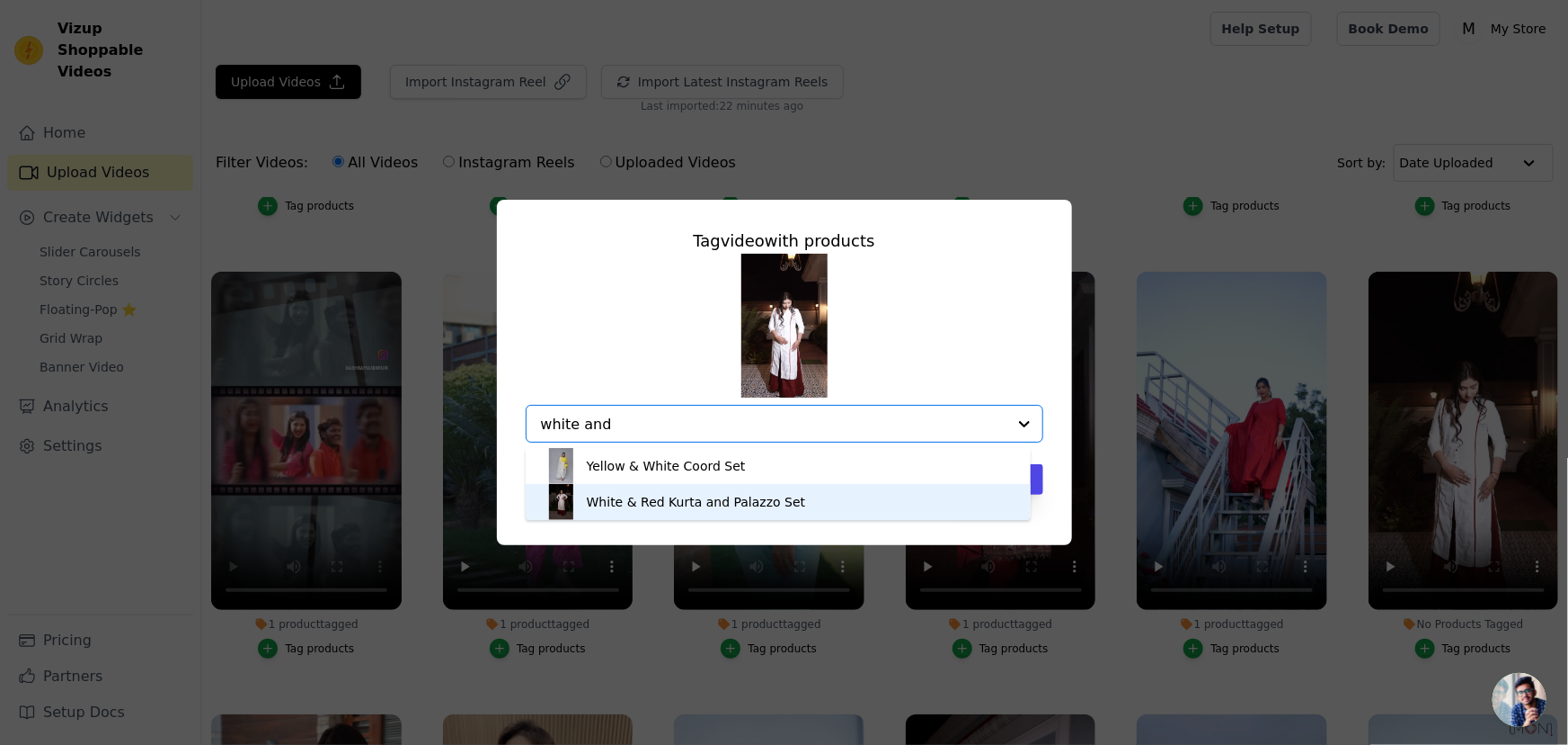
click at [693, 500] on div "White & Red Kurta and Palazzo Set" at bounding box center [696, 501] width 219 height 18
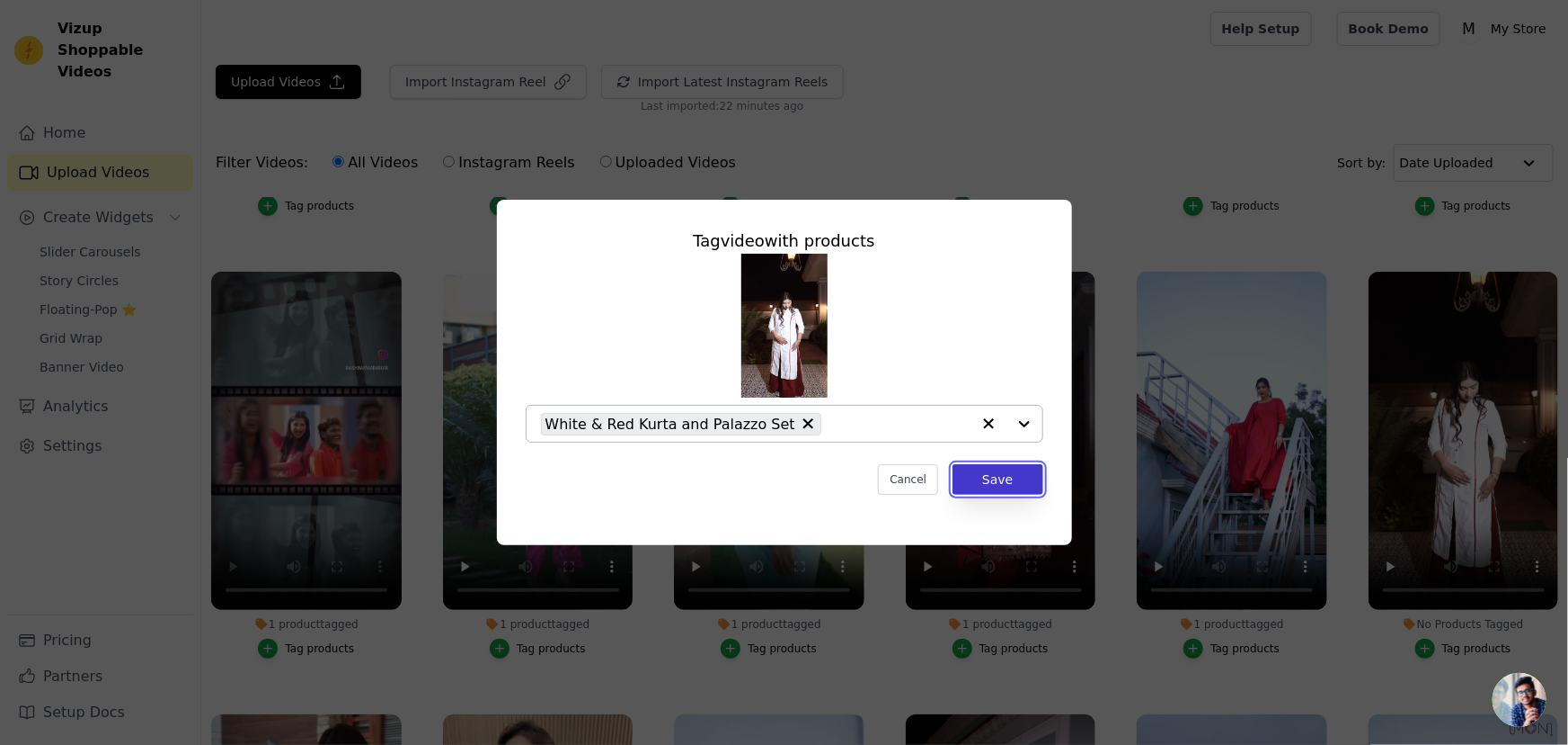
click at [1015, 491] on button "Save" at bounding box center [997, 479] width 90 height 31
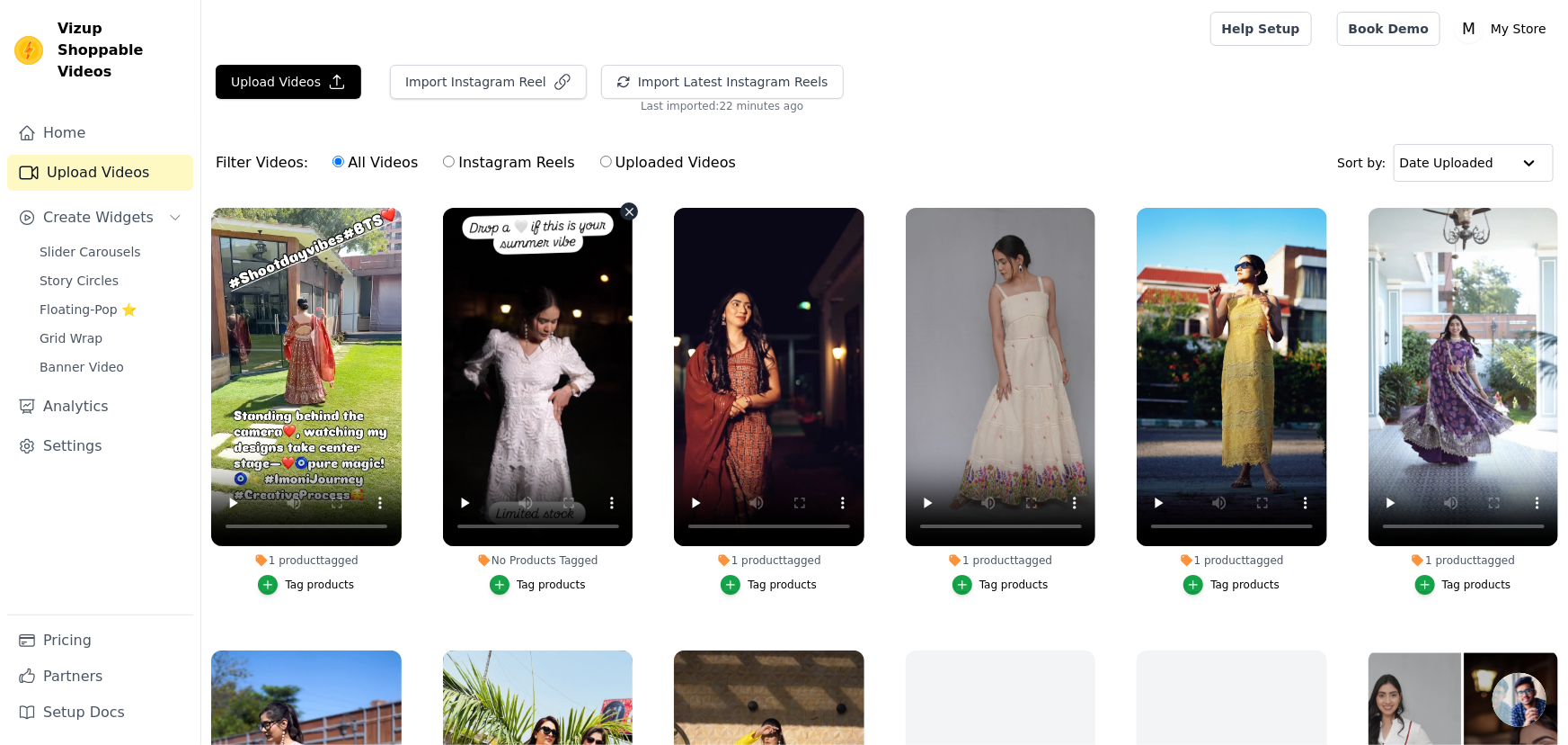
scroll to position [0, 0]
click at [965, 593] on label "1 product tagged Tag products" at bounding box center [1001, 404] width 193 height 396
click at [956, 581] on icon "button" at bounding box center [962, 584] width 12 height 12
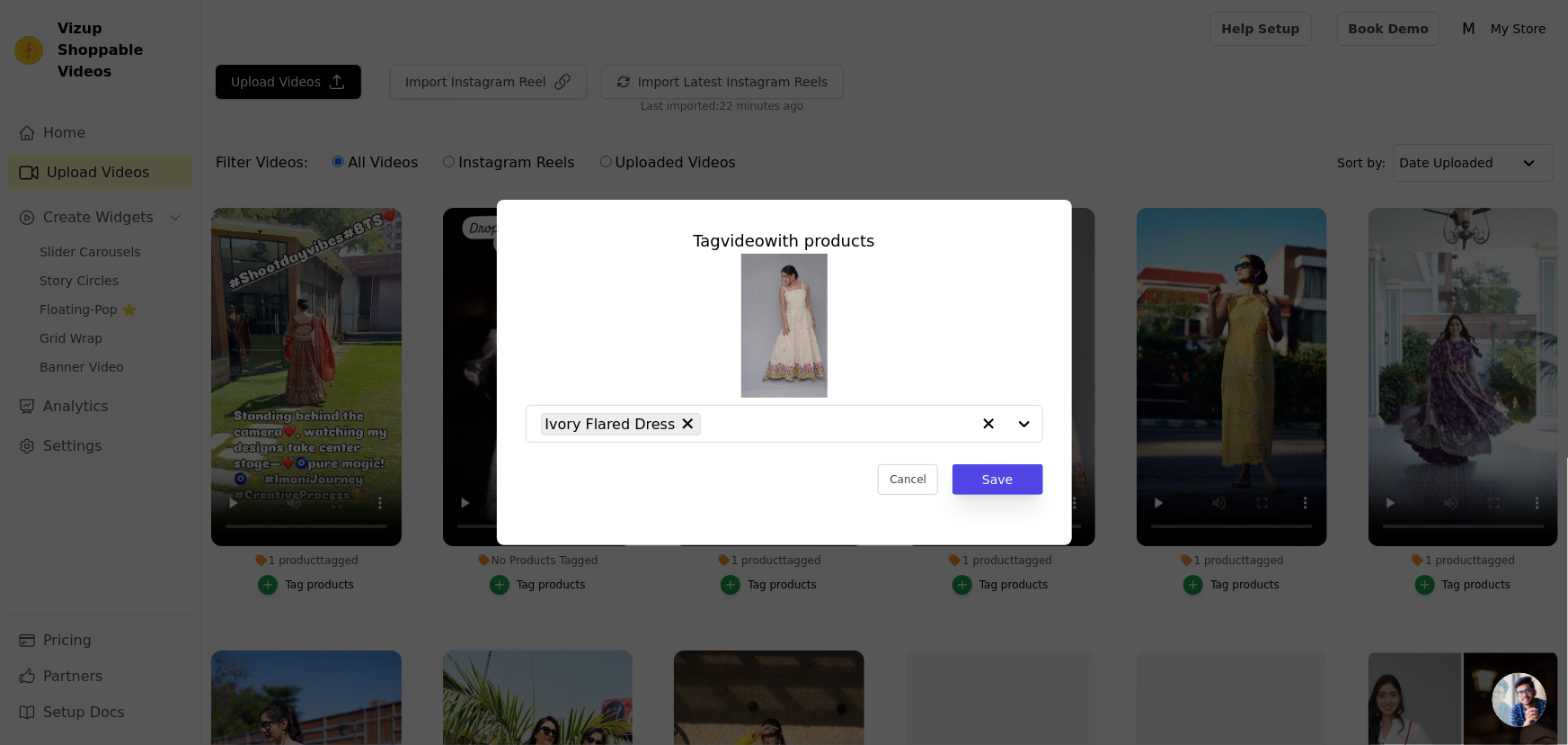
click at [1028, 104] on div "Tag video with products Ivory Flared Dress Cancel Save" at bounding box center [784, 372] width 1568 height 745
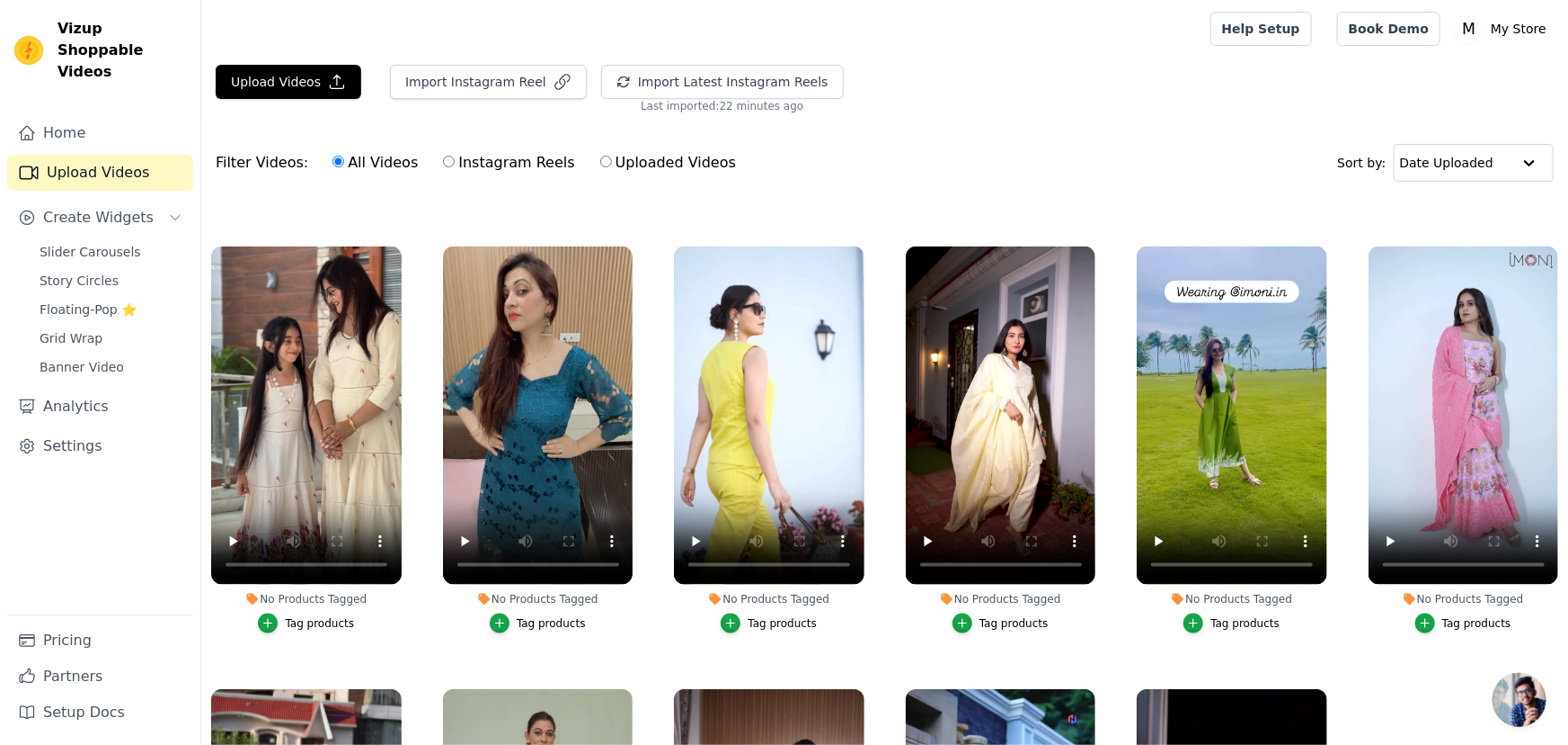
scroll to position [1308, 0]
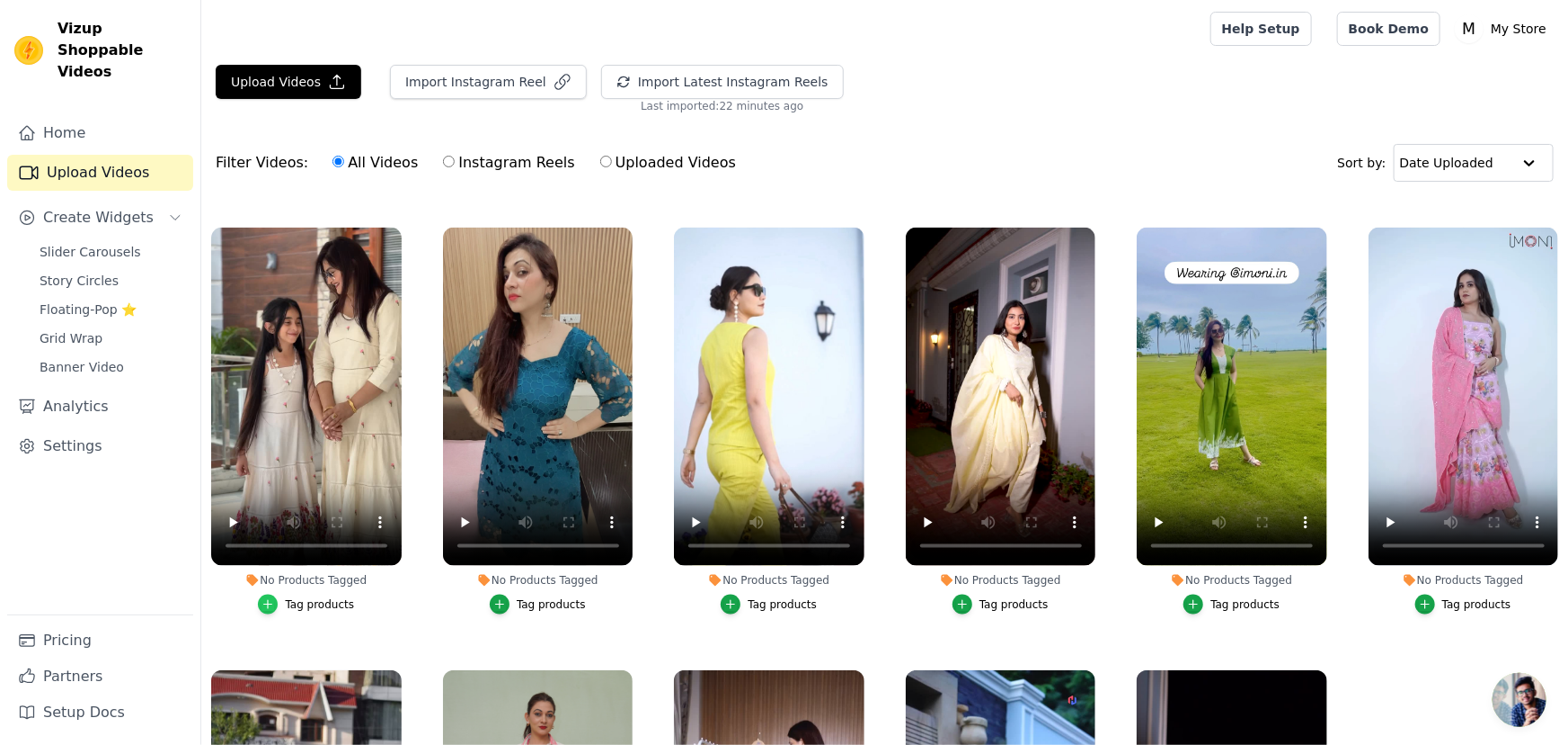
click at [273, 598] on icon "button" at bounding box center [267, 604] width 12 height 12
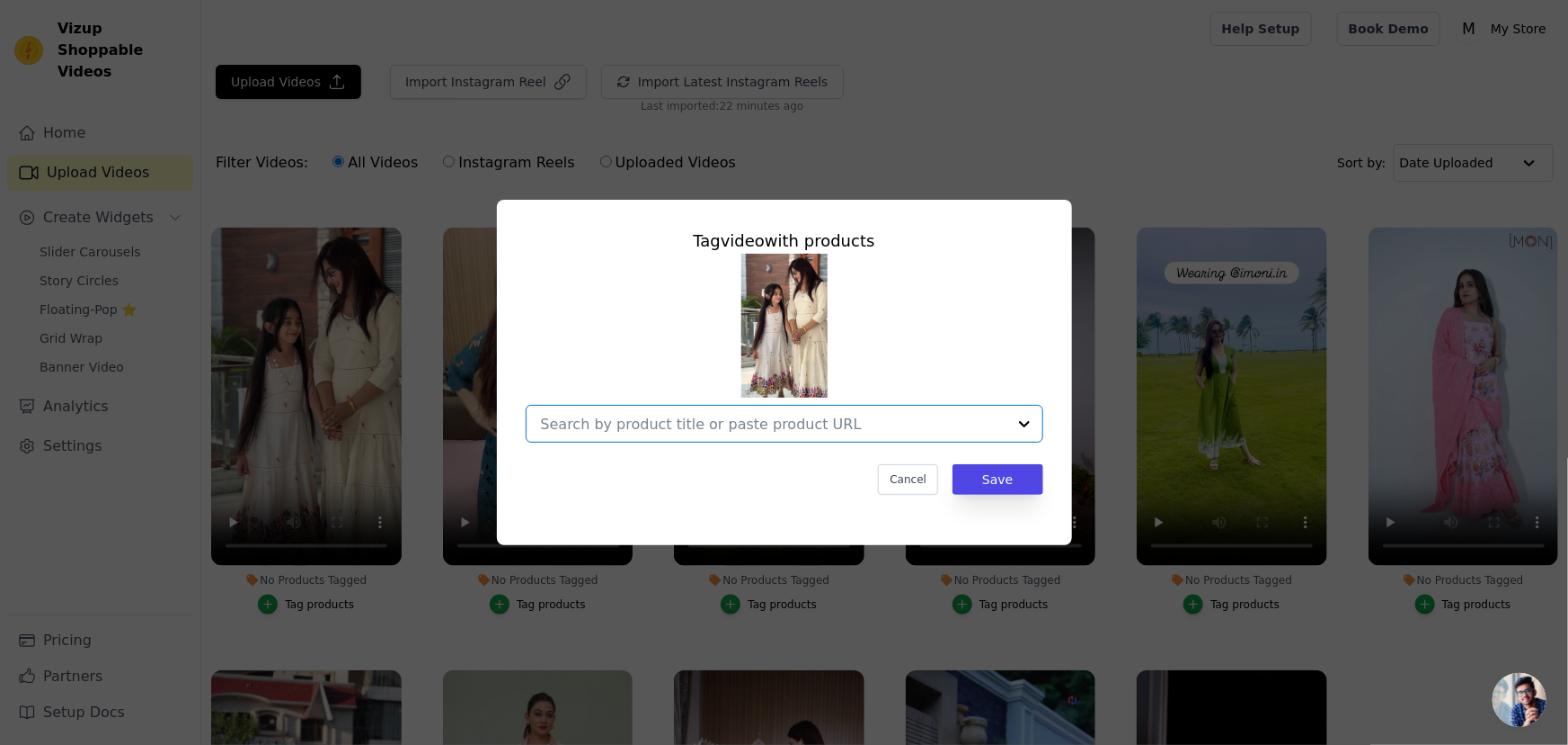
click at [638, 417] on input "No Products Tagged Tag video with products Option undefined, selected. Select i…" at bounding box center [774, 424] width 465 height 17
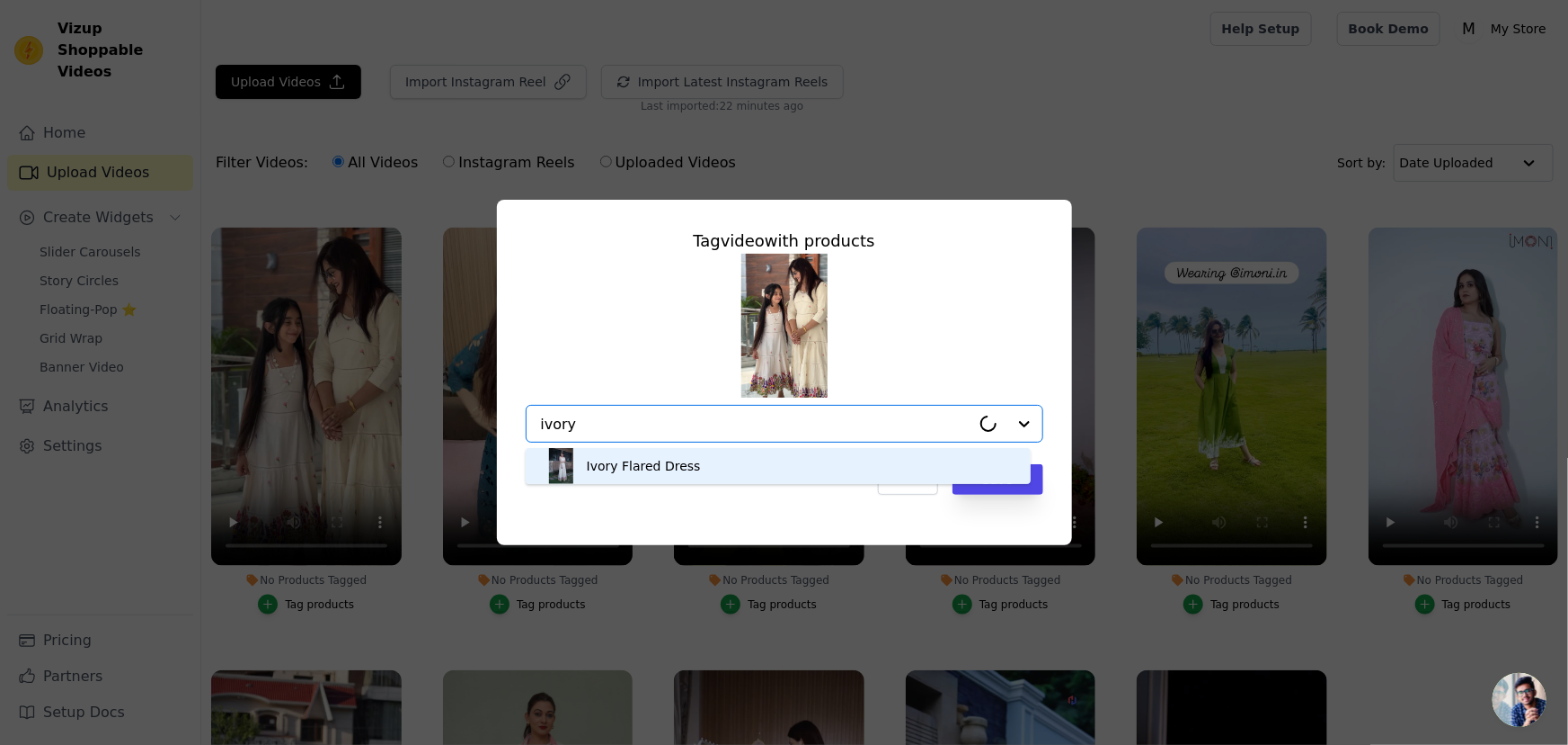
type input "ivory l"
click at [648, 471] on div "Ivory Flared Dress" at bounding box center [643, 466] width 114 height 18
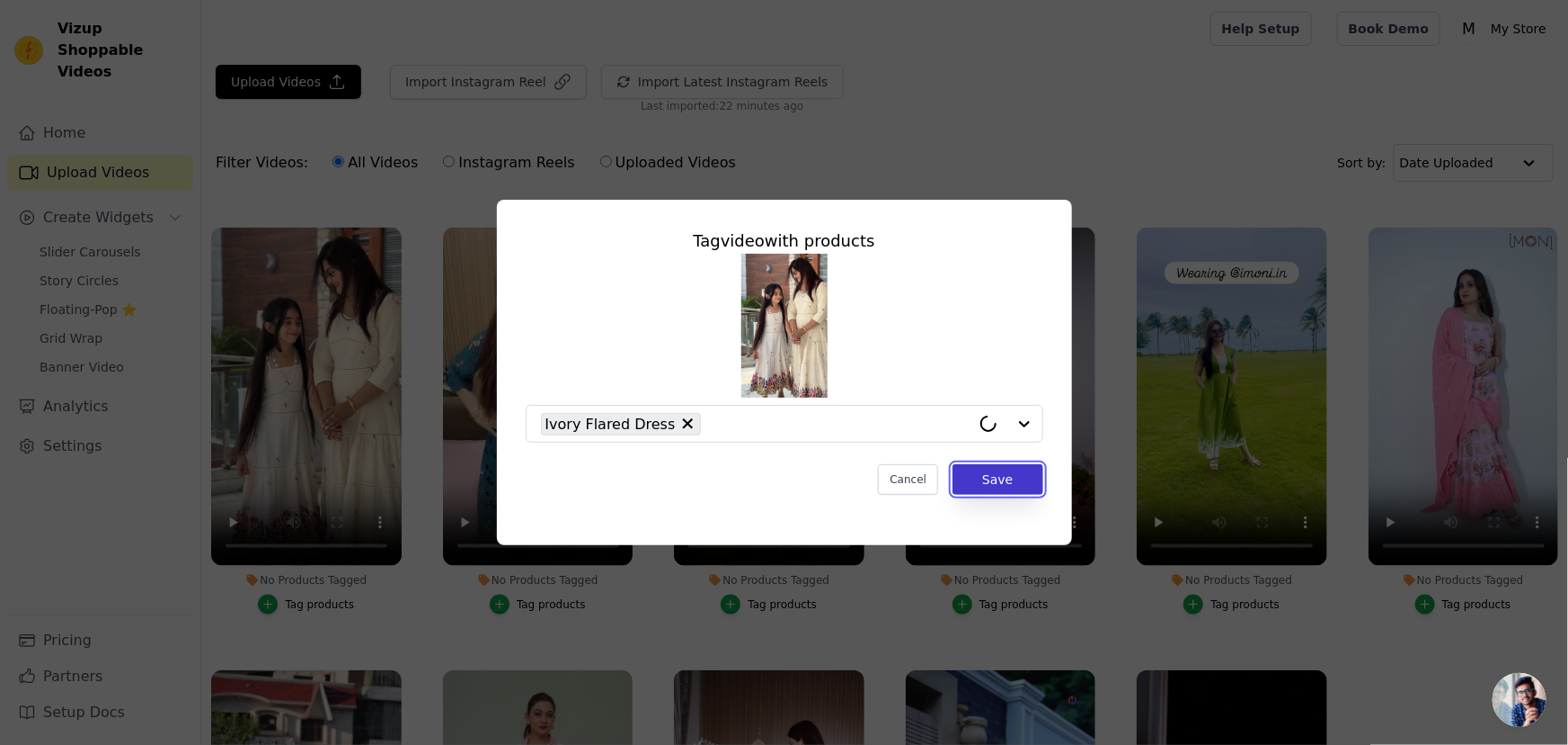
click at [971, 476] on button "Save" at bounding box center [997, 479] width 90 height 31
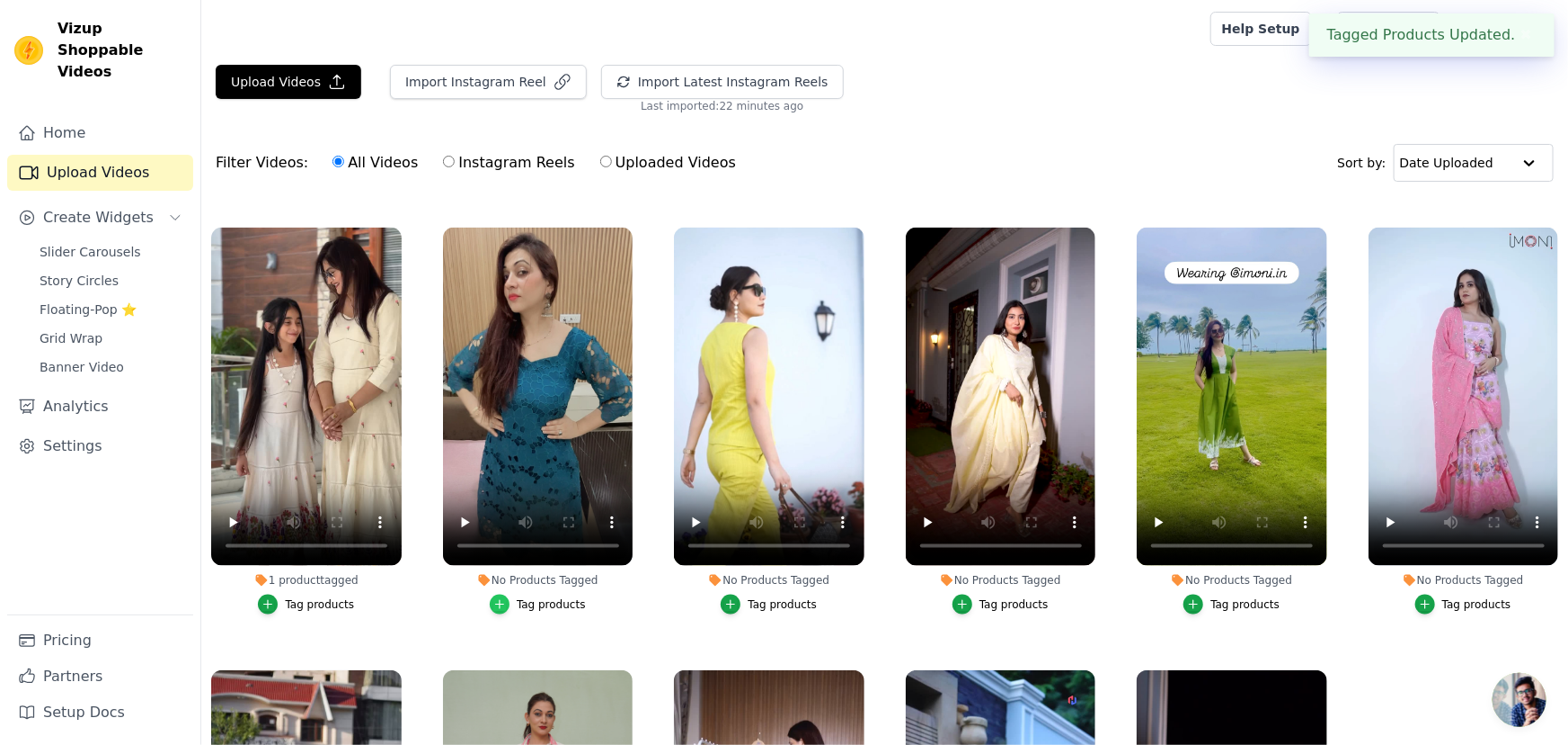
click at [502, 601] on icon "button" at bounding box center [499, 604] width 12 height 12
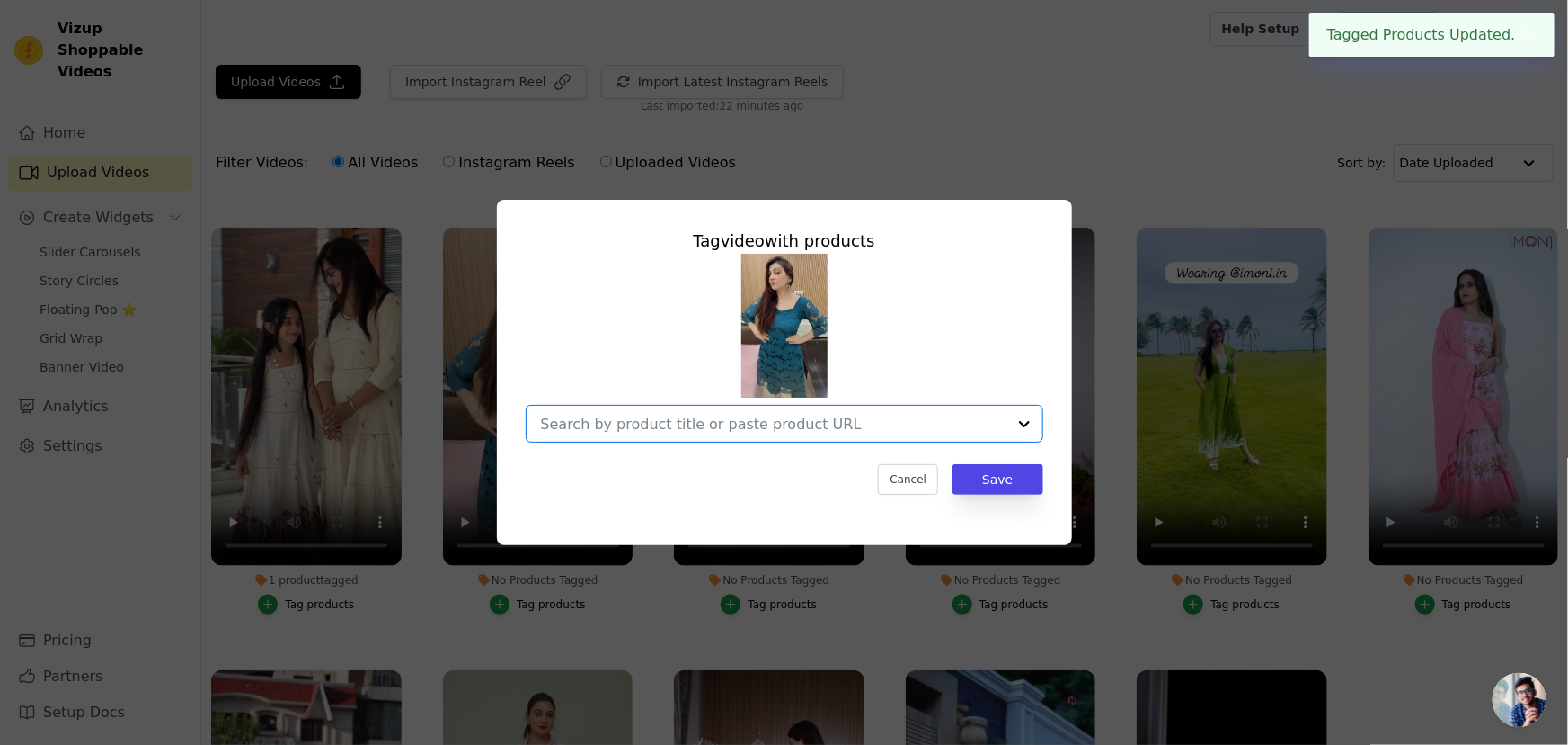
click at [710, 420] on input "No Products Tagged Tag video with products Option undefined, selected. Select i…" at bounding box center [774, 424] width 465 height 17
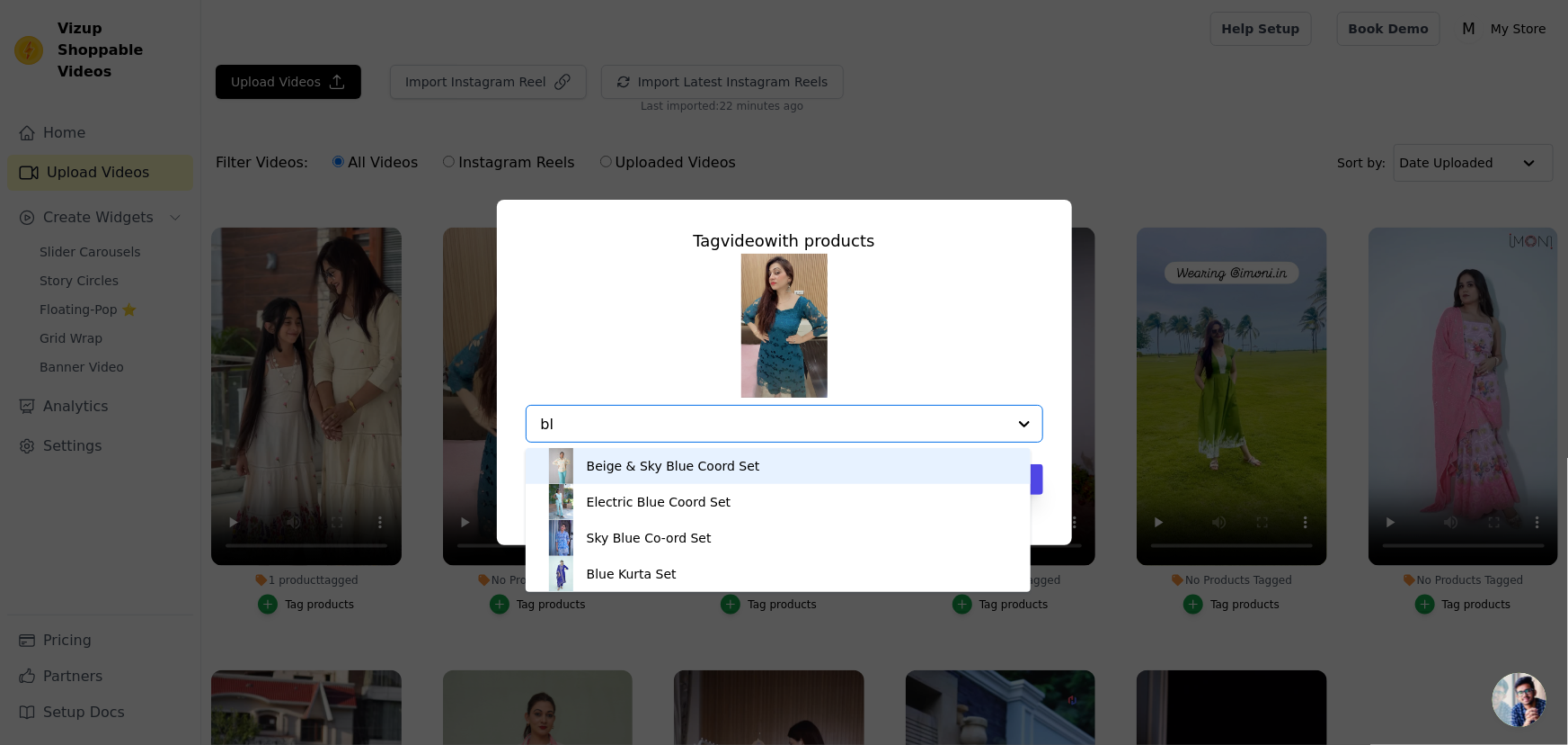
type input "b"
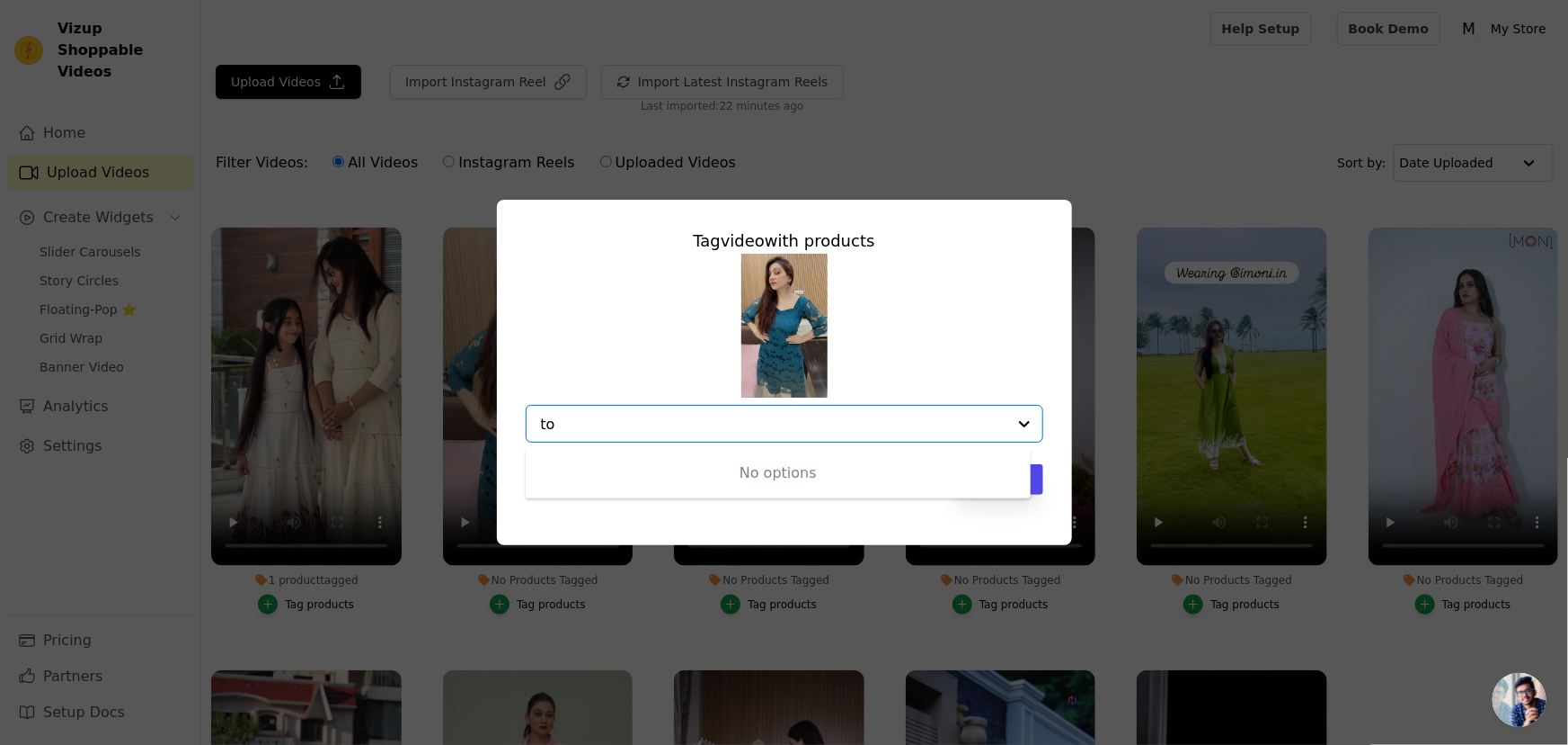
type input "t"
type input "p"
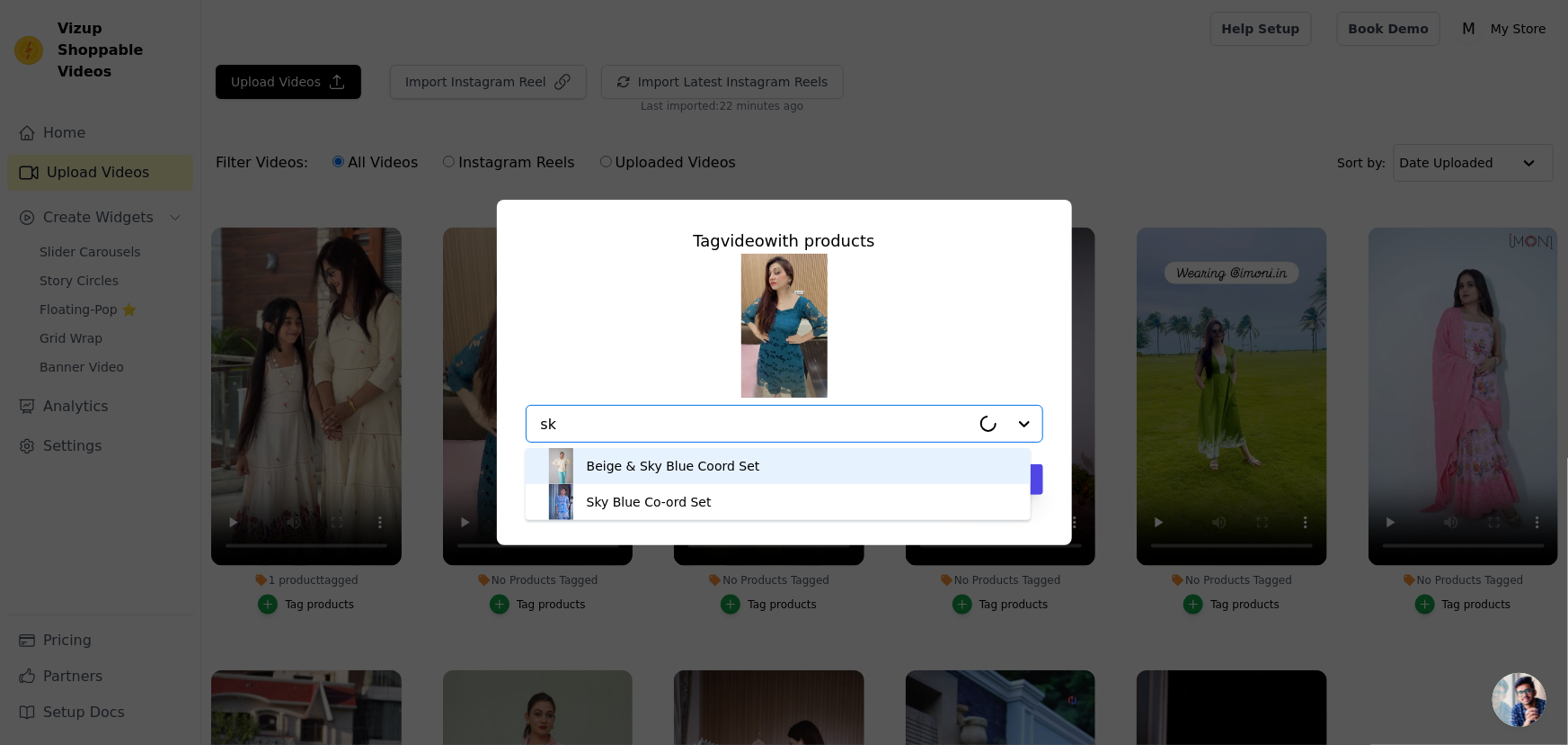
type input "s"
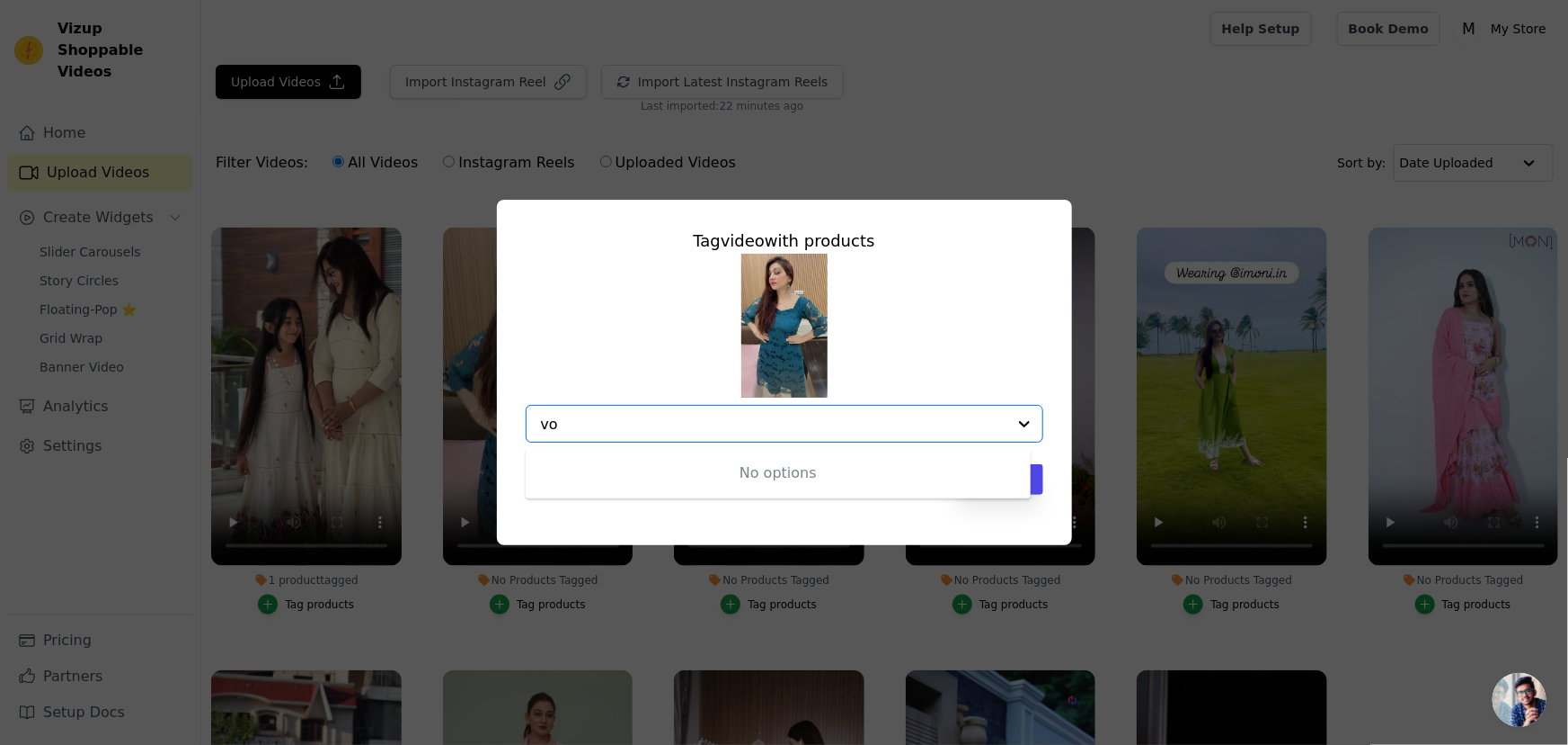
type input "v"
click at [1026, 424] on div at bounding box center [1025, 423] width 36 height 36
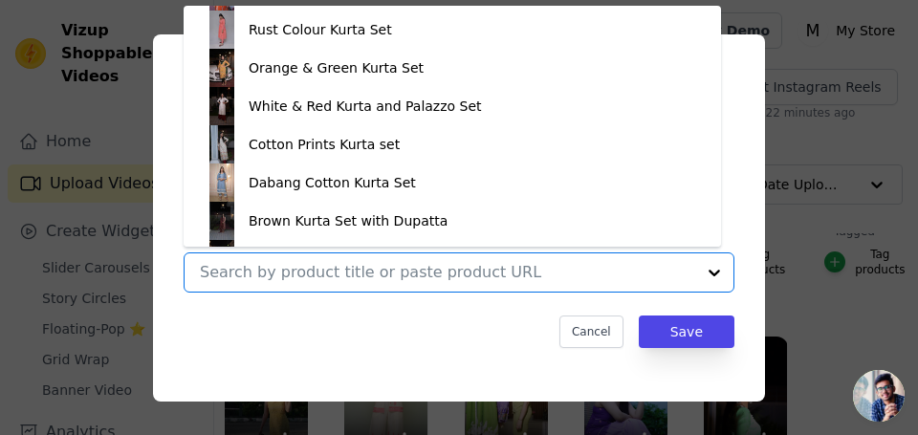
scroll to position [677, 0]
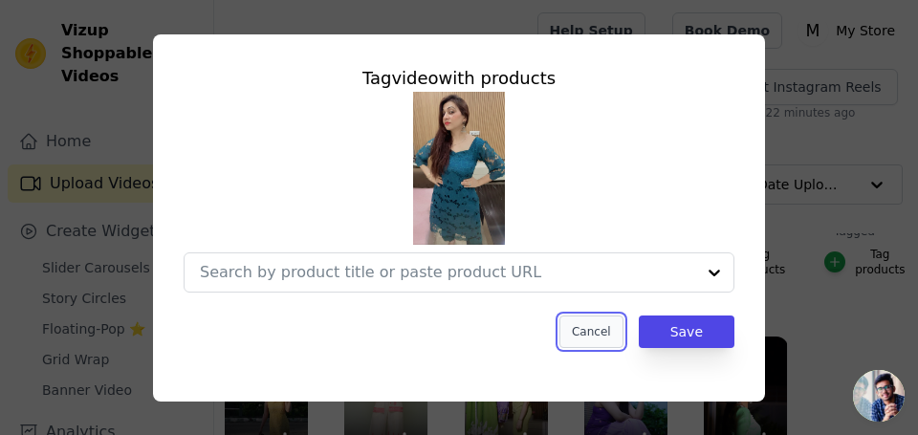
click at [603, 333] on button "Cancel" at bounding box center [591, 331] width 64 height 33
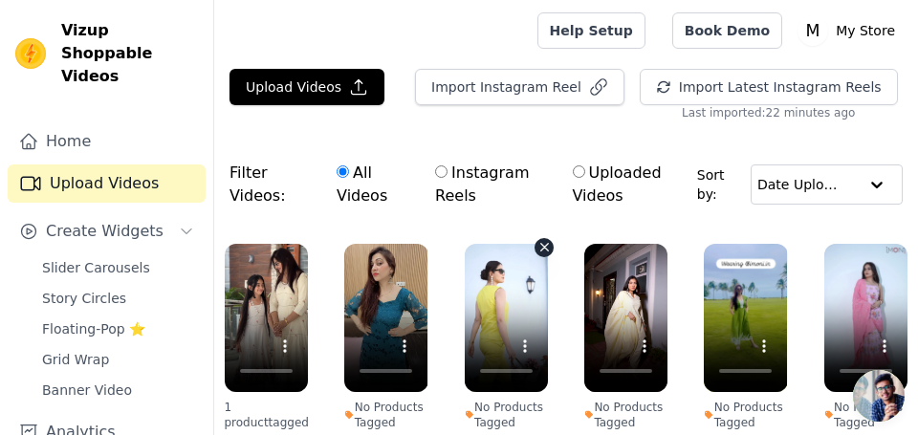
scroll to position [901, 0]
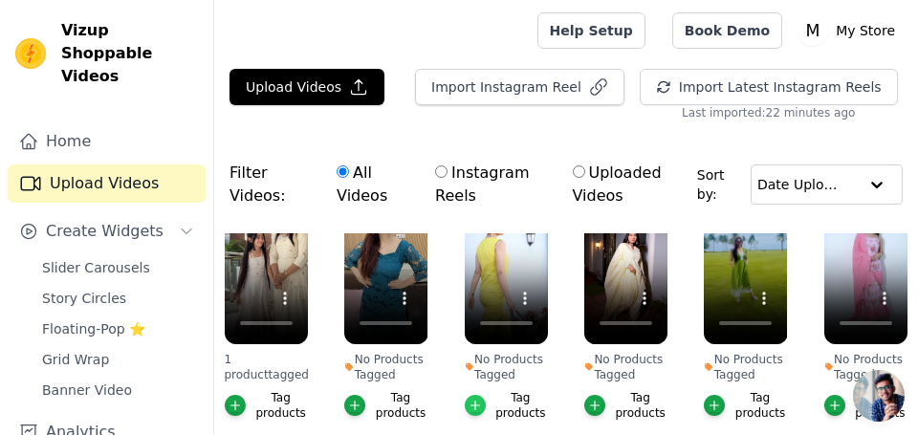
click at [477, 399] on icon "button" at bounding box center [474, 405] width 13 height 13
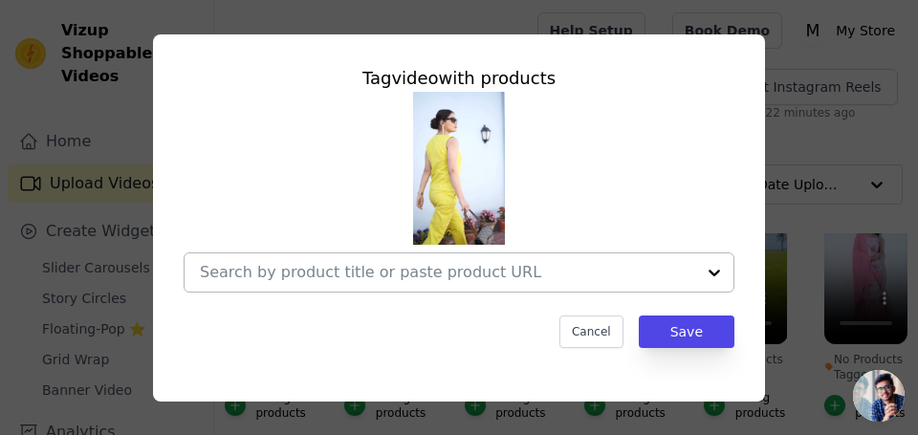
click at [712, 272] on div at bounding box center [714, 272] width 38 height 38
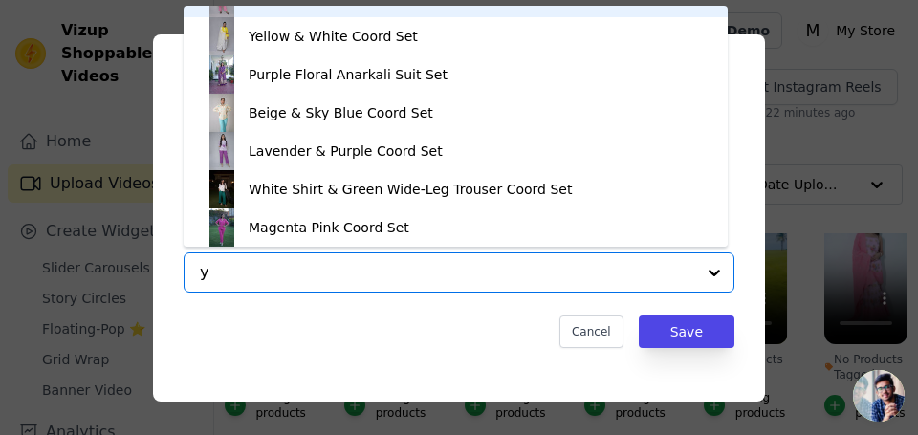
scroll to position [0, 0]
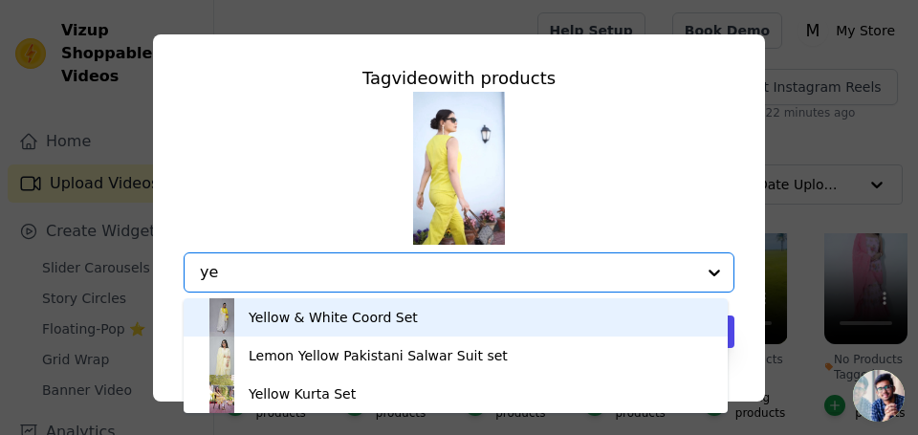
type input "y"
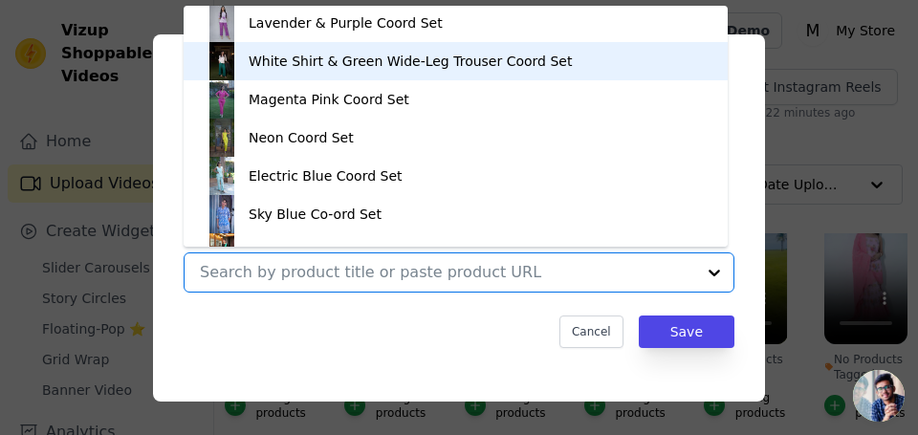
scroll to position [191, 0]
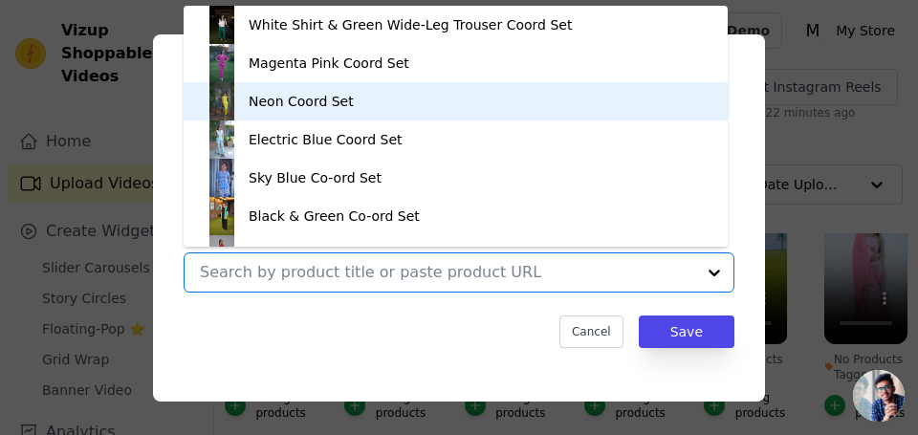
click at [282, 110] on div "Neon Coord Set" at bounding box center [301, 101] width 105 height 19
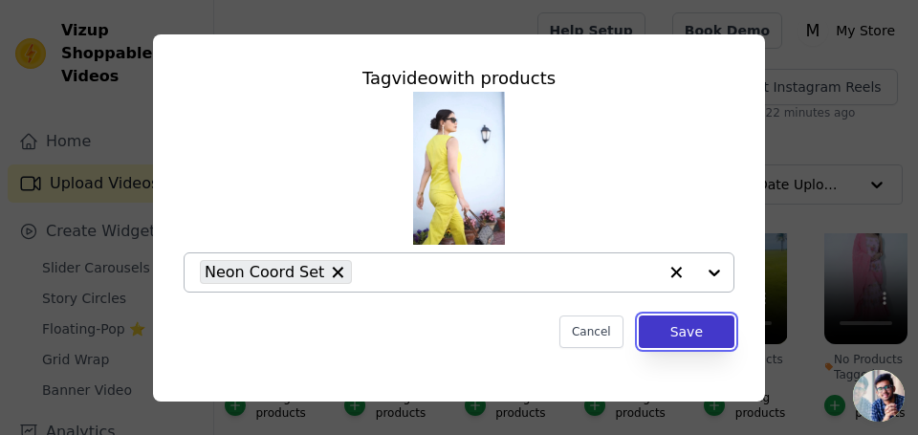
click at [665, 331] on button "Save" at bounding box center [687, 331] width 96 height 33
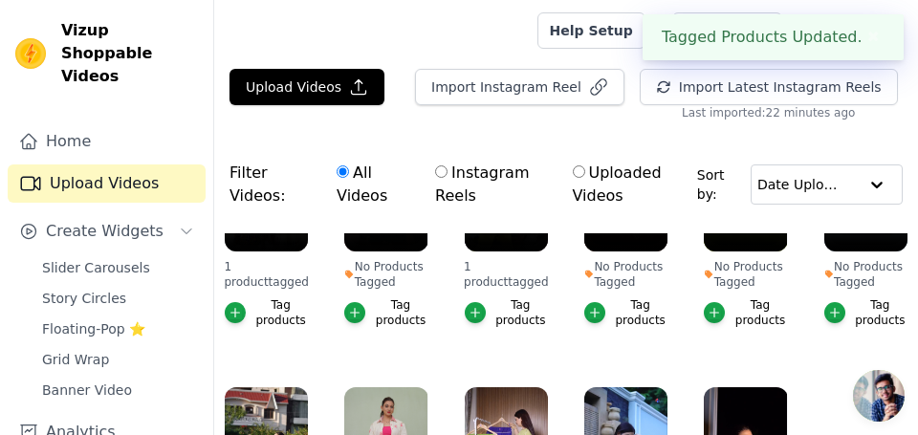
scroll to position [996, 0]
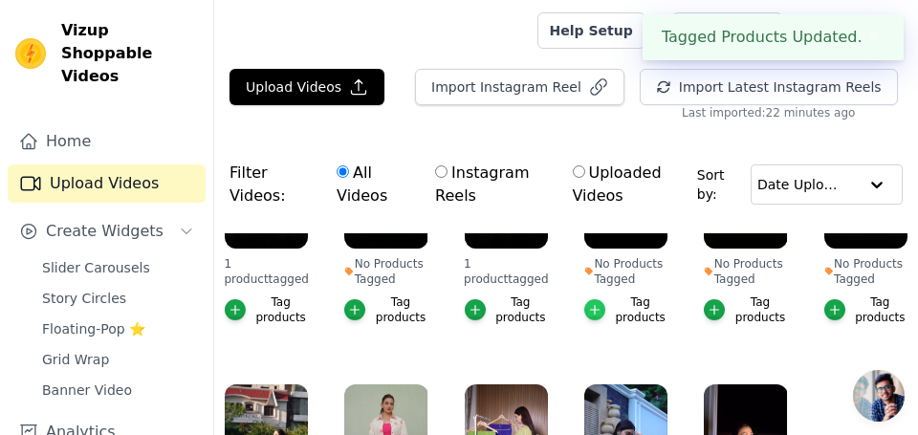
click at [598, 306] on icon "button" at bounding box center [594, 309] width 13 height 13
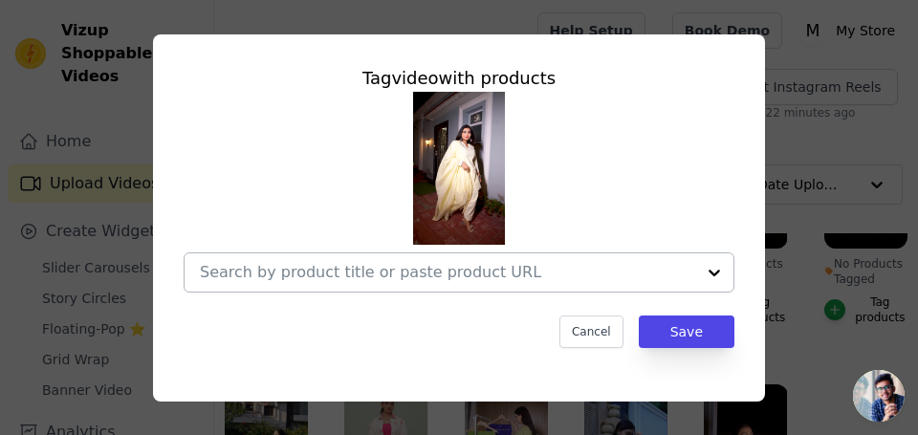
click at [476, 273] on input "No Products Tagged Tag video with products Cancel Save Tag products" at bounding box center [447, 272] width 495 height 18
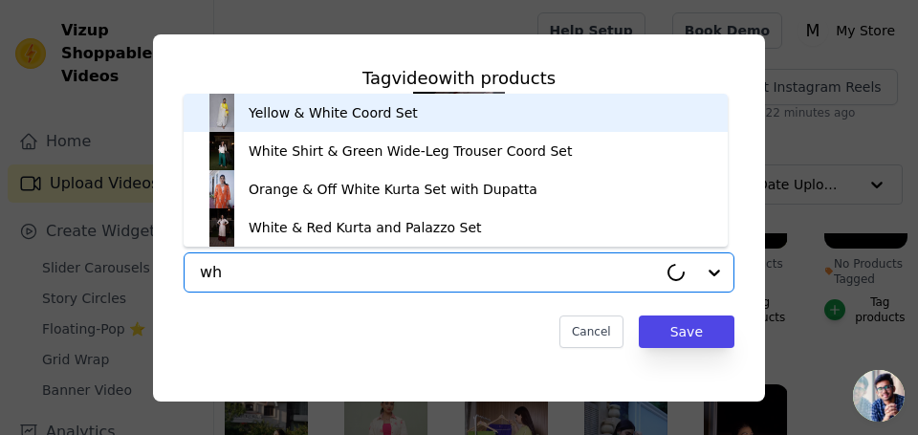
type input "w"
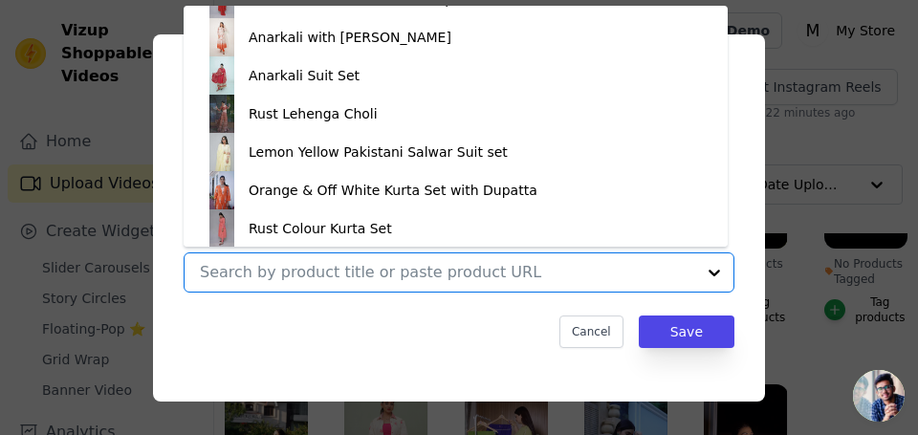
scroll to position [457, 0]
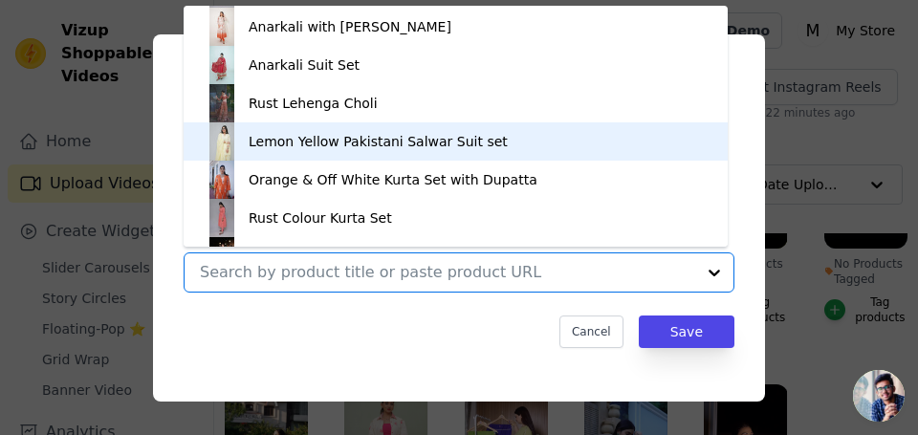
click at [305, 143] on div "Lemon Yellow Pakistani Salwar Suit set" at bounding box center [378, 141] width 259 height 19
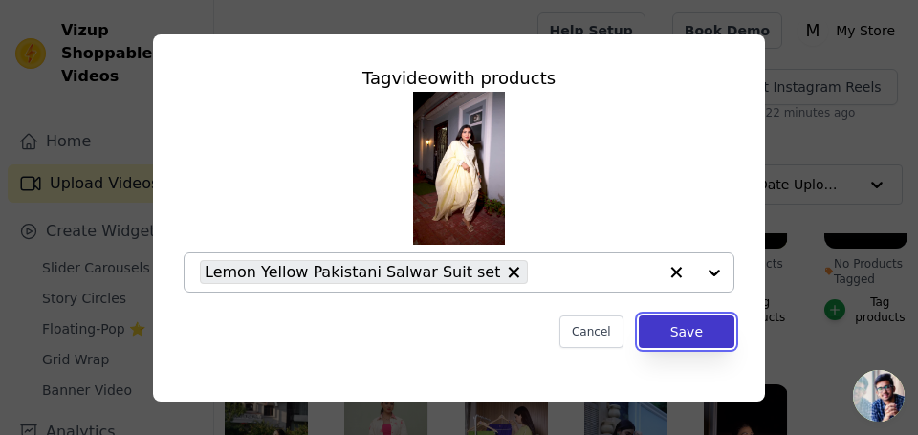
click at [704, 327] on button "Save" at bounding box center [687, 331] width 96 height 33
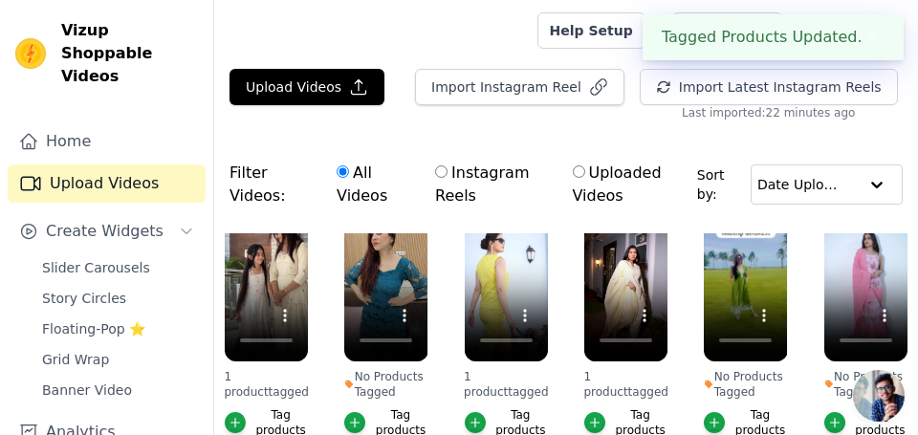
scroll to position [901, 0]
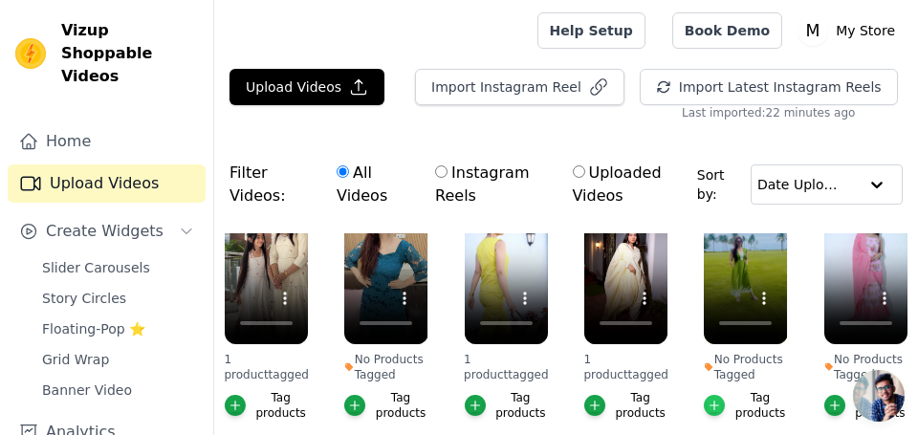
click at [716, 403] on icon "button" at bounding box center [713, 405] width 13 height 13
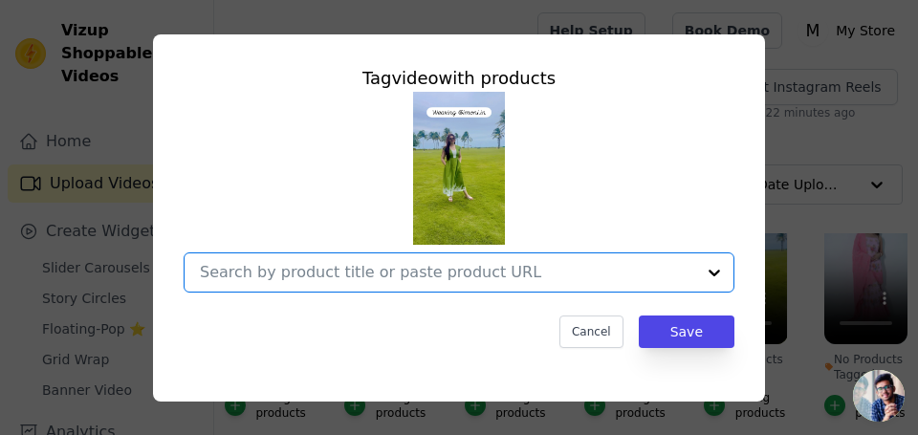
click at [362, 271] on input "No Products Tagged Tag video with products Option undefined, selected. Select i…" at bounding box center [447, 272] width 495 height 18
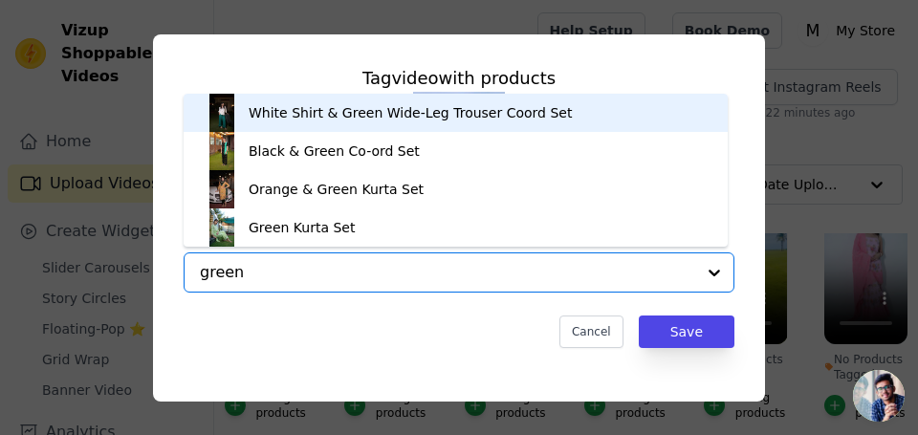
type input "green"
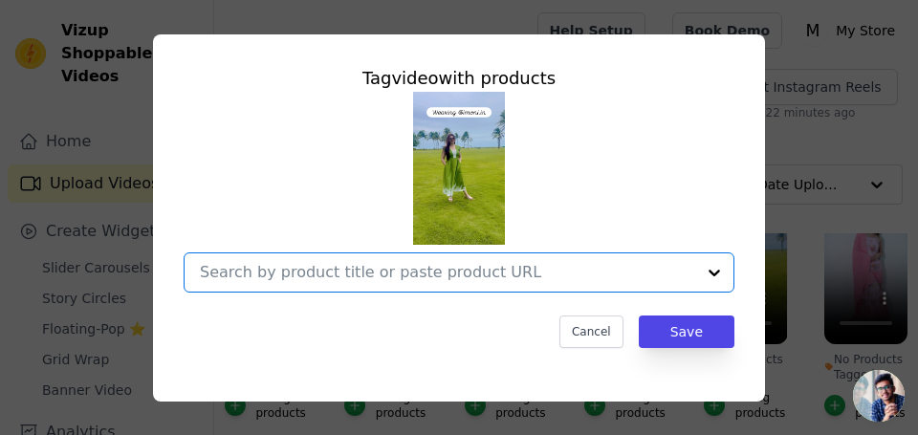
click at [654, 264] on input "No Products Tagged Tag video with products Option undefined, selected. Select i…" at bounding box center [447, 272] width 495 height 18
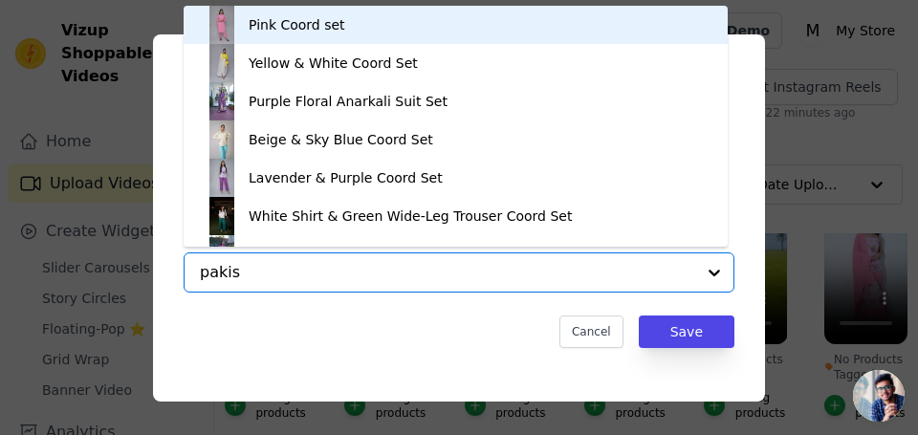
type input "pakist"
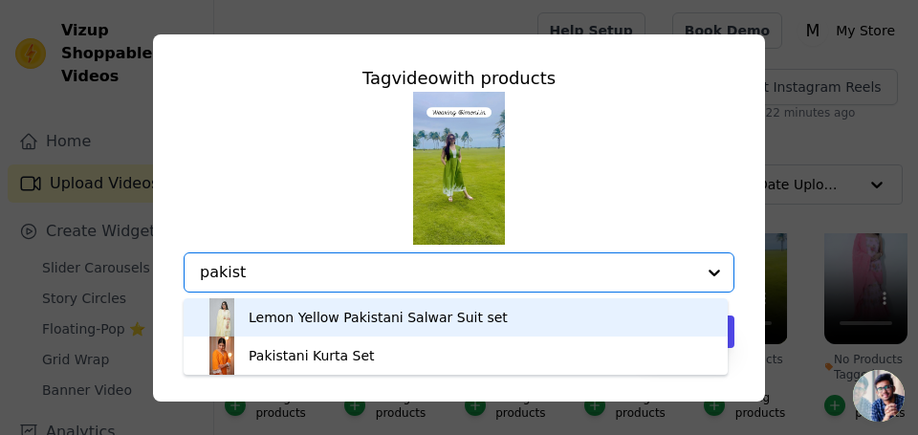
drag, startPoint x: 353, startPoint y: 269, endPoint x: 185, endPoint y: 276, distance: 167.5
click at [185, 276] on div "Lemon Yellow Pakistani Salwar Suit set Pakistani Kurta Set Option undefined, se…" at bounding box center [459, 272] width 551 height 40
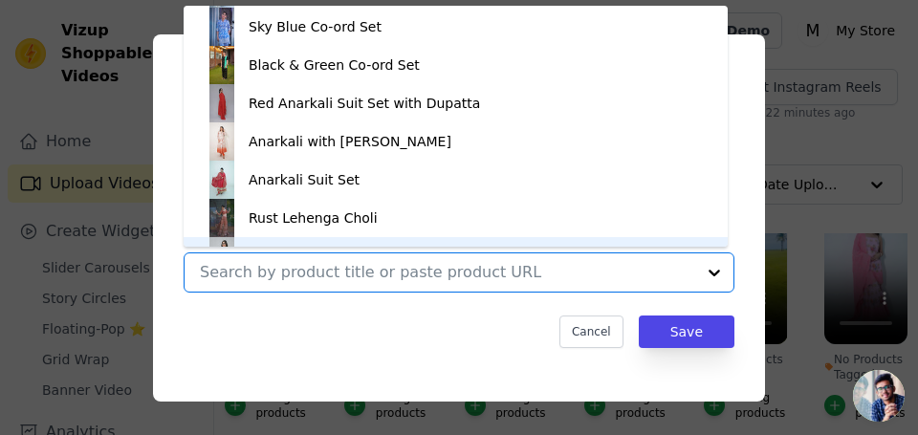
scroll to position [371, 0]
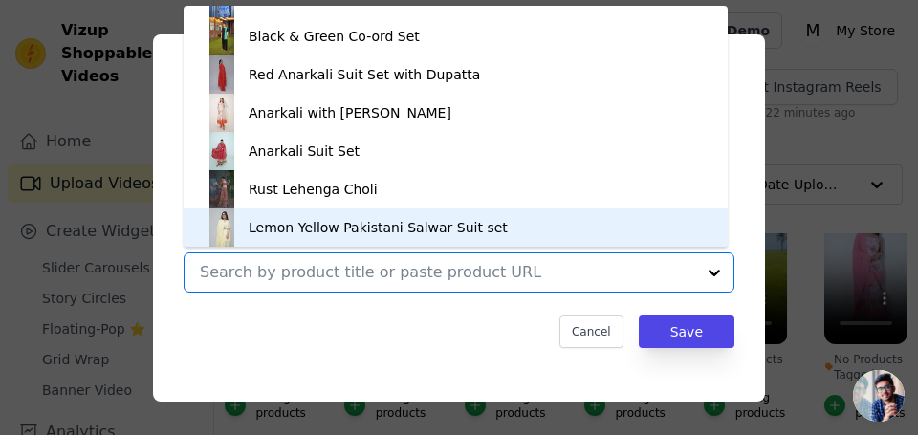
click at [414, 362] on div "Tag video with products Pink Coord set Yellow & White Coord Set Purple Floral A…" at bounding box center [458, 207] width 581 height 314
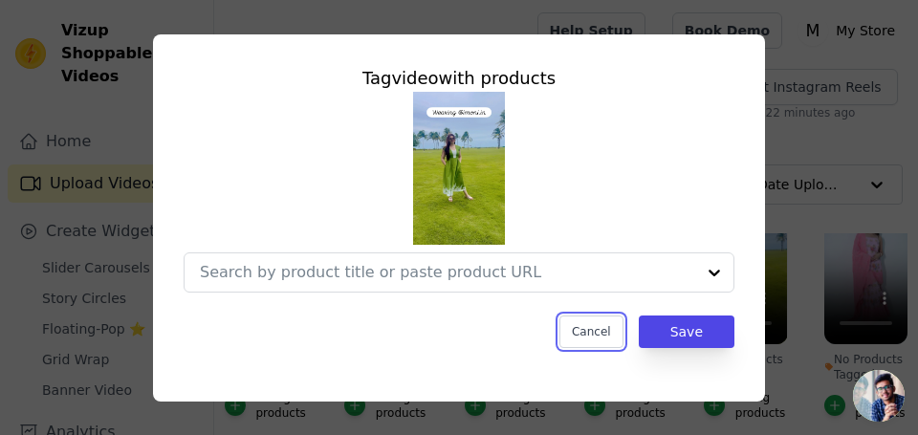
drag, startPoint x: 570, startPoint y: 338, endPoint x: 586, endPoint y: 331, distance: 18.0
click at [570, 337] on button "Cancel" at bounding box center [591, 331] width 64 height 33
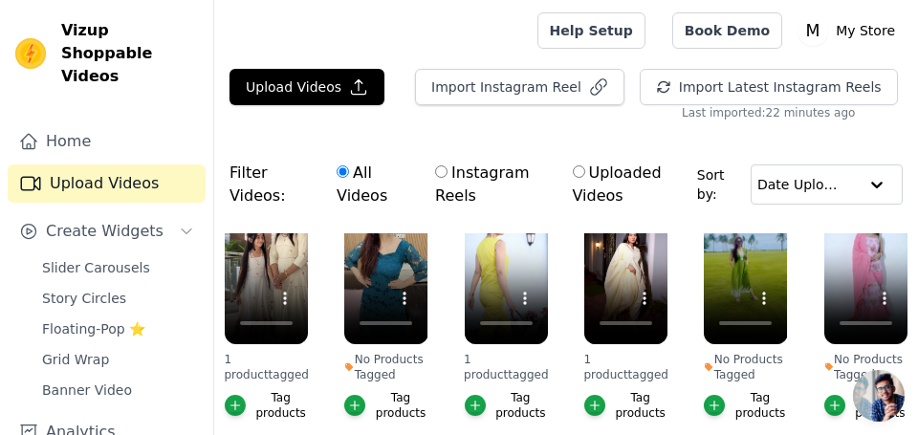
scroll to position [901, 0]
click at [833, 399] on icon "button" at bounding box center [834, 405] width 13 height 13
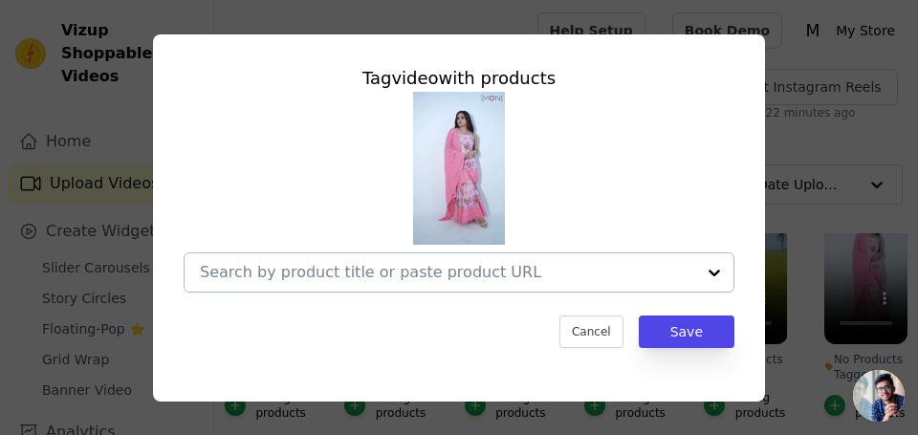
click at [713, 274] on div at bounding box center [714, 272] width 38 height 38
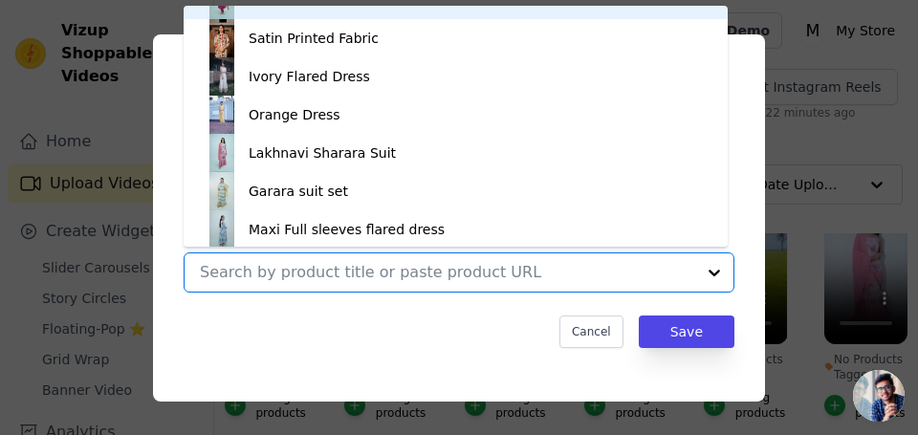
scroll to position [1250, 0]
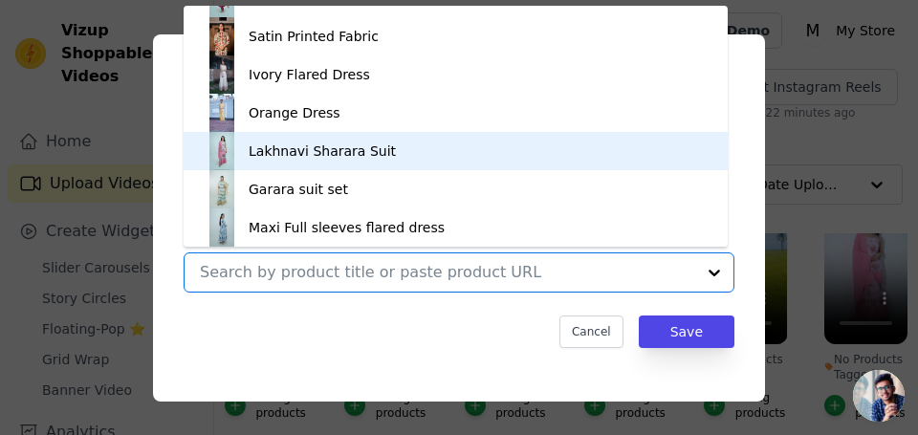
click at [284, 150] on div "Lakhnavi Sharara Suit" at bounding box center [322, 150] width 147 height 19
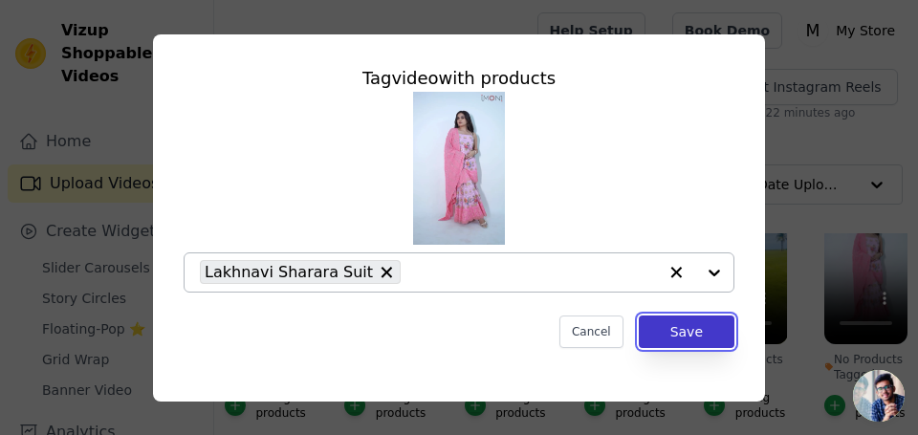
click at [698, 330] on button "Save" at bounding box center [687, 331] width 96 height 33
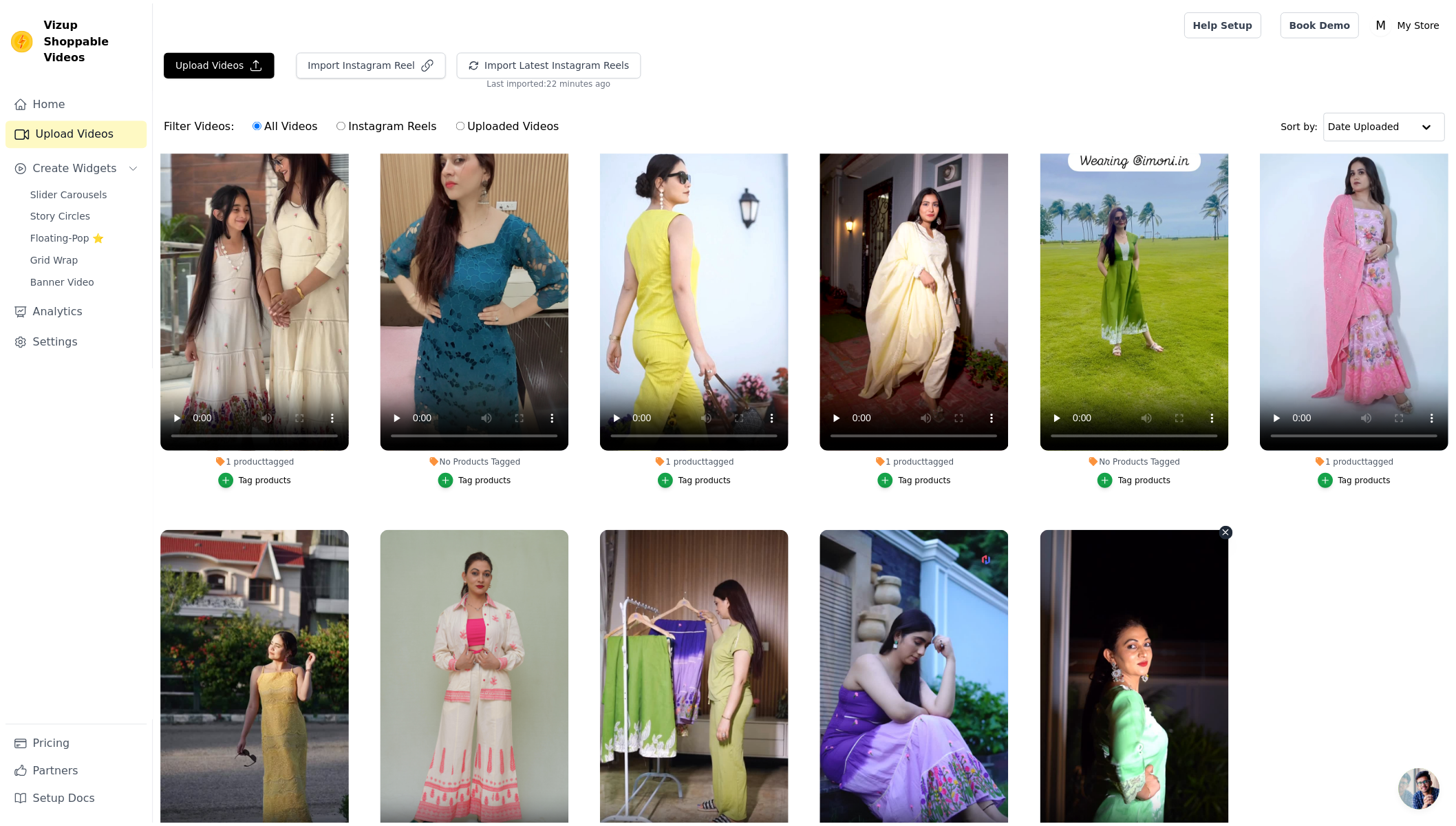
scroll to position [1303, 0]
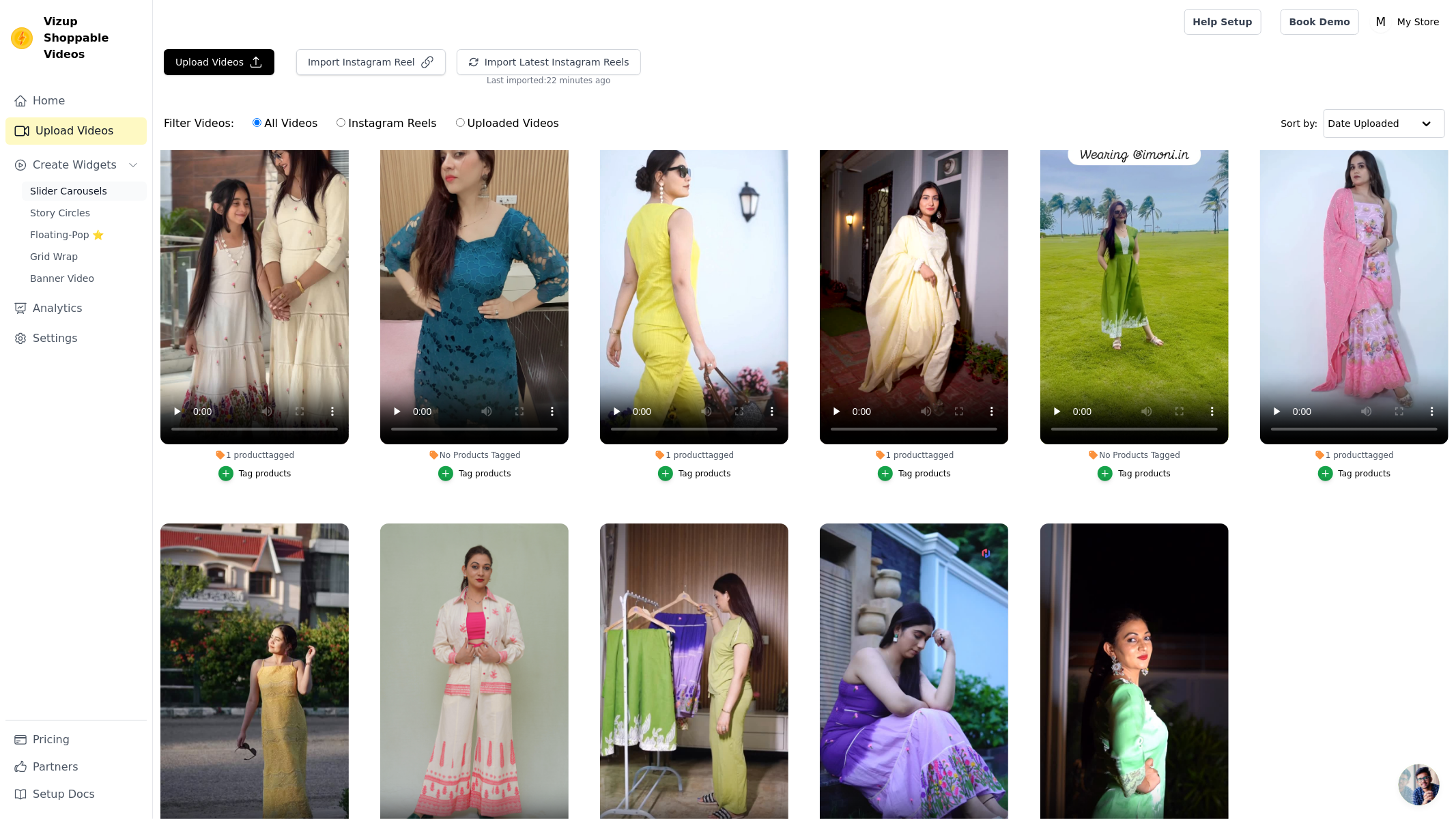
click at [49, 184] on span "Slider Carousels" at bounding box center [69, 191] width 77 height 14
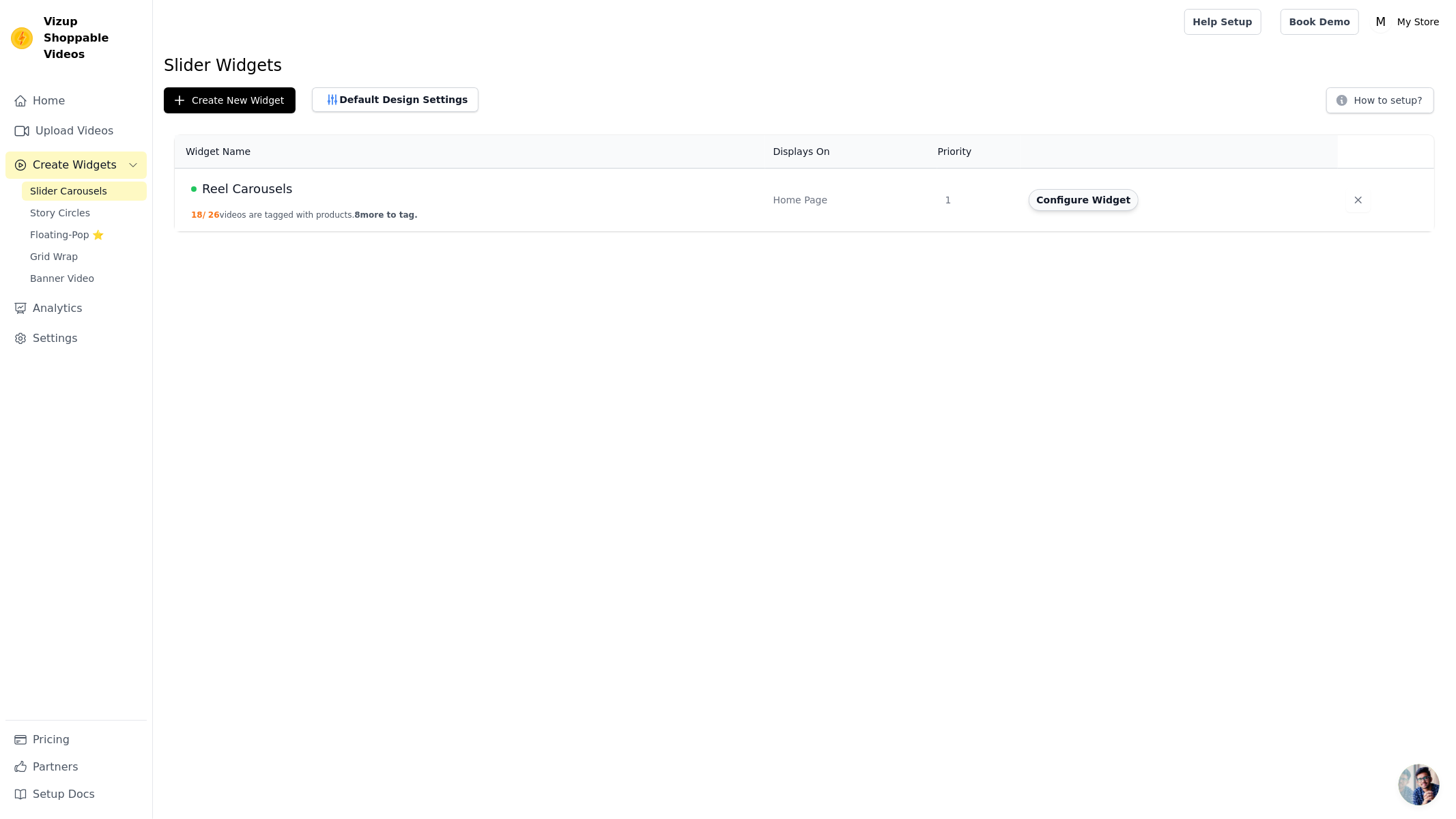
click at [1055, 203] on button "Configure Widget" at bounding box center [1084, 200] width 111 height 22
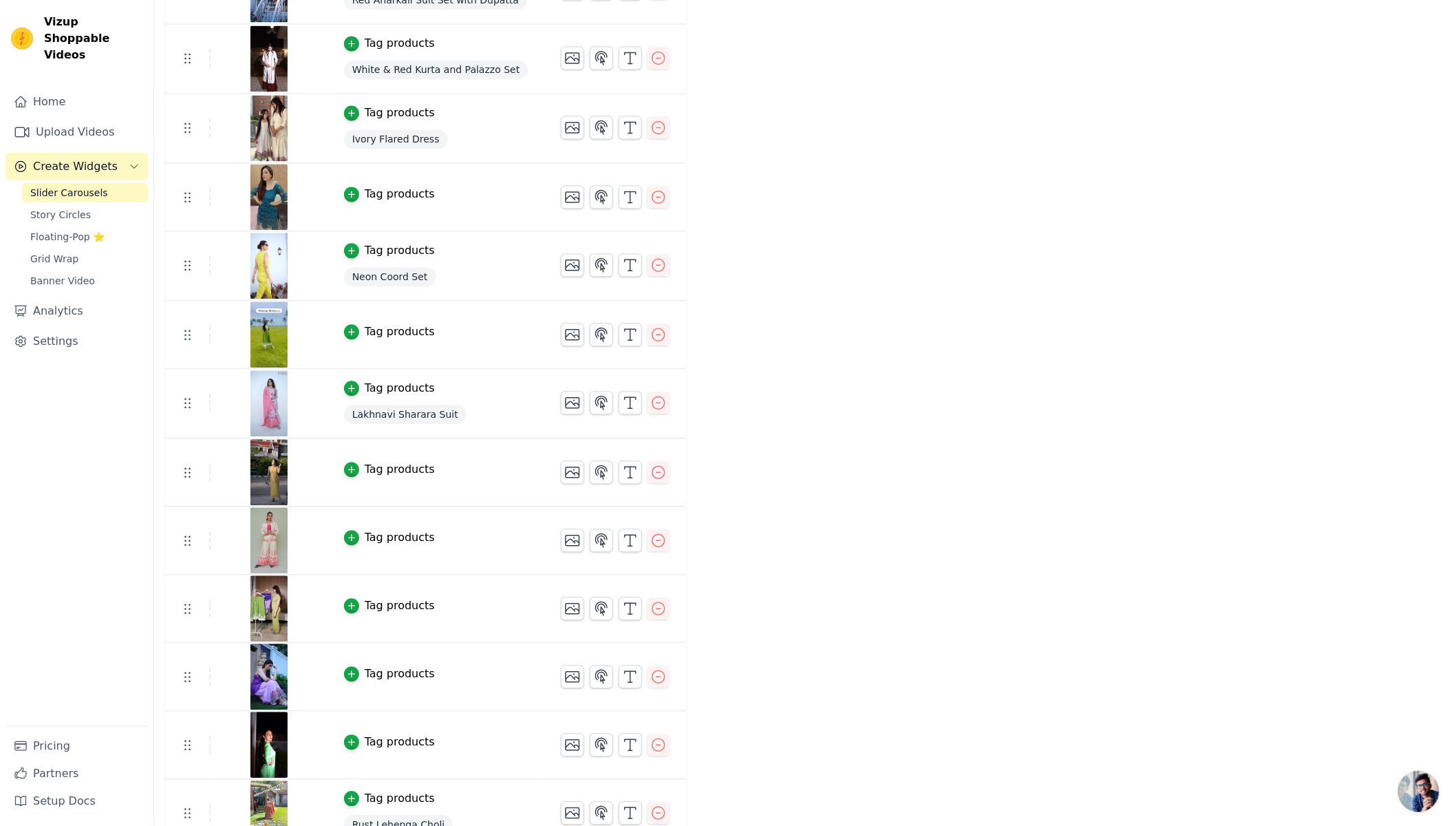
scroll to position [1162, 0]
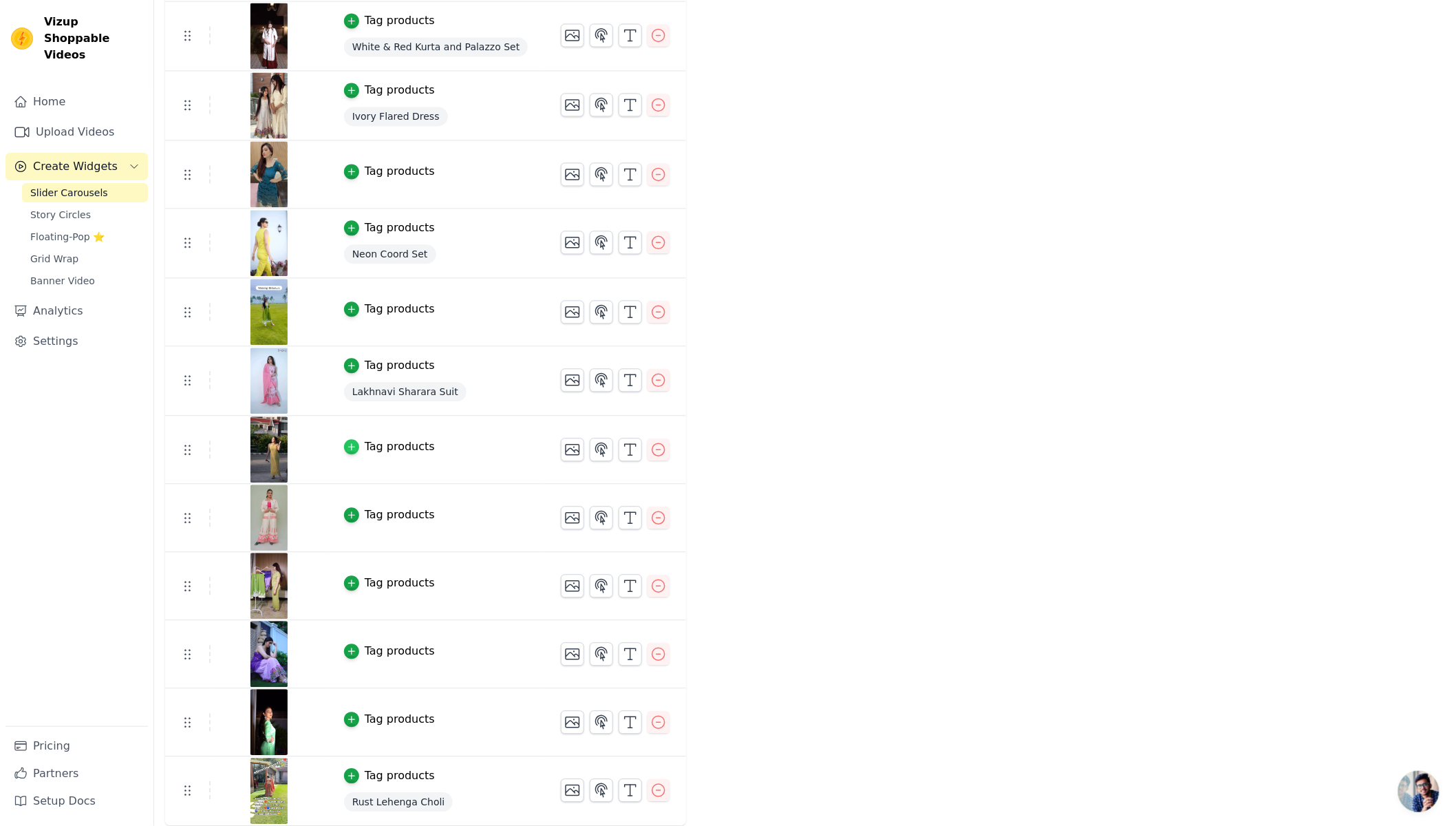
click at [344, 441] on div "button" at bounding box center [351, 446] width 15 height 15
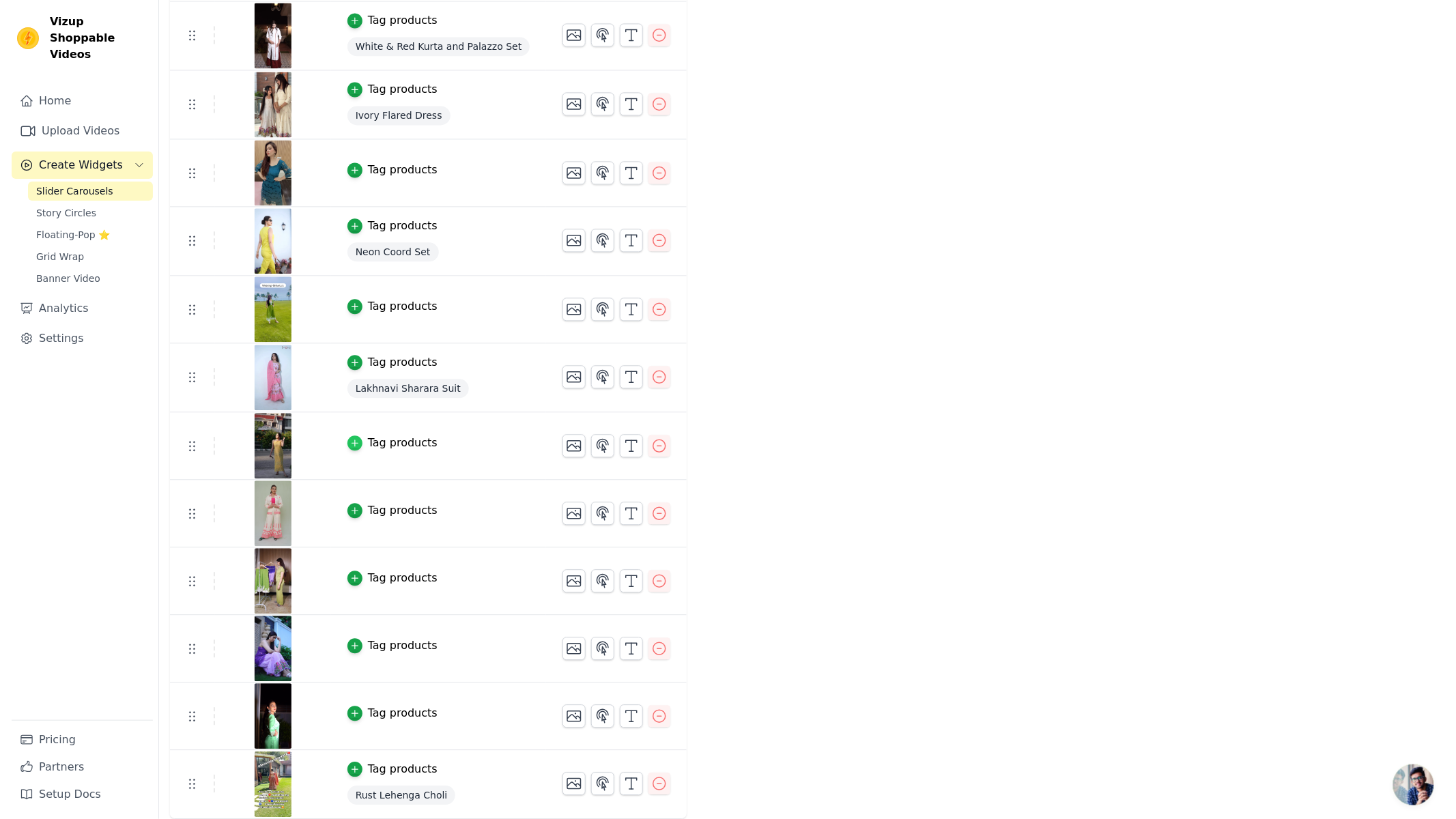
scroll to position [0, 0]
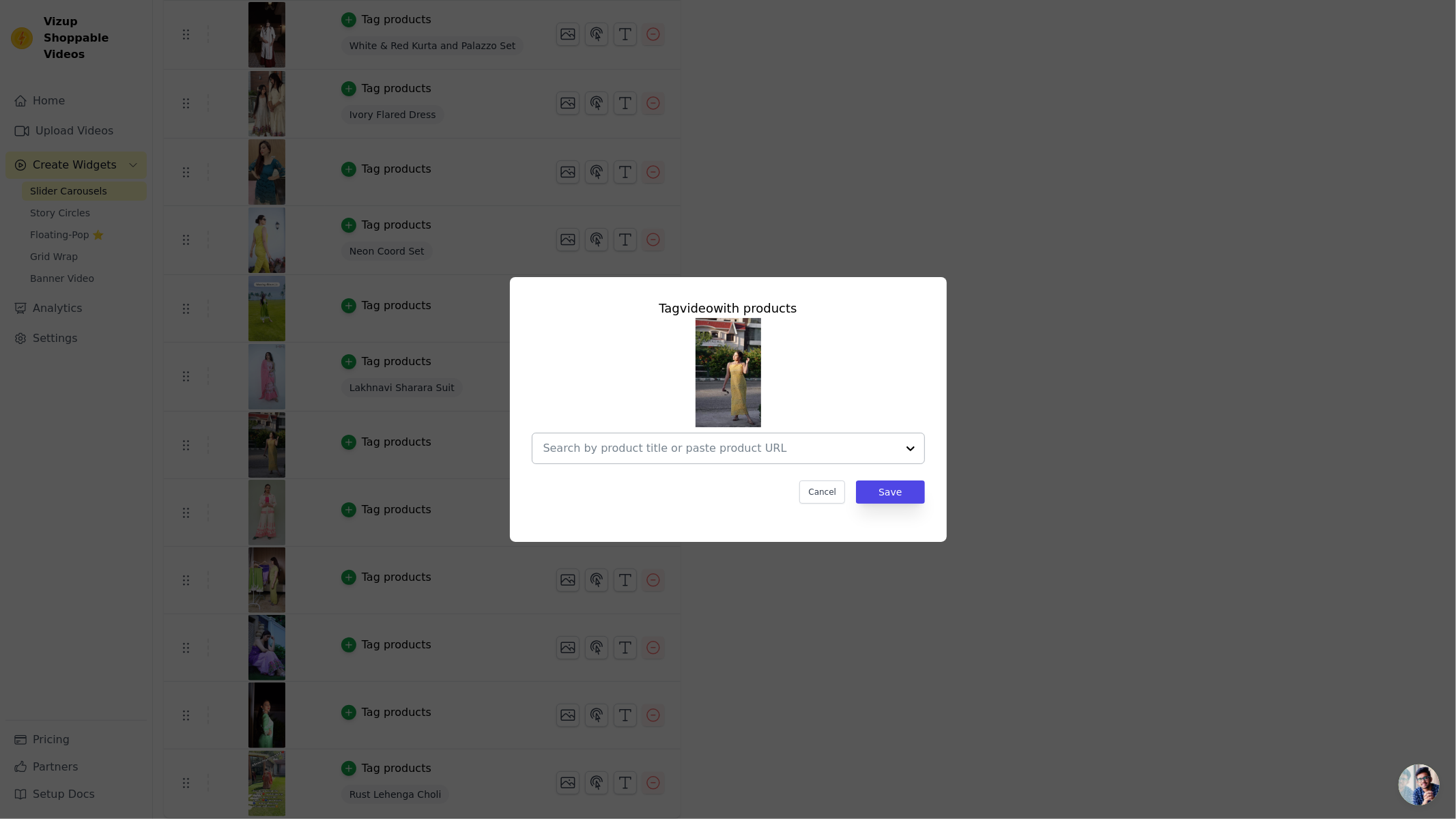
click at [908, 451] on div at bounding box center [910, 448] width 27 height 30
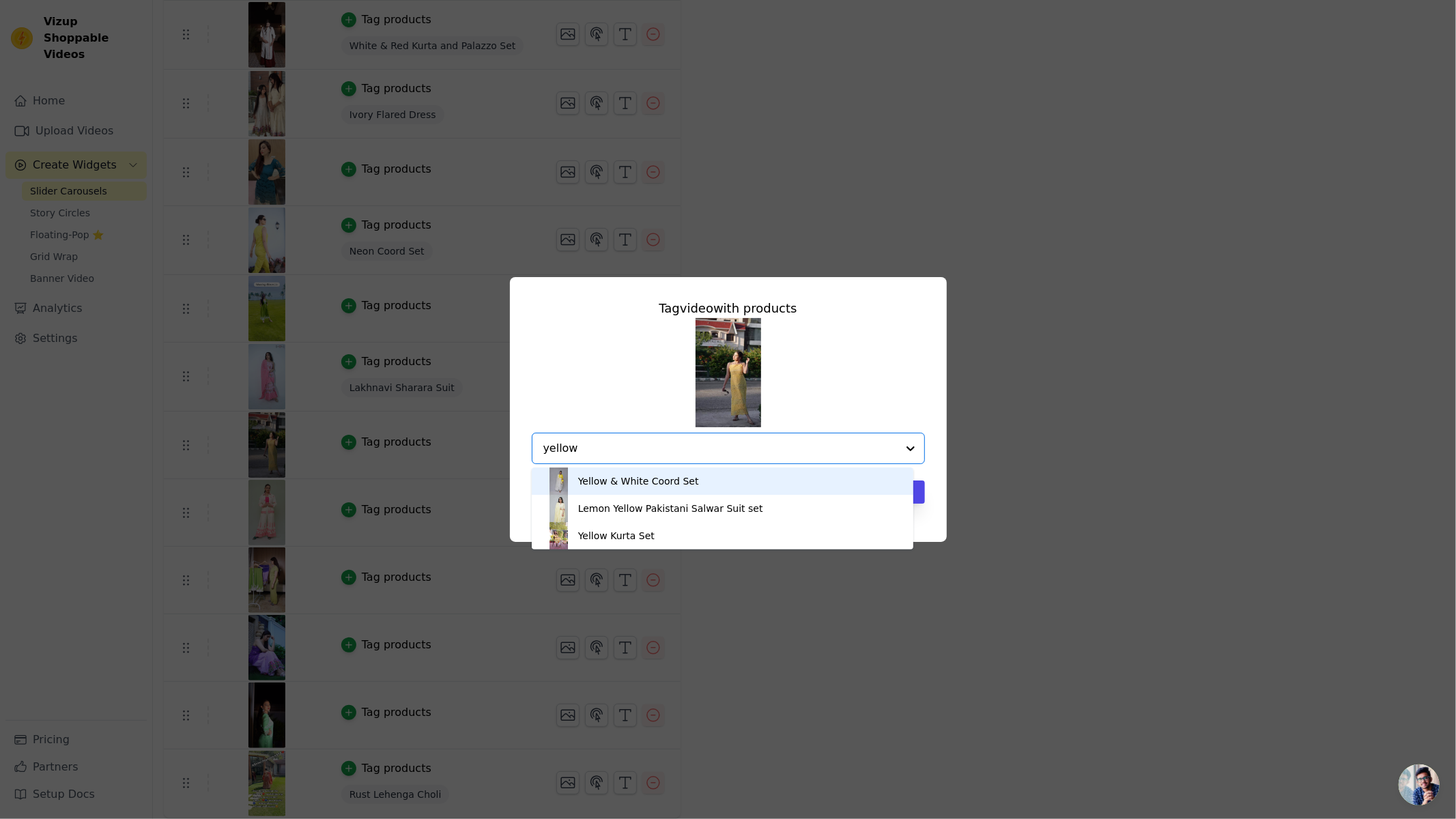
type input "yellow"
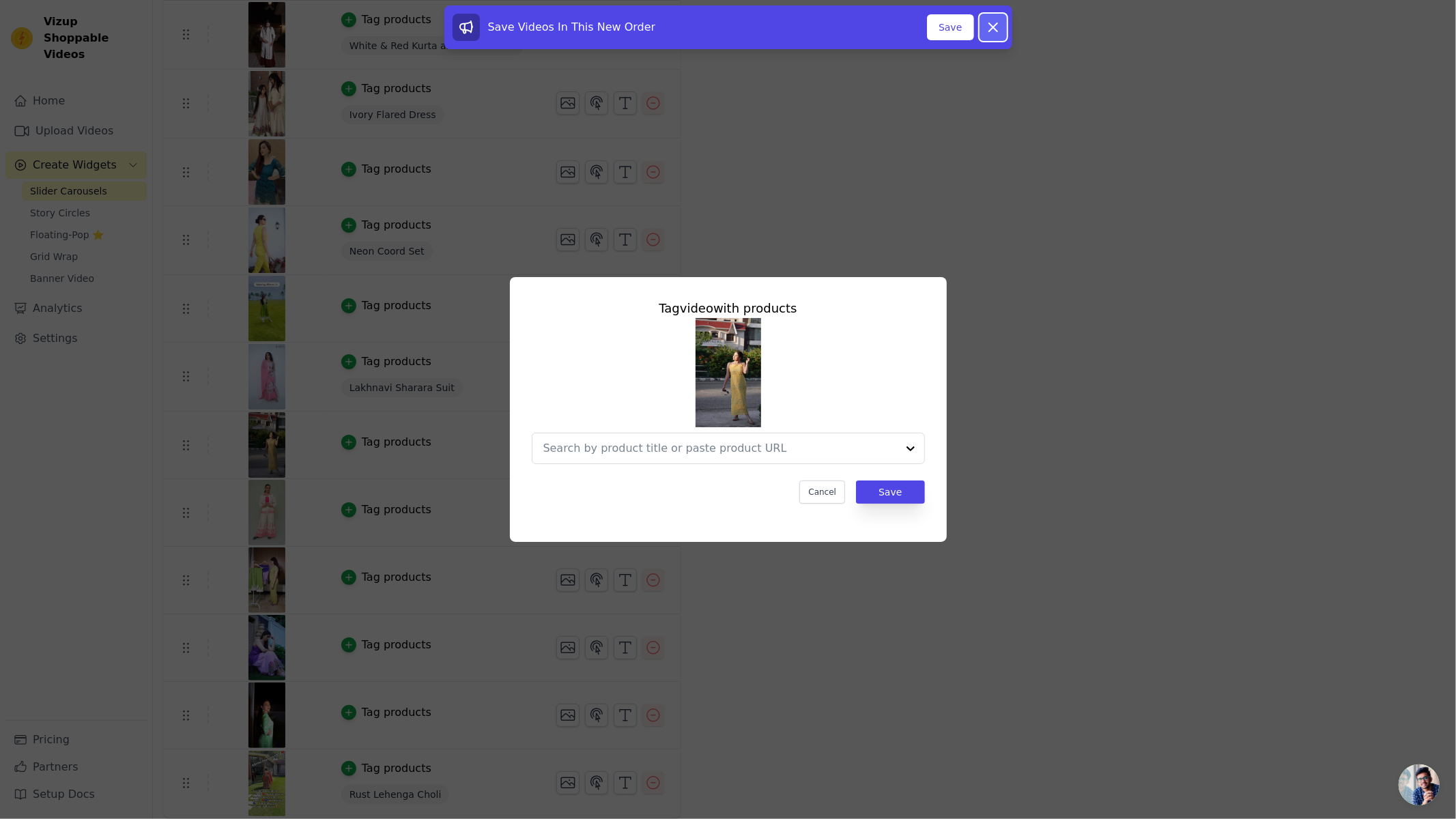
click at [995, 21] on icon at bounding box center [993, 27] width 16 height 16
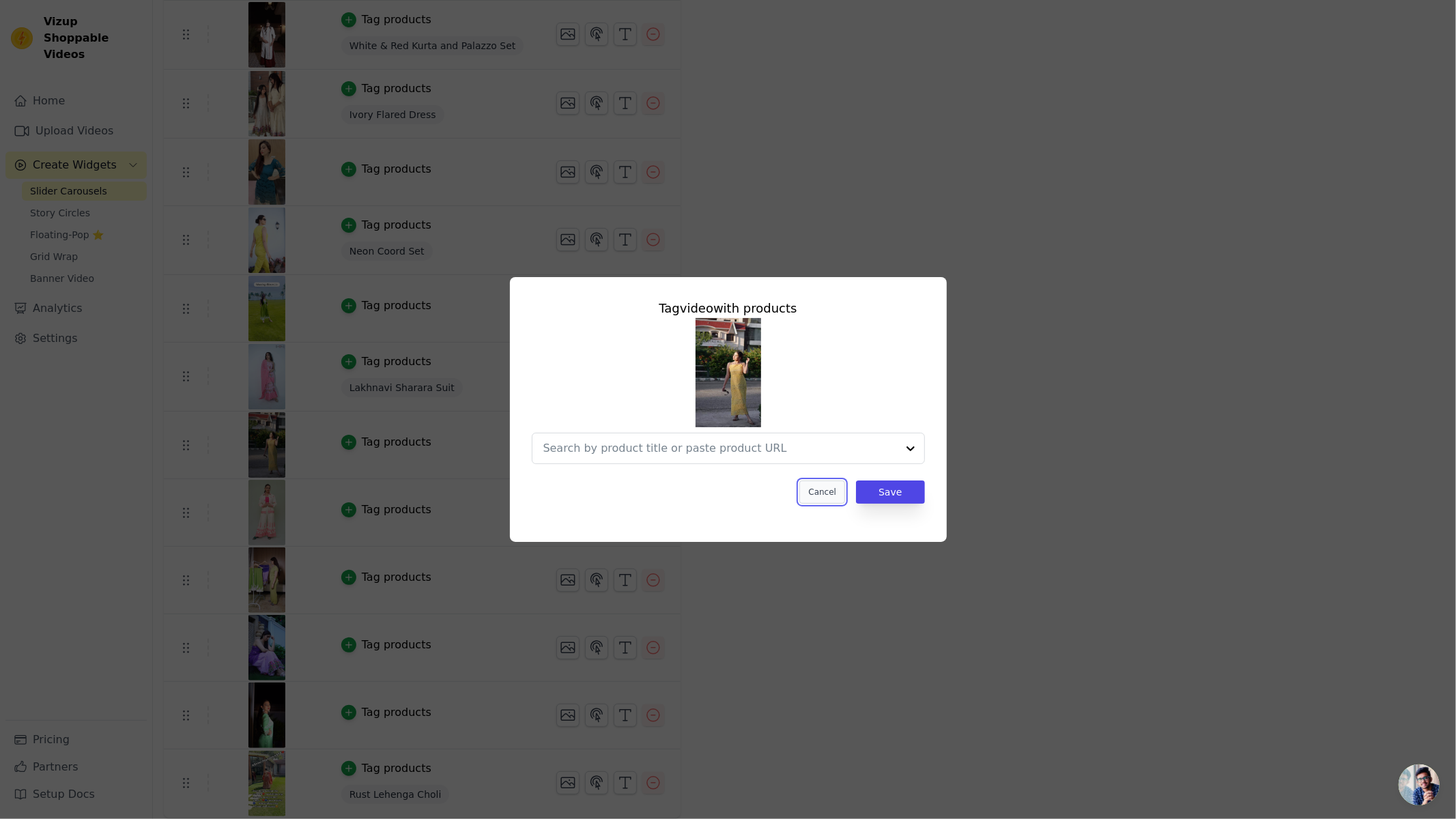
click at [828, 495] on button "Cancel" at bounding box center [822, 492] width 46 height 24
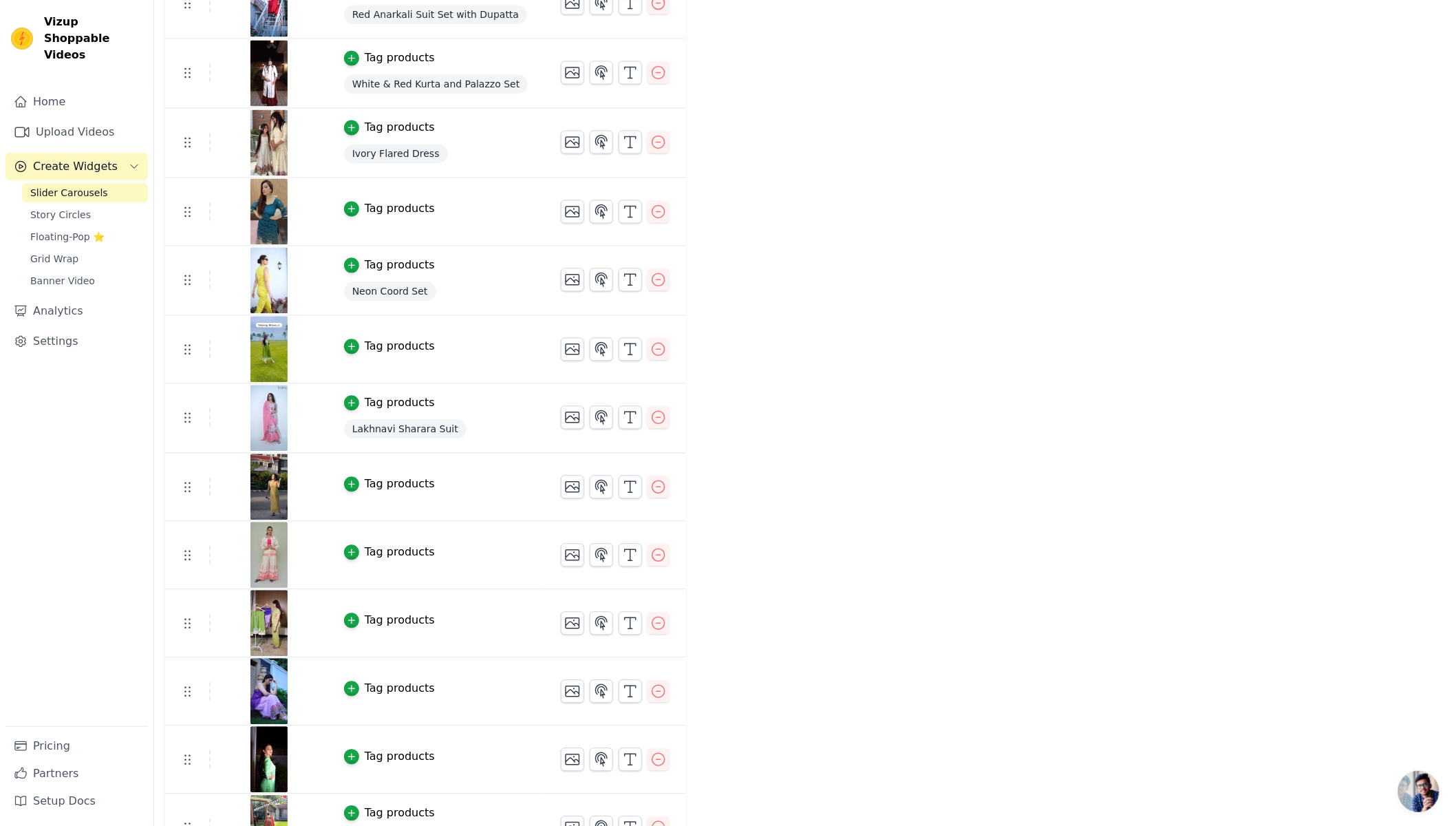
scroll to position [1162, 0]
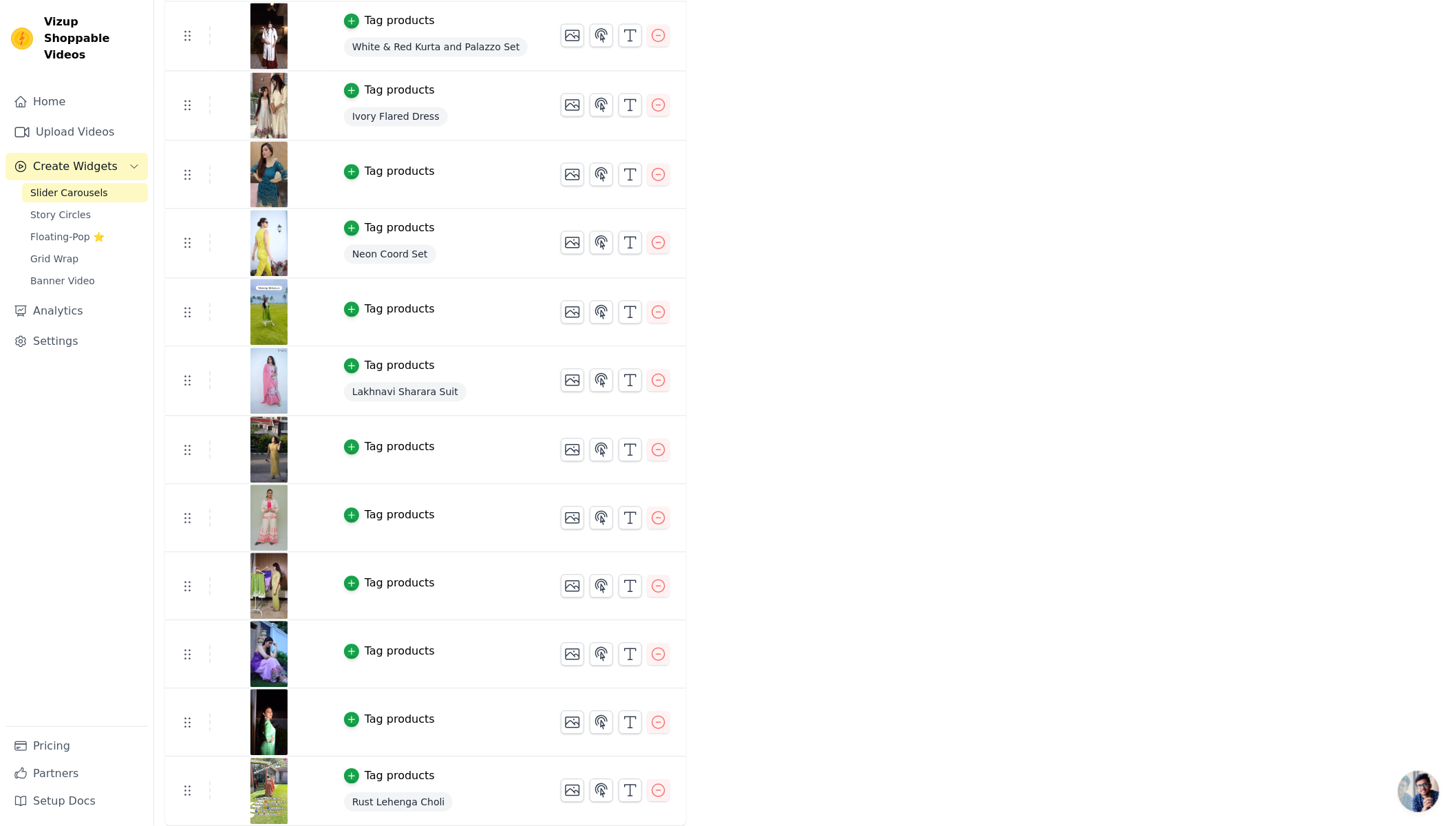
click at [351, 446] on button "Tag products" at bounding box center [389, 446] width 91 height 17
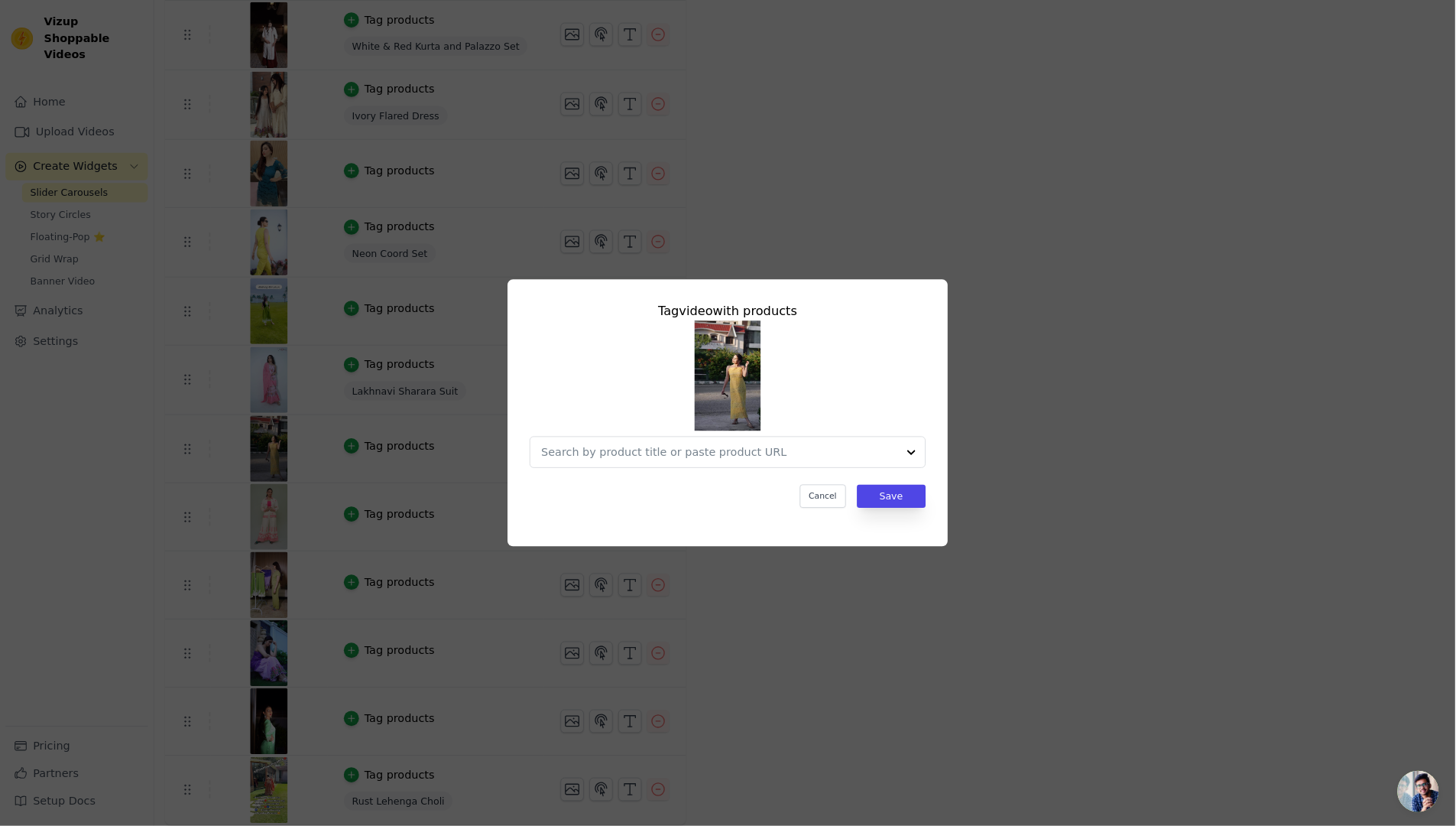
scroll to position [0, 0]
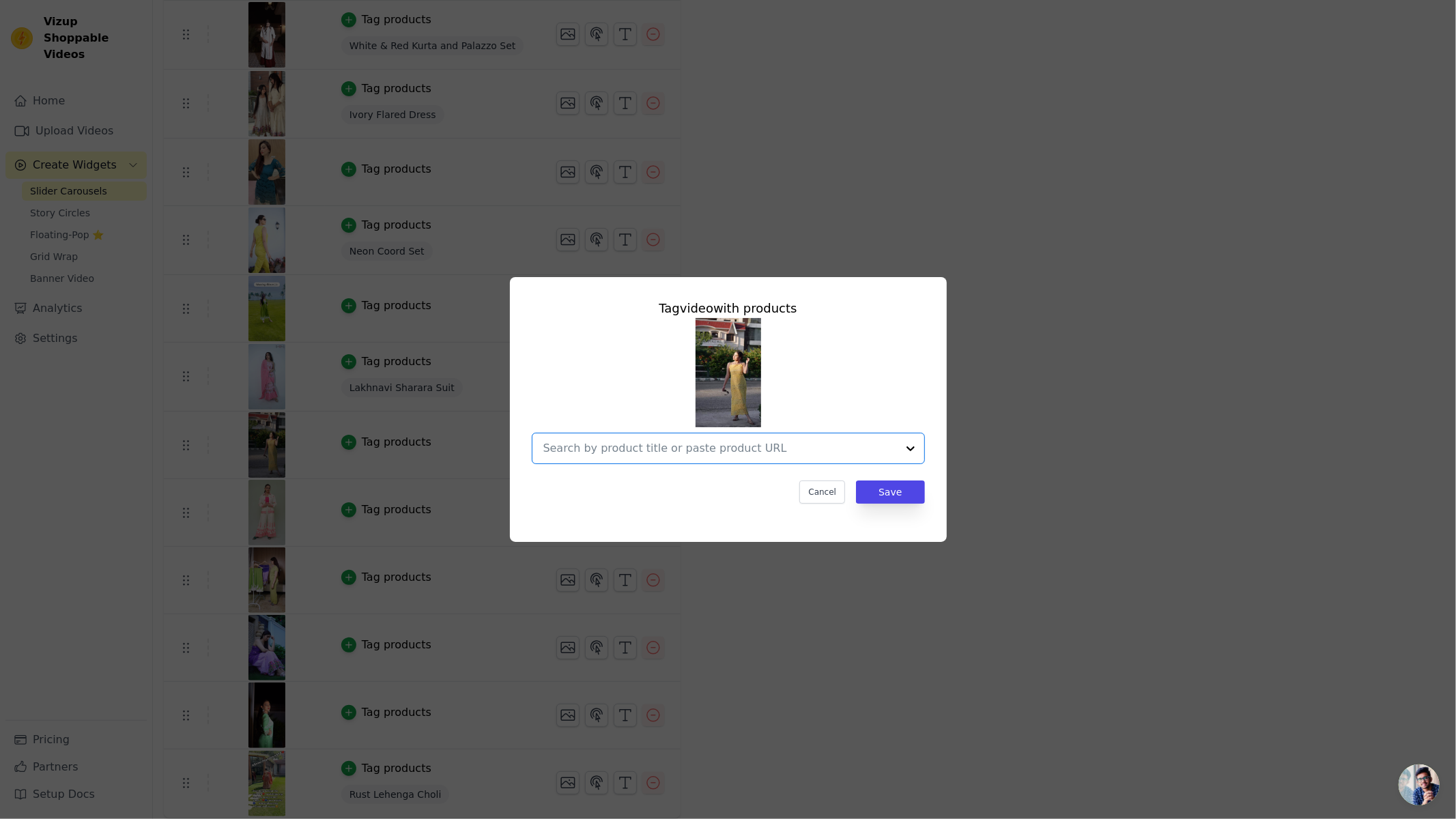
click at [605, 453] on input "text" at bounding box center [720, 448] width 353 height 16
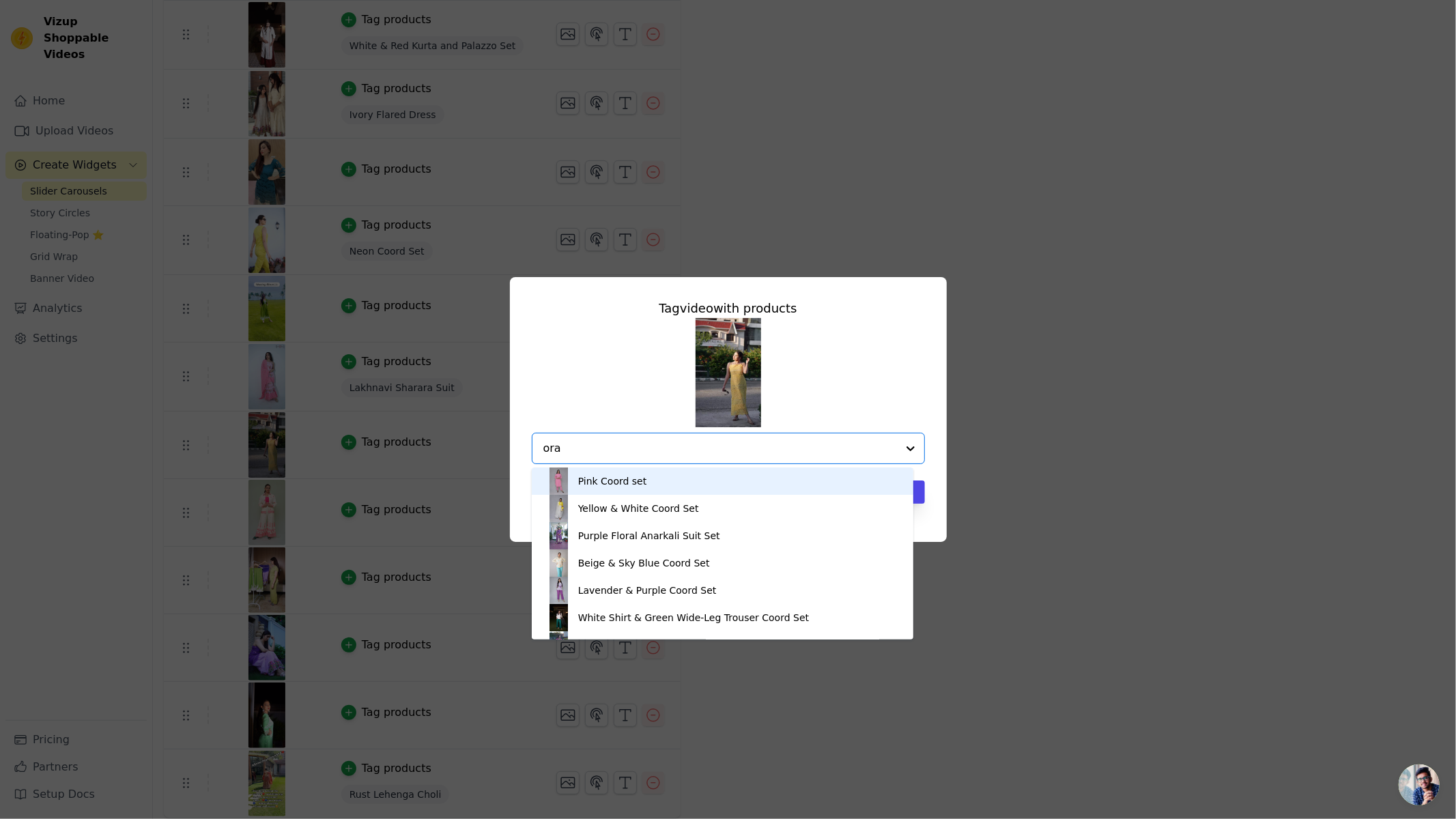
type input "oran"
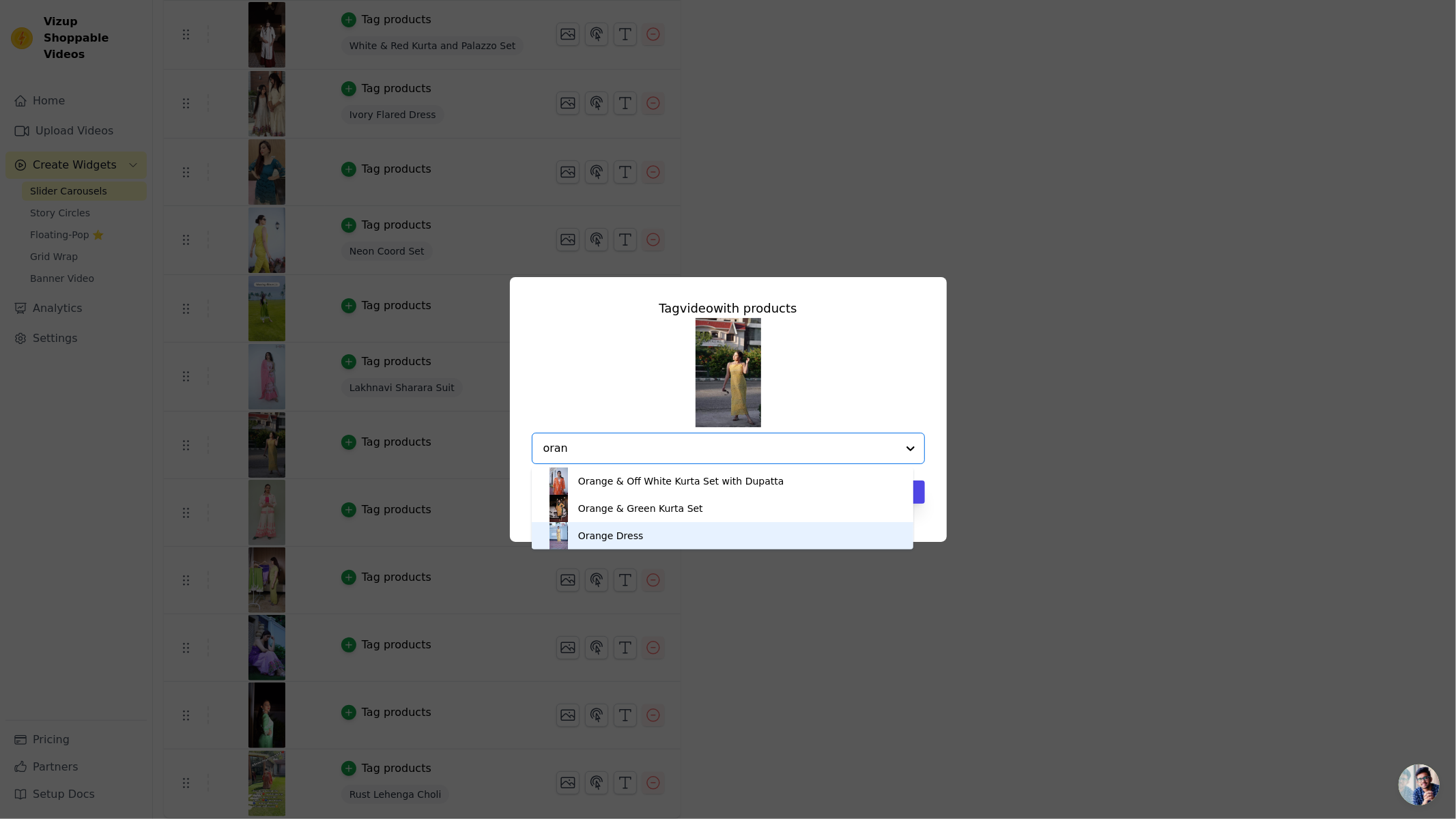
click at [604, 541] on div "Orange Dress" at bounding box center [611, 536] width 66 height 14
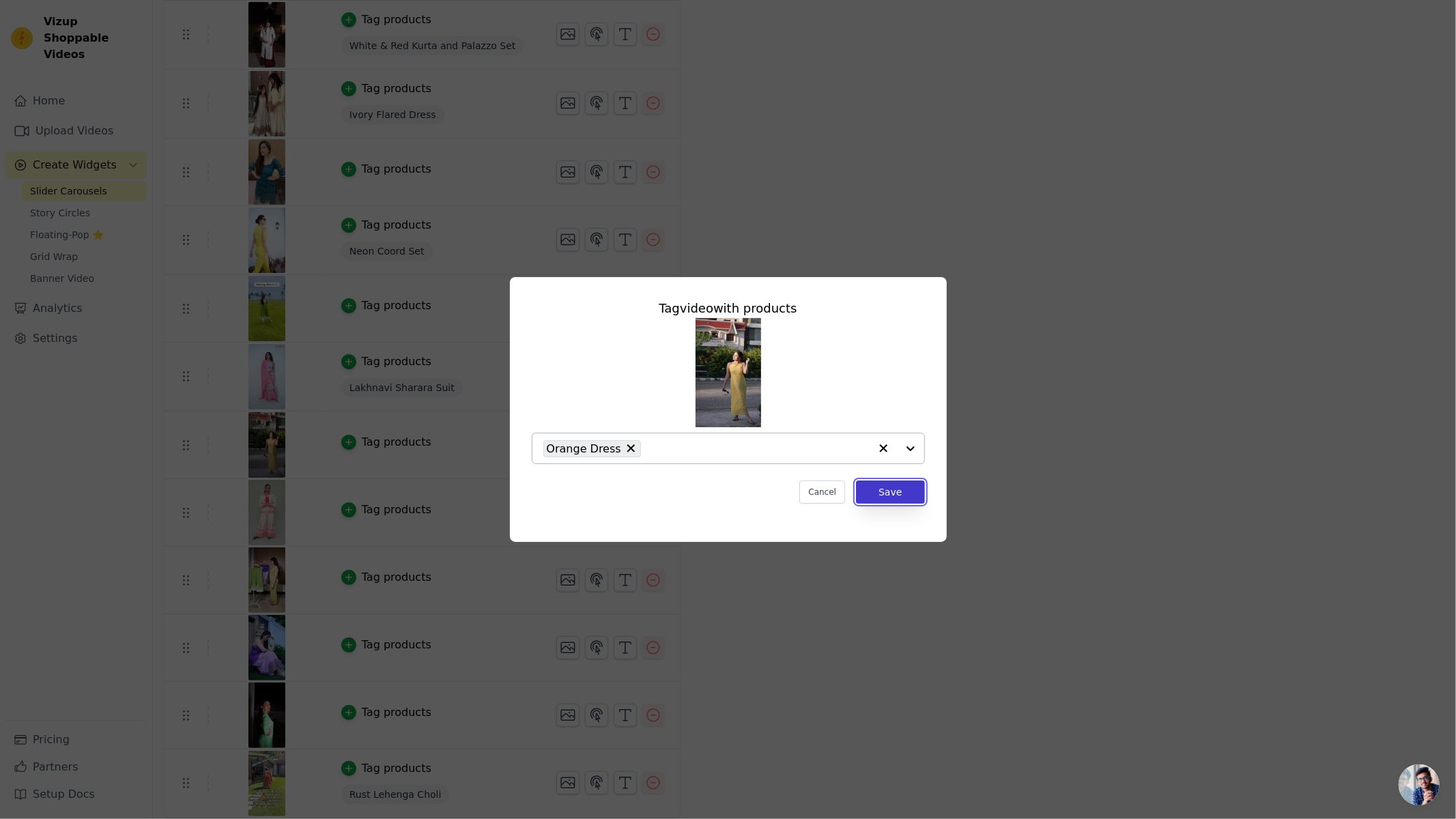
click at [898, 488] on button "Save" at bounding box center [890, 492] width 69 height 24
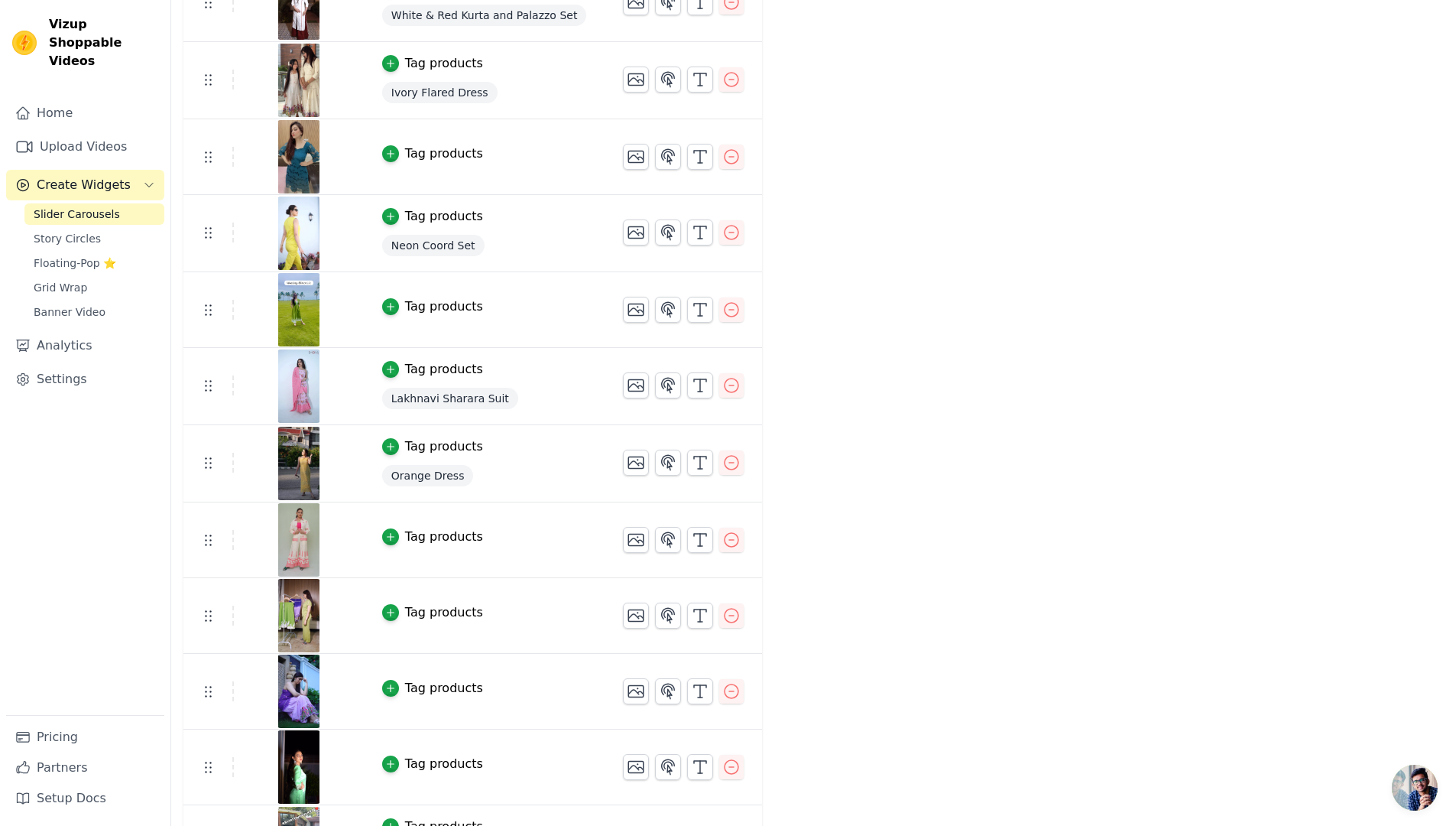
scroll to position [1382, 0]
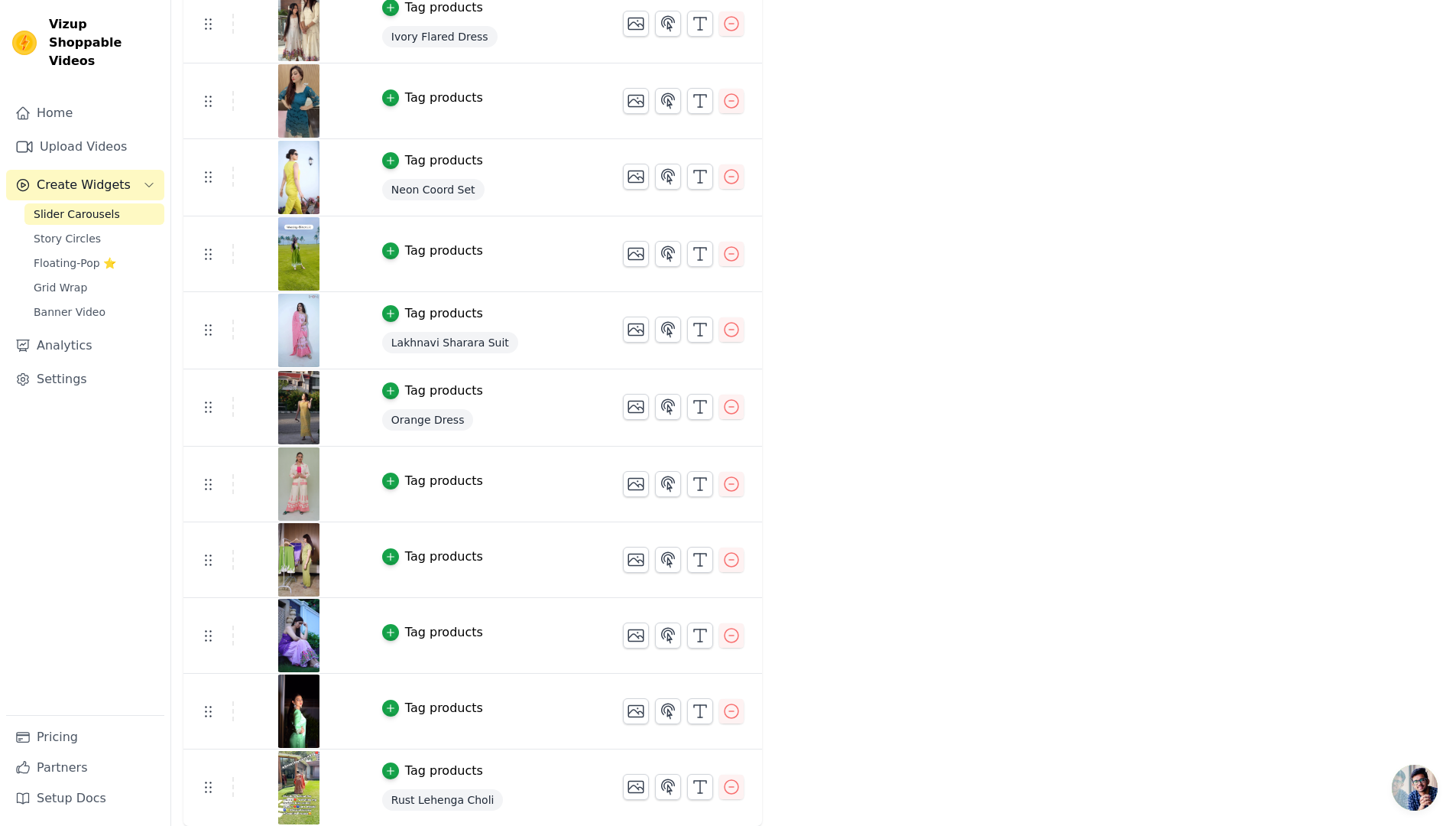
click at [416, 477] on div "Tag products" at bounding box center [445, 481] width 78 height 18
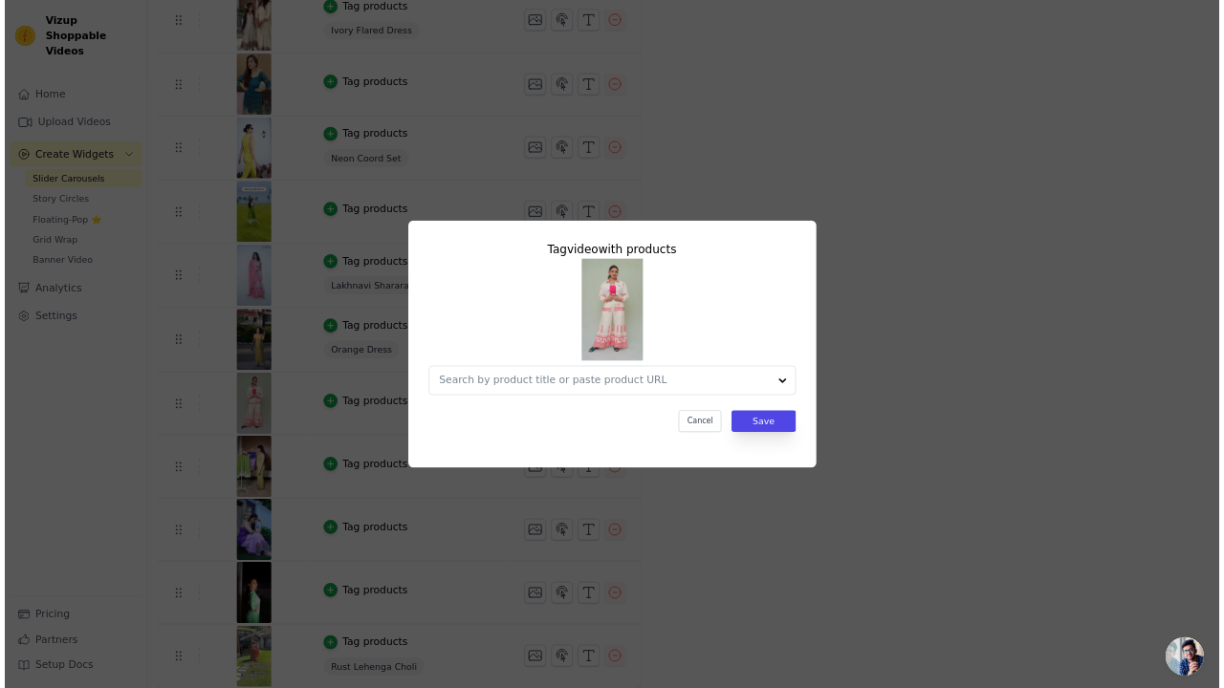
scroll to position [0, 0]
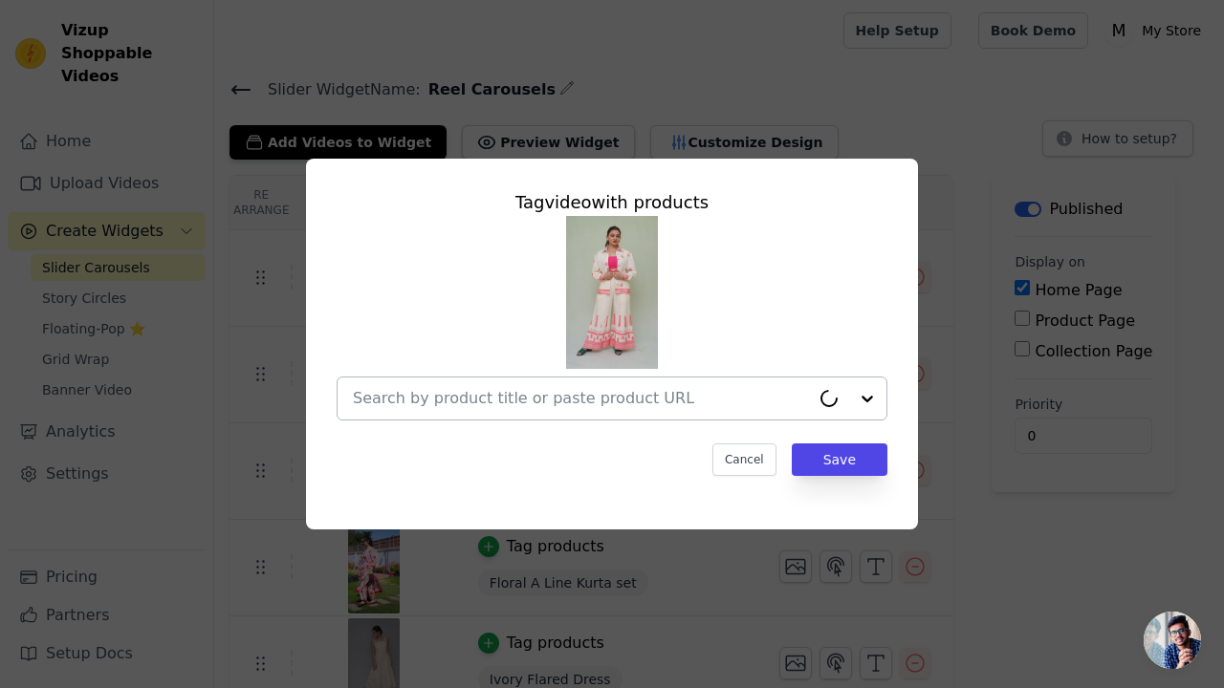
click at [866, 399] on div at bounding box center [848, 399] width 76 height 42
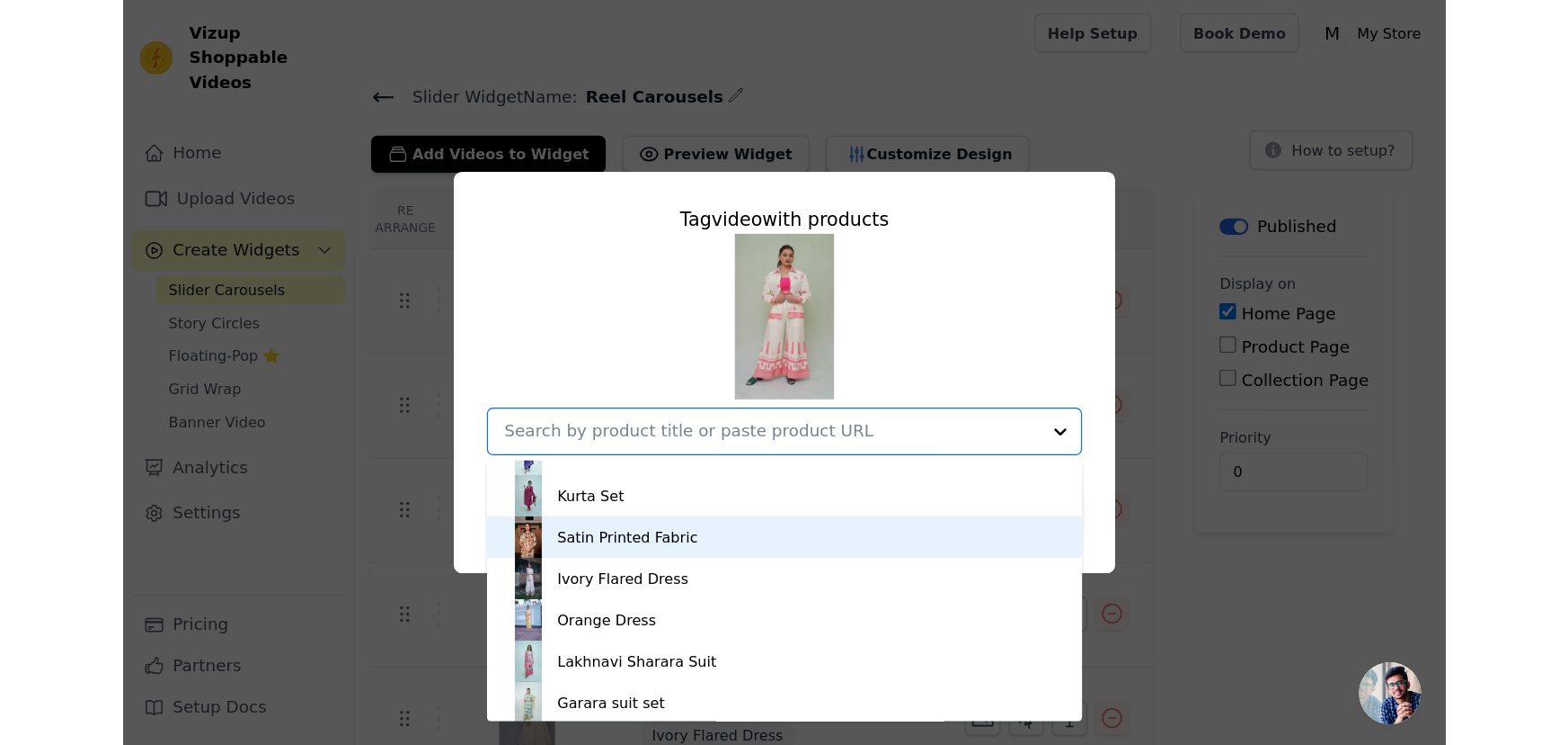
scroll to position [1181, 0]
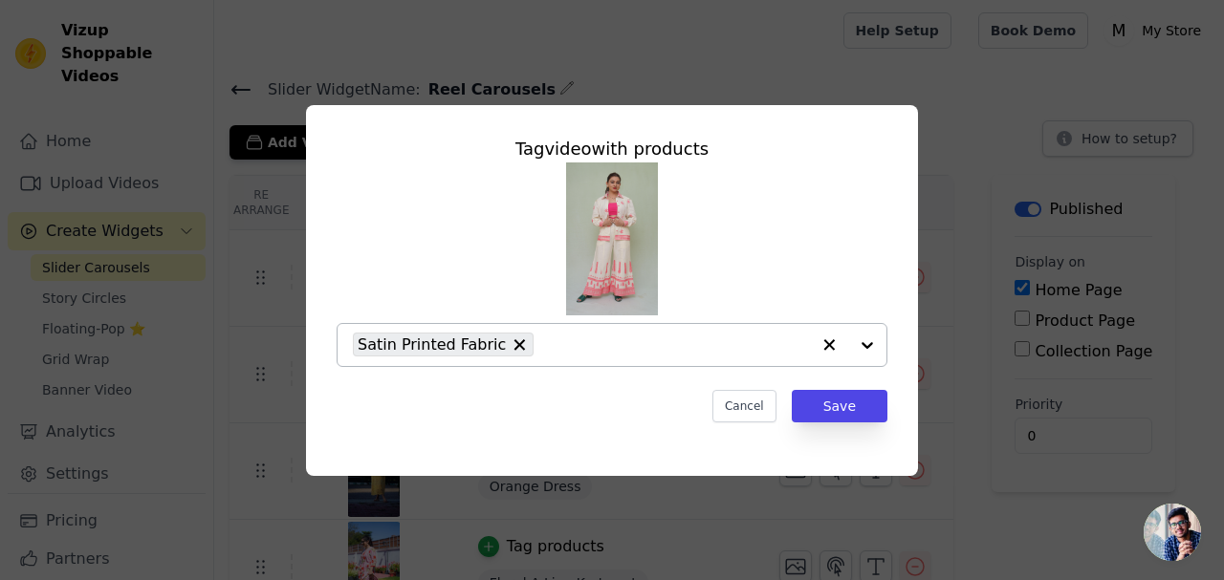
click at [830, 345] on icon "button" at bounding box center [829, 344] width 11 height 11
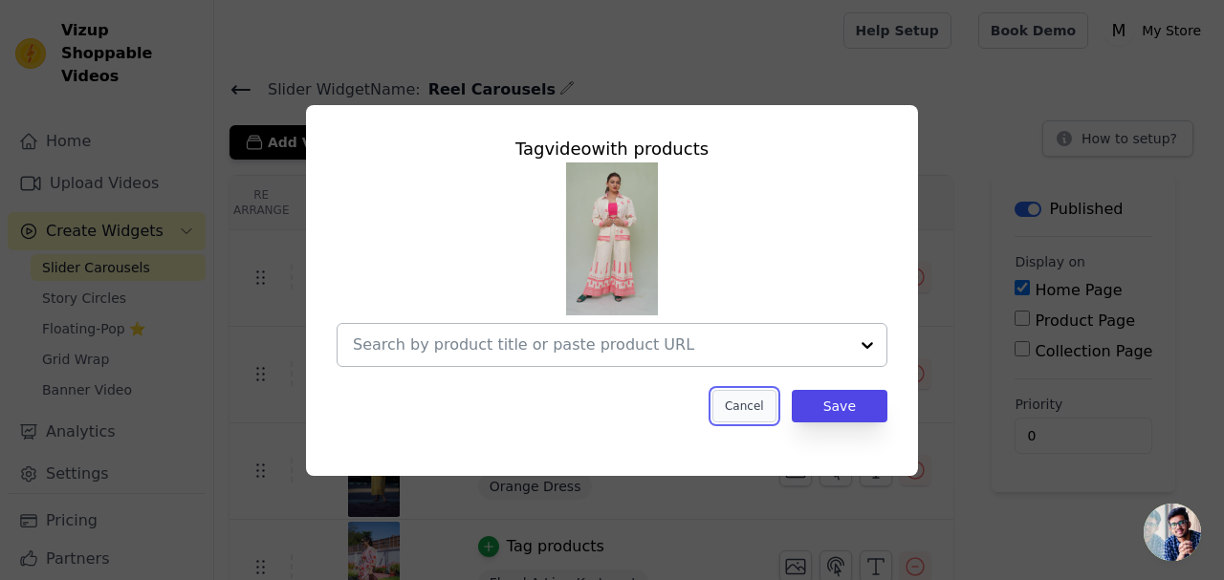
click at [755, 405] on button "Cancel" at bounding box center [744, 406] width 64 height 33
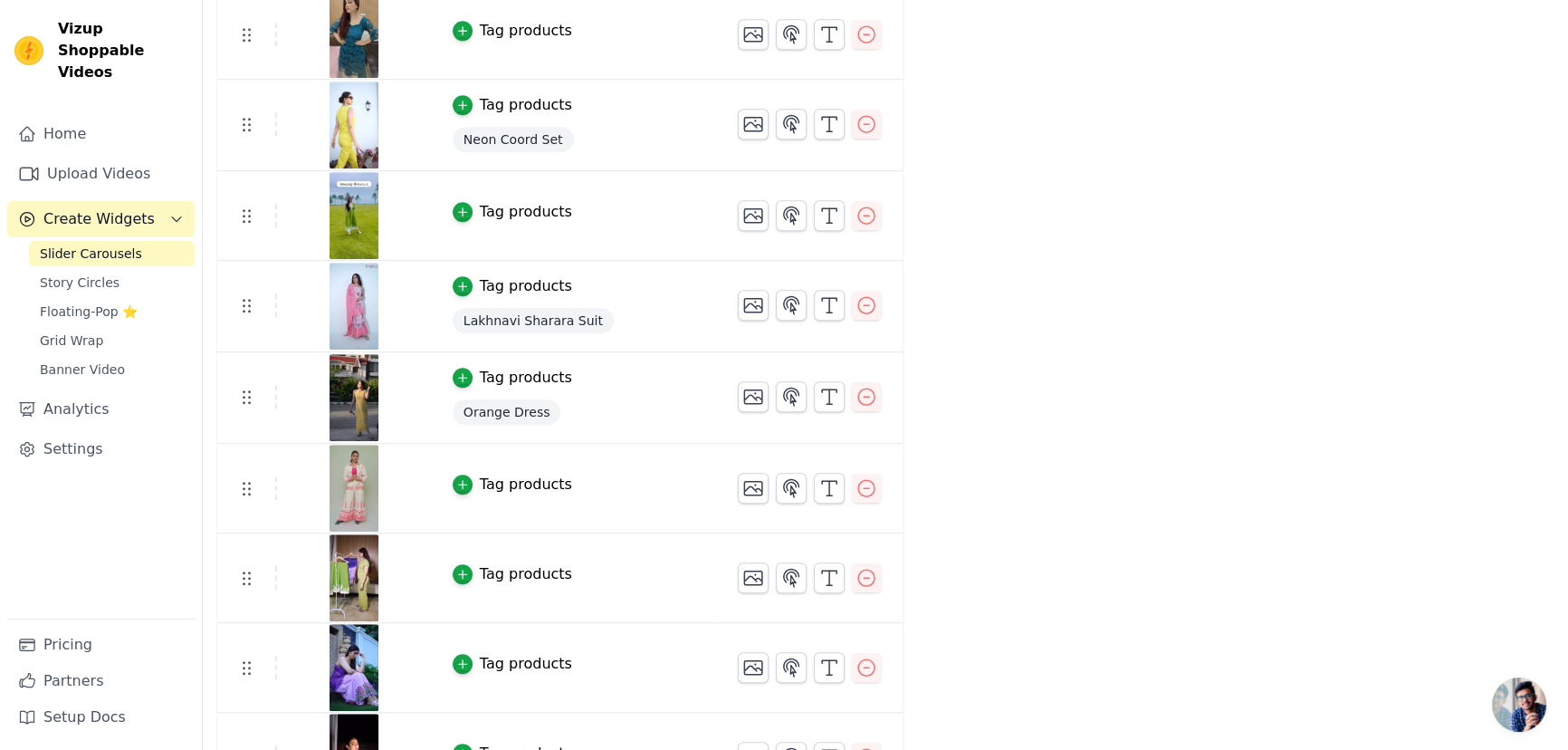
scroll to position [1861, 0]
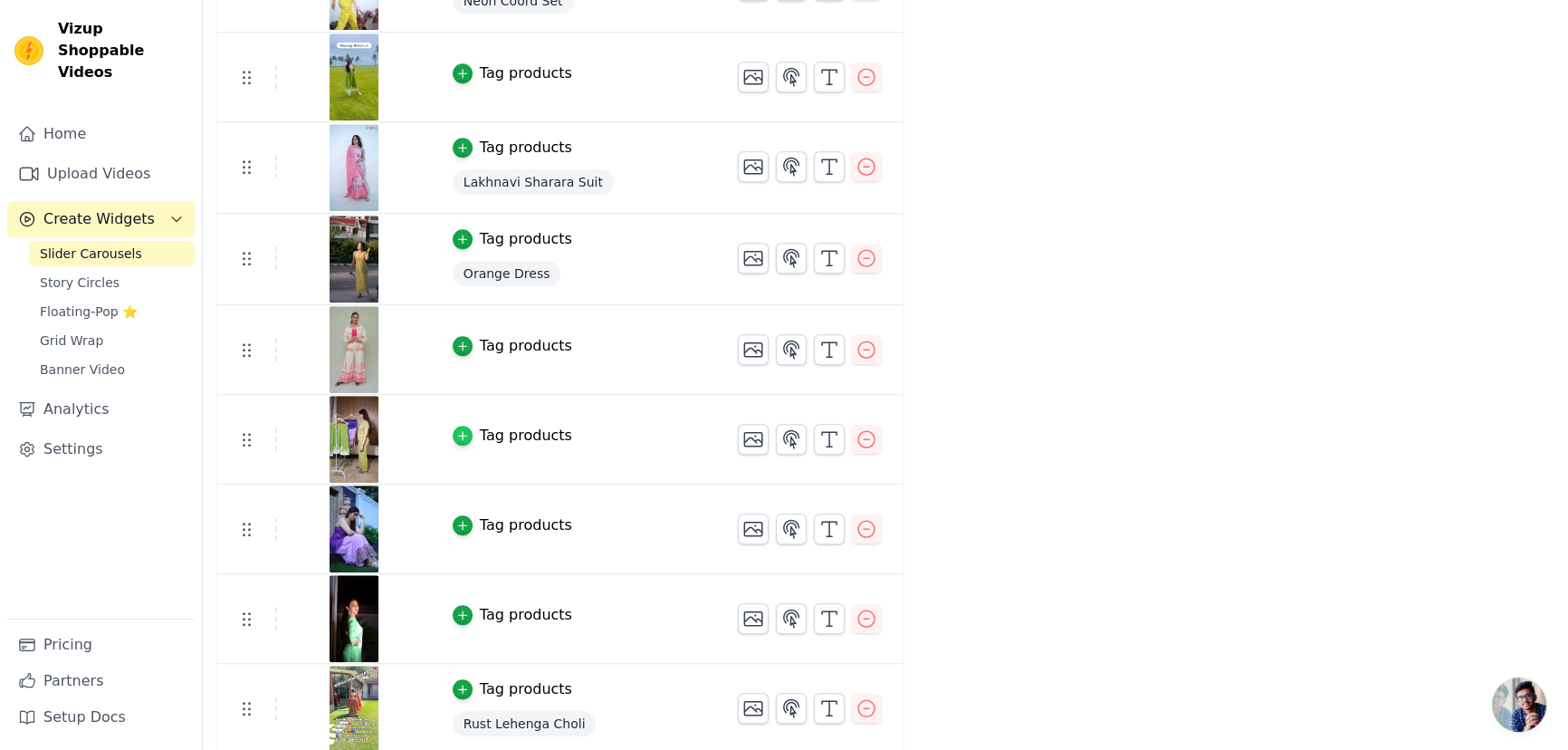
click at [458, 432] on icon "button" at bounding box center [462, 436] width 9 height 9
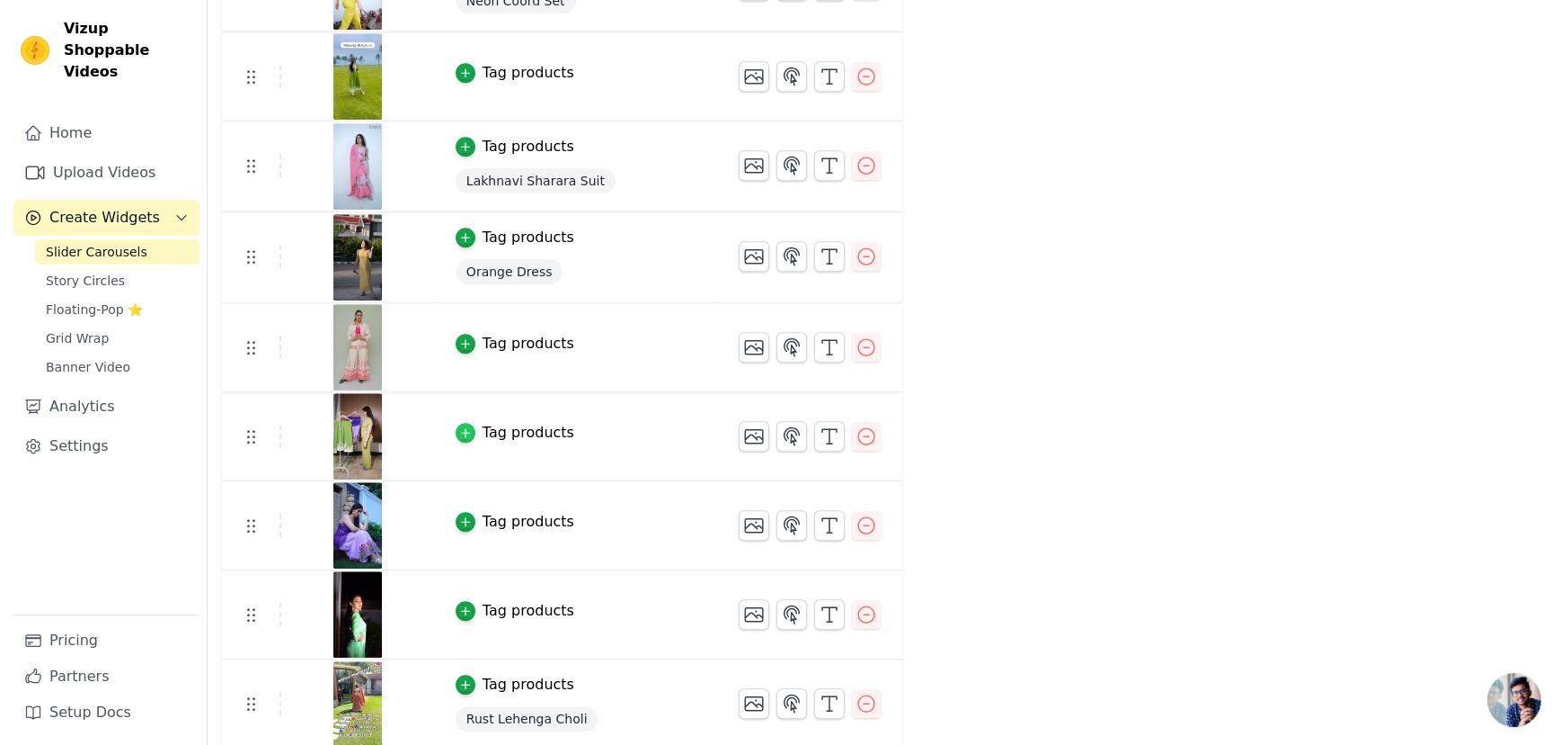
scroll to position [0, 0]
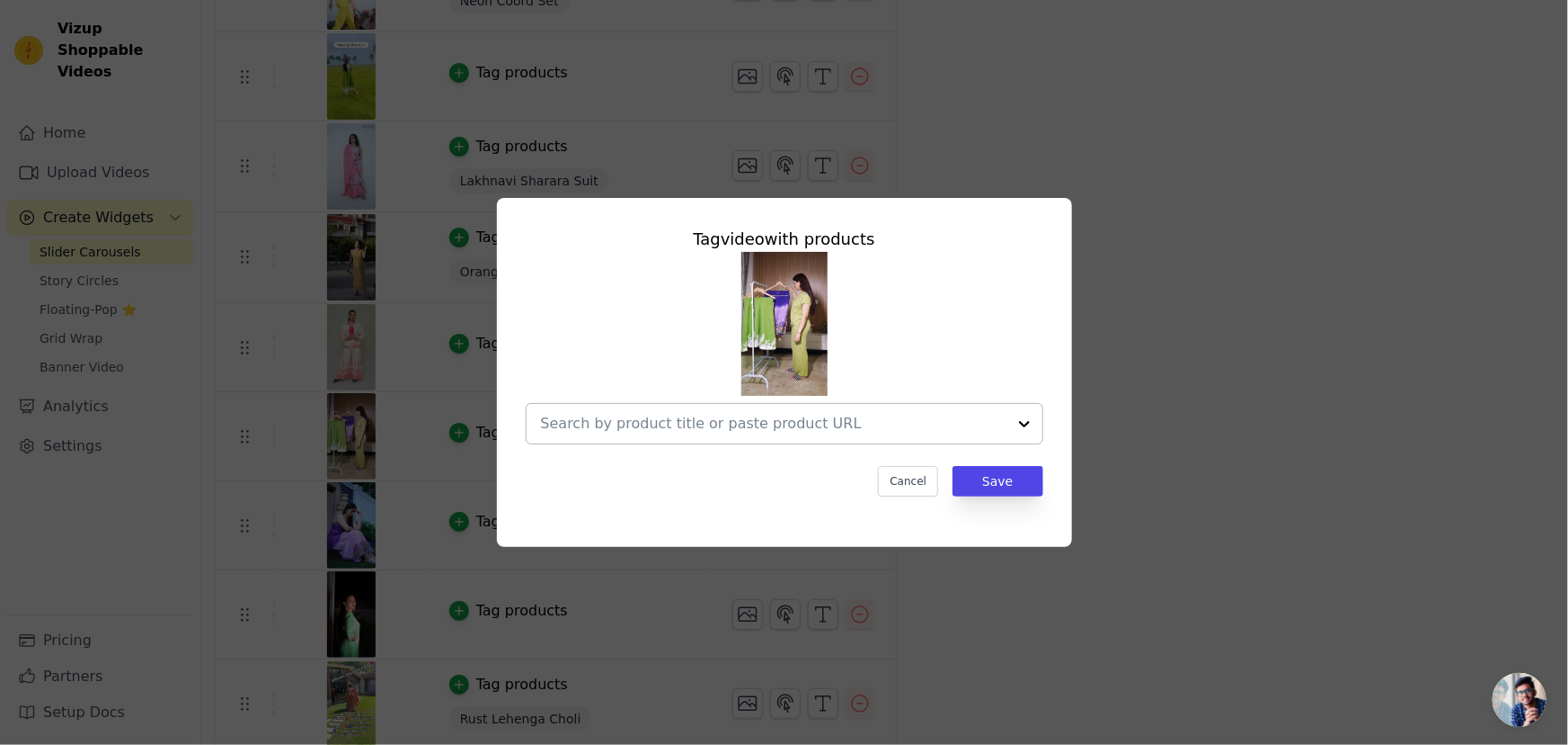
click at [1019, 420] on div at bounding box center [1025, 423] width 36 height 40
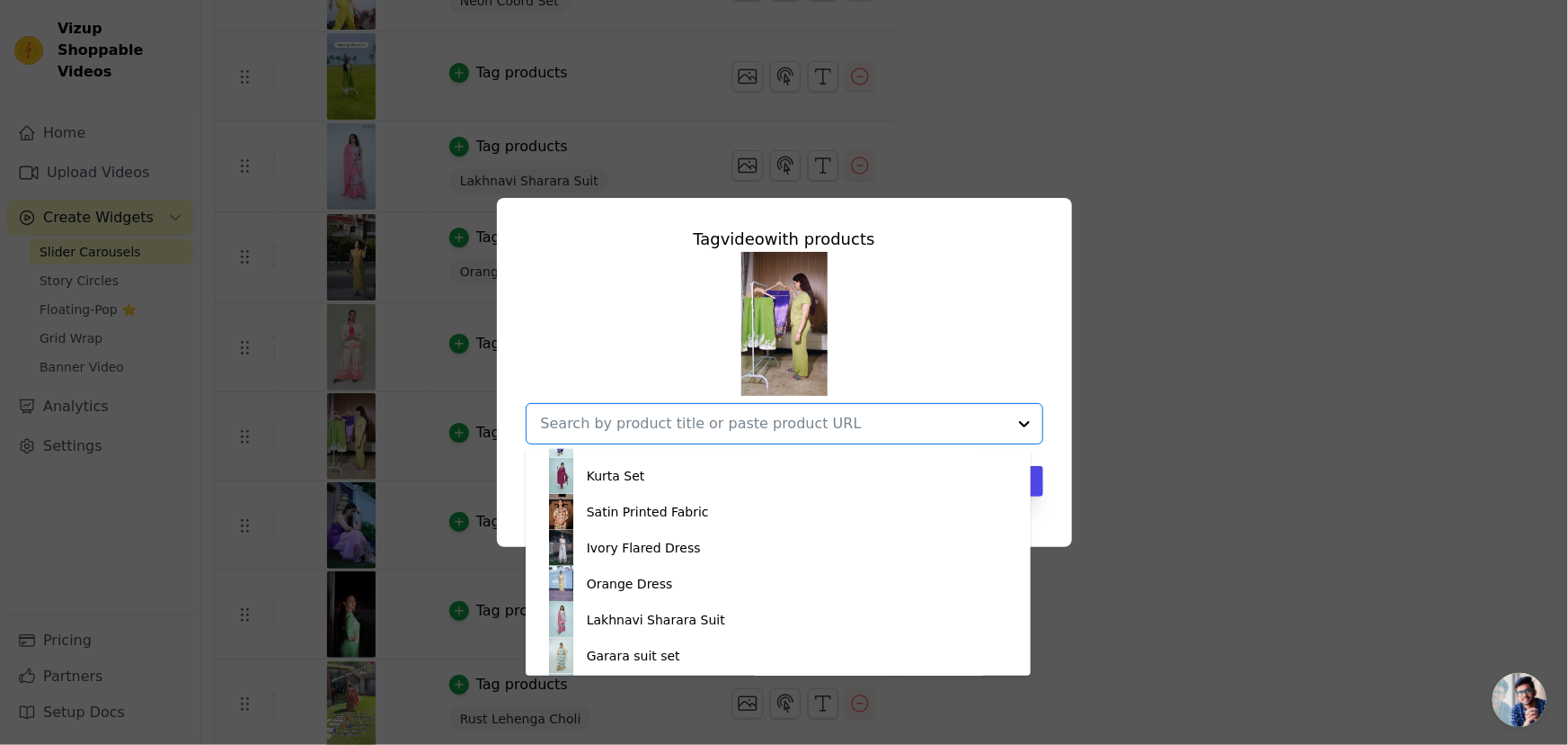
scroll to position [1181, 0]
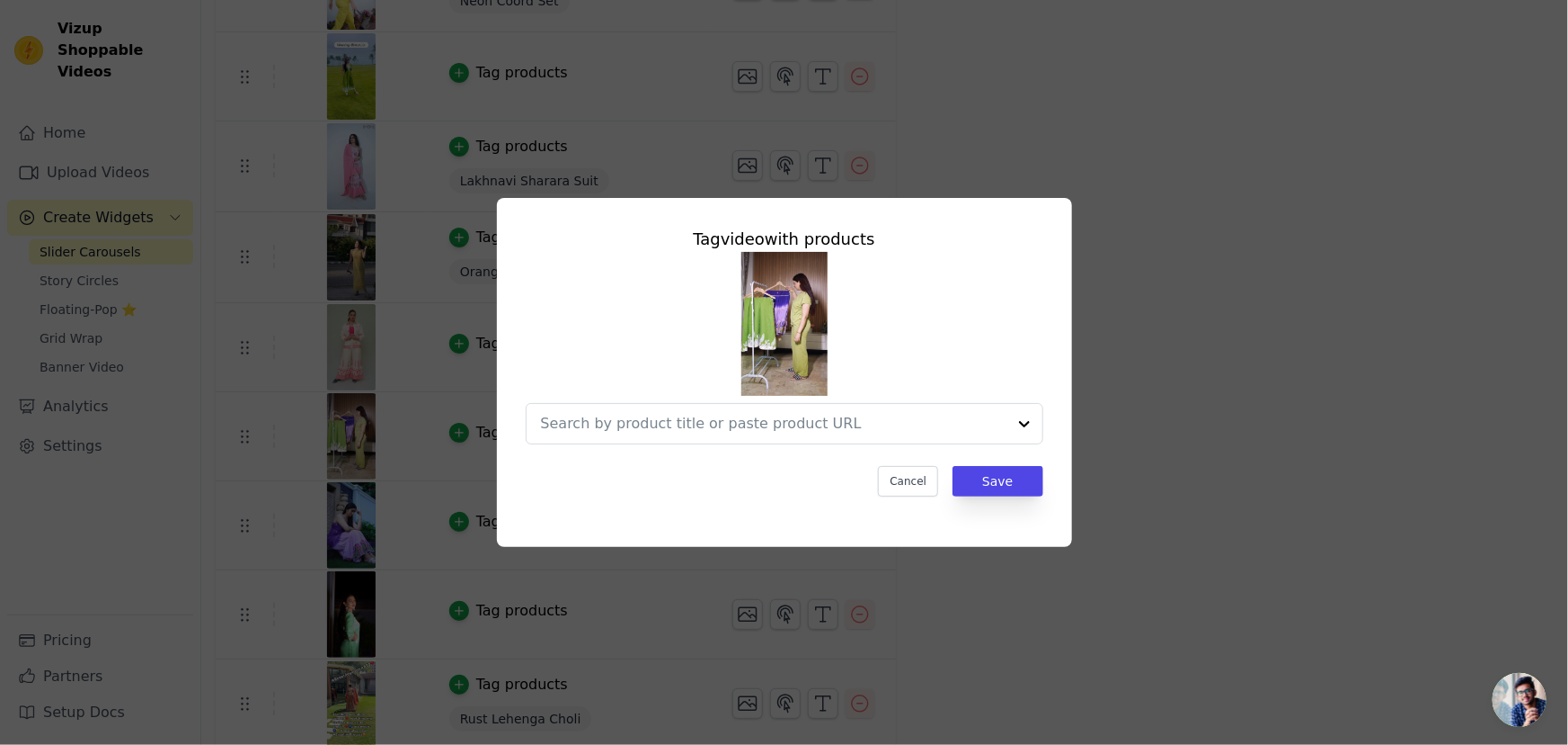
click at [340, 481] on div "Tag video with products Cancel Save" at bounding box center [784, 372] width 1511 height 406
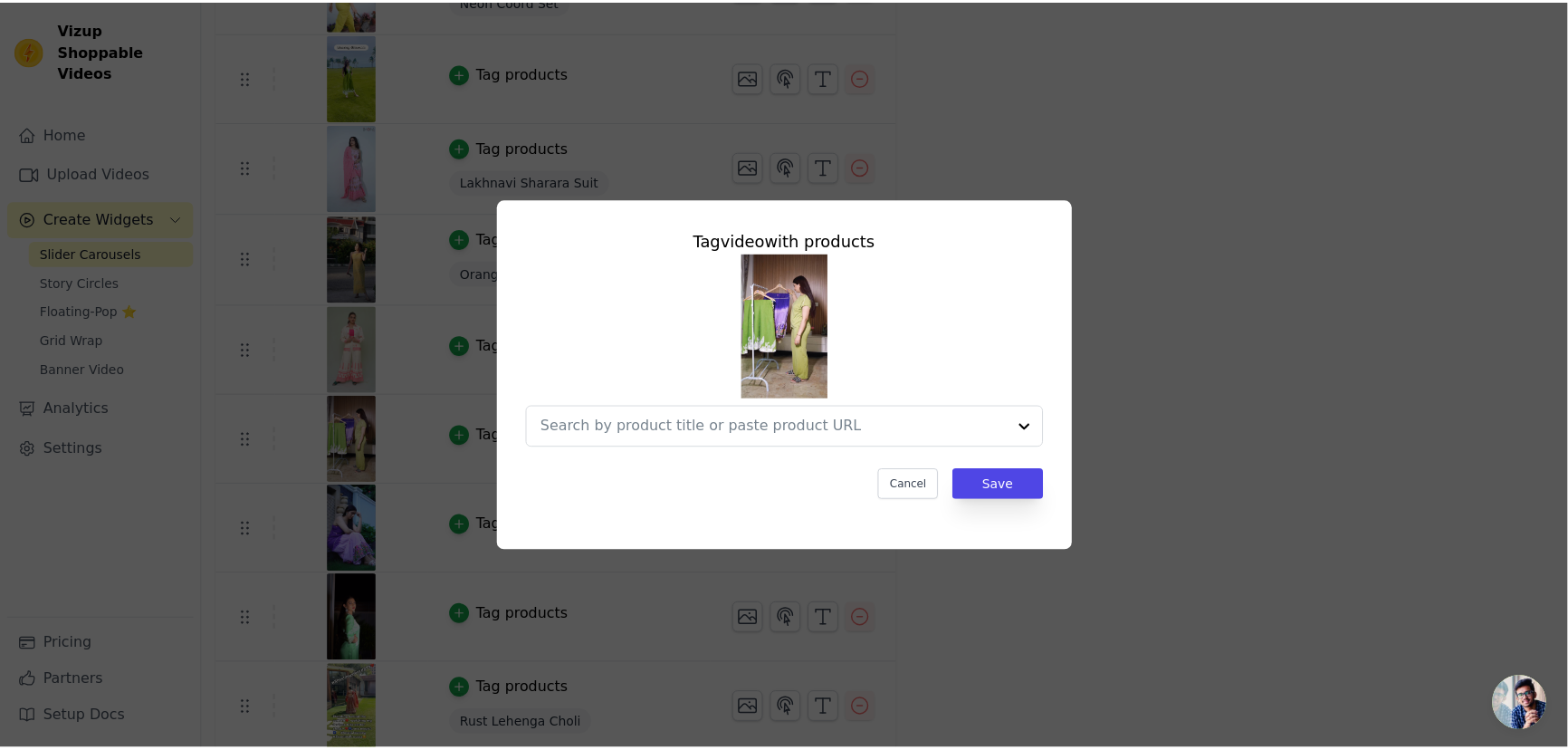
scroll to position [1861, 0]
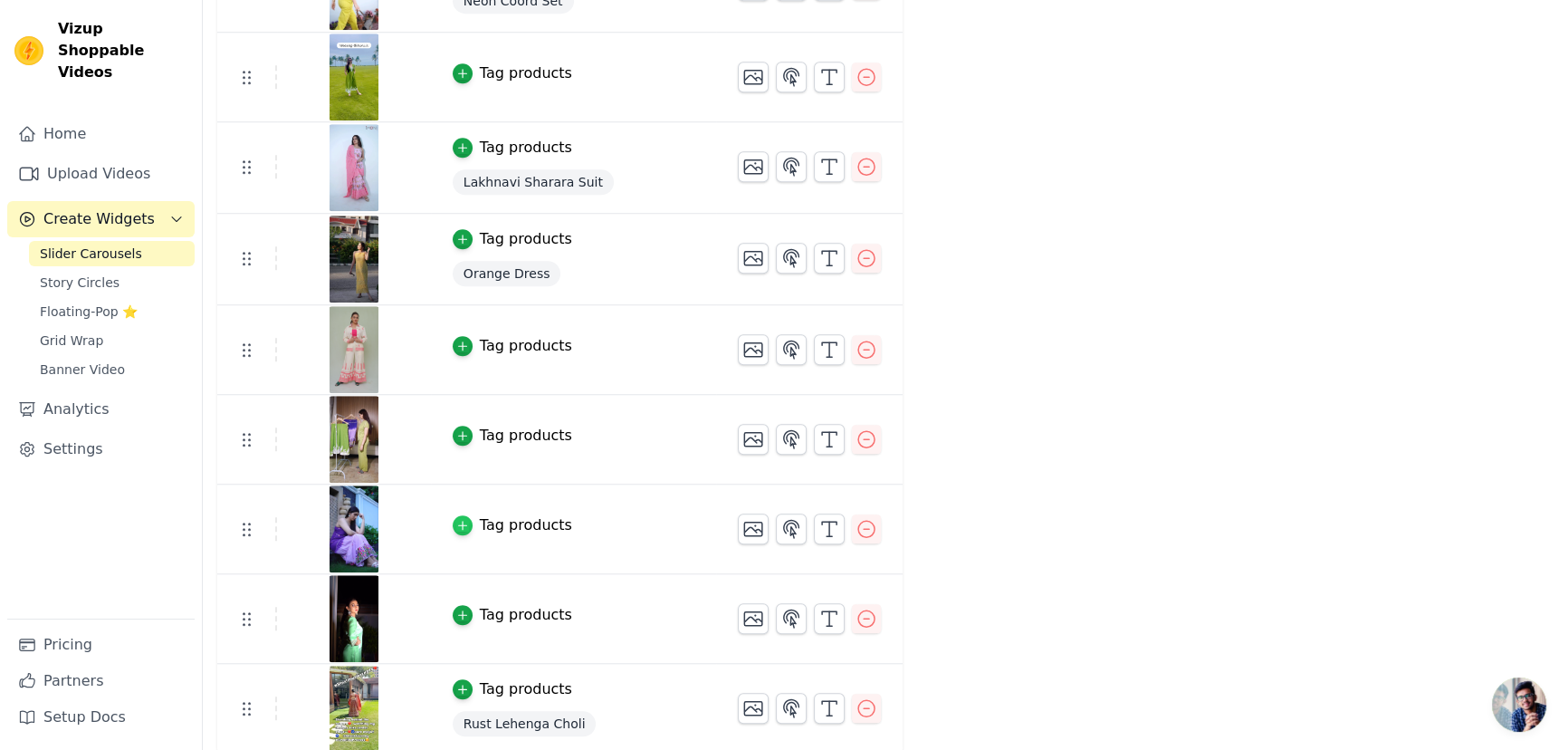
click at [458, 516] on div "button" at bounding box center [462, 525] width 20 height 20
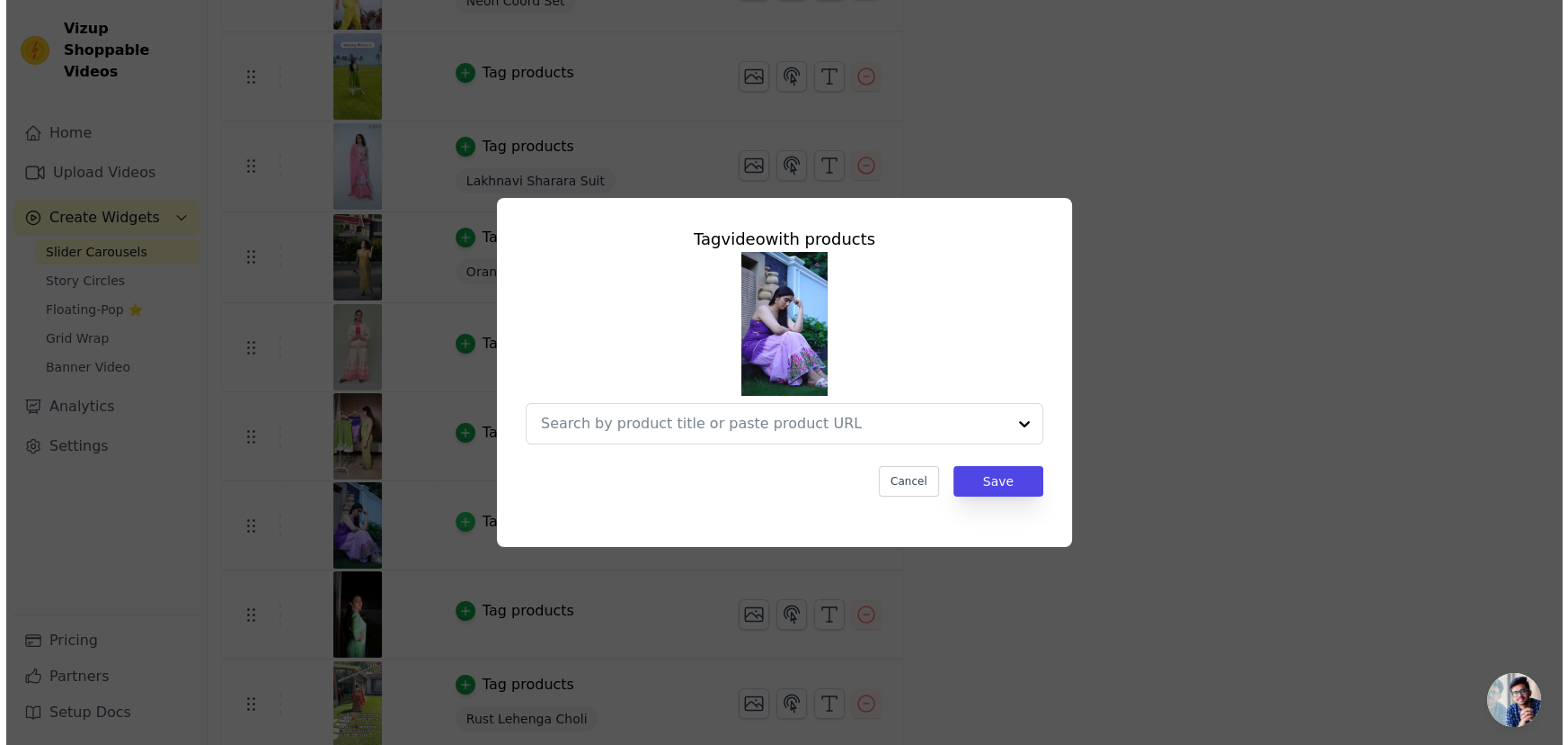
scroll to position [0, 0]
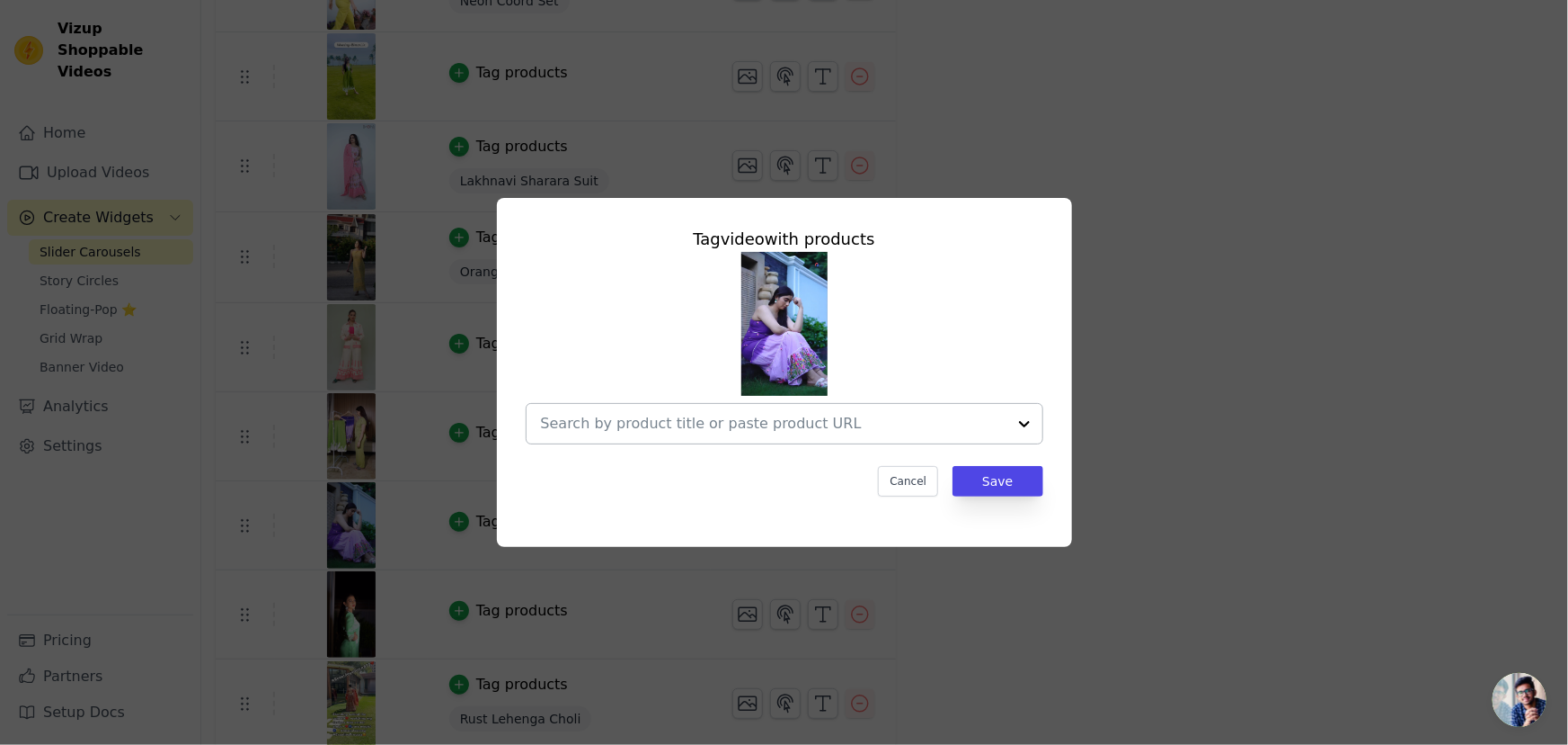
click at [1011, 423] on div at bounding box center [1025, 423] width 36 height 40
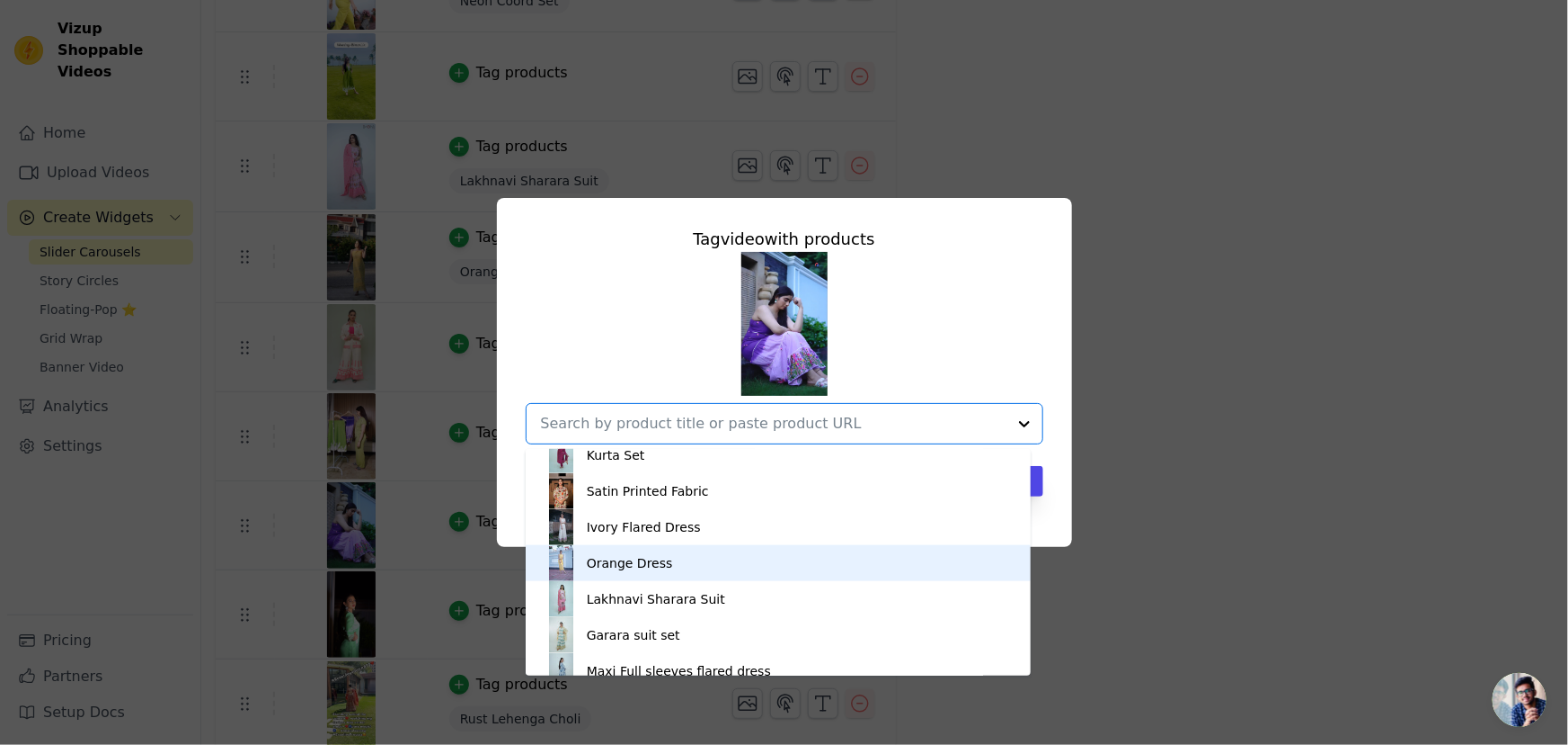
scroll to position [1181, 0]
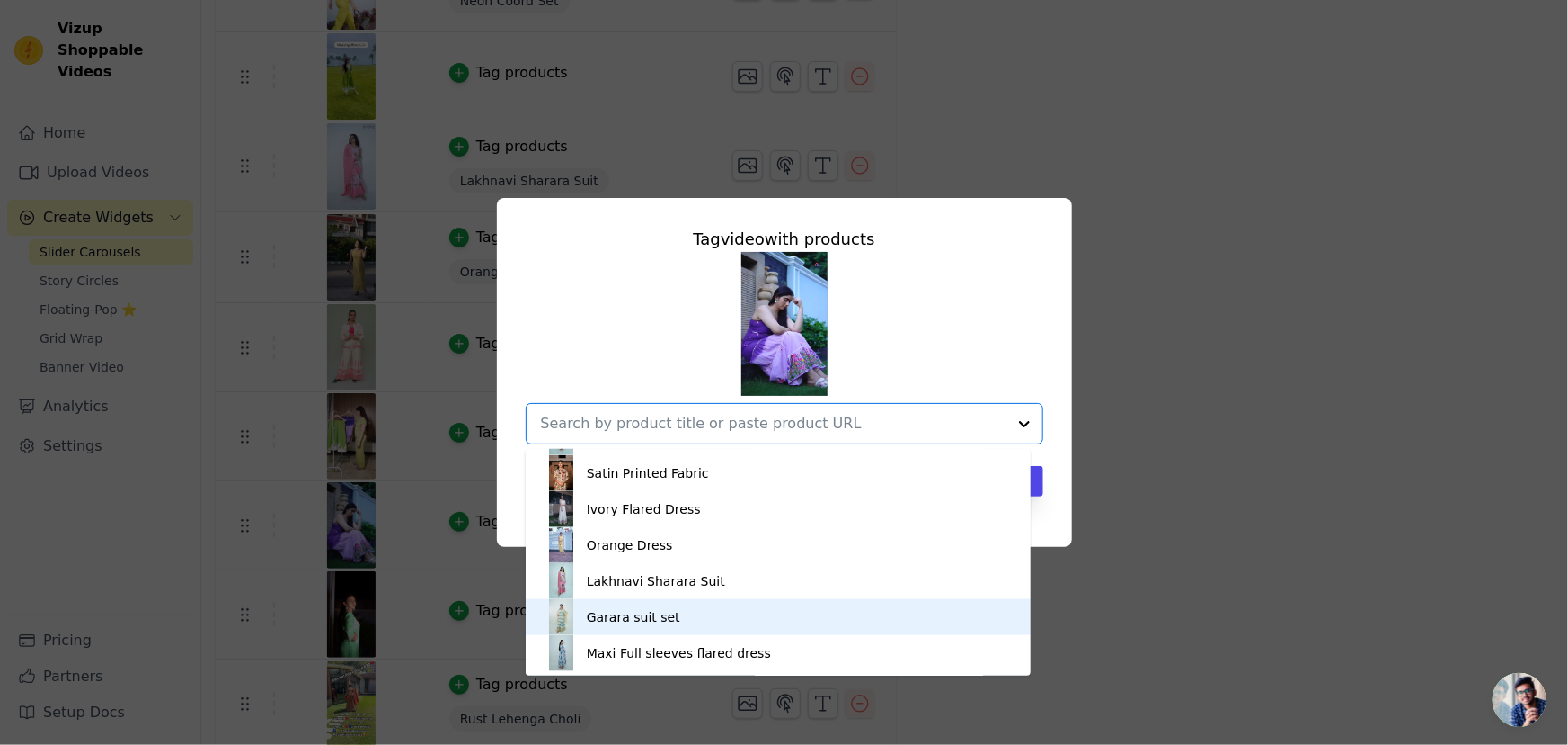
click at [399, 632] on div "Tag video with products Pink Coord set Yellow & White Coord Set Purple Floral A…" at bounding box center [784, 372] width 1568 height 745
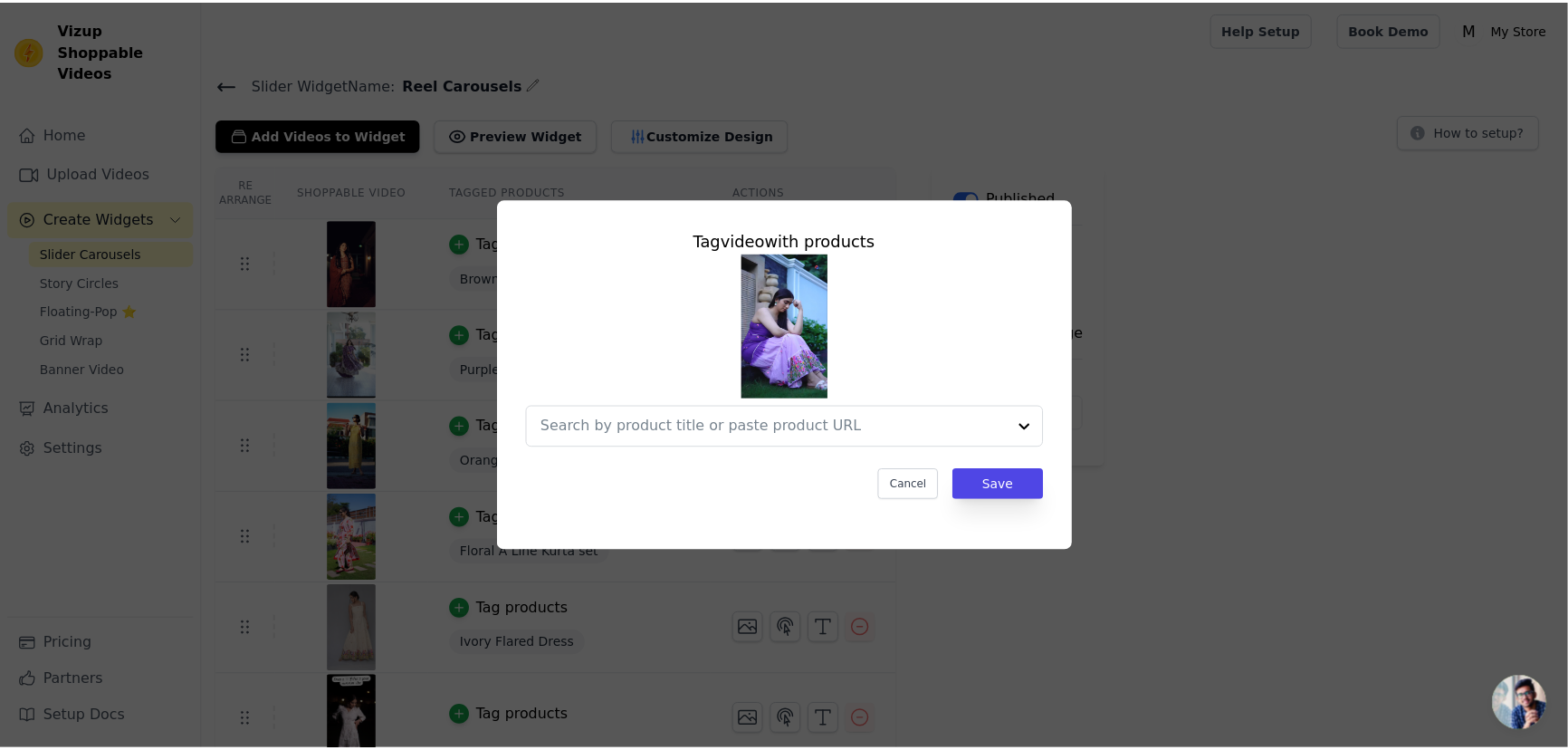
scroll to position [1861, 0]
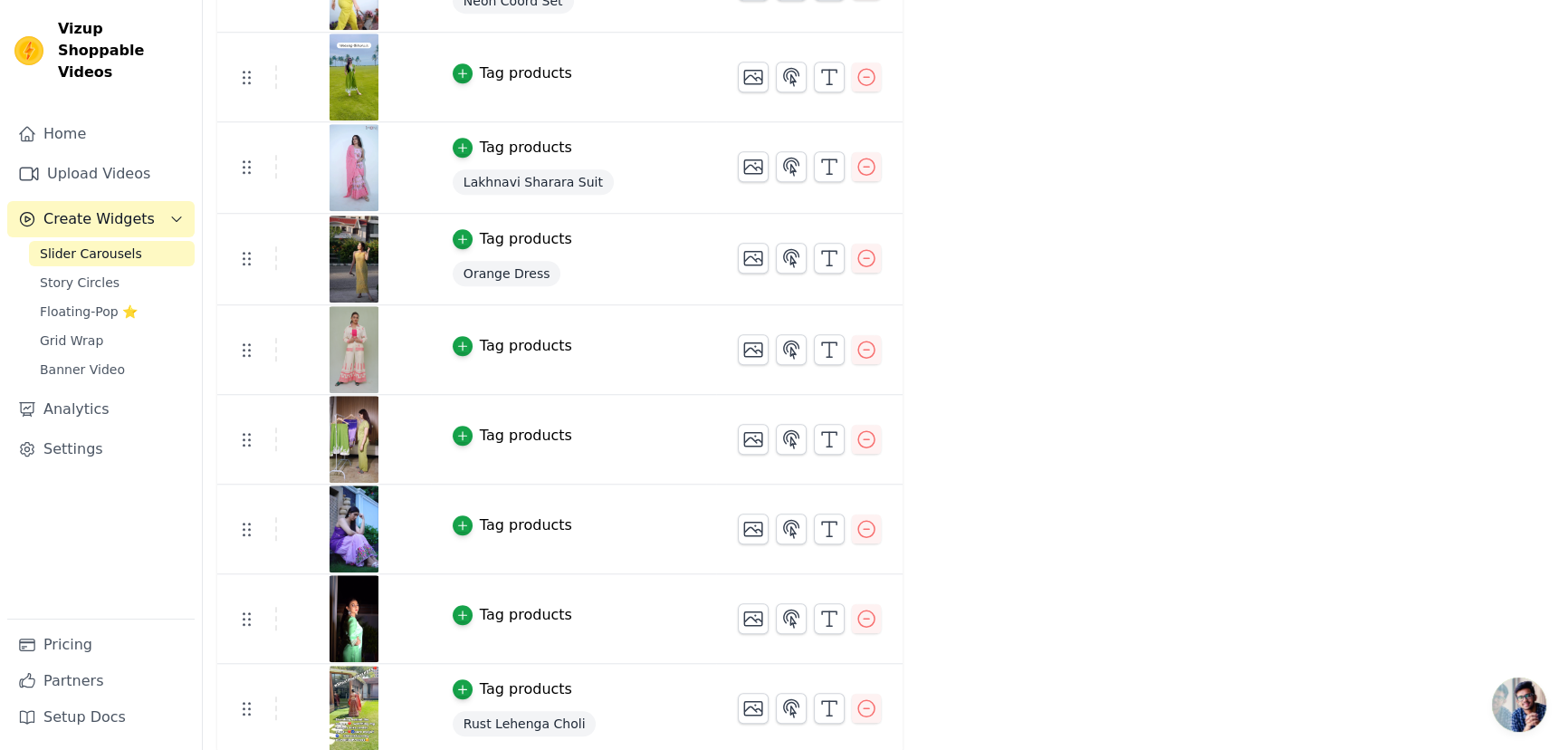
click at [332, 618] on img at bounding box center [354, 618] width 51 height 87
click at [456, 612] on icon "button" at bounding box center [462, 614] width 12 height 12
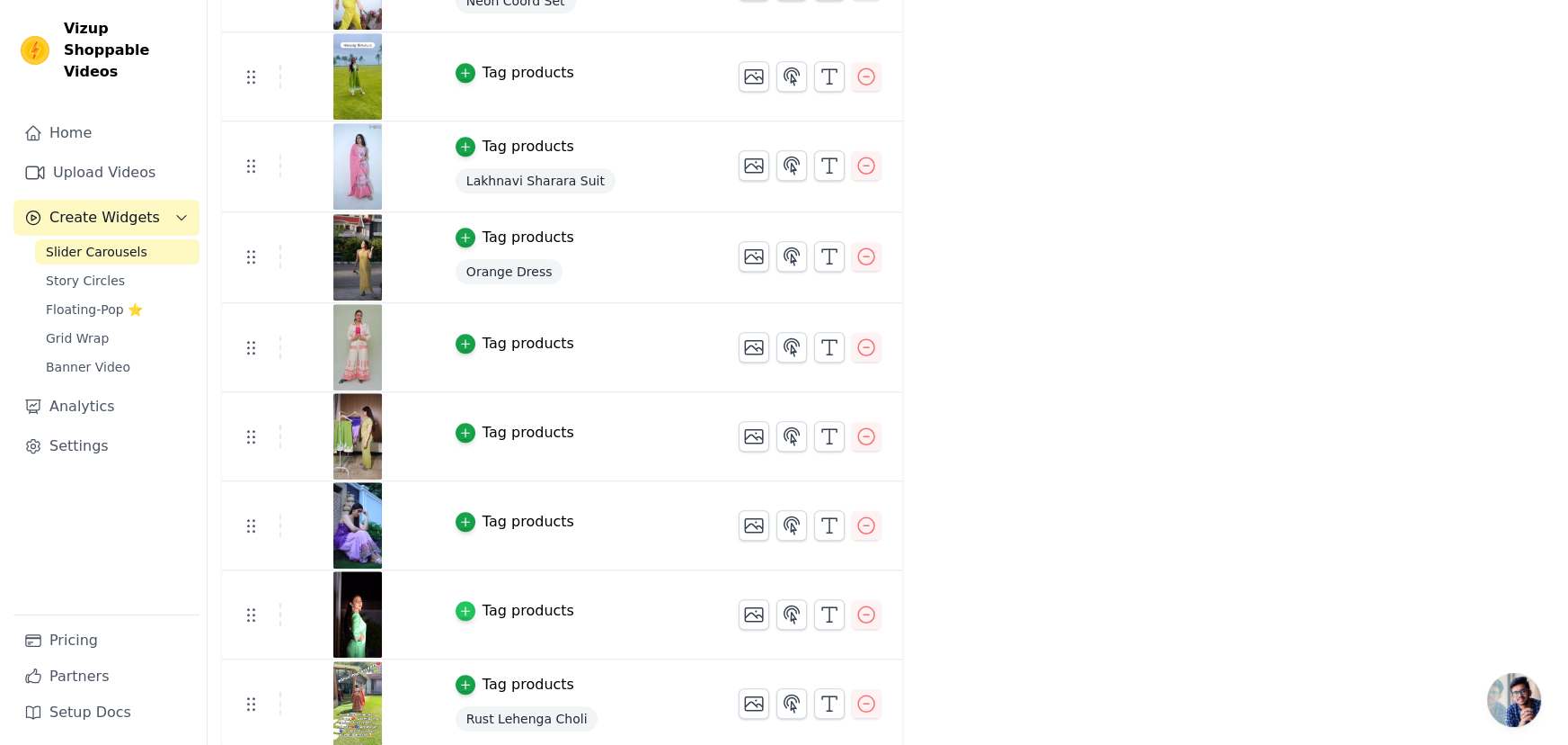
scroll to position [0, 0]
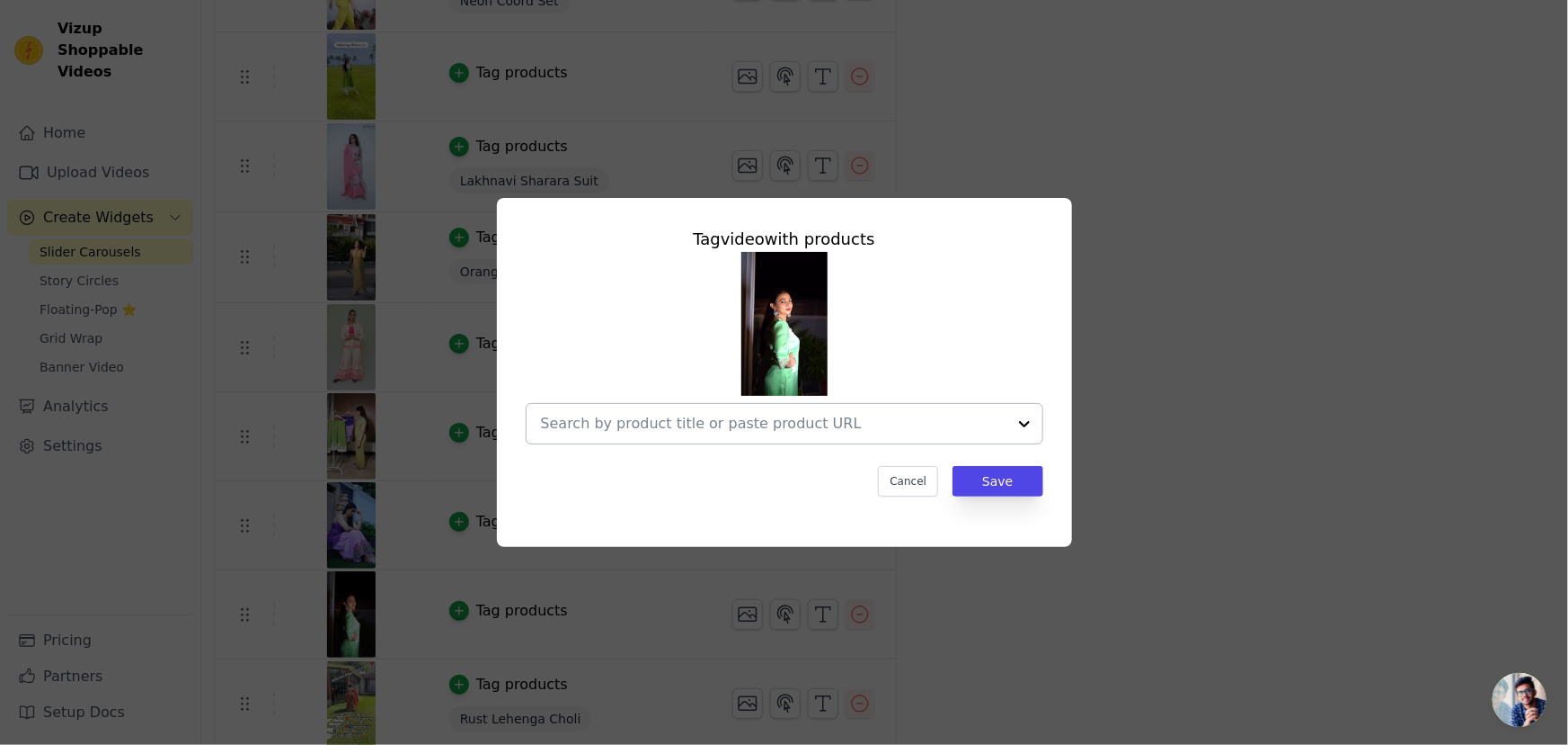
click at [1015, 422] on div at bounding box center [1025, 423] width 36 height 40
click at [1273, 414] on div "Tag video with products Cancel Save" at bounding box center [784, 372] width 1511 height 406
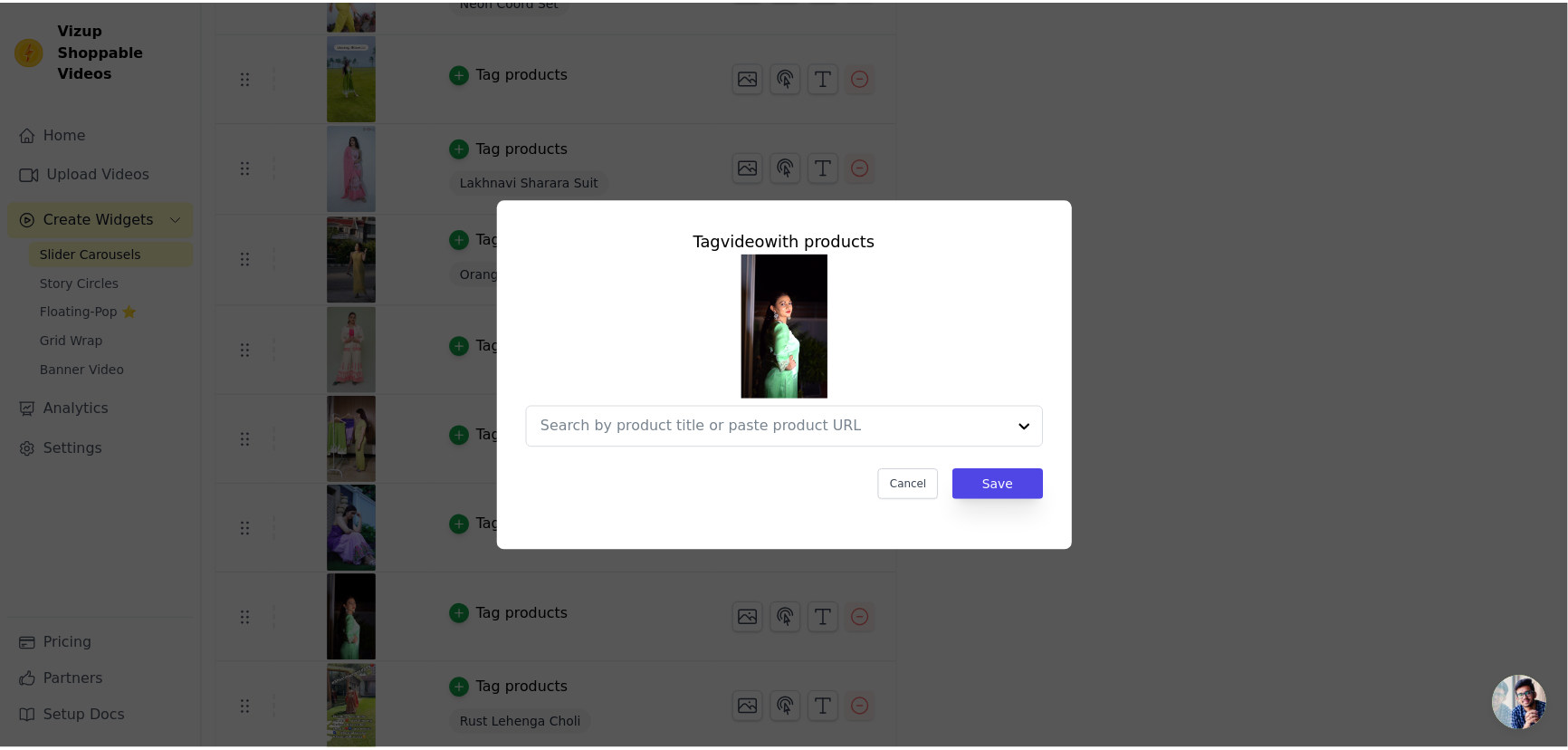
scroll to position [1861, 0]
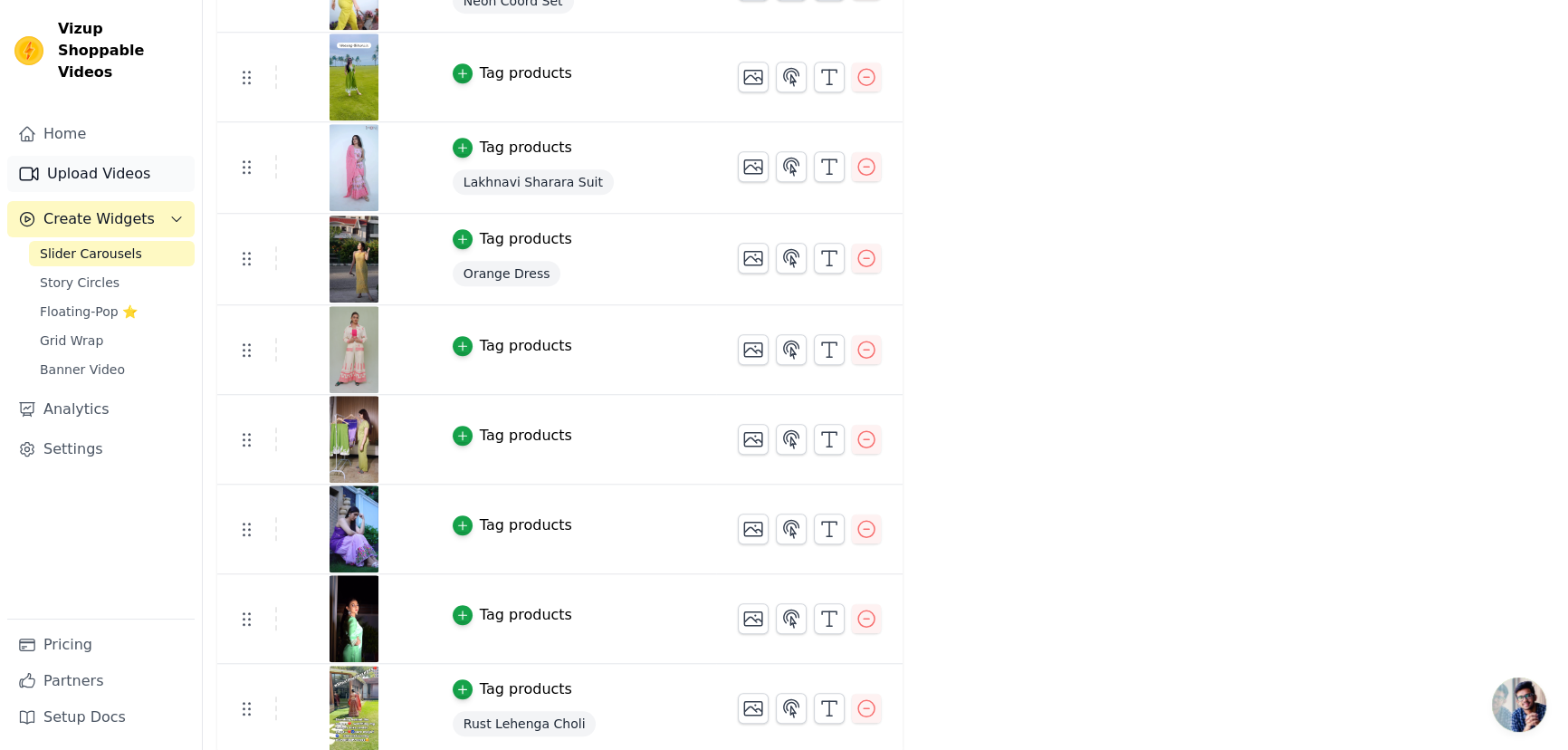
click at [93, 155] on link "Upload Videos" at bounding box center [101, 173] width 187 height 36
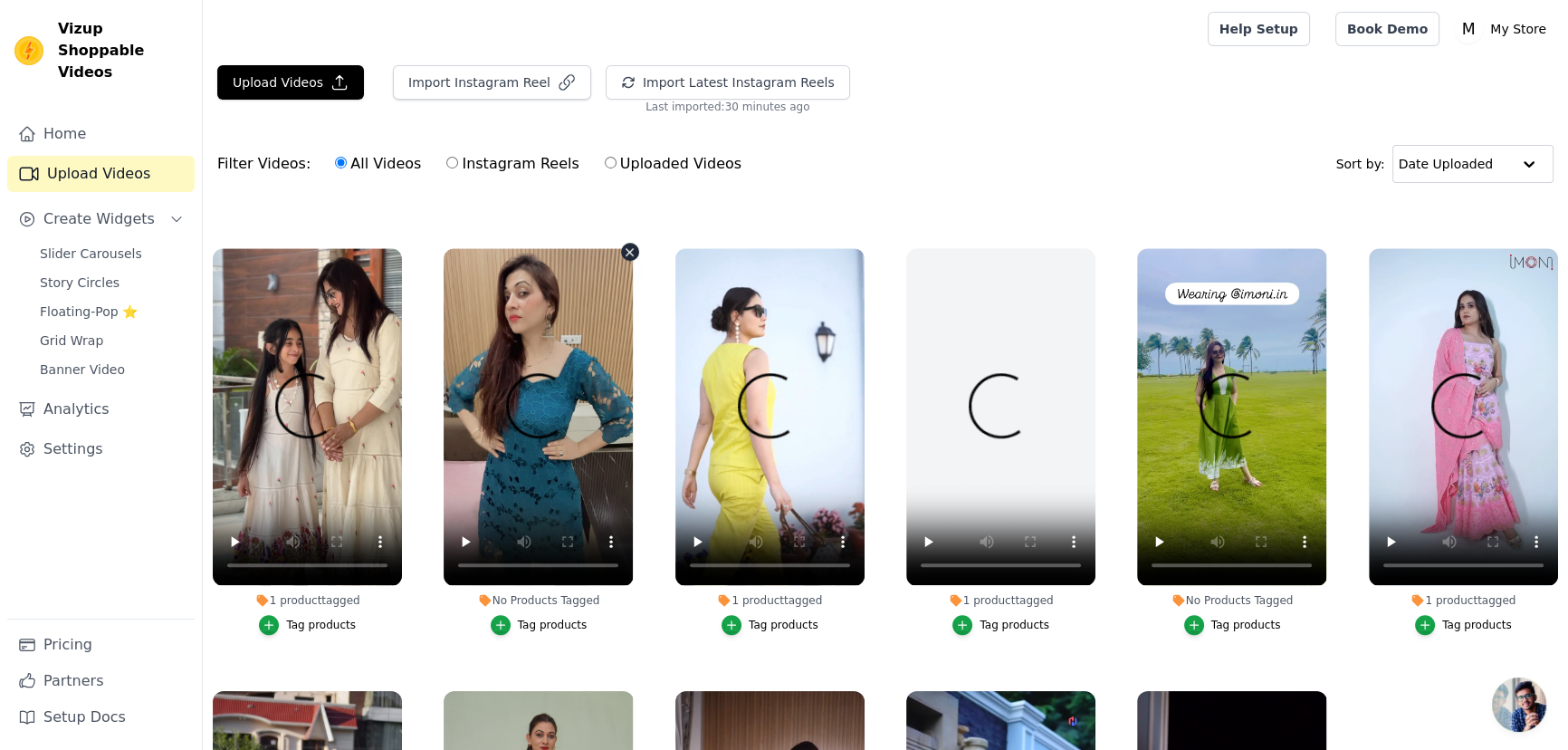
scroll to position [1513, 0]
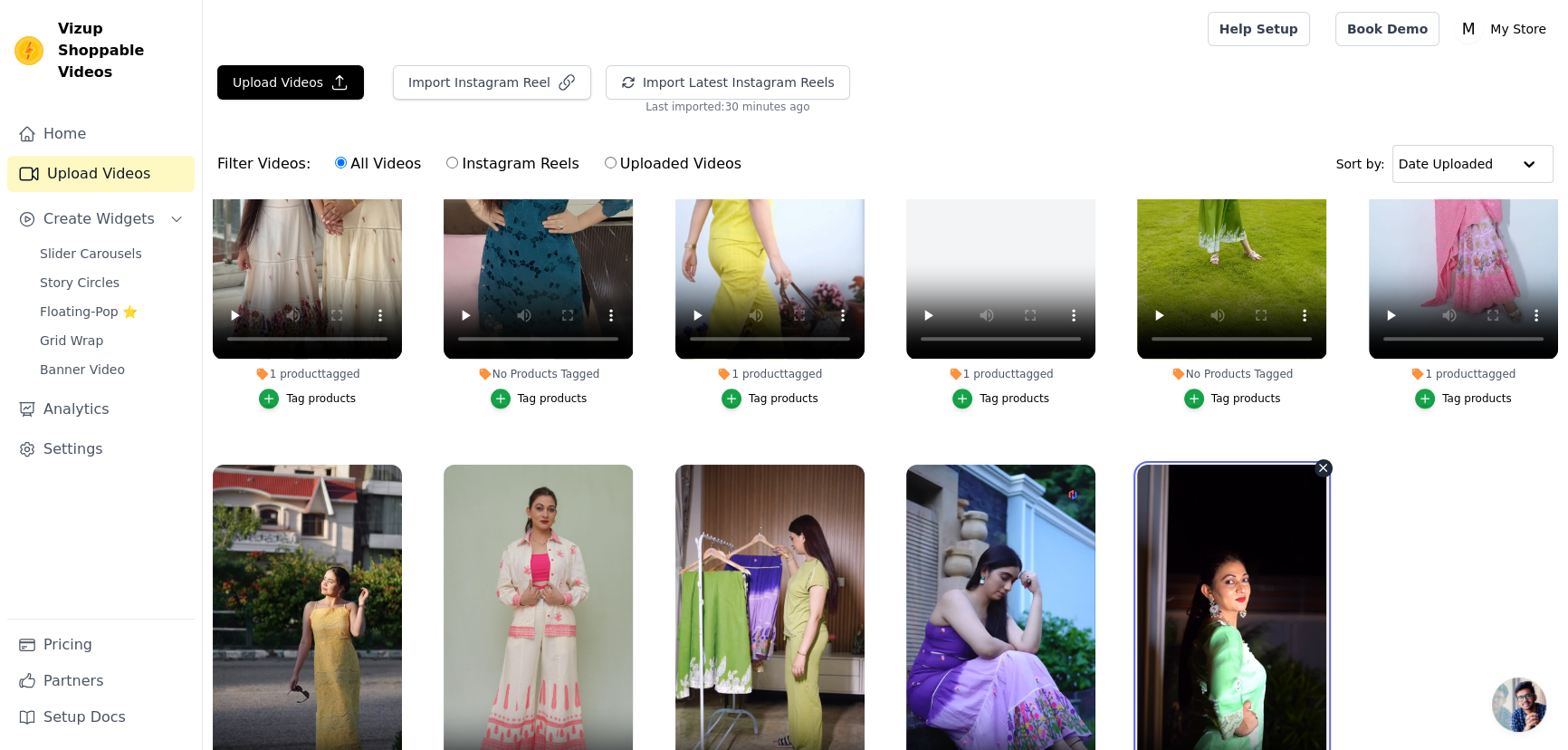
click at [1237, 625] on video at bounding box center [1232, 633] width 189 height 337
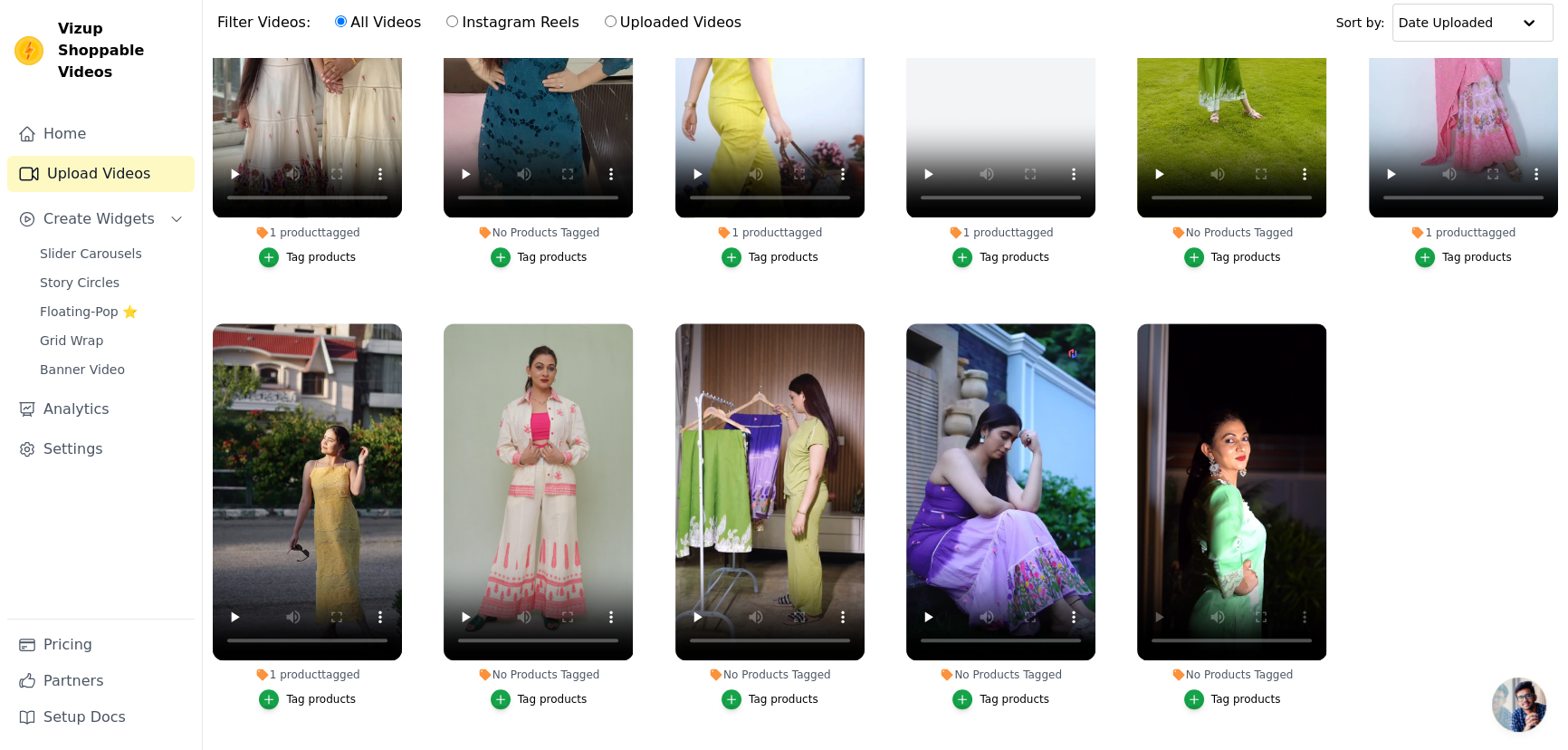
scroll to position [184, 0]
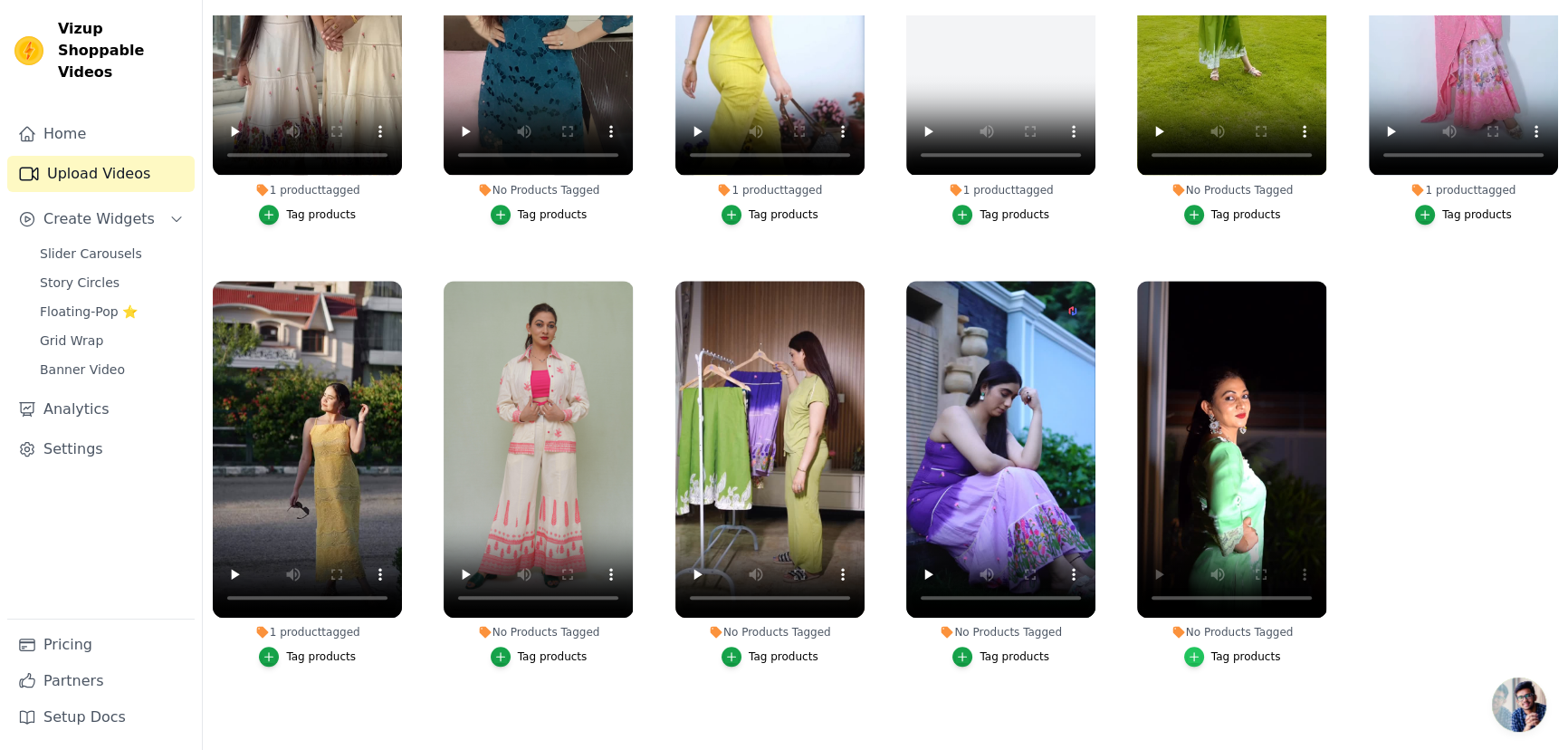
click at [1200, 647] on div "button" at bounding box center [1193, 656] width 20 height 20
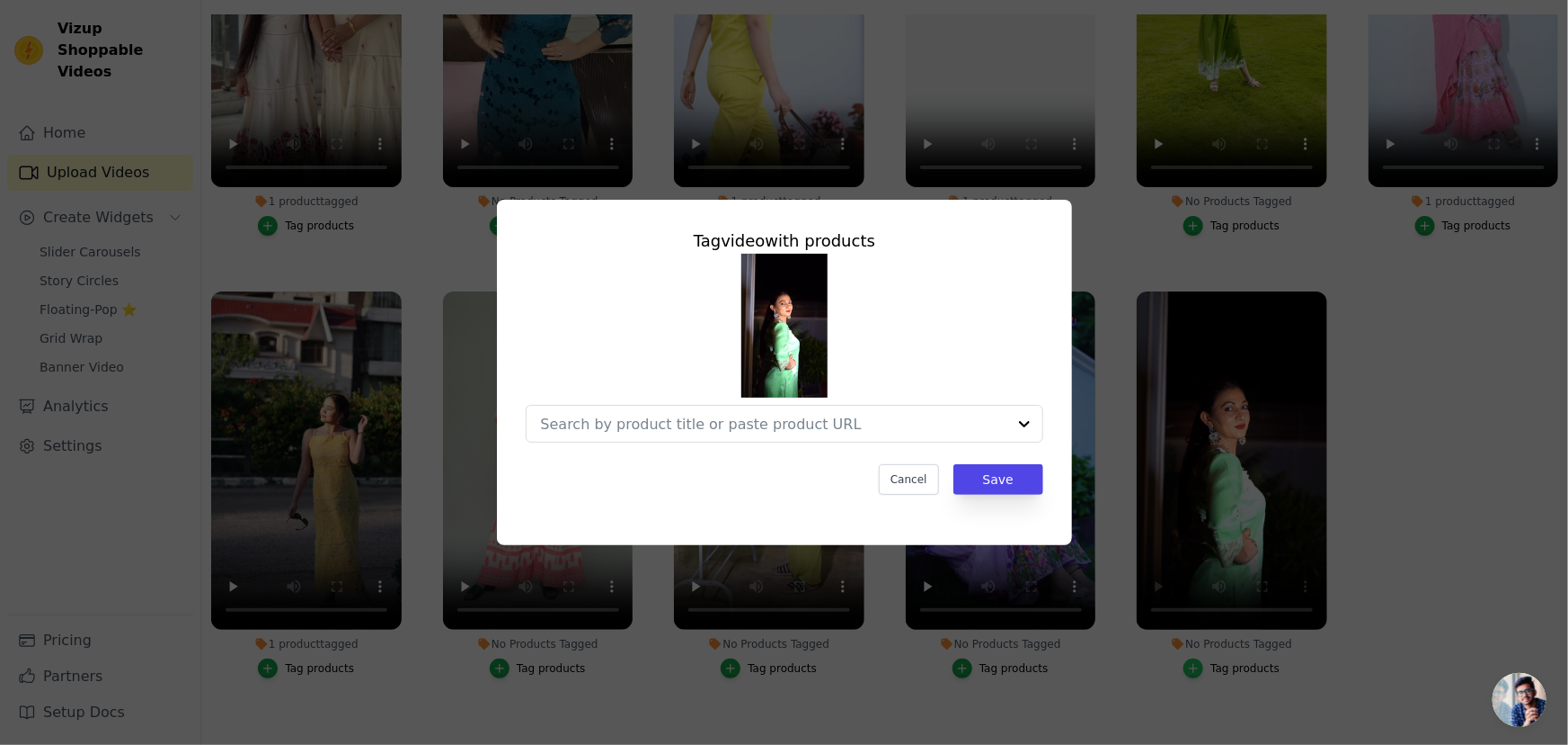
scroll to position [1514, 0]
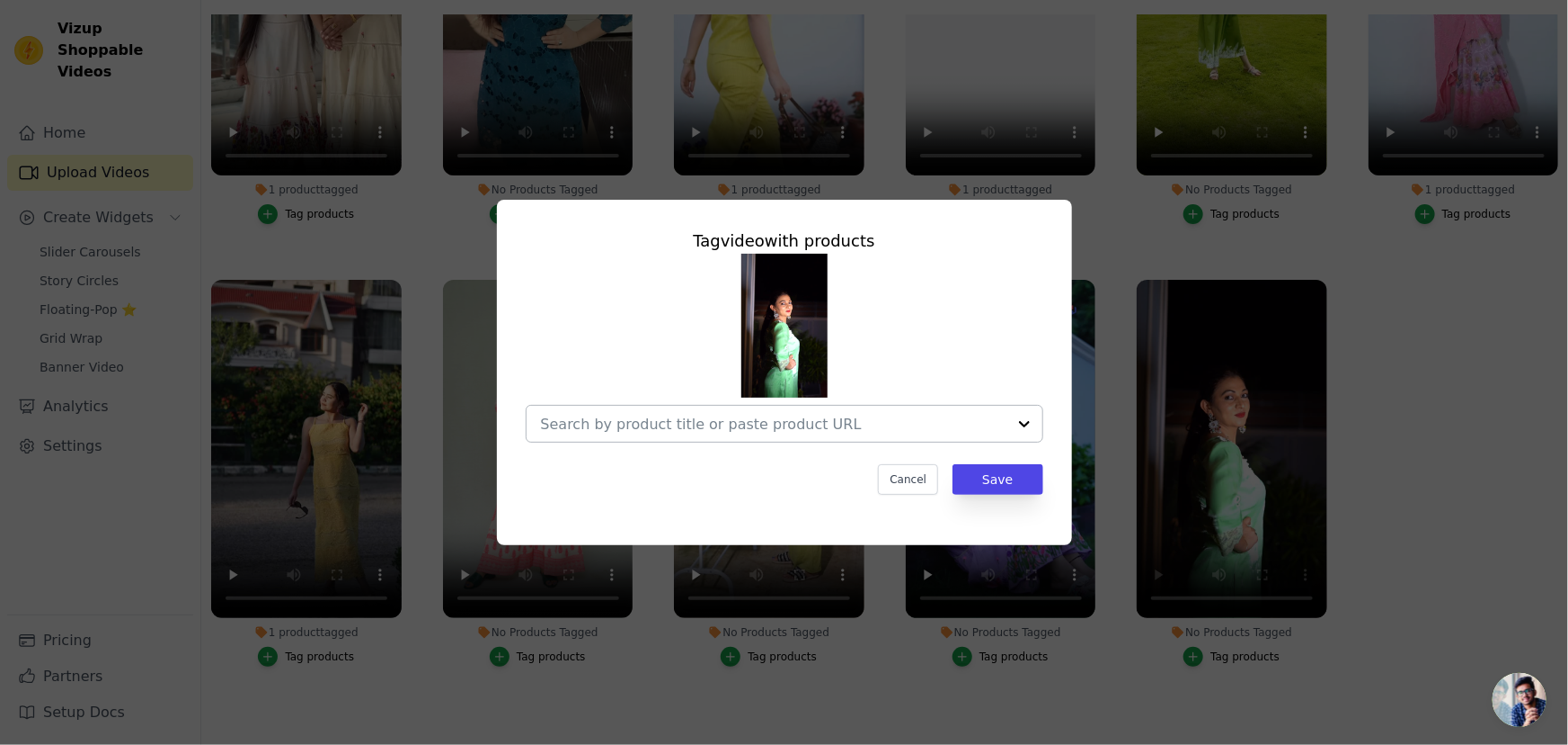
click at [1027, 419] on div at bounding box center [1025, 423] width 36 height 36
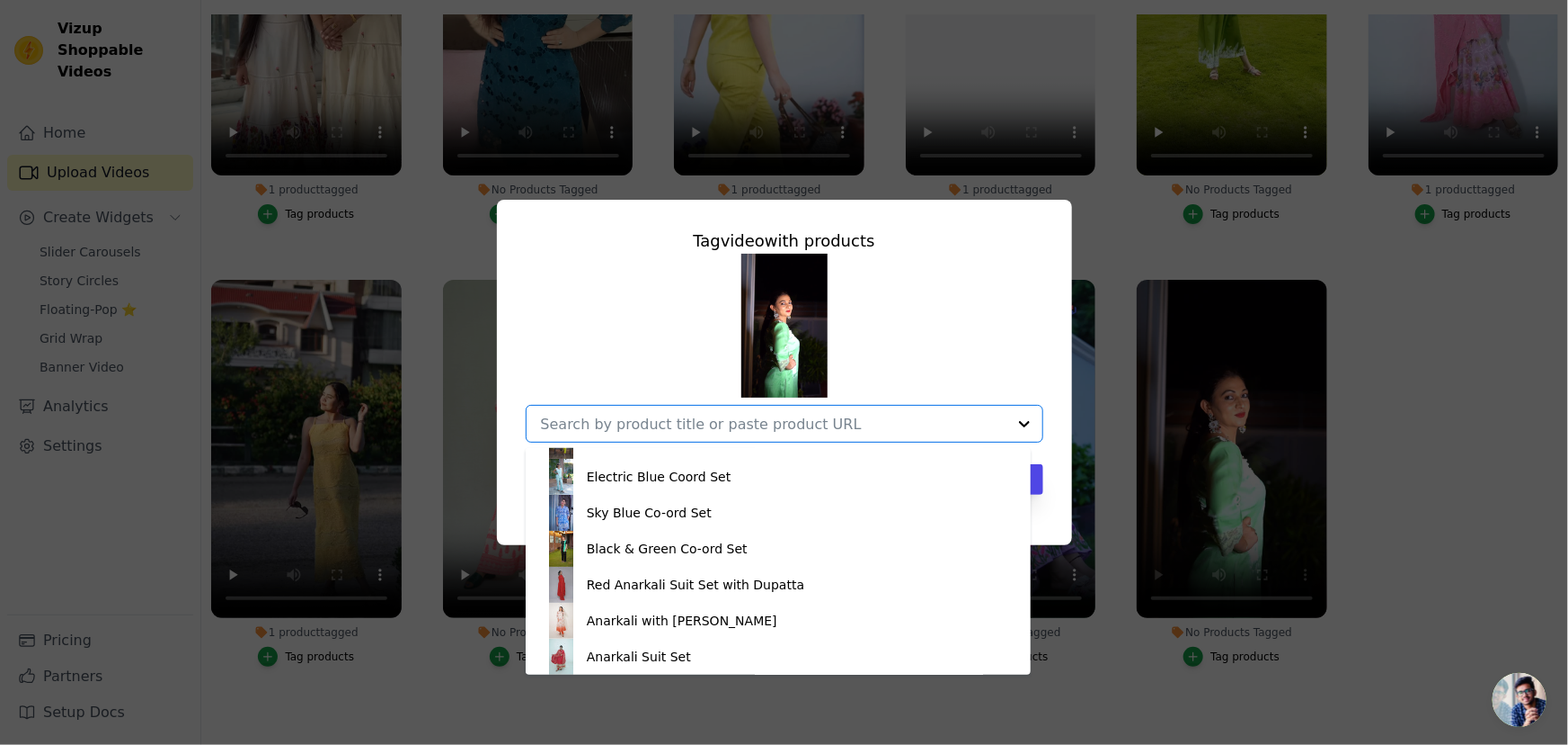
scroll to position [276, 0]
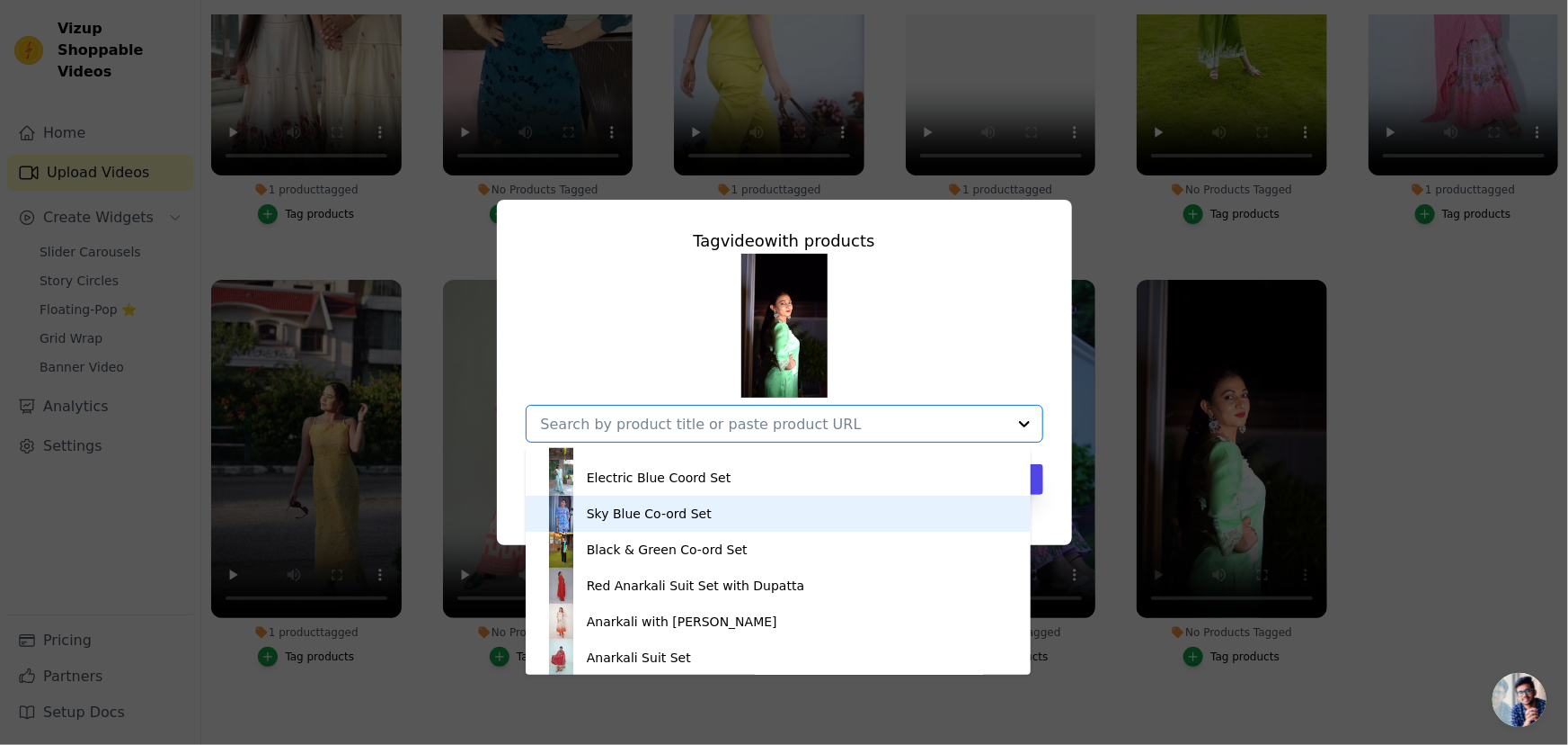
click at [1419, 514] on div "Tag video with products Pink Coord set Yellow & White Coord Set Purple Floral A…" at bounding box center [784, 372] width 1511 height 403
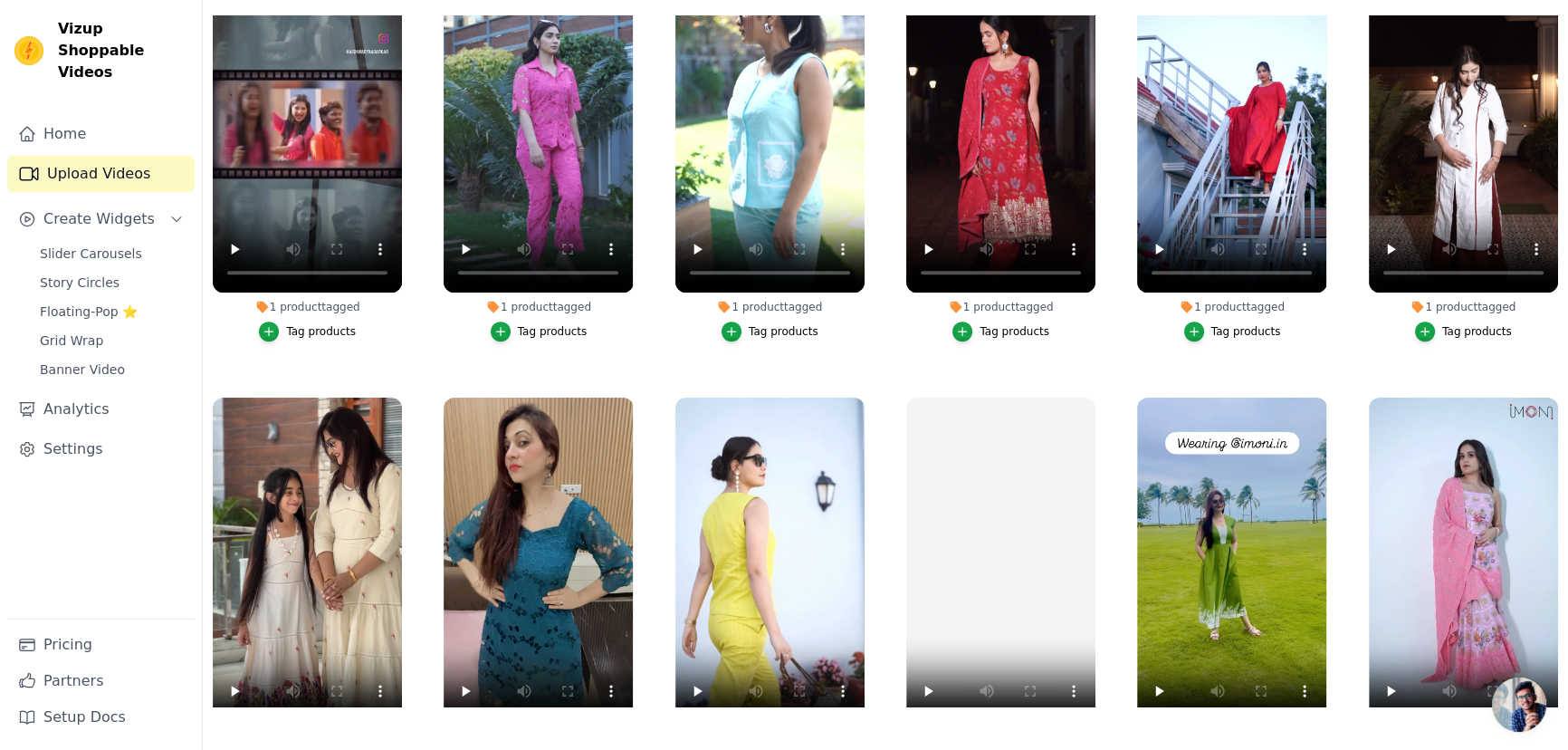
scroll to position [937, 0]
